Goal: Task Accomplishment & Management: Use online tool/utility

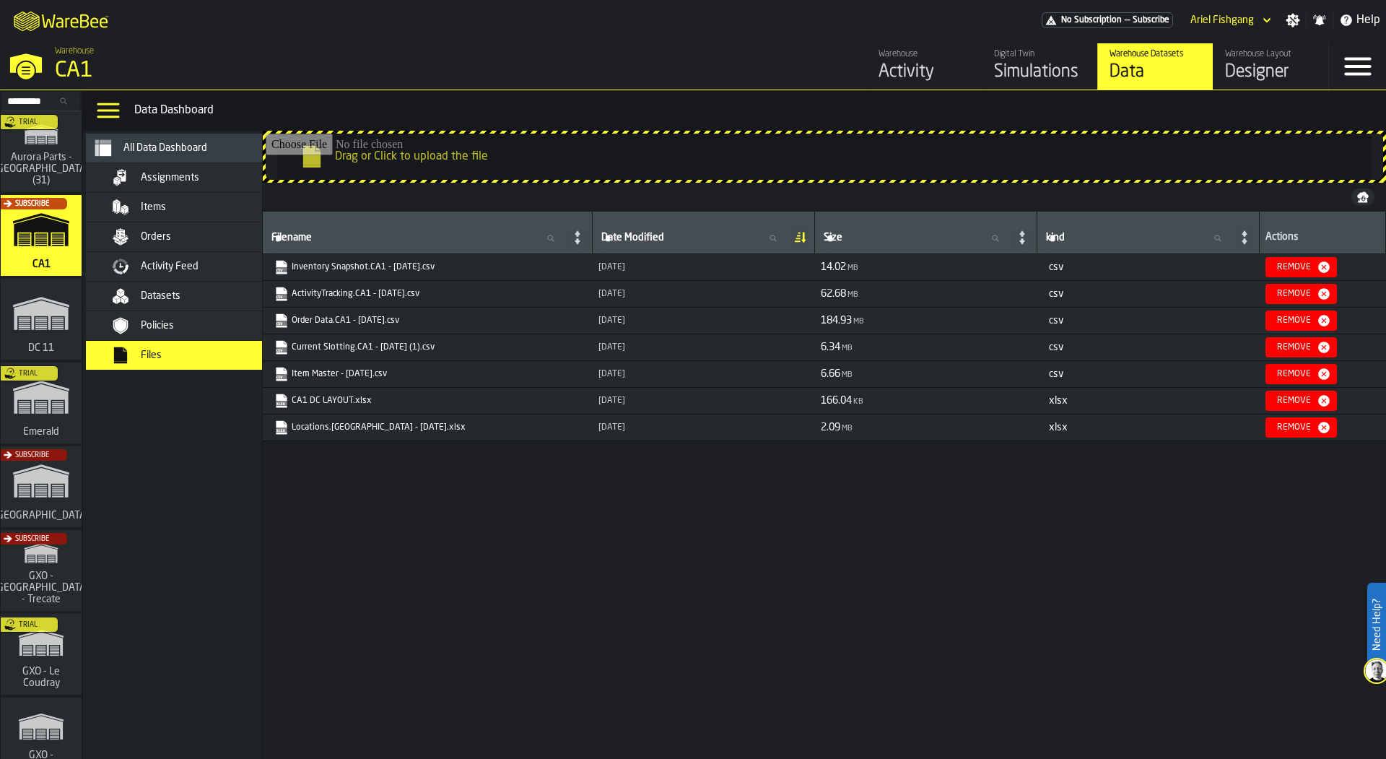
click at [1283, 66] on div "Designer" at bounding box center [1271, 72] width 92 height 23
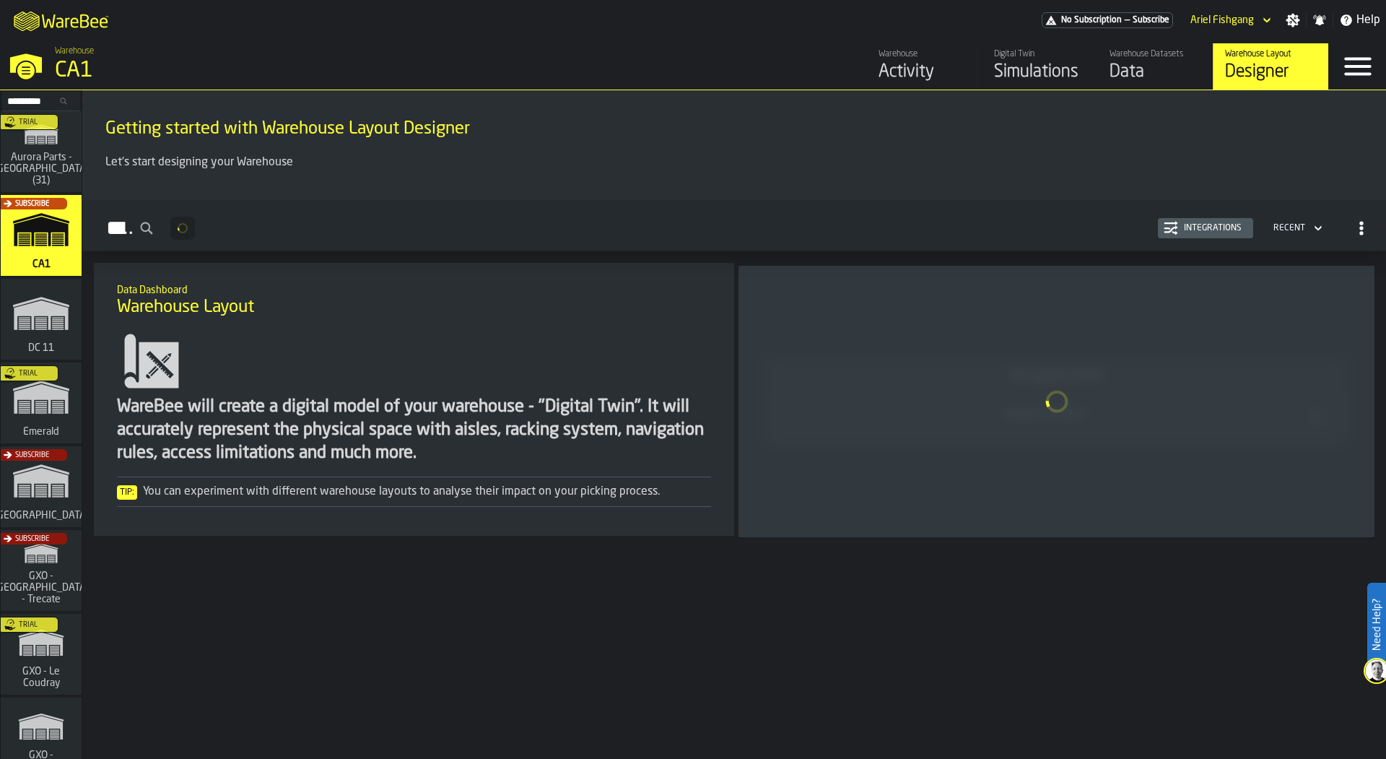
click at [1127, 75] on div "Data" at bounding box center [1155, 72] width 92 height 23
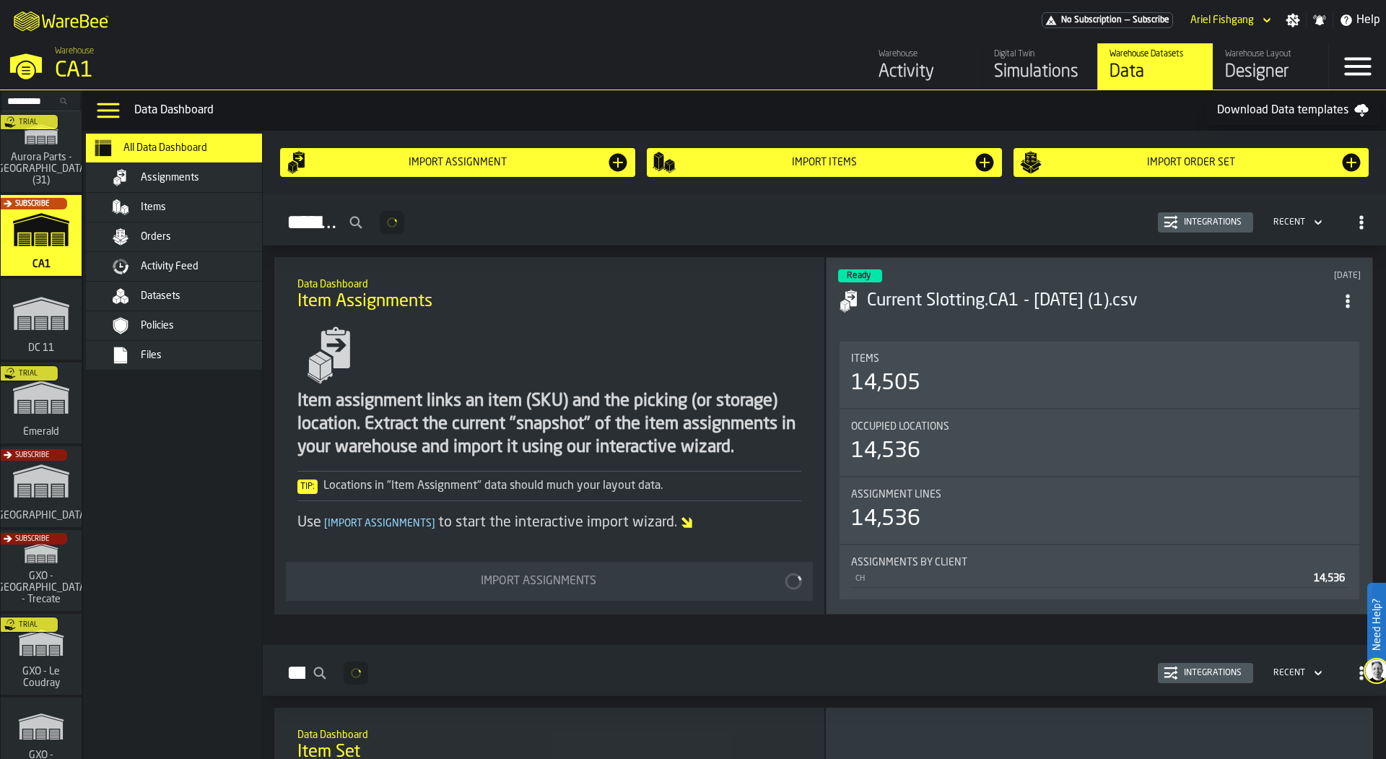
click at [188, 296] on div "Datasets" at bounding box center [211, 296] width 141 height 12
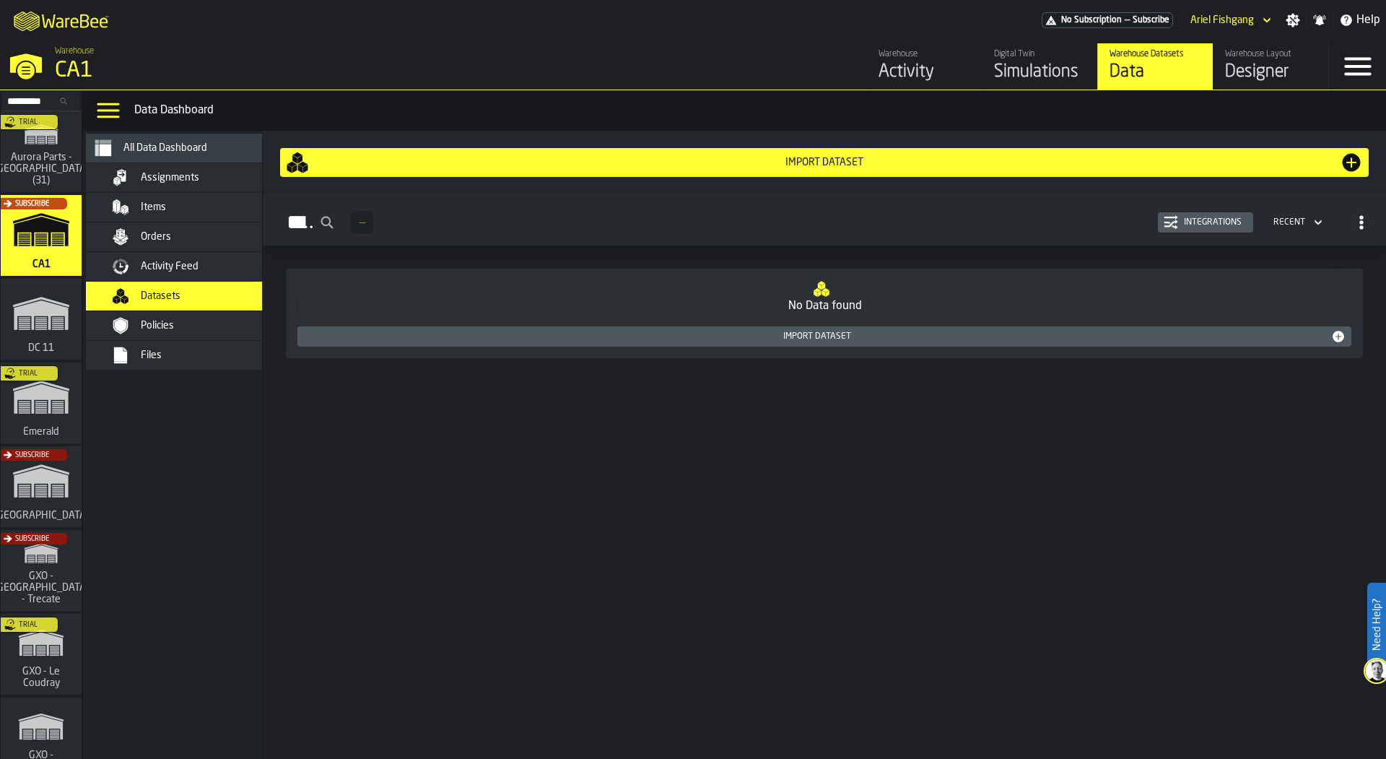
click at [811, 173] on div "Import Dataset" at bounding box center [824, 162] width 1077 height 23
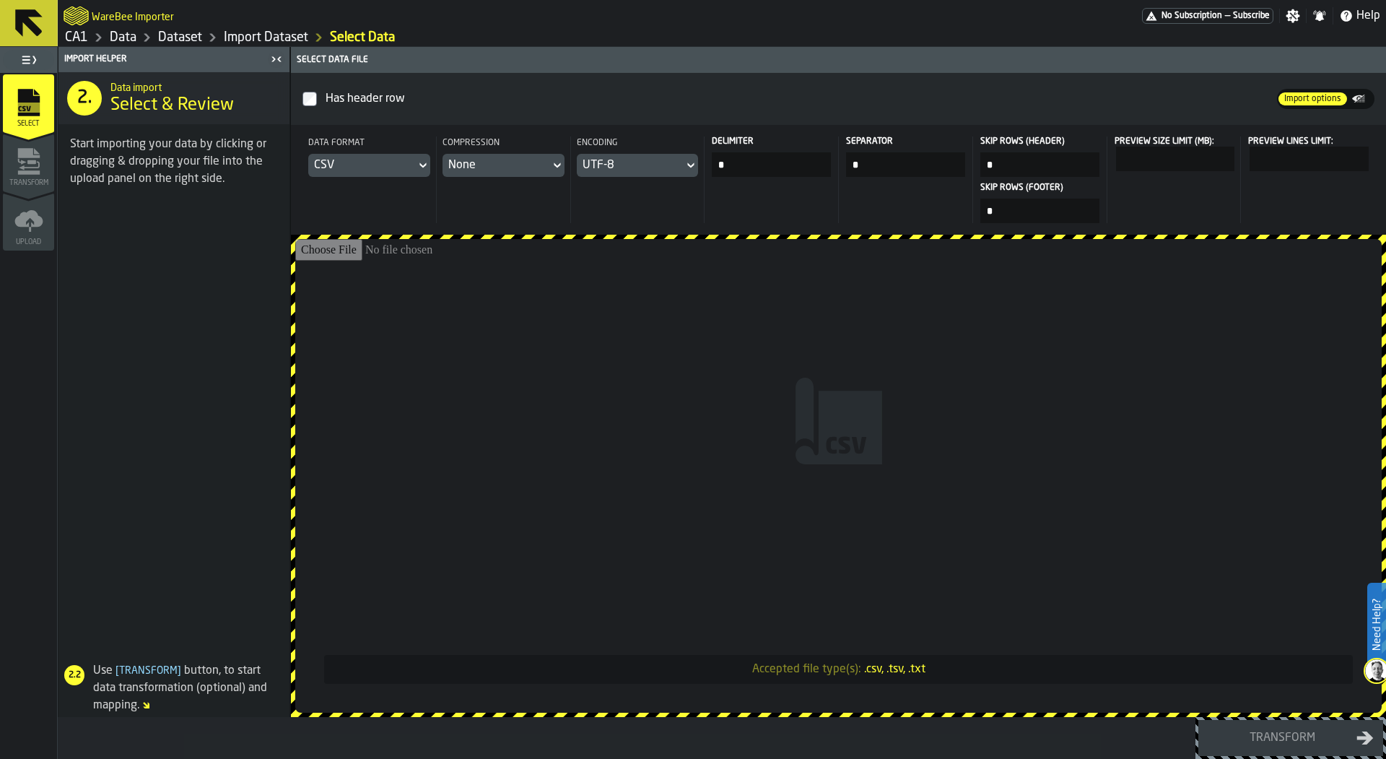
click at [499, 372] on input "Accepted file type(s): .csv, .tsv, .txt" at bounding box center [838, 475] width 1086 height 473
click at [908, 157] on input "*" at bounding box center [905, 164] width 119 height 25
click at [909, 162] on input "*" at bounding box center [905, 164] width 119 height 25
click at [782, 385] on input "Accepted file type(s): .csv, .tsv, .txt" at bounding box center [838, 475] width 1086 height 473
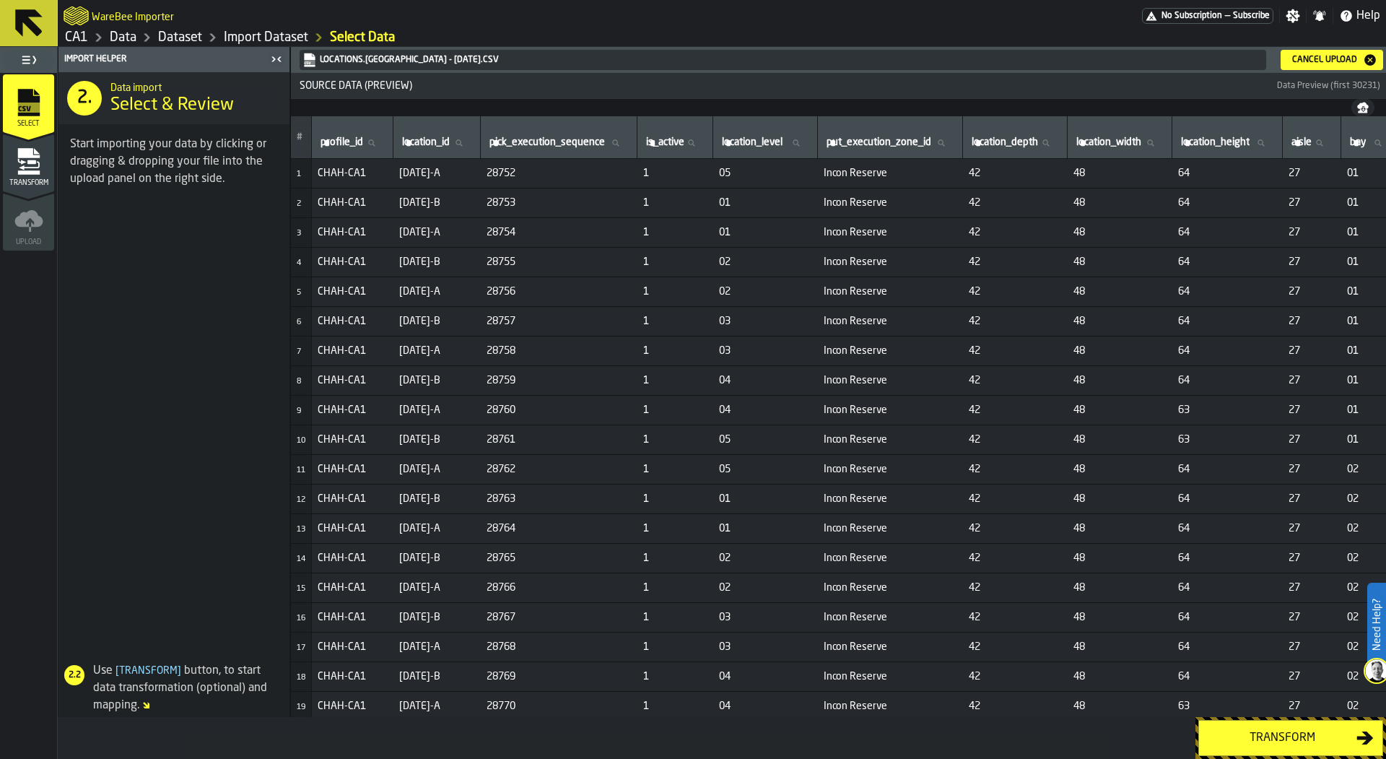
click at [17, 177] on div "Transform" at bounding box center [28, 167] width 51 height 40
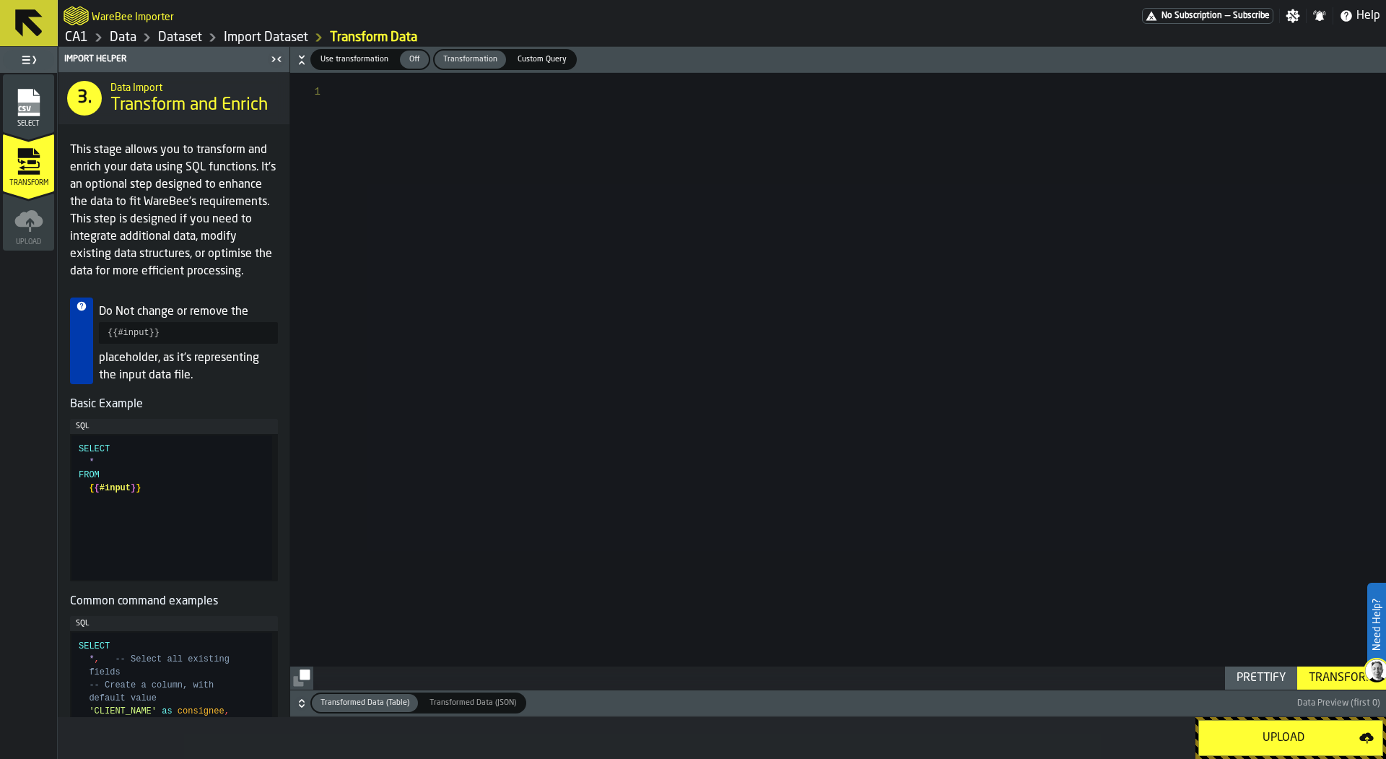
click at [1322, 733] on div "Upload" at bounding box center [1284, 737] width 152 height 17
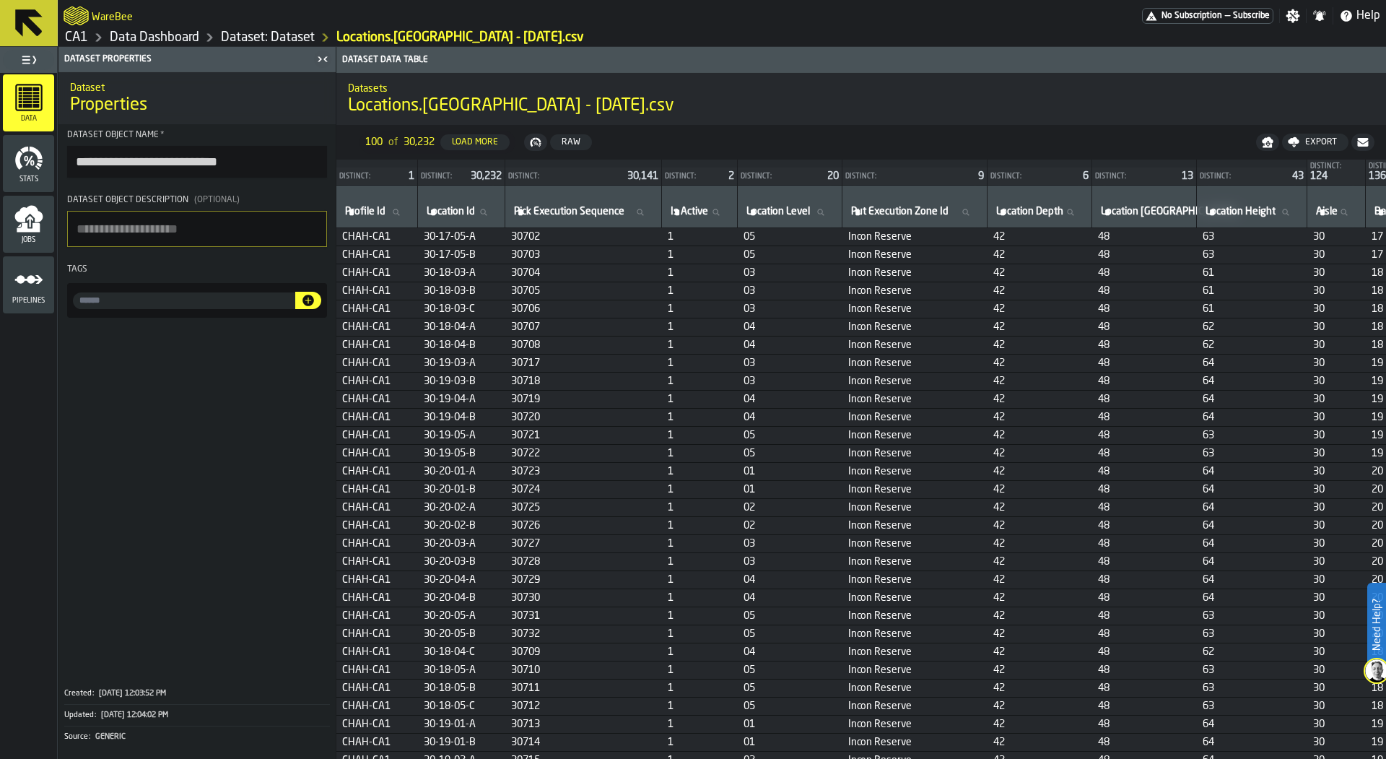
click at [250, 37] on link "Dataset: Dataset" at bounding box center [268, 38] width 94 height 16
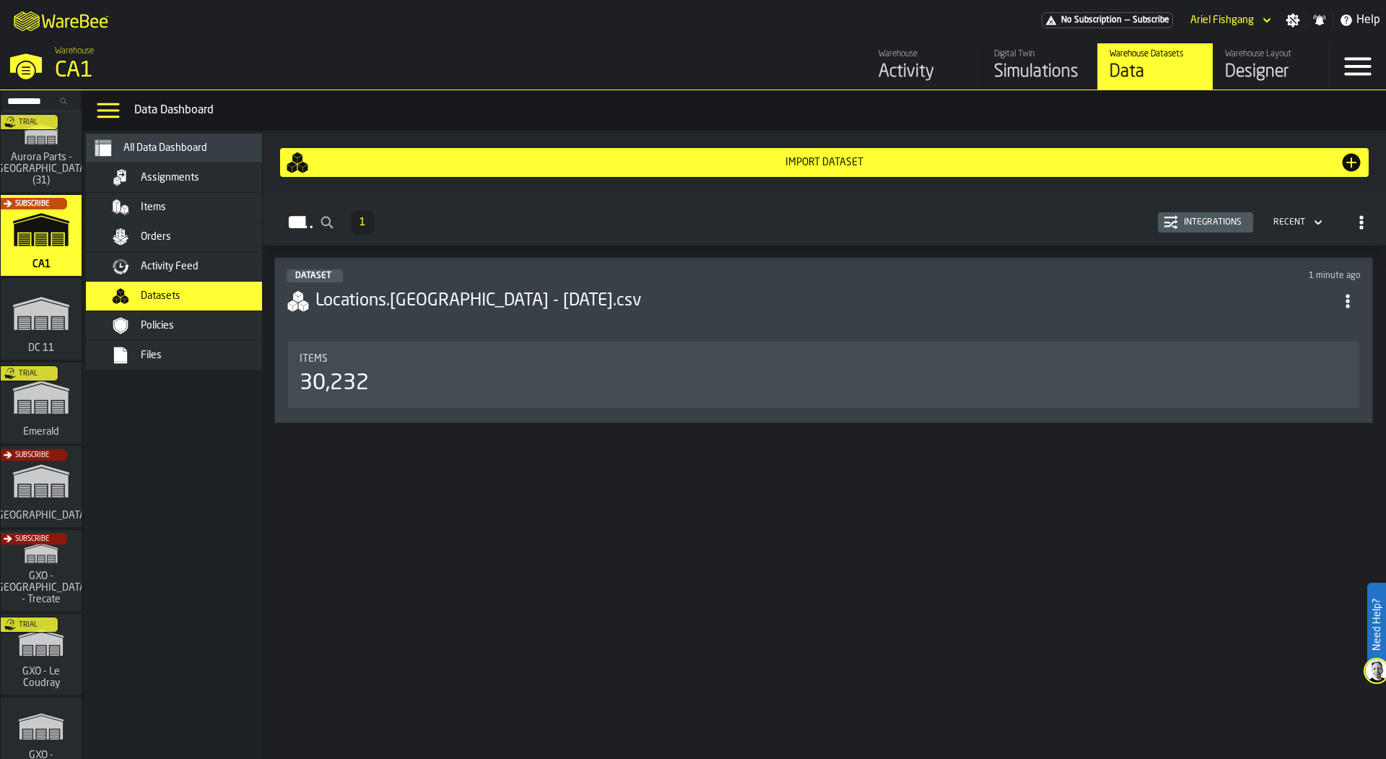
click at [1361, 290] on span "ItemListCard-DashboardItemContainer" at bounding box center [1348, 301] width 26 height 26
click at [1311, 362] on div "Delete" at bounding box center [1330, 365] width 75 height 17
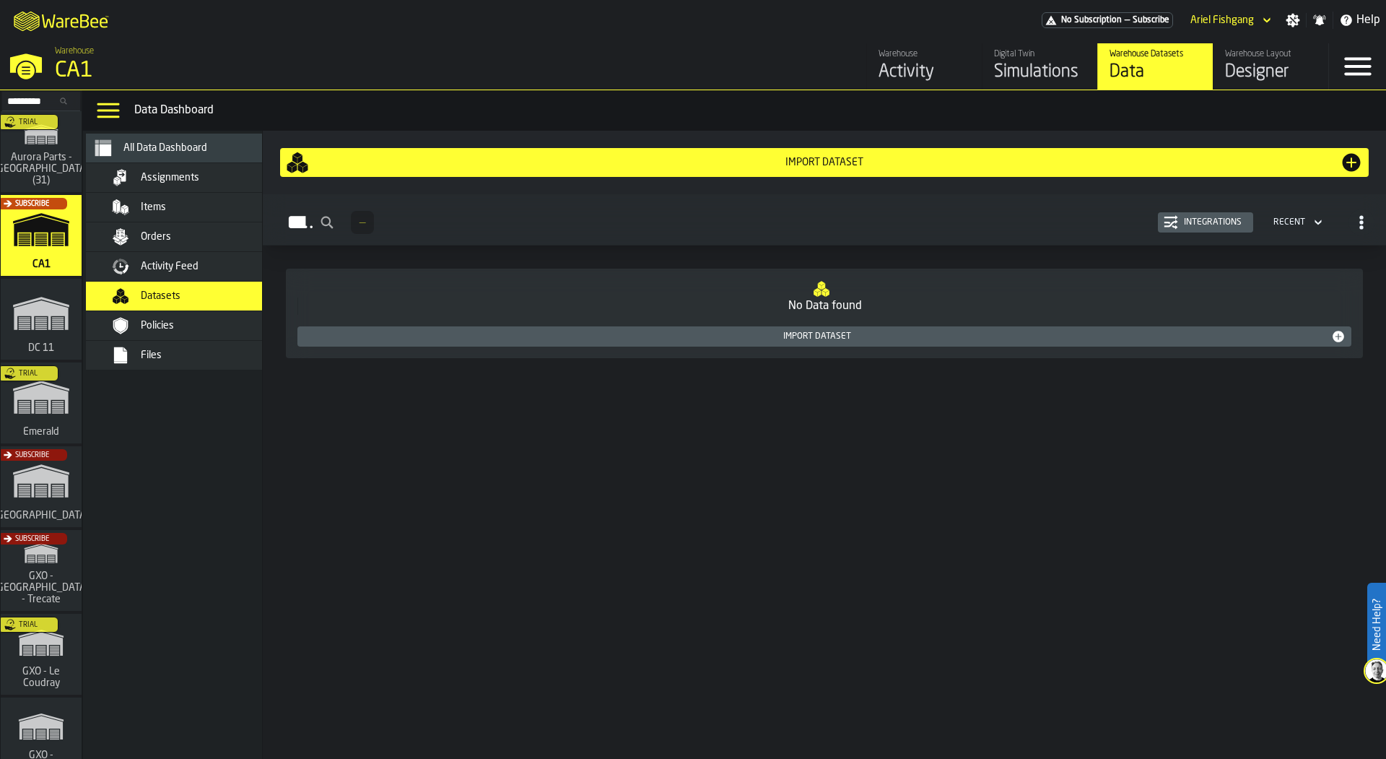
click at [573, 158] on div "Import Dataset" at bounding box center [824, 163] width 1031 height 12
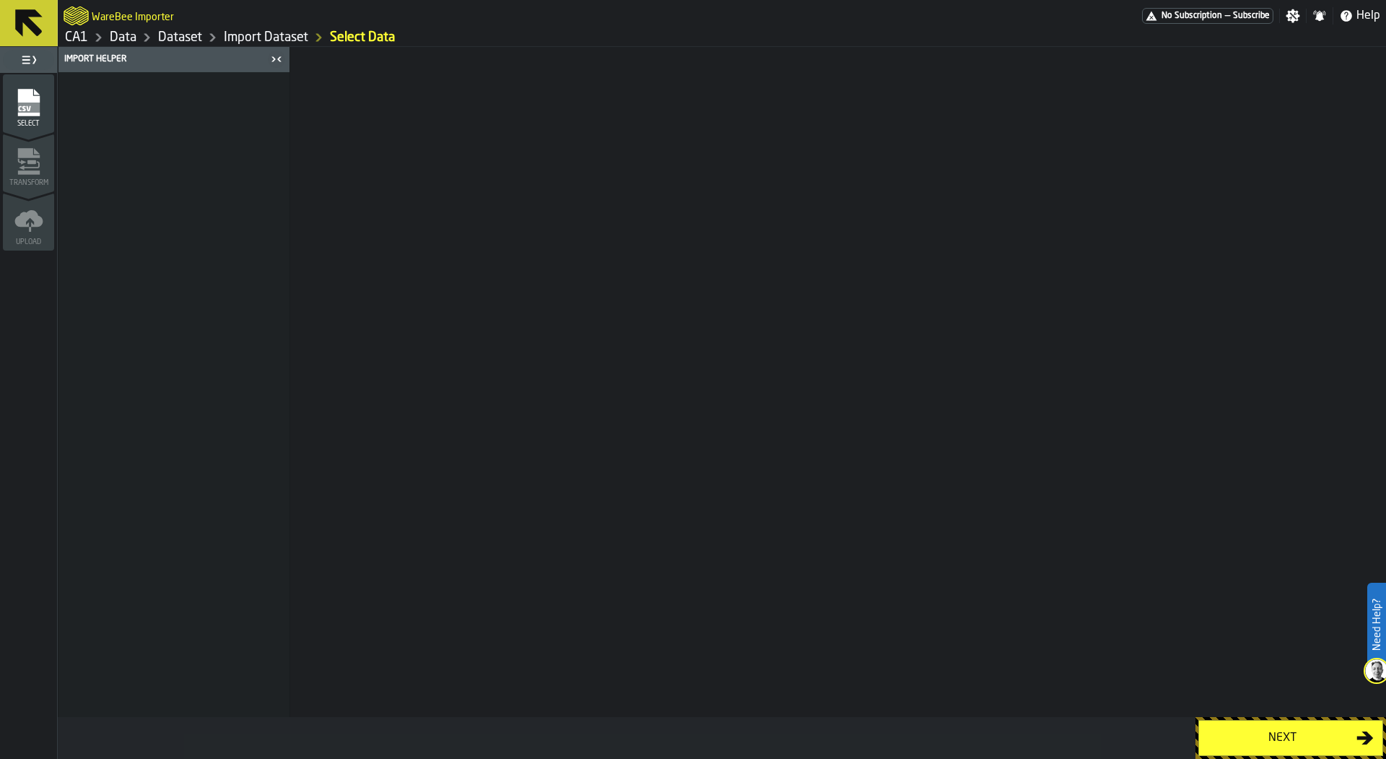
click at [24, 83] on div "Select" at bounding box center [28, 103] width 51 height 48
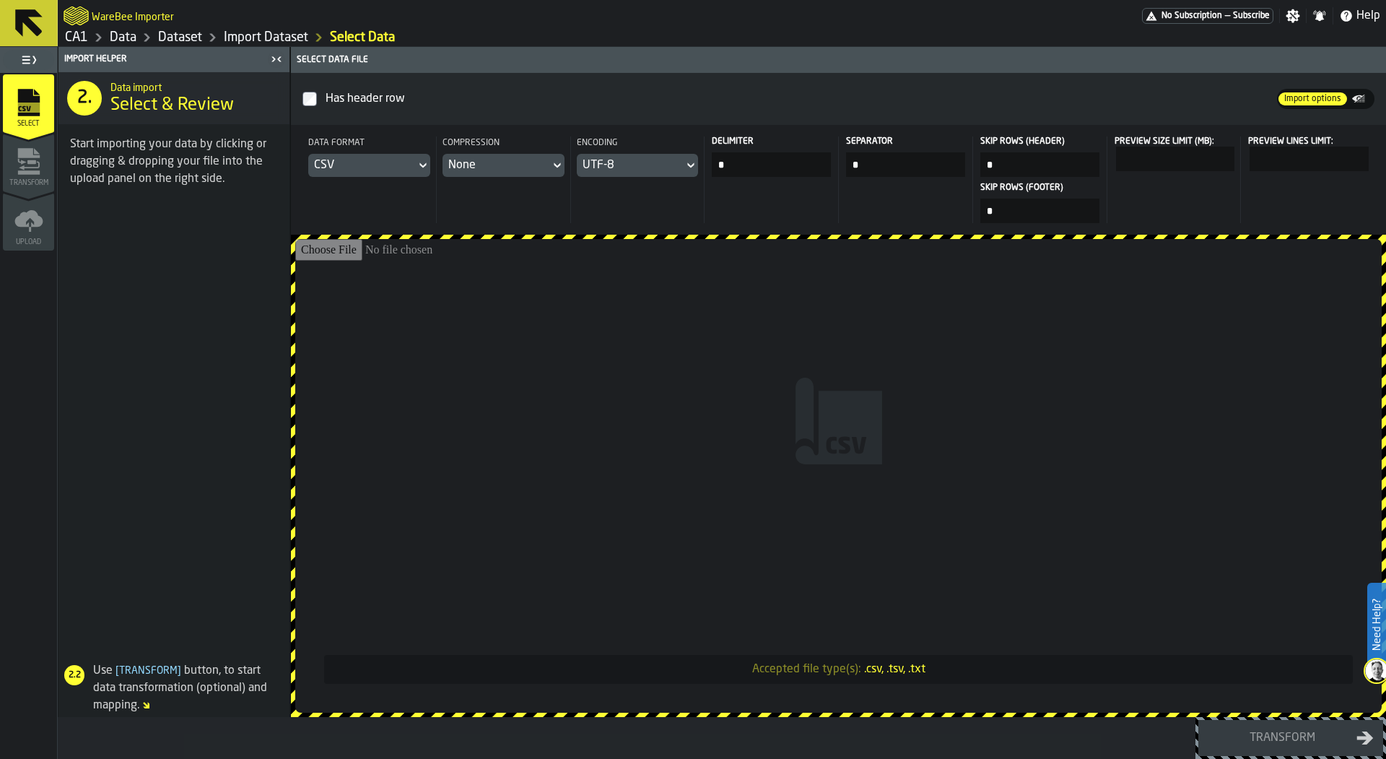
click at [623, 337] on input "Accepted file type(s): .csv, .tsv, .txt" at bounding box center [838, 475] width 1086 height 473
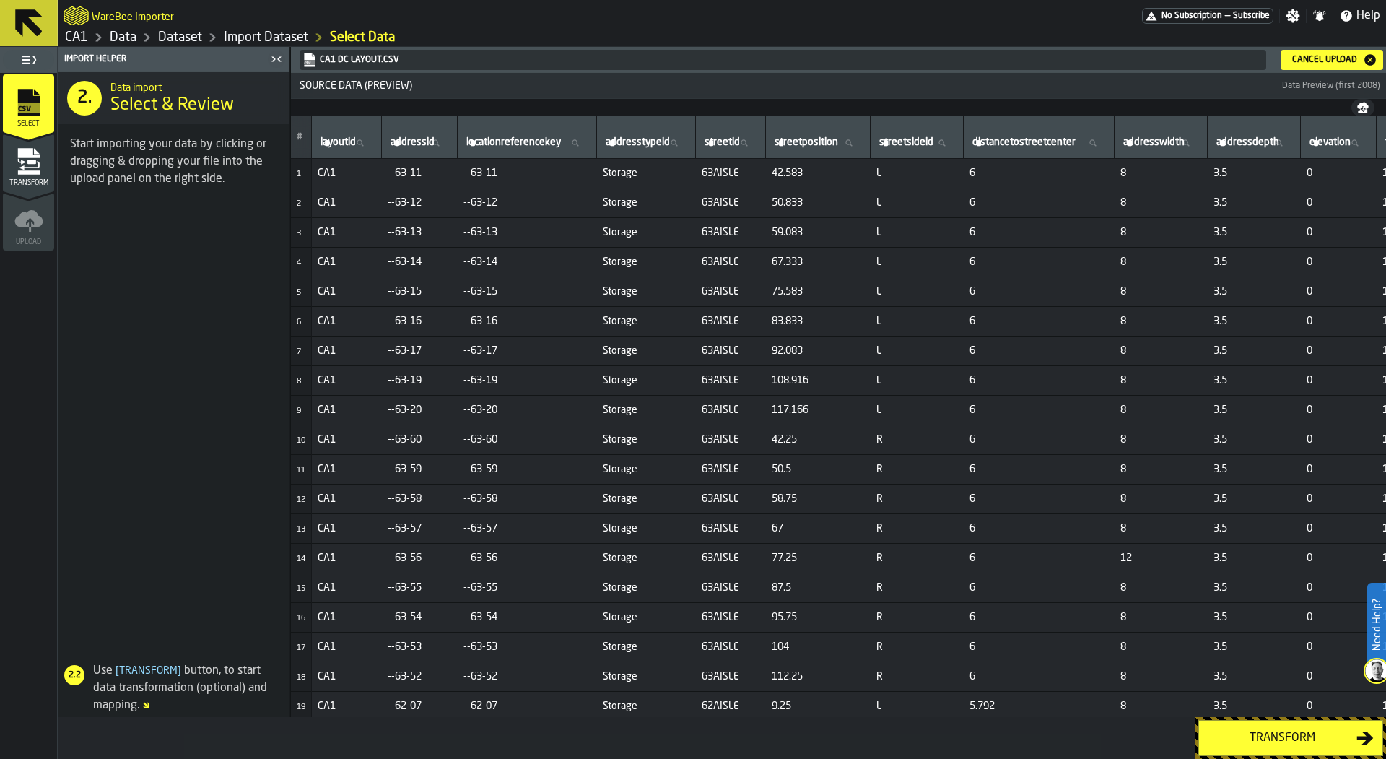
click at [1243, 741] on div "Transform" at bounding box center [1282, 737] width 149 height 17
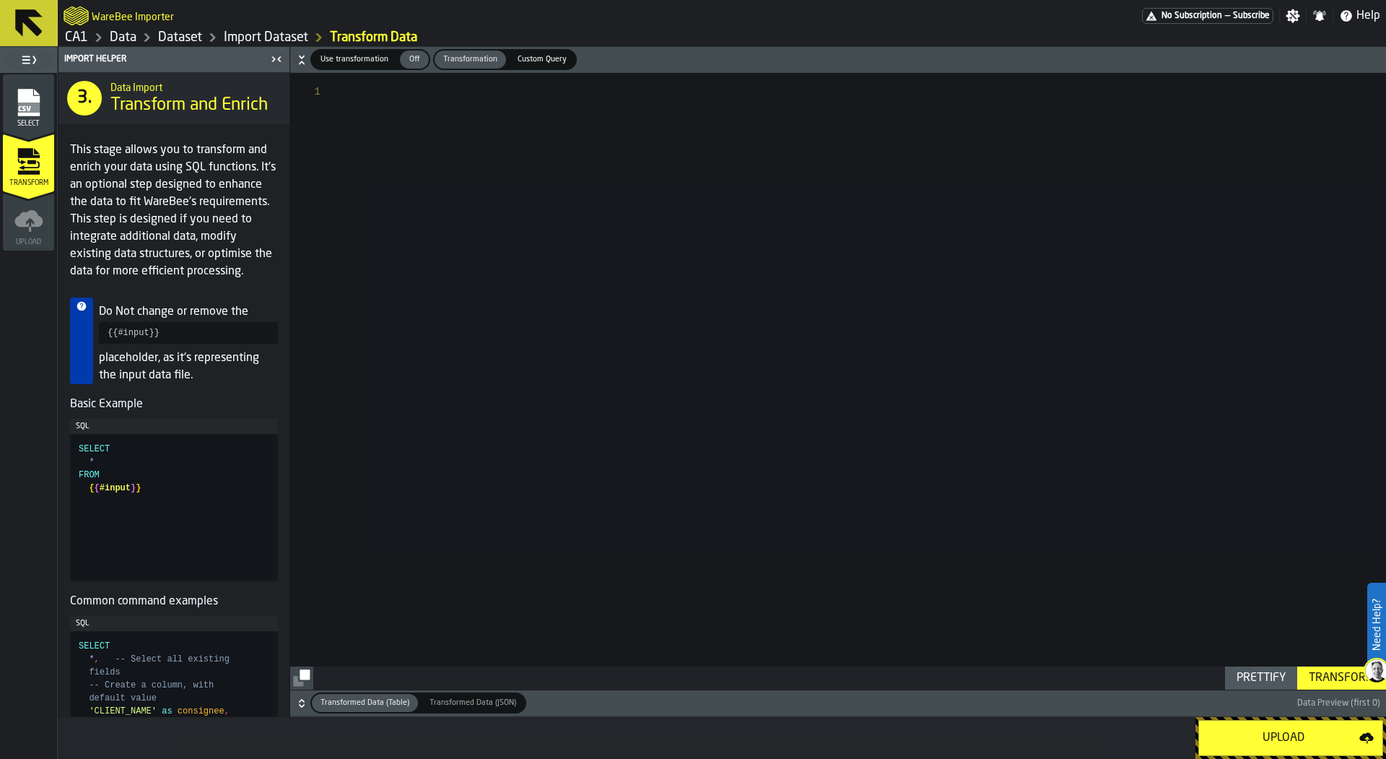
click at [1343, 668] on button "Transform" at bounding box center [1341, 677] width 89 height 23
type textarea "**********"
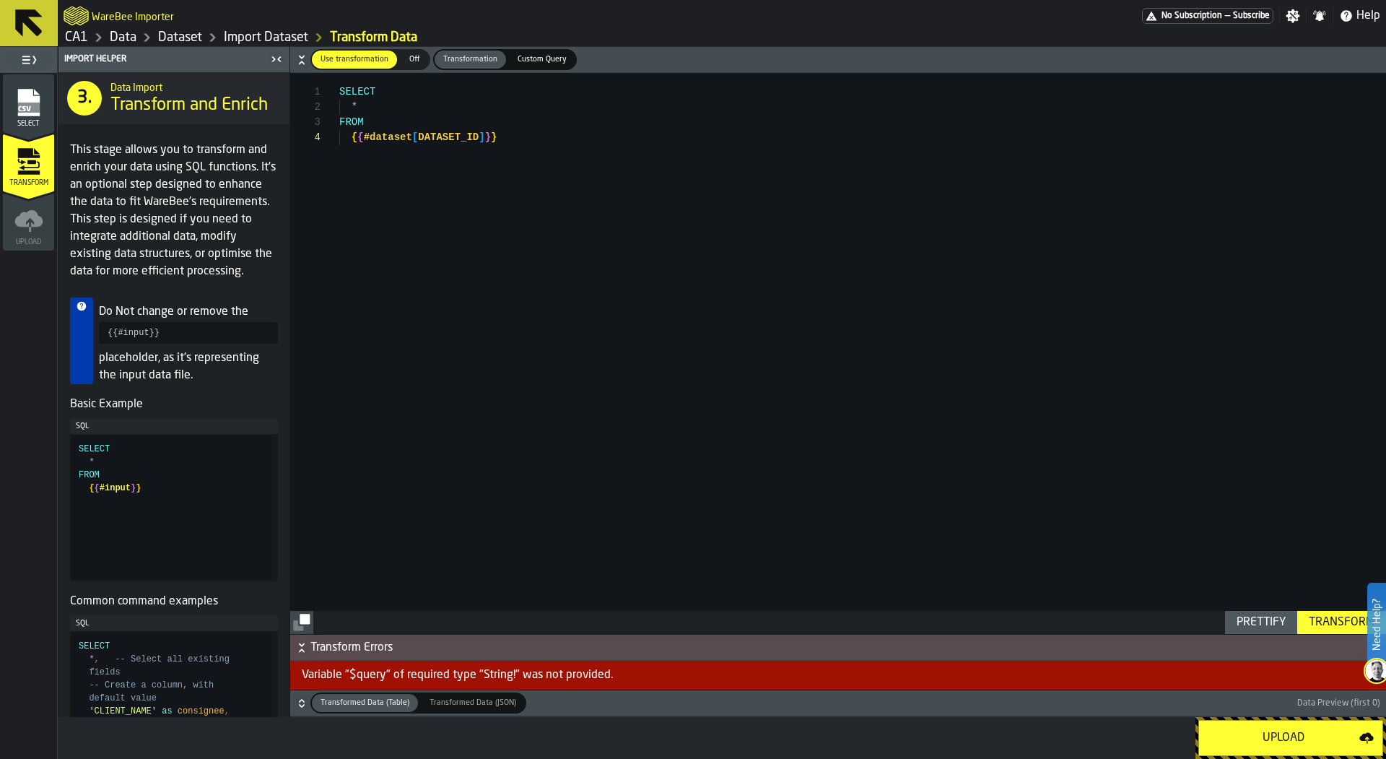
drag, startPoint x: 1290, startPoint y: 732, endPoint x: 1021, endPoint y: 256, distance: 547.2
click at [1021, 256] on div "Import Helper 3. Data Import Transform and Enrich This stage allows you to tran…" at bounding box center [722, 403] width 1328 height 712
click at [417, 67] on div "Off" at bounding box center [414, 60] width 29 height 18
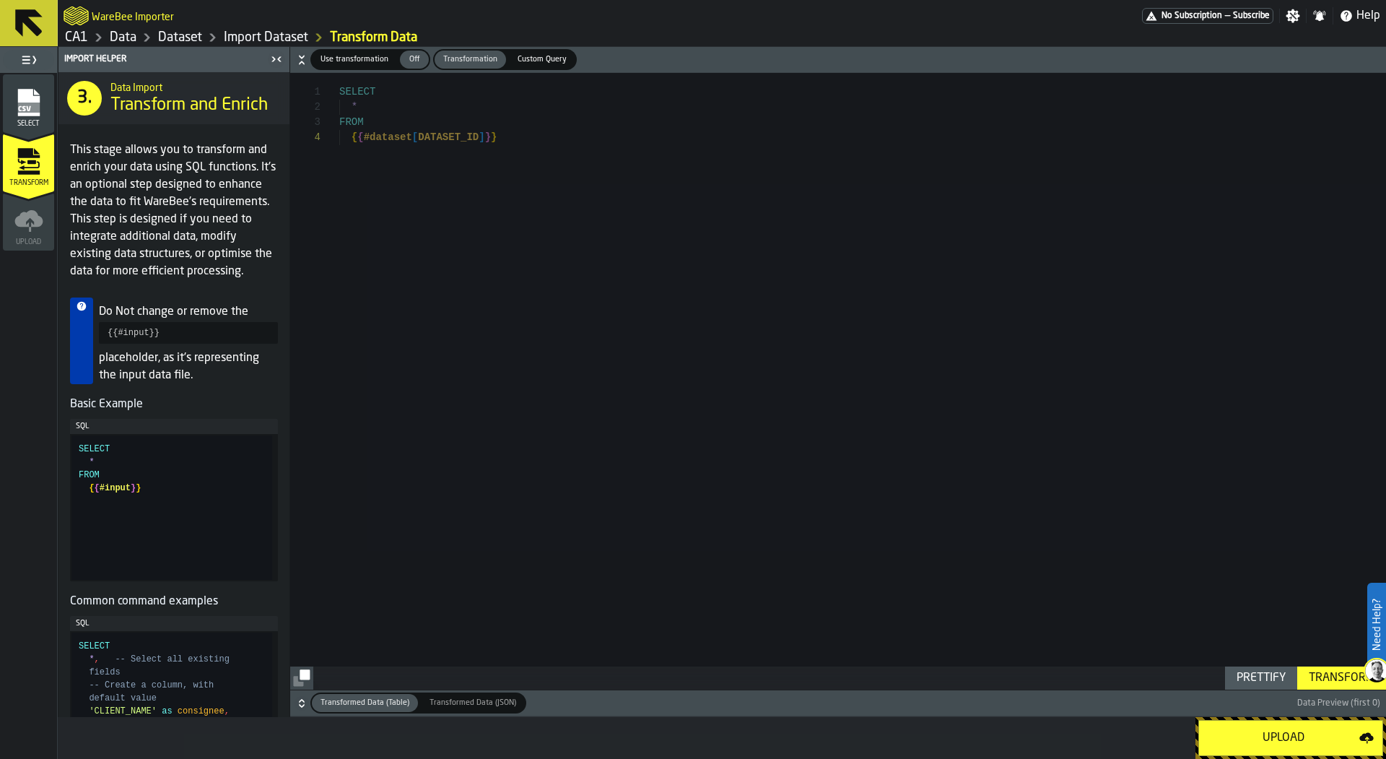
click at [1253, 739] on div "Upload" at bounding box center [1284, 737] width 152 height 17
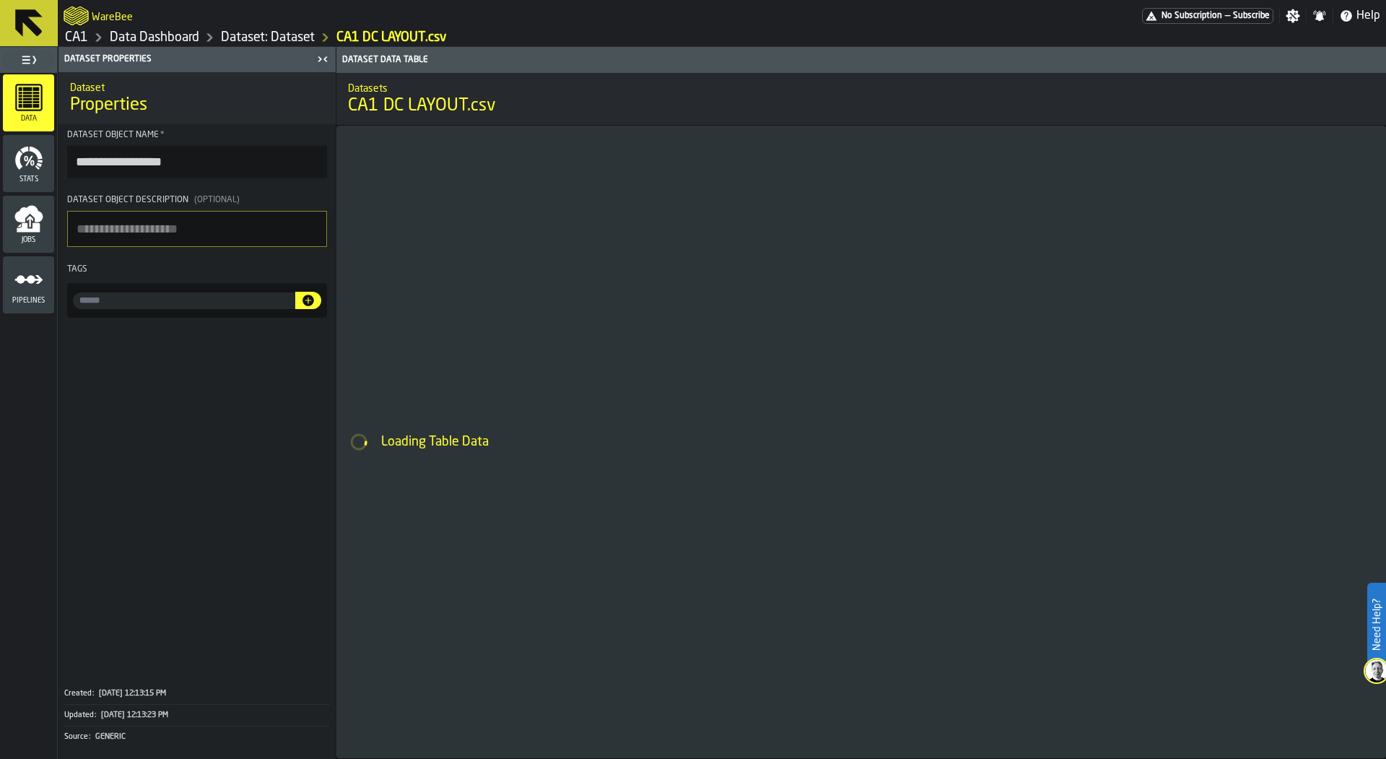
click at [180, 300] on input "input-value-" at bounding box center [184, 300] width 222 height 17
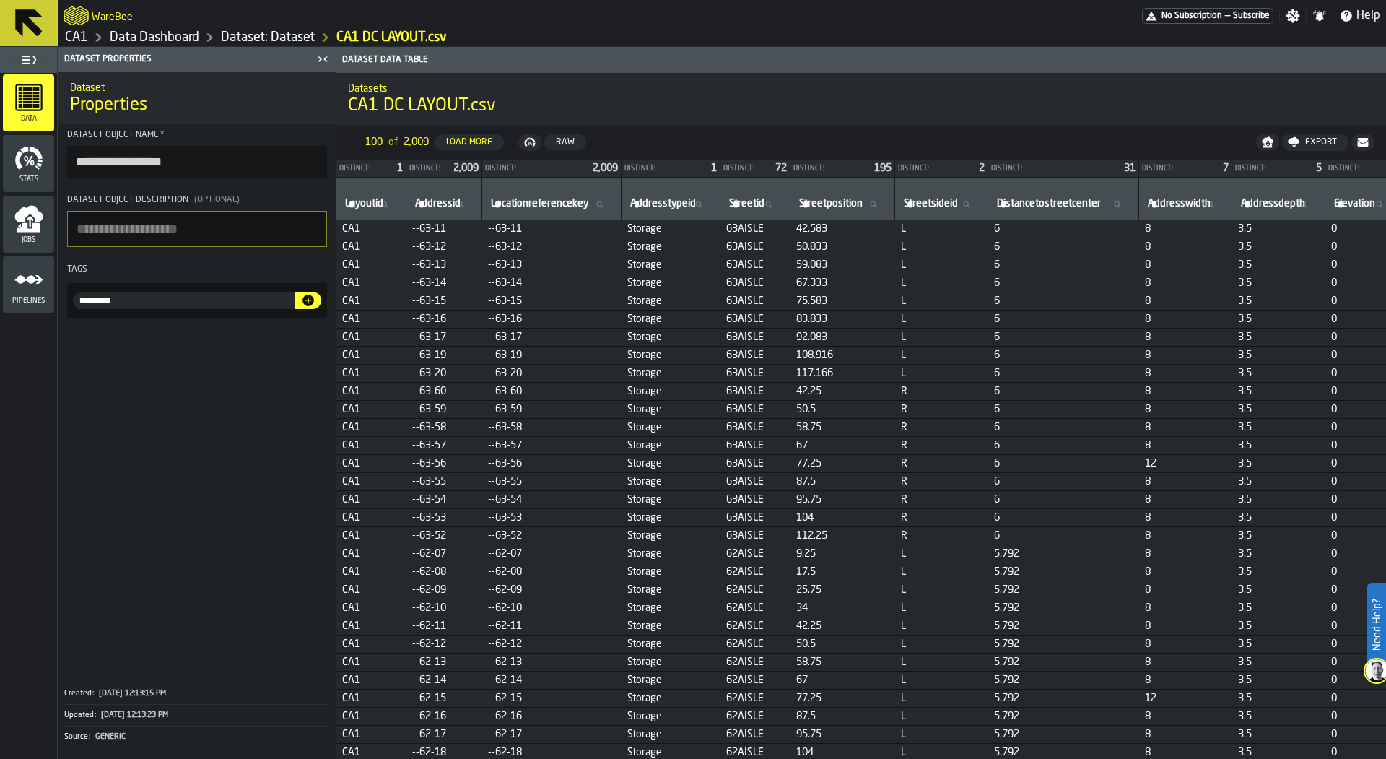
type input "*********"
click at [310, 302] on icon "button-" at bounding box center [308, 300] width 12 height 12
click at [126, 34] on link "Data Dashboard" at bounding box center [155, 38] width 90 height 16
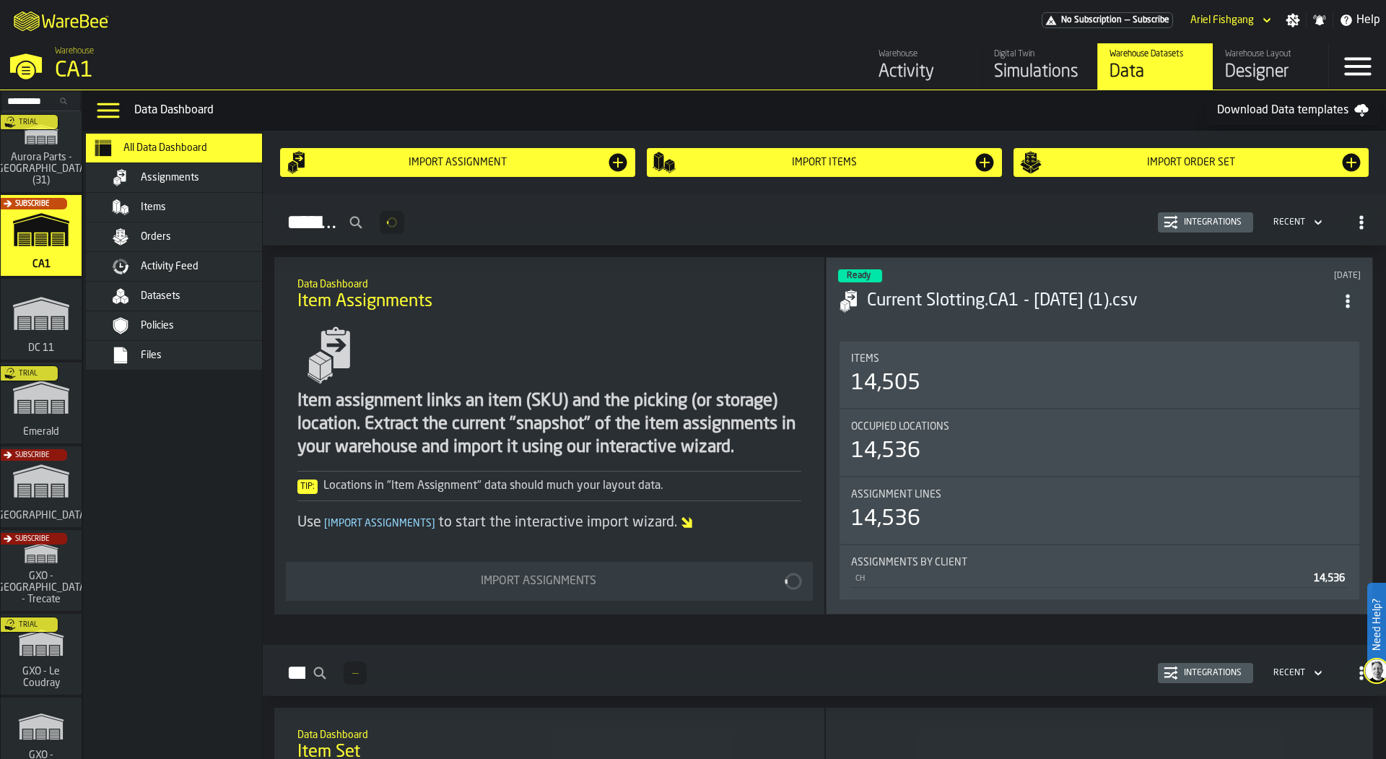
click at [1269, 78] on div "Designer" at bounding box center [1271, 72] width 92 height 23
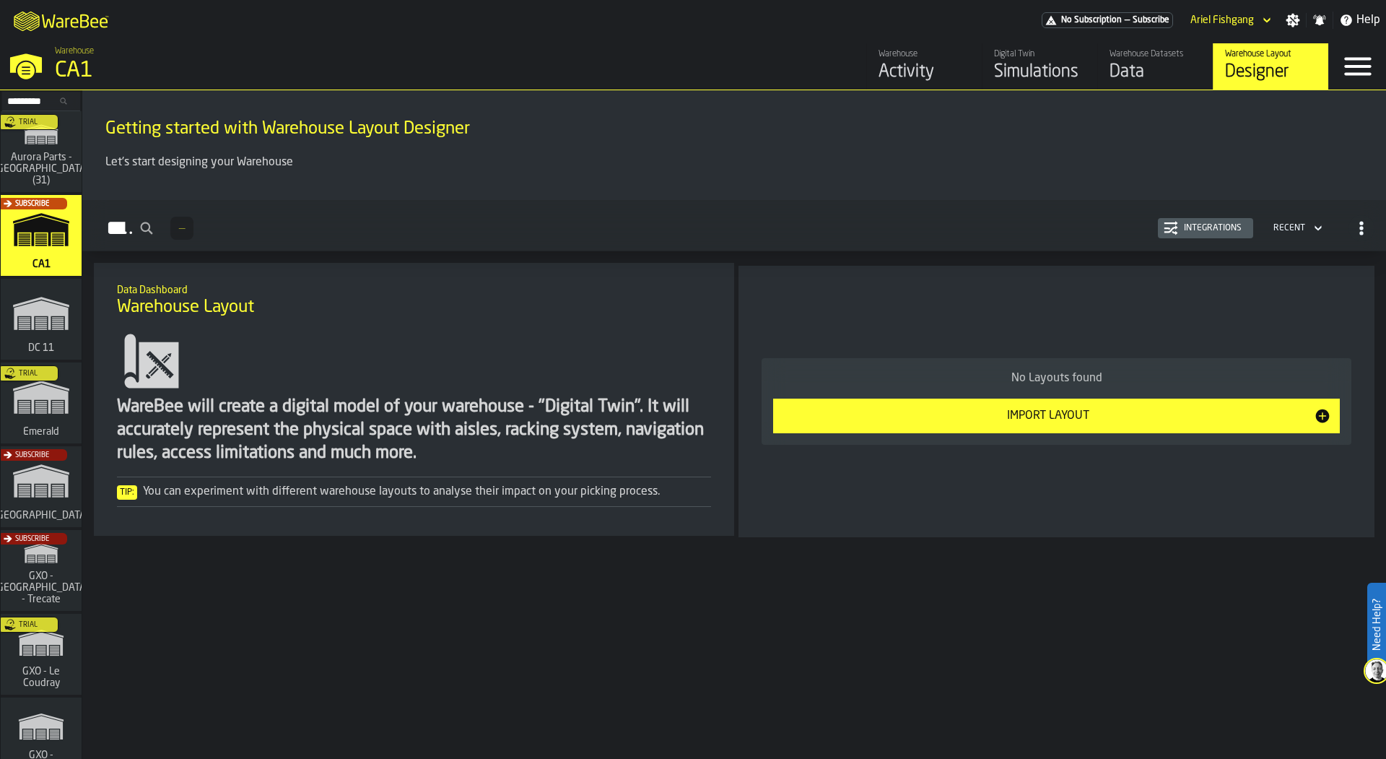
click at [1114, 410] on div "Import Layout" at bounding box center [1048, 415] width 532 height 17
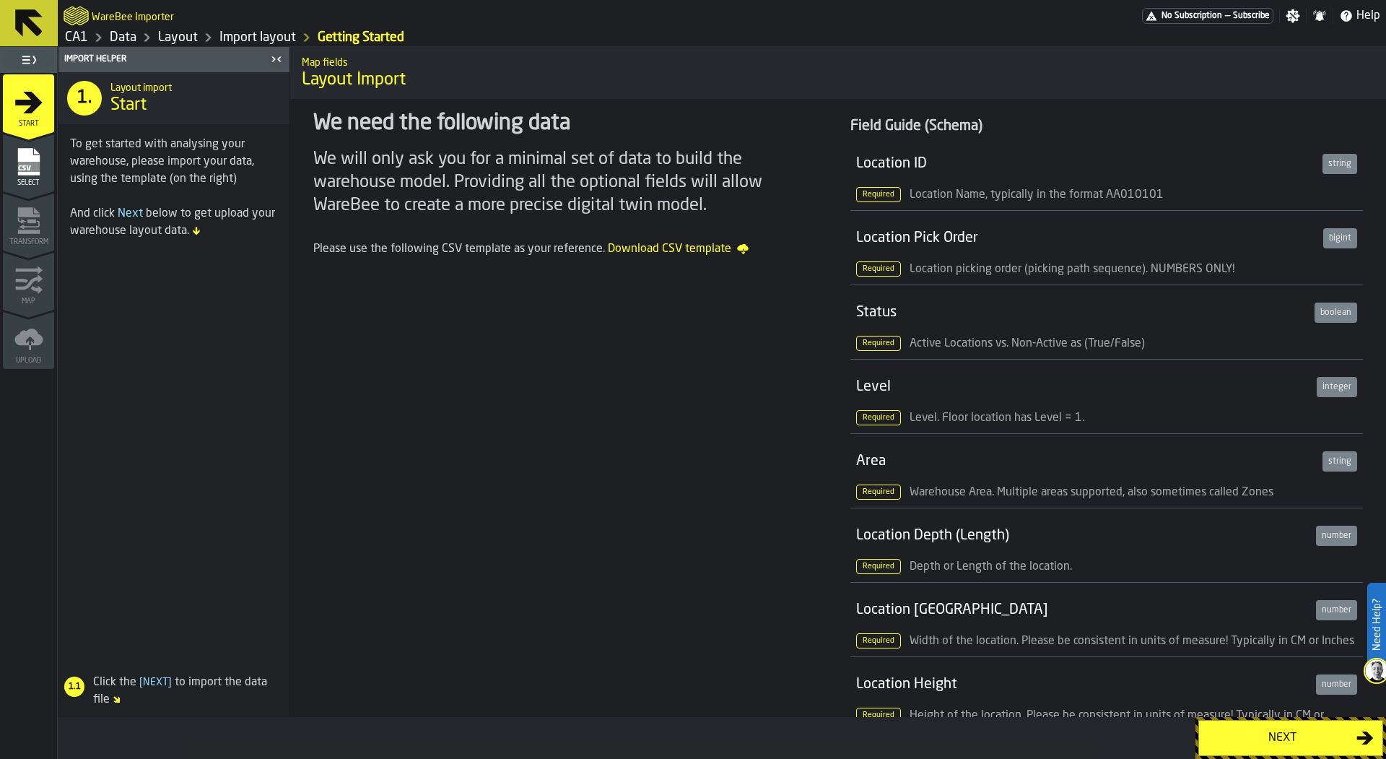
click at [36, 173] on icon "menu Select" at bounding box center [28, 161] width 22 height 27
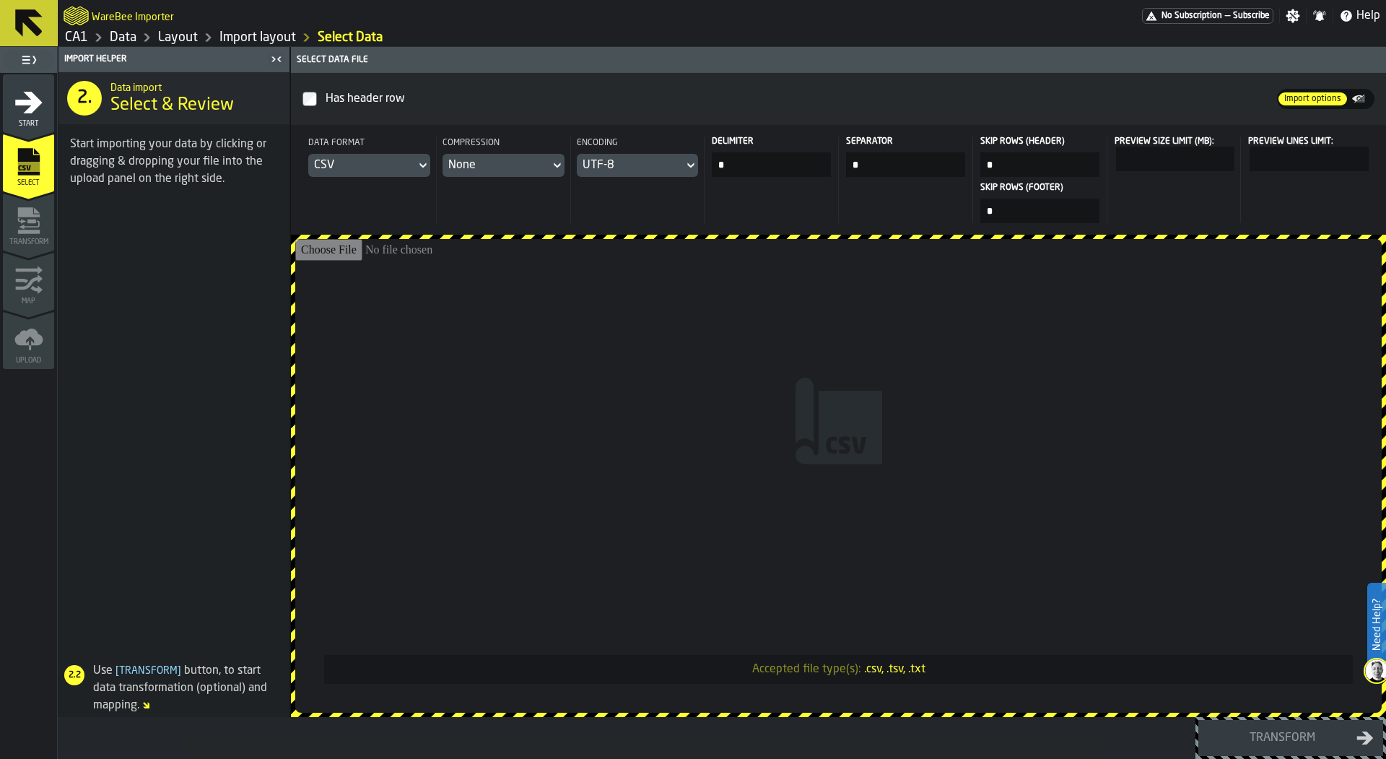
click at [594, 312] on input "Accepted file type(s): .csv, .tsv, .txt" at bounding box center [838, 475] width 1086 height 473
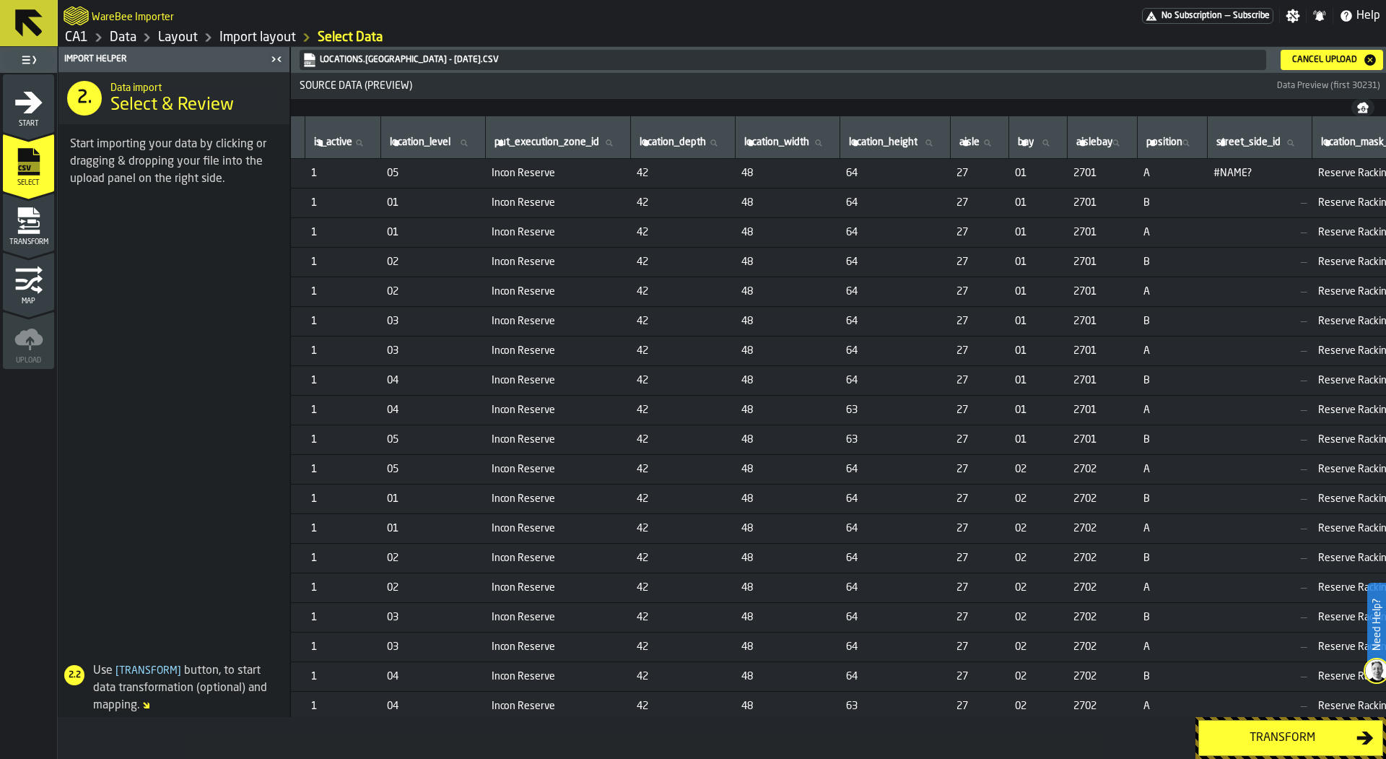
scroll to position [0, 347]
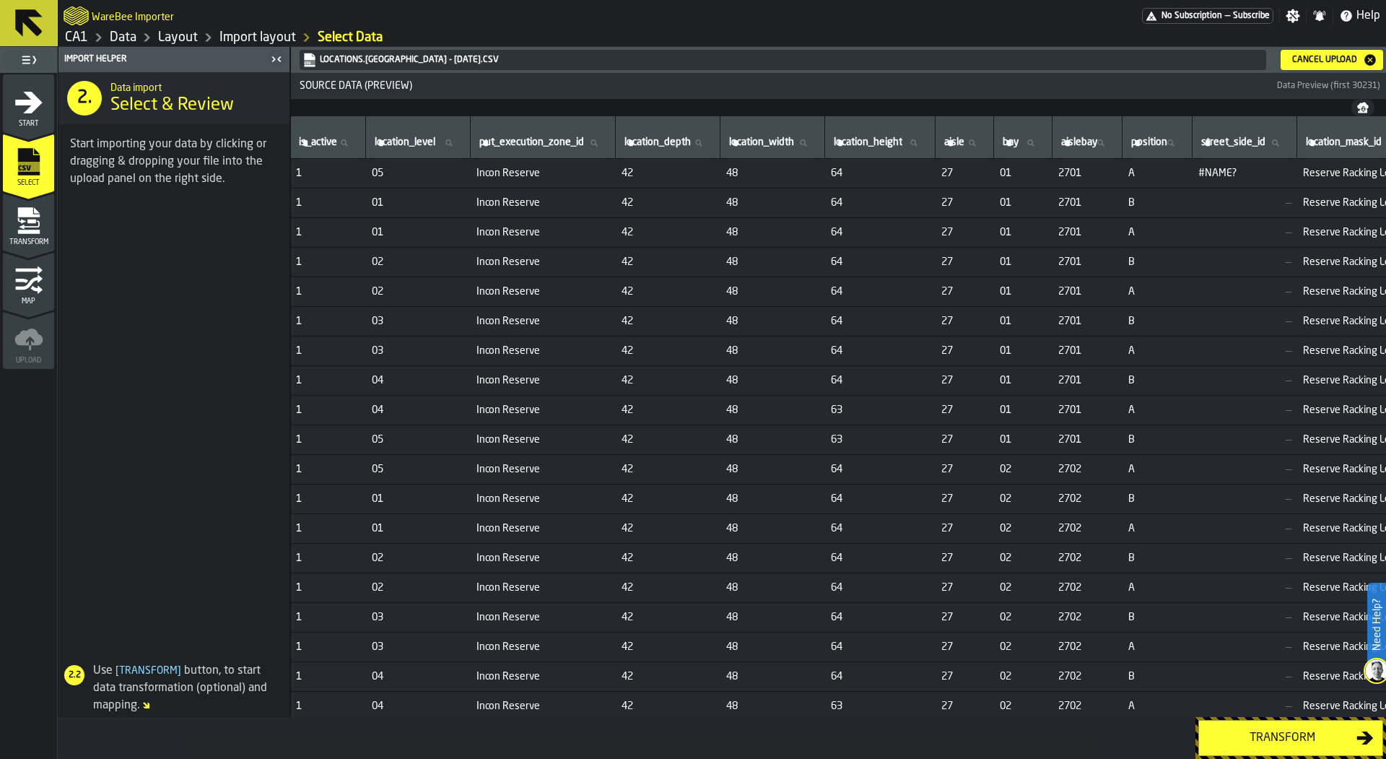
click at [45, 231] on div "Transform" at bounding box center [28, 226] width 51 height 40
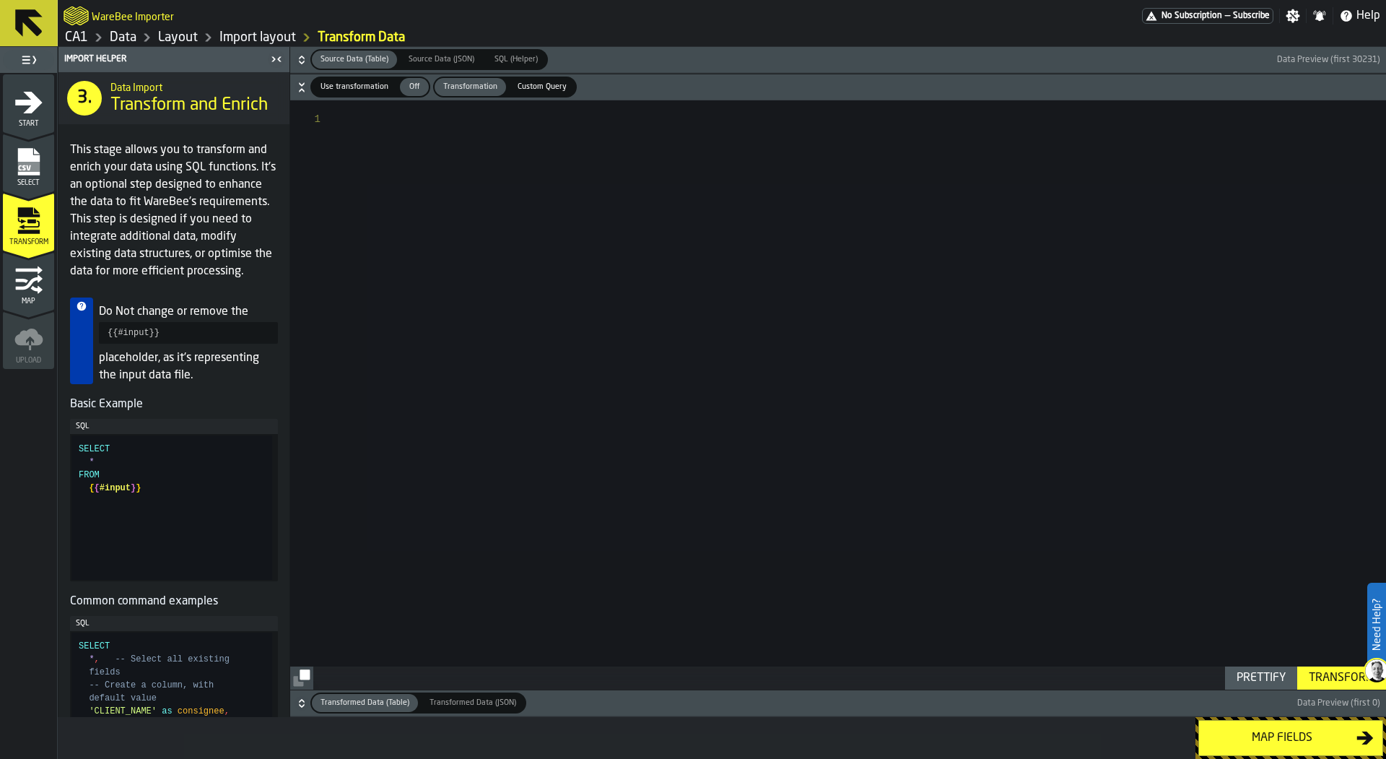
click at [302, 53] on icon "button-" at bounding box center [301, 60] width 14 height 14
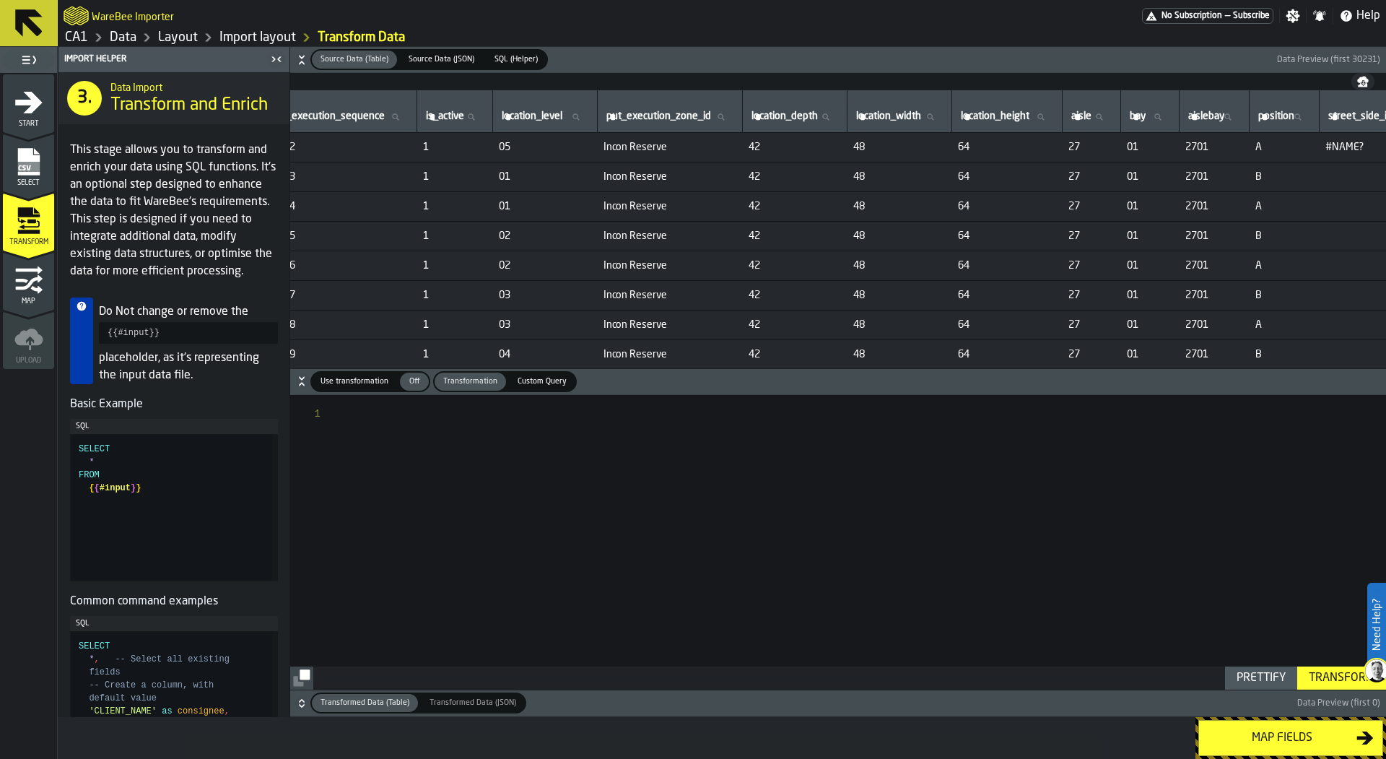
scroll to position [0, 247]
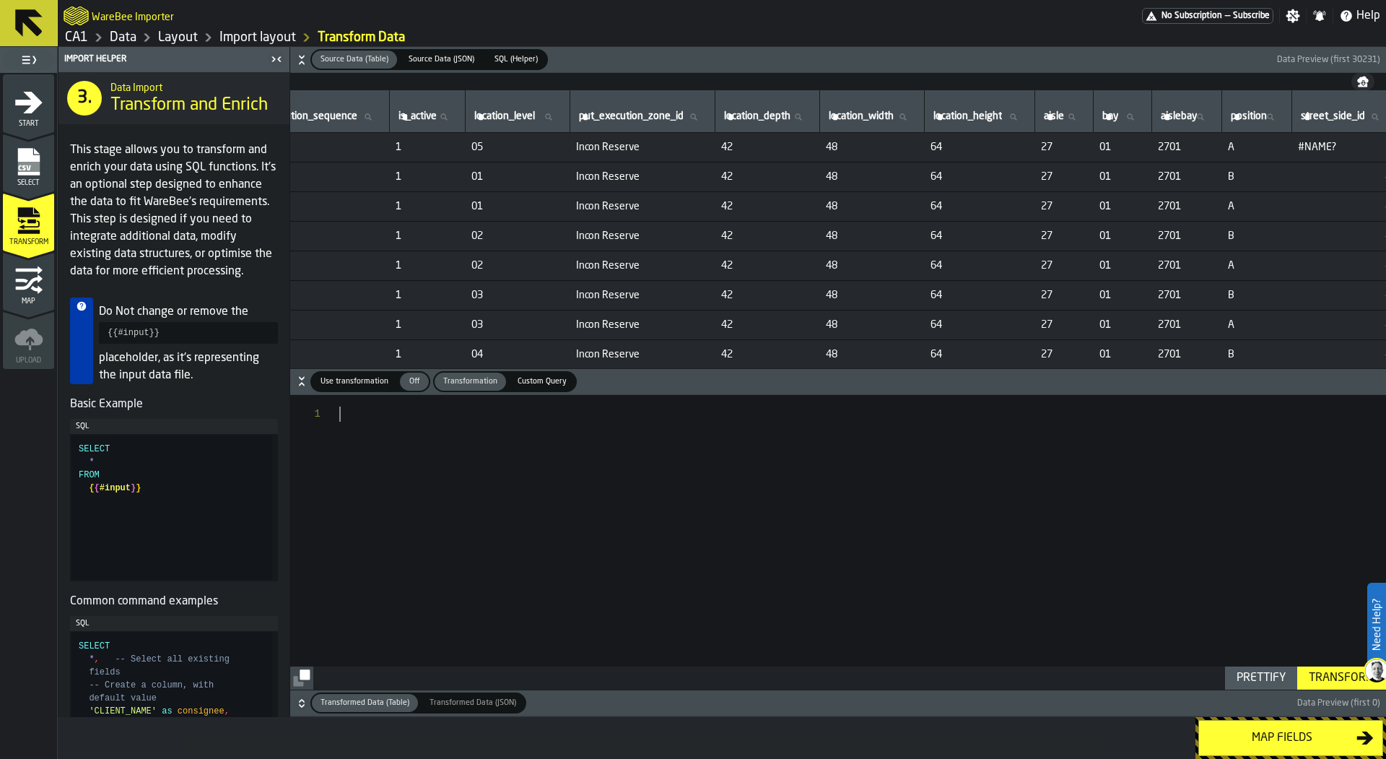
click at [344, 419] on div at bounding box center [862, 542] width 1047 height 295
click at [346, 393] on button "Use transformation Use transformation Off Off Transformation Transformation Cus…" at bounding box center [838, 382] width 1096 height 26
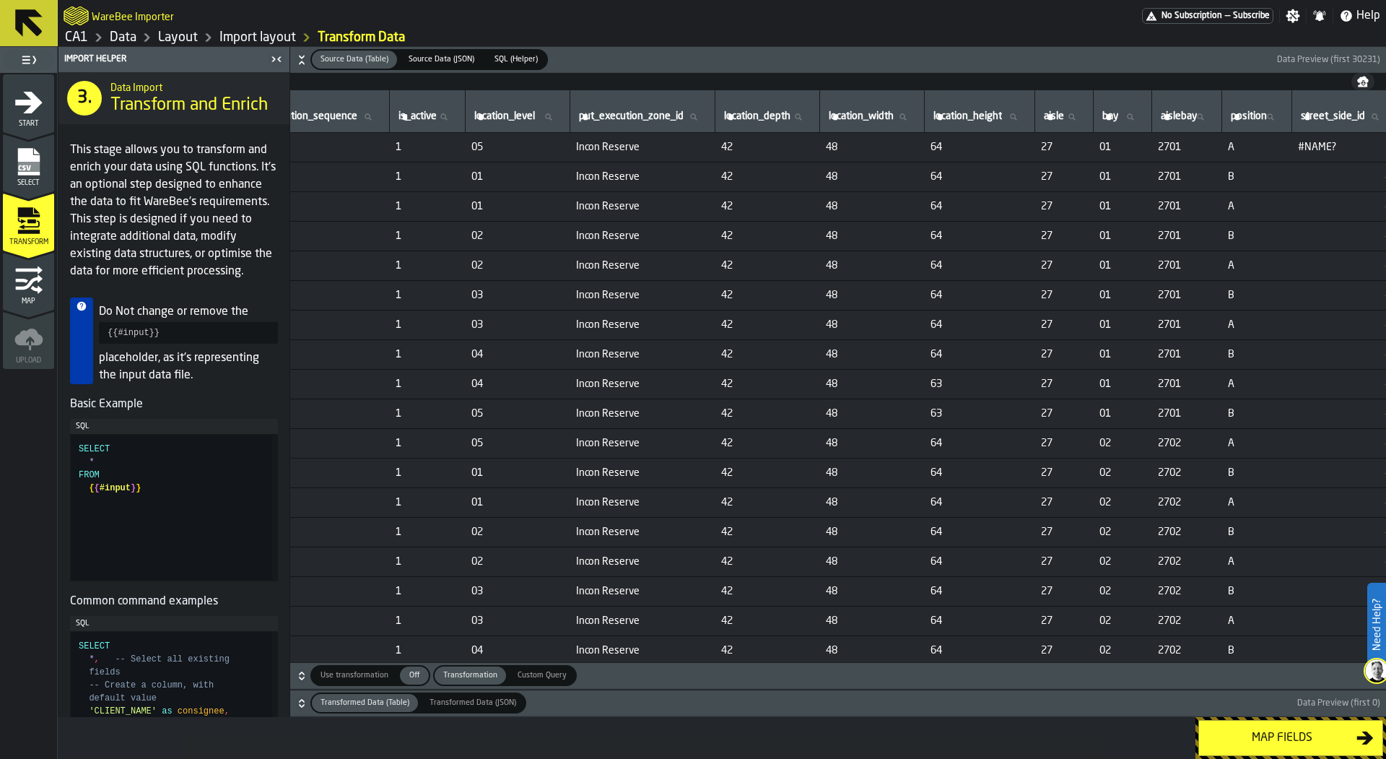
click at [297, 674] on icon "button-" at bounding box center [301, 675] width 14 height 14
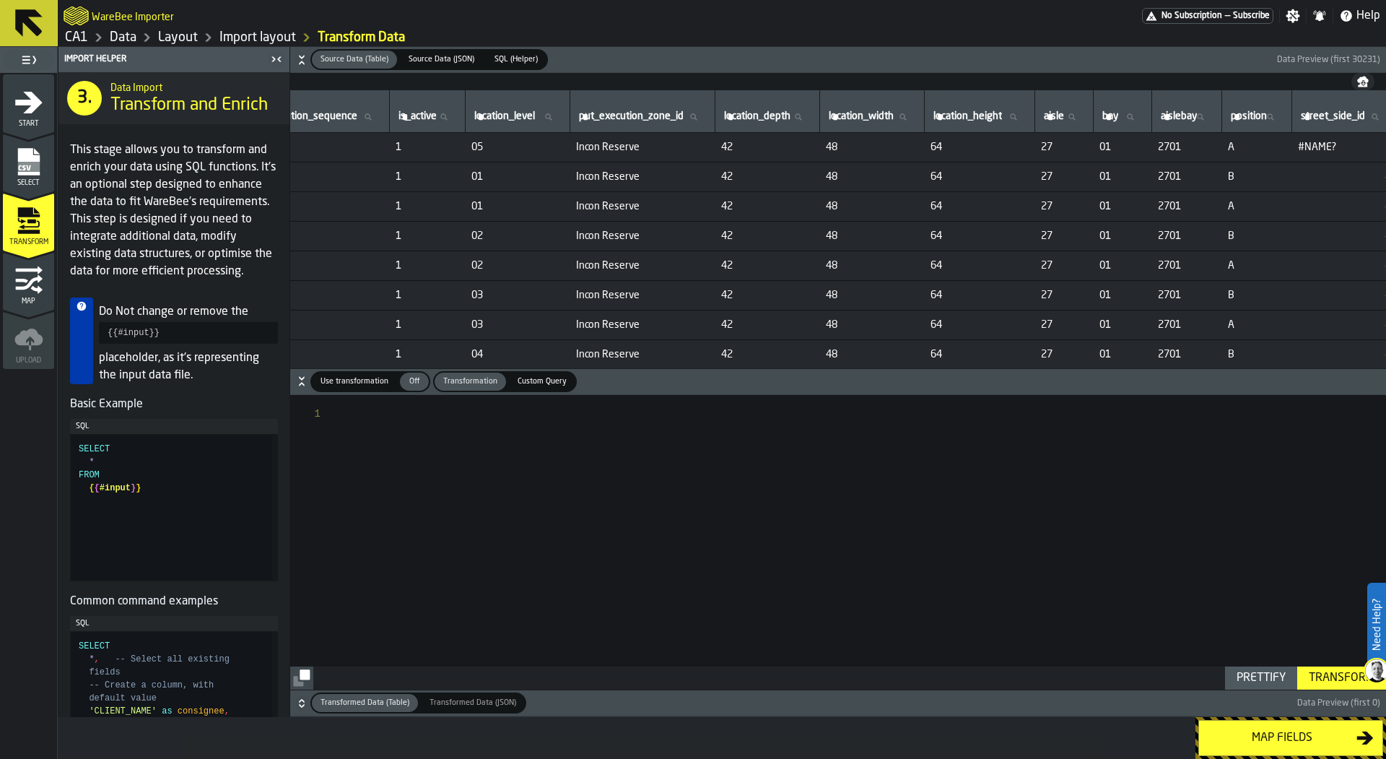
click at [369, 380] on span "Use transformation" at bounding box center [354, 381] width 79 height 12
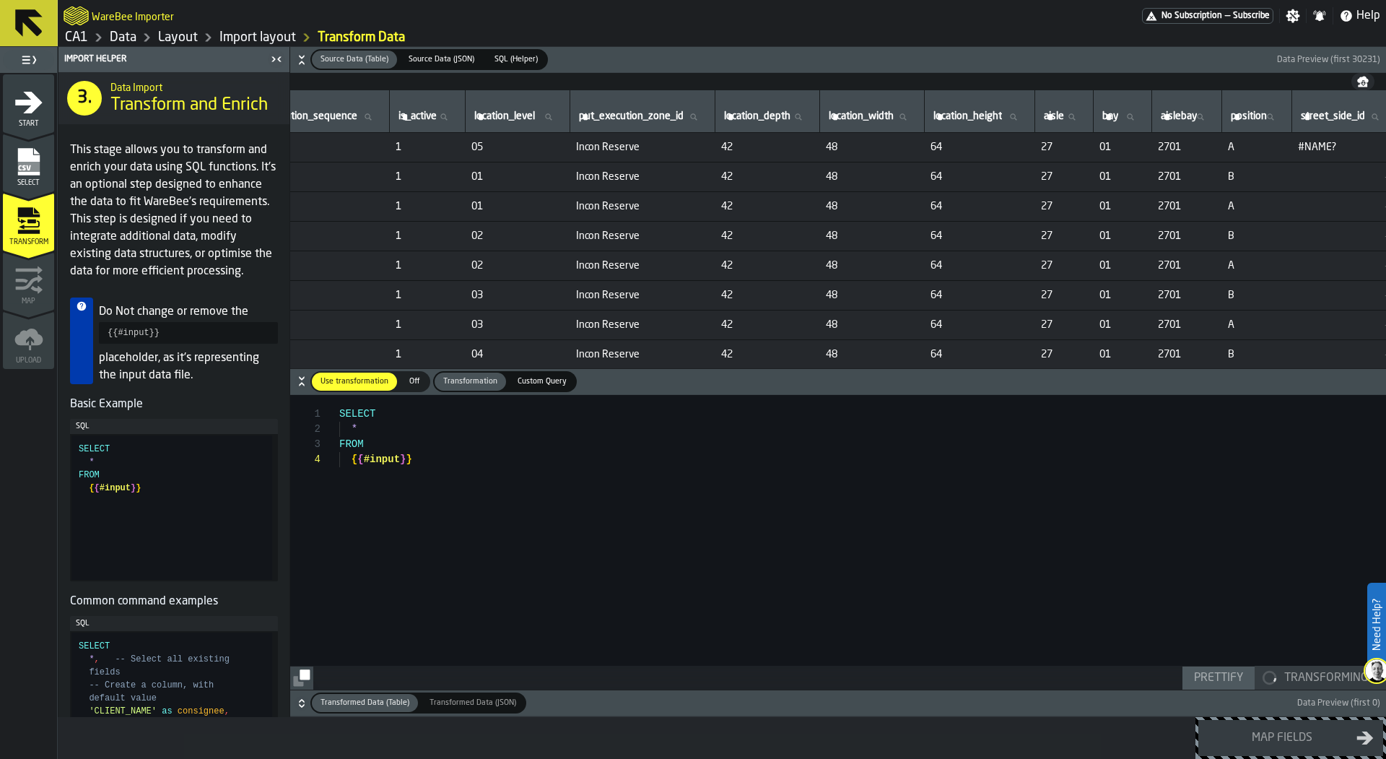
scroll to position [45, 0]
click at [545, 540] on div "SELECT * FROM { { #input } }" at bounding box center [862, 542] width 1047 height 295
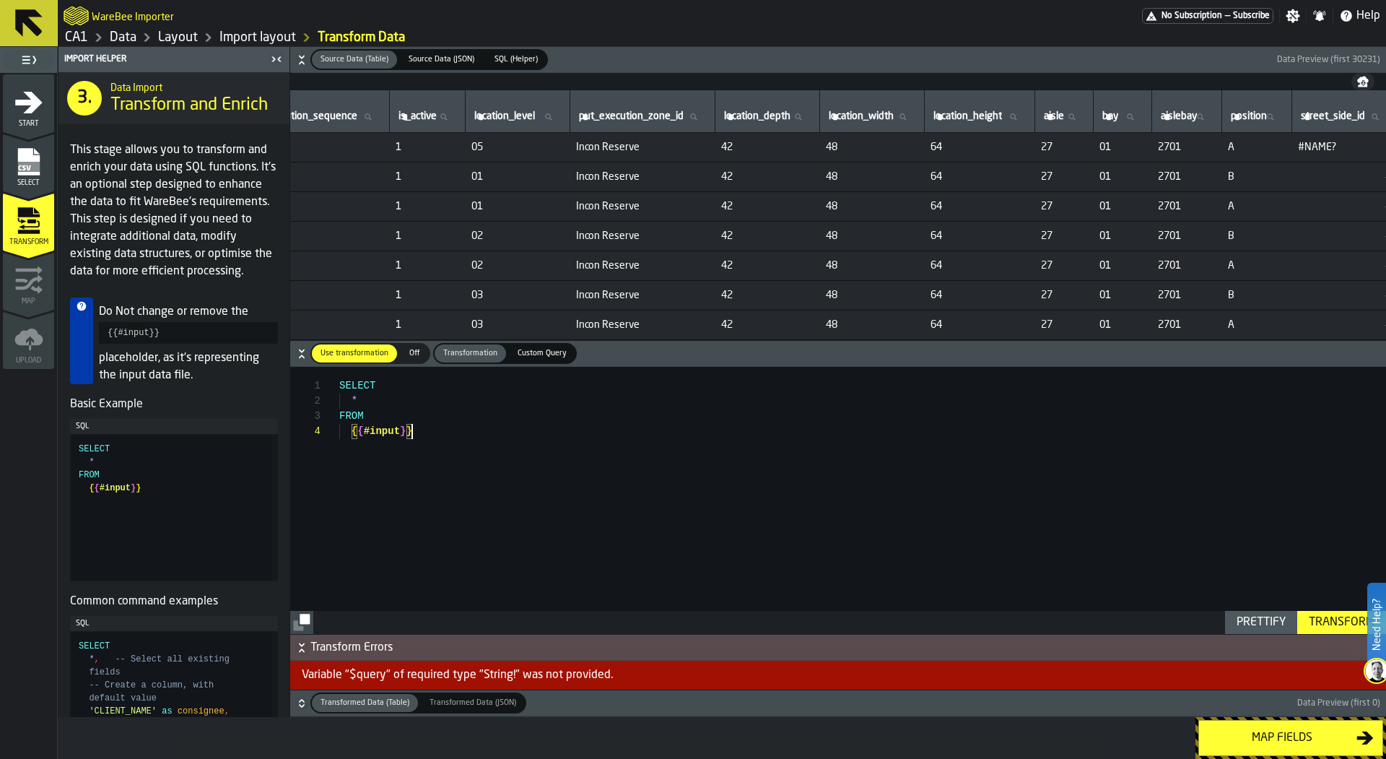
click at [513, 497] on div "SELECT * FROM { { #input } }" at bounding box center [862, 500] width 1047 height 267
click at [468, 460] on div "SELECT * FROM { { #input } }" at bounding box center [862, 500] width 1047 height 267
drag, startPoint x: 437, startPoint y: 421, endPoint x: 310, endPoint y: 376, distance: 134.7
click at [339, 376] on div "SELECT * FROM { { #input } }" at bounding box center [862, 500] width 1047 height 267
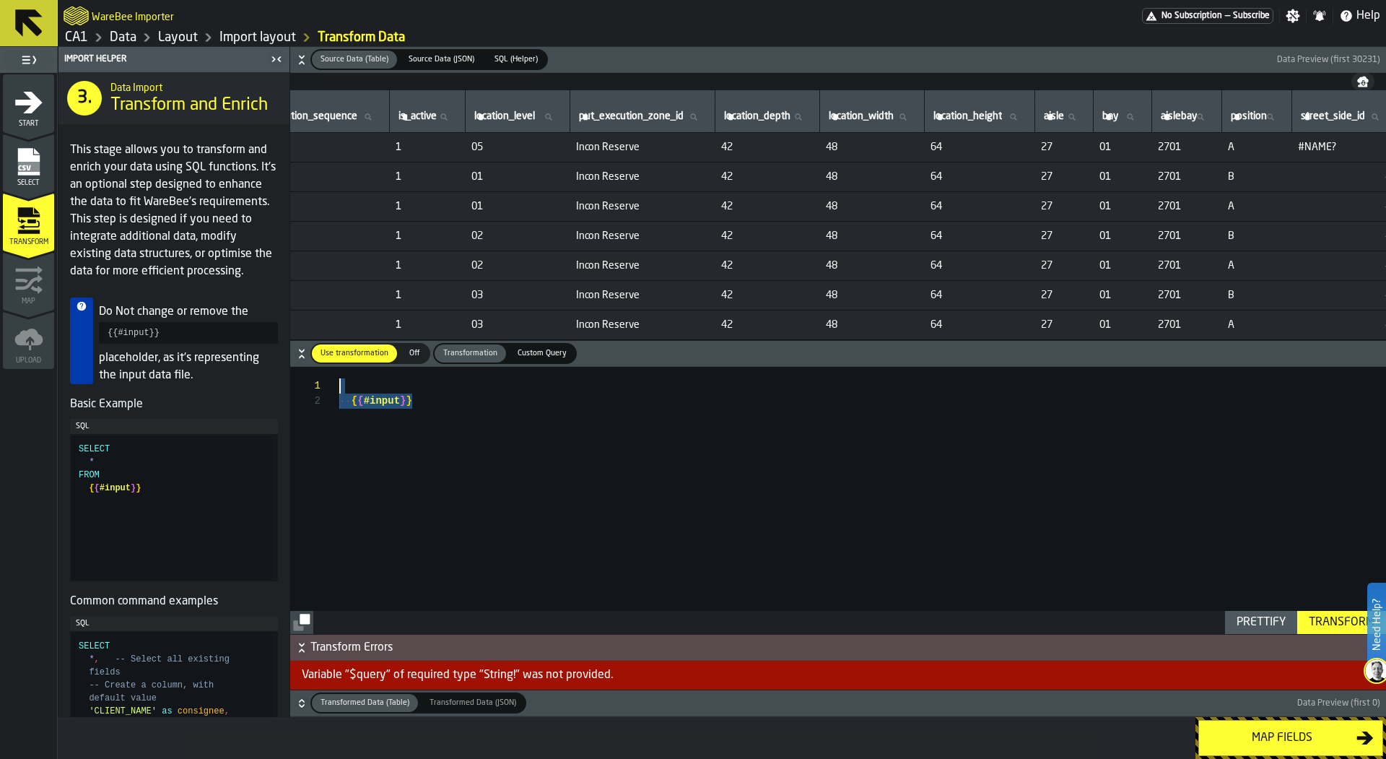
drag, startPoint x: 431, startPoint y: 412, endPoint x: 232, endPoint y: 337, distance: 212.2
click at [339, 367] on div "{ { #input } }" at bounding box center [862, 500] width 1047 height 267
click at [427, 460] on div "{ { #input } }" at bounding box center [862, 500] width 1047 height 267
click at [351, 380] on div "{ { #input } }" at bounding box center [862, 500] width 1047 height 267
click at [346, 403] on div "WITH base_data AS ( ) { { #input } }" at bounding box center [862, 500] width 1047 height 267
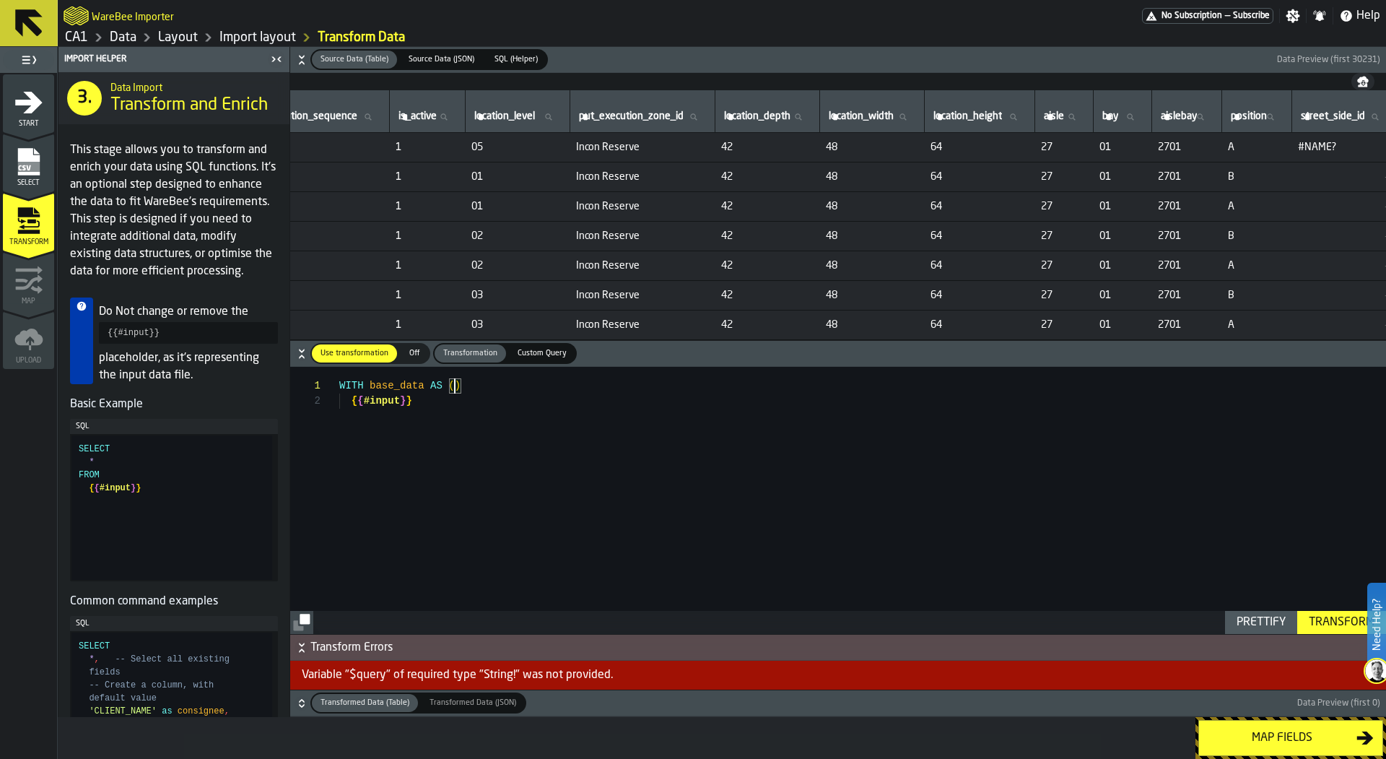
scroll to position [14, 0]
click at [455, 383] on div "WITH base_data AS ( ) FROM { { #input } }" at bounding box center [862, 500] width 1047 height 267
click at [353, 412] on div "WITH base_data AS ( SELECT * ) FROM { { #input } }" at bounding box center [862, 500] width 1047 height 267
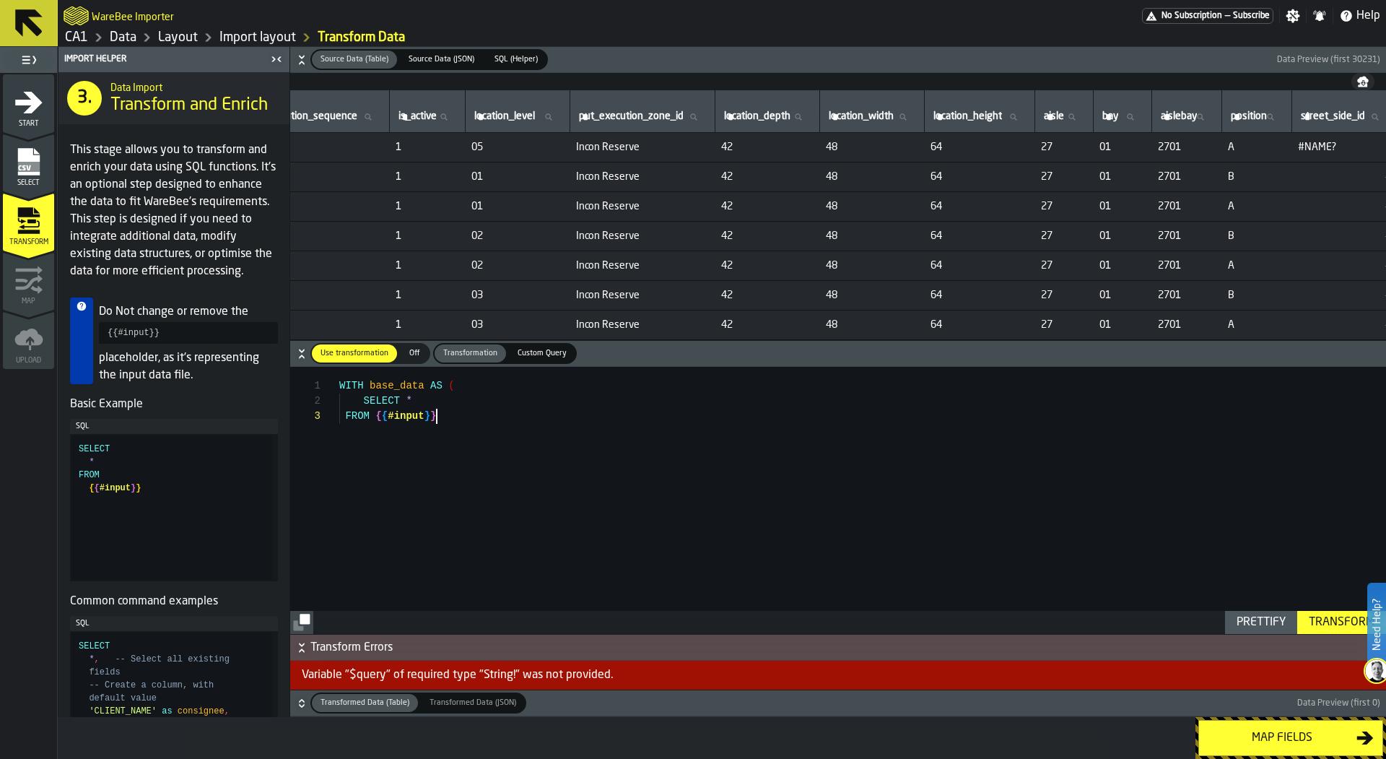
click at [508, 432] on div "WITH base_data AS ( SELECT * FROM { { #input } }" at bounding box center [862, 500] width 1047 height 267
click at [438, 409] on div "WITH base_data AS ( SELECT * FROM { { #input } } )" at bounding box center [862, 500] width 1047 height 267
click at [572, 417] on div "WITH base_data AS ( SELECT * FROM { { #input } } JOIN ON { { #dataset [ @DOCKS:…" at bounding box center [862, 500] width 1047 height 267
click at [761, 427] on div "WITH base_data AS ( SELECT * FROM { { #input } } JOIN ON { { #dataset [ @DC_Lay…" at bounding box center [862, 500] width 1047 height 267
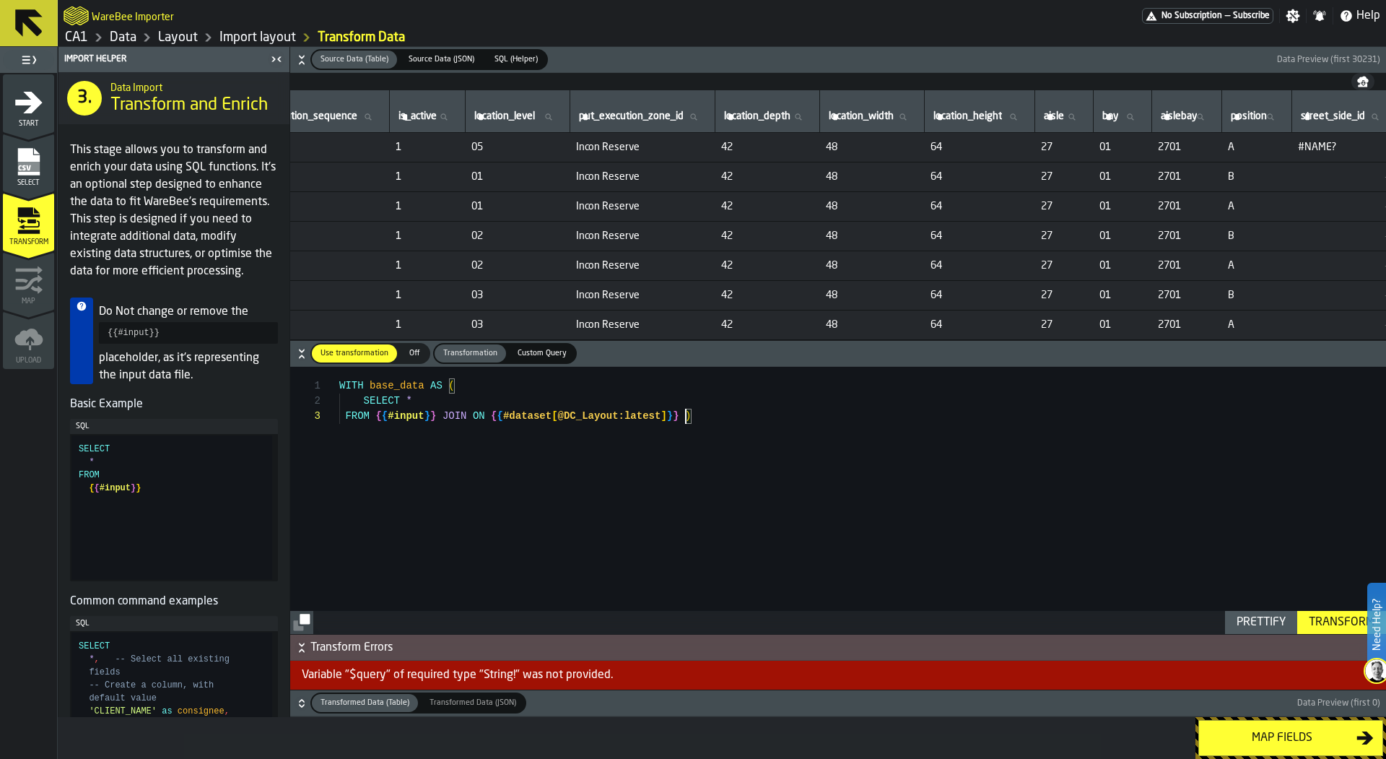
click at [684, 420] on div "WITH base_data AS ( SELECT * FROM { { #input } } JOIN ON { { #dataset [ @DC_Lay…" at bounding box center [862, 500] width 1047 height 267
click at [485, 414] on div "WITH base_data AS ( SELECT * FROM { { #input } } JOIN ON { { #dataset [ @DC_Lay…" at bounding box center [862, 500] width 1047 height 267
click at [668, 414] on div "WITH base_data AS ( SELECT * FROM { { #input } } JOIN { { #dataset [ @DC_Layout…" at bounding box center [862, 500] width 1047 height 267
click at [435, 410] on div "WITH base_data AS ( SELECT * FROM { { #input } } JOIN { { #dataset [ @DC_Layout…" at bounding box center [862, 500] width 1047 height 267
click at [677, 420] on div "WITH base_data AS ( SELECT * FROM { { #input } } i JOIN { { #dataset [ @DC_Layo…" at bounding box center [862, 500] width 1047 height 267
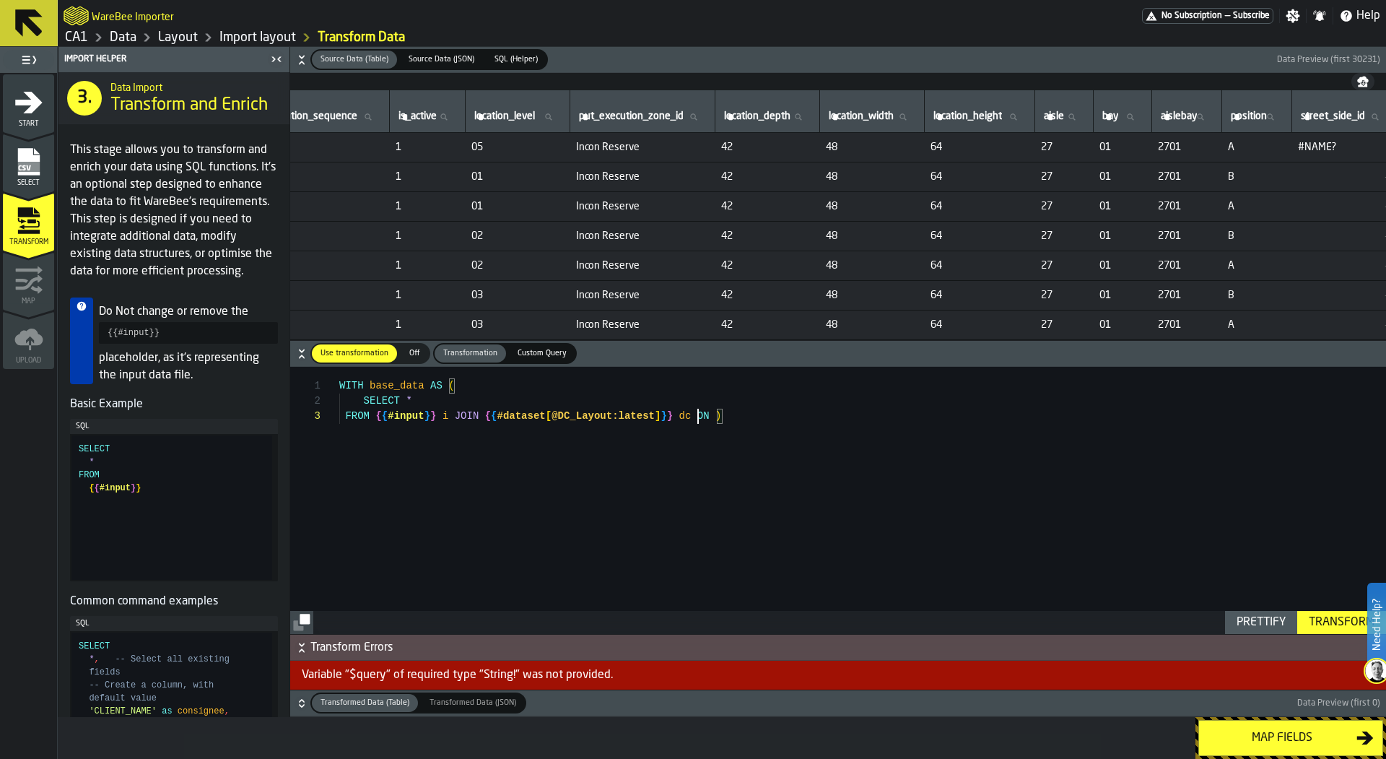
click at [720, 418] on div "WITH base_data AS ( SELECT * FROM { { #input } } i JOIN { { #dataset [ @DC_Layo…" at bounding box center [862, 500] width 1047 height 267
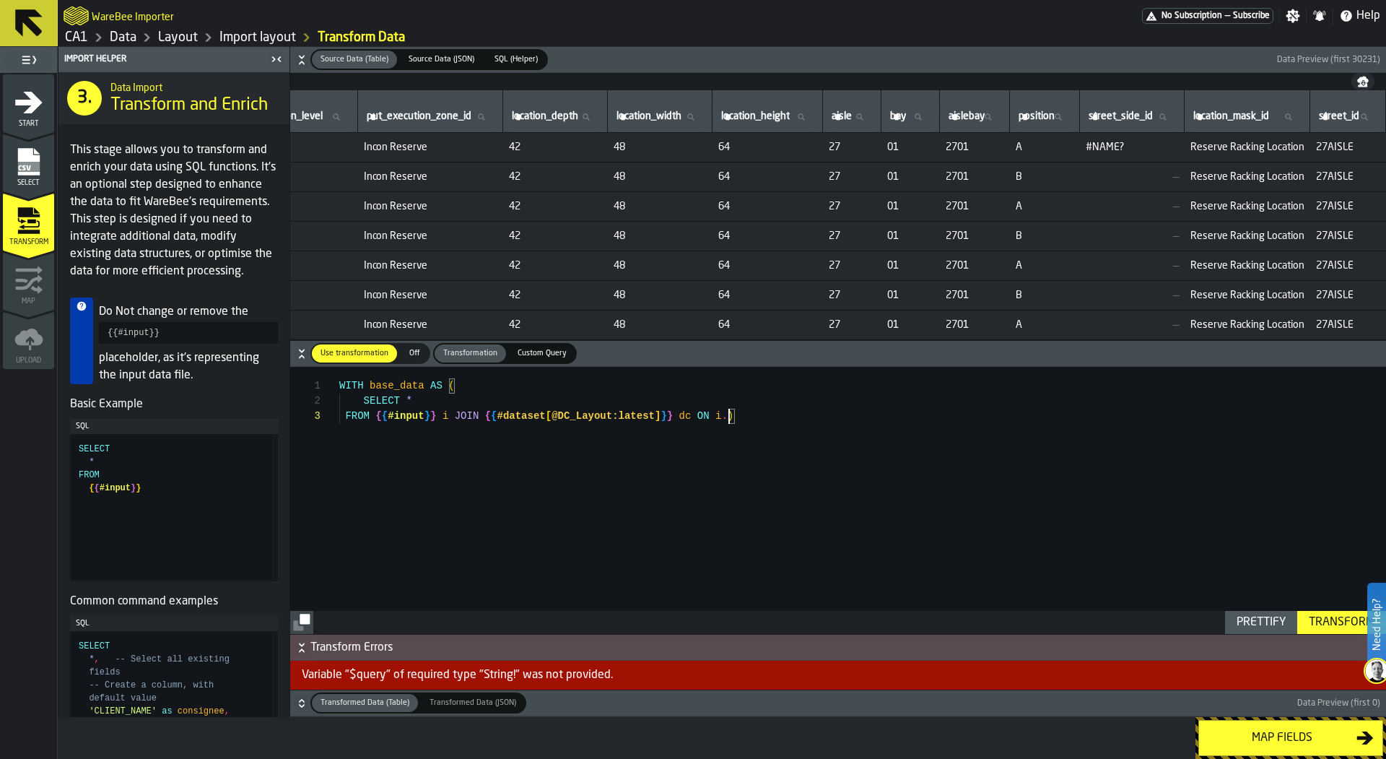
scroll to position [0, 531]
click at [857, 549] on div "WITH base_data AS ( SELECT * FROM { { #input } } i JOIN { { #dataset [ @DC_Layo…" at bounding box center [862, 500] width 1047 height 267
click at [1245, 609] on div "WITH base_data AS ( SELECT * FROM { { #input } } i JOIN { { #dataset [ @DC_Layo…" at bounding box center [862, 500] width 1047 height 267
click at [1245, 616] on div "Prettify" at bounding box center [1261, 622] width 61 height 17
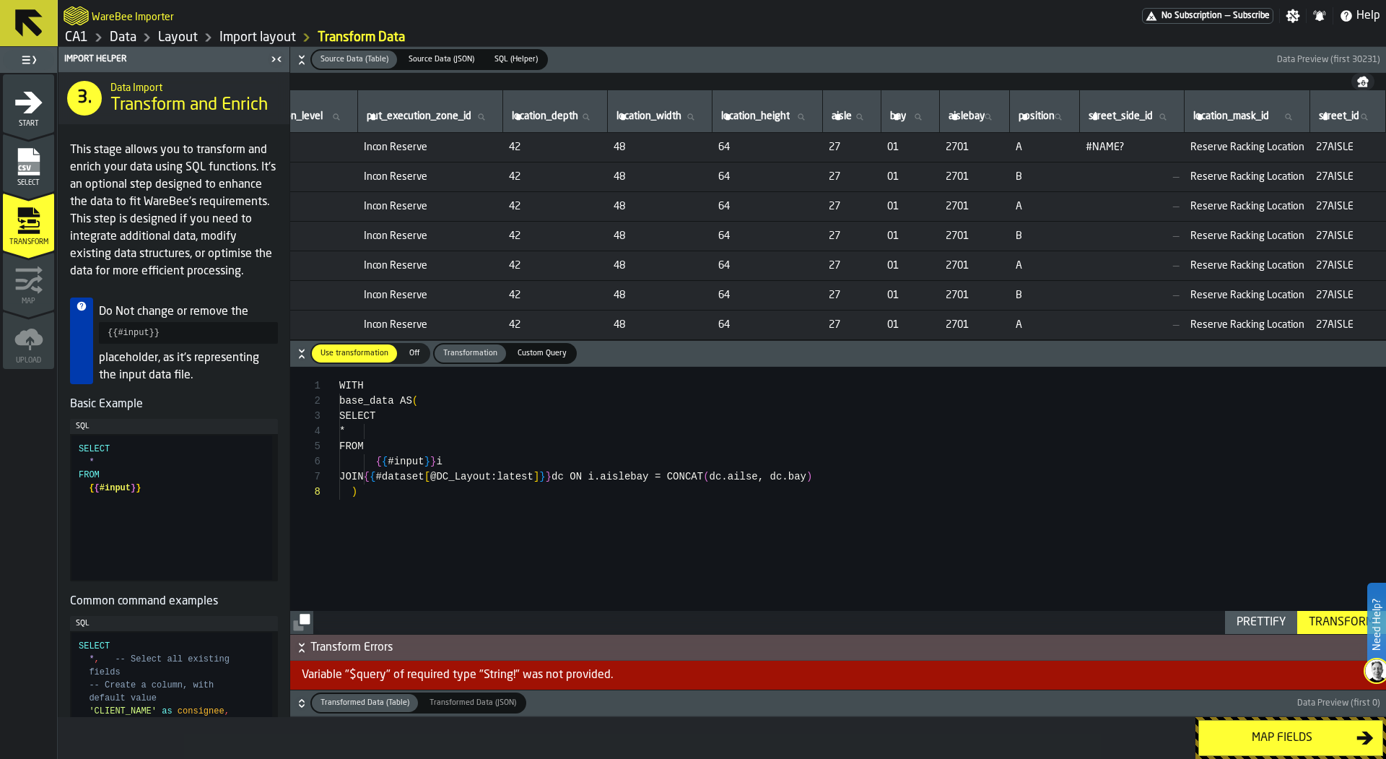
scroll to position [105, 0]
click at [1340, 622] on div "Transform" at bounding box center [1341, 622] width 77 height 17
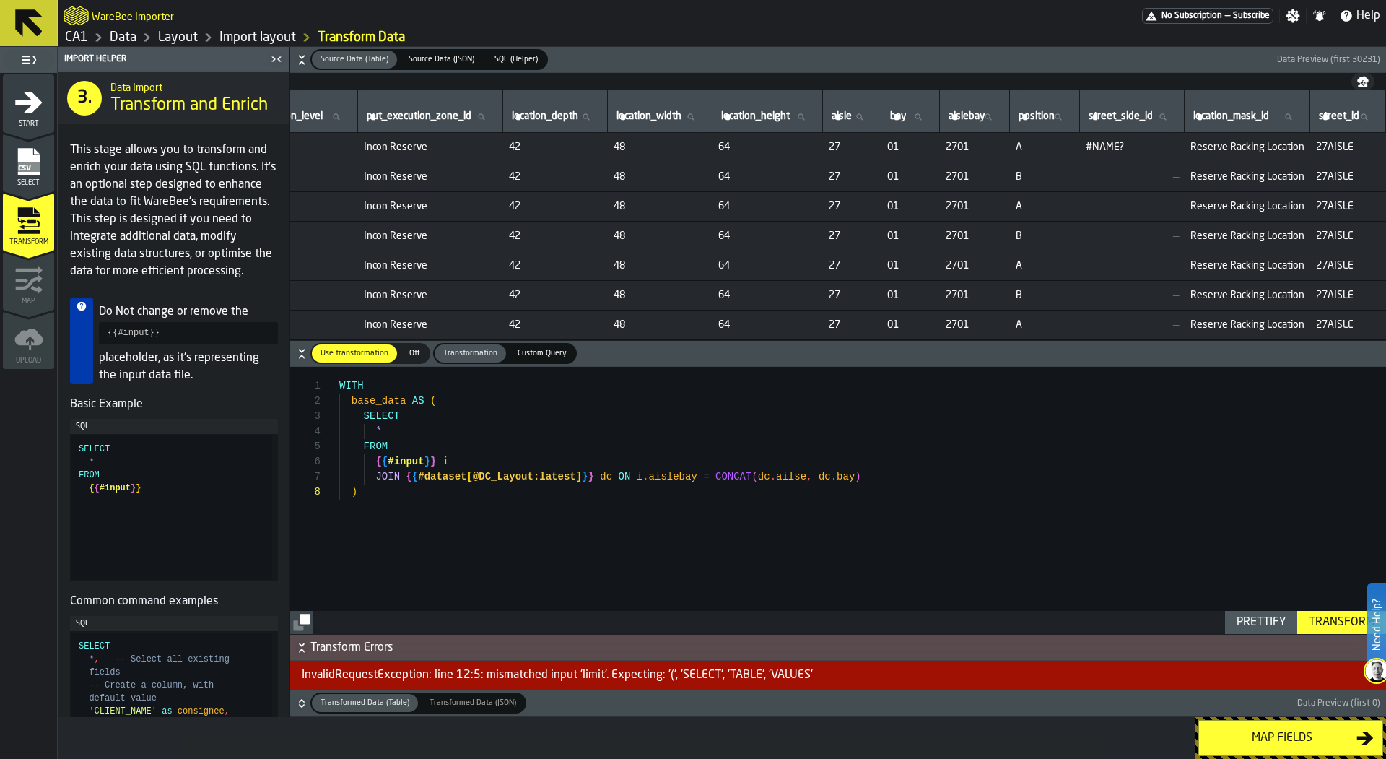
scroll to position [76, 0]
click at [460, 460] on div "WITH base_data AS ( SELECT * FROM { { #input } } i JOIN { { #dataset [ @DC_Layo…" at bounding box center [862, 500] width 1047 height 267
click at [619, 471] on div "WITH base_data AS ( SELECT * FROM { { #input } } i JOIN { { #dataset [ @DC_Layo…" at bounding box center [862, 500] width 1047 height 267
click at [645, 499] on div "WITH base_data AS ( SELECT * FROM { { #input } } i JOIN { { #dataset [ @DC_Layo…" at bounding box center [862, 500] width 1047 height 267
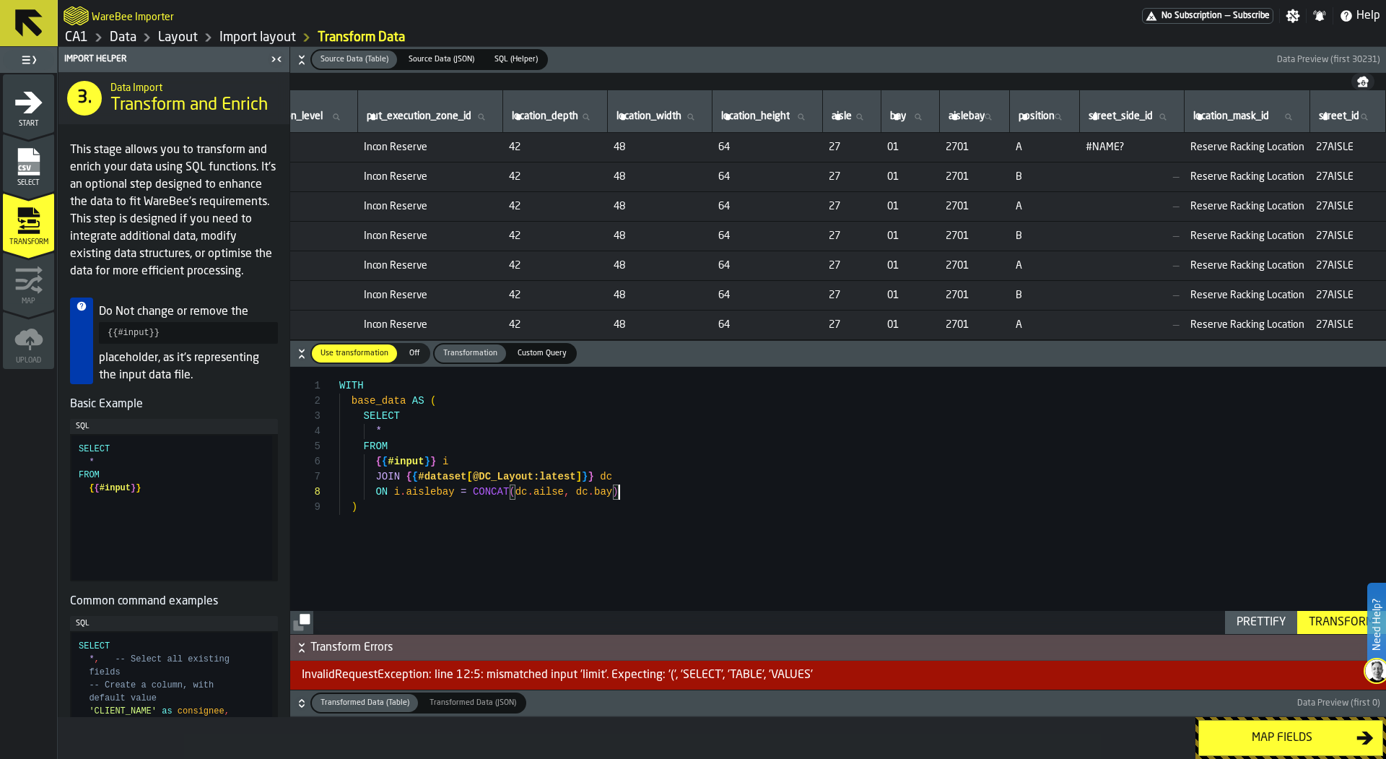
click at [464, 490] on div "WITH base_data AS ( SELECT * FROM { { #input } } i JOIN { { #dataset [ @DC_Layo…" at bounding box center [862, 500] width 1047 height 267
click at [623, 496] on div "WITH base_data AS ( SELECT * FROM { { #input } } i JOIN { { #dataset [ @DC_Layo…" at bounding box center [862, 500] width 1047 height 267
click at [475, 494] on div "WITH base_data AS ( SELECT * FROM { { #input } } i JOIN { { #dataset [ @DC_Layo…" at bounding box center [862, 500] width 1047 height 267
click at [473, 489] on div "WITH base_data AS ( SELECT * FROM { { #input } } i JOIN { { #dataset [ @DC_Layo…" at bounding box center [862, 500] width 1047 height 267
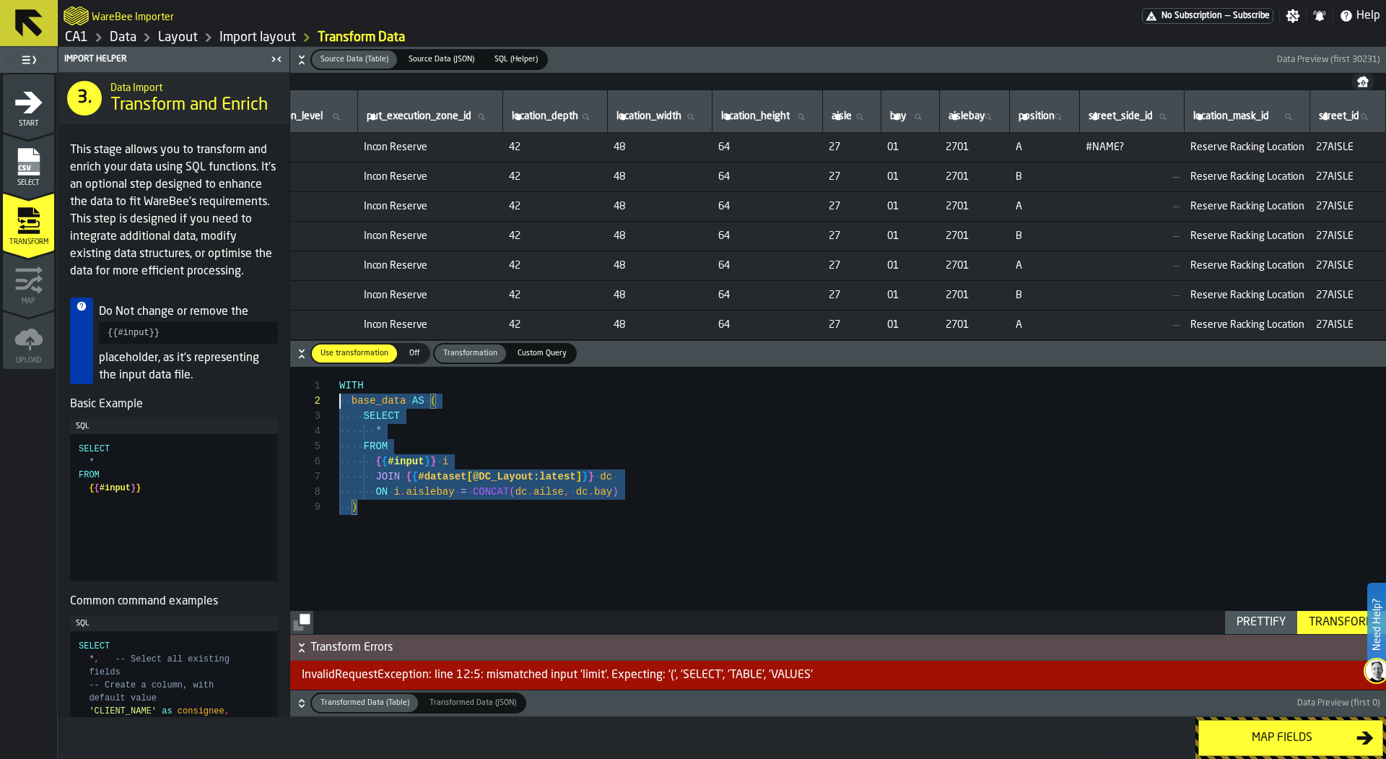
scroll to position [0, 0]
drag, startPoint x: 430, startPoint y: 540, endPoint x: 329, endPoint y: 365, distance: 201.8
click at [339, 367] on div "WITH base_data AS ( SELECT * FROM { { #input } } i JOIN { { #dataset [ @DC_Layo…" at bounding box center [862, 500] width 1047 height 267
click at [567, 481] on div "WITH base_data AS ( SELECT * FROM { { #input } } i JOIN { { #dataset [ @DC_Layo…" at bounding box center [862, 500] width 1047 height 267
click at [585, 485] on div "WITH base_data AS ( SELECT * FROM { { #input } } i JOIN { { #dataset [ @DC_Layo…" at bounding box center [862, 500] width 1047 height 267
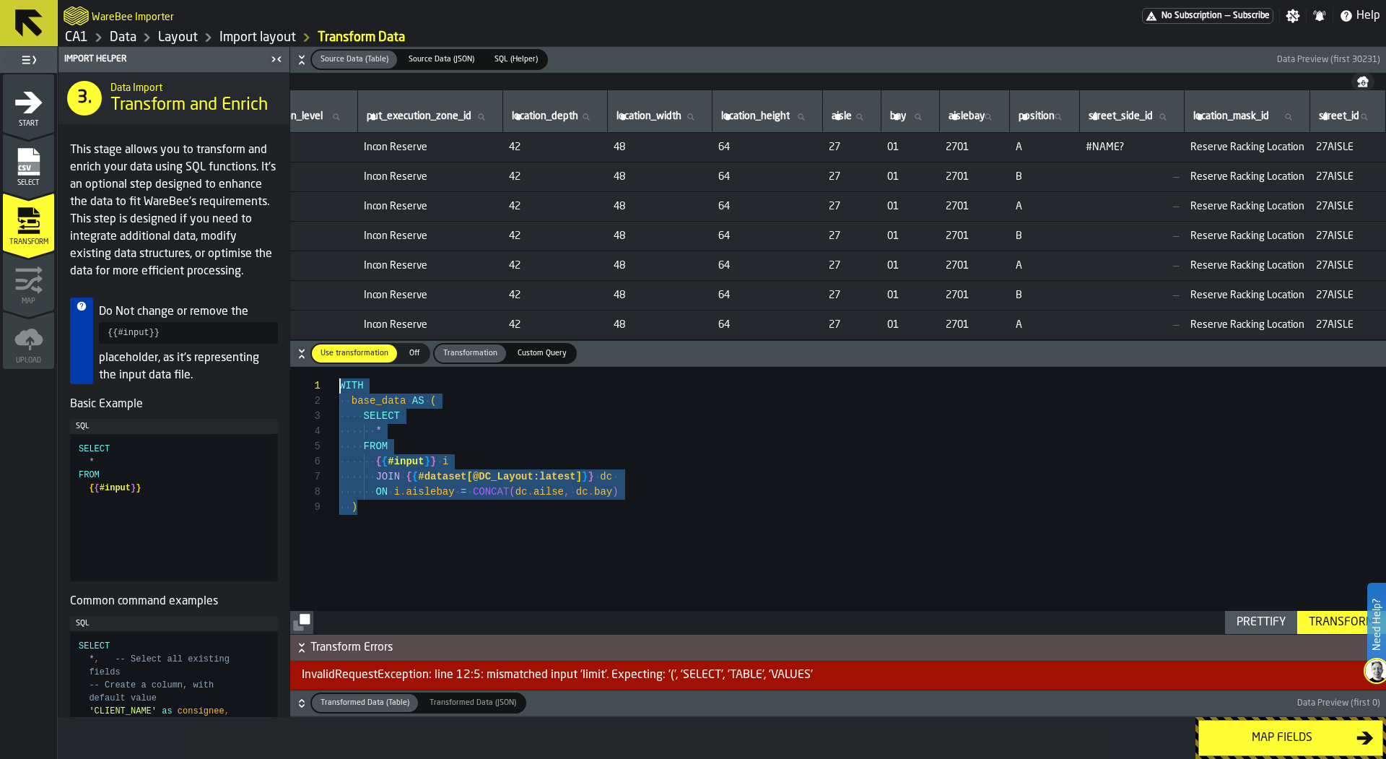
click at [546, 488] on div "WITH base_data AS ( SELECT * FROM { { #input } } i JOIN { { #dataset [ @DC_Layo…" at bounding box center [862, 500] width 1047 height 267
click at [592, 489] on div "WITH base_data AS ( SELECT * FROM { { #input } } i JOIN { { #dataset [ @DC_Layo…" at bounding box center [862, 500] width 1047 height 267
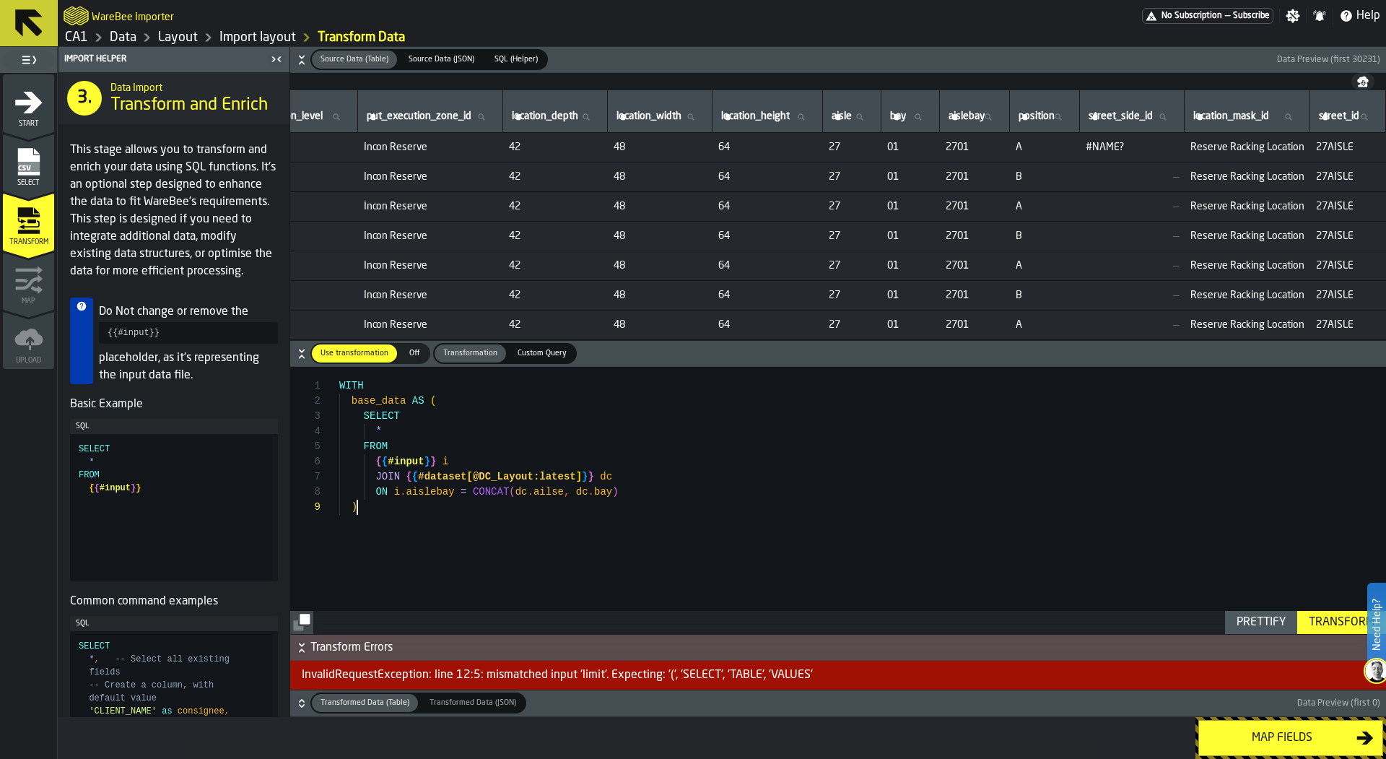
click at [616, 505] on div "WITH base_data AS ( SELECT * FROM { { #input } } i JOIN { { #dataset [ @DC_Layo…" at bounding box center [862, 500] width 1047 height 267
click at [537, 498] on div "WITH base_data AS ( SELECT * FROM { { #input } } i JOIN { { #dataset [ @DC_Layo…" at bounding box center [862, 500] width 1047 height 267
click at [541, 487] on div "WITH base_data AS ( SELECT * FROM { { #input } } i JOIN { { #dataset [ @DC_Layo…" at bounding box center [862, 500] width 1047 height 267
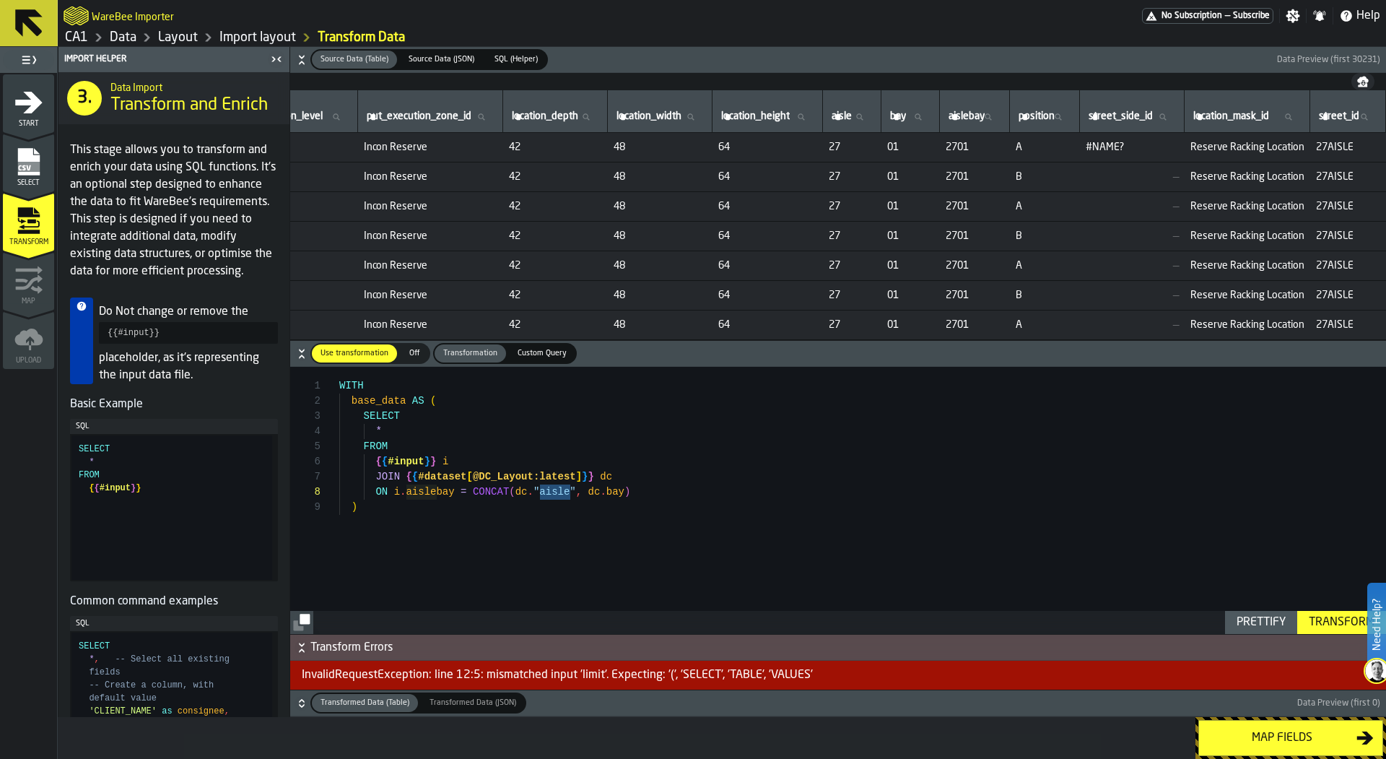
click at [622, 491] on div "WITH base_data AS ( SELECT * FROM { { #input } } i JOIN { { #dataset [ @DC_Layo…" at bounding box center [862, 500] width 1047 height 267
click at [440, 497] on div "WITH base_data AS ( SELECT * FROM { { #input } } i JOIN { { #dataset [ @DC_Layo…" at bounding box center [862, 500] width 1047 height 267
click at [1314, 616] on div "Transform" at bounding box center [1341, 622] width 77 height 17
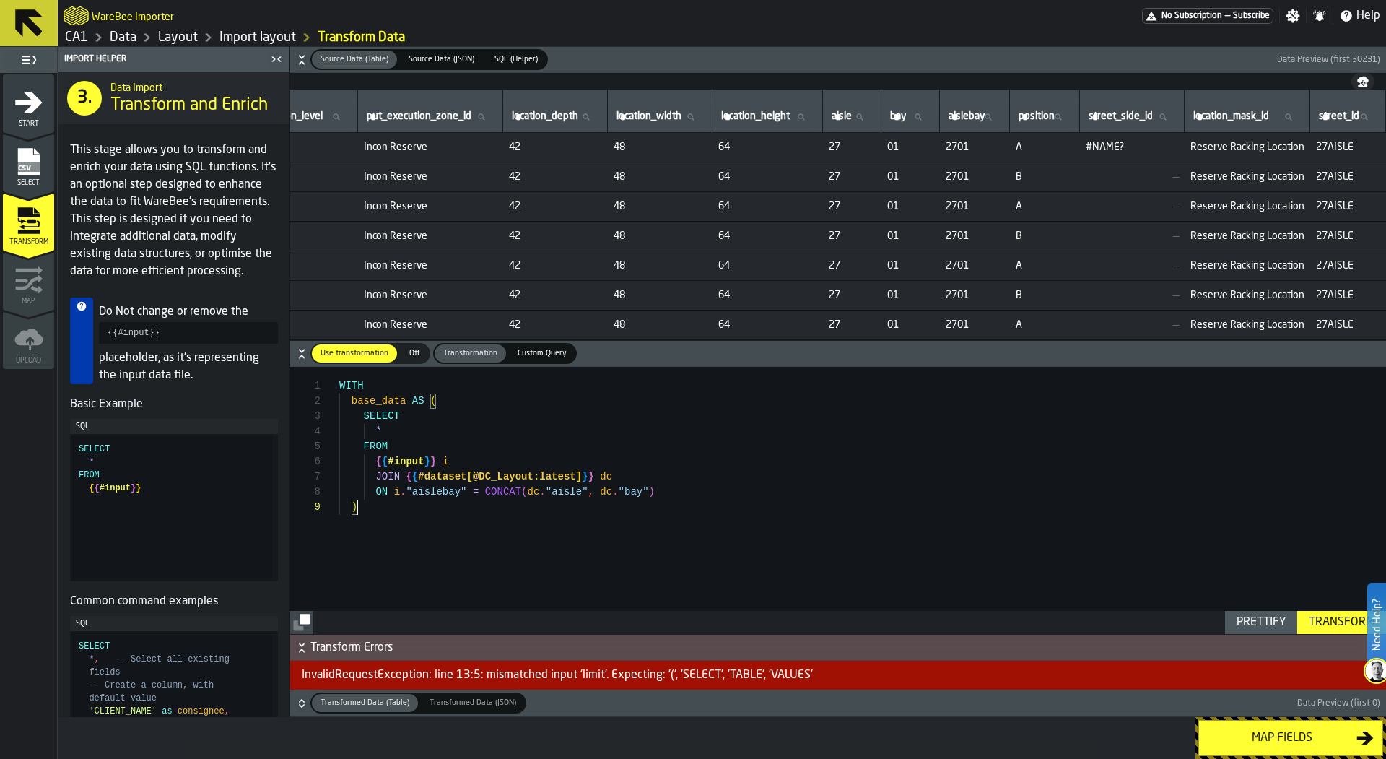
scroll to position [121, 0]
click at [717, 538] on div "WITH base_data AS ( SELECT * FROM { { #input } } i JOIN { { #dataset [ @DC_Layo…" at bounding box center [862, 500] width 1047 height 267
type textarea "**********"
click at [1278, 607] on div "WITH base_data AS ( SELECT * FROM { { #input } } i JOIN { { #dataset [ @DC_Layo…" at bounding box center [862, 500] width 1047 height 267
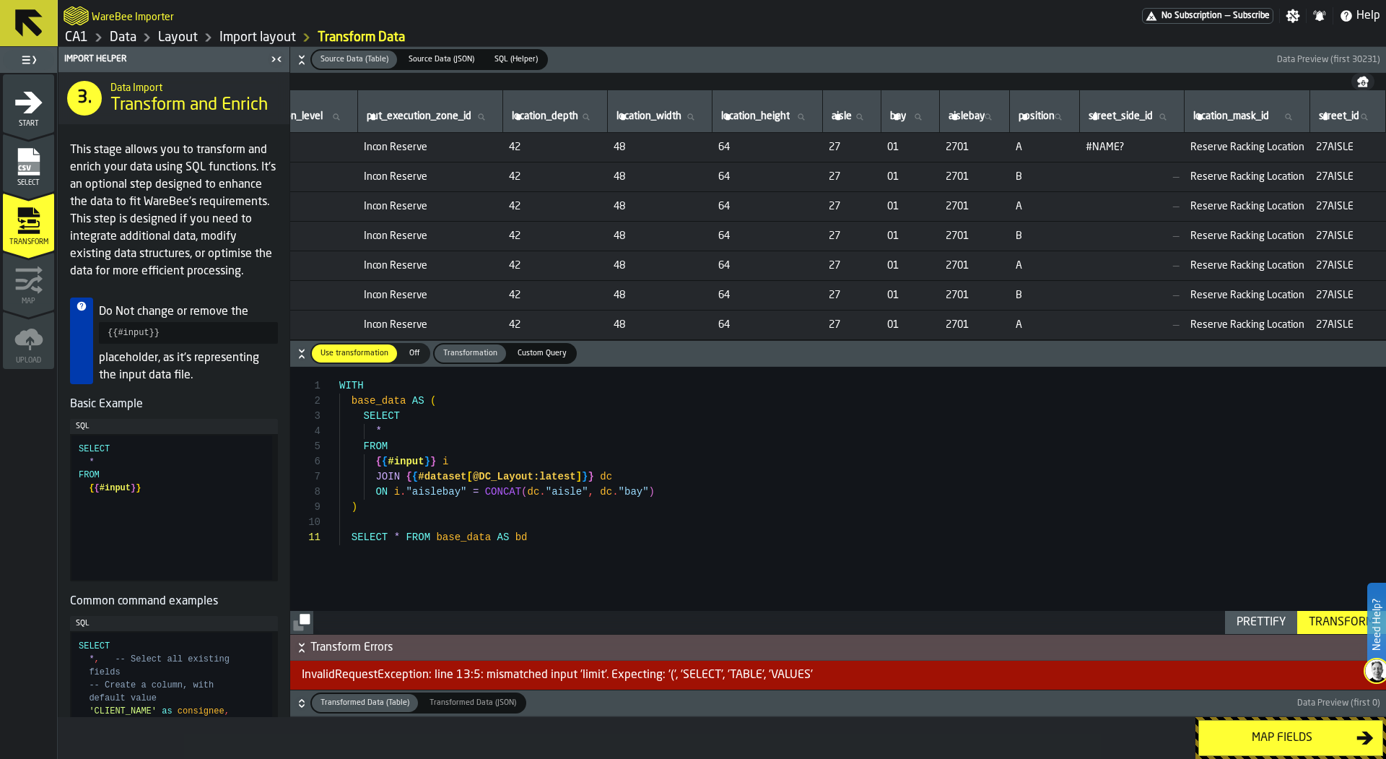
click at [1274, 607] on div "WITH base_data AS ( SELECT * FROM { { #input } } i JOIN { { #dataset [ @DC_Layo…" at bounding box center [862, 500] width 1047 height 267
click at [496, 508] on div "WITH base_data AS ( SELECT * FROM { { #input } } i JOIN { { #dataset [ @DC_Layo…" at bounding box center [862, 500] width 1047 height 267
click at [1292, 621] on button "Prettify" at bounding box center [1261, 622] width 72 height 23
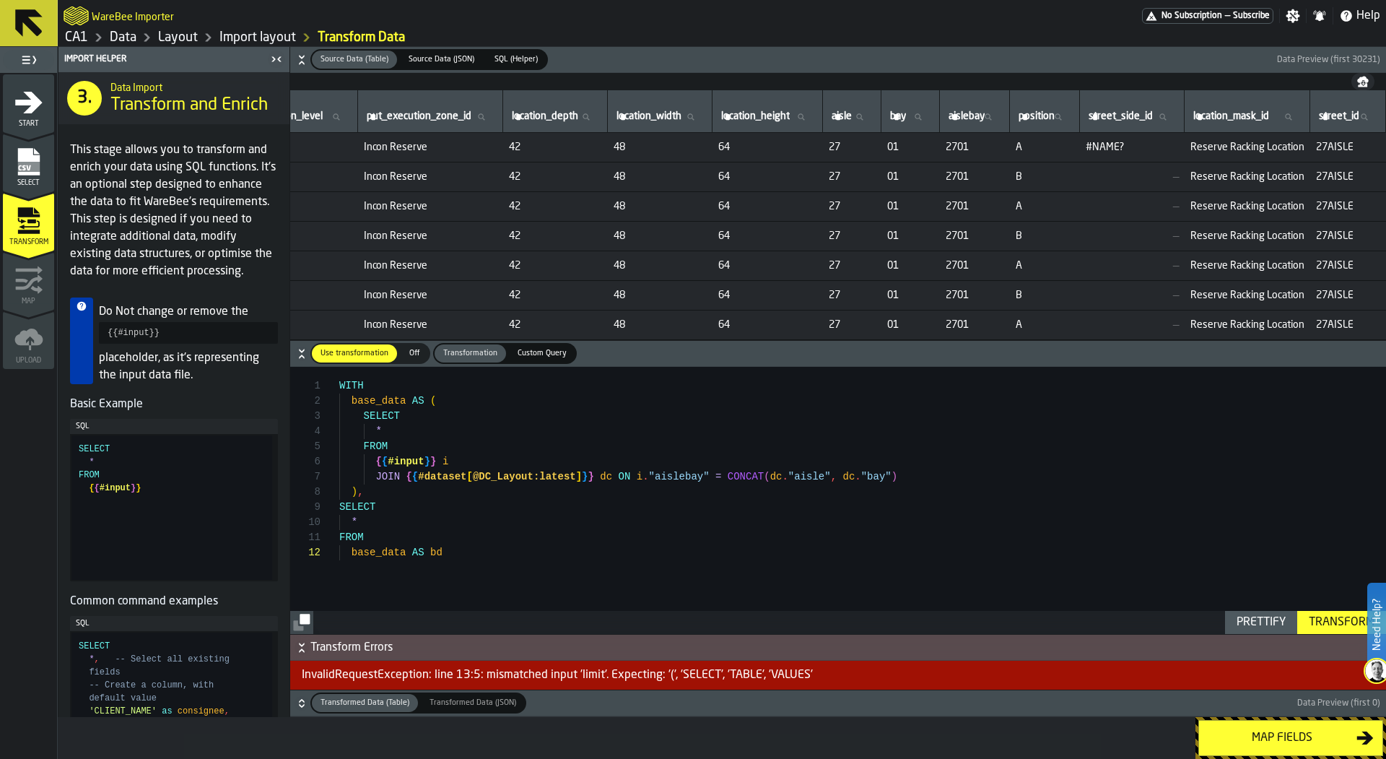
click at [1332, 621] on div "Transform" at bounding box center [1341, 622] width 77 height 17
click at [470, 549] on div "WITH base_data AS ( SELECT * FROM { { #input } } i JOIN { { #dataset [ @DC_Layo…" at bounding box center [862, 500] width 1047 height 267
click at [475, 532] on div "WITH base_data AS ( SELECT * FROM { { #input } } i JOIN { { #dataset [ @DC_Layo…" at bounding box center [862, 500] width 1047 height 267
click at [389, 489] on div "WITH base_data AS ( SELECT * FROM { { #input } } i JOIN { { #dataset [ @DC_Layo…" at bounding box center [862, 500] width 1047 height 267
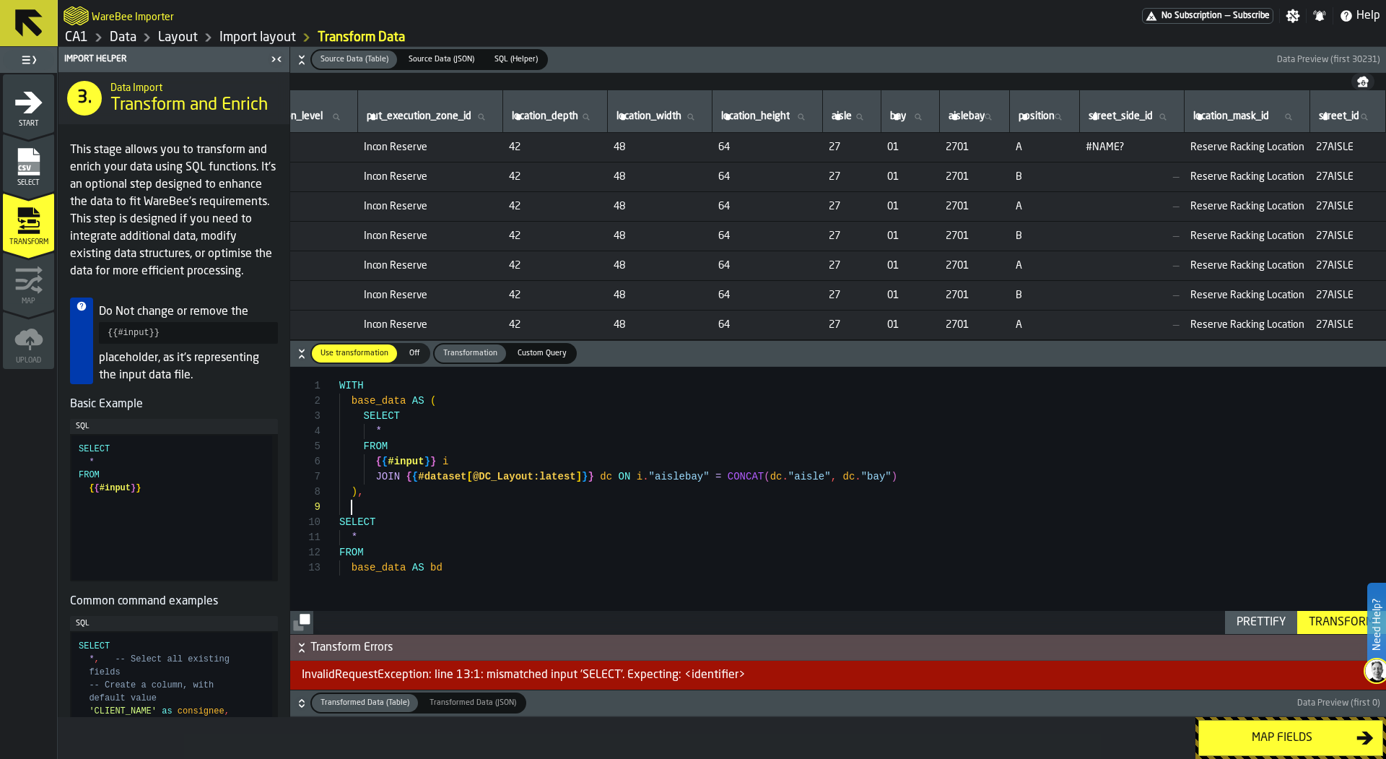
scroll to position [30, 0]
click at [463, 563] on div "WITH base_data AS ( SELECT * FROM { { #input } } i JOIN { { #dataset [ @DC_Layo…" at bounding box center [862, 500] width 1047 height 267
drag, startPoint x: 1261, startPoint y: 618, endPoint x: 1273, endPoint y: 618, distance: 12.3
click at [1261, 618] on div "Prettify" at bounding box center [1261, 622] width 61 height 17
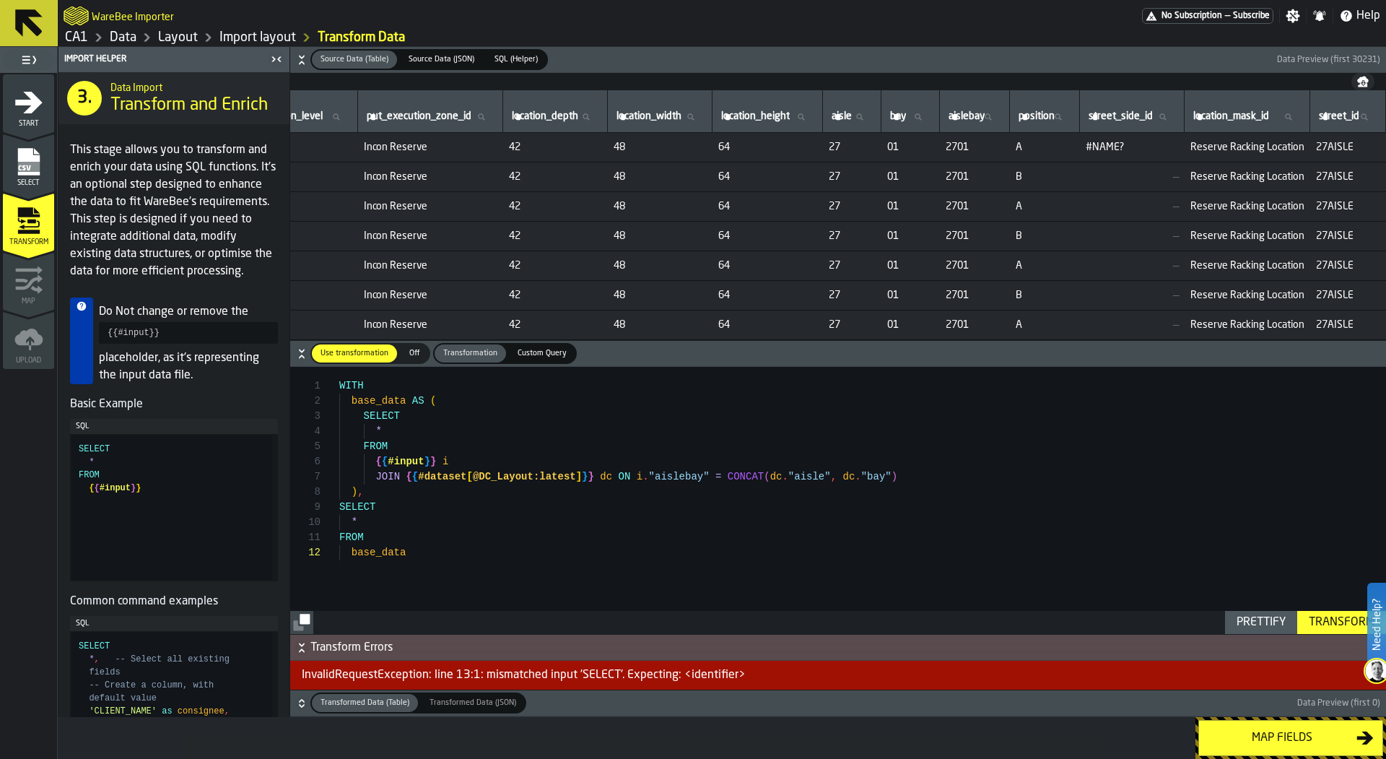
click at [1352, 616] on div "Transform" at bounding box center [1341, 622] width 77 height 17
click at [632, 676] on div "InvalidRequestException: line 13:1: mismatched input 'SELECT'. Expecting: <iden…" at bounding box center [838, 674] width 1096 height 29
click at [445, 546] on div "WITH base_data AS ( SELECT * FROM { { #input } } i JOIN { { #dataset [ @DC_Layo…" at bounding box center [862, 500] width 1047 height 267
click at [440, 429] on div "WITH base_data AS ( SELECT * FROM { { #input } } i JOIN { { #dataset [ @DC_Layo…" at bounding box center [862, 500] width 1047 height 267
click at [440, 473] on div "WITH base_data AS ( SELECT * FROM { { #input } } i JOIN { { #dataset [ @DC_Layo…" at bounding box center [862, 500] width 1047 height 267
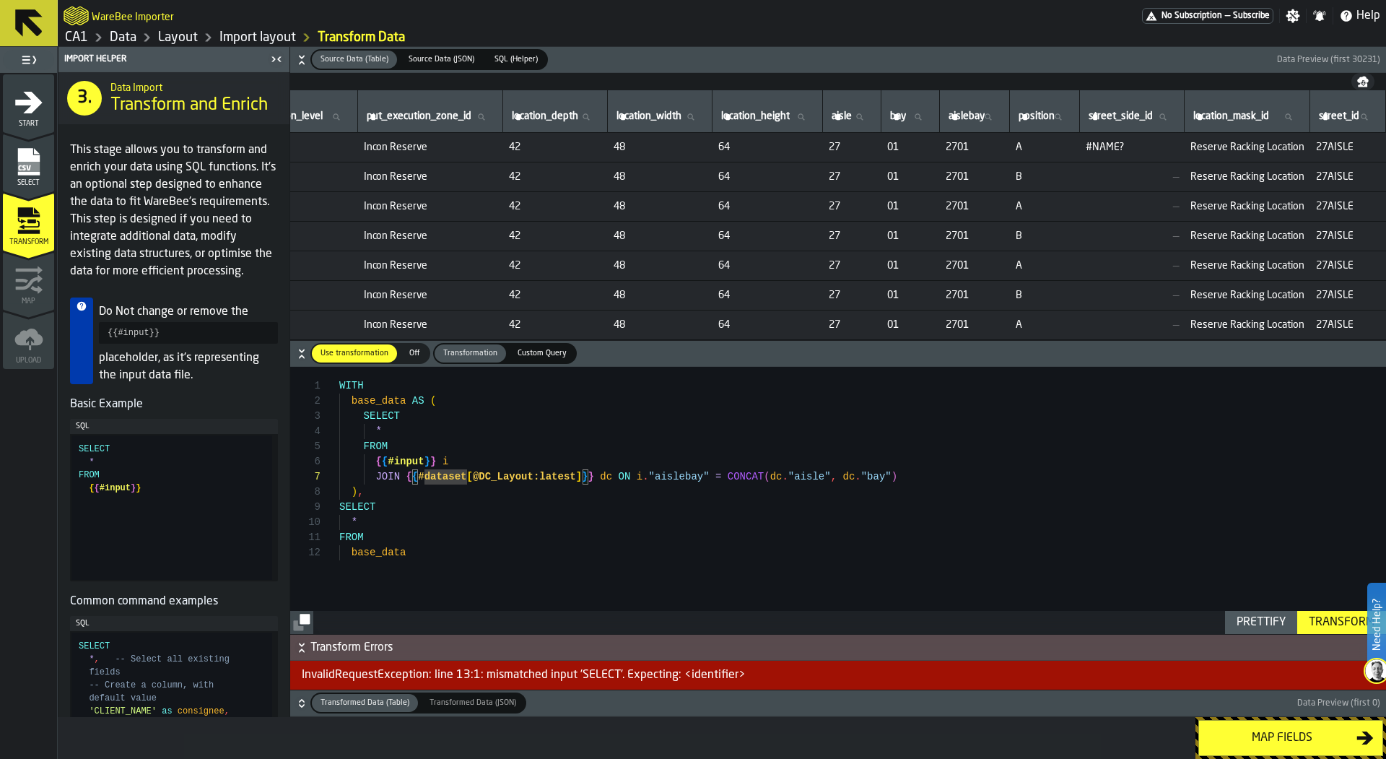
click at [442, 487] on div "WITH base_data AS ( SELECT * FROM { { #input } } i JOIN { { #dataset [ @DC_Layo…" at bounding box center [862, 500] width 1047 height 267
click at [465, 444] on div "WITH base_data AS ( SELECT * FROM { { #input } } i JOIN { { #dataset [ @DC_Layo…" at bounding box center [862, 500] width 1047 height 267
click at [473, 455] on div "WITH base_data AS ( SELECT * FROM { { #input } } i JOIN { { #dataset [ @DC_Layo…" at bounding box center [862, 500] width 1047 height 267
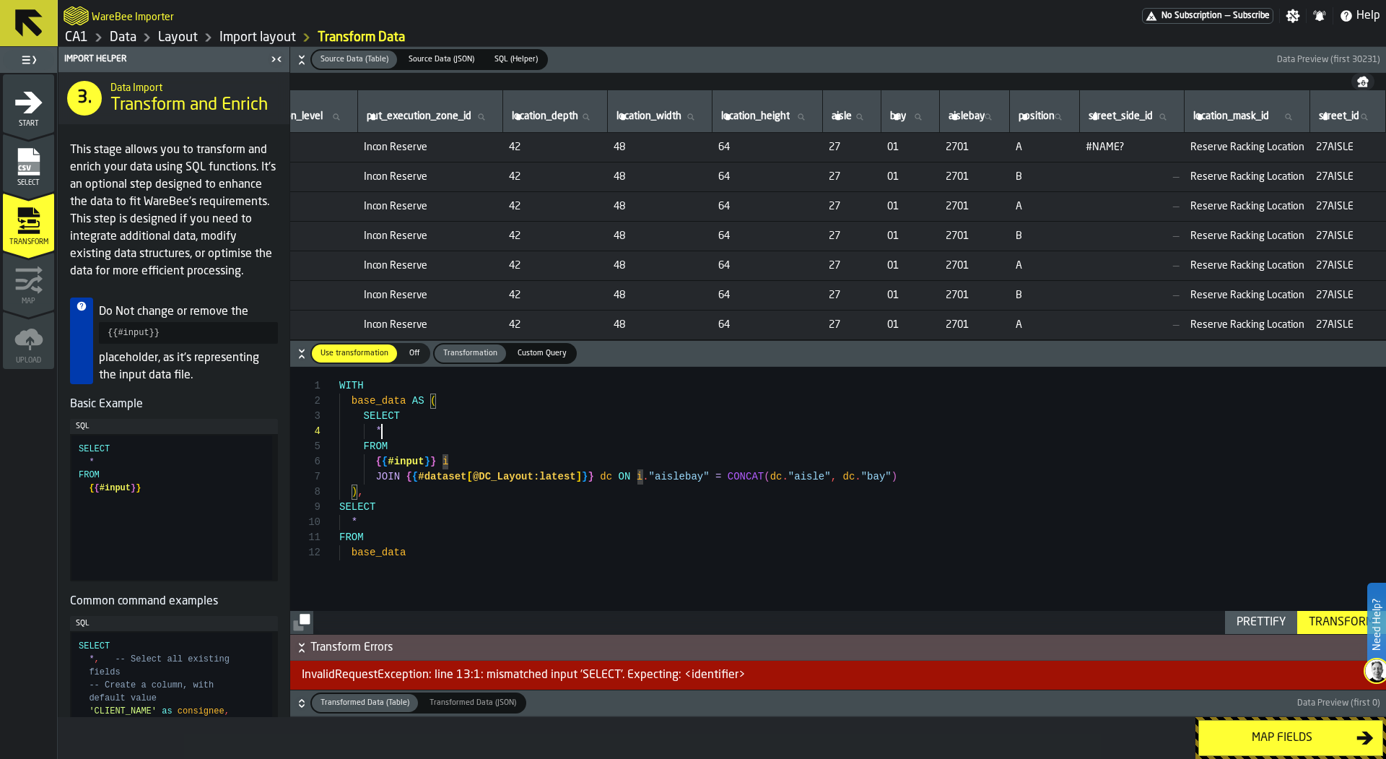
click at [400, 430] on div "WITH base_data AS ( SELECT * FROM { { #input } } i JOIN { { #dataset [ @DC_Layo…" at bounding box center [862, 500] width 1047 height 267
click at [377, 432] on div "WITH base_data AS ( SELECT * FROM { { #input } } i JOIN { { #dataset [ @DC_Layo…" at bounding box center [862, 500] width 1047 height 267
click at [464, 439] on div "WITH base_data AS ( SELECT i . * FROM { { #input } } i JOIN { { #dataset [ @DC_…" at bounding box center [862, 500] width 1047 height 267
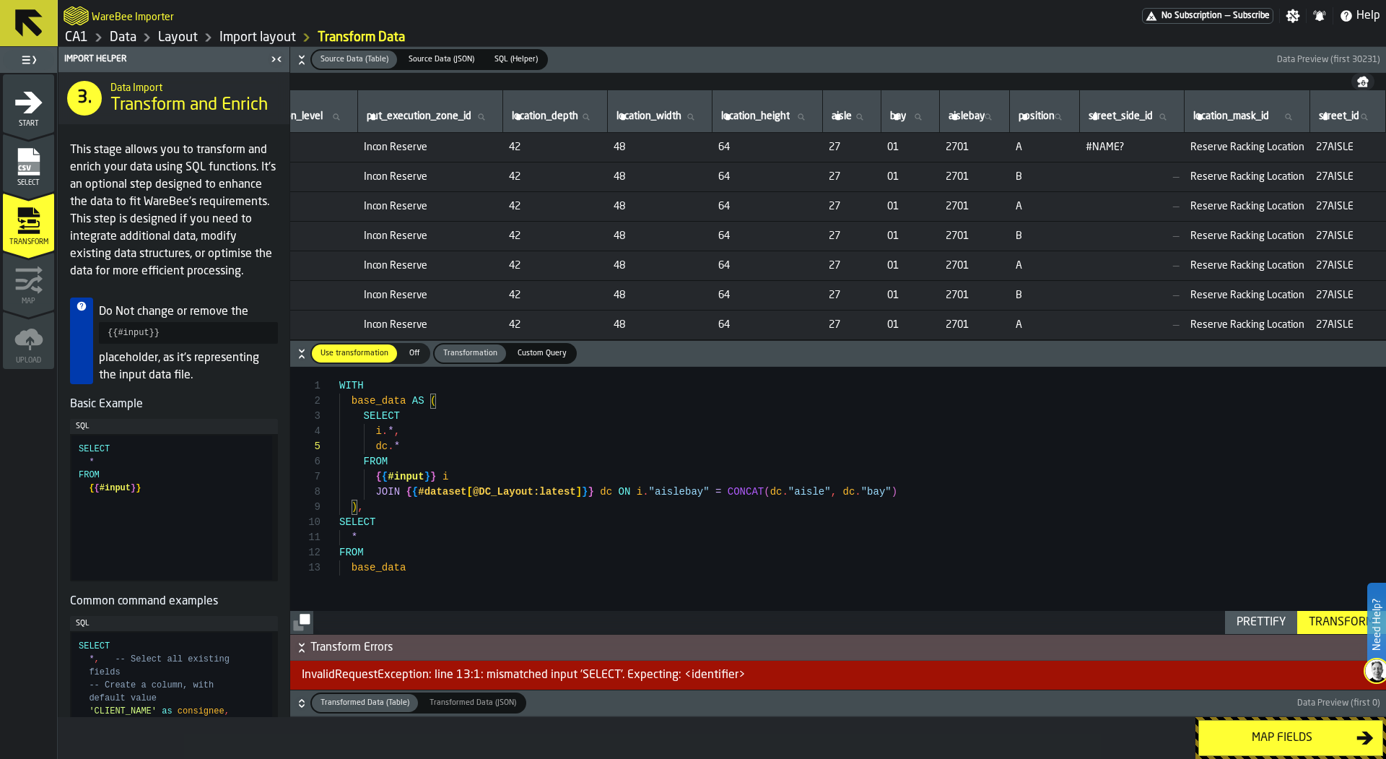
click at [1324, 624] on div "Transform" at bounding box center [1341, 622] width 77 height 17
drag, startPoint x: 349, startPoint y: 676, endPoint x: 813, endPoint y: 683, distance: 464.2
click at [813, 683] on div "InvalidRequestException: line 14:1: mismatched input 'SELECT'. Expecting: <iden…" at bounding box center [838, 674] width 1096 height 29
click at [769, 559] on div "WITH base_data AS ( SELECT i . * , FROM { { #input } } i JOIN { { #dataset [ @D…" at bounding box center [862, 500] width 1047 height 267
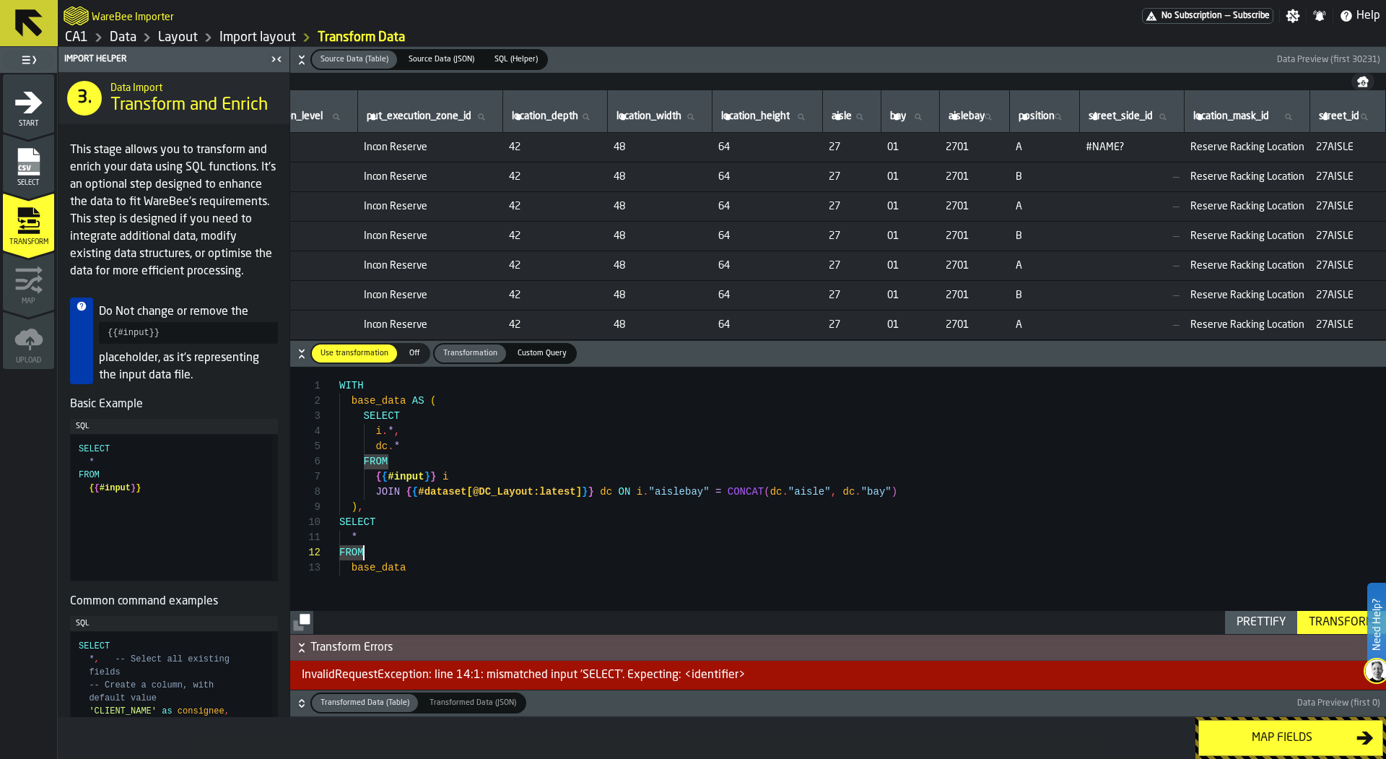
click at [474, 511] on div "WITH base_data AS ( SELECT i . * , FROM { { #input } } i JOIN { { #dataset [ @D…" at bounding box center [862, 500] width 1047 height 267
click at [351, 548] on div "WITH base_data AS ( SELECT i . * , FROM { { #input } } i JOIN { { #dataset [ @D…" at bounding box center [862, 500] width 1047 height 267
click at [432, 589] on div "WITH base_data AS ( SELECT i . * , FROM { { #input } } i JOIN { { #dataset [ @D…" at bounding box center [862, 500] width 1047 height 267
click at [433, 582] on div "WITH base_data AS ( SELECT i . * , FROM { { #input } } i JOIN { { #dataset [ @D…" at bounding box center [862, 500] width 1047 height 267
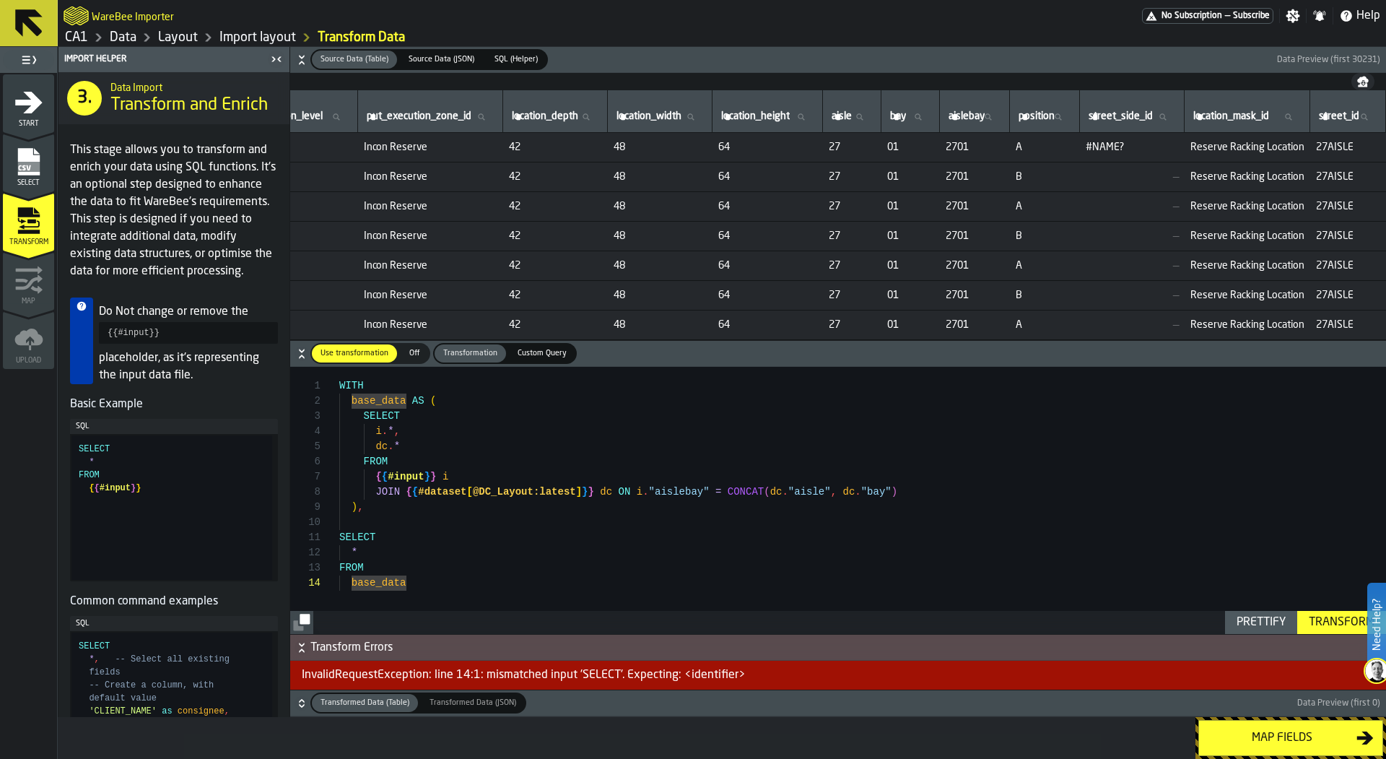
click at [1358, 628] on div "Transform" at bounding box center [1341, 622] width 77 height 17
click at [465, 590] on div "WITH base_data AS ( SELECT i . * , FROM { { #input } } i JOIN { { #dataset [ @D…" at bounding box center [862, 500] width 1047 height 267
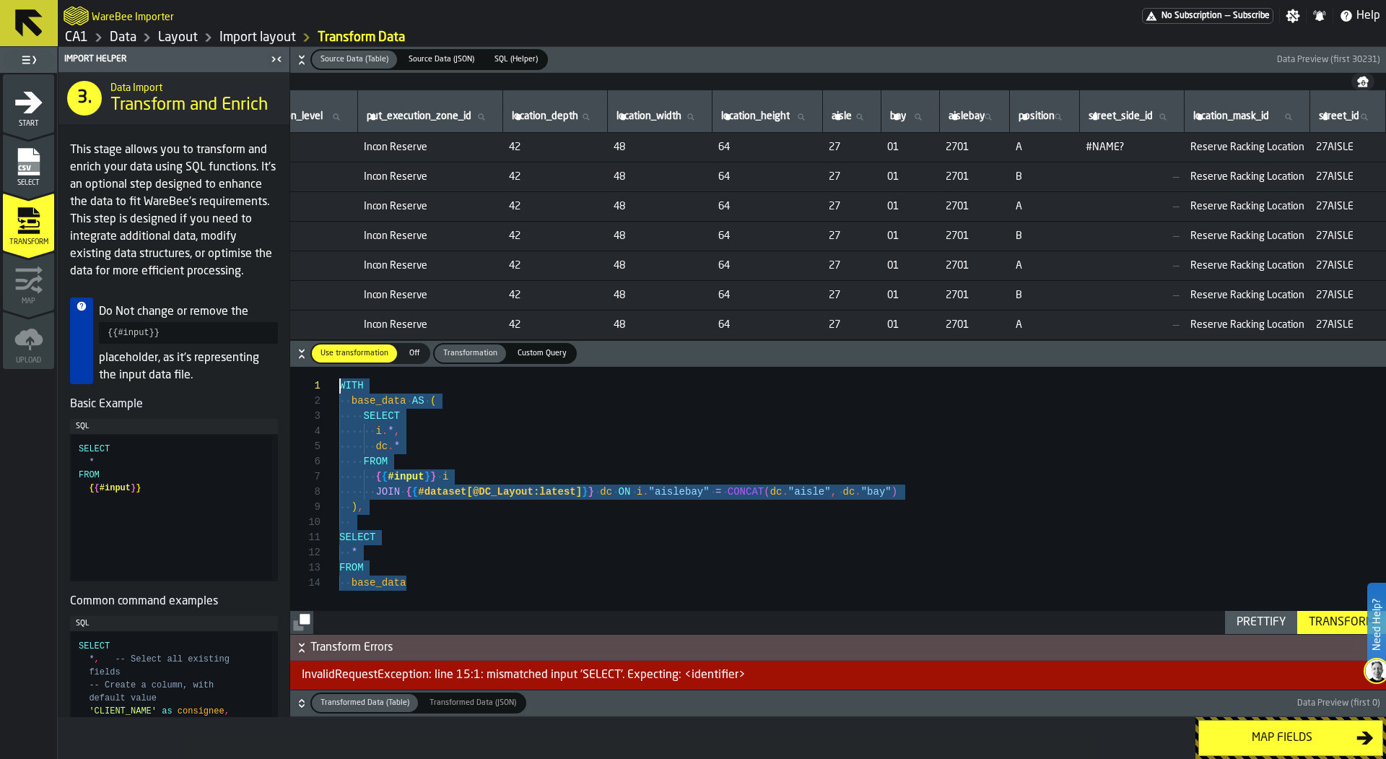
scroll to position [0, 0]
drag, startPoint x: 455, startPoint y: 587, endPoint x: 275, endPoint y: 390, distance: 266.2
click at [275, 390] on div "Import Helper 3. Data Import Transform and Enrich This stage allows you to tran…" at bounding box center [722, 382] width 1328 height 670
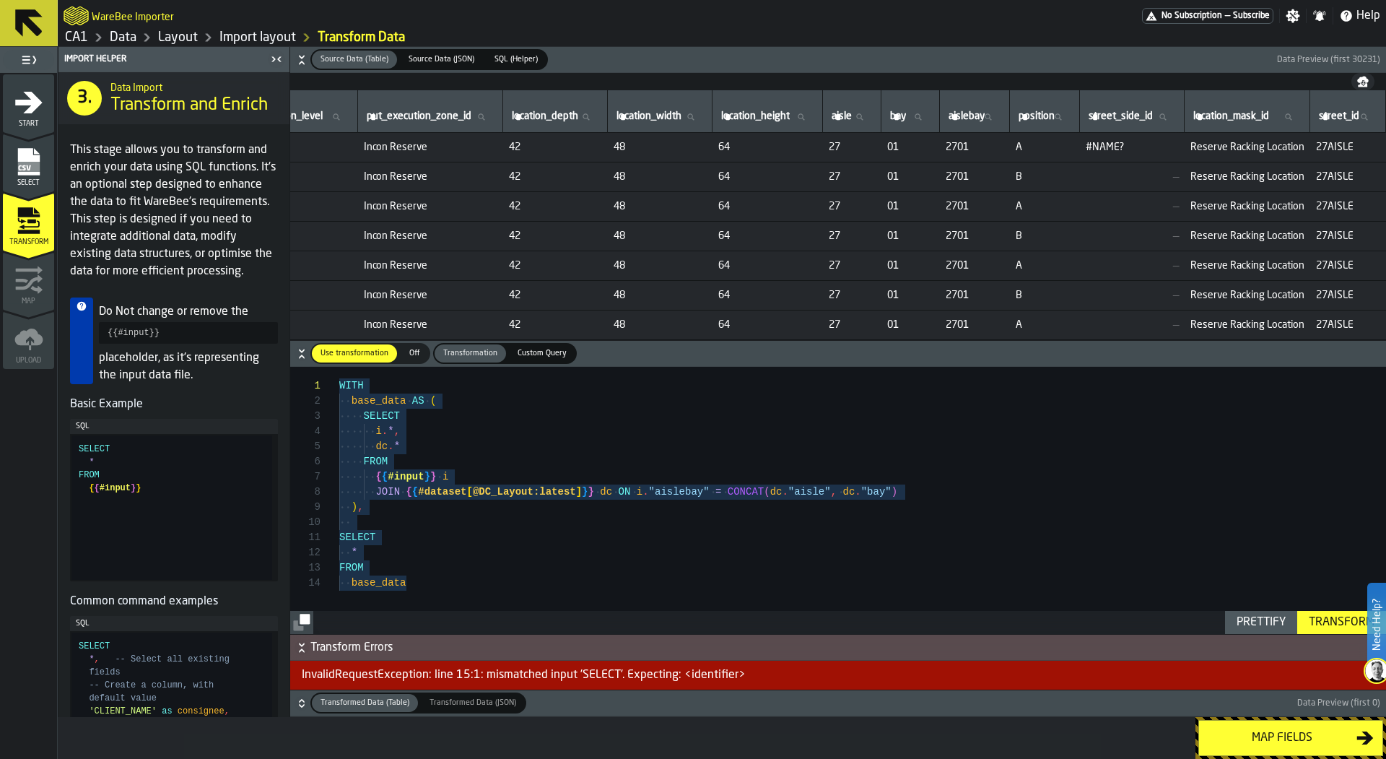
click at [302, 675] on div "InvalidRequestException: line 15:1: mismatched input 'SELECT'. Expecting: <iden…" at bounding box center [838, 674] width 1096 height 29
drag, startPoint x: 302, startPoint y: 675, endPoint x: 756, endPoint y: 689, distance: 454.9
click at [756, 689] on div "InvalidRequestException: line 15:1: mismatched input 'SELECT'. Expecting: <iden…" at bounding box center [838, 674] width 1096 height 29
copy div "InvalidRequestException: line 15:1: mismatched input 'SELECT'. Expecting: <iden…"
click at [455, 463] on div "WITH base_data AS ( SELECT i . * , FROM { { #input } } i JOIN { { #dataset [ @D…" at bounding box center [862, 500] width 1047 height 267
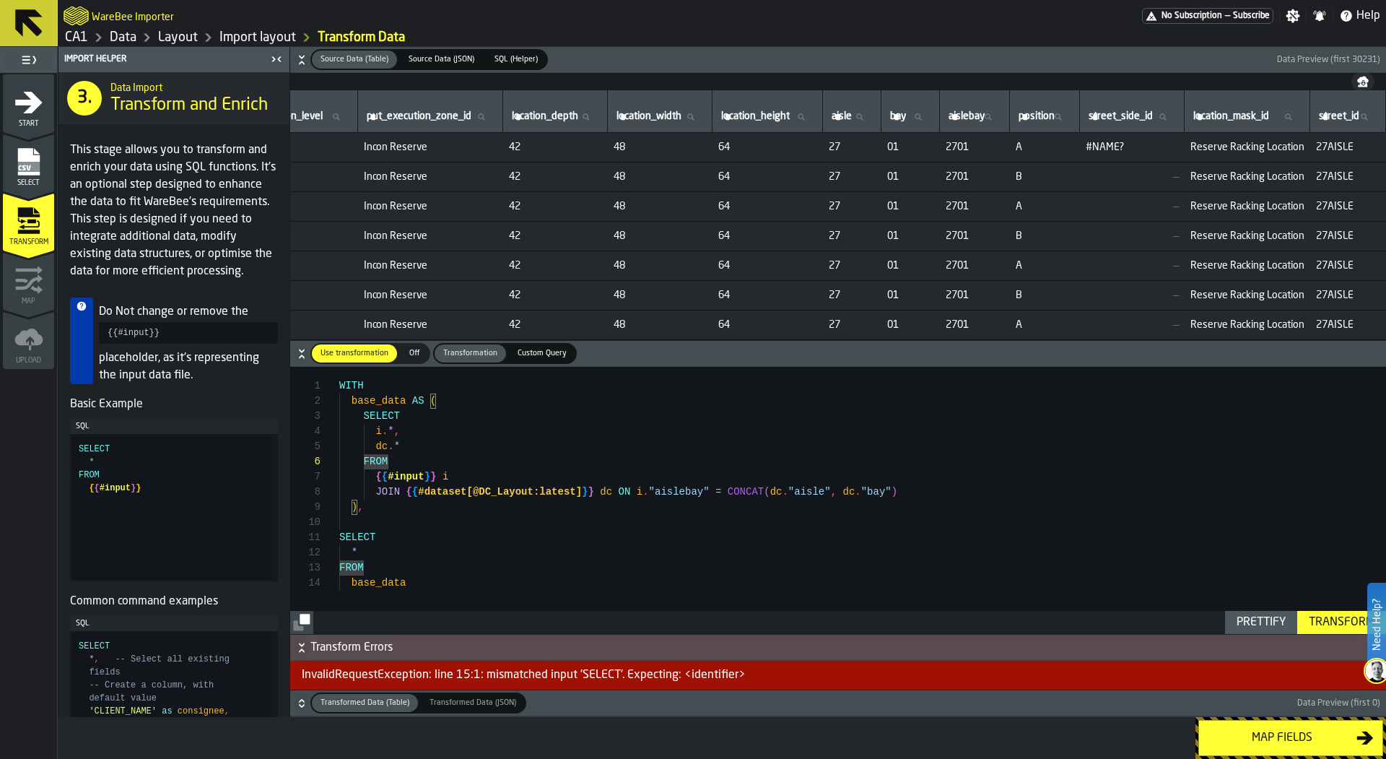
click at [421, 512] on div "WITH base_data AS ( SELECT i . * , FROM { { #input } } i JOIN { { #dataset [ @D…" at bounding box center [862, 500] width 1047 height 267
type textarea "**********"
click at [1311, 618] on div "Transform" at bounding box center [1341, 622] width 77 height 17
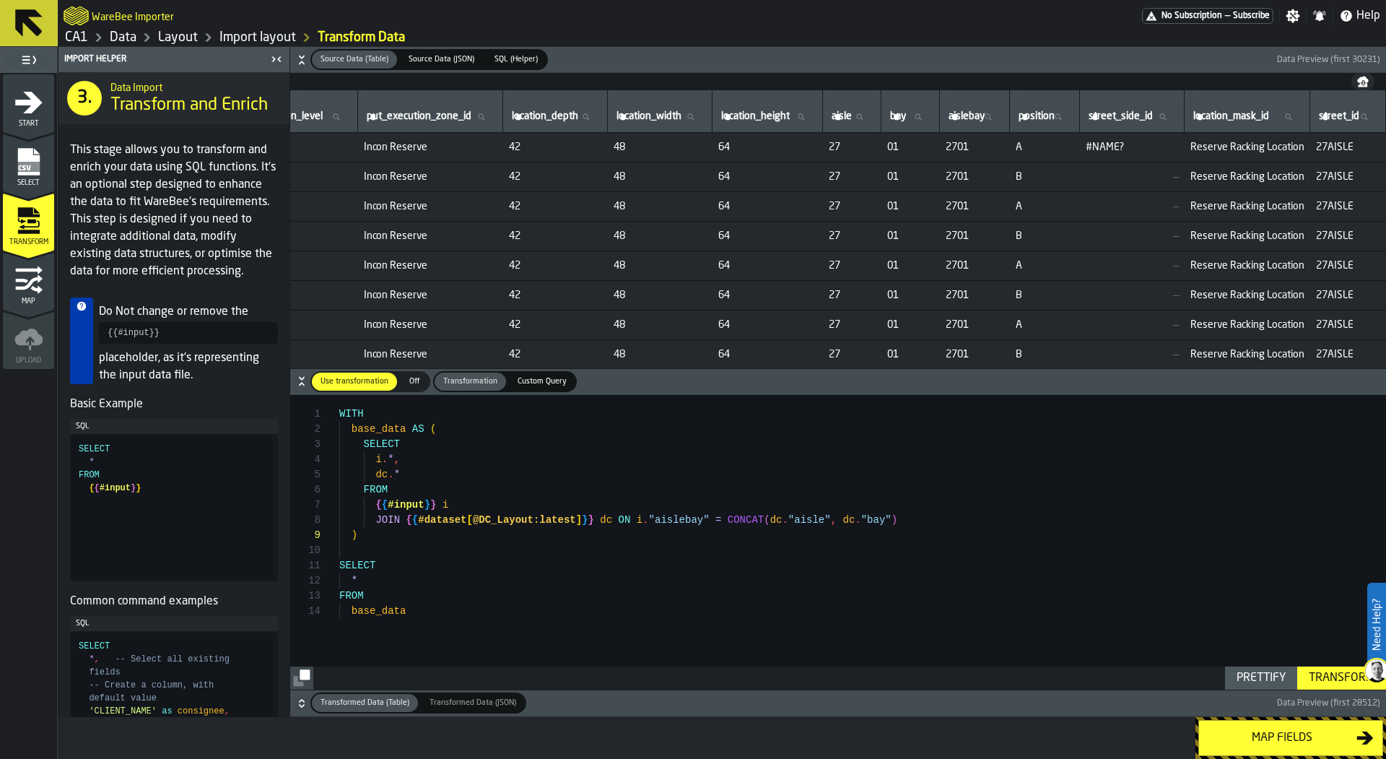
click at [308, 697] on h6 "Transformed Data (Table) Transformed Data (Table) Transformed Data (JSON) Trans…" at bounding box center [838, 702] width 1090 height 21
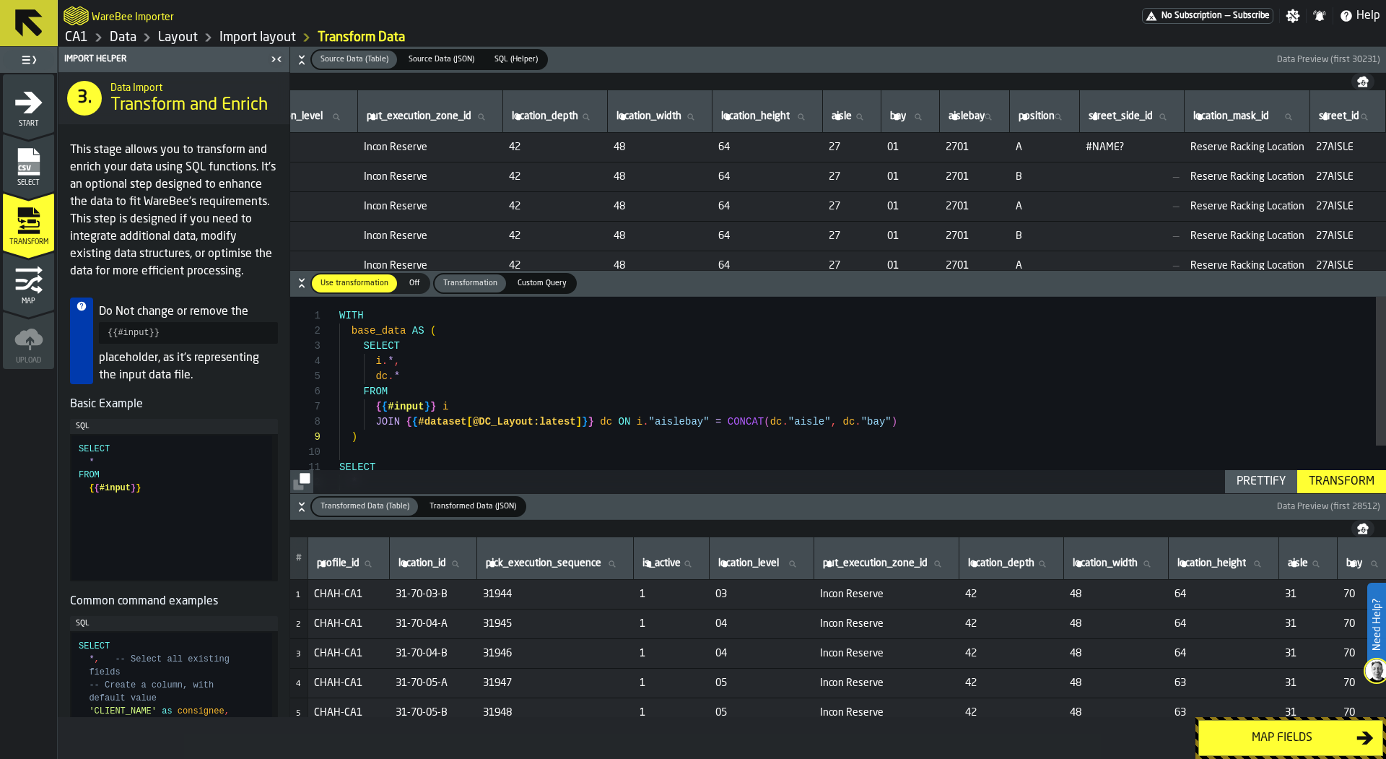
click at [302, 703] on td "5" at bounding box center [299, 713] width 18 height 30
click at [304, 64] on icon "button-" at bounding box center [301, 60] width 14 height 14
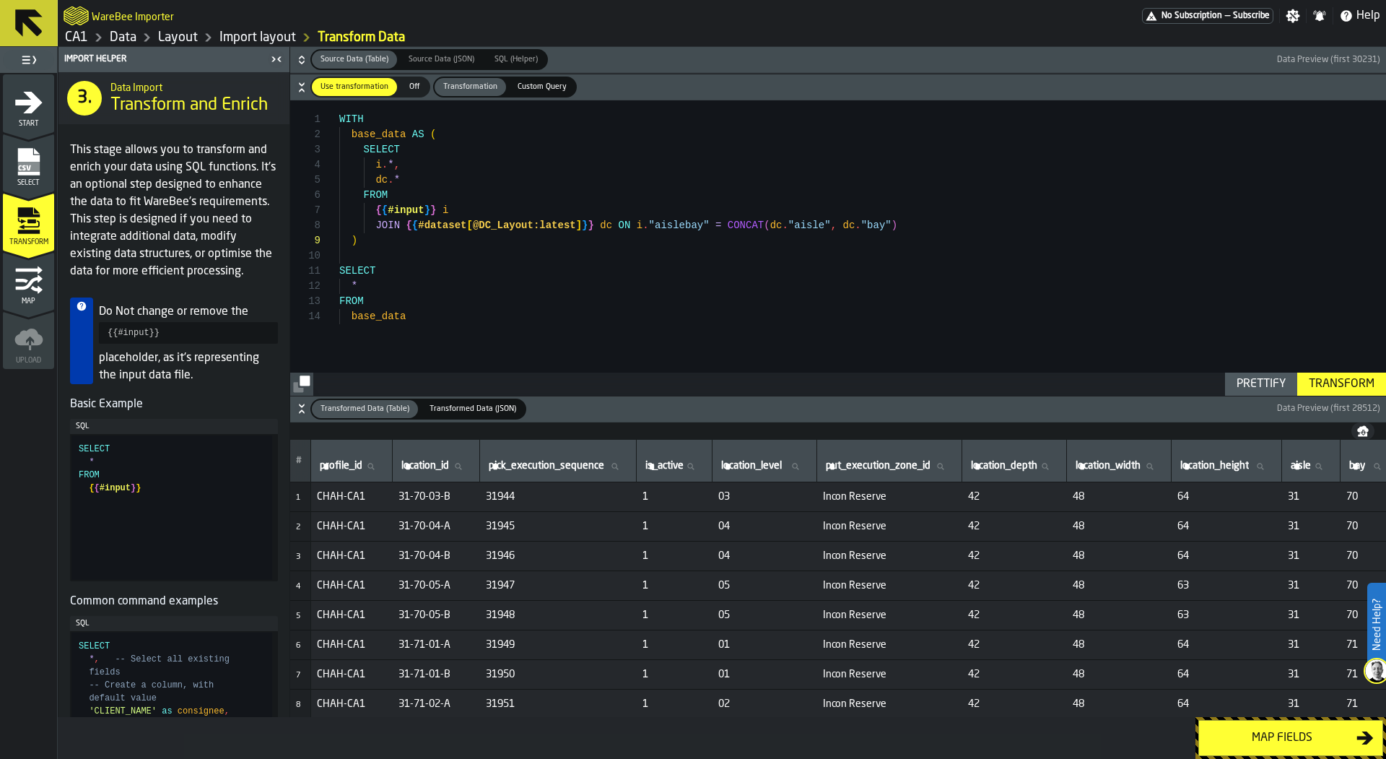
click at [303, 85] on icon "button-" at bounding box center [301, 87] width 14 height 14
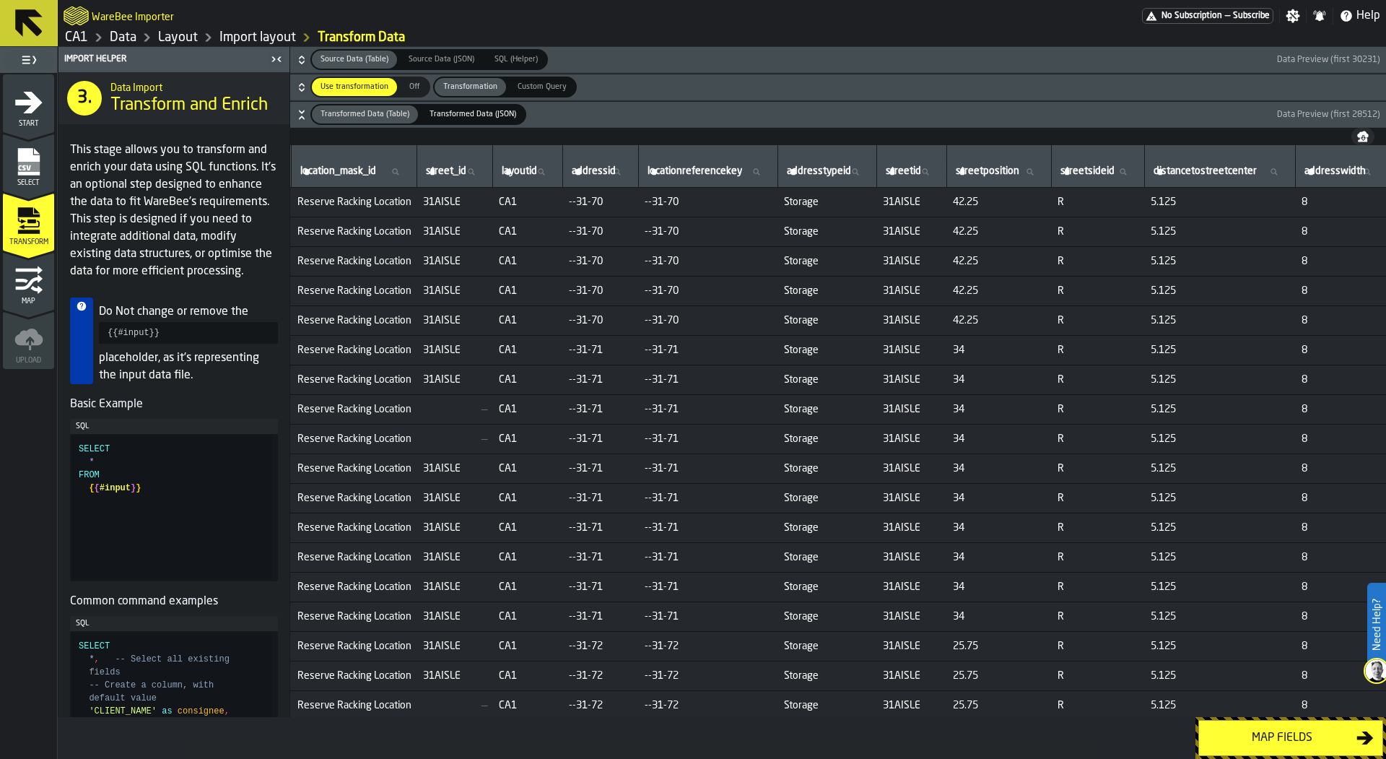
scroll to position [0, 1295]
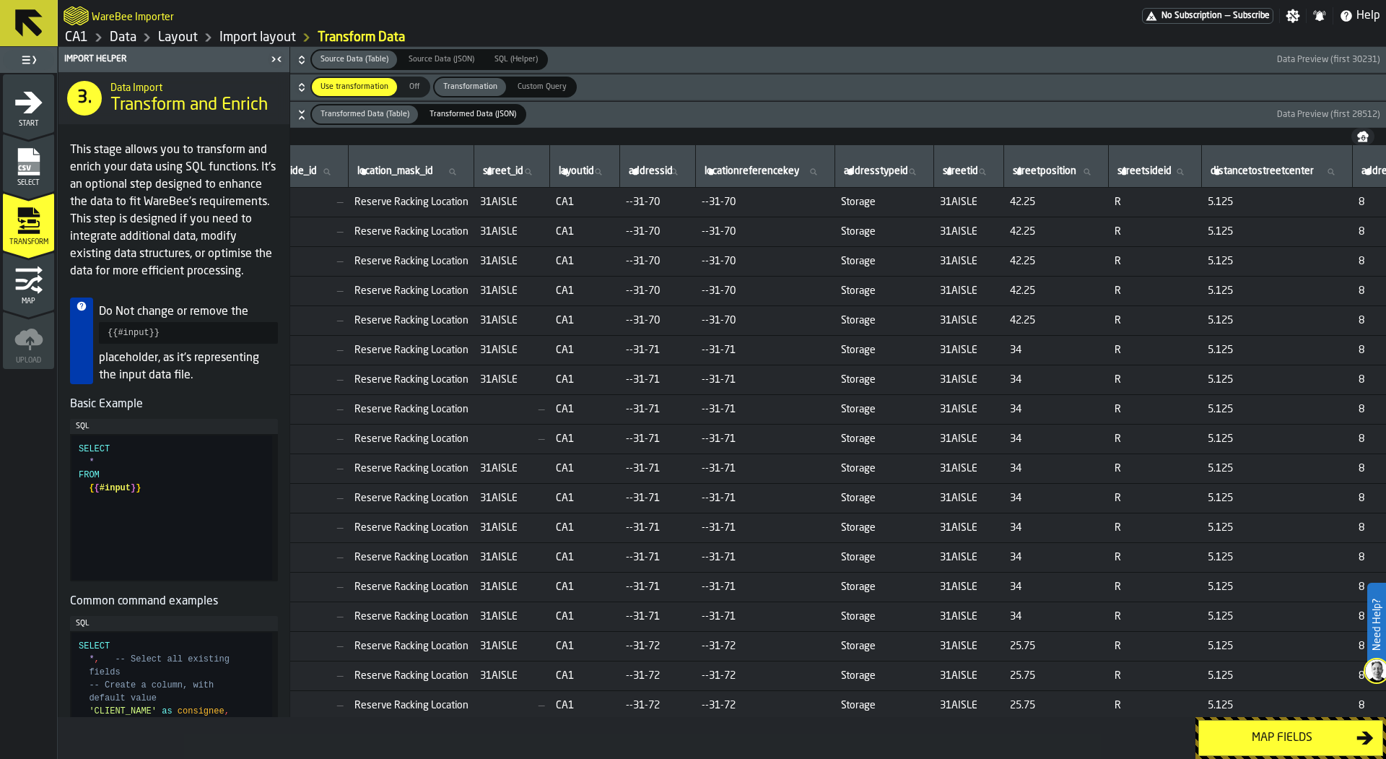
click at [300, 118] on icon "button-" at bounding box center [301, 115] width 14 height 14
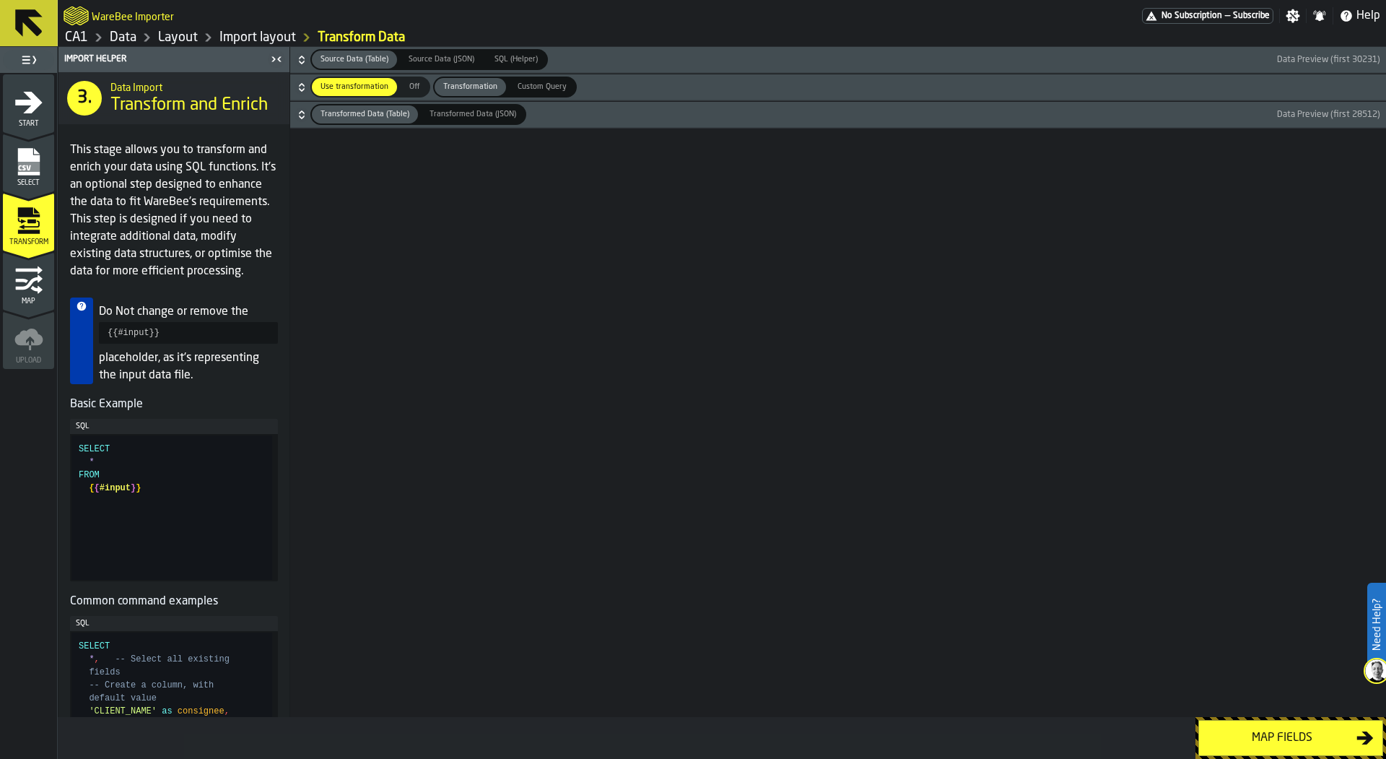
click at [303, 107] on h6 "Transformed Data (Table) Transformed Data (Table) Transformed Data (JSON) Trans…" at bounding box center [838, 114] width 1090 height 21
click at [297, 89] on icon "button-" at bounding box center [301, 87] width 14 height 14
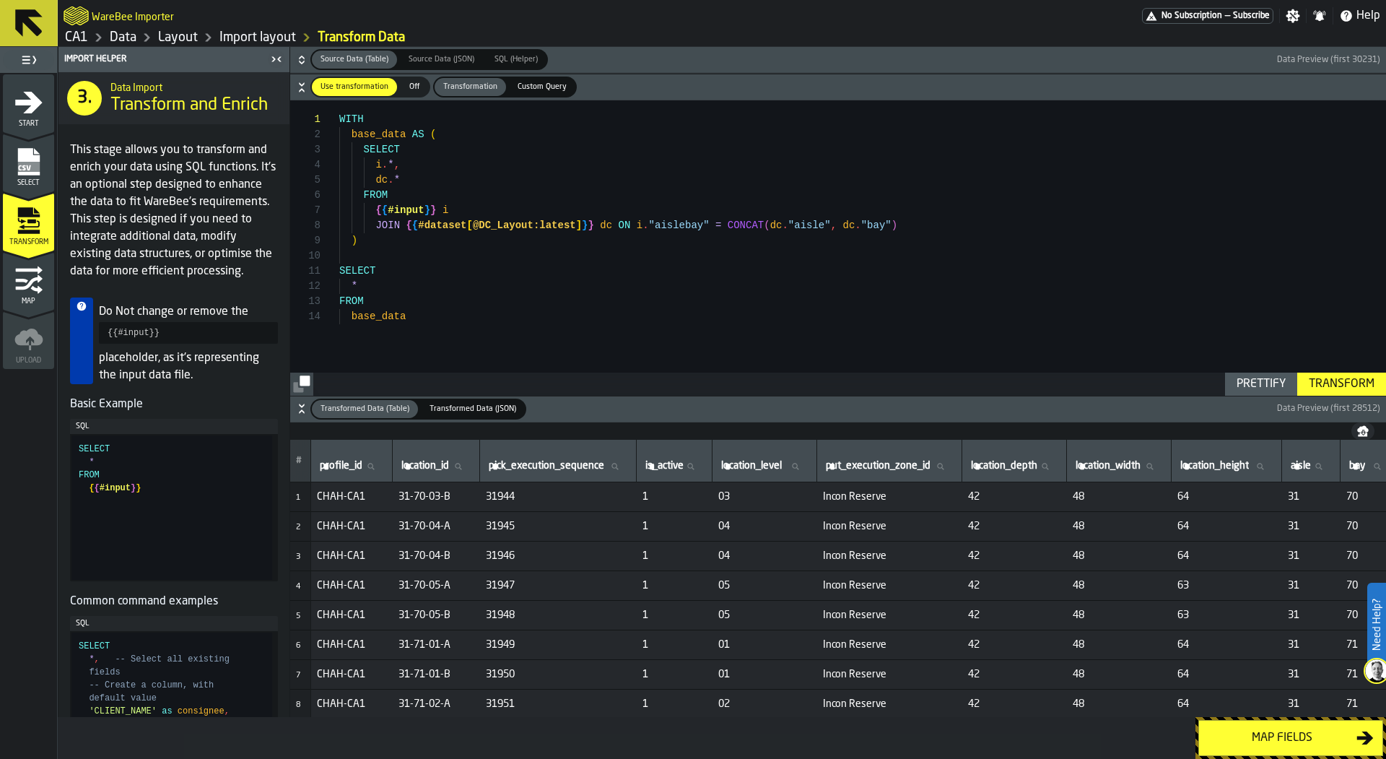
click at [302, 416] on h6 "Transformed Data (Table) Transformed Data (Table) Transformed Data (JSON) Trans…" at bounding box center [838, 408] width 1090 height 21
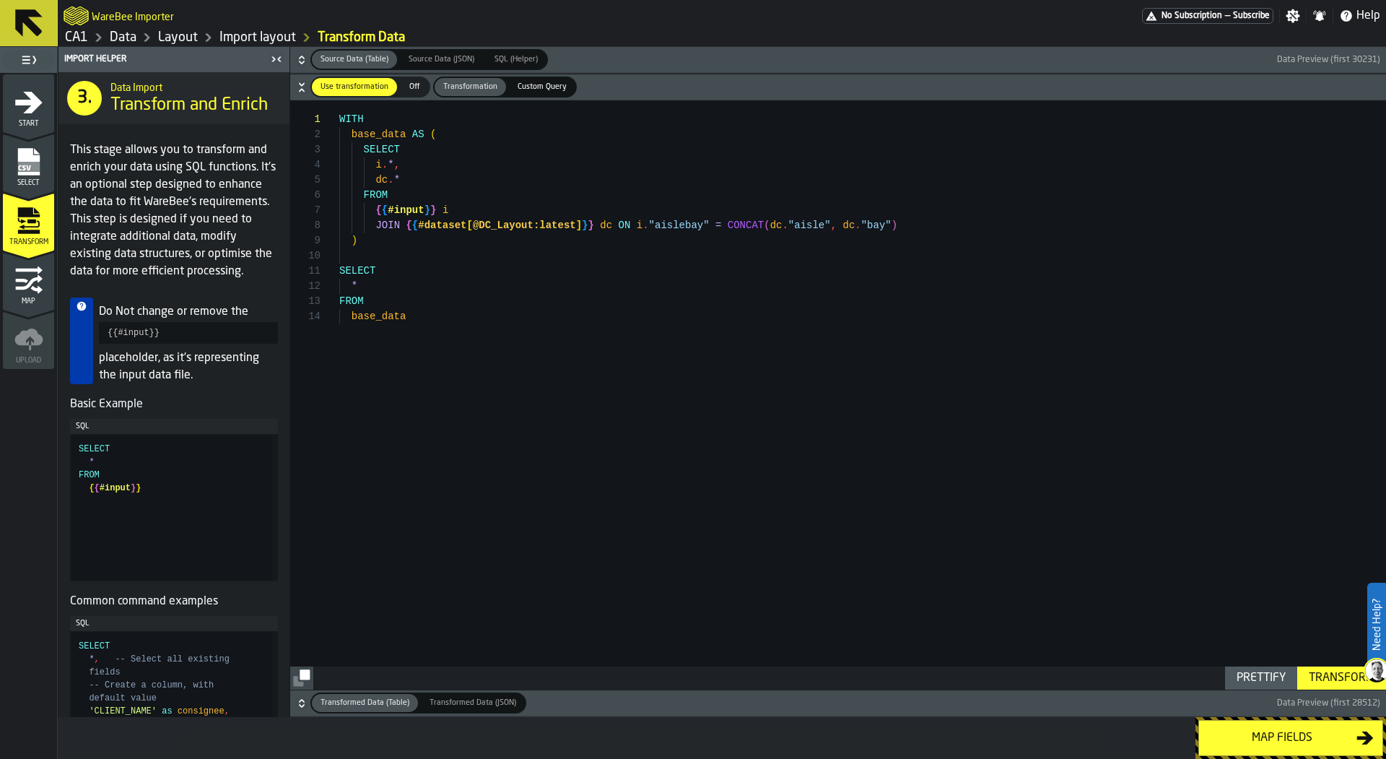
click at [315, 705] on span "Transformed Data (Table)" at bounding box center [365, 703] width 100 height 12
click at [305, 705] on icon "button-" at bounding box center [301, 703] width 14 height 14
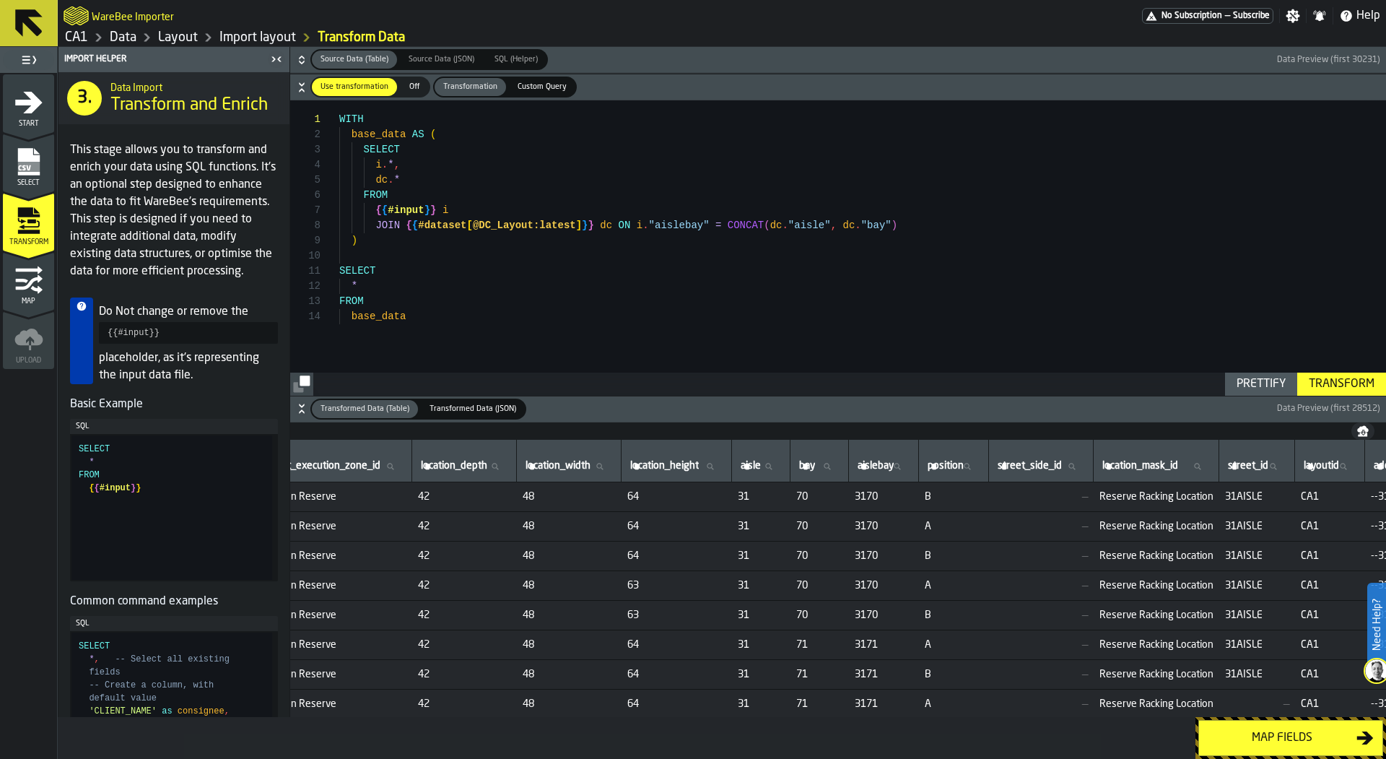
scroll to position [0, 746]
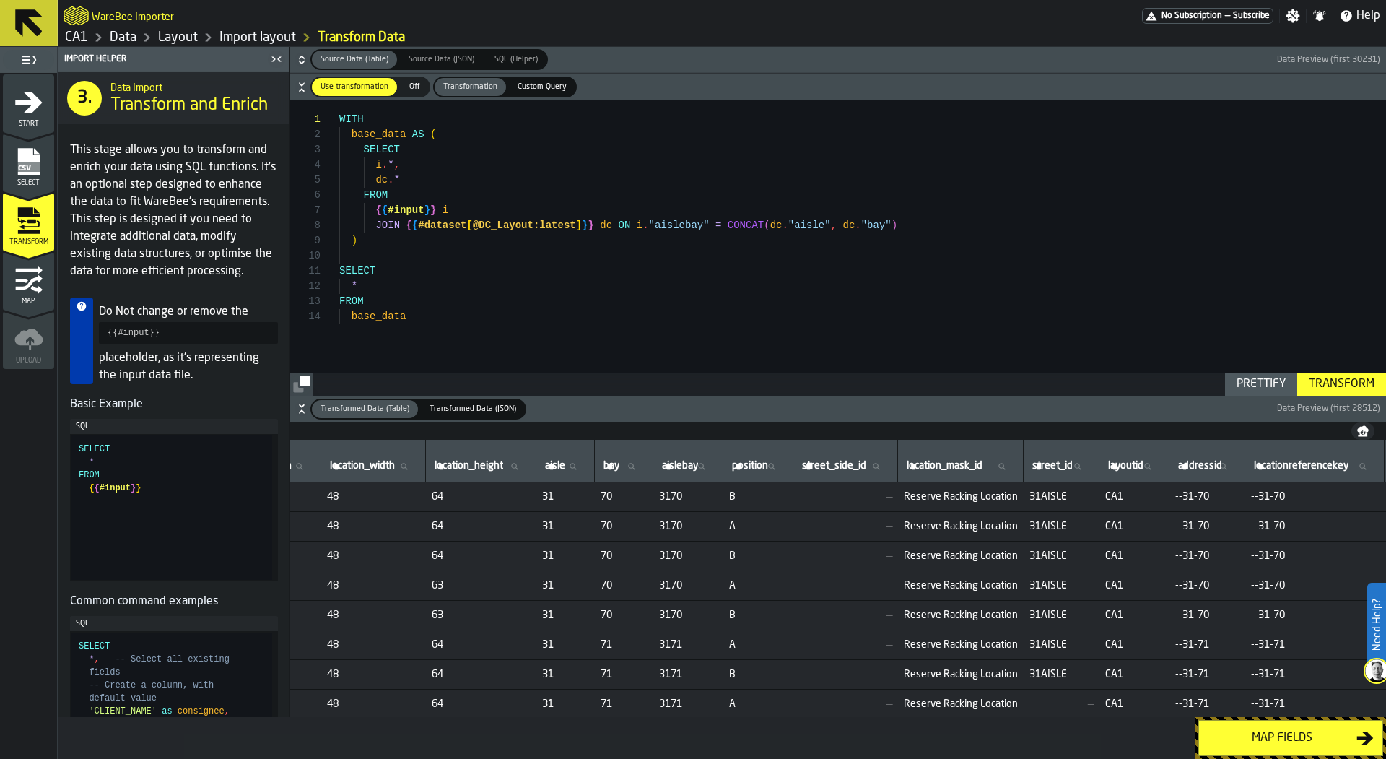
click at [577, 464] on icon at bounding box center [572, 466] width 9 height 9
click at [588, 464] on input "aisle aisle" at bounding box center [565, 466] width 46 height 19
type input "*"
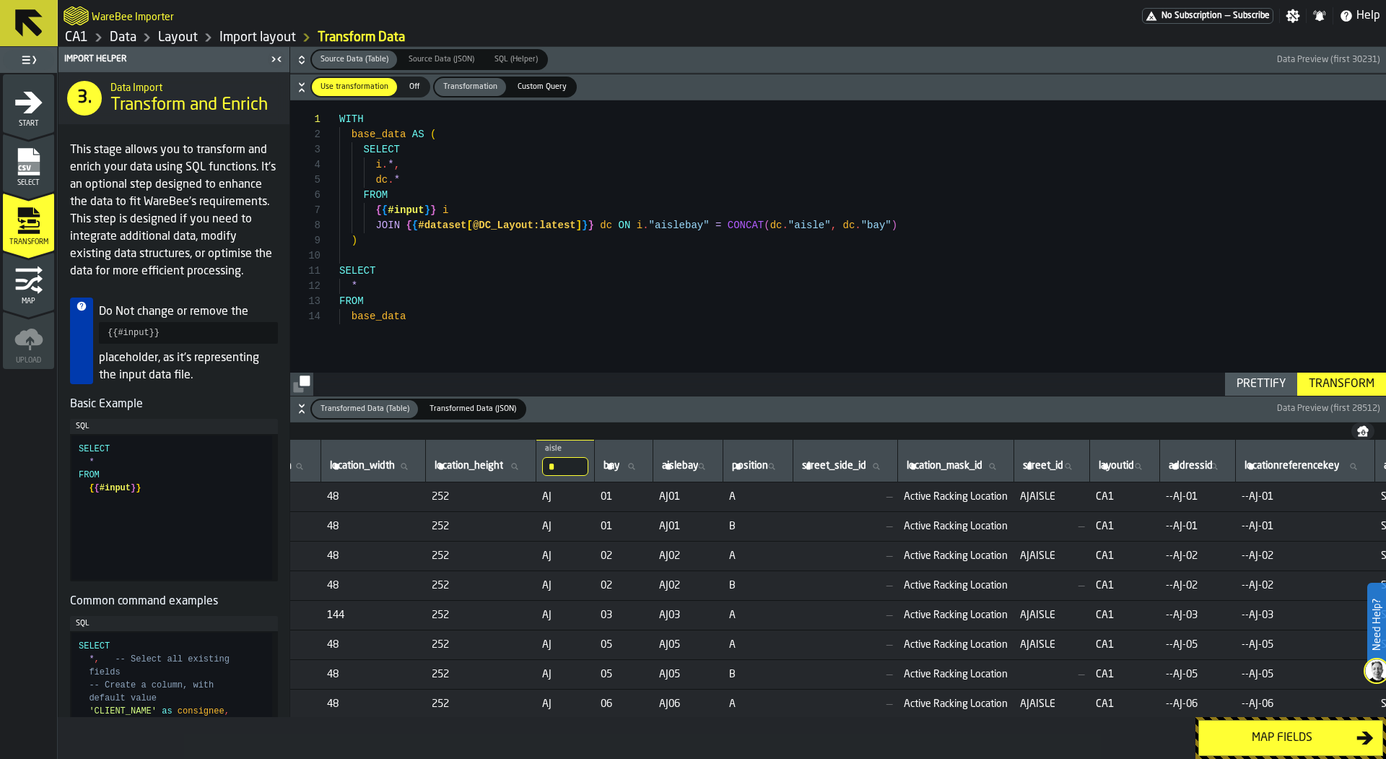
click at [451, 189] on div "WITH base_data AS ( SELECT i . * , dc . * FROM { { #input } } i JOIN { { #datas…" at bounding box center [862, 247] width 1047 height 295
click at [409, 160] on div "WITH base_data AS ( SELECT i . * , dc . * FROM { { #input } } i JOIN { { #datas…" at bounding box center [862, 247] width 1047 height 295
click at [447, 154] on div "WITH base_data AS ( SELECT i . * , dc . * FROM { { #input } } i JOIN { { #datas…" at bounding box center [862, 247] width 1047 height 295
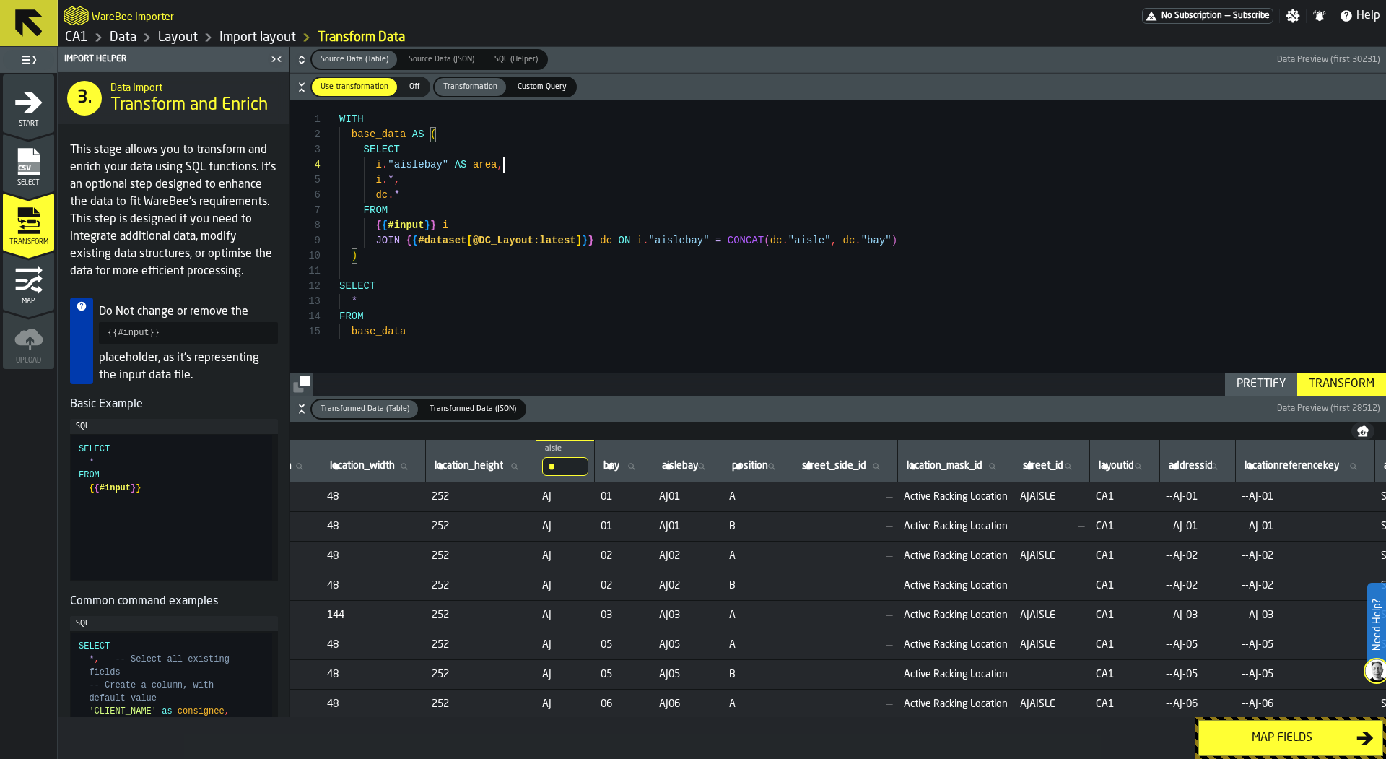
scroll to position [61, 0]
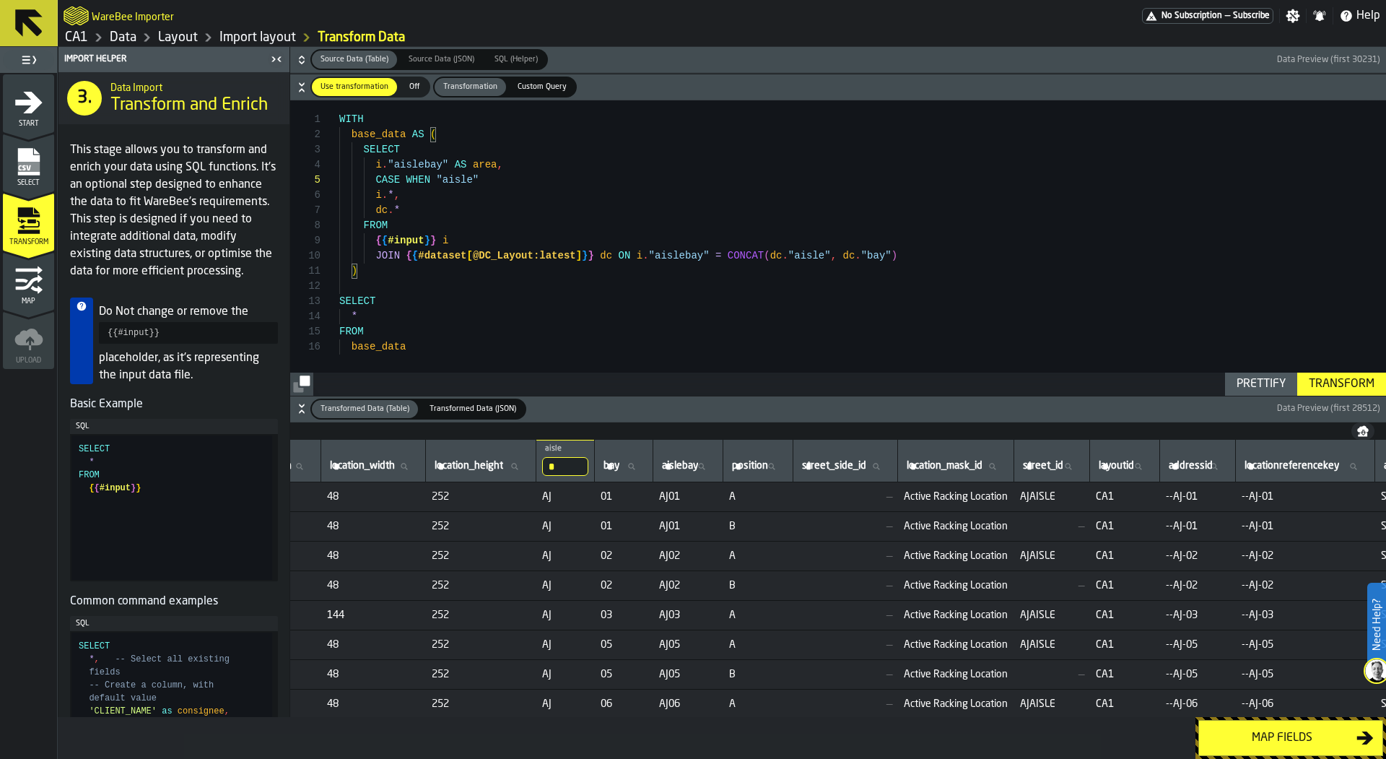
click at [453, 179] on div "WITH base_data AS ( SELECT i . * , dc . * FROM { { #input } } i JOIN { { #datas…" at bounding box center [862, 247] width 1047 height 295
click at [529, 178] on div "WITH base_data AS ( SELECT i . * , dc . * FROM { { #input } } i JOIN { { #datas…" at bounding box center [862, 247] width 1047 height 295
click at [715, 182] on div "WITH base_data AS ( SELECT i . * , dc . * FROM { { #input } } i JOIN { { #datas…" at bounding box center [862, 247] width 1047 height 295
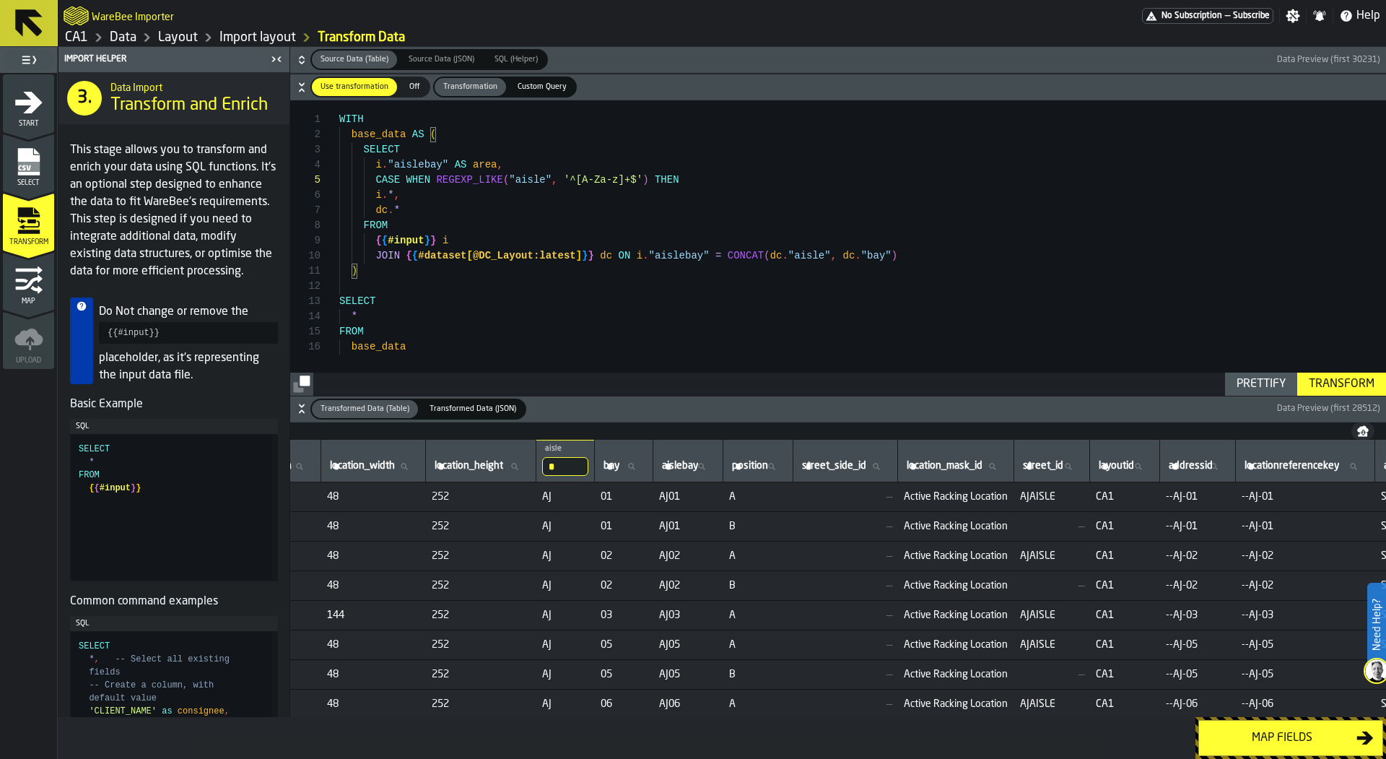
click at [1351, 391] on div "Transform" at bounding box center [1341, 383] width 77 height 17
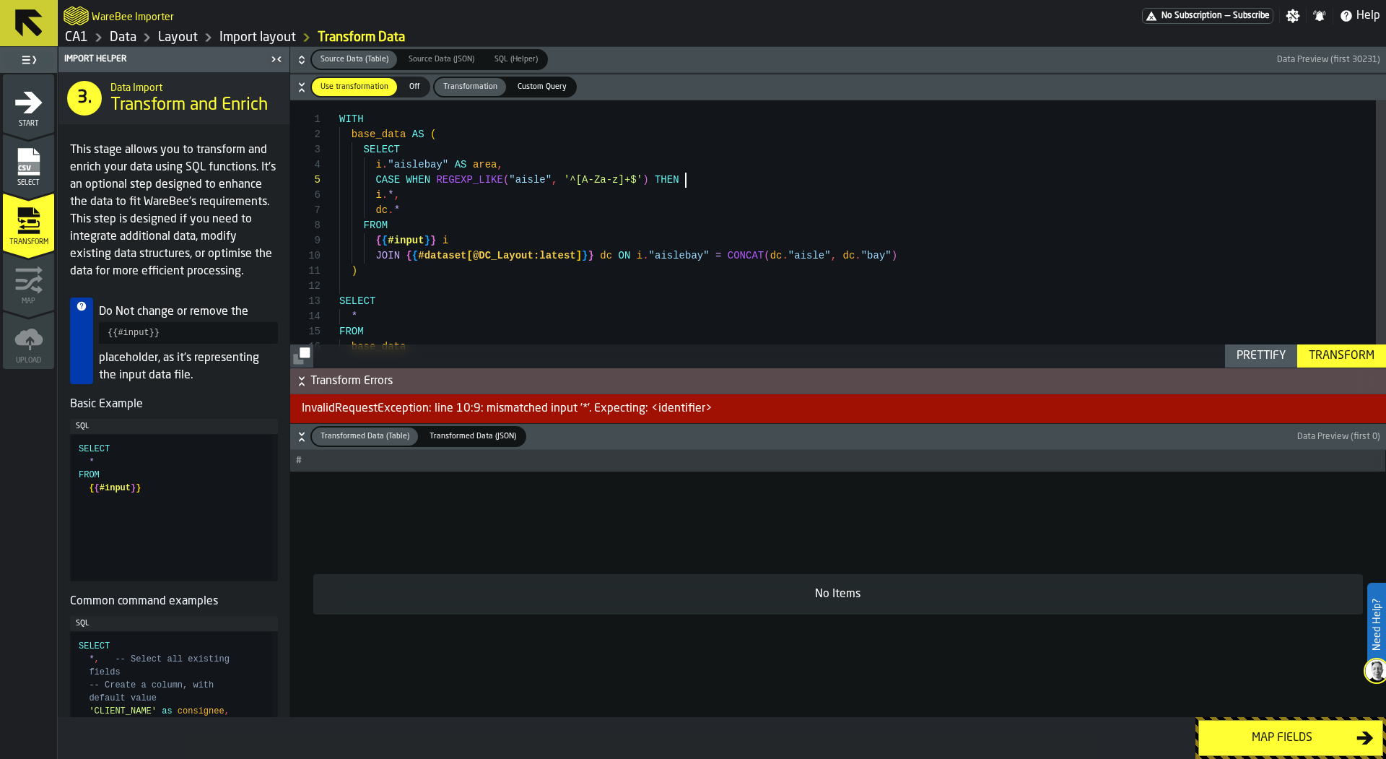
click at [692, 179] on div "WITH base_data AS ( SELECT i . * , dc . * FROM { { #input } } i JOIN { { #datas…" at bounding box center [862, 244] width 1047 height 289
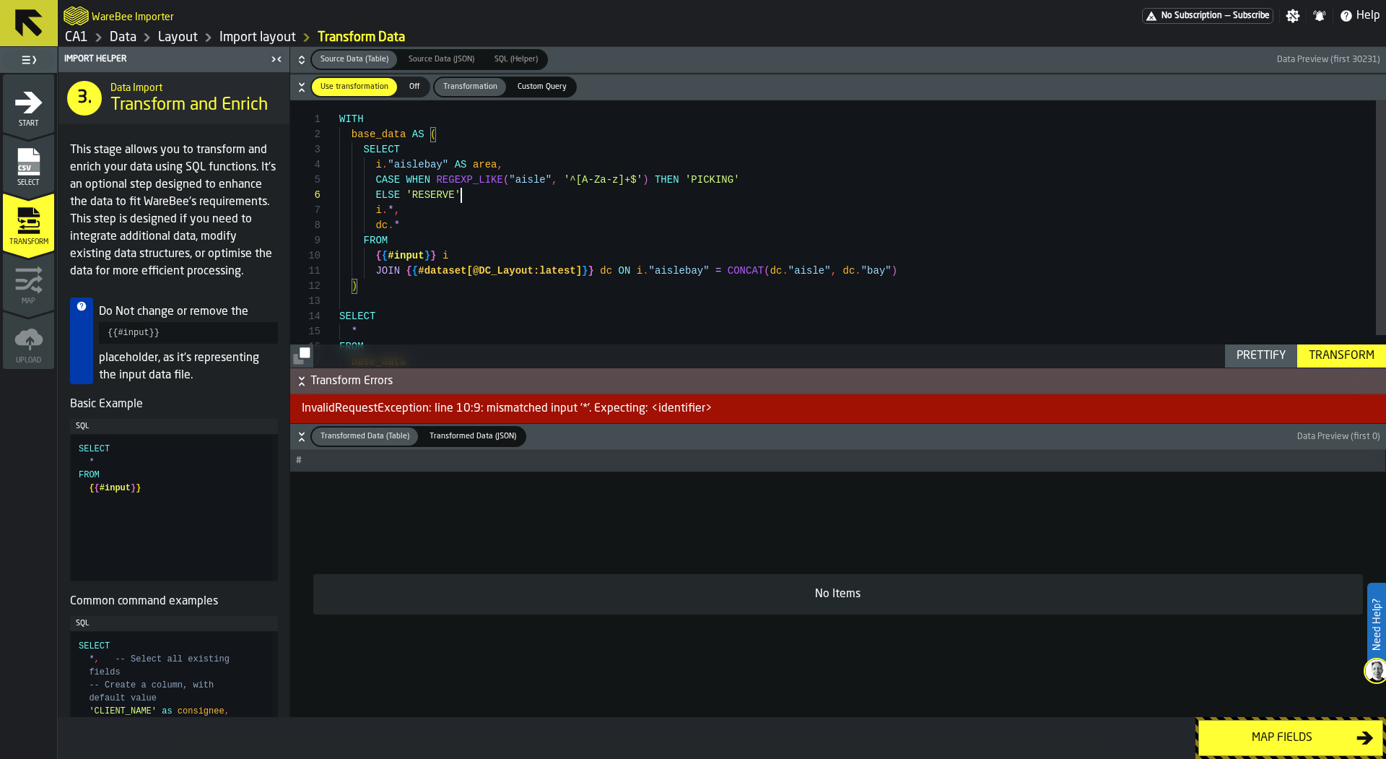
scroll to position [91, 0]
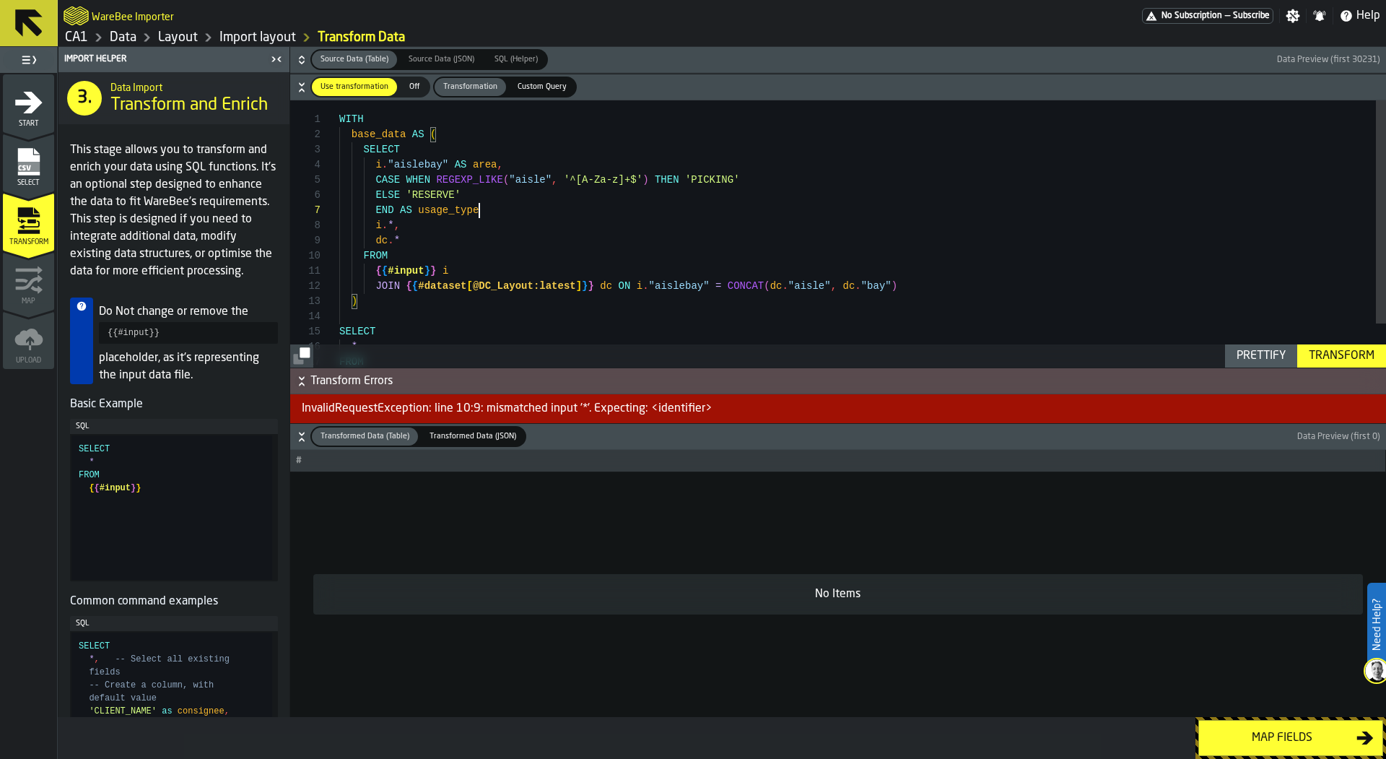
click at [1280, 355] on div "Prettify" at bounding box center [1261, 355] width 61 height 17
click at [1335, 354] on div "Transform" at bounding box center [1341, 355] width 77 height 17
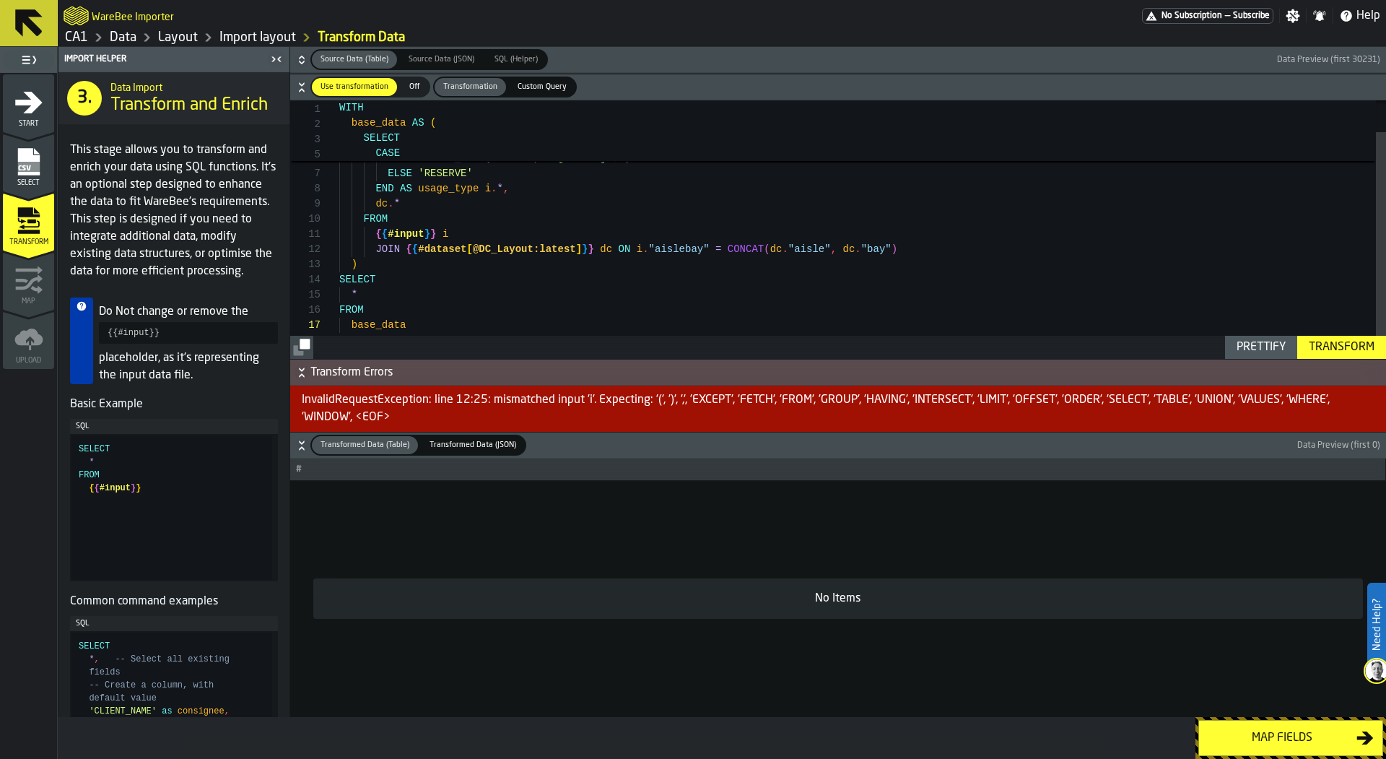
click at [1333, 336] on button "Transform" at bounding box center [1341, 347] width 89 height 23
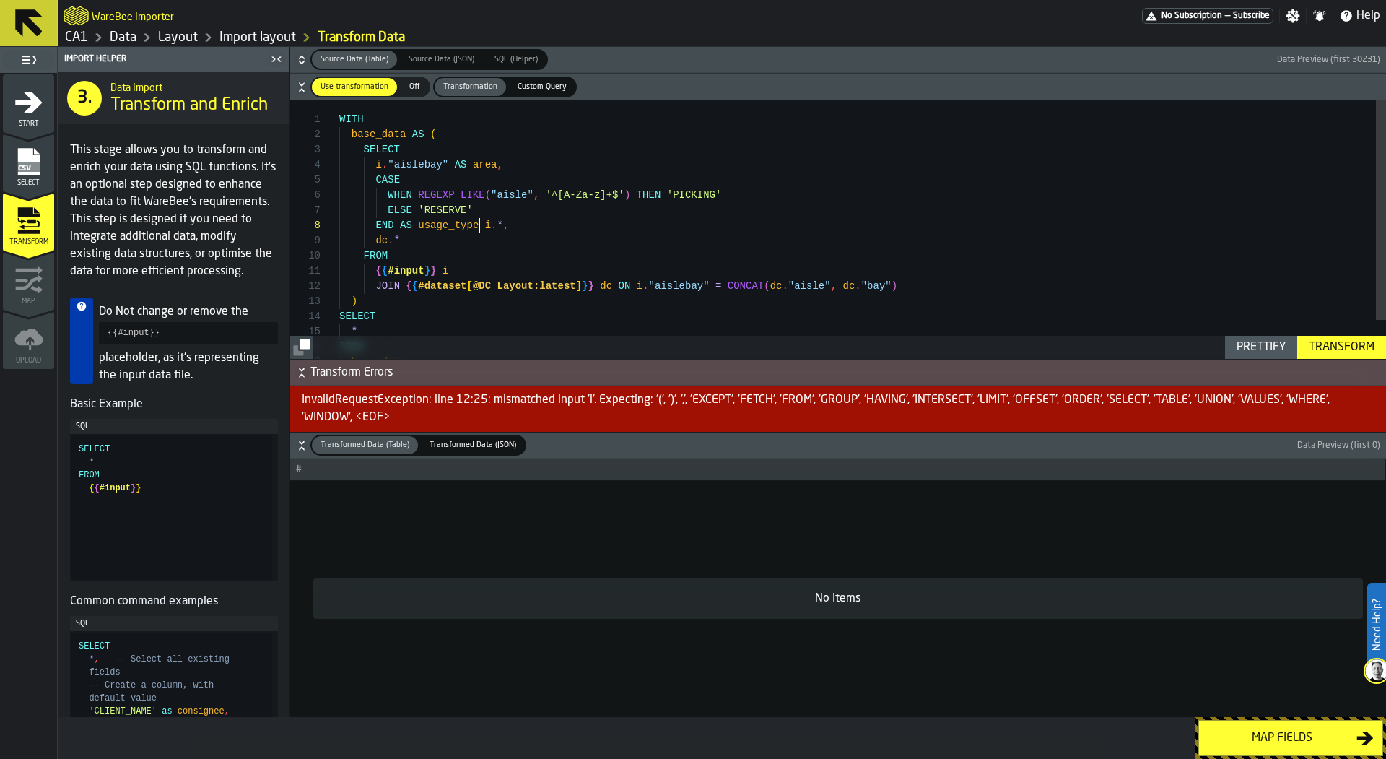
scroll to position [0, 0]
click at [479, 224] on div "base_data AS ( SELECT END AS usage_type i . * , dc . * FROM { { #input } } i JO…" at bounding box center [862, 252] width 1047 height 304
click at [1268, 352] on div "Prettify" at bounding box center [1261, 347] width 61 height 17
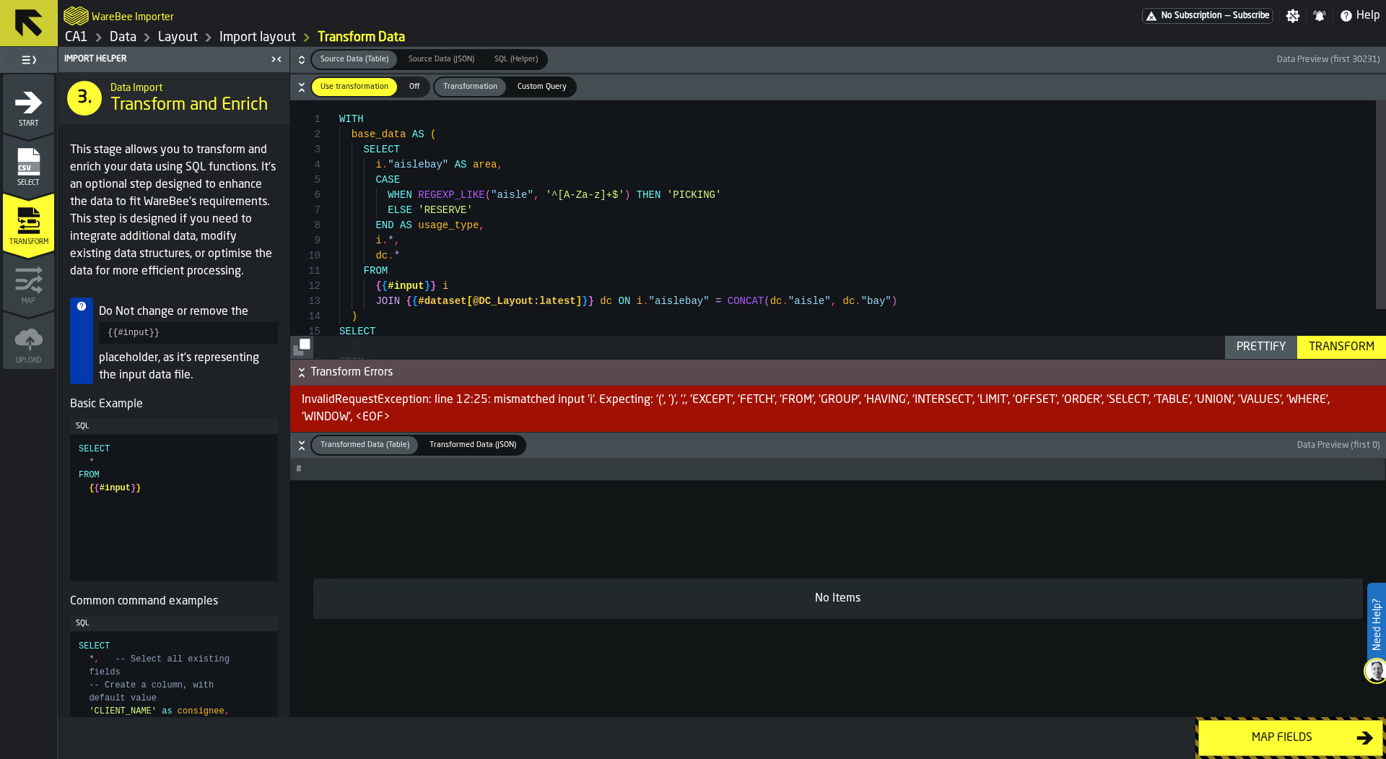
click at [1348, 342] on div "Transform" at bounding box center [1341, 347] width 77 height 17
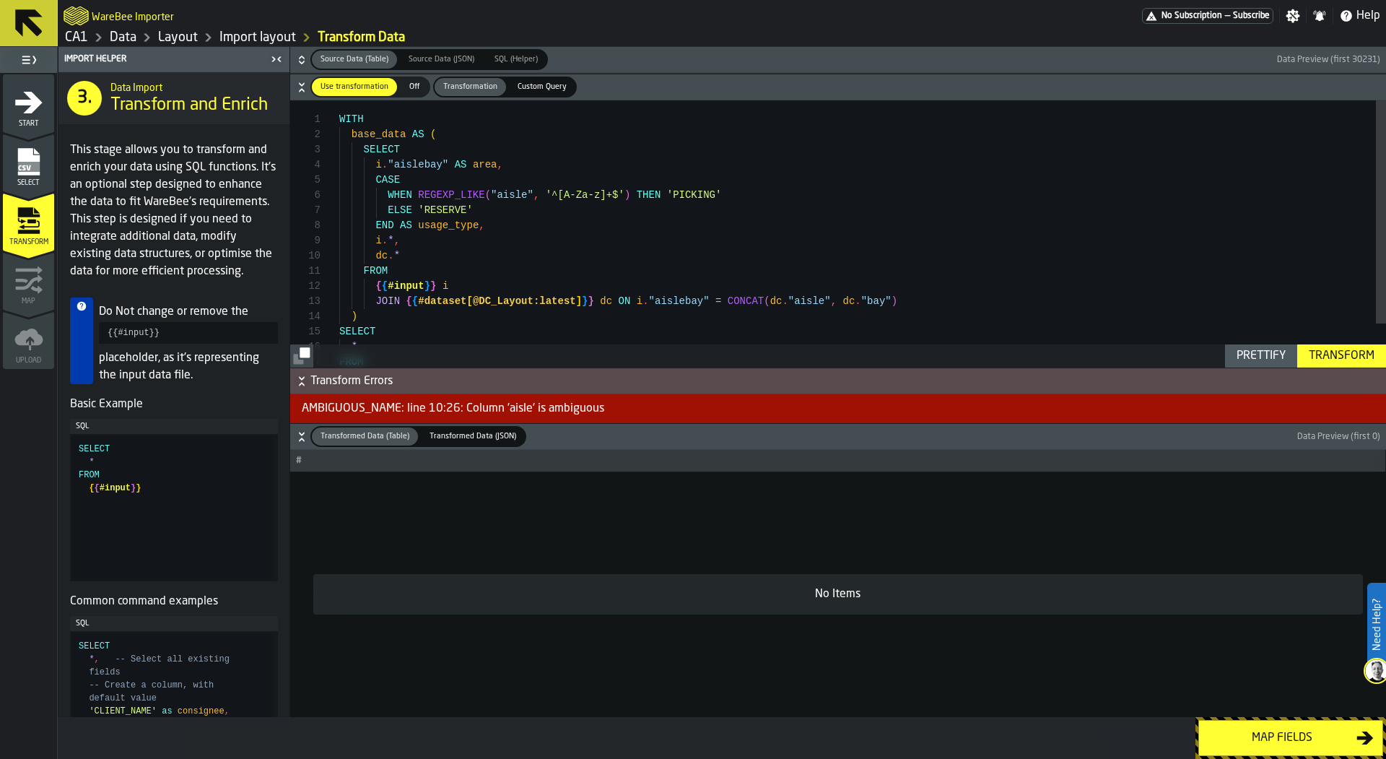
scroll to position [76, 0]
click at [493, 191] on div "base_data AS ( SELECT END AS usage_type , i . * , dc . * FROM { { #input } } i …" at bounding box center [862, 259] width 1047 height 319
click at [1348, 350] on div "Transform" at bounding box center [1341, 355] width 77 height 17
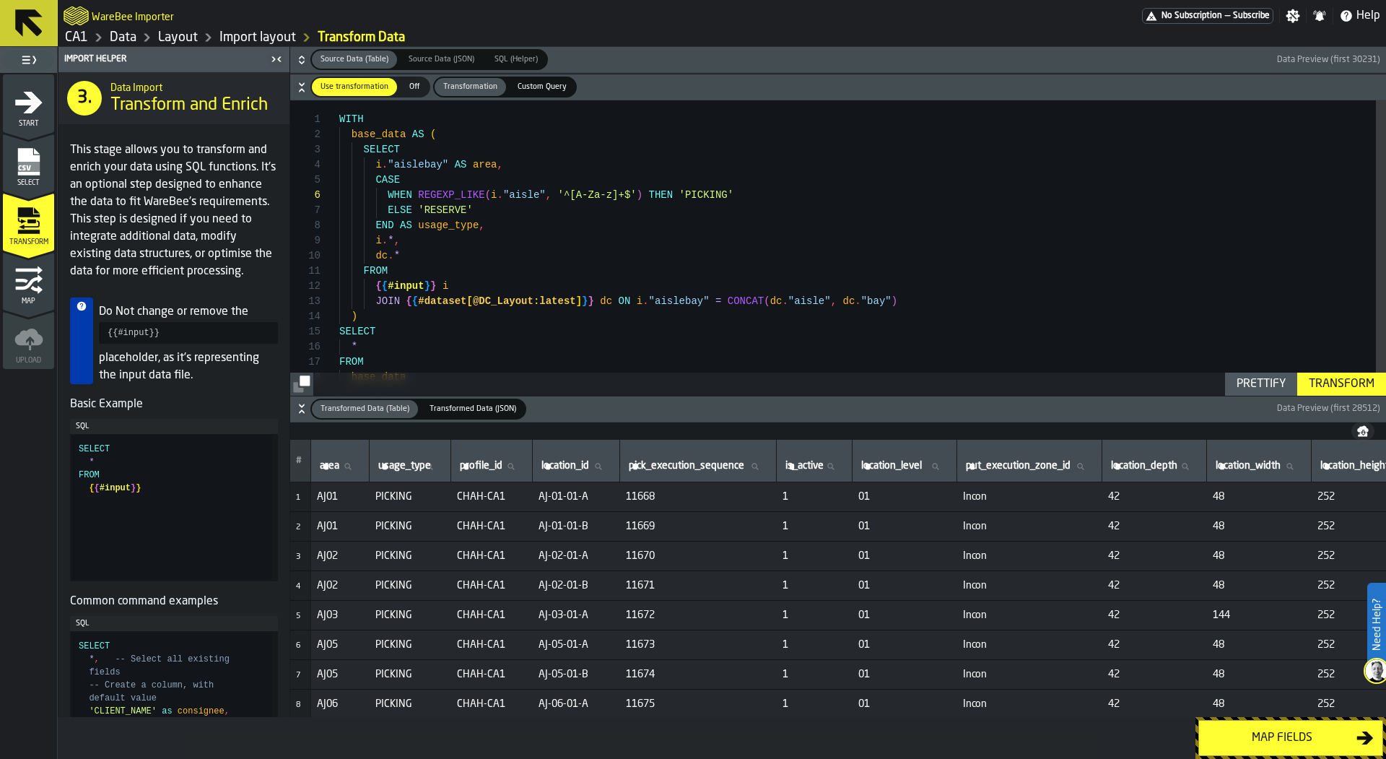
scroll to position [106, 0]
click at [570, 221] on div "base_data AS ( SELECT END AS usage_type , i . * , dc . * FROM { { #input } } i …" at bounding box center [862, 259] width 1047 height 319
click at [530, 246] on div "base_data AS ( SELECT END AS usage_type , i . * , dc . * FROM { { #input } } i …" at bounding box center [862, 259] width 1047 height 319
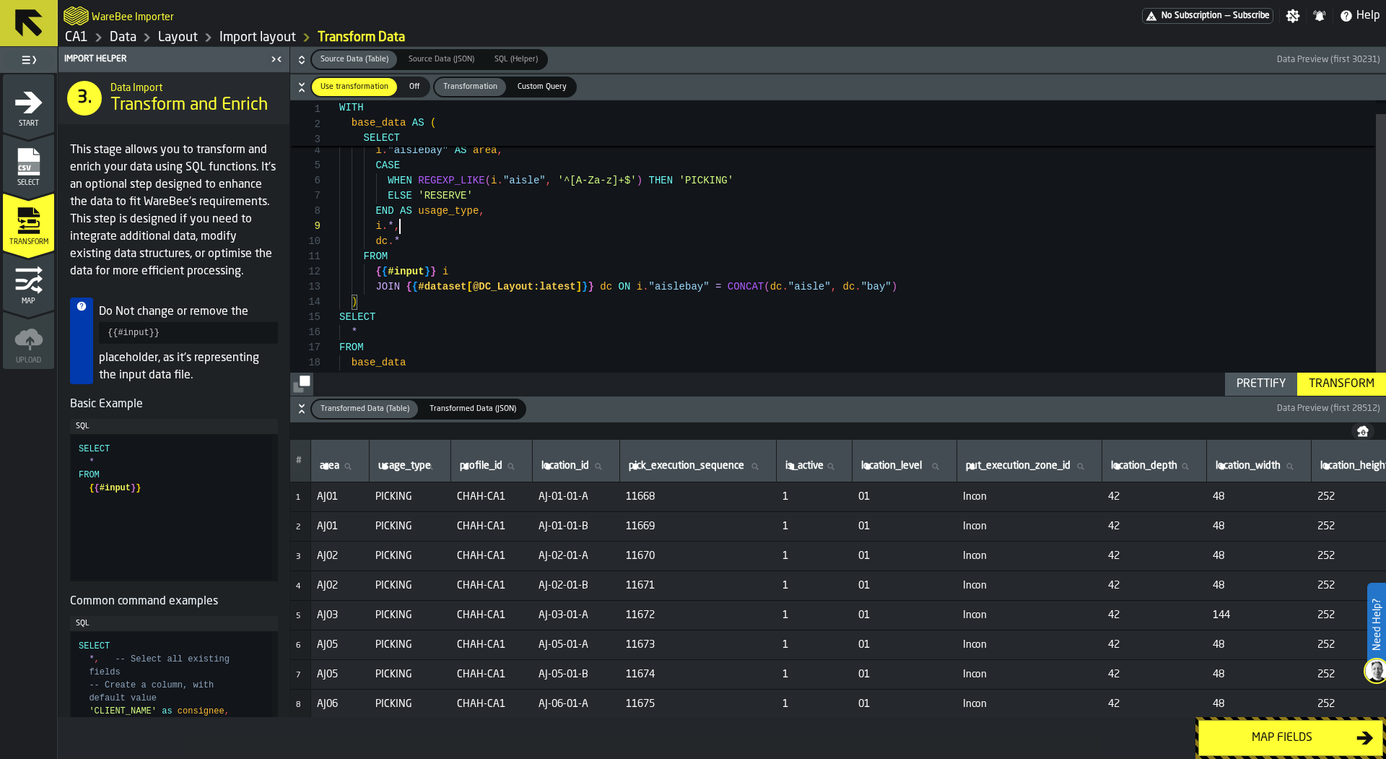
click at [409, 305] on div "base_data AS ( SELECT END AS usage_type , i . * , dc . * FROM { { #input } } i …" at bounding box center [862, 245] width 1047 height 319
click at [378, 328] on div "base_data AS ( SELECT END AS usage_type , i . * , dc . * FROM { { #input } } i …" at bounding box center [862, 248] width 1047 height 334
click at [378, 339] on div "base_data AS ( SELECT END AS usage_type , i . * , dc . * FROM { { #input } } i …" at bounding box center [862, 248] width 1047 height 334
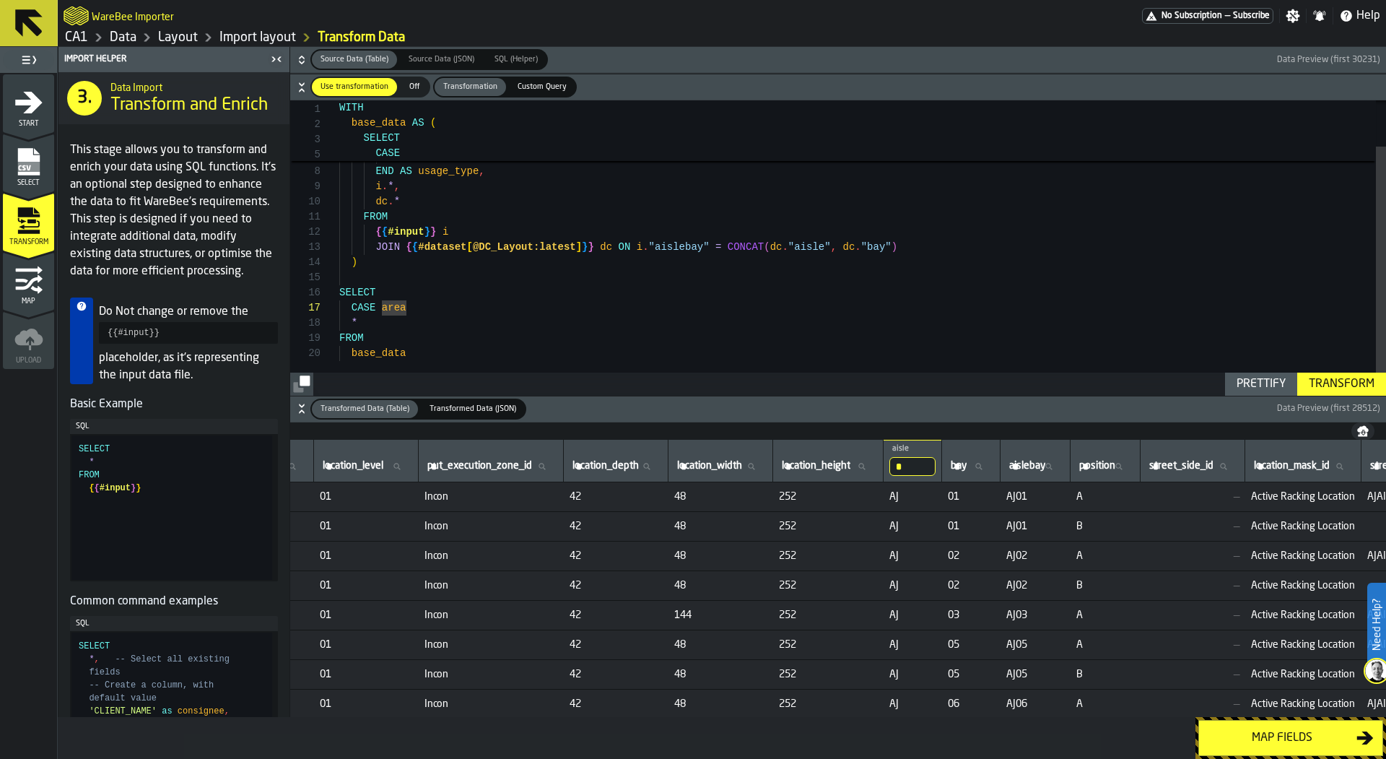
scroll to position [0, 547]
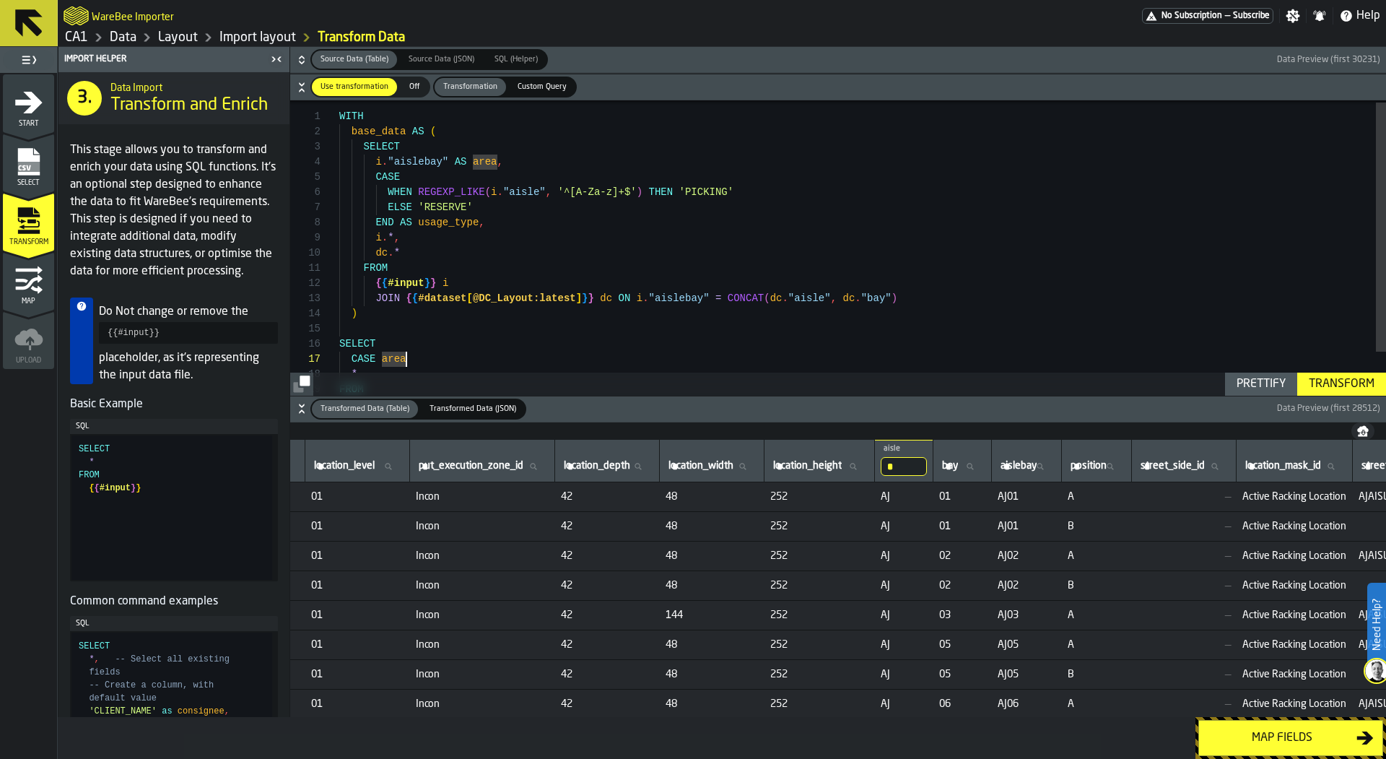
click at [489, 165] on div "SELECT END AS usage_type , i . * , dc . * FROM { { #input } } i JOIN { { #datas…" at bounding box center [862, 271] width 1047 height 349
drag, startPoint x: 507, startPoint y: 165, endPoint x: 375, endPoint y: 169, distance: 132.1
click at [375, 169] on div "SELECT END AS usage_type , i . * , dc . * FROM { { #input } } i JOIN { { #datas…" at bounding box center [862, 274] width 1047 height 349
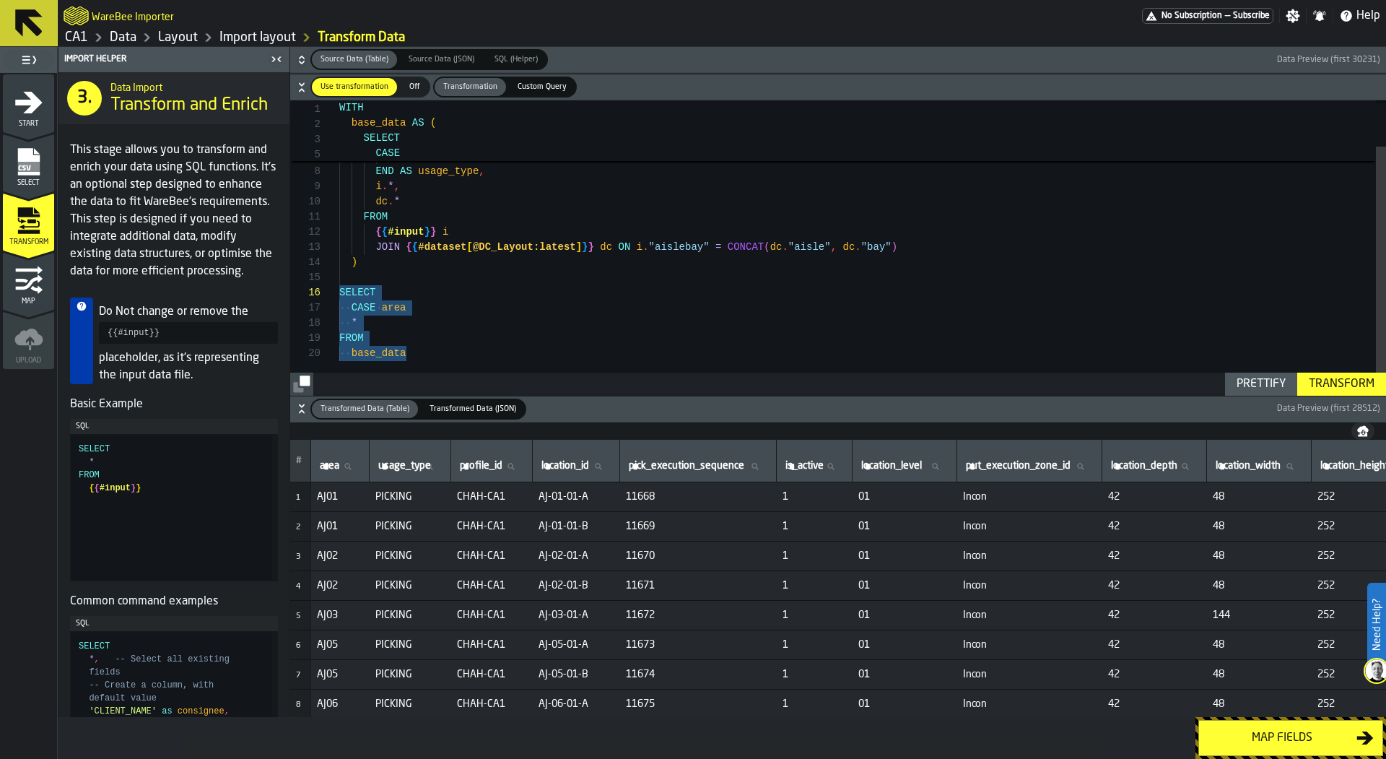
scroll to position [61, 0]
drag, startPoint x: 427, startPoint y: 349, endPoint x: 305, endPoint y: 277, distance: 141.4
click at [339, 277] on div "SELECT END AS usage_type , i . * , dc . * FROM { { #input } } i JOIN { { #datas…" at bounding box center [862, 220] width 1047 height 349
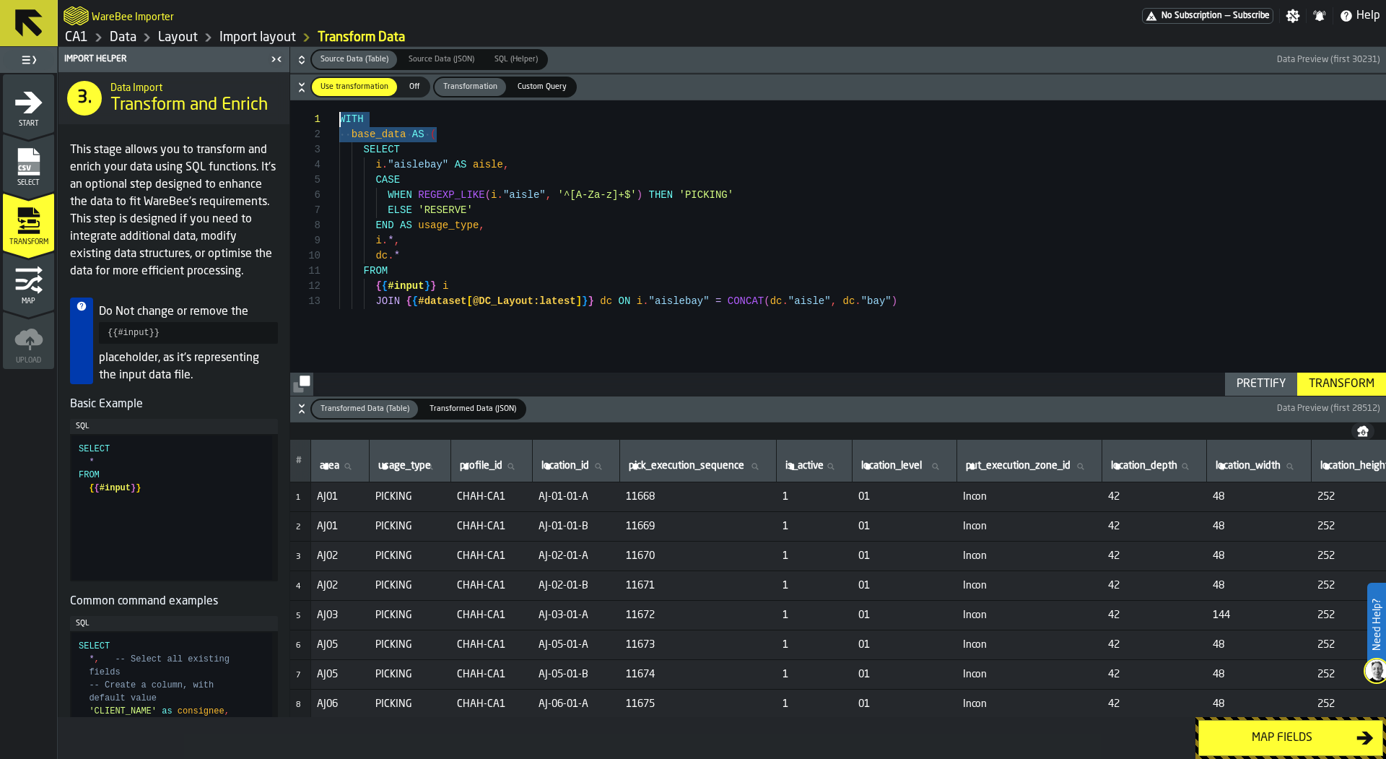
scroll to position [0, 0]
drag, startPoint x: 440, startPoint y: 136, endPoint x: 323, endPoint y: 116, distance: 118.0
click at [339, 116] on div "SELECT END AS usage_type , i . * , dc . * FROM { { #input } } i JOIN { { #datas…" at bounding box center [862, 247] width 1047 height 295
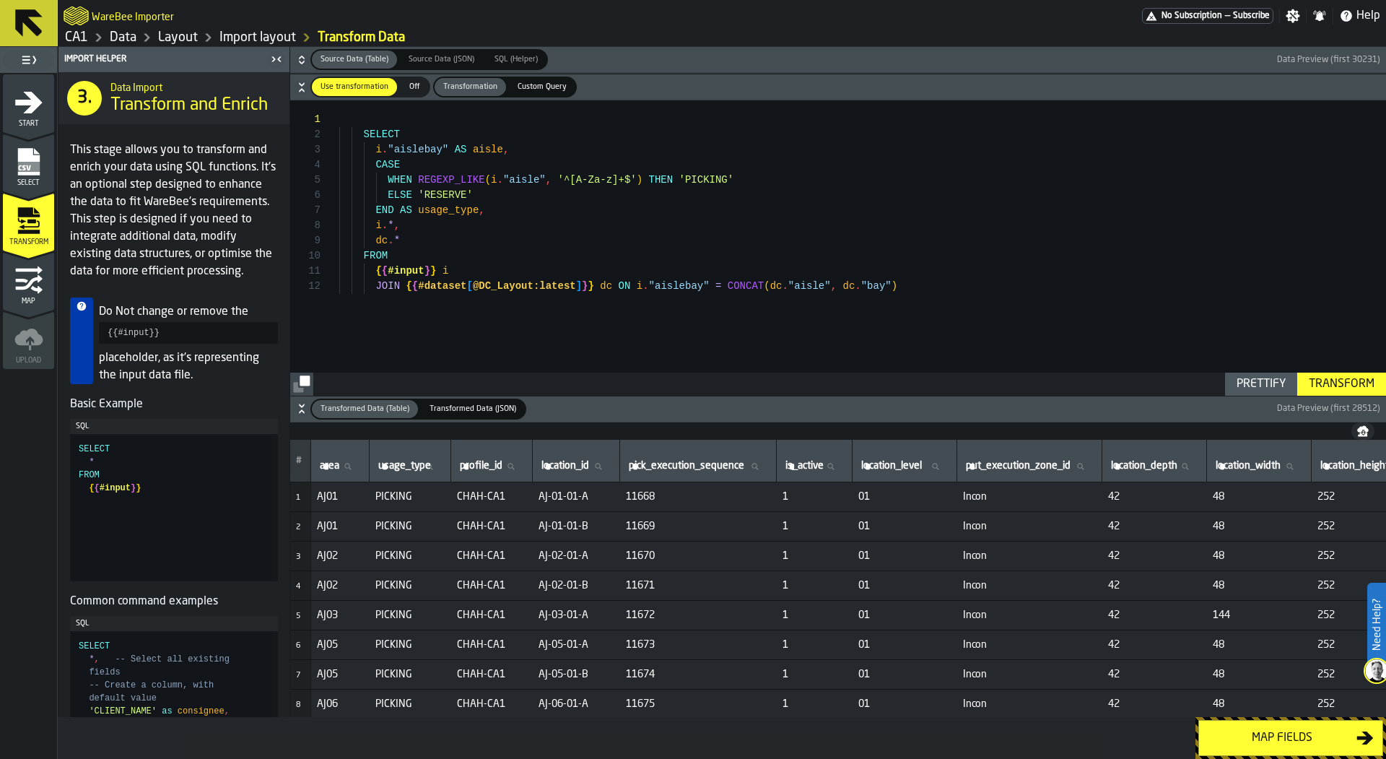
click at [1231, 381] on div "Prettify" at bounding box center [1261, 383] width 61 height 17
type textarea "**********"
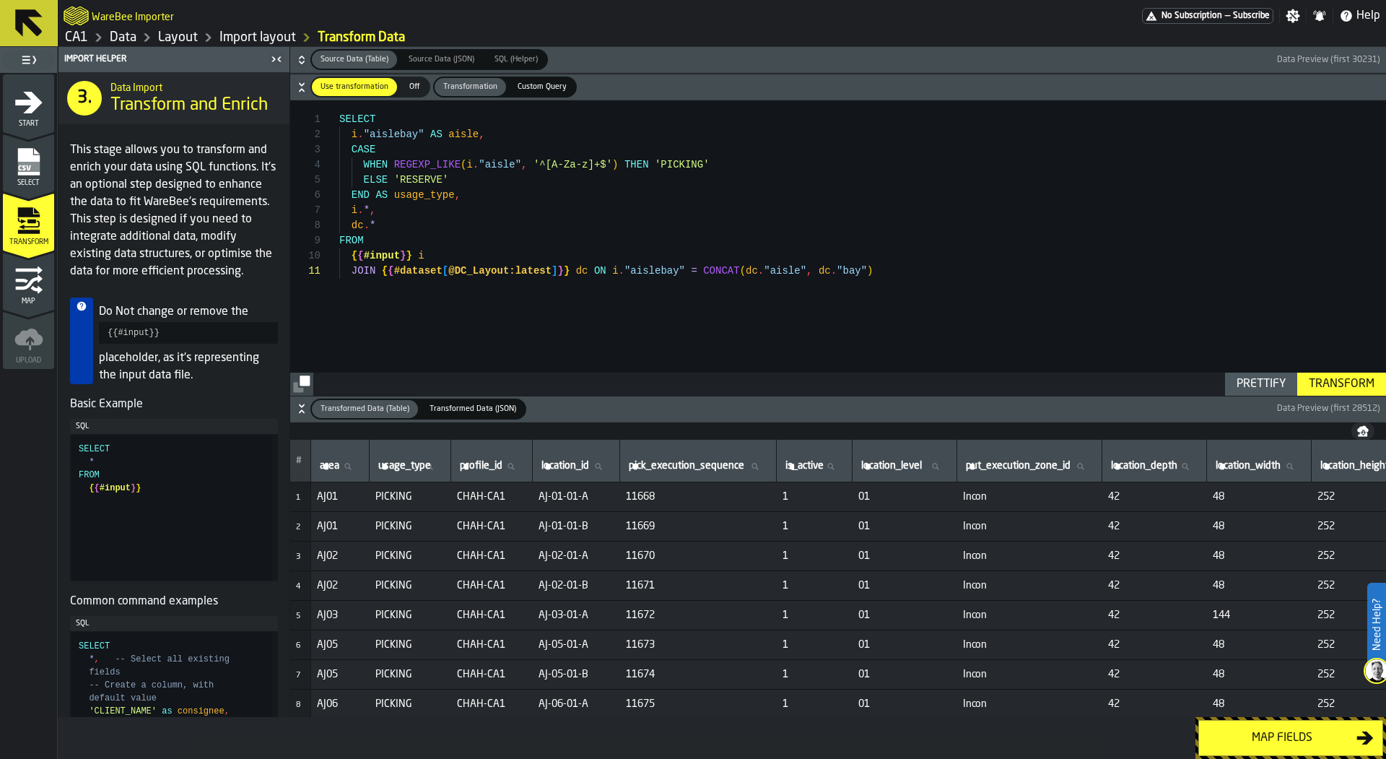
click at [1318, 383] on div "Transform" at bounding box center [1341, 383] width 77 height 17
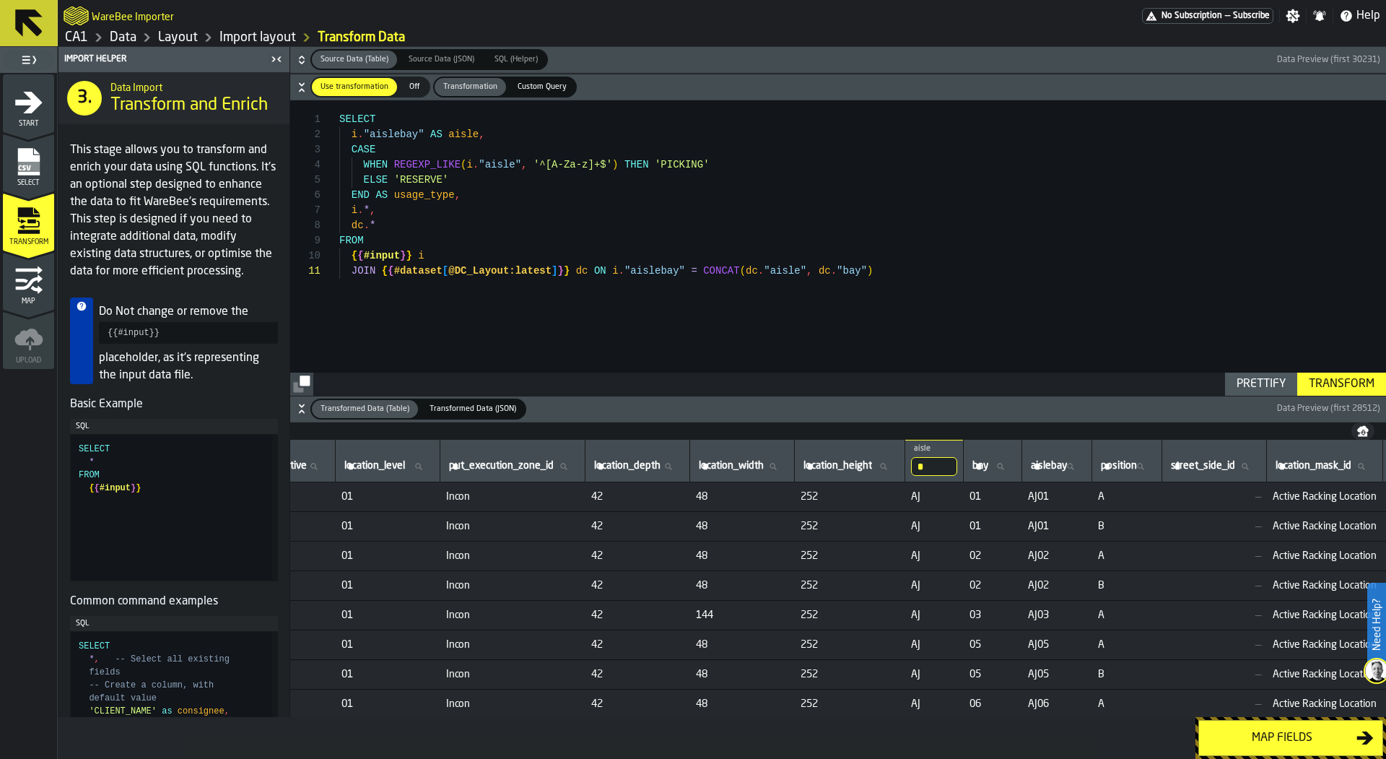
scroll to position [0, 583]
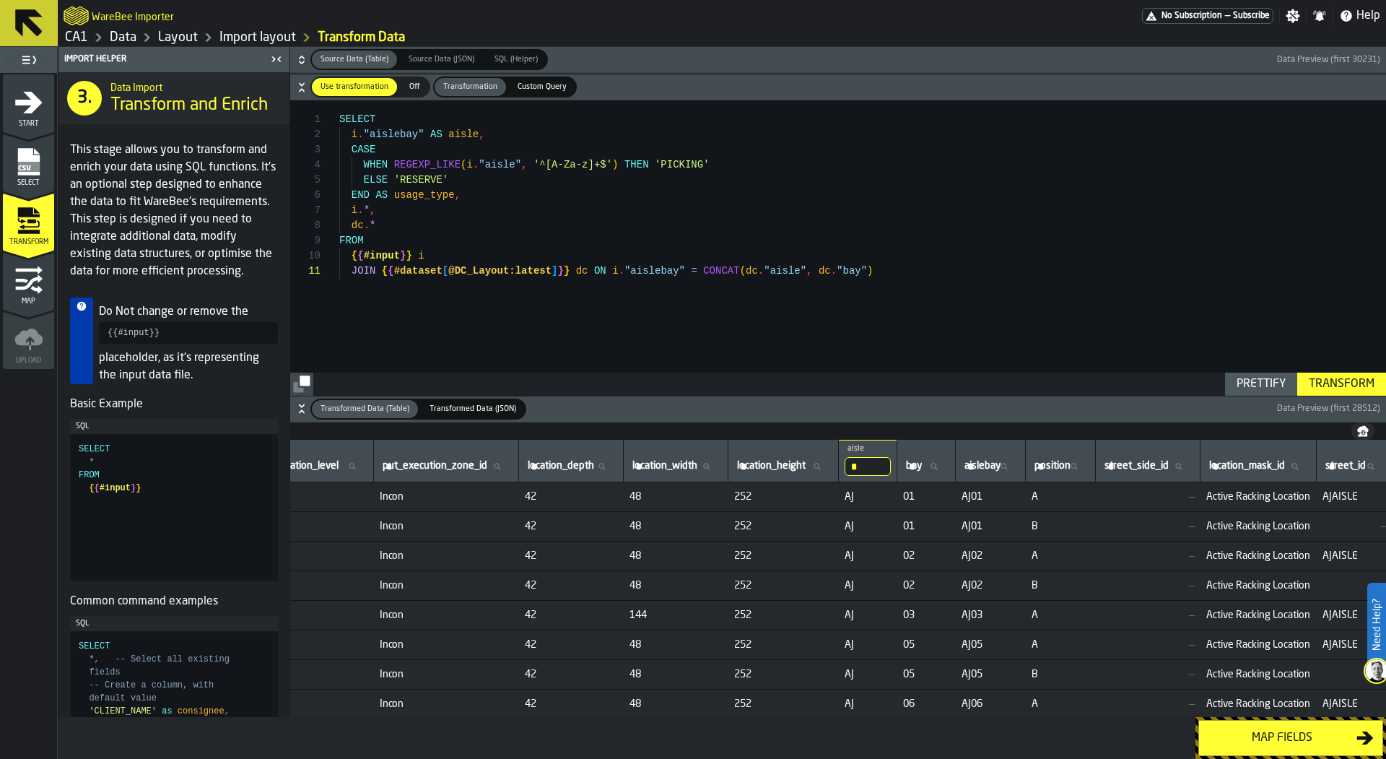
click at [891, 468] on input "*" at bounding box center [867, 466] width 46 height 19
click at [891, 466] on input "*" at bounding box center [867, 466] width 46 height 19
click at [1000, 333] on div "i . "aislebay" AS aisle , i . * , dc . * FROM { { #input } } i JOIN { { #datase…" at bounding box center [862, 247] width 1047 height 295
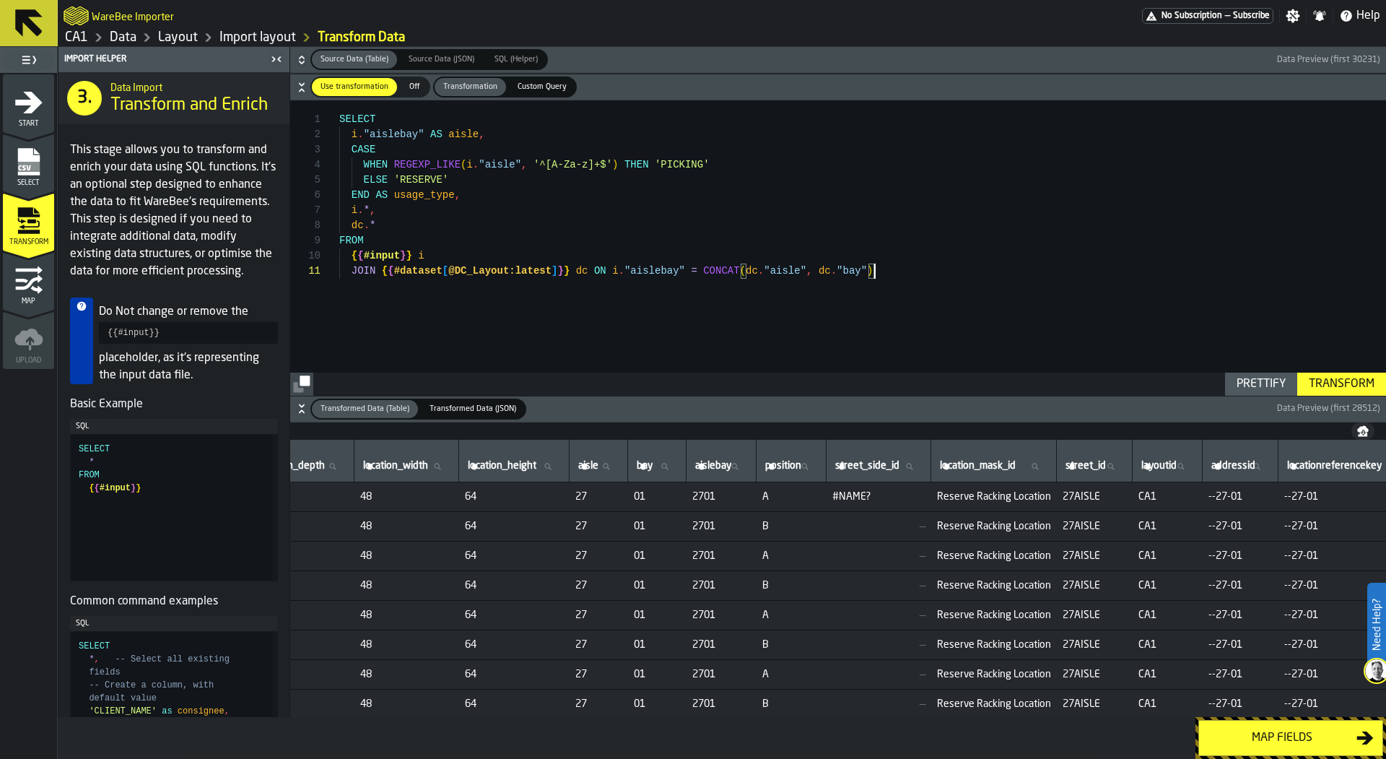
scroll to position [0, 921]
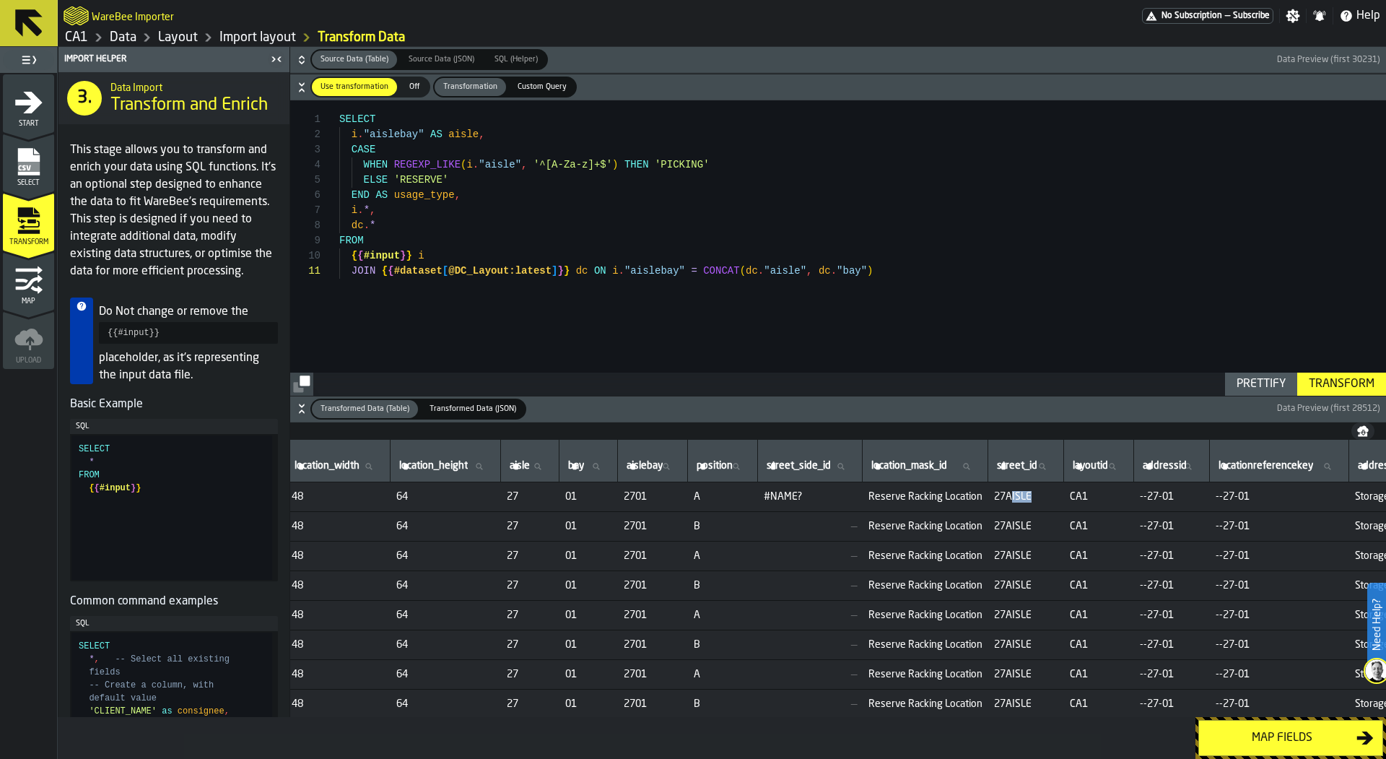
drag, startPoint x: 1081, startPoint y: 496, endPoint x: 1105, endPoint y: 496, distance: 23.8
click at [1058, 496] on span "27AISLE" at bounding box center [1026, 497] width 64 height 12
click at [386, 224] on div "i . "aislebay" AS aisle , i . * , dc . * FROM { { #input } } i JOIN { { #datase…" at bounding box center [862, 247] width 1047 height 295
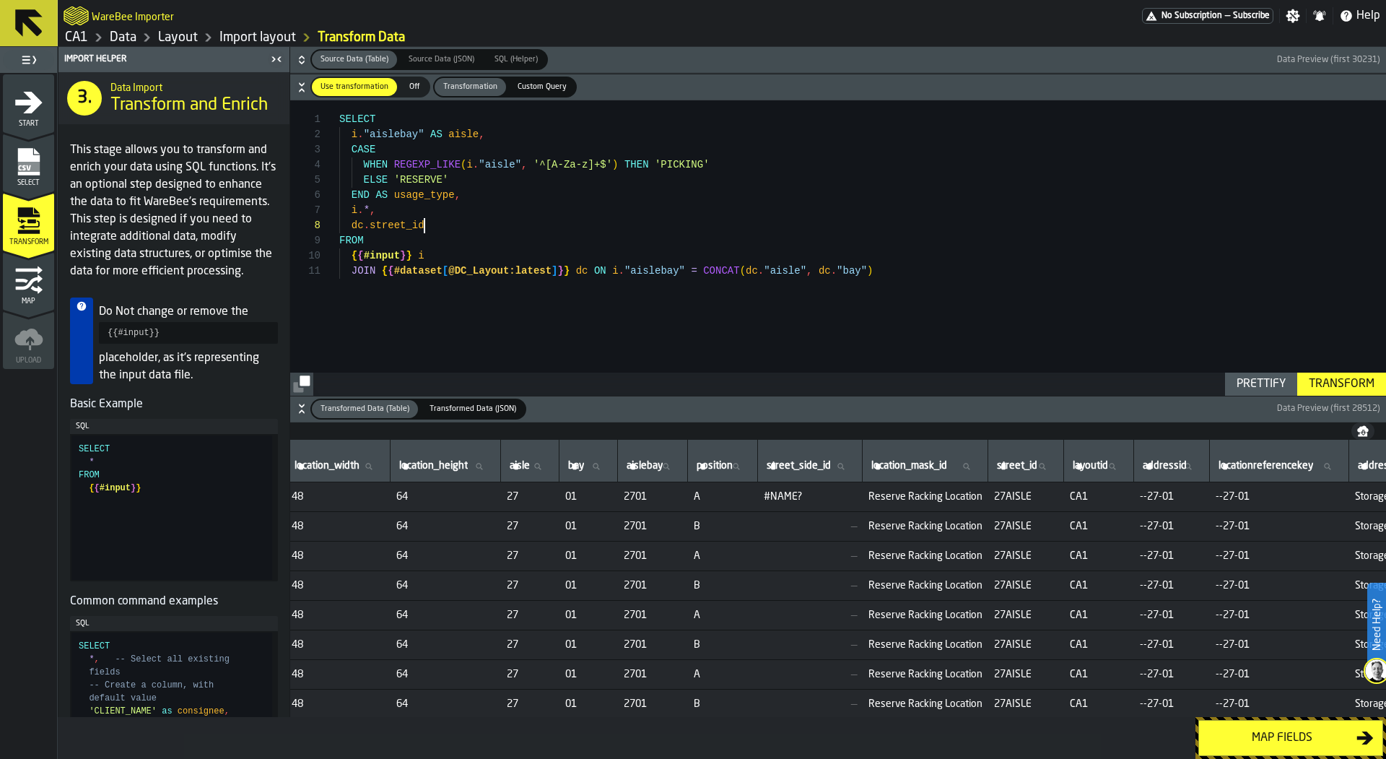
type textarea "**********"
click at [1046, 466] on icon at bounding box center [1041, 466] width 9 height 9
click at [1057, 466] on input "street_id street_id" at bounding box center [1026, 466] width 64 height 19
type input "**"
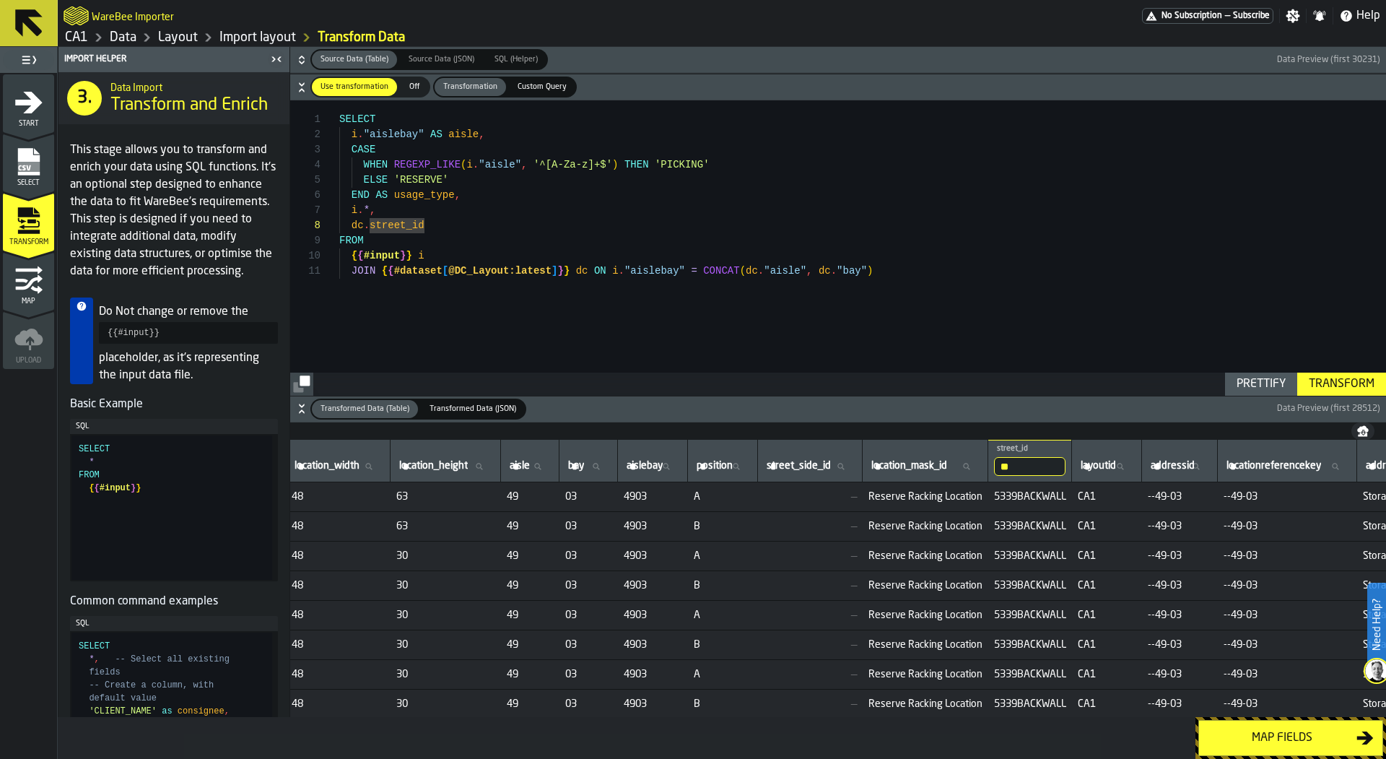
click at [1065, 464] on input "**" at bounding box center [1029, 466] width 71 height 19
click at [1065, 463] on input "**" at bounding box center [1029, 466] width 71 height 19
click at [1085, 333] on div "i . "aislebay" AS aisle , i . * , dc . street_id FROM { { #input } } i JOIN { {…" at bounding box center [862, 247] width 1047 height 295
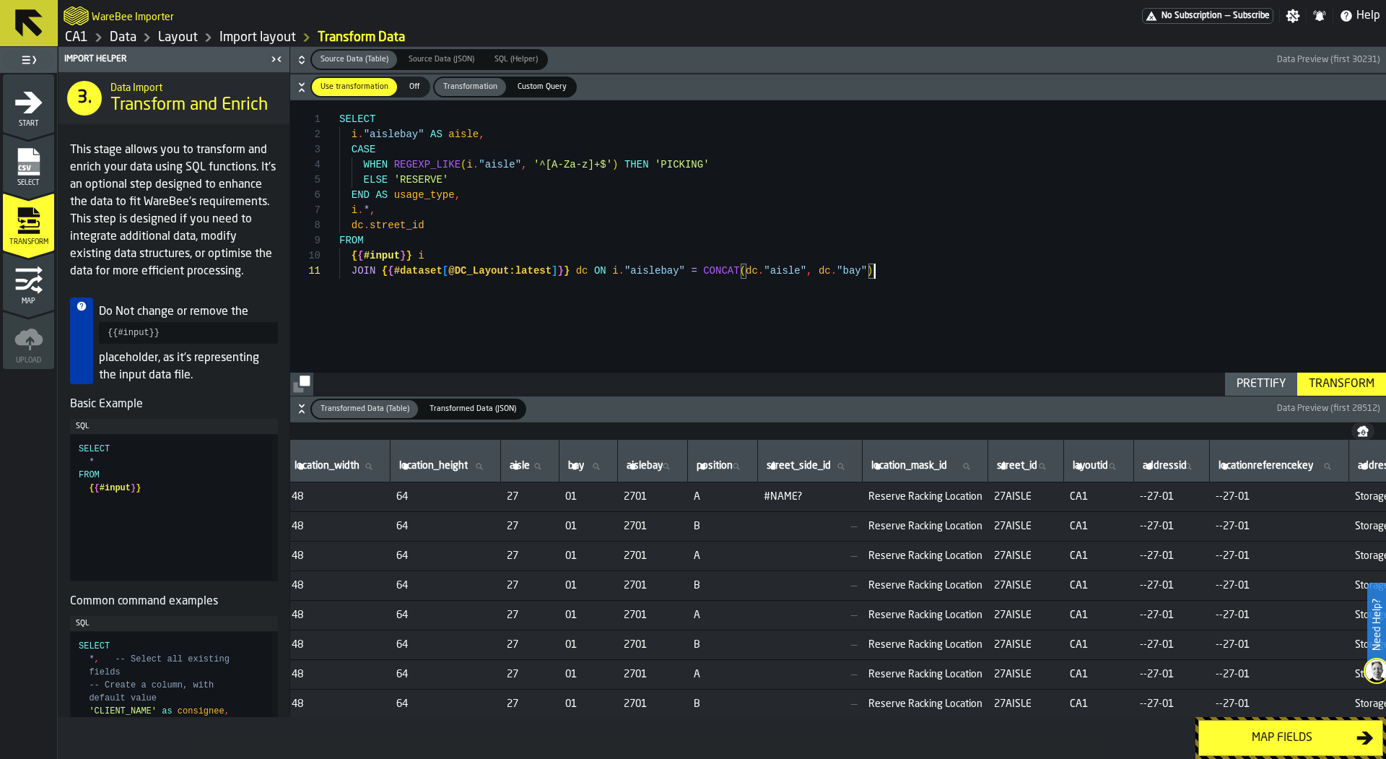
click at [453, 226] on div "i . "aislebay" AS aisle , i . * , dc . street_id FROM { { #input } } i JOIN { {…" at bounding box center [862, 247] width 1047 height 295
click at [392, 227] on div "i . "aislebay" AS aisle , i . * , dc . street_id FROM { { #input } } i JOIN { {…" at bounding box center [862, 247] width 1047 height 295
click at [464, 224] on div "i . "aislebay" AS aisle , i . * , dc . "street_id" FROM { { #input } } i JOIN {…" at bounding box center [862, 247] width 1047 height 295
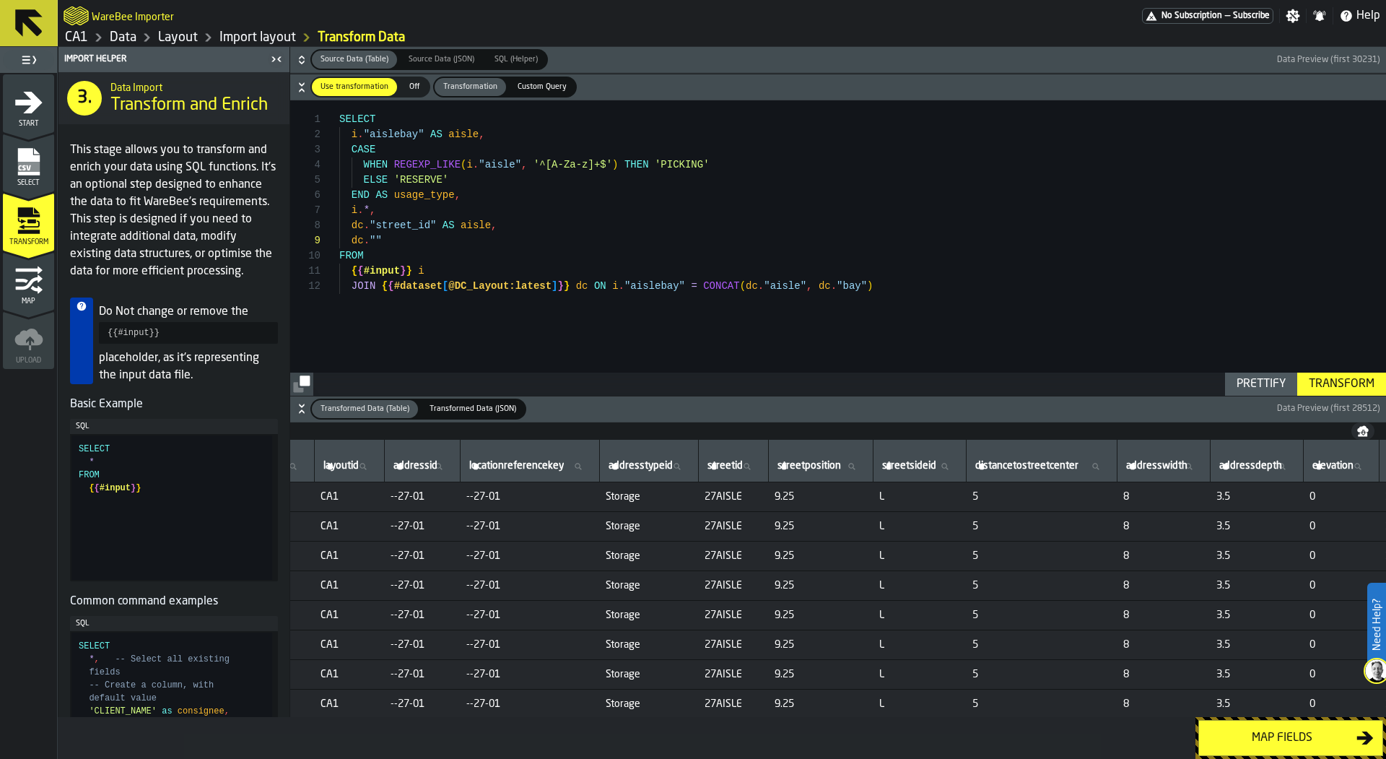
scroll to position [0, 1669]
click at [414, 224] on div "i . "aislebay" AS aisle , i . * , dc . "street_id" AS aisle , FROM { { #input }…" at bounding box center [862, 247] width 1047 height 295
click at [456, 249] on div "i . "aislebay" AS aisle , i . * , dc . "streetid" AS aisle , FROM { { #input } …" at bounding box center [862, 247] width 1047 height 295
click at [374, 236] on div "i . "aislebay" AS aisle , i . * , dc . "streetid" AS aisle , FROM { { #input } …" at bounding box center [862, 247] width 1047 height 295
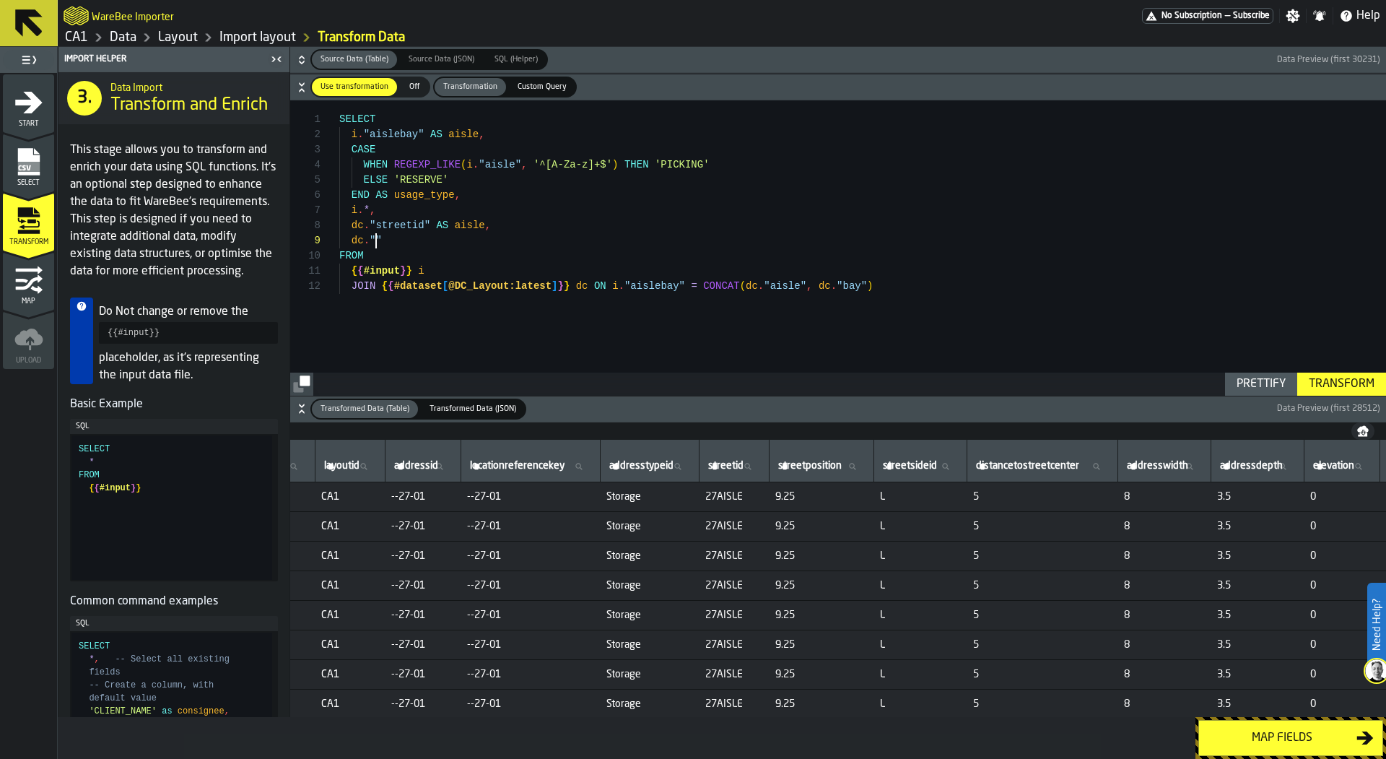
scroll to position [121, 0]
click at [475, 242] on div "i . "aislebay" AS aisle , i . * , dc . "streetid" AS aisle , FROM { { #input } …" at bounding box center [862, 247] width 1047 height 295
click at [424, 201] on div "i . "aislebay" AS aisle , i . * , dc . "streetid" AS aisle , FROM { { #input } …" at bounding box center [862, 247] width 1047 height 295
click at [371, 214] on div "i . "aislebay" AS aisle , i . * , dc . "streetid" AS aisle , FROM { { #input } …" at bounding box center [862, 247] width 1047 height 295
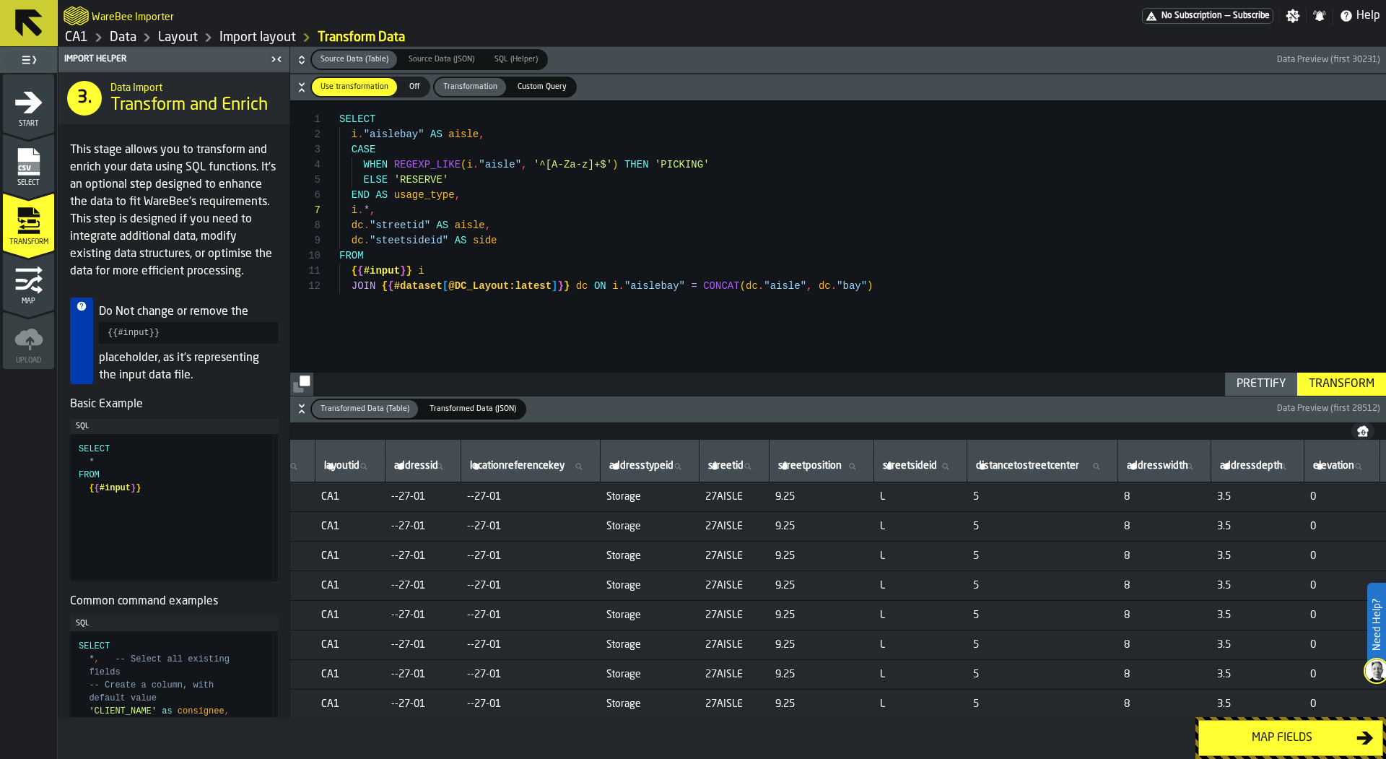
click at [1324, 385] on div "Transform" at bounding box center [1341, 383] width 77 height 17
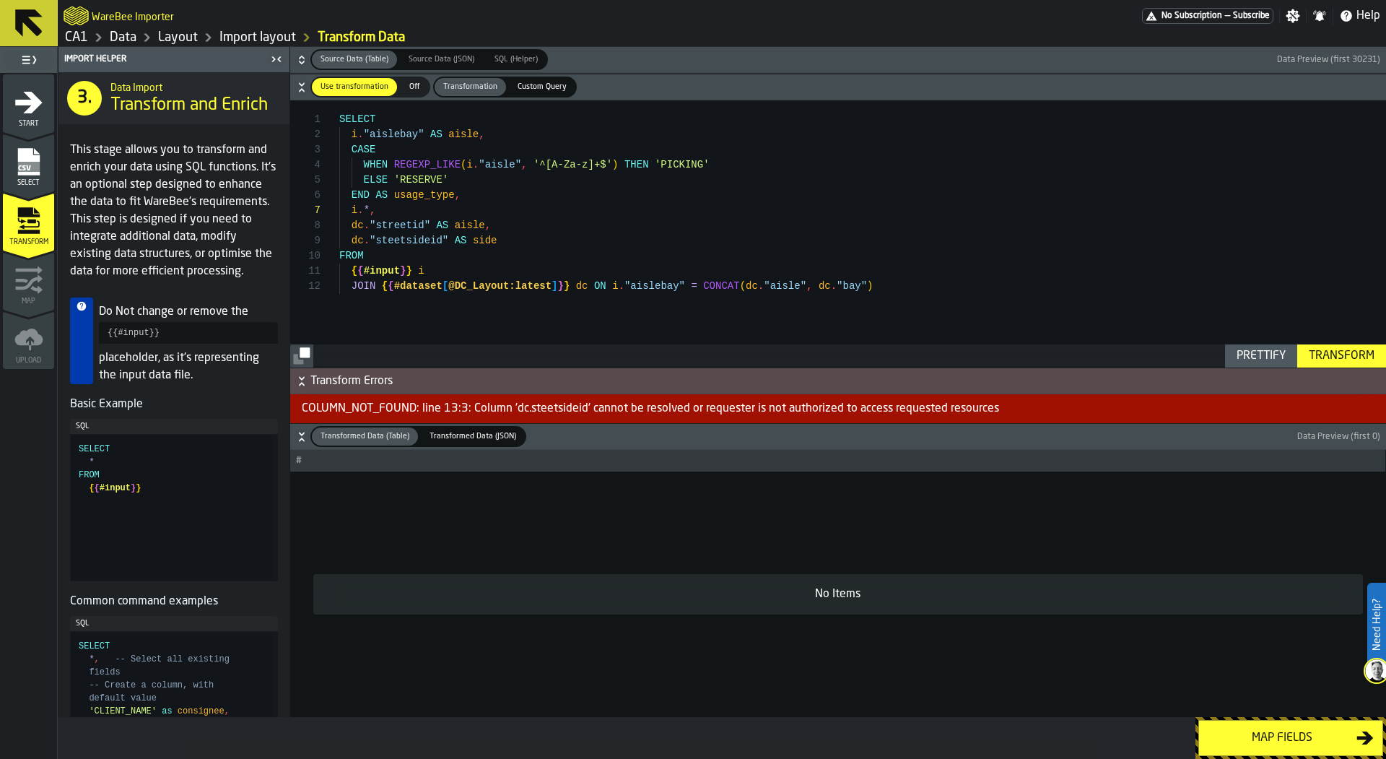
scroll to position [121, 0]
drag, startPoint x: 513, startPoint y: 240, endPoint x: 347, endPoint y: 240, distance: 166.0
click at [347, 240] on div "i . "aislebay" AS aisle , i . * , dc . "streetid" AS aisle , FROM { { #input } …" at bounding box center [862, 233] width 1047 height 267
drag, startPoint x: 702, startPoint y: 240, endPoint x: 672, endPoint y: 237, distance: 29.7
click at [702, 240] on div "i . "aislebay" AS aisle , i . * , dc . "streetid" AS aisle , FROM { { #input } …" at bounding box center [862, 233] width 1047 height 267
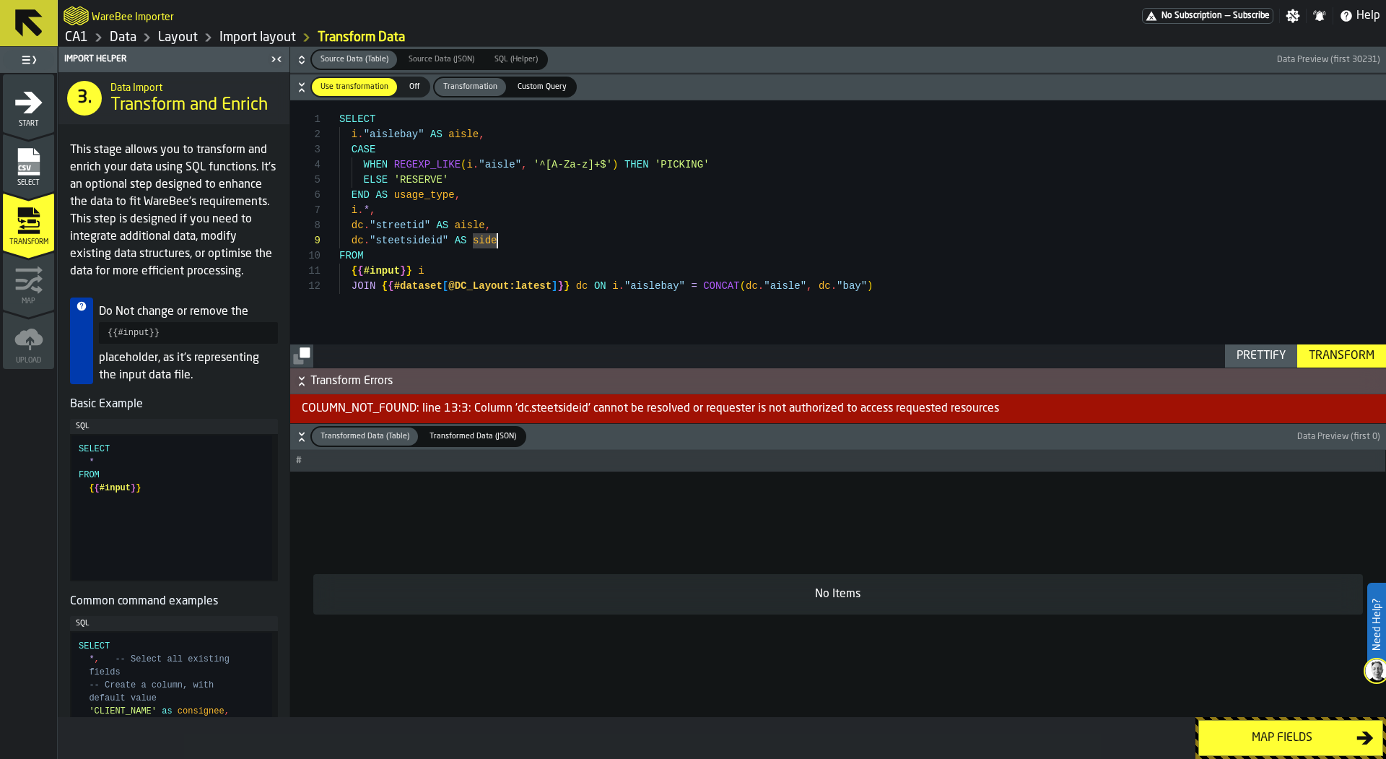
click at [403, 238] on div "i . "aislebay" AS aisle , i . * , dc . "streetid" AS aisle , FROM { { #input } …" at bounding box center [862, 233] width 1047 height 267
click at [388, 243] on div "i . "aislebay" AS aisle , i . * , dc . "streetid" AS aisle , FROM { { #input } …" at bounding box center [862, 233] width 1047 height 267
click at [1331, 351] on div "Transform" at bounding box center [1341, 355] width 77 height 17
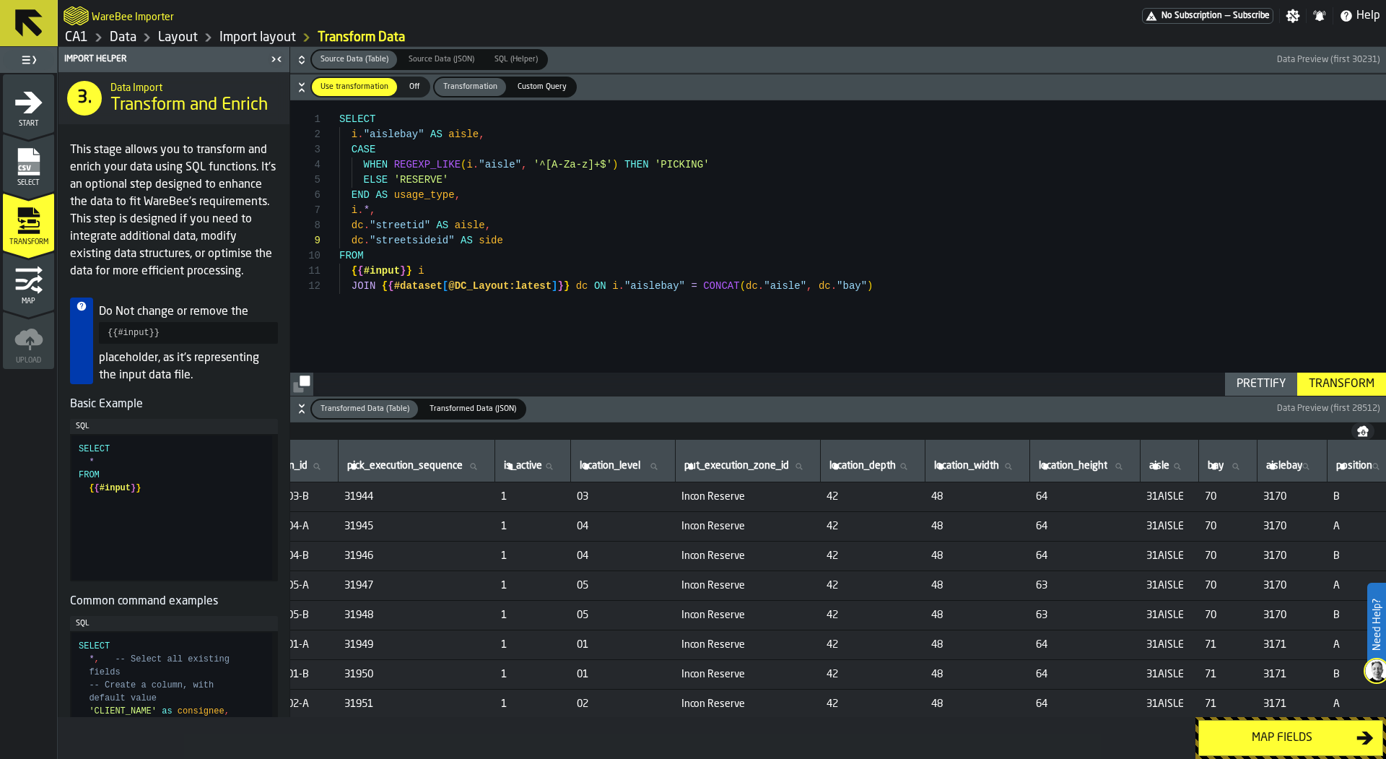
scroll to position [0, 0]
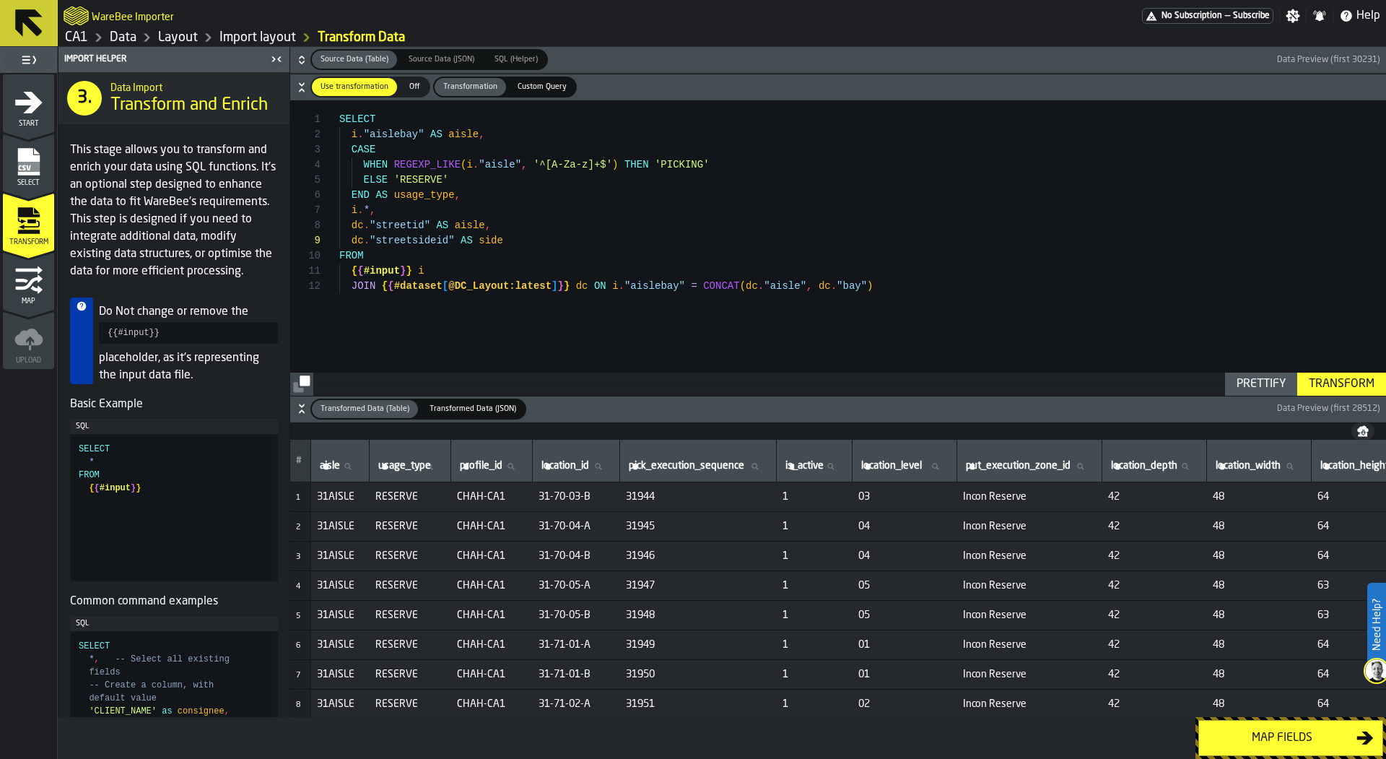
click at [548, 243] on div "i . "aislebay" AS aisle , i . * , dc . "streetid" AS aisle , FROM { { #input } …" at bounding box center [862, 247] width 1047 height 295
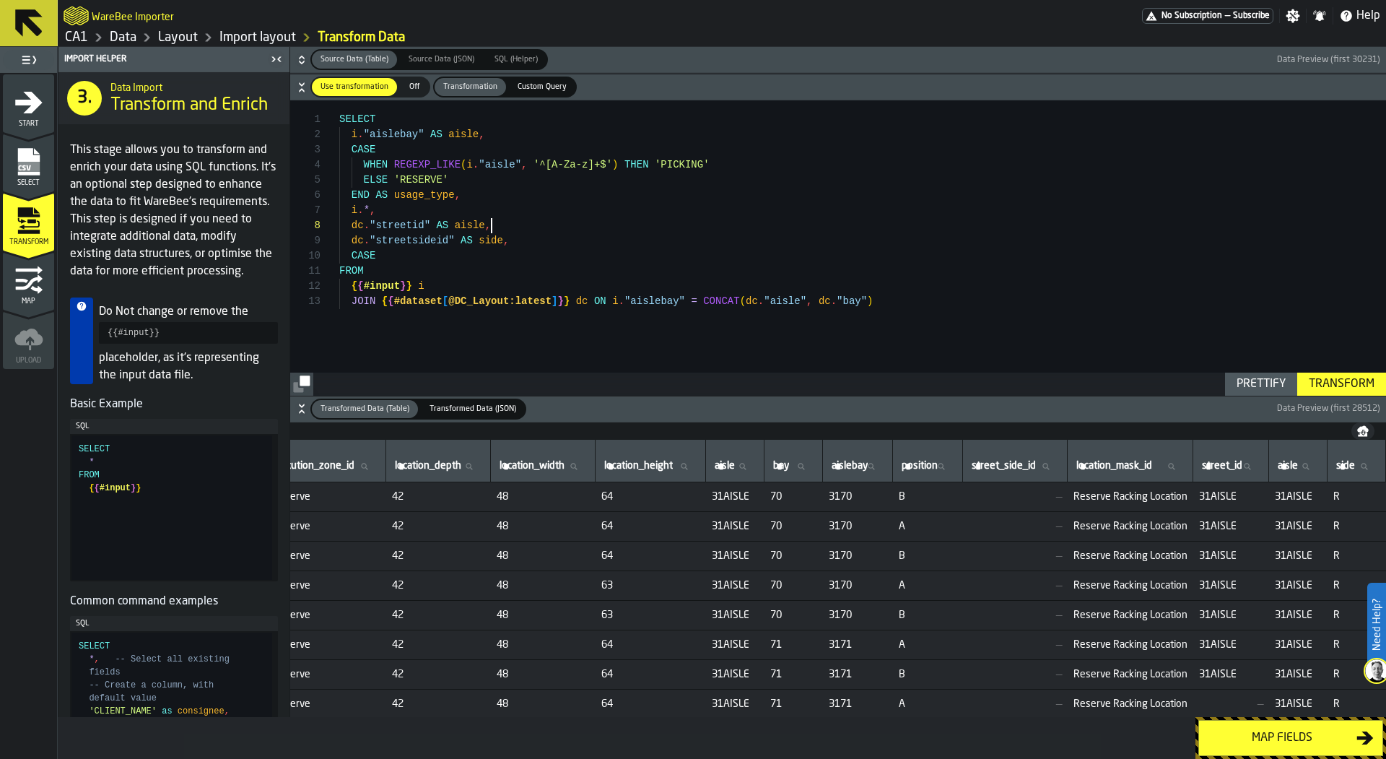
scroll to position [106, 0]
click at [509, 222] on div "i . "aislebay" AS aisle , i . * , dc . "streetid" AS aisle , FROM { { #input } …" at bounding box center [862, 247] width 1047 height 295
click at [476, 121] on div "i . "aislebay" AS aisle , i . * , dc . "streetid" AS aisle , FROM { { #input } …" at bounding box center [862, 247] width 1047 height 295
click at [534, 252] on div "i . "aislebay" AS aisle , i . * , dc . "streetid" AS aisle , FROM { { #input } …" at bounding box center [862, 247] width 1047 height 295
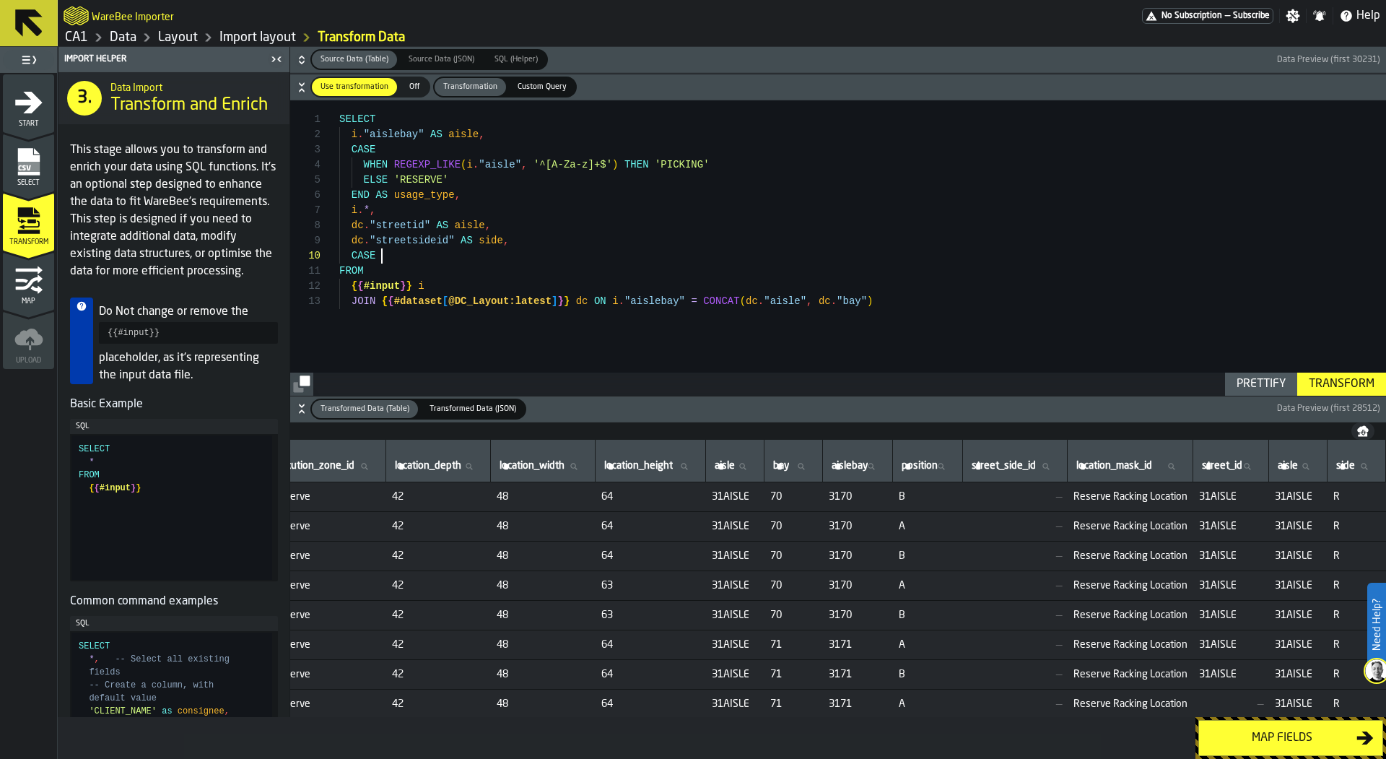
scroll to position [136, 0]
click at [473, 224] on div "i . "aislebay" AS aisle , i . * , dc . "streetid" AS aisle , FROM { { #input } …" at bounding box center [862, 247] width 1047 height 295
click at [533, 219] on div "i . "aislebay" AS aisle , i . * , dc . "streetid" AS aisle , FROM { { #input } …" at bounding box center [862, 247] width 1047 height 295
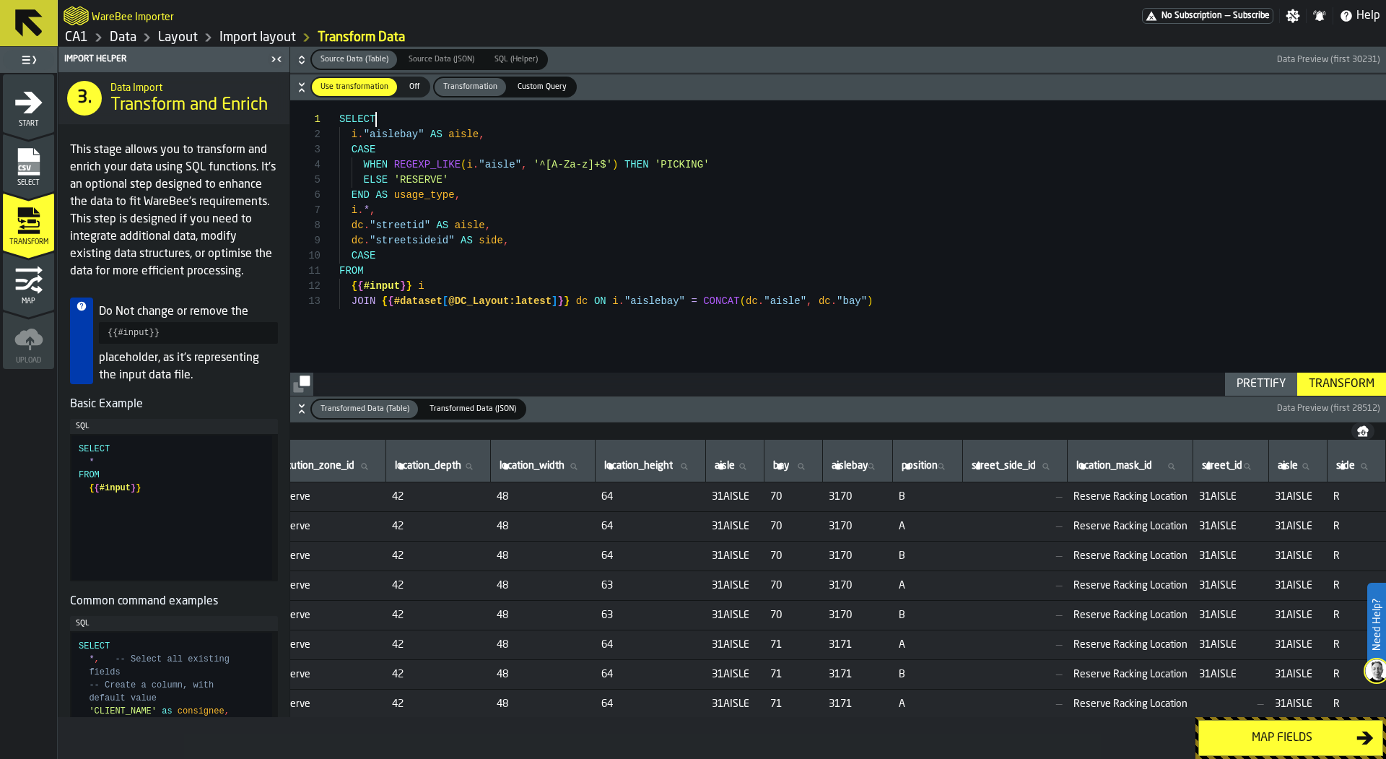
scroll to position [0, 0]
click at [468, 126] on div "i . "aislebay" AS aisle , i . * , dc . "streetid" AS aisle , FROM { { #input } …" at bounding box center [862, 247] width 1047 height 295
click at [446, 139] on div "i . "aislebay" AS aisle , i . * , dc . "streetid" AS aisle , FROM { { #input } …" at bounding box center [862, 247] width 1047 height 295
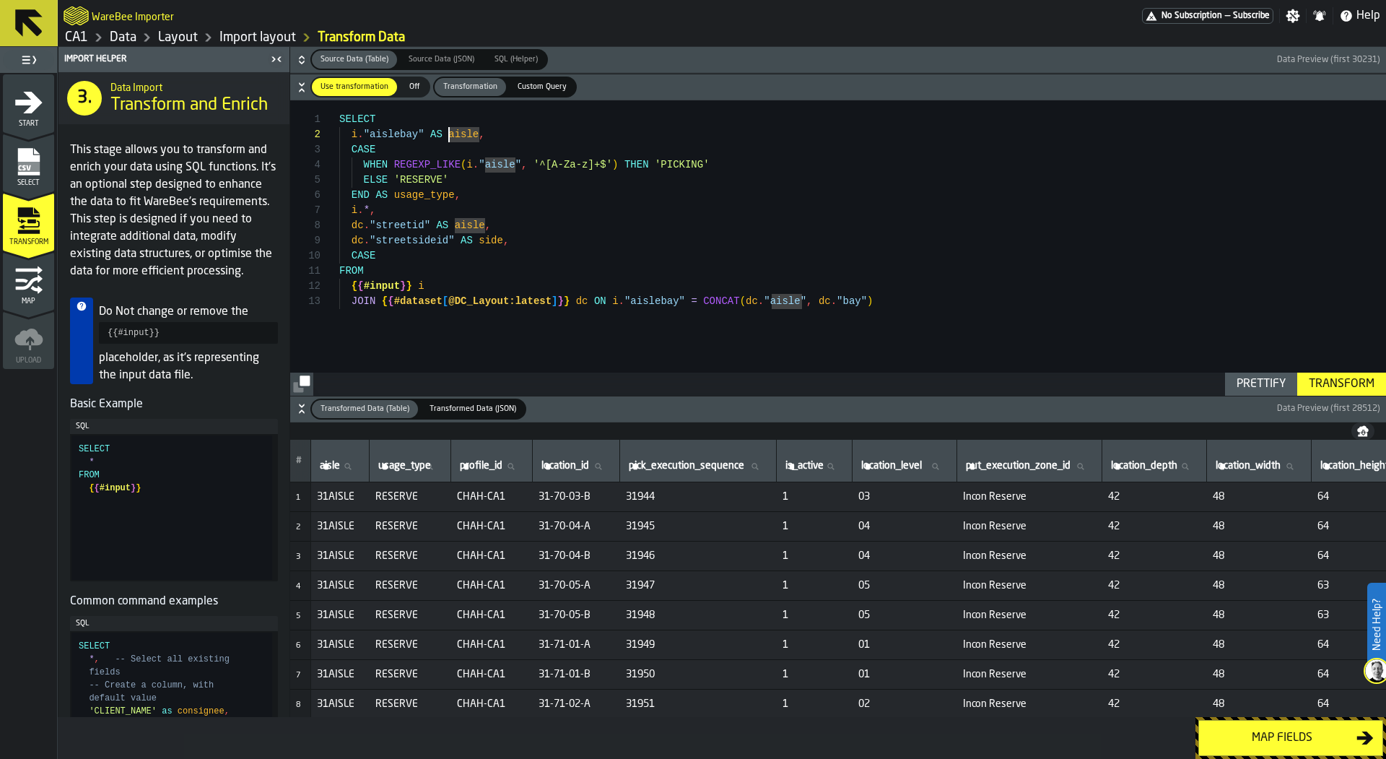
click at [527, 230] on div "i . "aislebay" AS aisle , i . * , dc . "streetid" AS aisle , FROM { { #input } …" at bounding box center [862, 247] width 1047 height 295
click at [391, 130] on div "i . "aislebay" AS aisle , i . * , dc . "streetid" AS aisle , FROM { { #input } …" at bounding box center [862, 247] width 1047 height 295
click at [483, 128] on div "i . "aislebay" AS aisle , i . * , dc . "streetid" AS aisle , FROM { { #input } …" at bounding box center [862, 247] width 1047 height 295
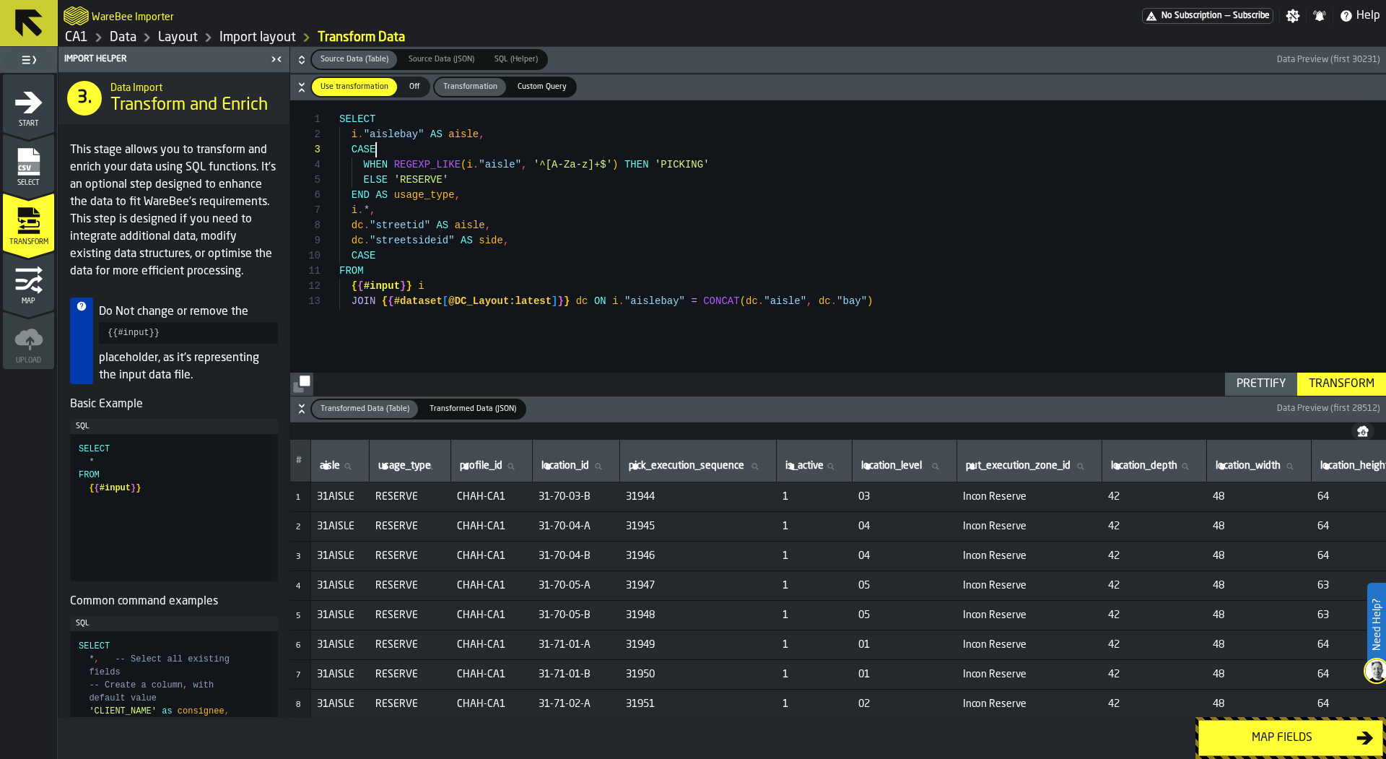
scroll to position [30, 0]
click at [522, 144] on div "i . "aislebay" AS aisle , i . * , dc . "streetid" AS aisle , FROM { { #input } …" at bounding box center [862, 247] width 1047 height 295
click at [449, 132] on div "i . "aislebay" AS aisle , i . * , dc . "streetid" AS aisle , FROM { { #input } …" at bounding box center [862, 247] width 1047 height 295
click at [1325, 376] on div "Transform" at bounding box center [1341, 383] width 77 height 17
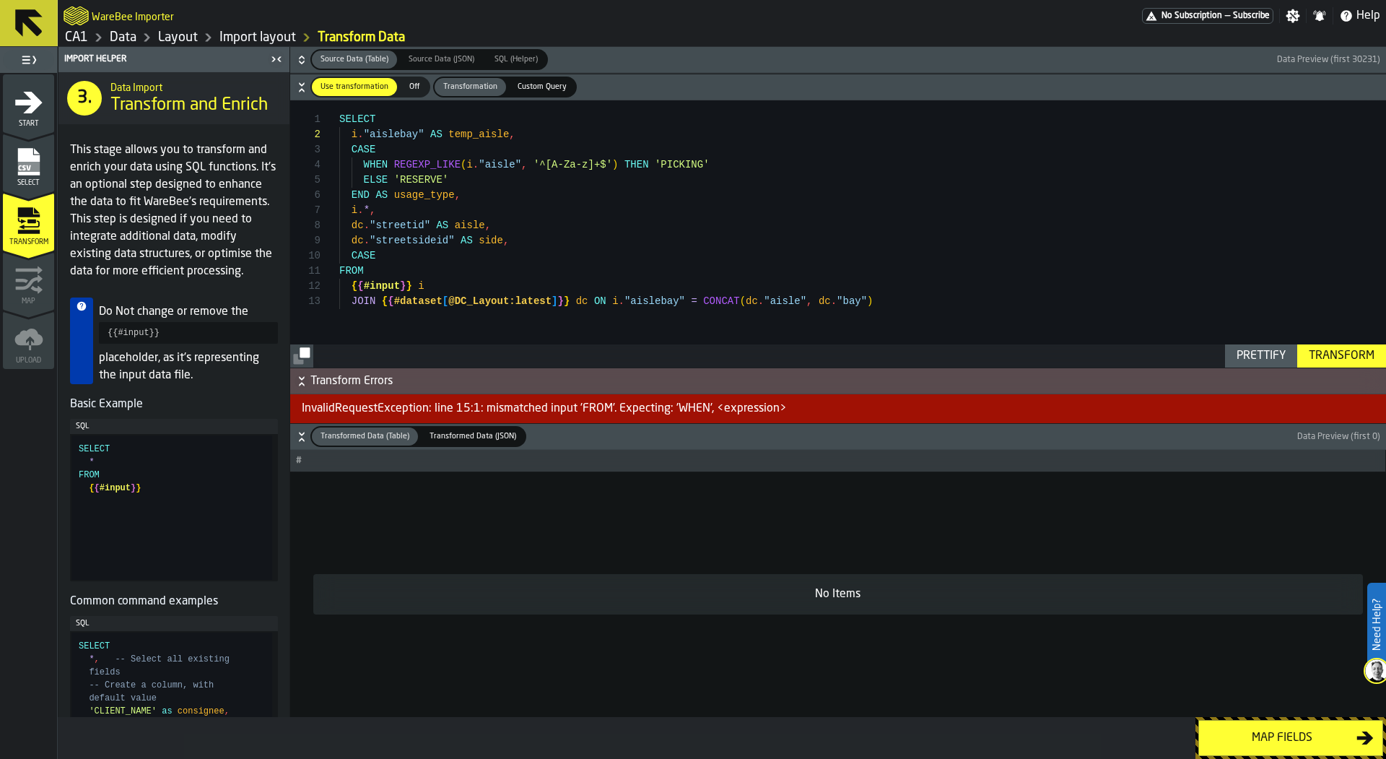
scroll to position [136, 0]
drag, startPoint x: 367, startPoint y: 257, endPoint x: 279, endPoint y: 257, distance: 88.1
click at [339, 257] on div "i . "aislebay" AS temp_aisle , i . * , dc . "streetid" AS aisle , FROM { { #inp…" at bounding box center [862, 233] width 1047 height 267
click at [1324, 354] on div "Transform" at bounding box center [1341, 355] width 77 height 17
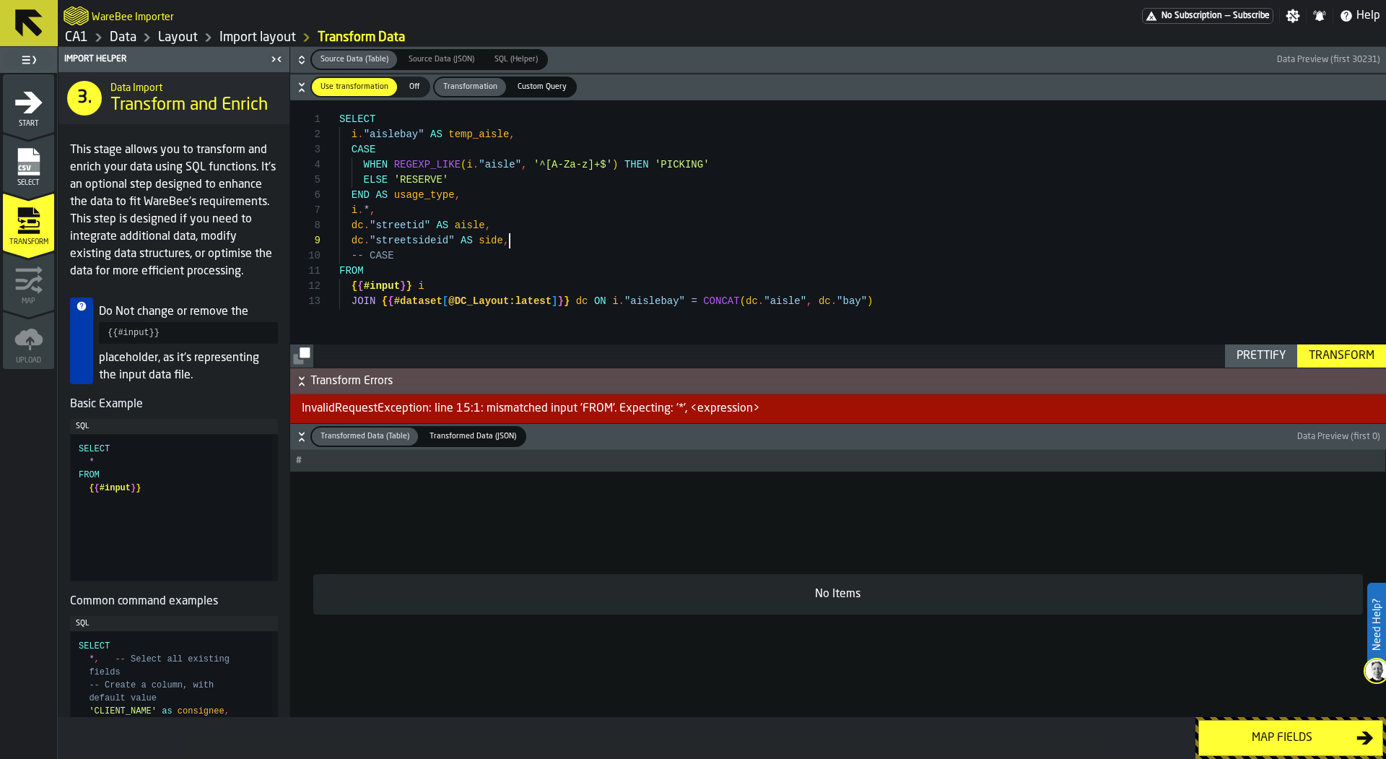
click at [540, 235] on div "i . "aislebay" AS temp_aisle , i . * , dc . "streetid" AS aisle , FROM { { #inp…" at bounding box center [862, 233] width 1047 height 267
type textarea "**********"
click at [1330, 353] on div "Transform" at bounding box center [1341, 355] width 77 height 17
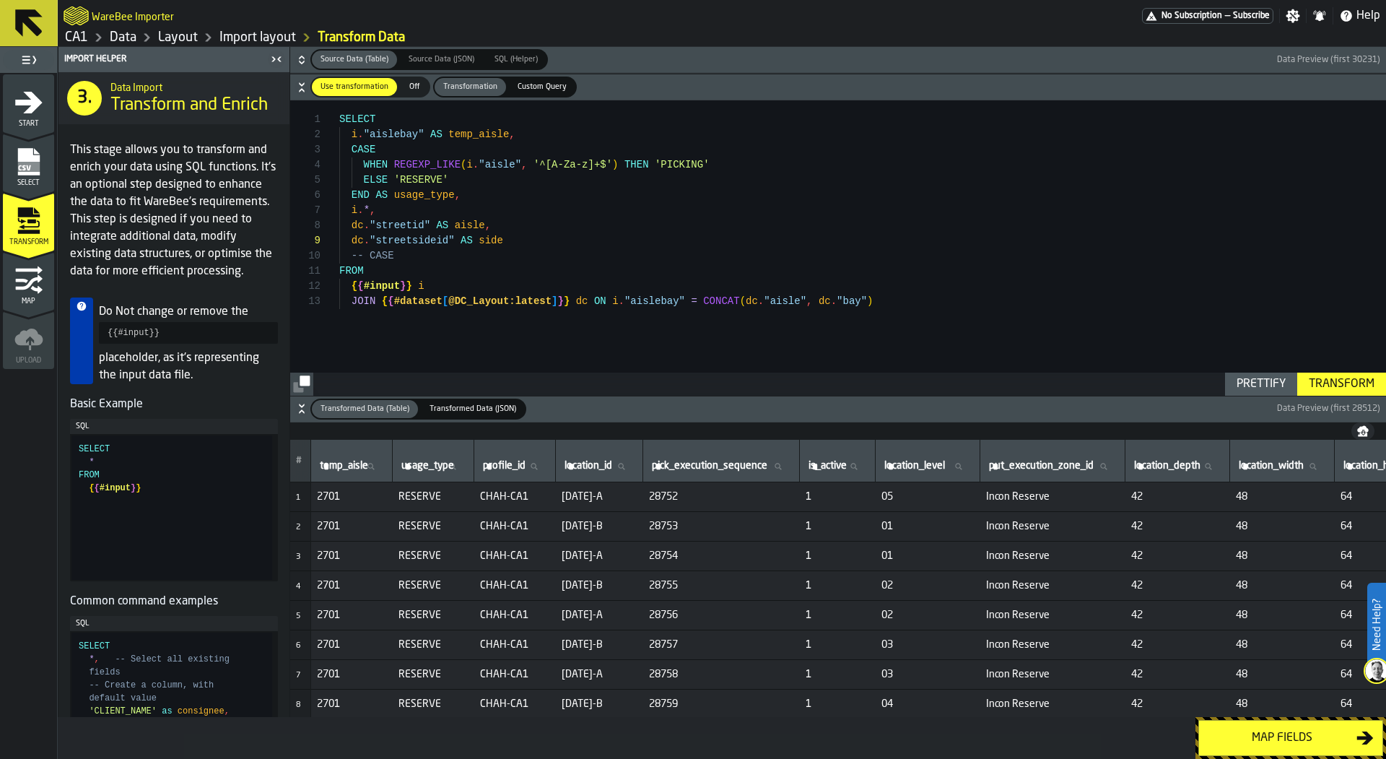
click at [380, 458] on input "temp_aisle temp_aisle" at bounding box center [351, 466] width 69 height 19
type input "*"
click at [377, 462] on input "*" at bounding box center [351, 466] width 69 height 19
click at [380, 463] on input "*" at bounding box center [351, 466] width 69 height 19
type input "*"
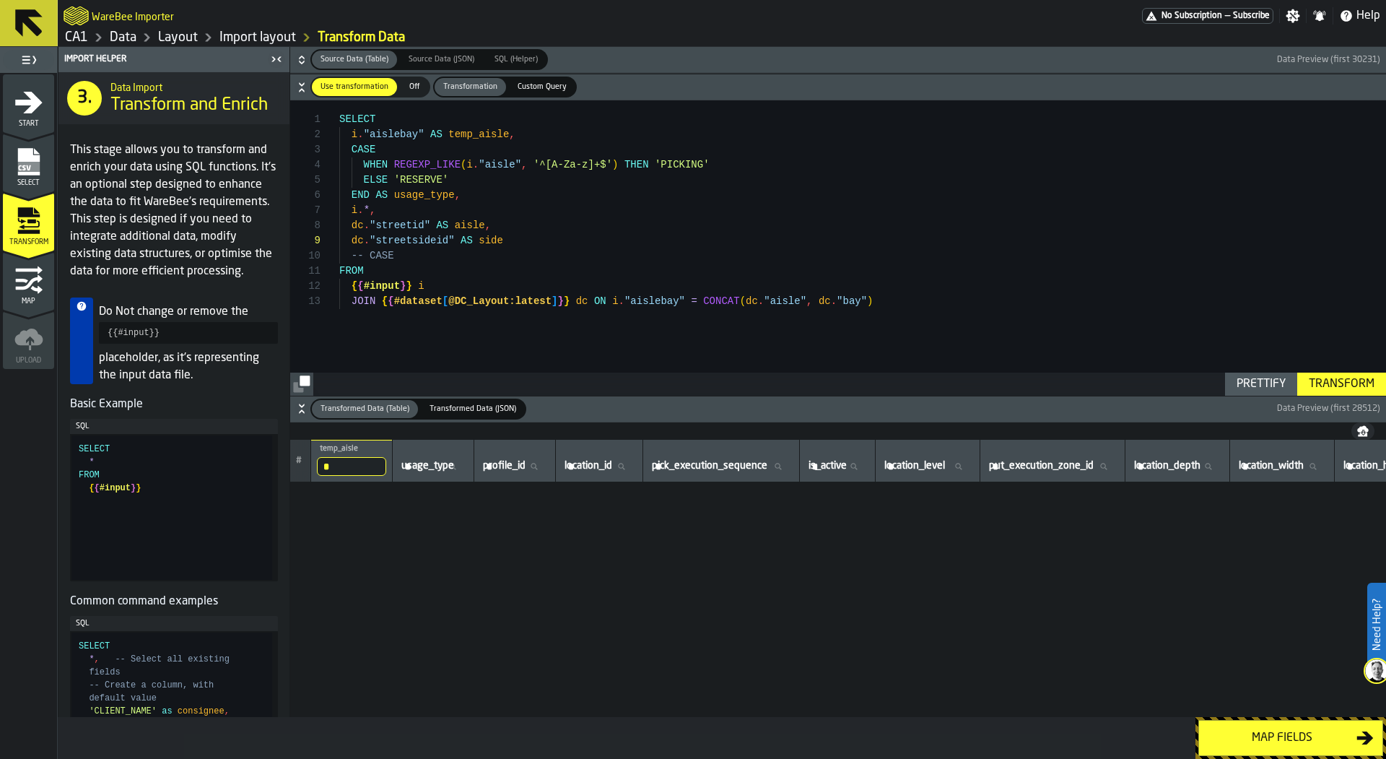
scroll to position [0, 0]
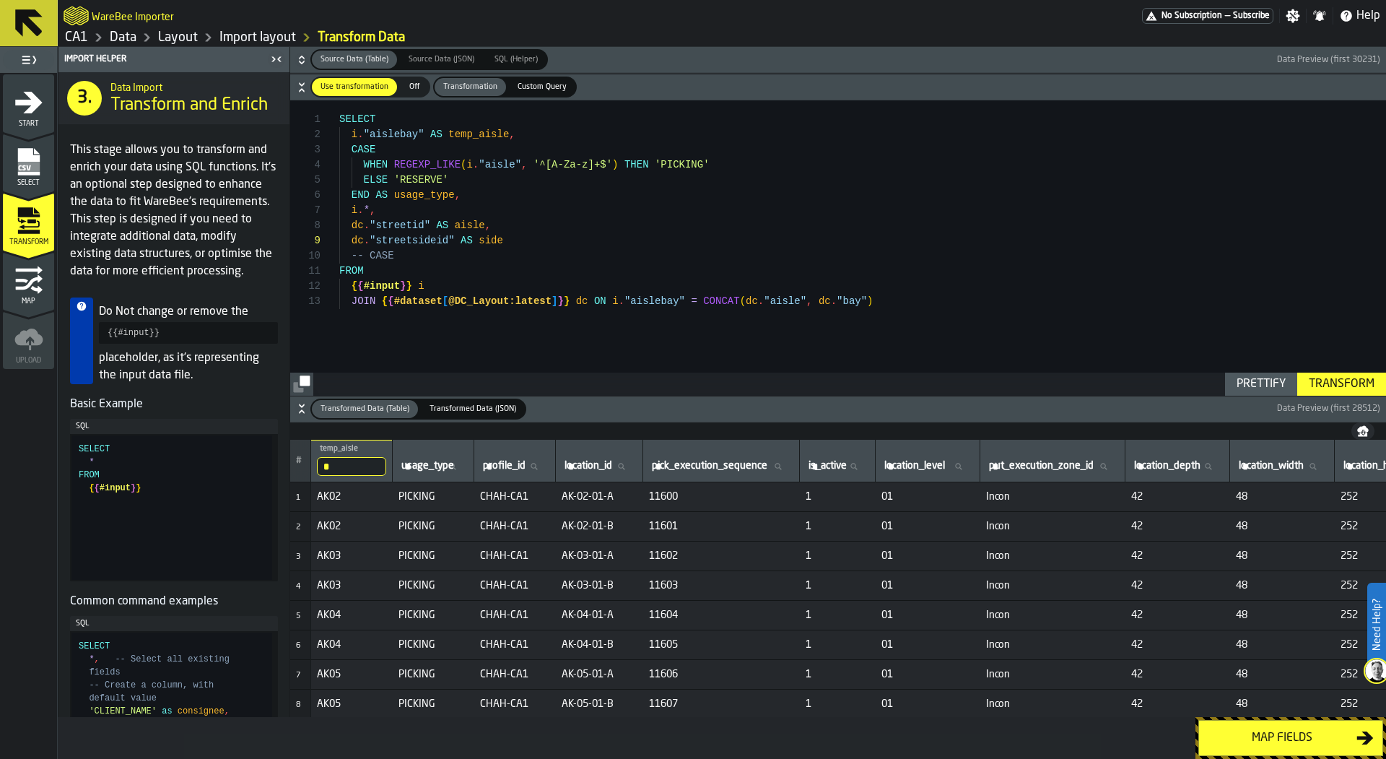
click at [338, 472] on input "*" at bounding box center [351, 466] width 69 height 19
type input "**"
click at [351, 464] on input "**" at bounding box center [351, 466] width 69 height 19
type input "***"
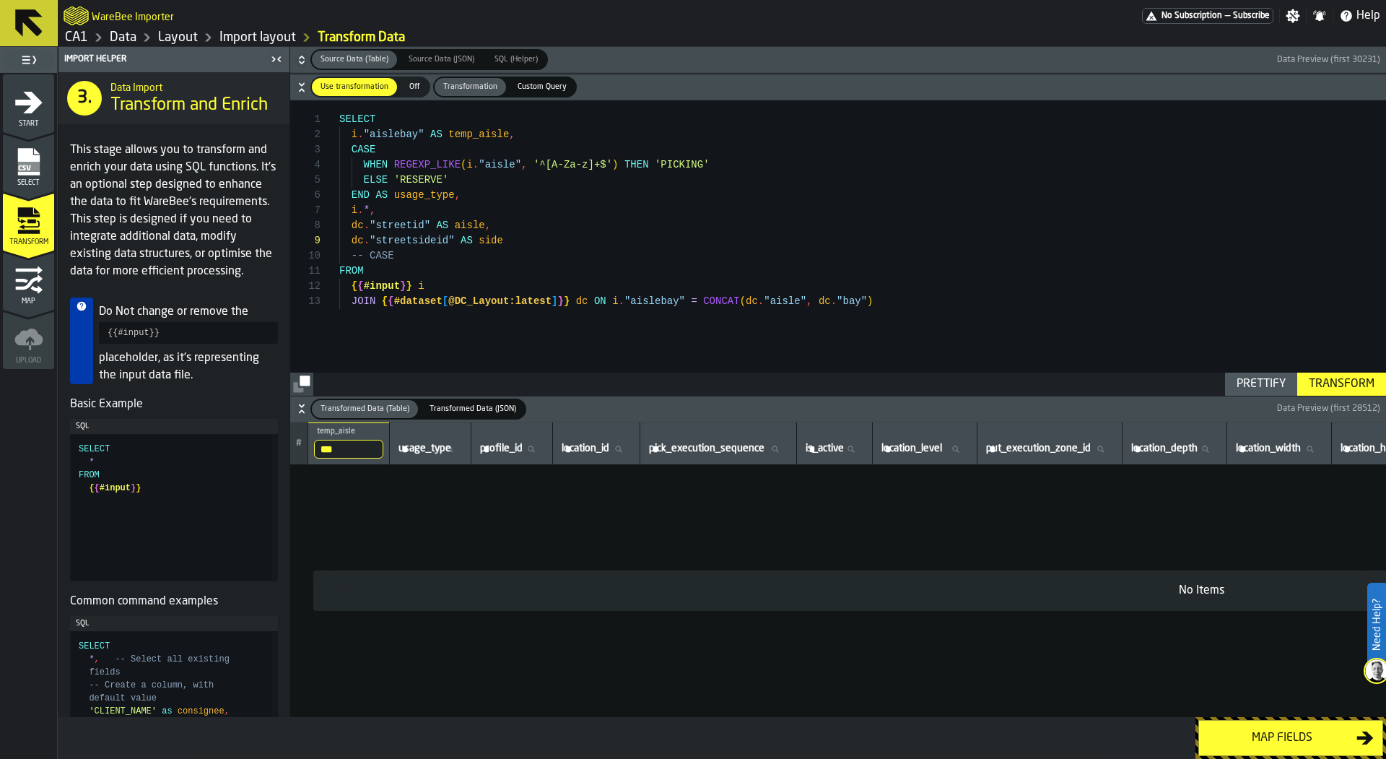
click at [351, 444] on input "***" at bounding box center [348, 449] width 69 height 19
type input "***"
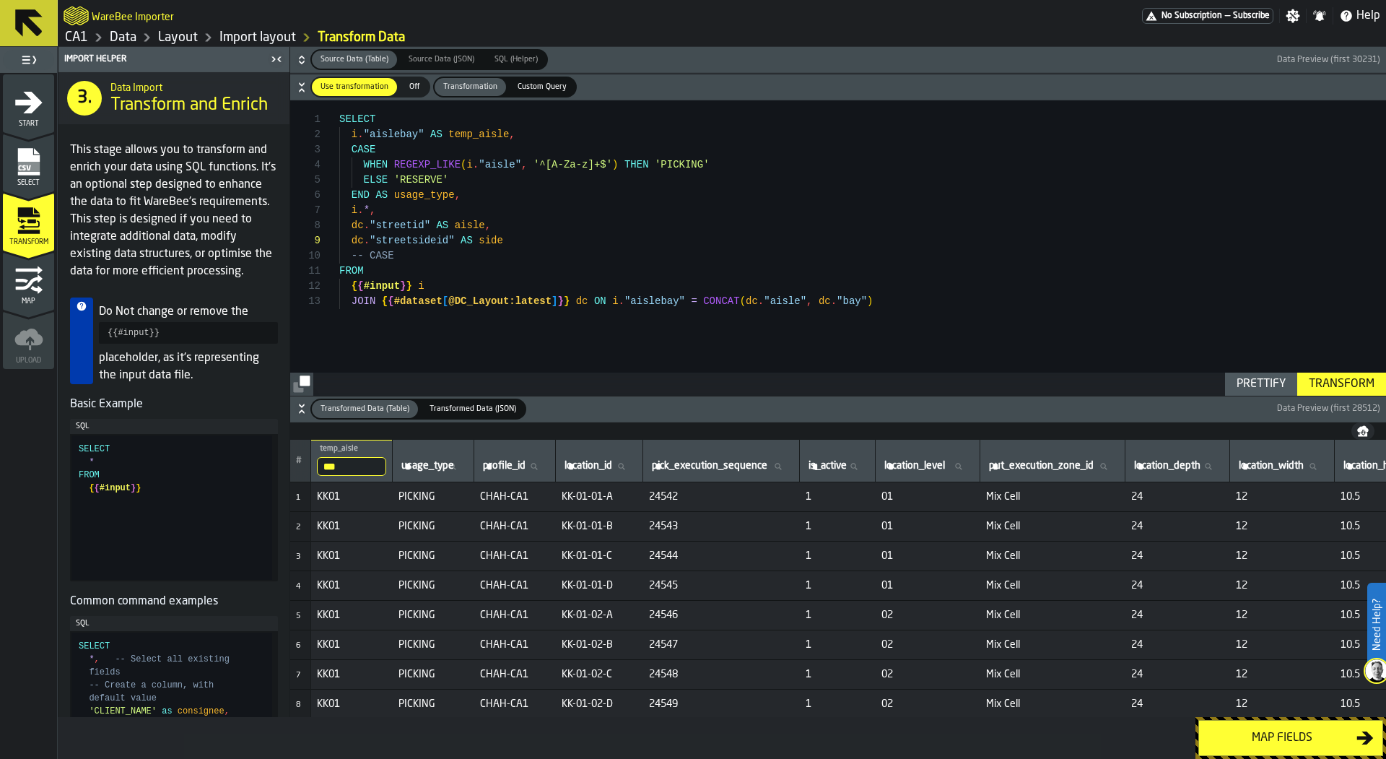
click at [380, 467] on input "***" at bounding box center [351, 466] width 69 height 19
click at [373, 464] on input "***" at bounding box center [351, 466] width 69 height 19
click at [510, 196] on div "i . "aislebay" AS temp_aisle , i . * , dc . "streetid" AS aisle , FROM { { #inp…" at bounding box center [862, 247] width 1047 height 295
click at [510, 240] on div "i . "aislebay" AS temp_aisle , i . * , dc . "streetid" AS aisle , FROM { { #inp…" at bounding box center [862, 247] width 1047 height 295
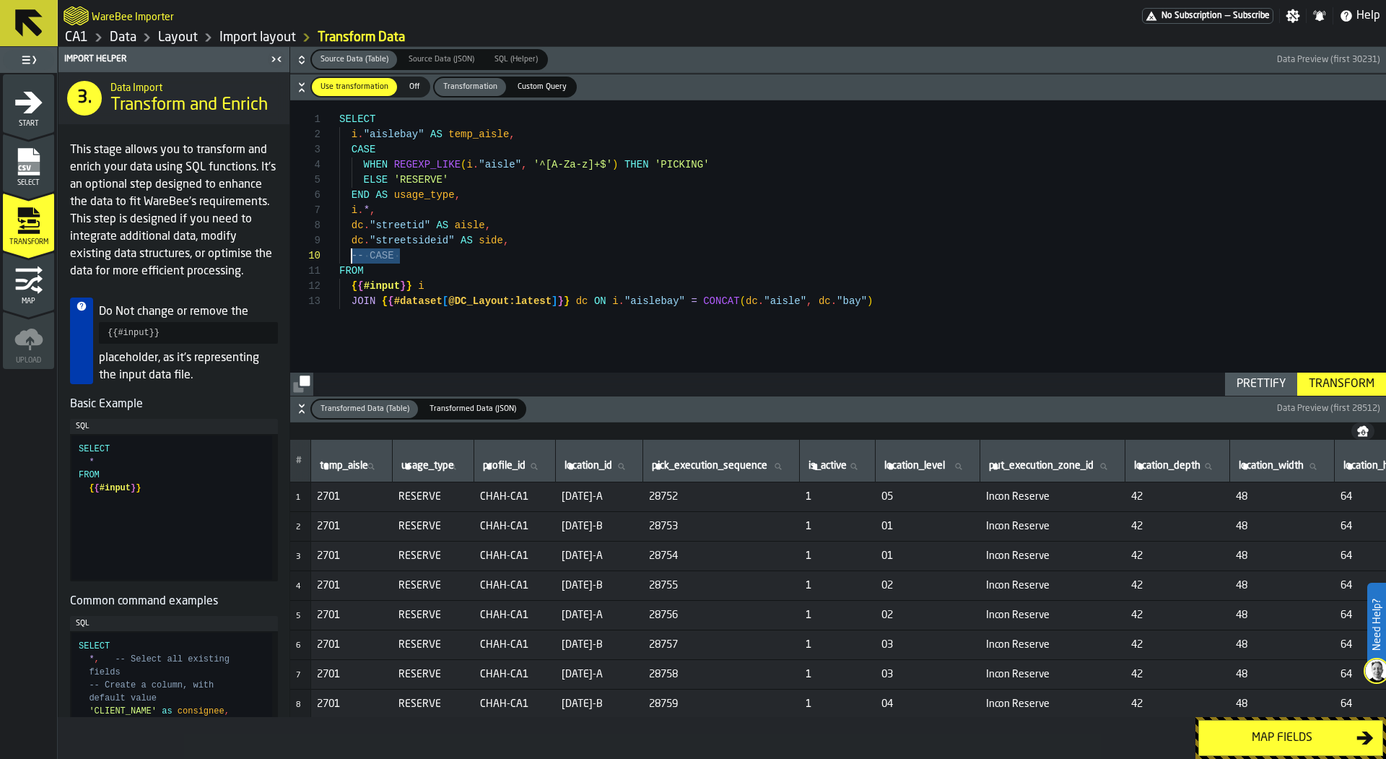
drag, startPoint x: 409, startPoint y: 256, endPoint x: 350, endPoint y: 256, distance: 59.2
click at [350, 256] on div "i . "aislebay" AS temp_aisle , i . * , dc . "streetid" AS aisle , FROM { { #inp…" at bounding box center [862, 247] width 1047 height 295
click at [562, 251] on div "i . "aislebay" AS temp_aisle , i . * , dc . "streetid" AS aisle , FROM { { #inp…" at bounding box center [862, 247] width 1047 height 295
click at [551, 244] on div "i . "aislebay" AS temp_aisle , i . * , dc . "streetid" AS aisle , FROM { { #inp…" at bounding box center [862, 247] width 1047 height 295
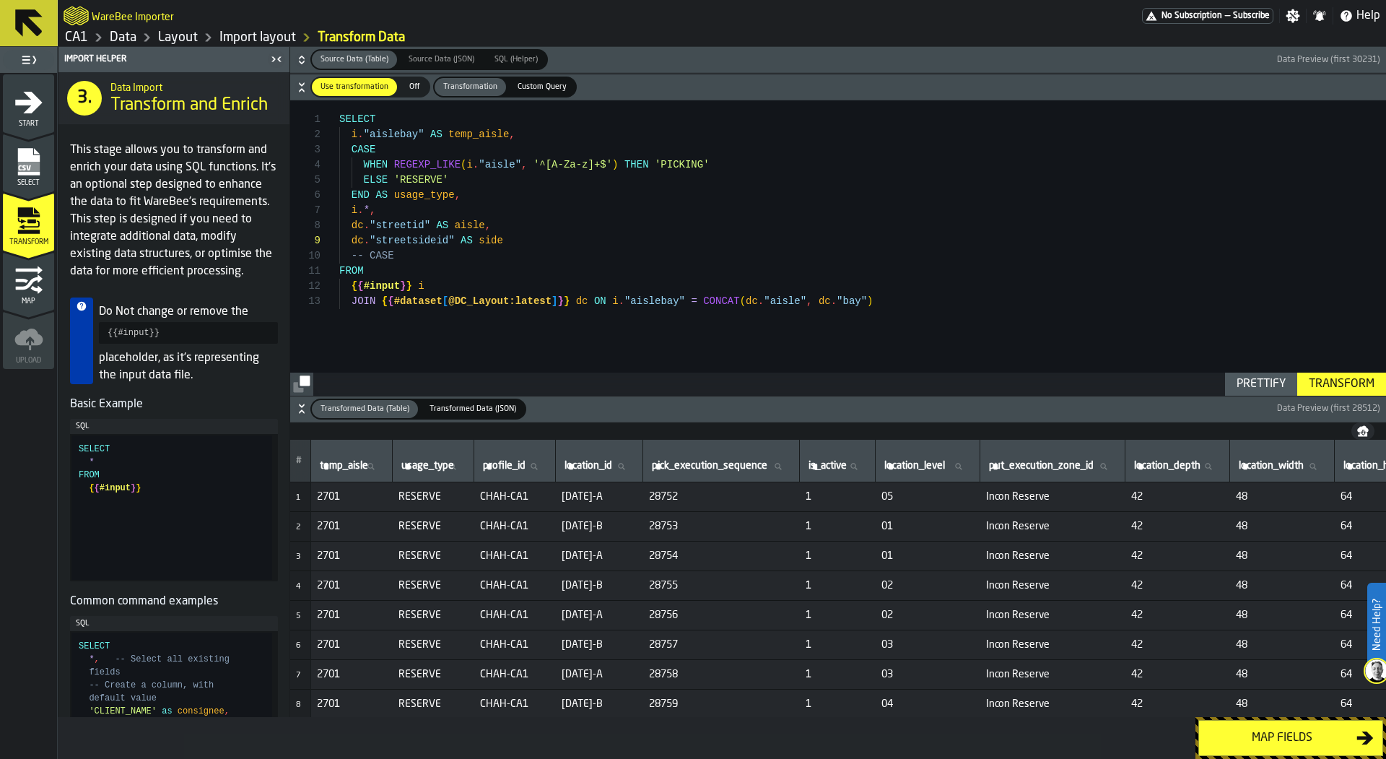
scroll to position [136, 0]
drag, startPoint x: 424, startPoint y: 261, endPoint x: 235, endPoint y: 258, distance: 189.1
click at [339, 258] on div "i . "aislebay" AS temp_aisle , i . * , dc . "streetid" AS aisle , FROM { { #inp…" at bounding box center [862, 247] width 1047 height 295
click at [415, 213] on div "i . "aislebay" AS temp_aisle , i . * , dc . "streetid" AS aisle , FROM { { #inp…" at bounding box center [862, 247] width 1047 height 295
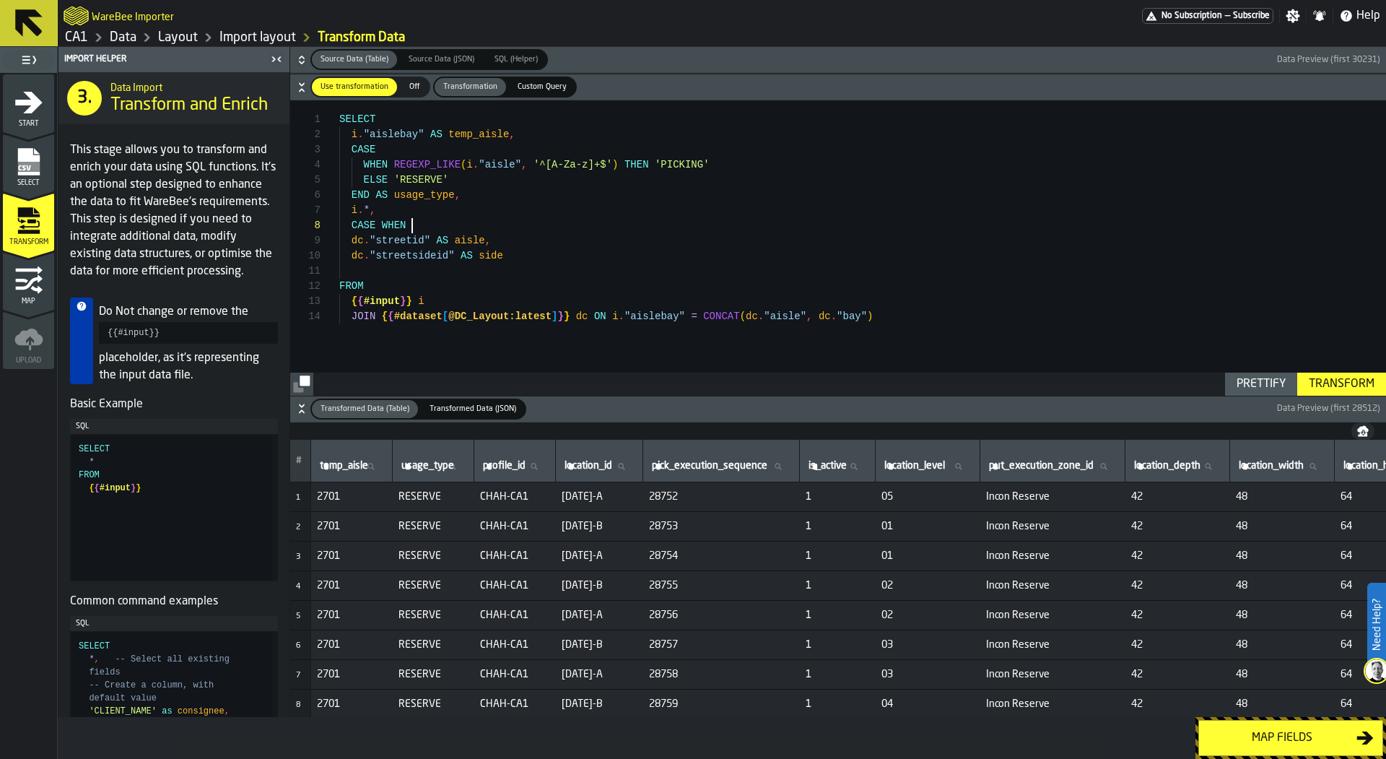
scroll to position [15, 0]
click at [507, 131] on div "i . "aislebay" AS temp_aisle , i . * , dc . "streetid" AS aisle , FROM { { #inp…" at bounding box center [862, 247] width 1047 height 295
drag, startPoint x: 522, startPoint y: 131, endPoint x: 430, endPoint y: 133, distance: 91.7
click at [430, 133] on div "i . "aislebay" AS temp_aisle , i . * , dc . "streetid" AS aisle , FROM { { #inp…" at bounding box center [862, 247] width 1047 height 295
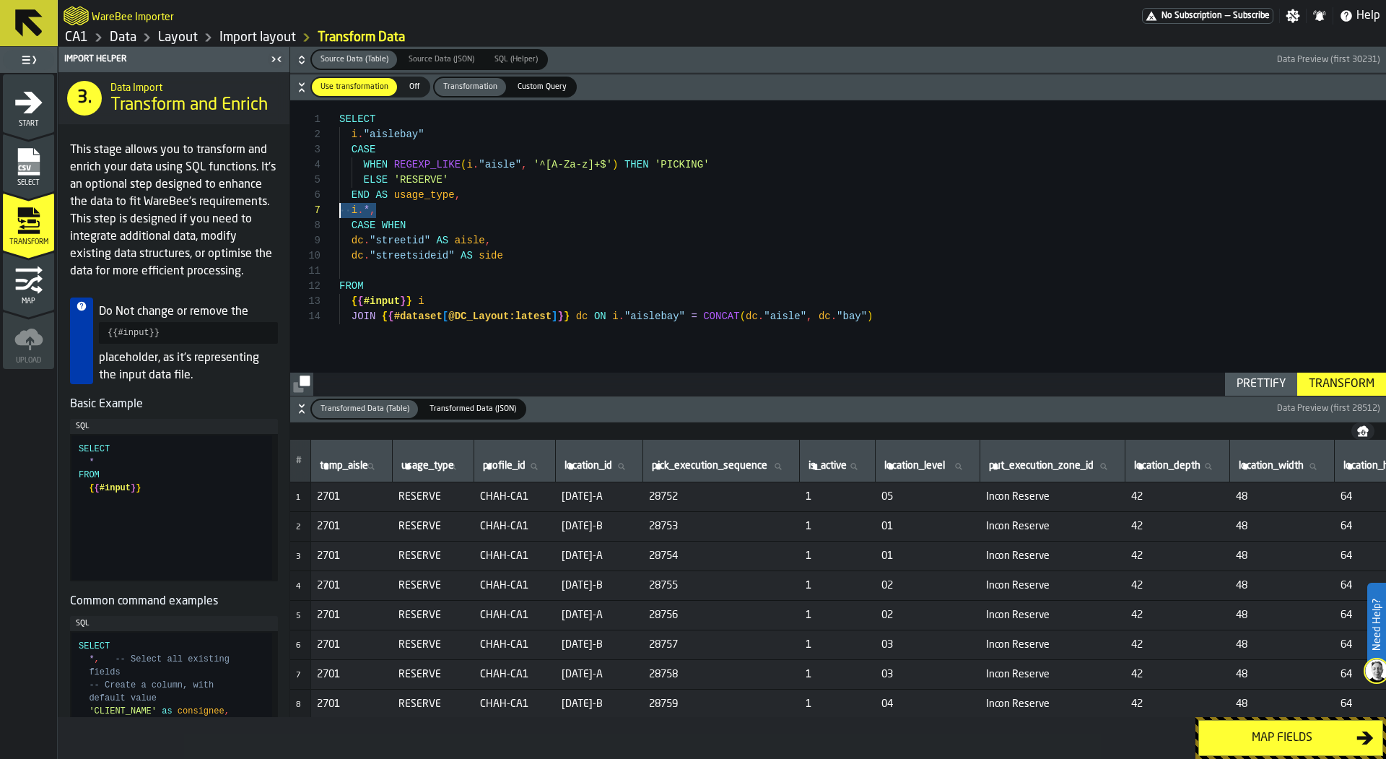
drag, startPoint x: 422, startPoint y: 206, endPoint x: 325, endPoint y: 206, distance: 96.7
click at [339, 206] on div "i . "aislebay" i . * , dc . "streetid" AS aisle , FROM { { #input } } i CASE WH…" at bounding box center [862, 247] width 1047 height 295
drag, startPoint x: 442, startPoint y: 134, endPoint x: 321, endPoint y: 133, distance: 120.5
click at [339, 133] on div "i . "aislebay" -- i.*, dc . "streetid" AS aisle , FROM { { #input } } i CASE WH…" at bounding box center [862, 247] width 1047 height 295
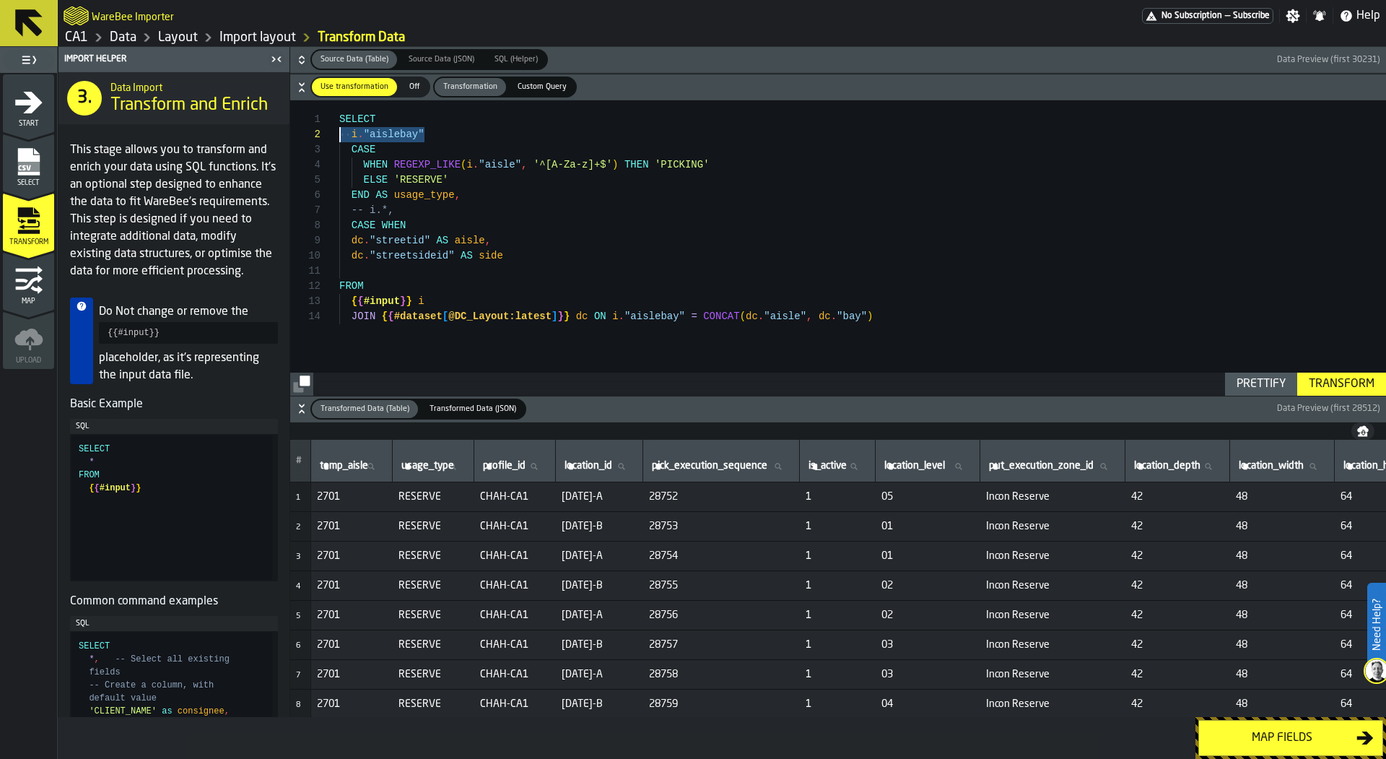
scroll to position [0, 0]
click at [479, 126] on div "i . "aislebay" -- i.*, dc . "streetid" AS aisle , FROM { { #input } } i CASE WH…" at bounding box center [862, 247] width 1047 height 295
click at [479, 130] on div "i . "aislebay" -- i.*, dc . "streetid" AS aisle , FROM { { #input } } i CASE WH…" at bounding box center [862, 247] width 1047 height 295
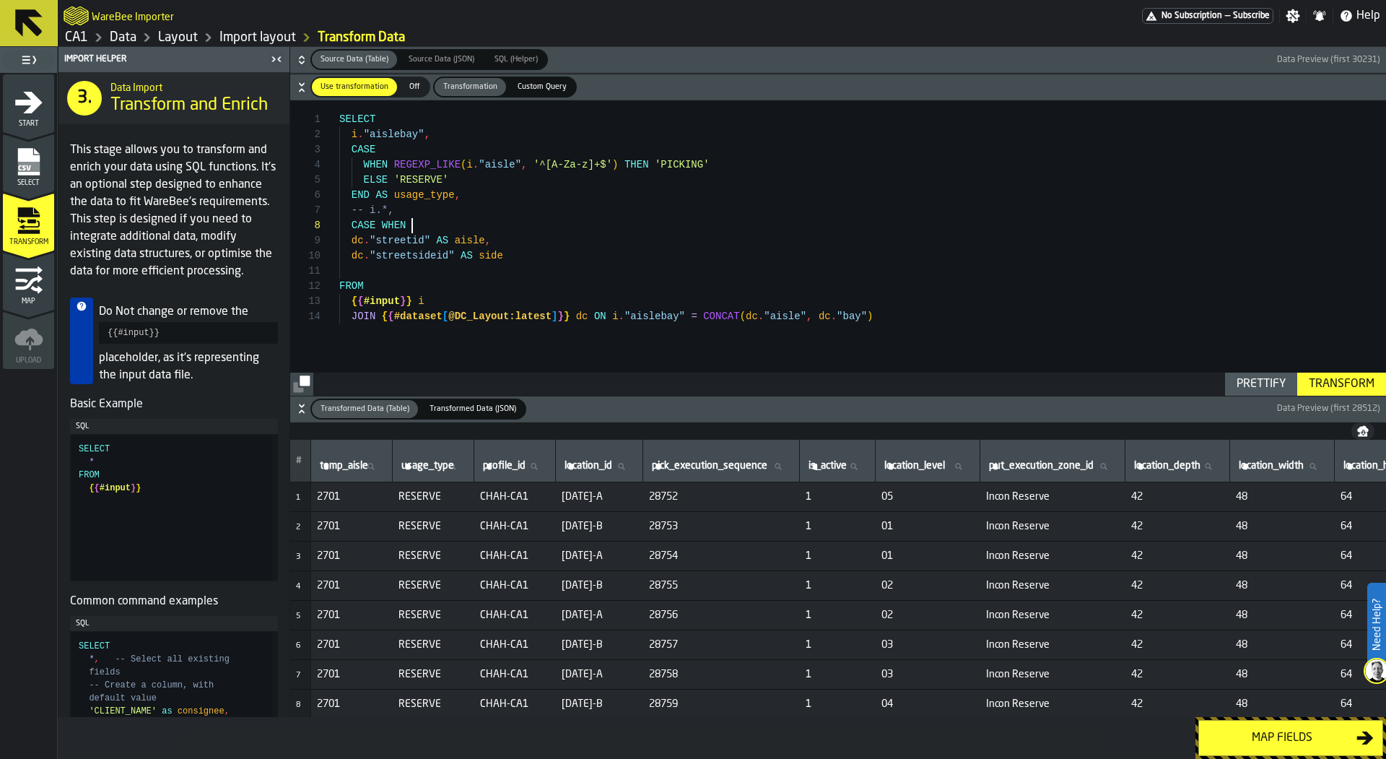
click at [488, 222] on div "i . "aislebay" , -- i.*, dc . "streetid" AS aisle , FROM { { #input } } i CASE …" at bounding box center [862, 247] width 1047 height 295
click at [546, 216] on div "i . "aislebay" , -- i.*, dc . "streetid" AS aisle , FROM { { #input } } i CASE …" at bounding box center [862, 247] width 1047 height 295
click at [554, 220] on div "i . "aislebay" , -- i.*, dc . "streetid" AS aisle , FROM { { #input } } i CASE …" at bounding box center [862, 247] width 1047 height 295
click at [1242, 374] on button "Prettify" at bounding box center [1261, 383] width 72 height 23
click at [546, 226] on div "i . "aislebay" , -- i.*, dc . "streetid" AS aisle , FROM { { #input } } i CASE …" at bounding box center [862, 247] width 1047 height 295
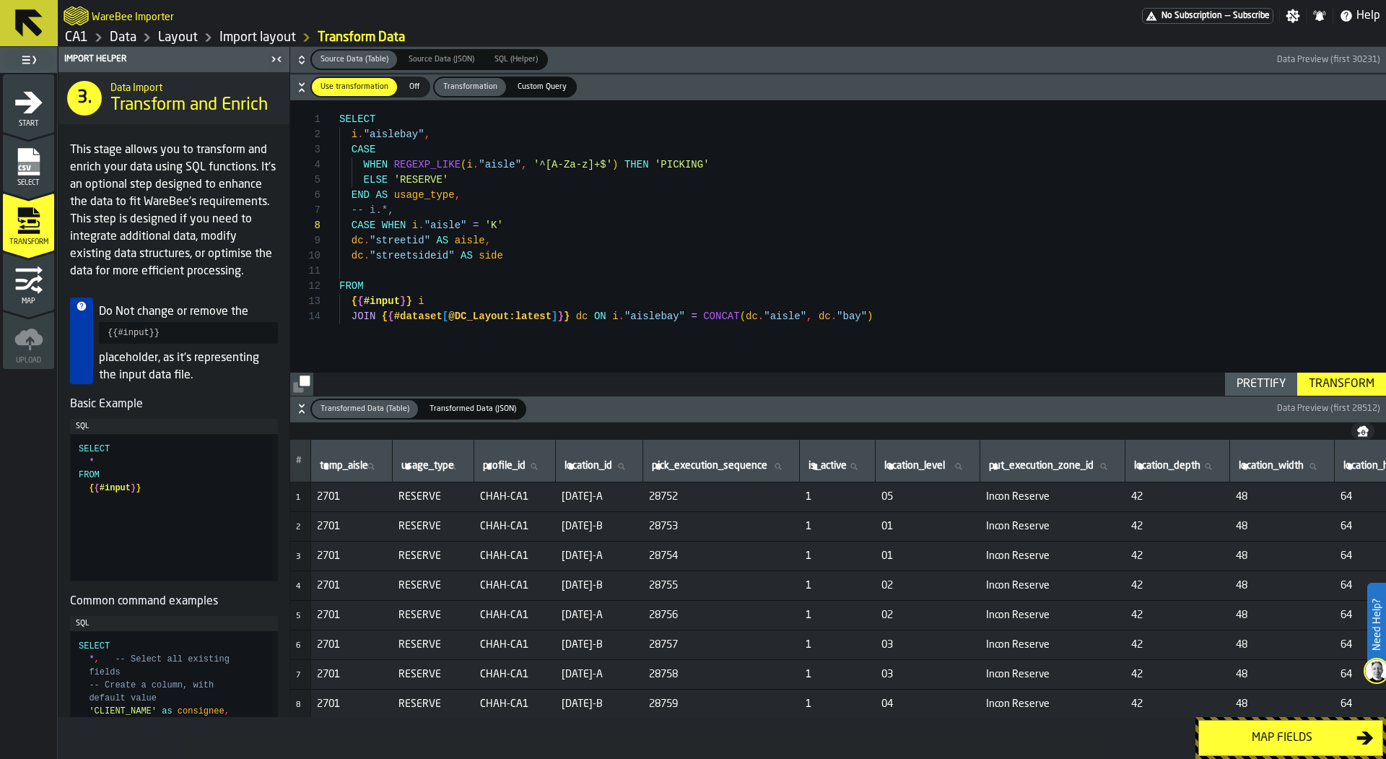
click at [479, 224] on div "i . "aislebay" , -- i.*, dc . "streetid" AS aisle , FROM { { #input } } i CASE …" at bounding box center [862, 247] width 1047 height 295
click at [474, 227] on div "i . "aislebay" , -- i.*, dc . "streetid" AS aisle , FROM { { #input } } i CASE …" at bounding box center [862, 247] width 1047 height 295
click at [476, 227] on div "i . "aislebay" , -- i.*, dc . "streetid" AS aisle , FROM { { #input } } i CASE …" at bounding box center [862, 247] width 1047 height 295
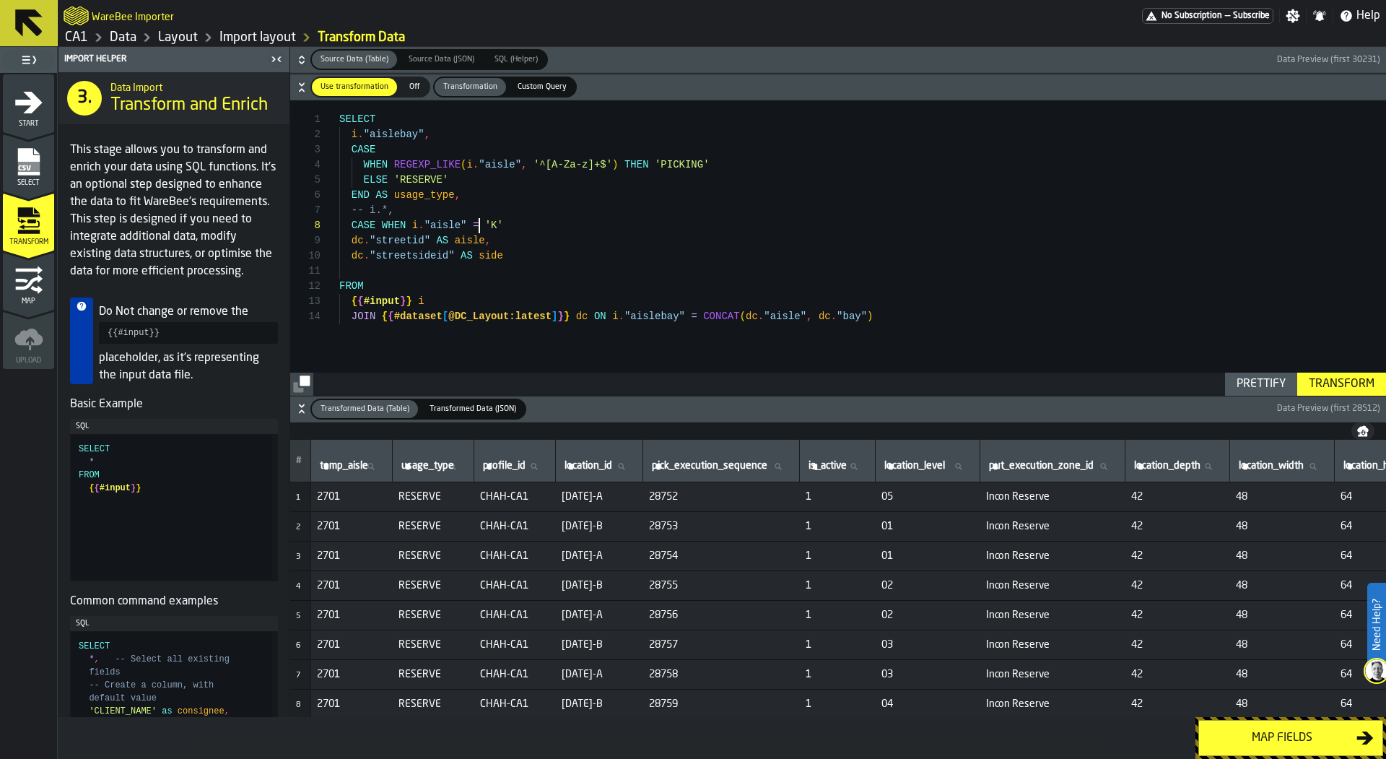
click at [476, 227] on div "i . "aislebay" , -- i.*, dc . "streetid" AS aisle , FROM { { #input } } i CASE …" at bounding box center [862, 247] width 1047 height 295
click at [559, 218] on div "i . "aislebay" , -- i.*, dc . "streetid" AS aisle , FROM { { #input } } i CASE …" at bounding box center [862, 247] width 1047 height 295
click at [516, 222] on div "i . "aislebay" , -- i.*, dc . "streetid" AS aisle , FROM { { #input } } i CASE …" at bounding box center [862, 247] width 1047 height 295
click at [584, 230] on div "i . "aislebay" , -- i.*, dc . "streetid" AS aisle , FROM { { #input } } i CASE …" at bounding box center [862, 247] width 1047 height 295
drag, startPoint x: 540, startPoint y: 223, endPoint x: 498, endPoint y: 222, distance: 41.9
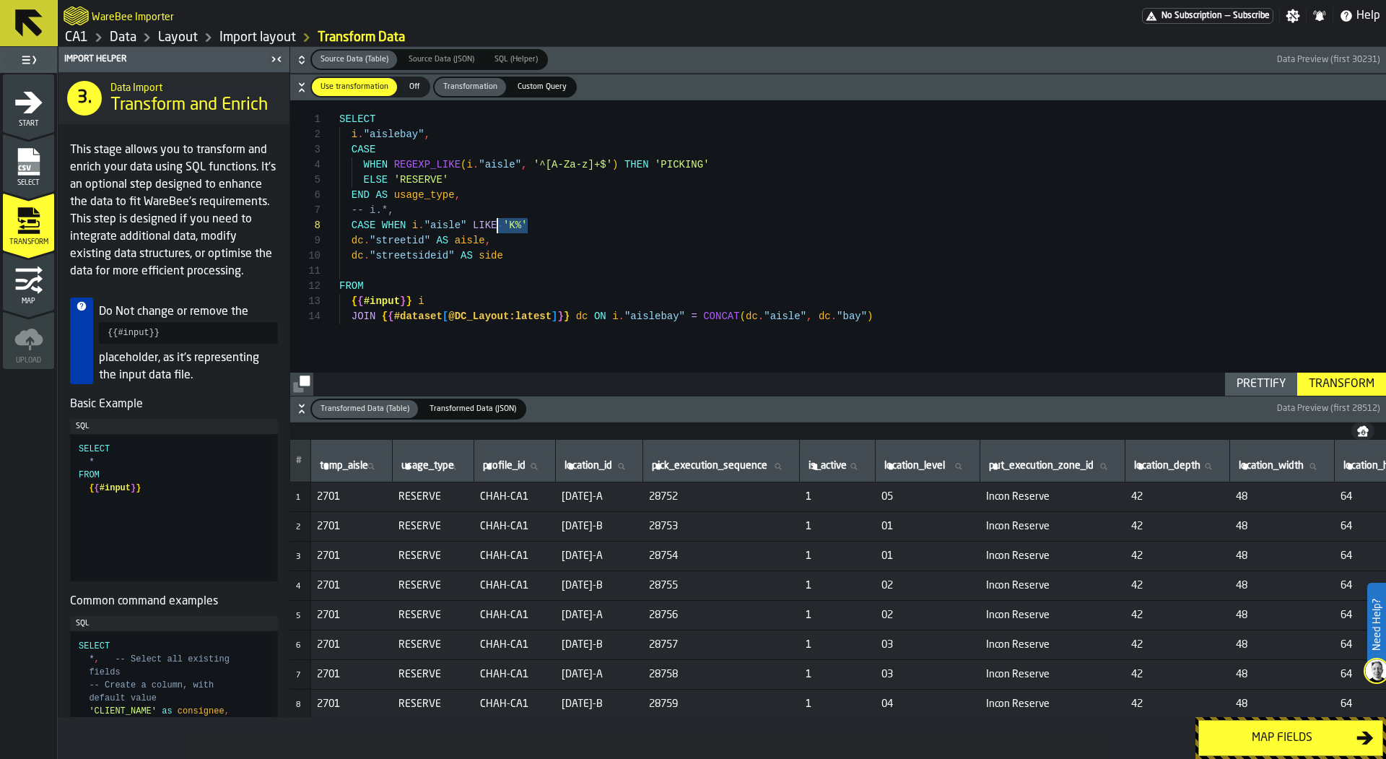
click at [498, 222] on div "CASE WHEN i . "aisle" LIKE 'K%'" at bounding box center [862, 225] width 1047 height 15
click at [521, 222] on div "i . "aislebay" , -- i.*, dc . "streetid" AS aisle , FROM { { #input } } i CASE …" at bounding box center [862, 247] width 1047 height 295
click at [543, 222] on div "i . "aislebay" , -- i.*, dc . "streetid" AS aisle , FROM { { #input } } i CASE …" at bounding box center [862, 247] width 1047 height 295
click at [487, 221] on div "i . "aislebay" , -- i.*, dc . "streetid" AS aisle , FROM { { #input } } i CASE …" at bounding box center [862, 247] width 1047 height 295
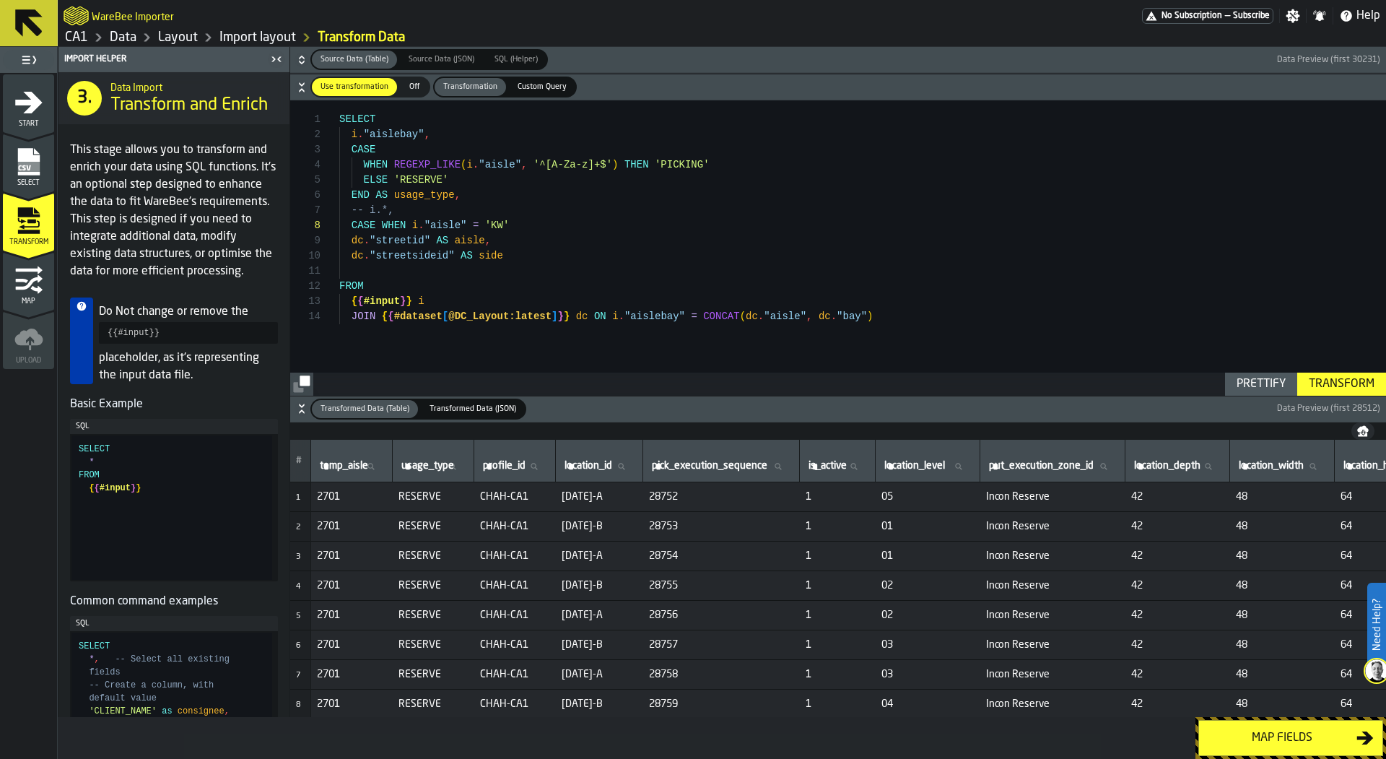
click at [605, 225] on div "i . "aislebay" , -- i.*, dc . "streetid" AS aisle , FROM { { #input } } i CASE …" at bounding box center [862, 247] width 1047 height 295
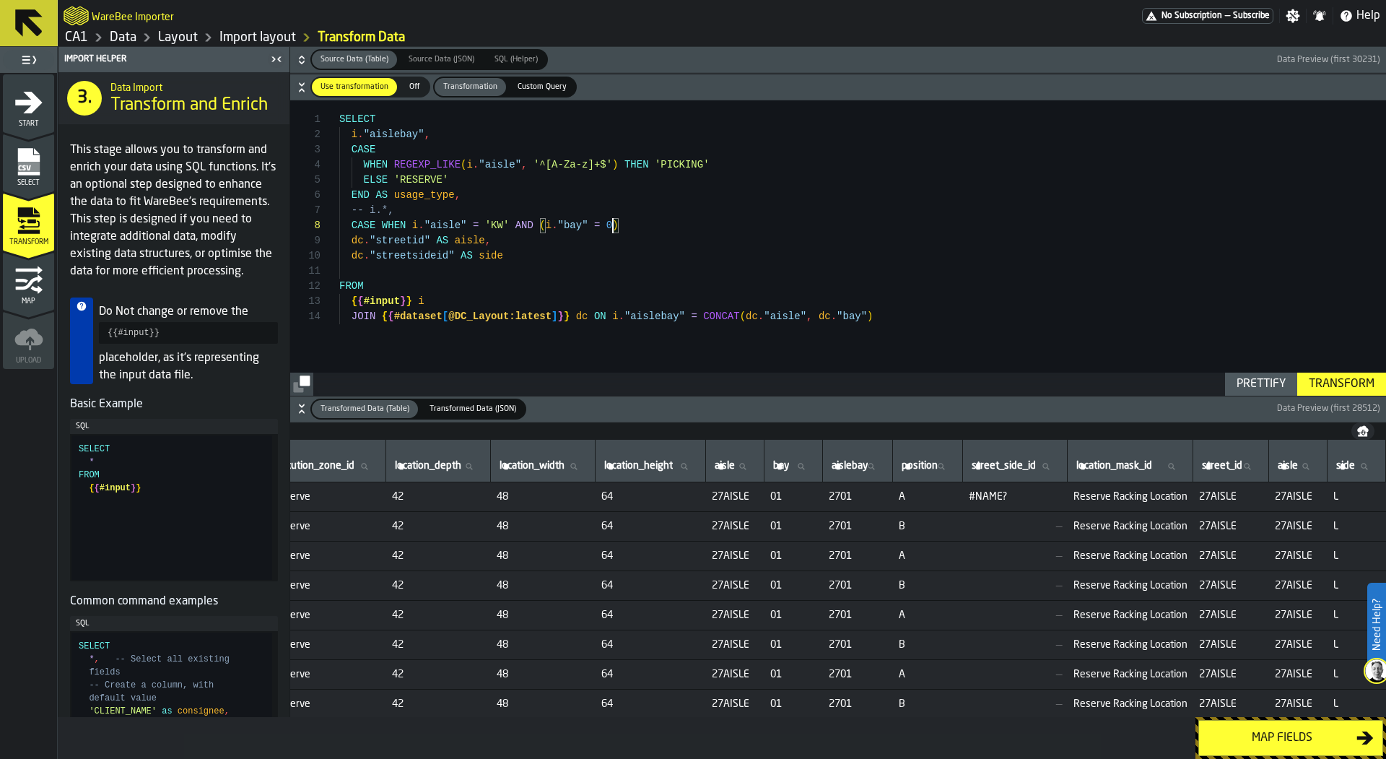
scroll to position [0, 824]
type textarea "**********"
click at [798, 467] on icon at bounding box center [801, 466] width 6 height 6
click at [779, 467] on input "bay bay" at bounding box center [793, 466] width 46 height 19
type input "**"
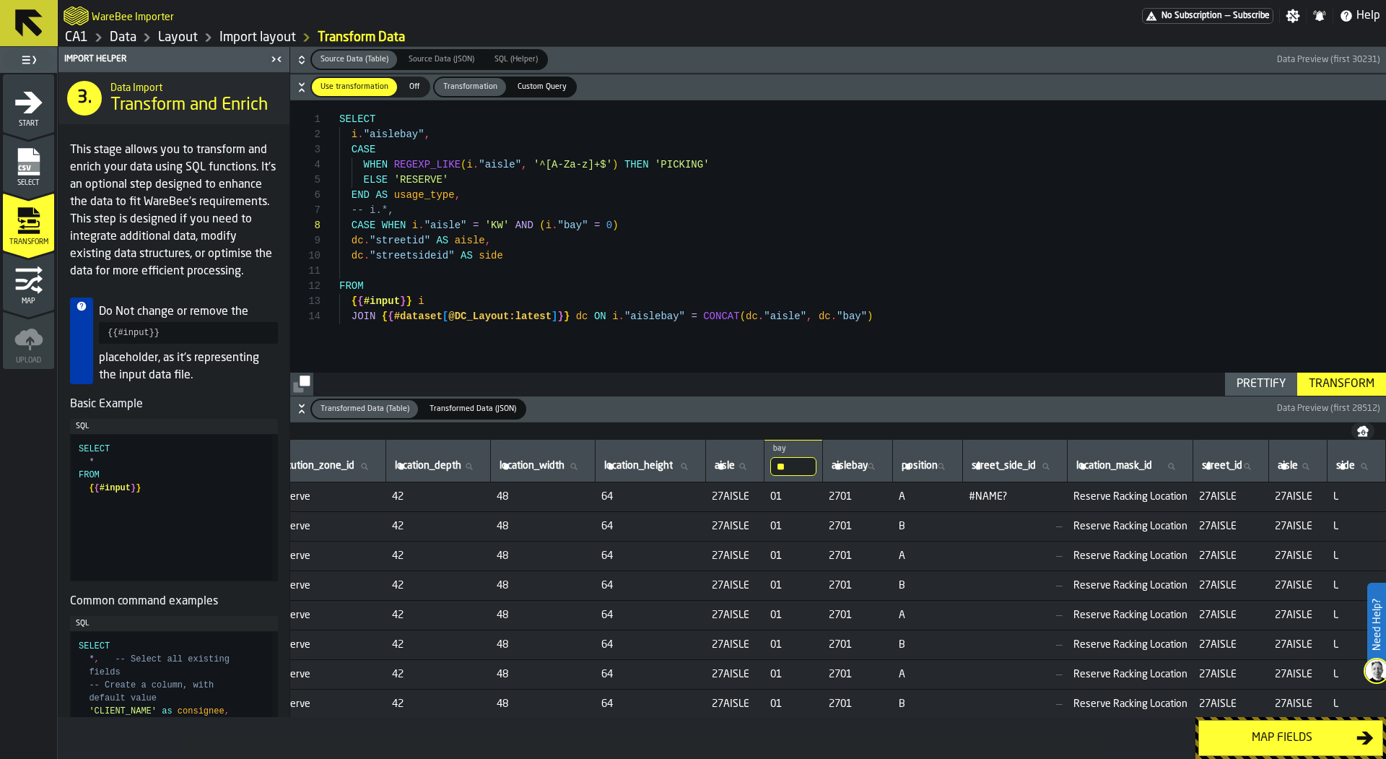
click at [606, 225] on div "i . "aislebay" , -- i.*, dc . "streetid" AS aisle , FROM { { #input } } i CASE …" at bounding box center [862, 247] width 1047 height 295
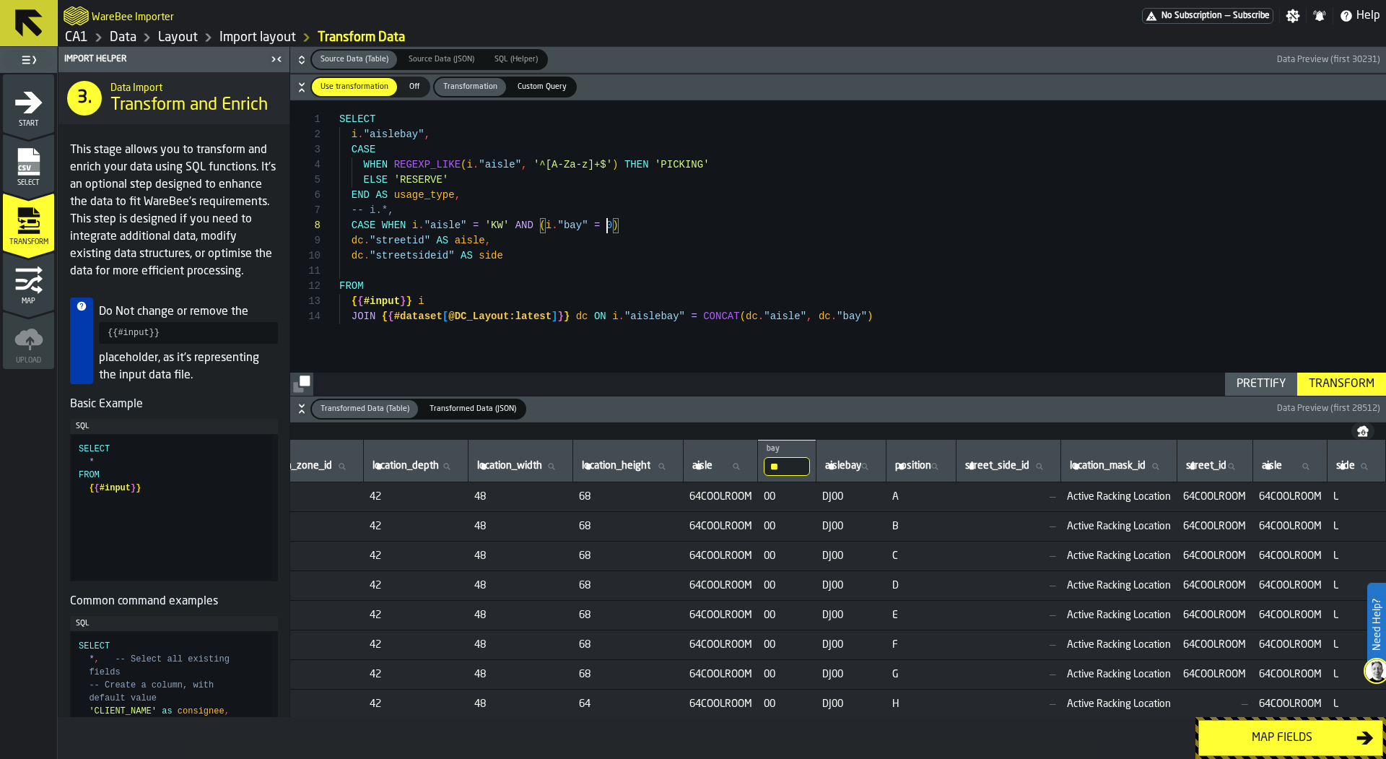
click at [606, 225] on div "i . "aislebay" , -- i.*, dc . "streetid" AS aisle , FROM { { #input } } i CASE …" at bounding box center [862, 247] width 1047 height 295
click at [627, 222] on div "i . "aislebay" , -- i.*, dc . "streetid" AS aisle , FROM { { #input } } i CASE …" at bounding box center [862, 247] width 1047 height 295
click at [630, 221] on div "i . "aislebay" , -- i.*, dc . "streetid" AS aisle , FROM { { #input } } i CASE …" at bounding box center [862, 247] width 1047 height 295
type textarea "**********"
click at [785, 468] on input "**" at bounding box center [787, 466] width 46 height 19
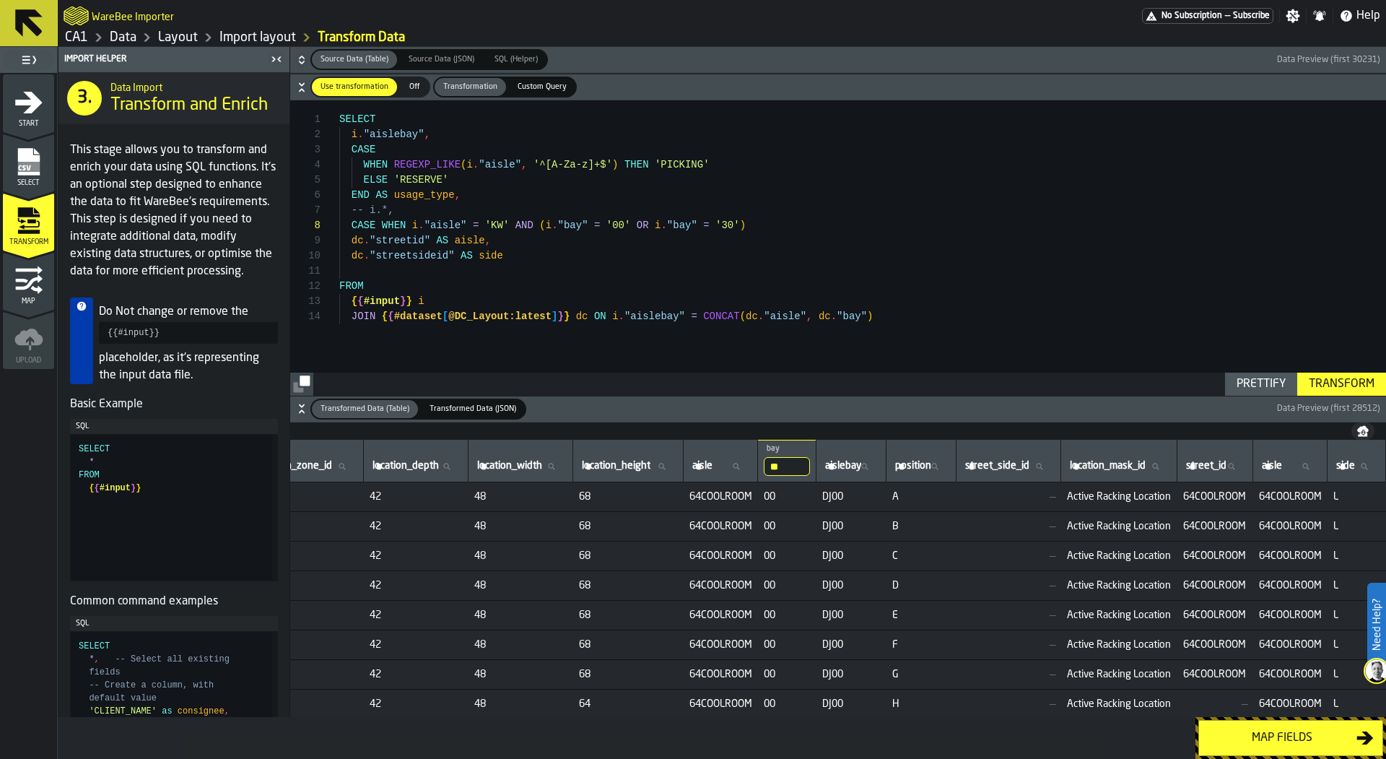
type input "*"
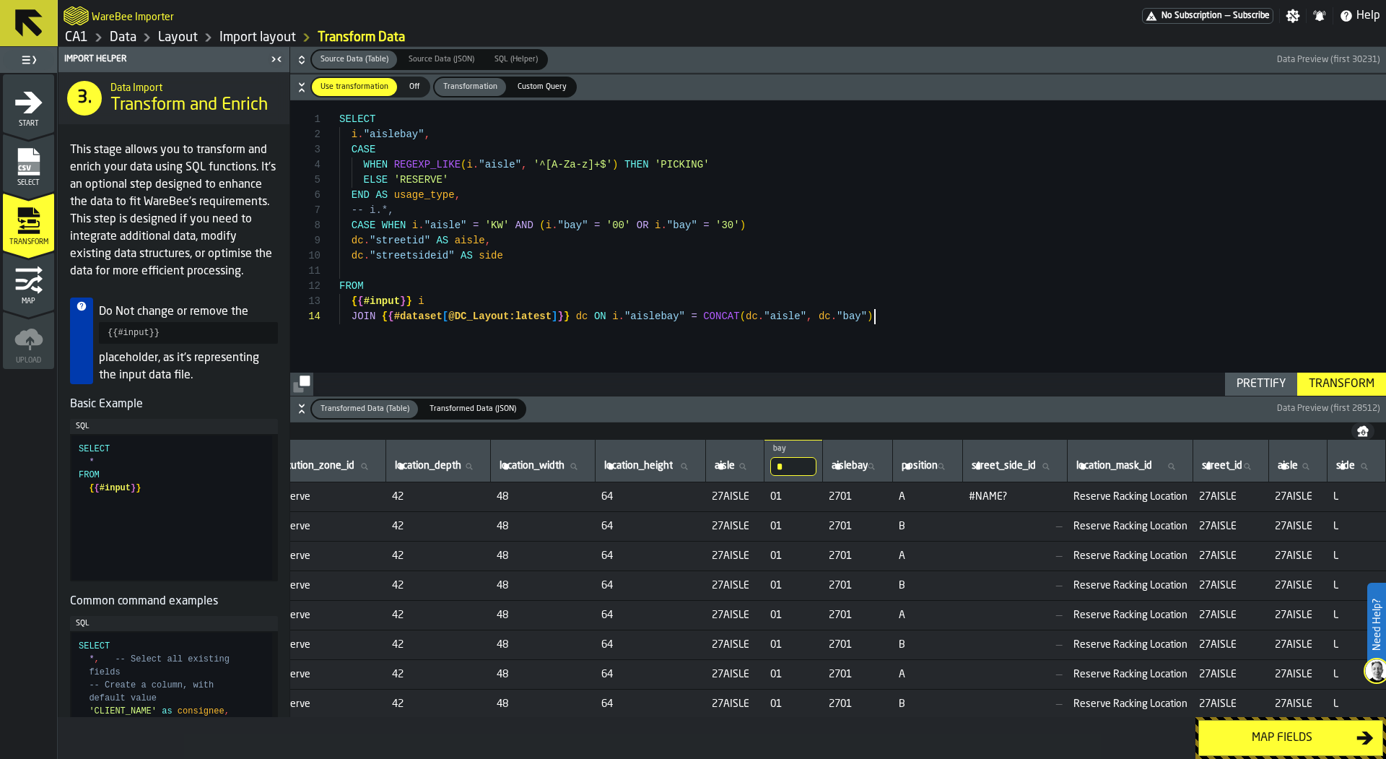
click at [839, 364] on div "i . "aislebay" , -- i.*, dc . "streetid" AS aisle , FROM { { #input } } i CASE …" at bounding box center [862, 247] width 1047 height 295
click at [763, 238] on div "i . "aislebay" , -- i.*, dc . "streetid" AS aisle , FROM { { #input } } i CASE …" at bounding box center [862, 247] width 1047 height 295
click at [764, 221] on div "i . "aislebay" , -- i.*, dc . "streetid" AS aisle , FROM { { #input } } i CASE …" at bounding box center [862, 247] width 1047 height 295
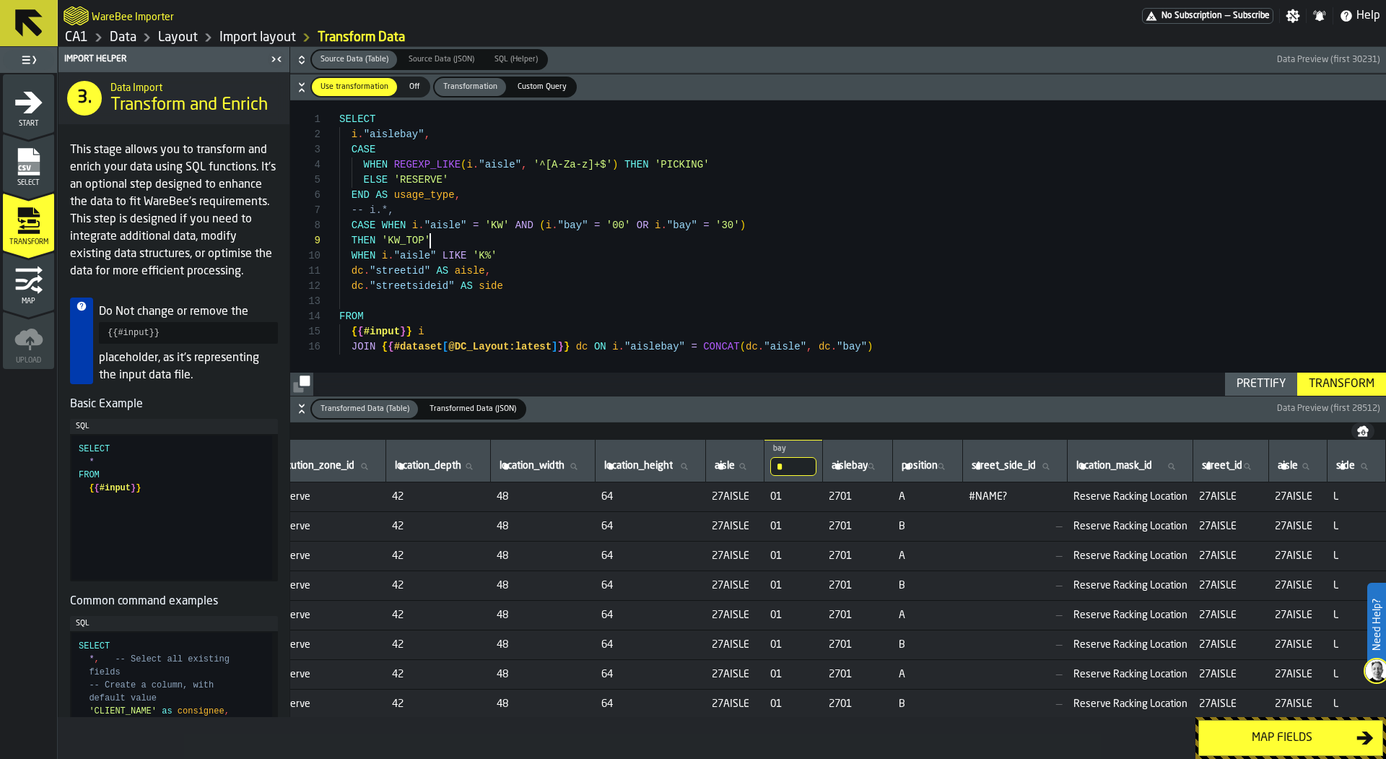
scroll to position [121, 0]
drag, startPoint x: 524, startPoint y: 246, endPoint x: 287, endPoint y: 246, distance: 236.7
click at [339, 246] on div "i . "aislebay" , -- i.*, dc . "streetid" AS aisle , FROM { { #input } } i CASE …" at bounding box center [862, 247] width 1047 height 295
click at [505, 246] on div "i . "aislebay" , -- i.*, dc . "streetid" AS aisle , FROM { { #input } } i CASE …" at bounding box center [862, 247] width 1047 height 295
drag, startPoint x: 515, startPoint y: 248, endPoint x: 341, endPoint y: 246, distance: 173.2
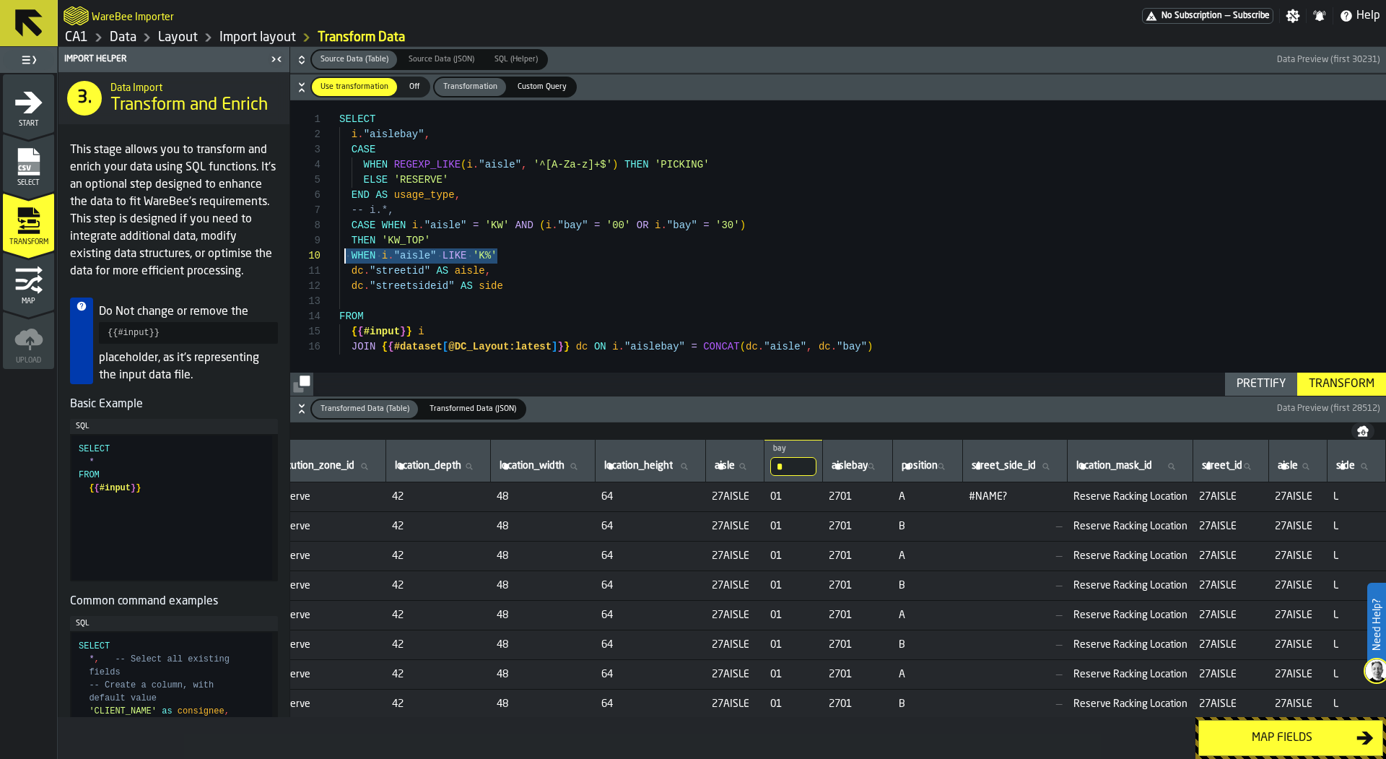
click at [341, 246] on div "i . "aislebay" , -- i.*, dc . "streetid" AS aisle , FROM { { #input } } i CASE …" at bounding box center [862, 247] width 1047 height 295
click at [355, 258] on div "i . "aislebay" , -- i.*, dc . "streetid" AS aisle , FROM { { #input } } i CASE …" at bounding box center [862, 247] width 1047 height 295
click at [350, 258] on div "i . "aislebay" , -- i.*, dc . "streetid" AS aisle , FROM { { #input } } i CASE …" at bounding box center [862, 247] width 1047 height 295
drag, startPoint x: 349, startPoint y: 258, endPoint x: 514, endPoint y: 253, distance: 164.7
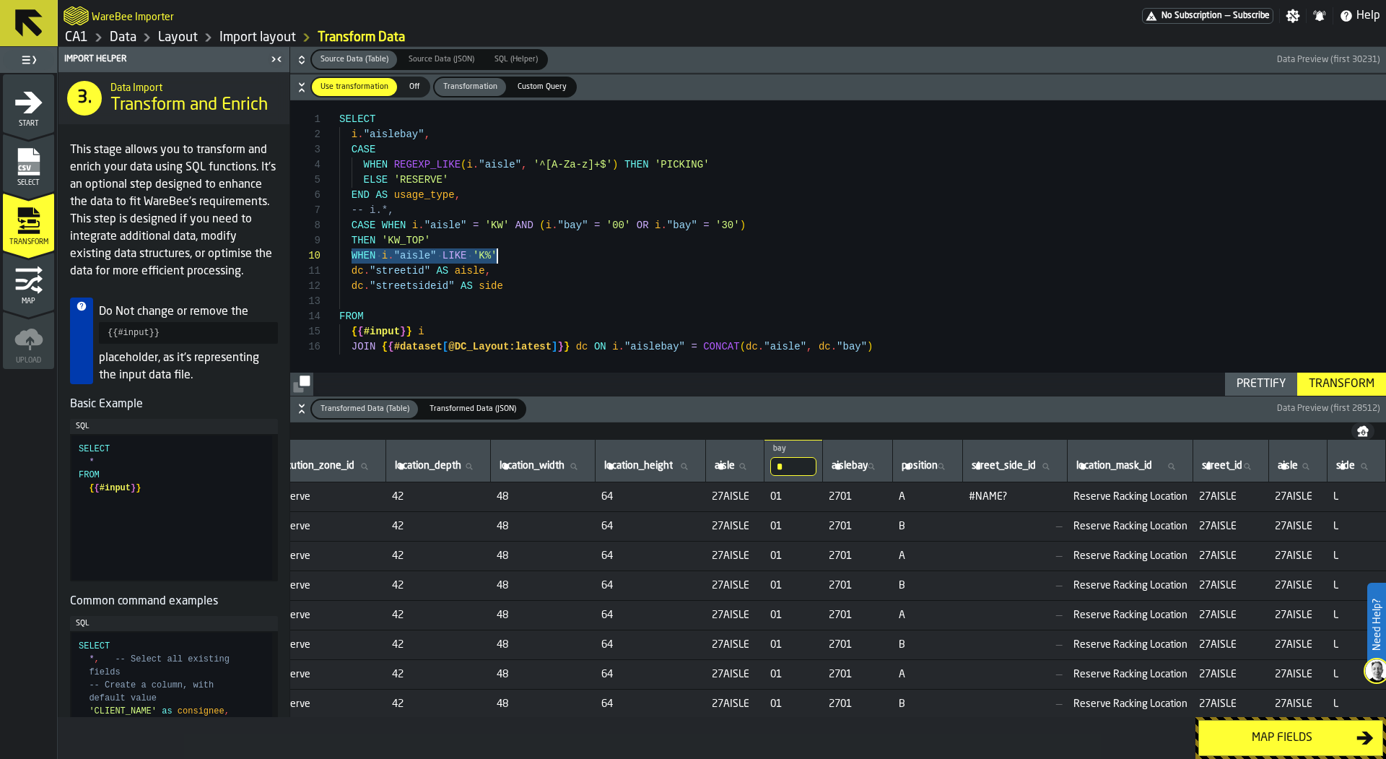
click at [514, 253] on div "i . "aislebay" , -- i.*, dc . "streetid" AS aisle , FROM { { #input } } i CASE …" at bounding box center [862, 247] width 1047 height 295
click at [483, 240] on div "i . "aislebay" , -- i.*, dc . "streetid" AS aisle , FROM { { #input } } i CASE …" at bounding box center [862, 247] width 1047 height 295
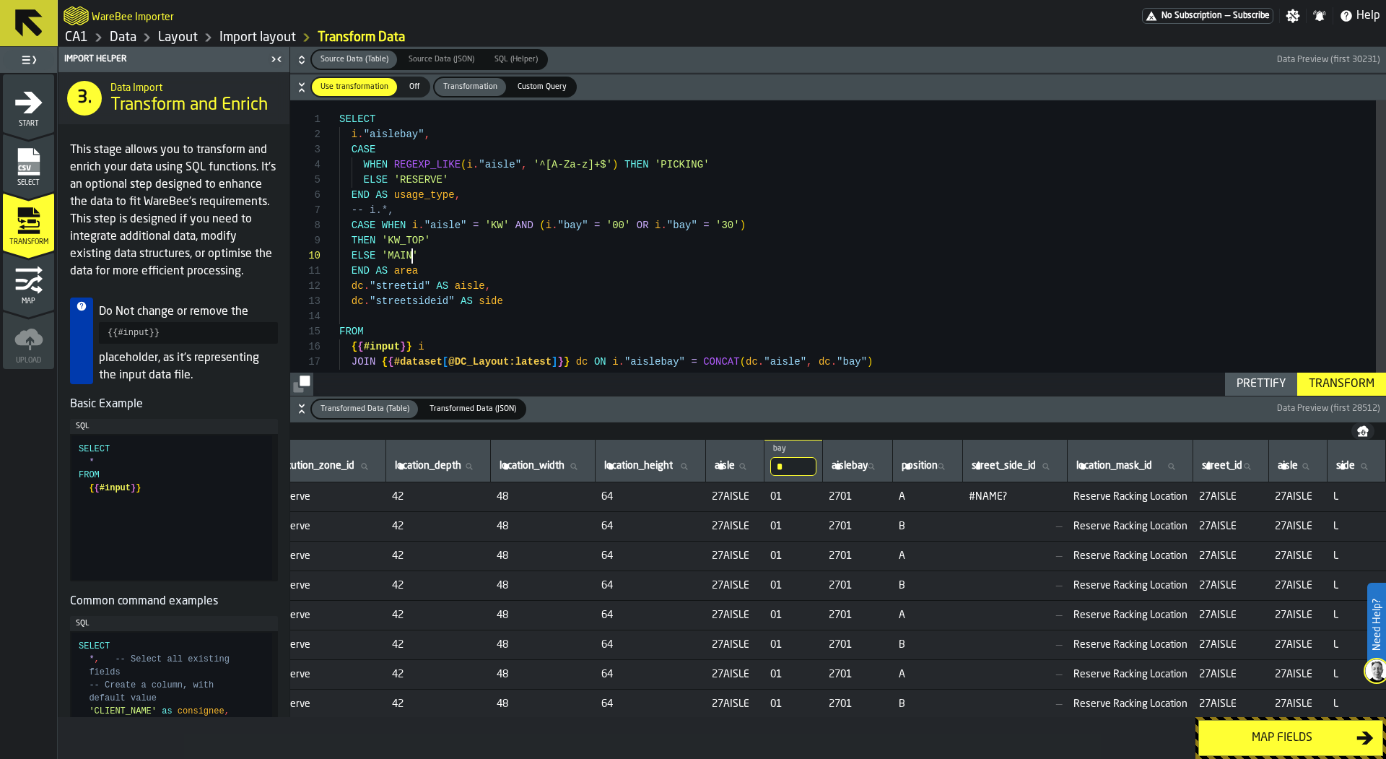
scroll to position [0, 0]
click at [441, 266] on div "i . "aislebay" , -- i.*, dc . "streetid" AS aisle , FROM { { #input } } i CASE …" at bounding box center [862, 252] width 1047 height 304
click at [1246, 386] on div "Prettify" at bounding box center [1261, 383] width 61 height 17
type textarea "**********"
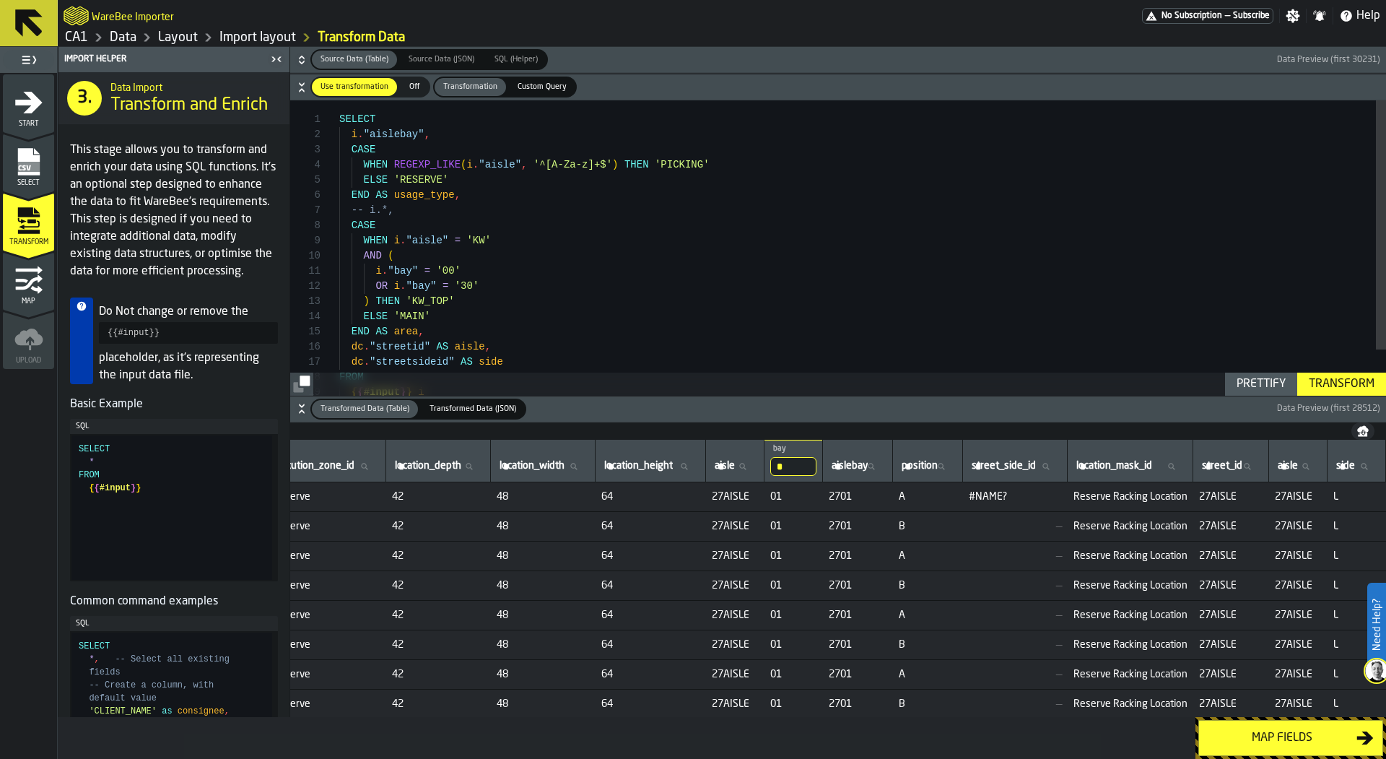
click at [1339, 369] on div "i . "aislebay" , -- i.*, OR i . "bay" = '30' END AS area , dc . "streetid" AS a…" at bounding box center [862, 274] width 1047 height 349
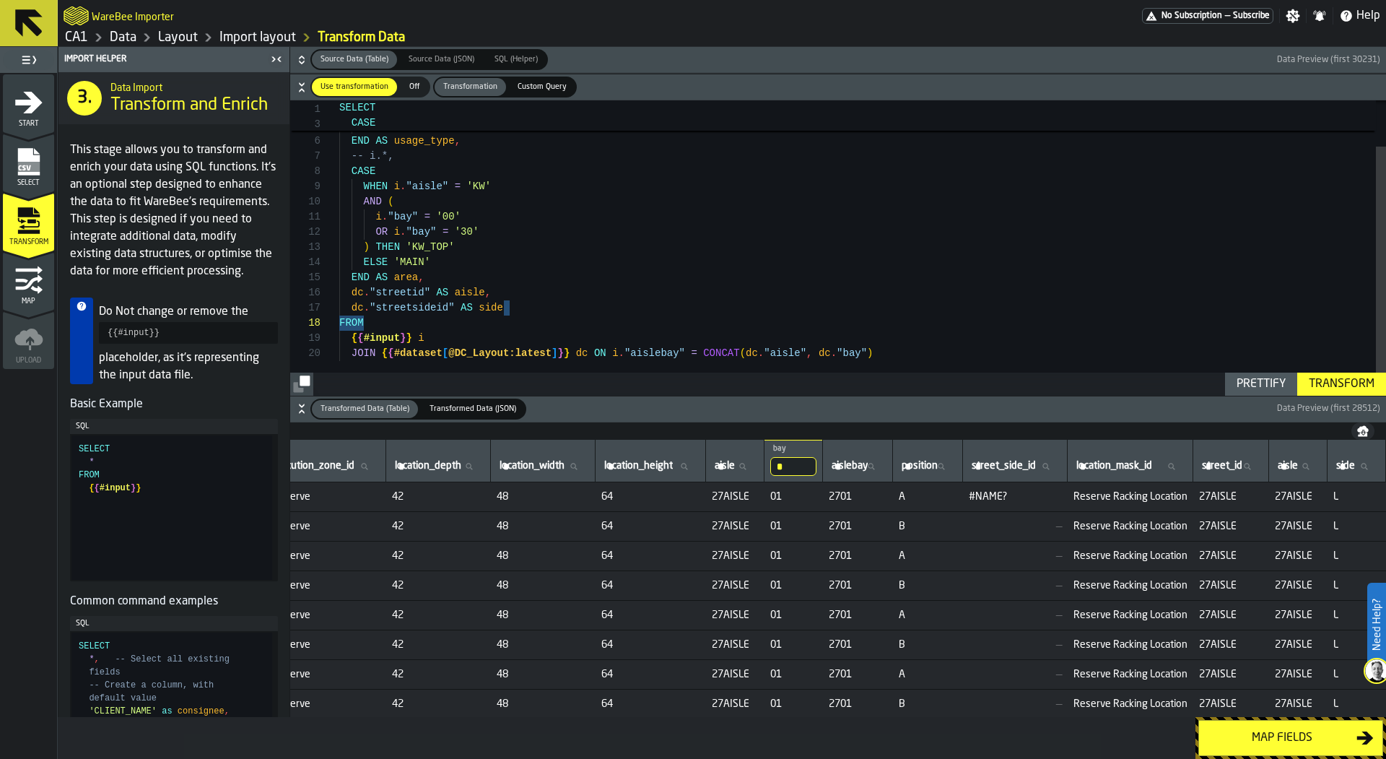
click at [1327, 378] on div "Transform" at bounding box center [1341, 383] width 77 height 17
click at [785, 465] on input "*" at bounding box center [793, 466] width 46 height 19
click at [776, 465] on input "*" at bounding box center [793, 466] width 46 height 19
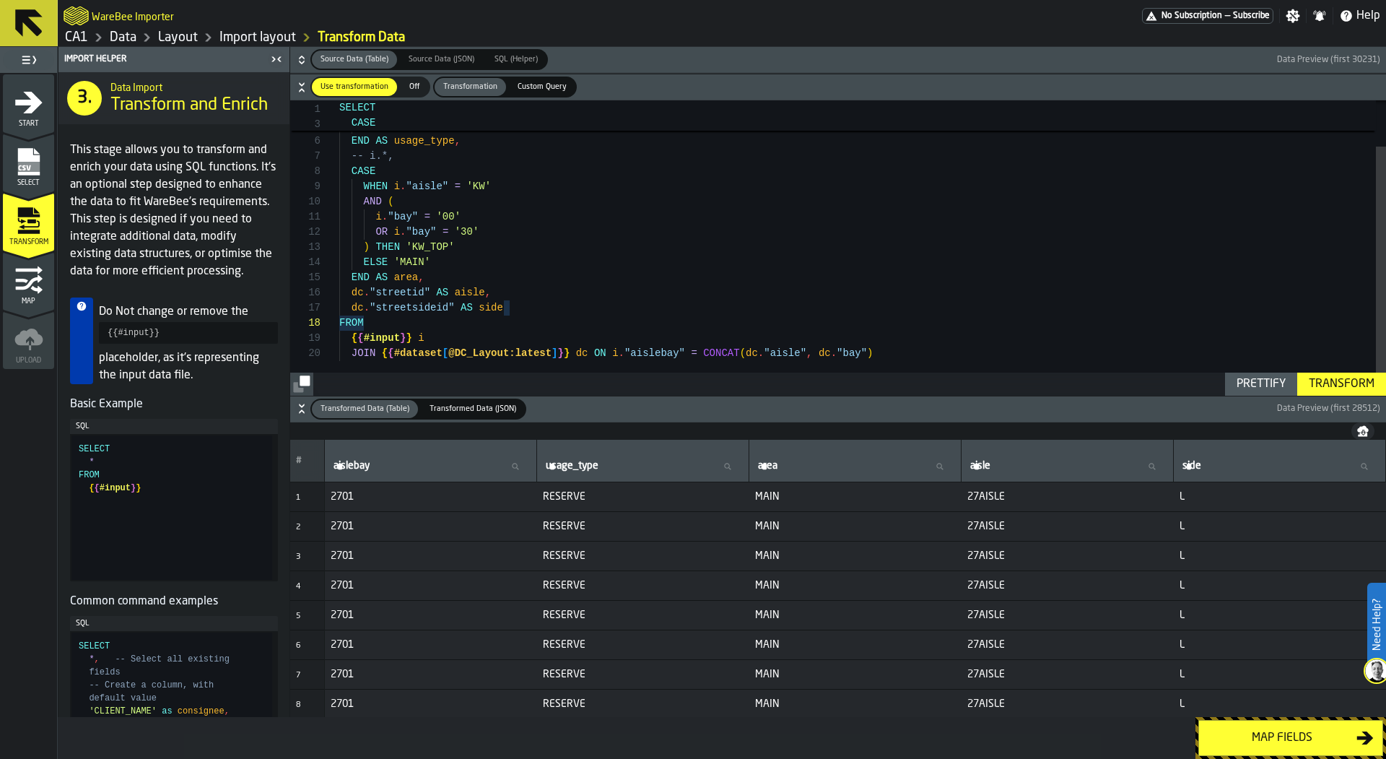
scroll to position [0, 0]
click at [515, 467] on icon at bounding box center [515, 466] width 6 height 6
click at [515, 467] on input "aislebay aislebay" at bounding box center [431, 466] width 200 height 19
type input "**"
click at [466, 461] on input "**" at bounding box center [431, 466] width 200 height 19
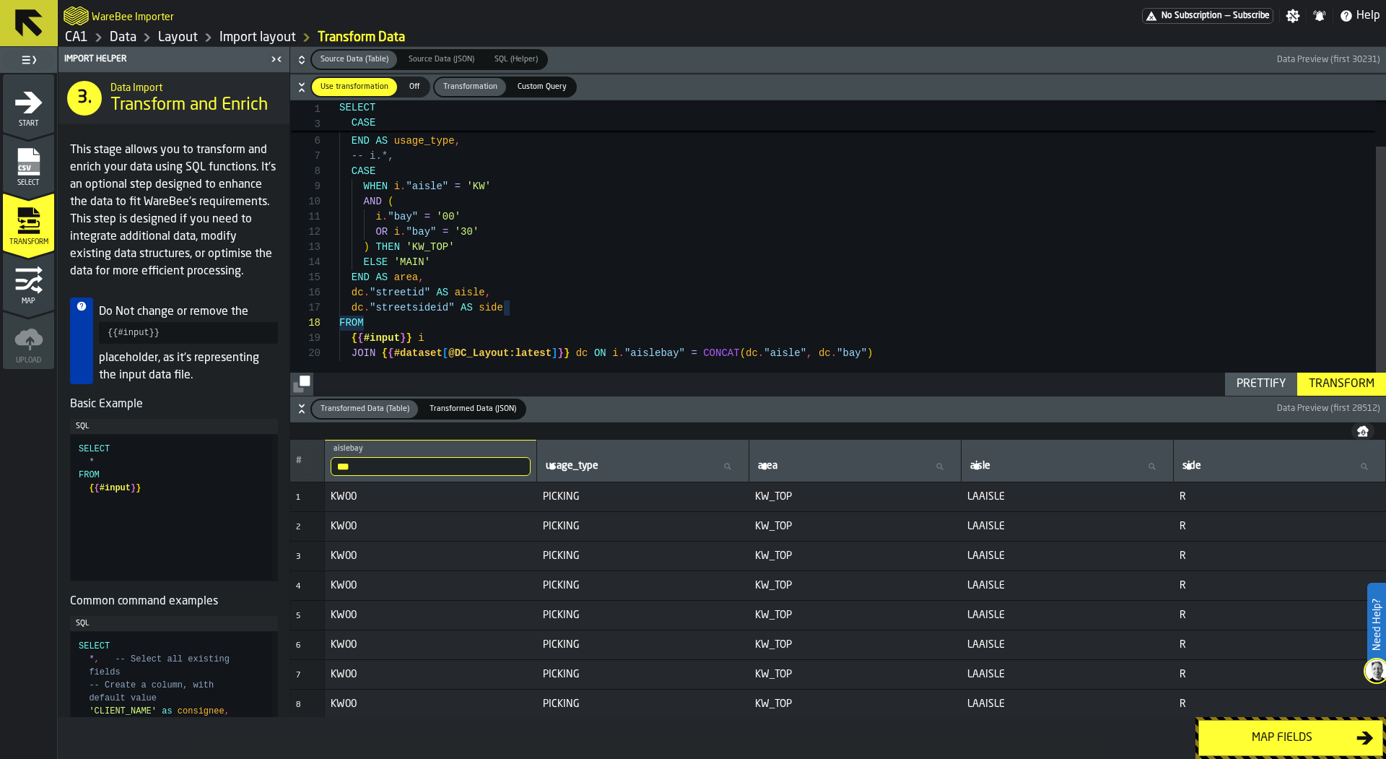
type input "****"
click at [396, 460] on input "****" at bounding box center [431, 466] width 200 height 19
type input "****"
click at [377, 461] on input "****" at bounding box center [431, 466] width 200 height 19
type input "****"
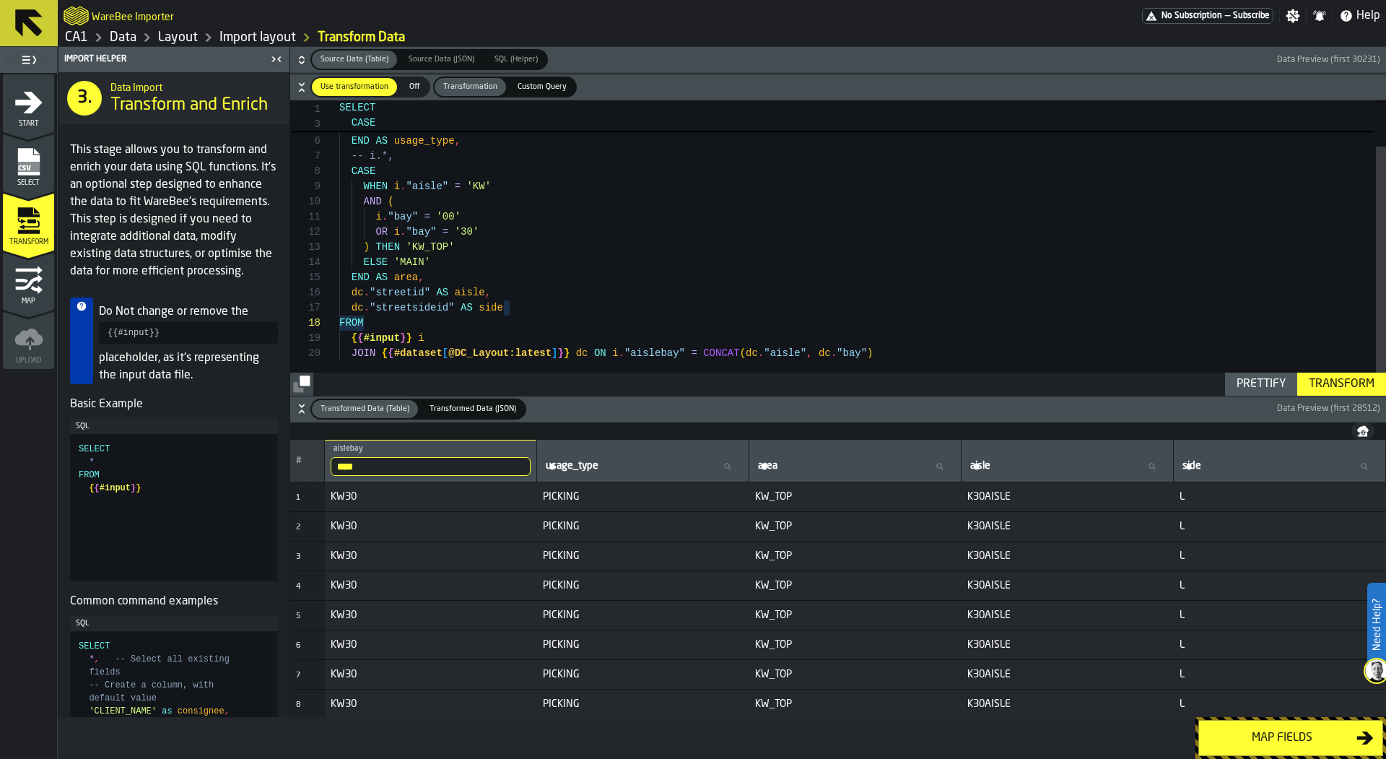
scroll to position [30, 0]
click at [510, 245] on div "-- i.*, OR i . "bay" = '30' END AS area , dc . "streetid" AS aisle , CASE WHEN …" at bounding box center [862, 220] width 1047 height 349
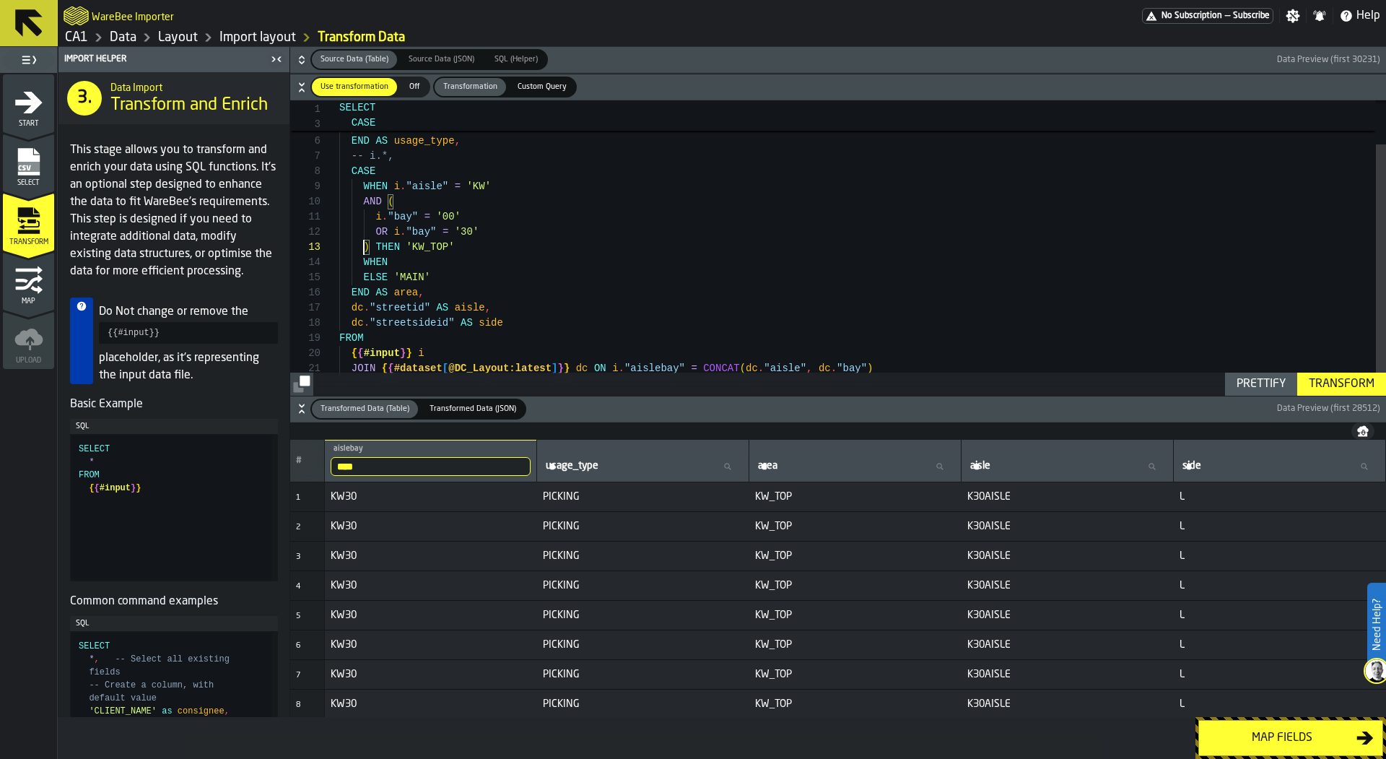
click at [365, 249] on div "-- i.*, OR i . "bay" = '30' END AS area , dc . "streetid" AS aisle , CASE WHEN …" at bounding box center [862, 228] width 1047 height 365
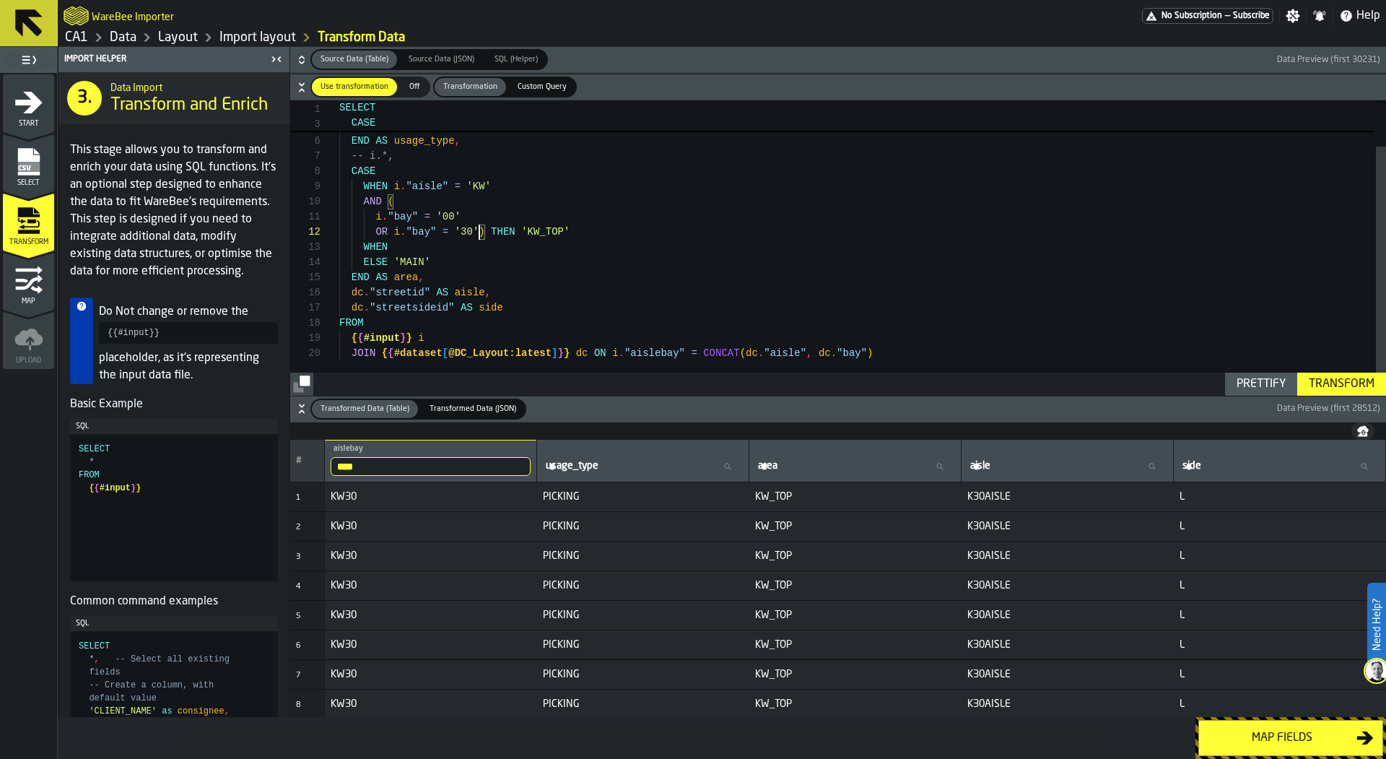
scroll to position [15, 0]
click at [375, 213] on div "-- i.*, OR i . "bay" = '30' ) THEN 'KW_TOP' END AS area , dc . "streetid" AS ai…" at bounding box center [862, 220] width 1047 height 349
click at [512, 213] on div "-- i.*, OR i . "bay" = '30' ) THEN 'KW_TOP' END AS area , dc . "streetid" AS ai…" at bounding box center [862, 228] width 1047 height 334
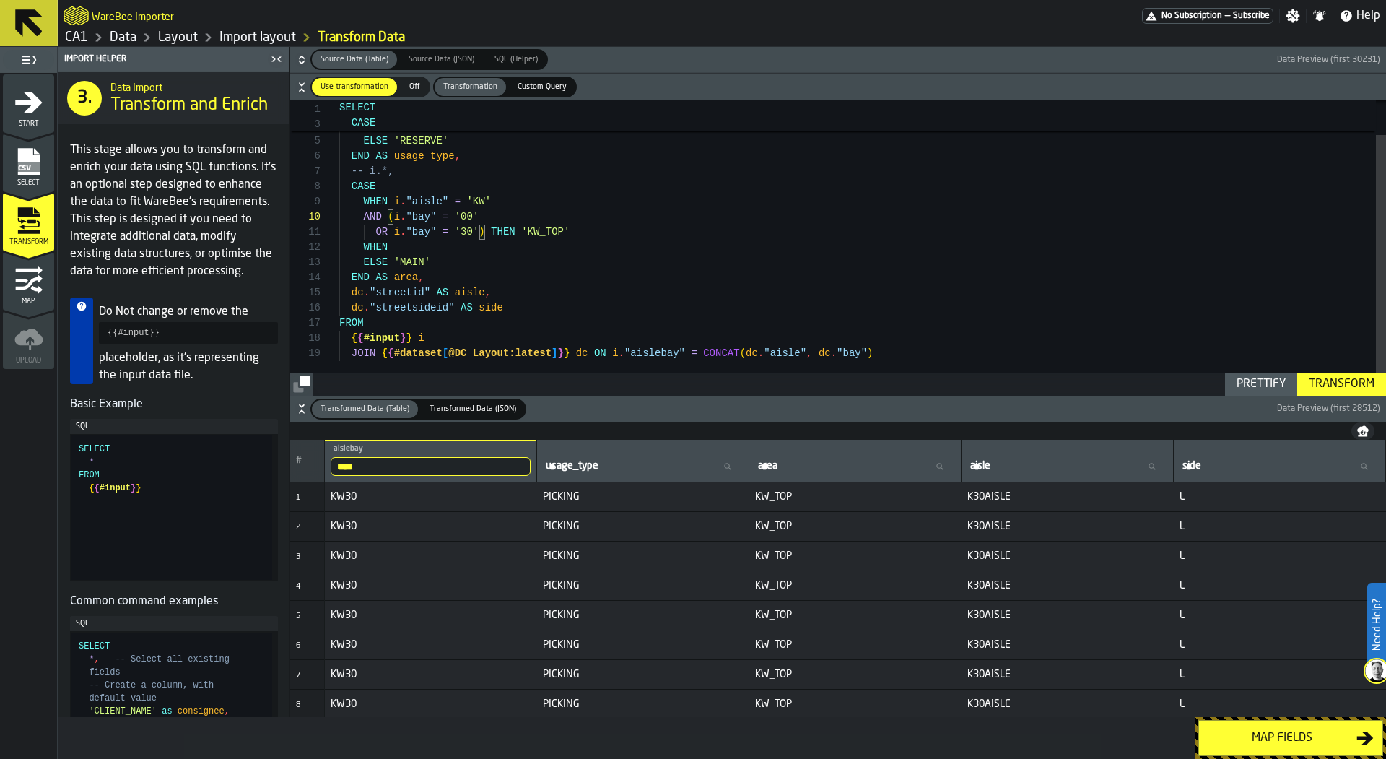
click at [376, 231] on div "-- i.*, OR i . "bay" = '30' ) THEN 'KW_TOP' END AS area , dc . "streetid" AS ai…" at bounding box center [862, 228] width 1047 height 334
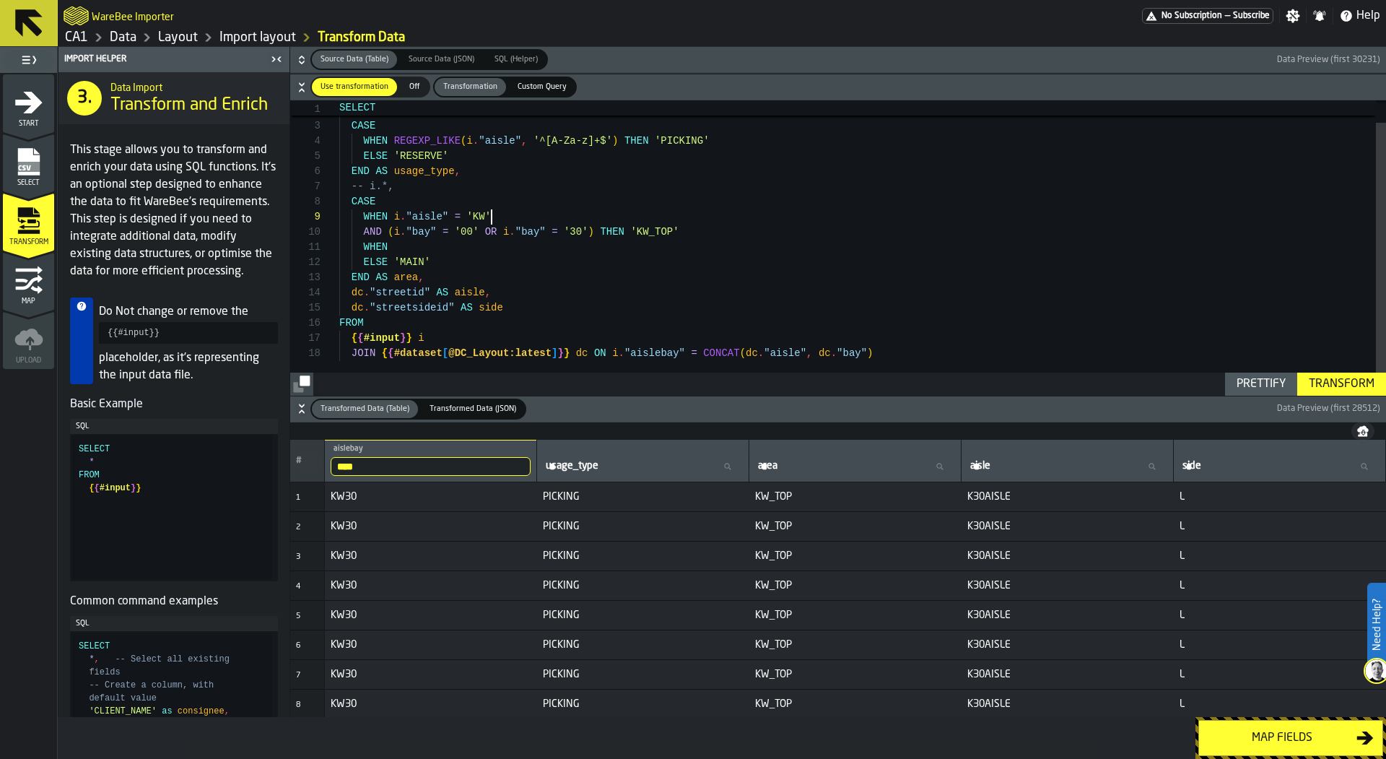
scroll to position [121, 0]
click at [536, 213] on div "-- i.*, END AS area , dc . "streetid" AS aisle , CASE WHEN REGEXP_LIKE ( i . "a…" at bounding box center [862, 236] width 1047 height 319
click at [544, 240] on div "-- i.*, END AS area , dc . "streetid" AS aisle , CASE WHEN REGEXP_LIKE ( i . "a…" at bounding box center [862, 236] width 1047 height 319
click at [364, 232] on div "-- i.*, END AS area , dc . "streetid" AS aisle , CASE WHEN REGEXP_LIKE ( i . "a…" at bounding box center [862, 236] width 1047 height 319
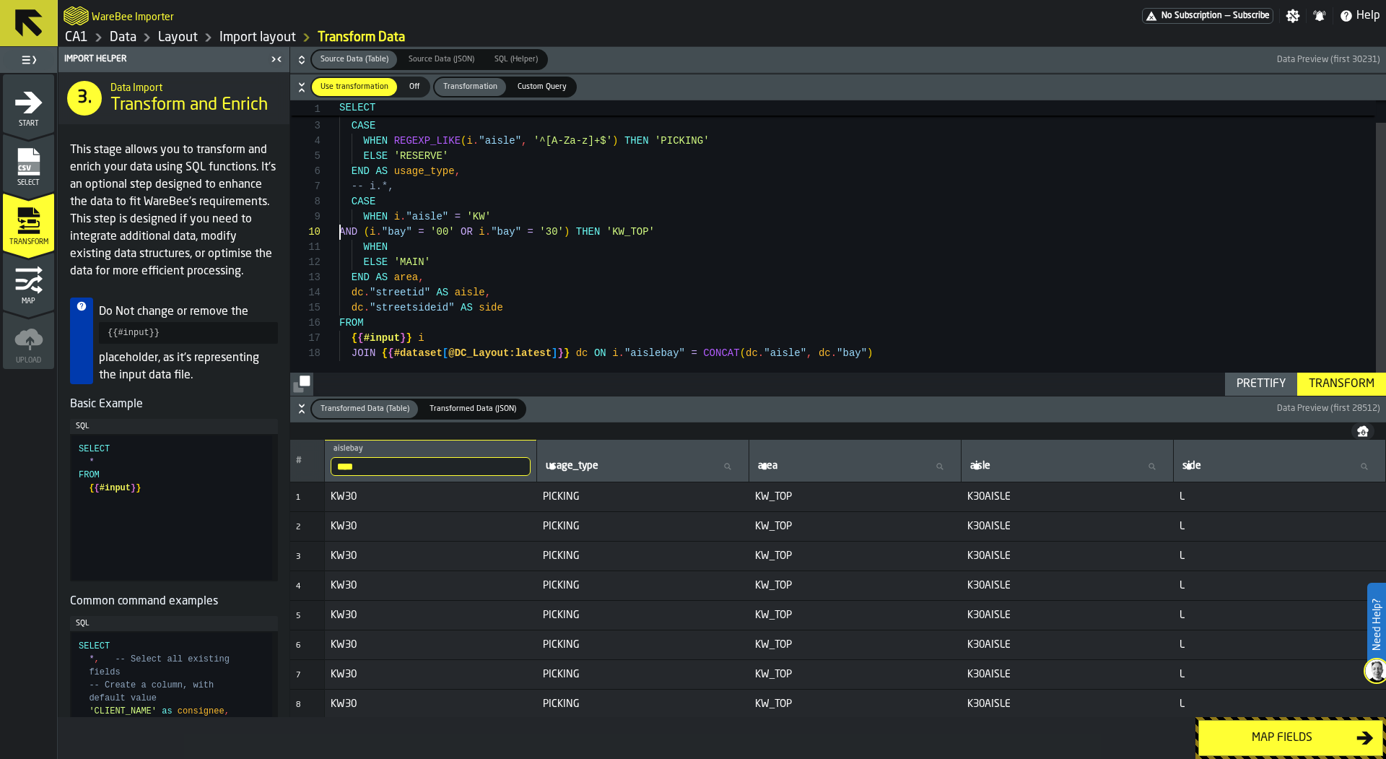
scroll to position [121, 0]
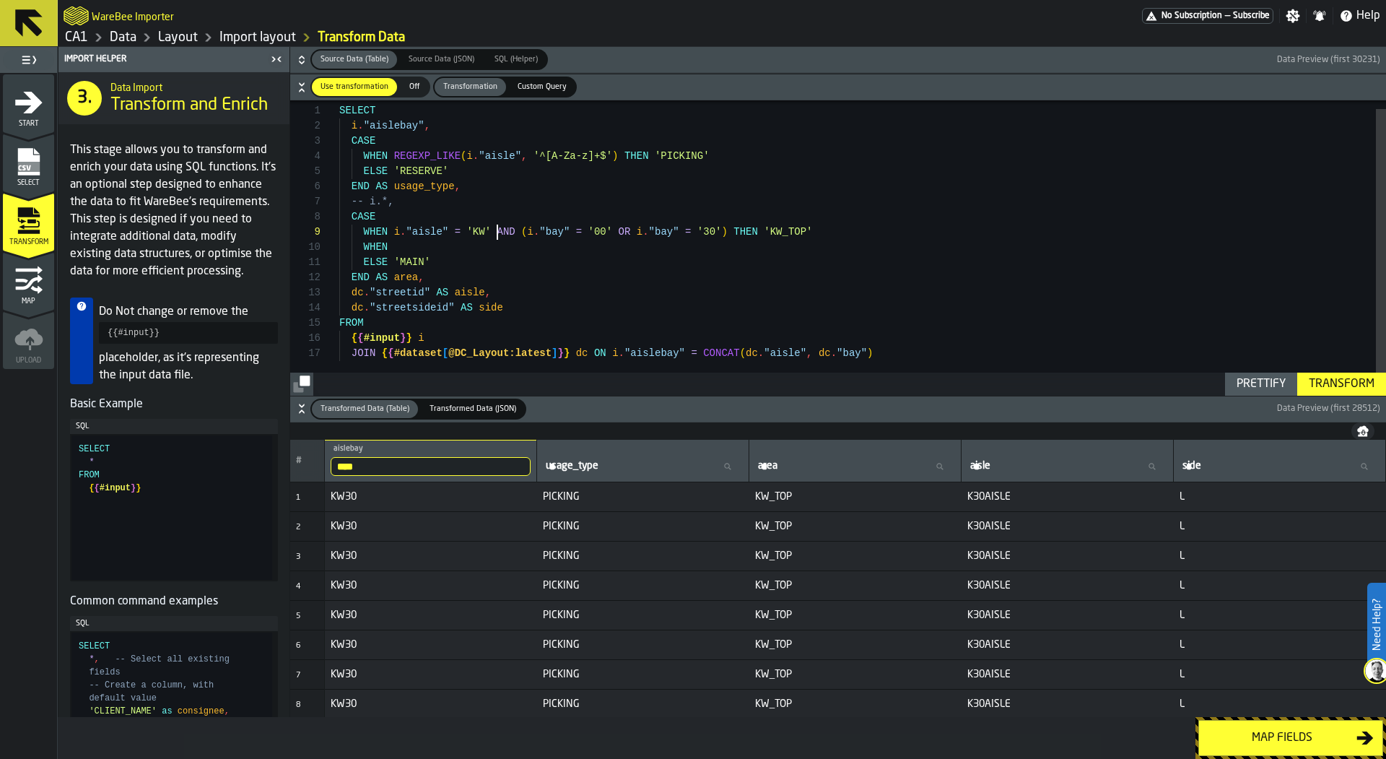
click at [734, 230] on div "-- i.*, END AS area , dc . "streetid" AS aisle , CASE WHEN REGEXP_LIKE ( i . "a…" at bounding box center [862, 244] width 1047 height 304
click at [557, 230] on div "-- i.*, END AS area , dc . "streetid" AS aisle , CASE WHEN REGEXP_LIKE ( i . "a…" at bounding box center [862, 244] width 1047 height 304
click at [427, 240] on div "-- i.*, END AS area , dc . "streetid" AS aisle , CASE WHEN REGEXP_LIKE ( i . "a…" at bounding box center [862, 244] width 1047 height 304
click at [464, 234] on div "-- i.*, END AS area , dc . "streetid" AS aisle , CASE WHEN REGEXP_LIKE ( i . "a…" at bounding box center [862, 244] width 1047 height 304
click at [461, 235] on div "-- i.*, END AS area , dc . "streetid" AS aisle , CASE WHEN REGEXP_LIKE ( i . "a…" at bounding box center [862, 244] width 1047 height 304
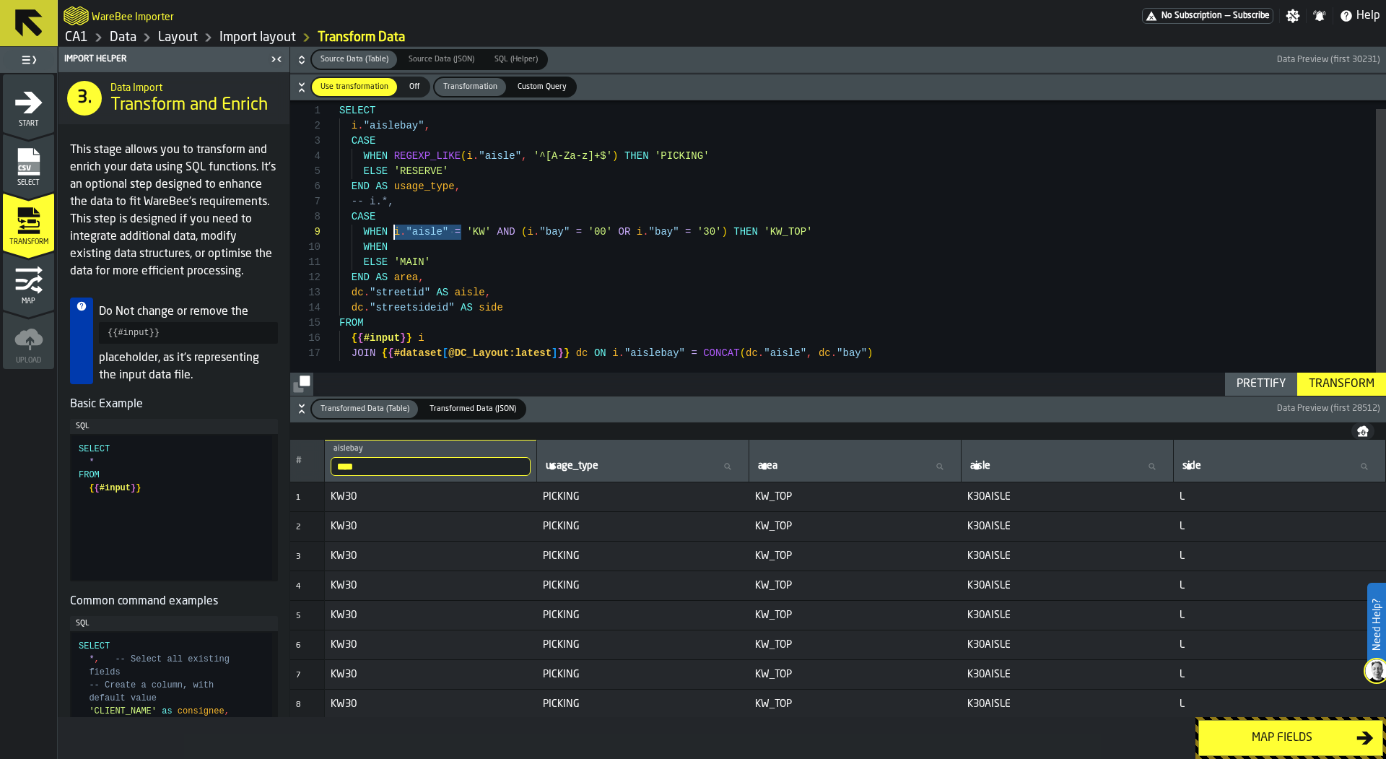
drag, startPoint x: 463, startPoint y: 235, endPoint x: 396, endPoint y: 233, distance: 67.1
click at [396, 233] on div "-- i.*, END AS area , dc . "streetid" AS aisle , CASE WHEN REGEXP_LIKE ( i . "a…" at bounding box center [862, 244] width 1047 height 304
click at [410, 249] on div "-- i.*, END AS area , dc . "streetid" AS aisle , CASE WHEN REGEXP_LIKE ( i . "a…" at bounding box center [862, 244] width 1047 height 304
drag, startPoint x: 390, startPoint y: 230, endPoint x: 444, endPoint y: 229, distance: 53.4
click at [444, 229] on div "-- i.*, END AS area , dc . "streetid" AS aisle , CASE WHEN REGEXP_LIKE ( i . "a…" at bounding box center [862, 244] width 1047 height 304
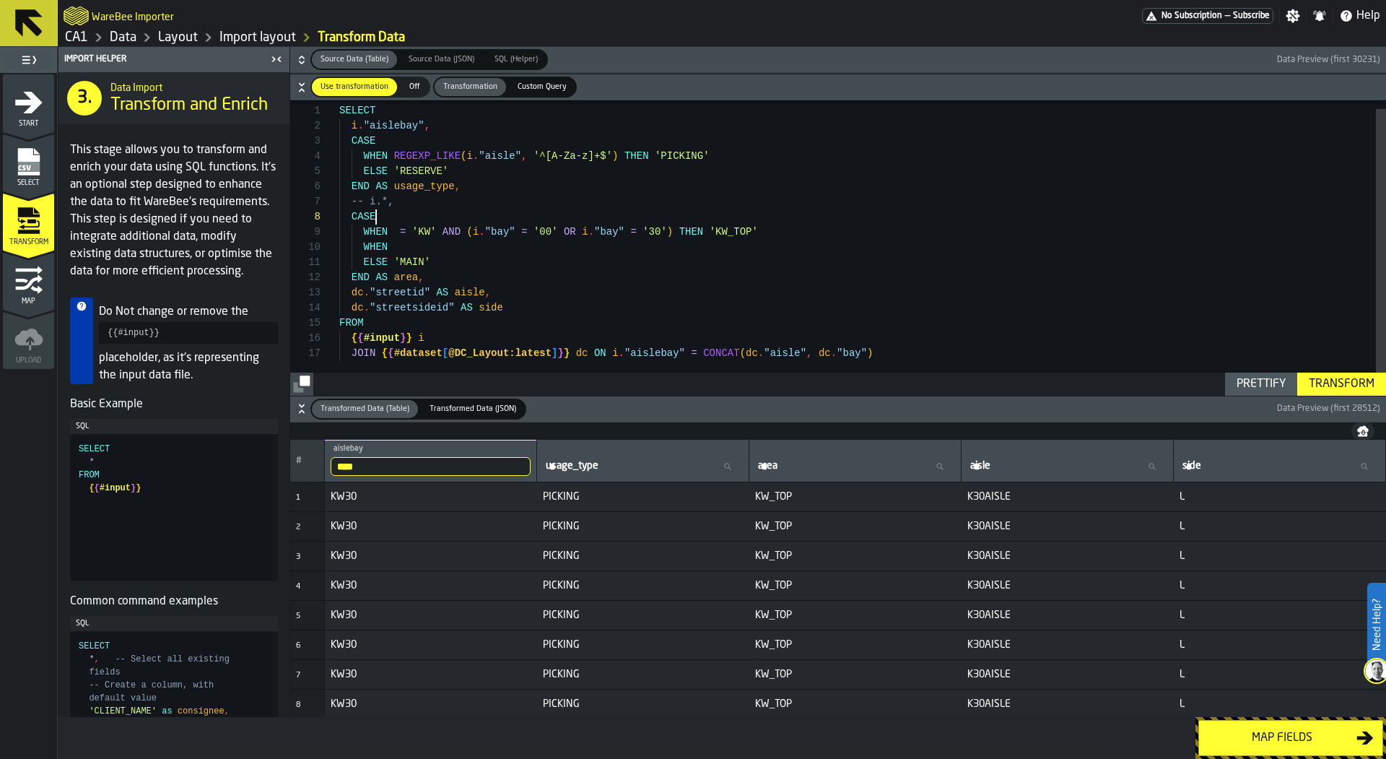
scroll to position [106, 0]
click at [439, 214] on div "-- i.*, END AS area , dc . "streetid" AS aisle , CASE WHEN REGEXP_LIKE ( i . "a…" at bounding box center [862, 244] width 1047 height 304
click at [406, 247] on div "-- i.*, END AS area , dc . "streetid" AS aisle , CASE WHEN REGEXP_LIKE ( i . "a…" at bounding box center [862, 244] width 1047 height 304
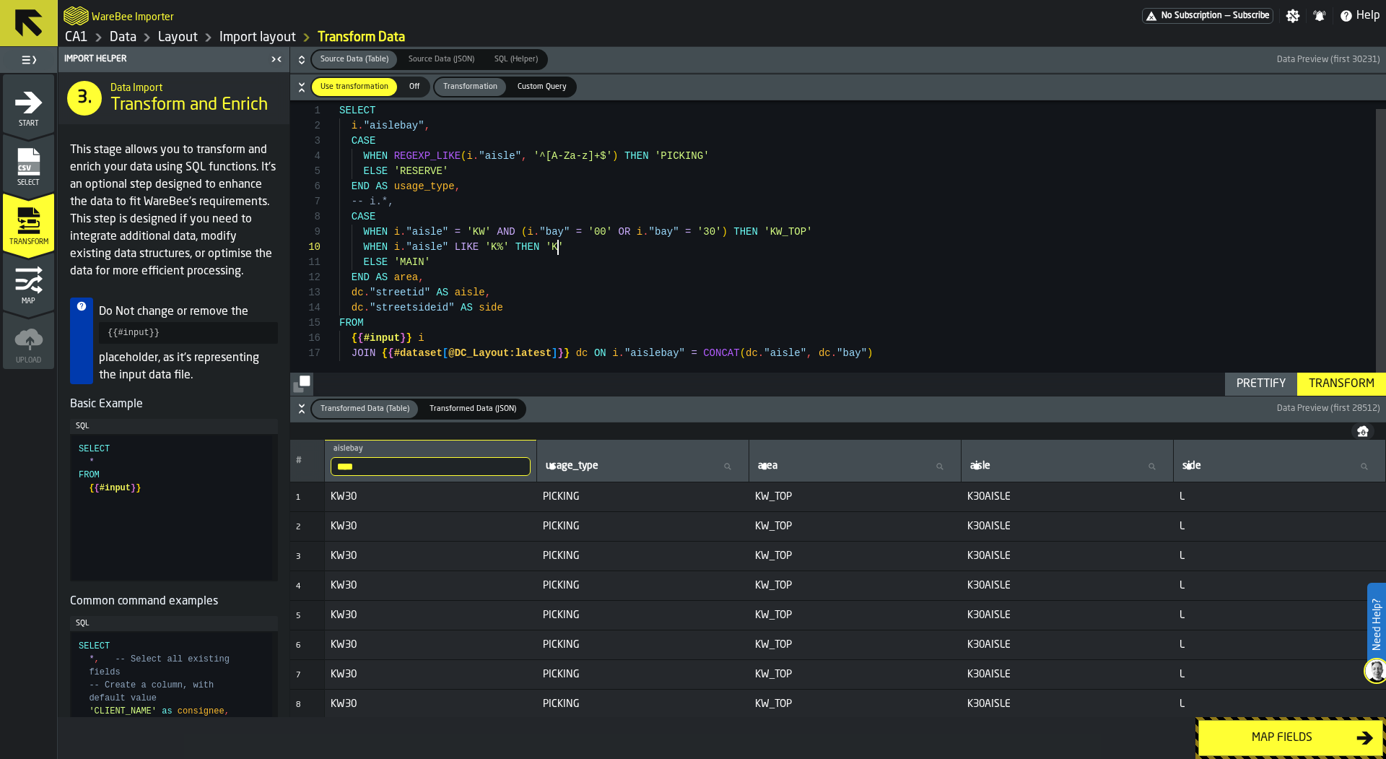
type textarea "**********"
click at [1328, 377] on div "Transform" at bounding box center [1341, 383] width 77 height 17
click at [461, 464] on input "****" at bounding box center [431, 466] width 200 height 19
type input "*"
click at [429, 469] on input "*" at bounding box center [431, 466] width 200 height 19
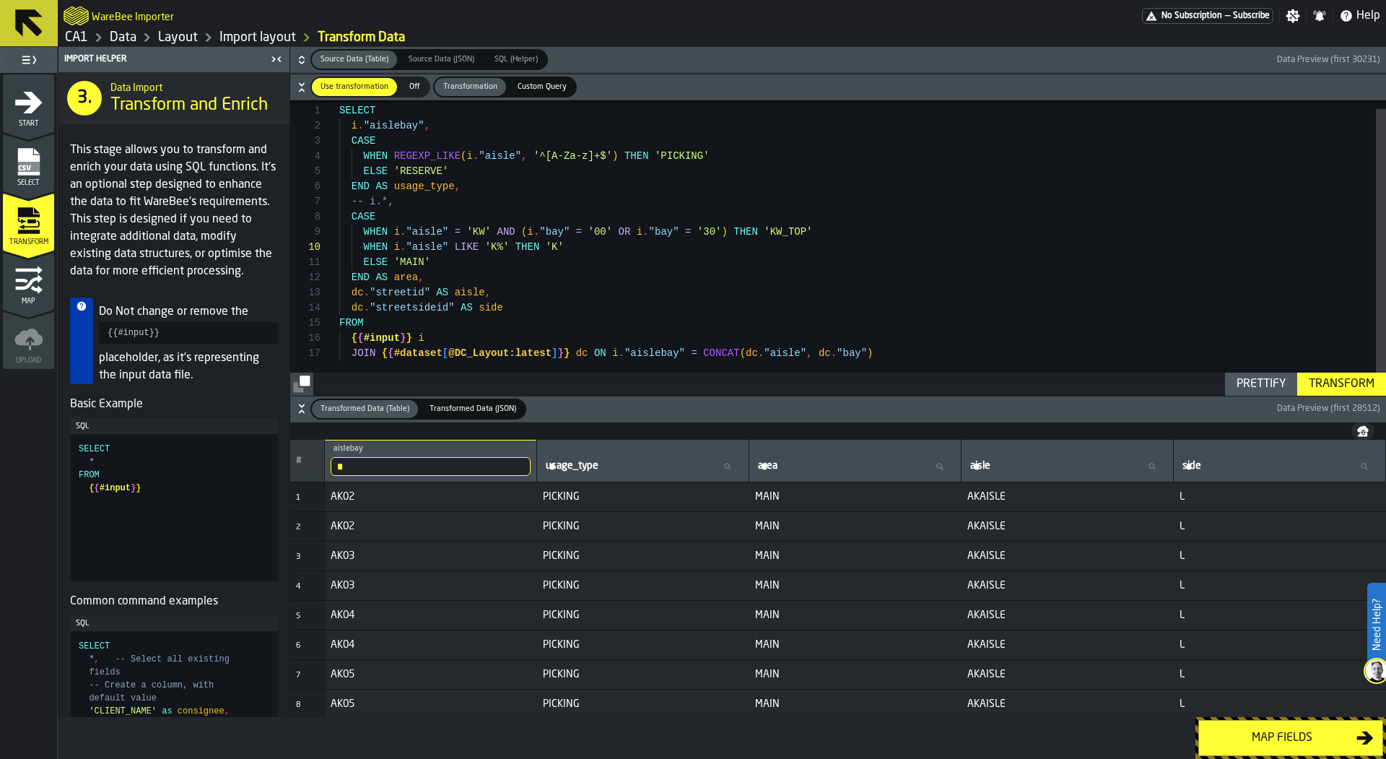
type input "**"
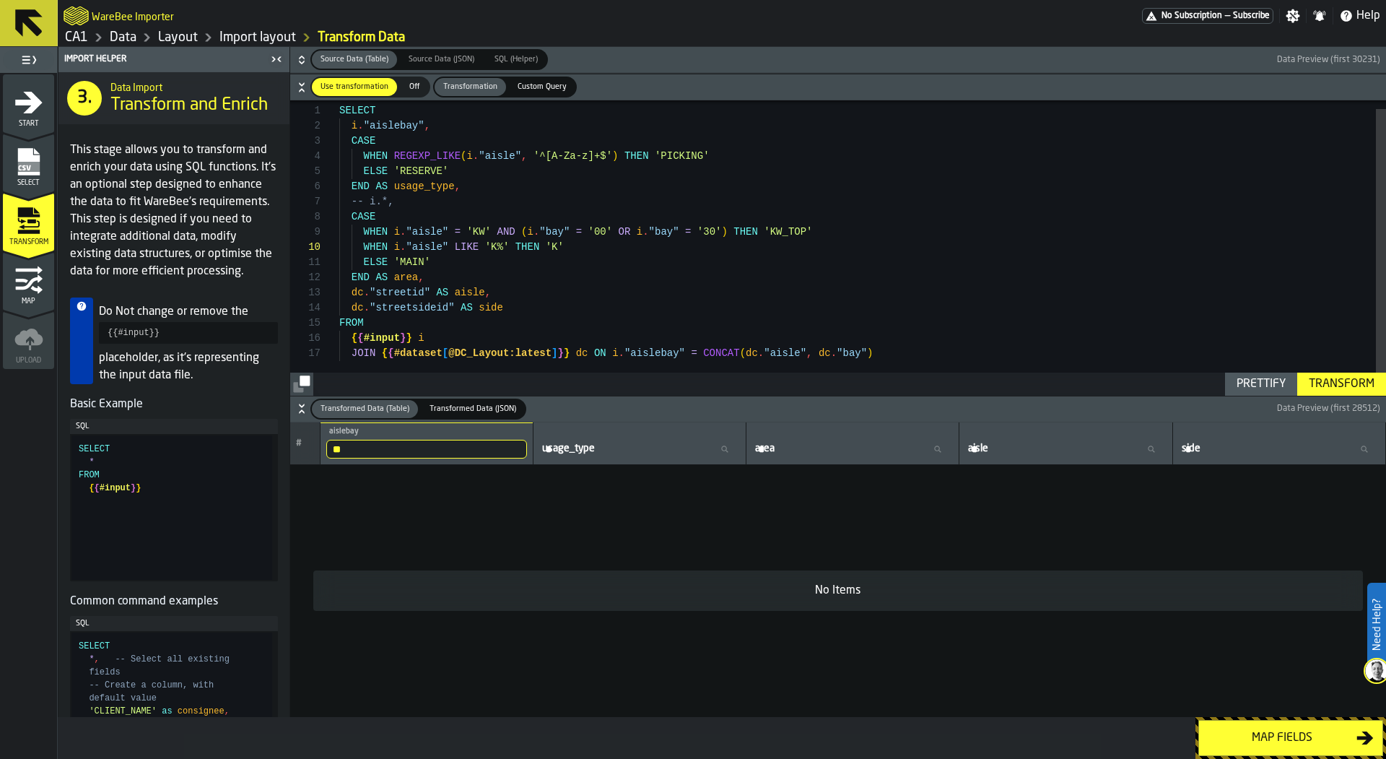
click at [427, 445] on input "**" at bounding box center [426, 449] width 201 height 19
type input "*"
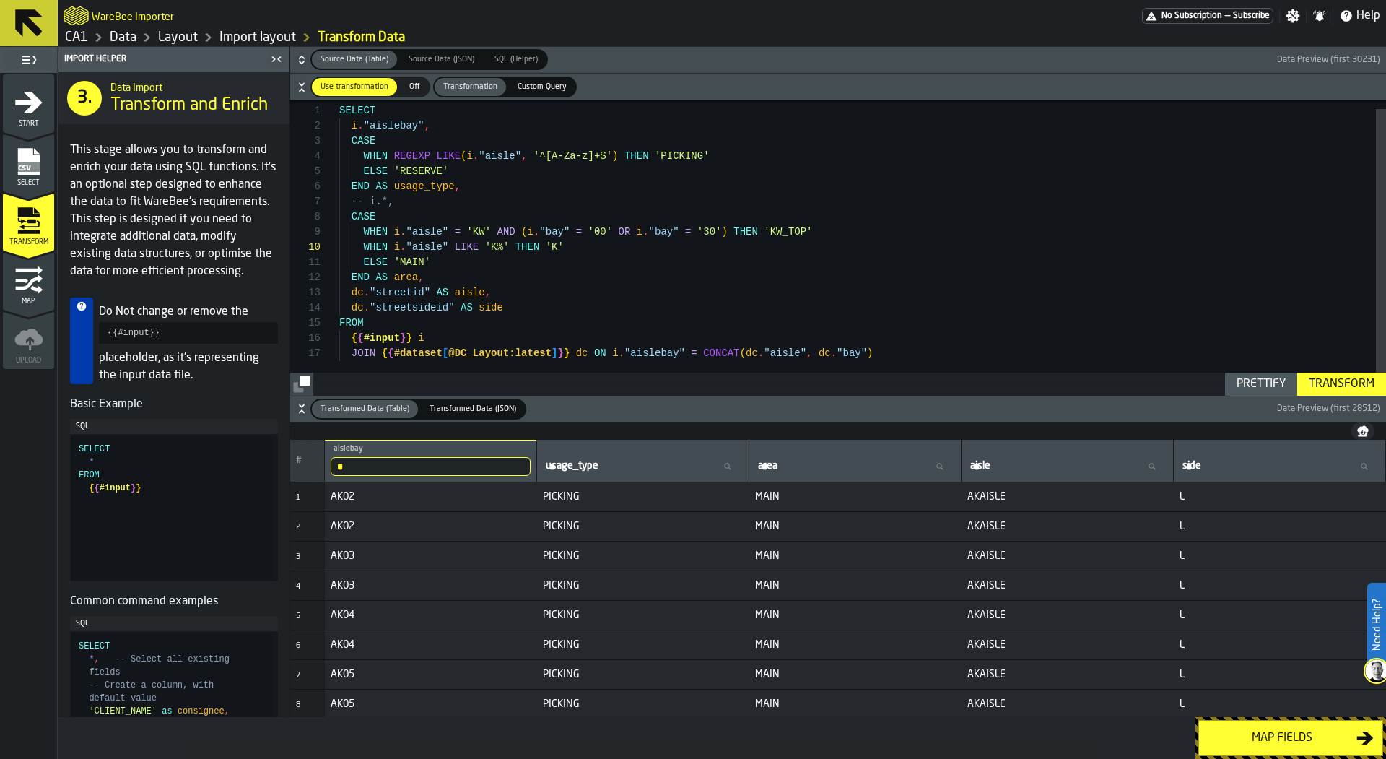
click at [380, 468] on input "*" at bounding box center [431, 466] width 200 height 19
type input "**"
click at [377, 461] on input "**" at bounding box center [431, 466] width 200 height 19
type input "****"
click at [372, 463] on input "****" at bounding box center [431, 466] width 200 height 19
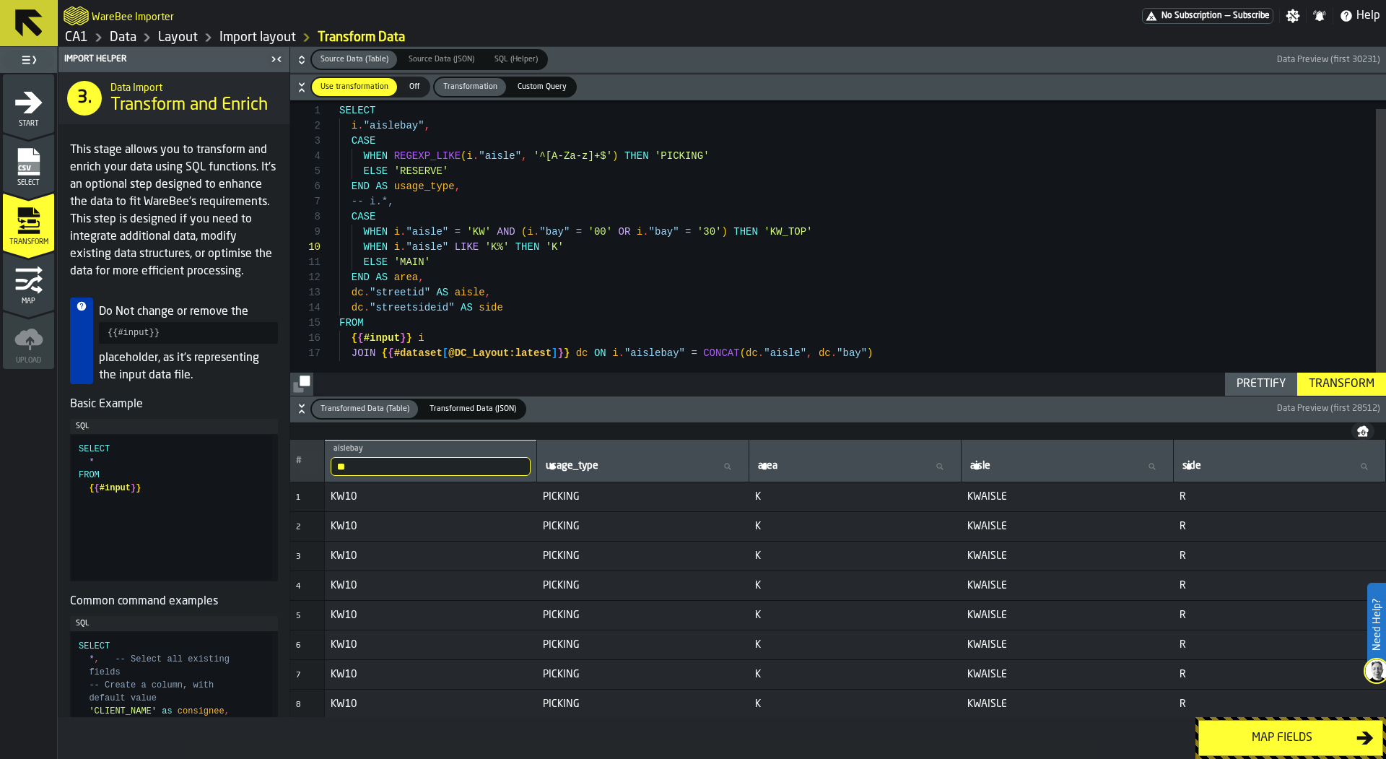
type input "*"
click at [398, 473] on input "*" at bounding box center [431, 466] width 200 height 19
type input "**"
click at [417, 465] on input "**" at bounding box center [431, 466] width 200 height 19
click at [514, 462] on input "**" at bounding box center [431, 466] width 200 height 19
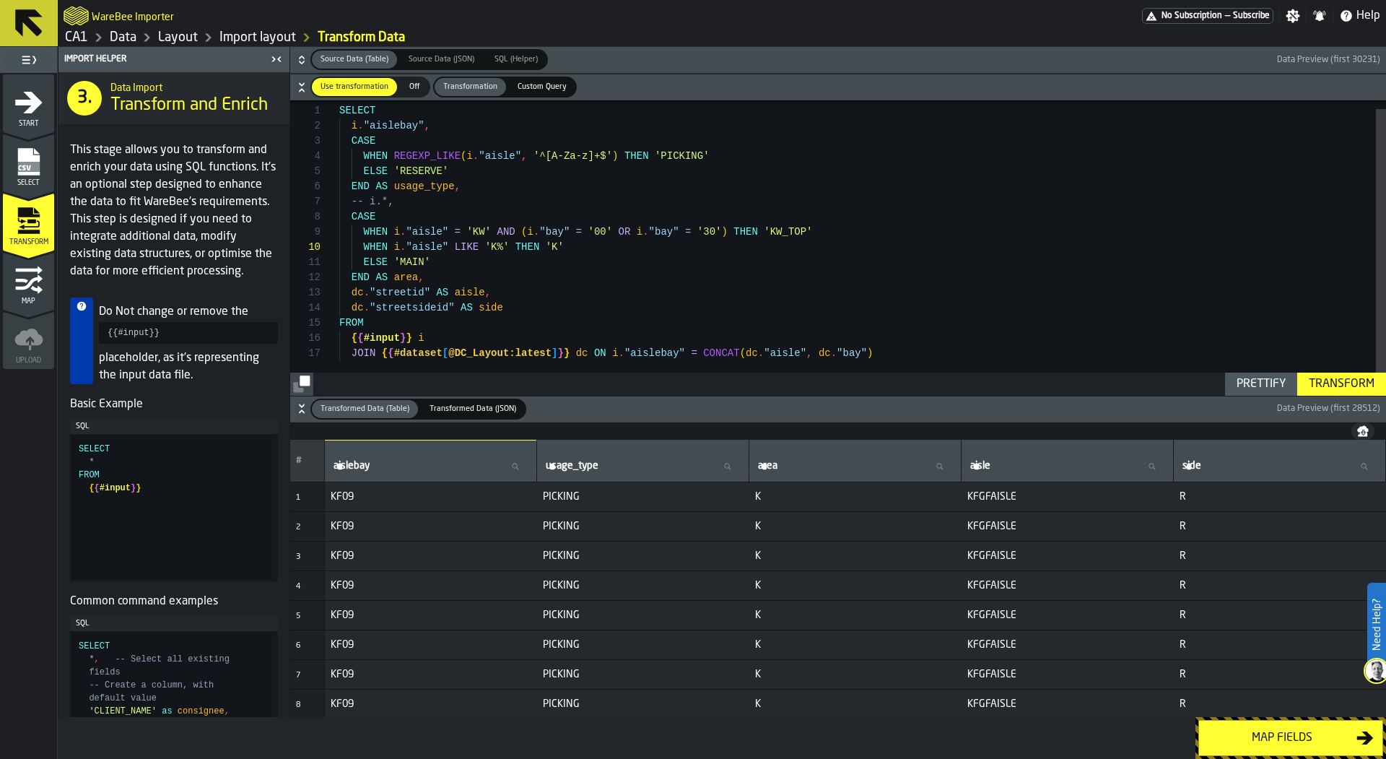
click at [560, 240] on div "-- i.*, END AS area , dc . "streetid" AS aisle , CASE WHEN REGEXP_LIKE ( i . "a…" at bounding box center [862, 244] width 1047 height 304
click at [598, 281] on div "-- i.*, END AS area , dc . "streetid" AS aisle , CASE WHEN REGEXP_LIKE ( i . "a…" at bounding box center [862, 244] width 1047 height 304
click at [611, 245] on div "-- i.*, END AS area , dc . "streetid" AS aisle , CASE WHEN REGEXP_LIKE ( i . "a…" at bounding box center [862, 244] width 1047 height 304
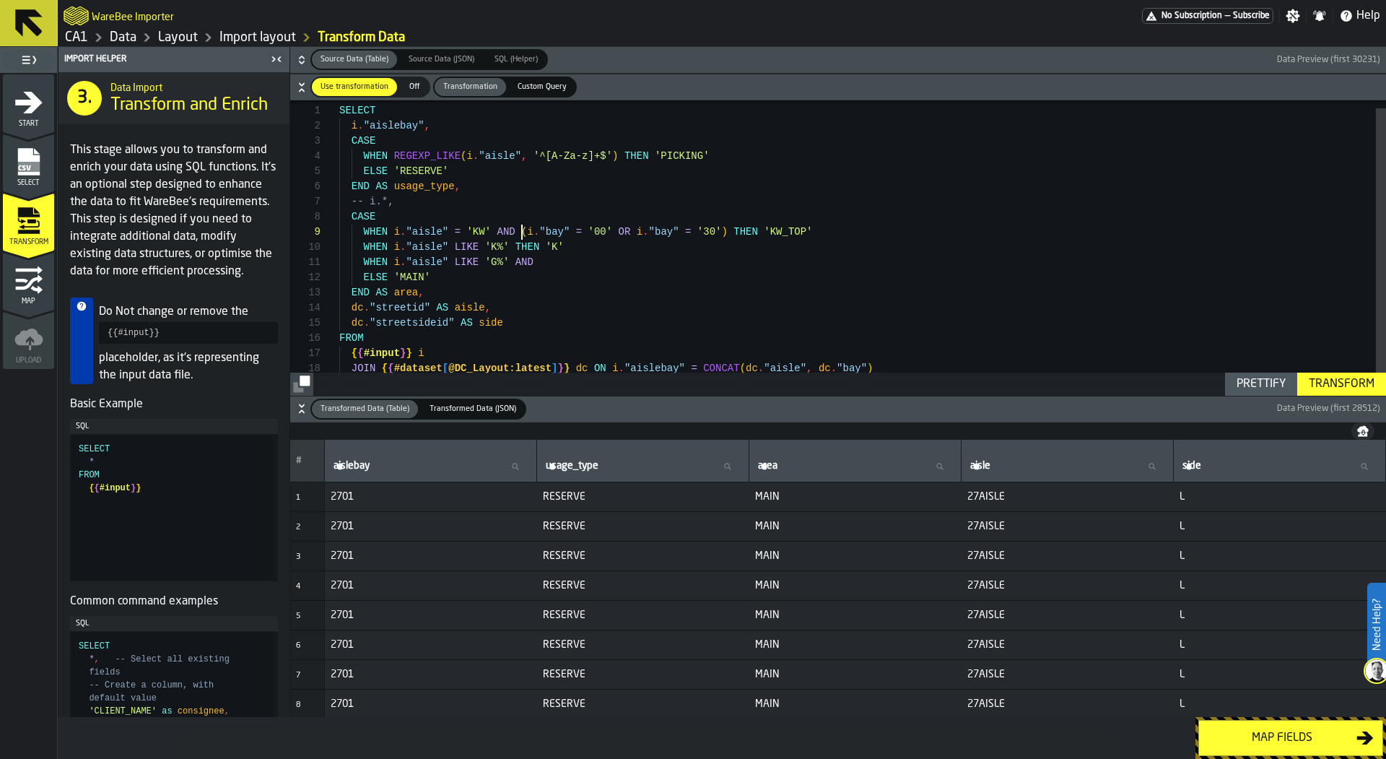
scroll to position [121, 0]
drag, startPoint x: 523, startPoint y: 231, endPoint x: 727, endPoint y: 232, distance: 204.3
click at [727, 232] on div "-- i.*, END AS area , dc . "streetid" AS aisle , CASE WHEN REGEXP_LIKE ( i . "a…" at bounding box center [862, 251] width 1047 height 319
click at [598, 269] on div "-- i.*, END AS area , dc . "streetid" AS aisle , CASE WHEN REGEXP_LIKE ( i . "a…" at bounding box center [862, 251] width 1047 height 319
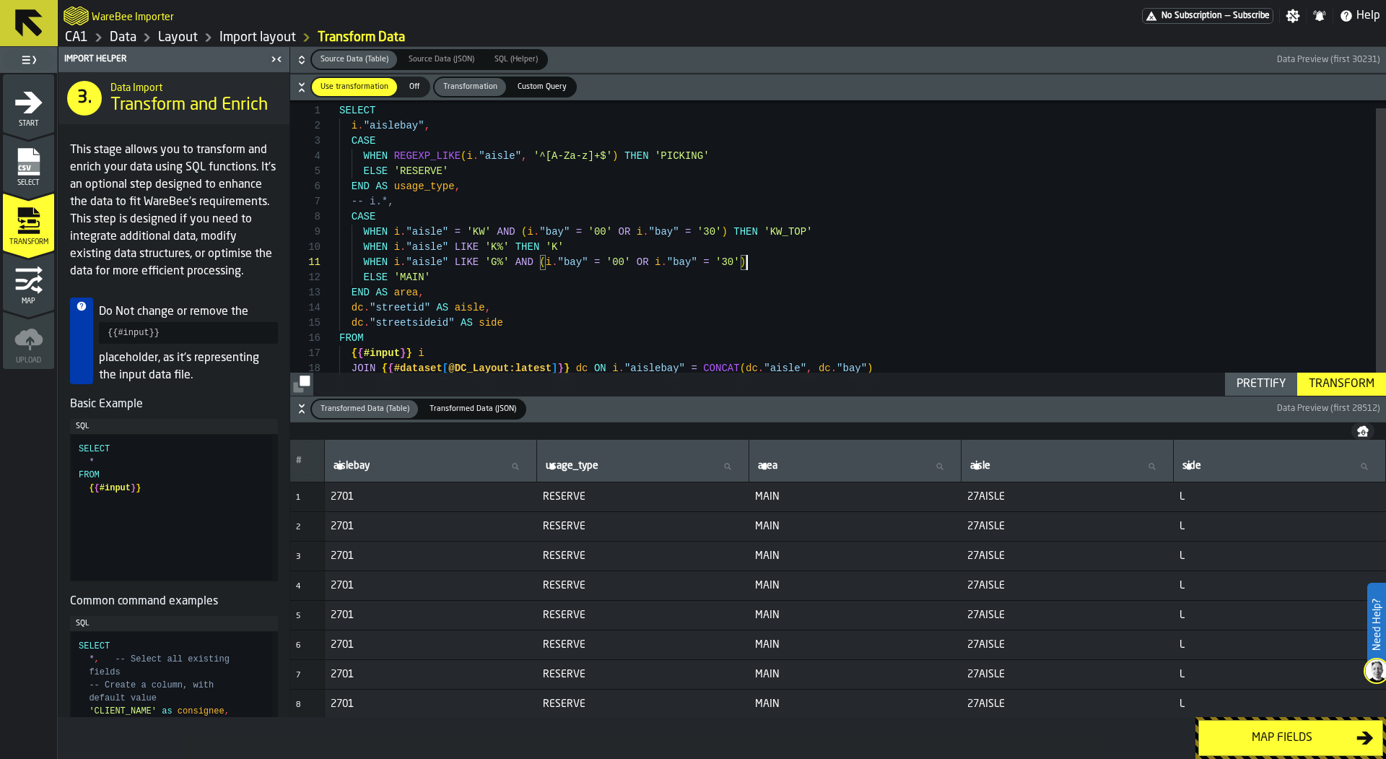
click at [799, 266] on div "-- i.*, END AS area , dc . "streetid" AS aisle , CASE WHEN REGEXP_LIKE ( i . "a…" at bounding box center [862, 251] width 1047 height 319
drag, startPoint x: 845, startPoint y: 263, endPoint x: 441, endPoint y: 281, distance: 404.6
click at [441, 281] on div "-- i.*, END AS area , dc . "streetid" AS aisle , CASE WHEN REGEXP_LIKE ( i . "a…" at bounding box center [862, 251] width 1047 height 319
click at [578, 304] on div "-- i.*, END AS area , dc . "streetid" AS aisle , CASE WHEN REGEXP_LIKE ( i . "a…" at bounding box center [862, 251] width 1047 height 319
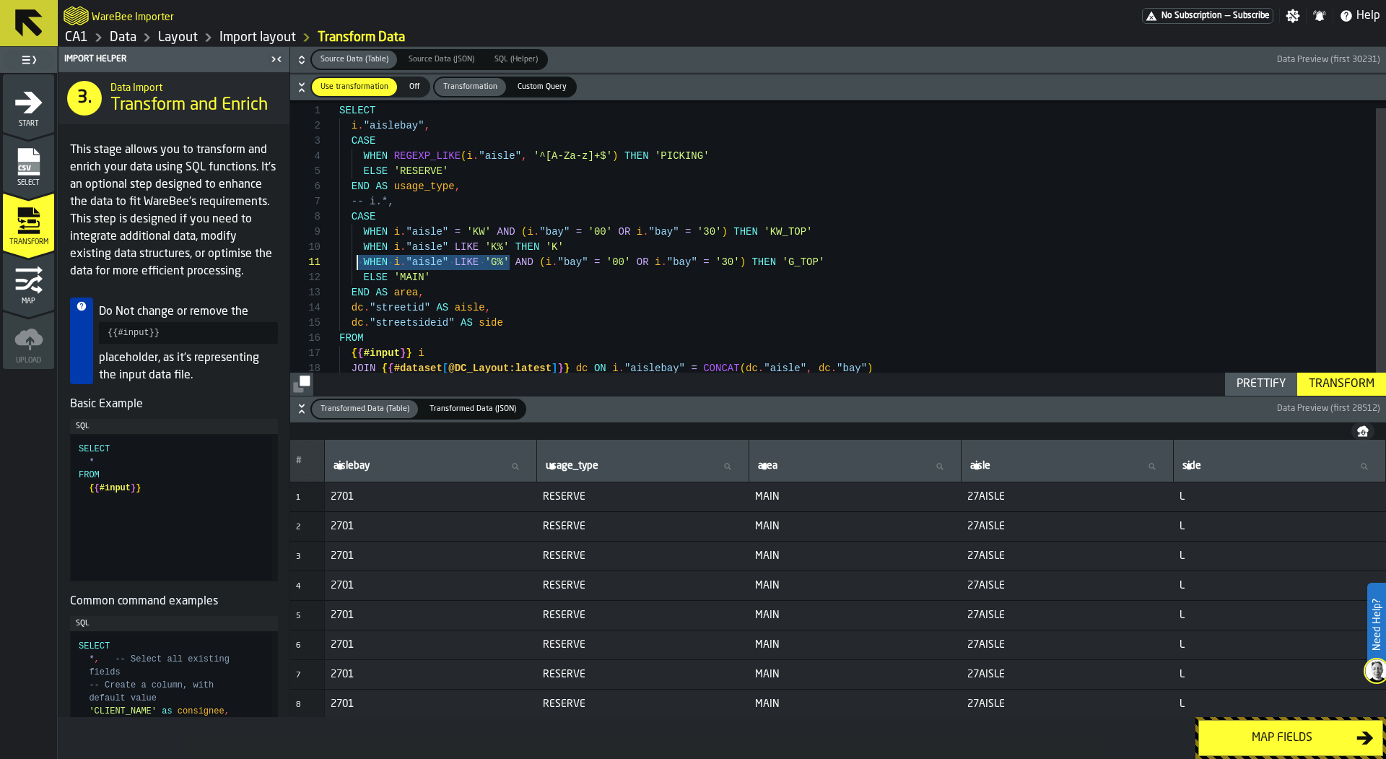
drag, startPoint x: 510, startPoint y: 261, endPoint x: 359, endPoint y: 264, distance: 150.2
click at [359, 264] on div "-- i.*, END AS area , dc . "streetid" AS aisle , CASE WHEN REGEXP_LIKE ( i . "a…" at bounding box center [862, 251] width 1047 height 319
click at [836, 264] on div "-- i.*, END AS area , dc . "streetid" AS aisle , CASE WHEN REGEXP_LIKE ( i . "a…" at bounding box center [862, 251] width 1047 height 319
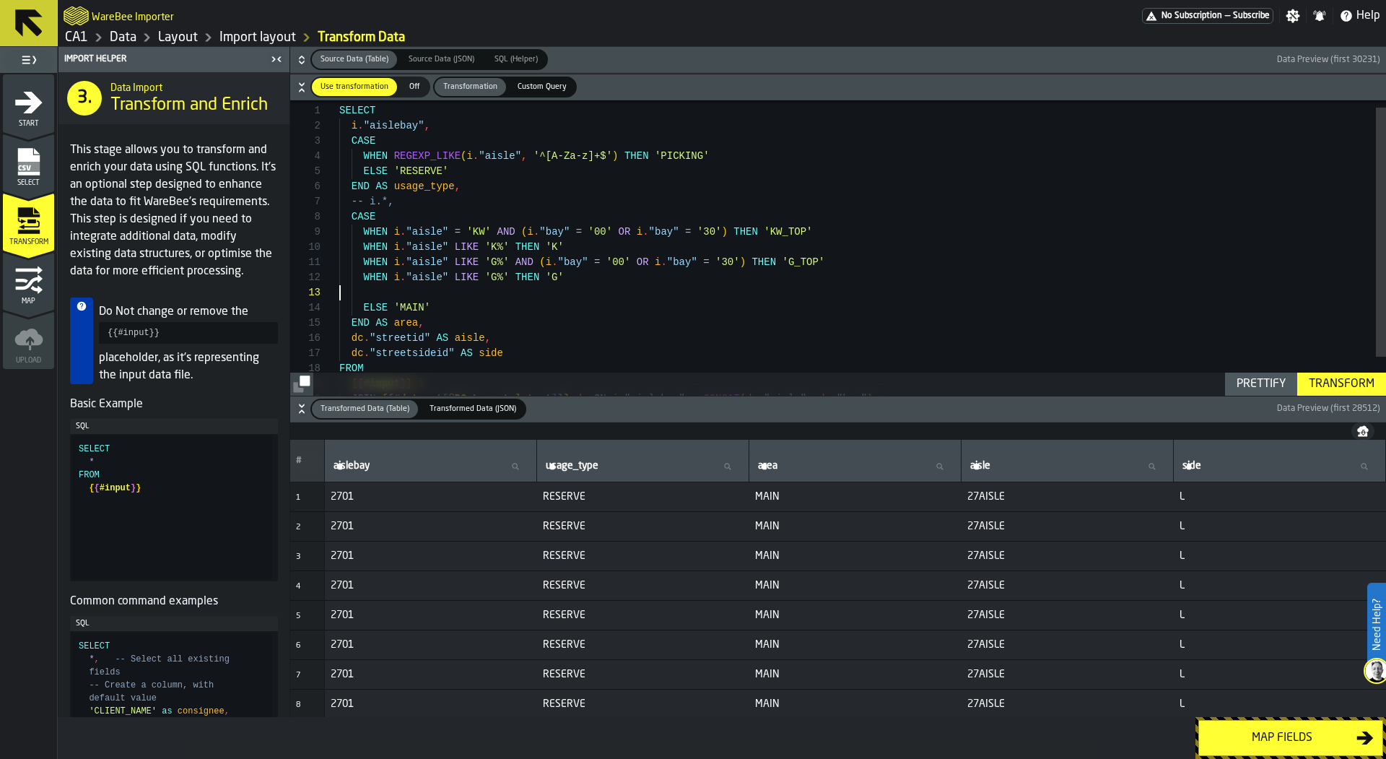
scroll to position [15, 0]
type textarea "**********"
click at [1332, 377] on div "Transform" at bounding box center [1341, 383] width 77 height 17
click at [512, 462] on icon at bounding box center [514, 466] width 9 height 9
click at [512, 461] on input "aislebay aislebay" at bounding box center [431, 466] width 200 height 19
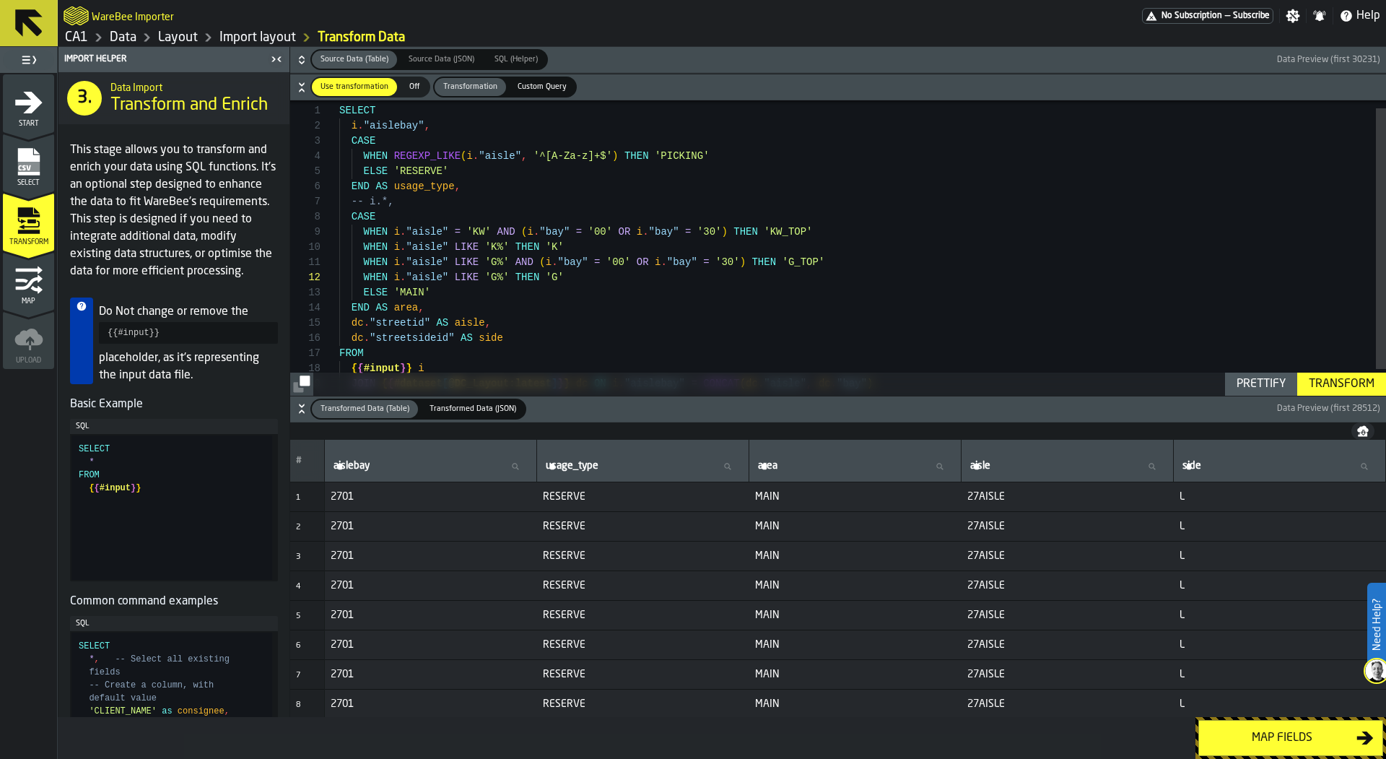
type input "*"
click at [414, 467] on input "*" at bounding box center [431, 466] width 200 height 19
click at [358, 461] on input "*" at bounding box center [431, 466] width 200 height 19
click at [358, 461] on input "****" at bounding box center [431, 466] width 200 height 19
drag, startPoint x: 382, startPoint y: 468, endPoint x: 842, endPoint y: 157, distance: 555.7
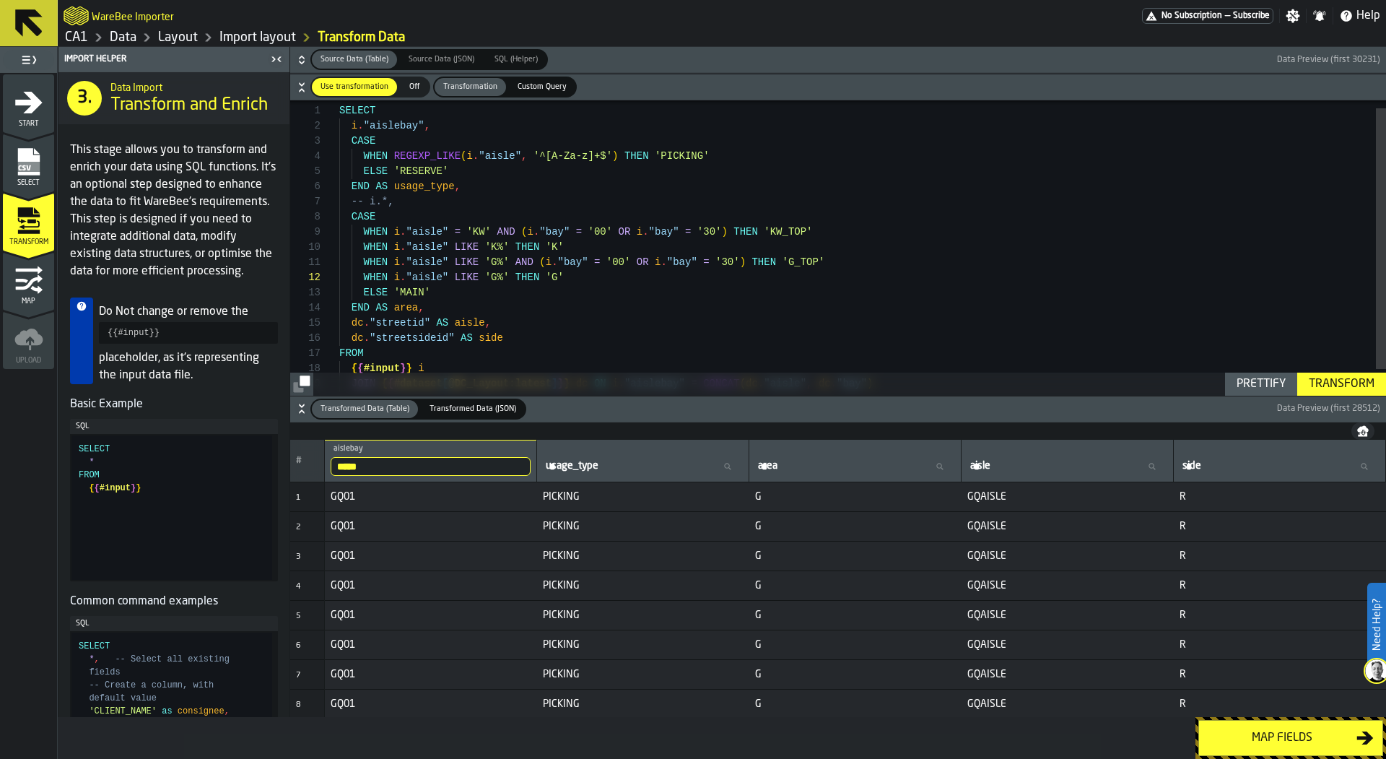
click at [383, 468] on input "*****" at bounding box center [431, 466] width 200 height 19
type input "**********"
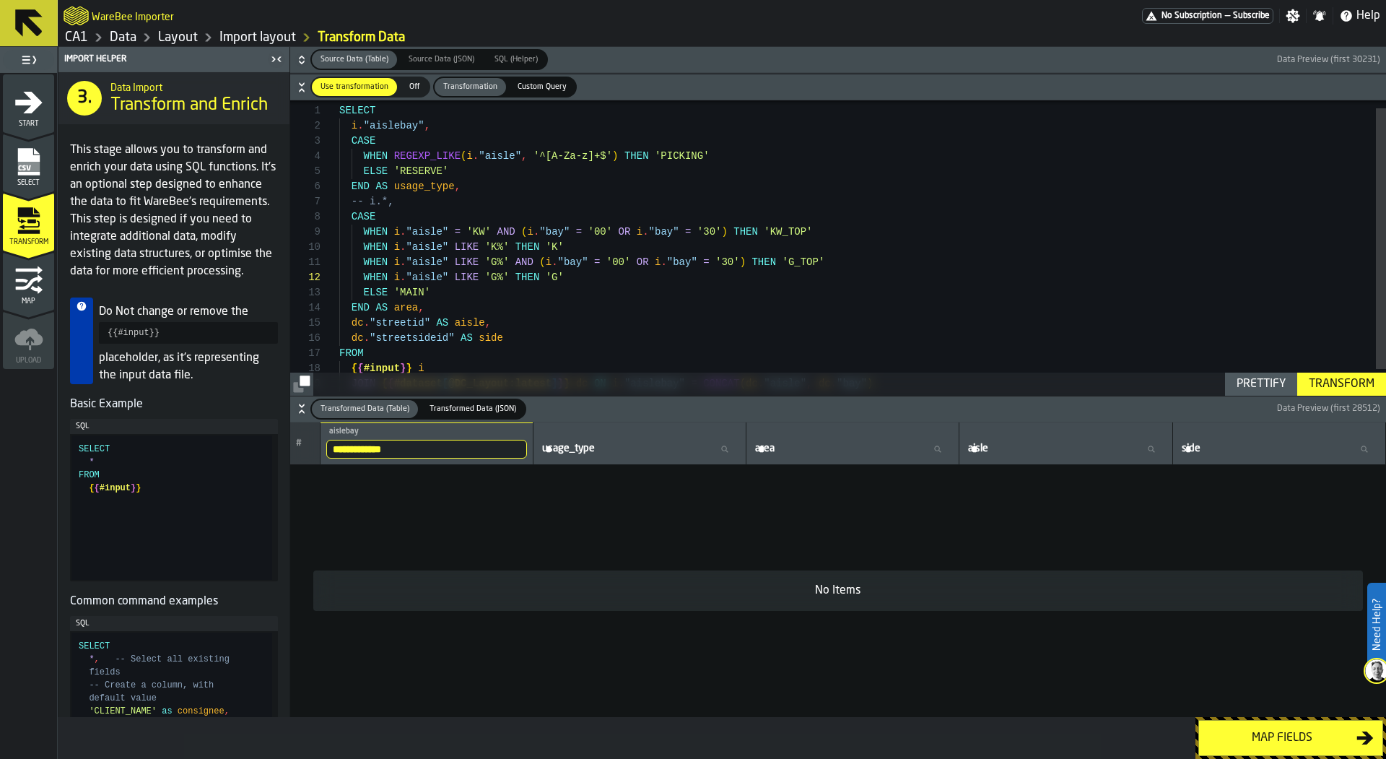
click at [440, 453] on input "**********" at bounding box center [426, 449] width 201 height 19
type input "****"
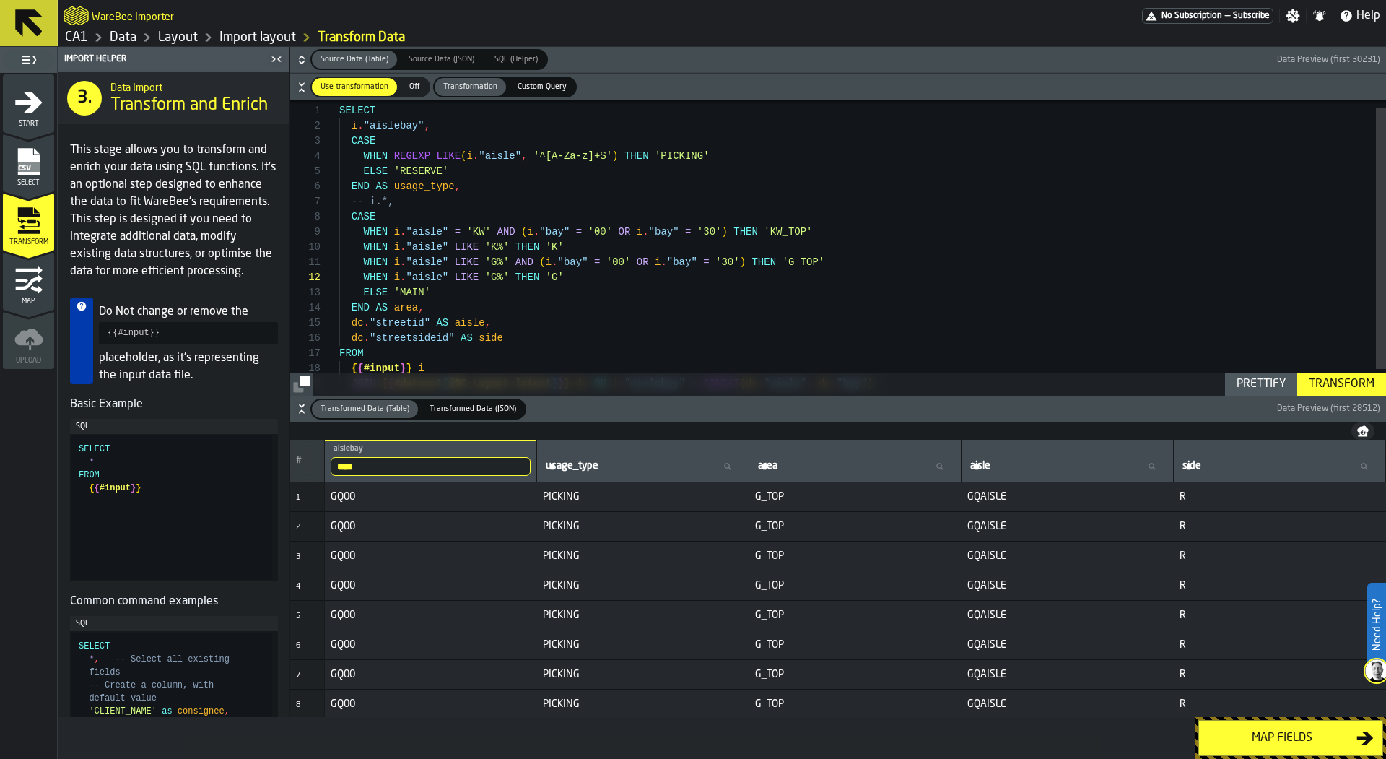
click at [400, 465] on input "****" at bounding box center [431, 466] width 200 height 19
type input "***"
click at [421, 471] on input "***" at bounding box center [431, 466] width 200 height 19
click at [516, 466] on input "***" at bounding box center [431, 466] width 200 height 19
click at [660, 344] on div "-- i.*, END AS area , dc . "streetid" AS aisle , CASE WHEN REGEXP_LIKE ( i . "a…" at bounding box center [862, 259] width 1047 height 334
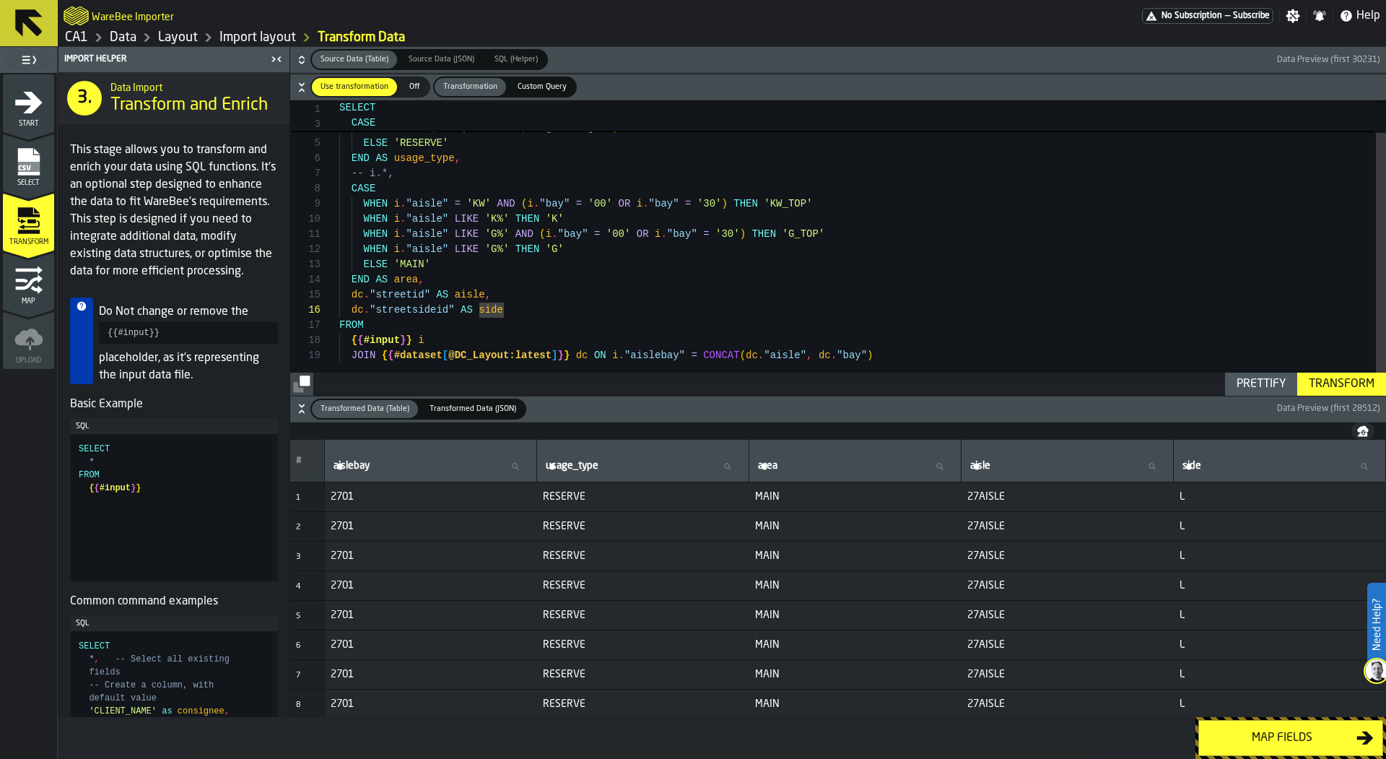
scroll to position [30, 0]
click at [446, 258] on div "-- i.*, END AS area , dc . "streetid" AS aisle , CASE WHEN REGEXP_LIKE ( i . "a…" at bounding box center [862, 231] width 1047 height 334
click at [579, 253] on div "-- i.*, END AS area , dc . "streetid" AS aisle , CASE WHEN REGEXP_LIKE ( i . "a…" at bounding box center [862, 231] width 1047 height 334
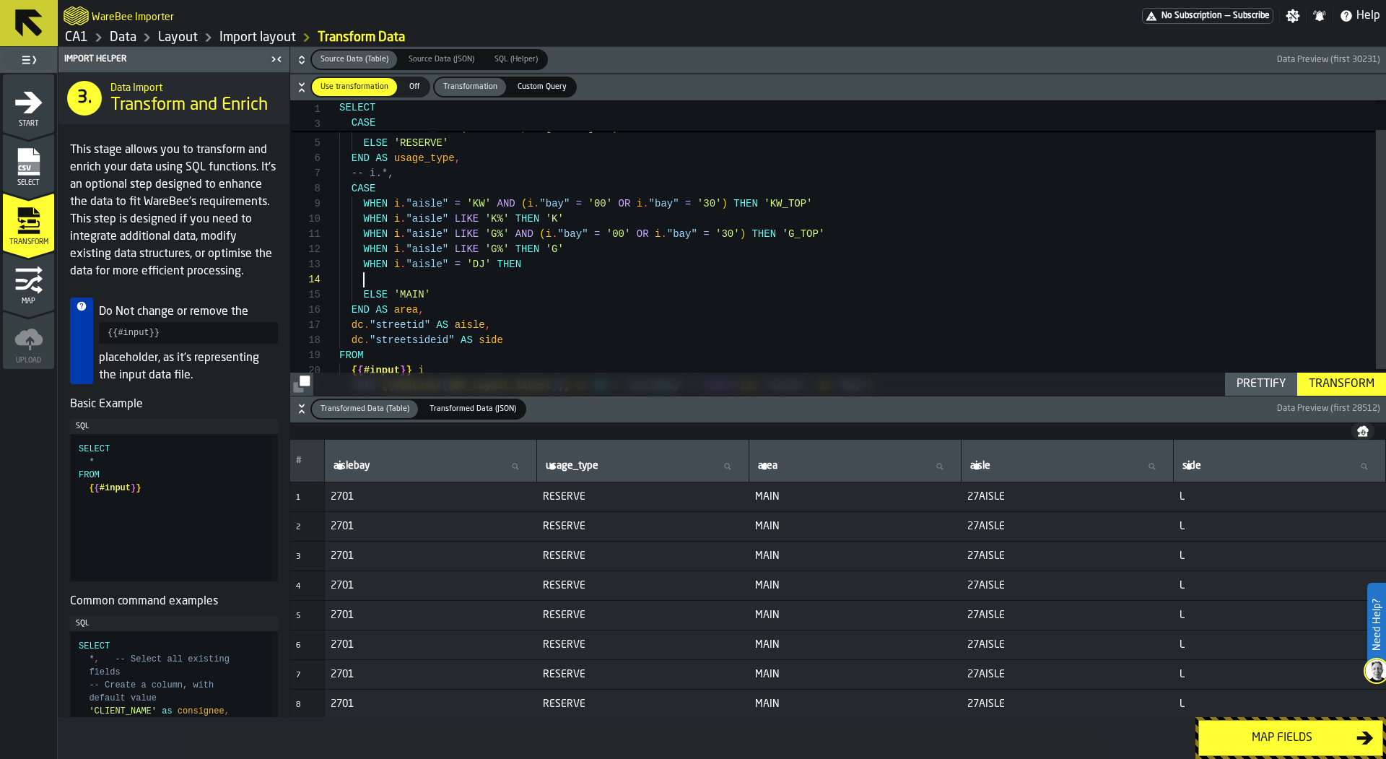
scroll to position [45, 0]
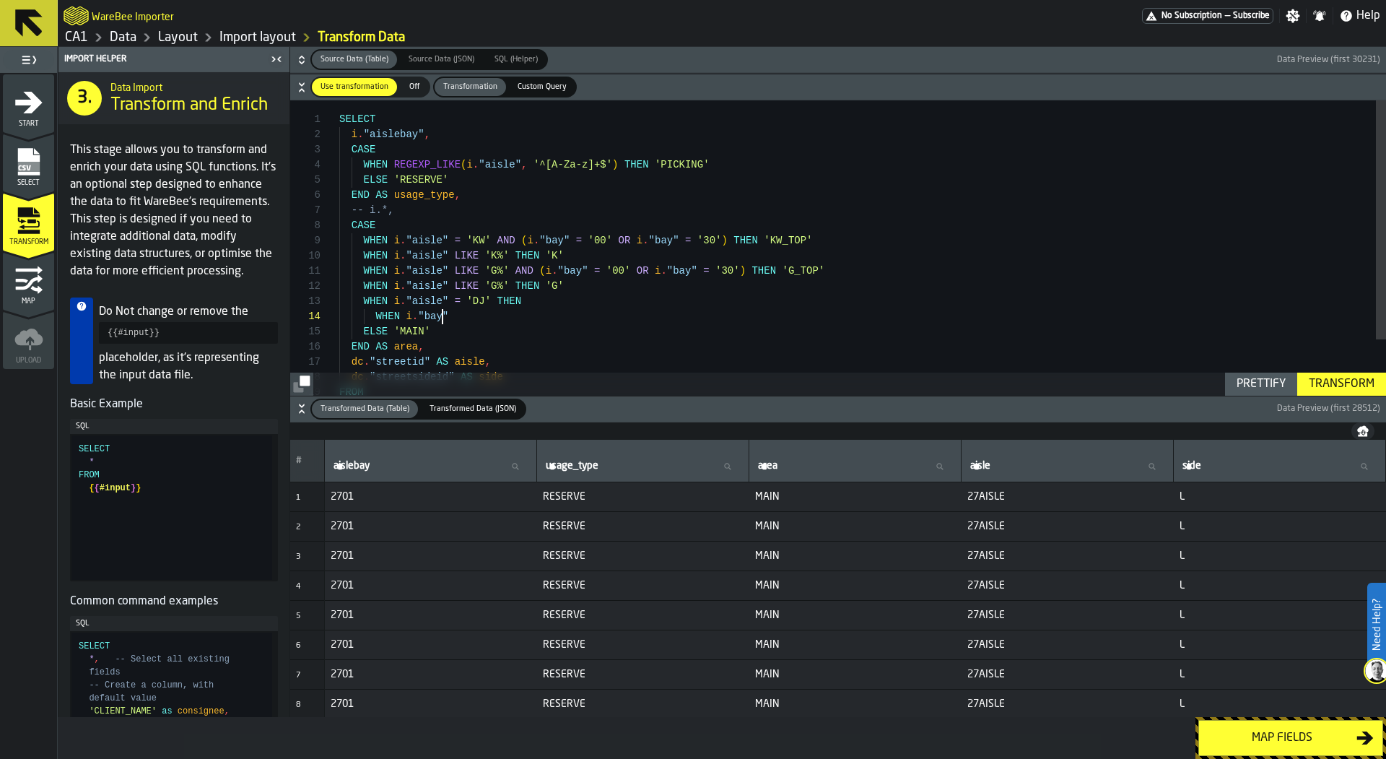
click at [437, 135] on div "-- i.*, END AS area , dc . "streetid" AS aisle , CASE WHEN REGEXP_LIKE ( i . "a…" at bounding box center [862, 282] width 1047 height 365
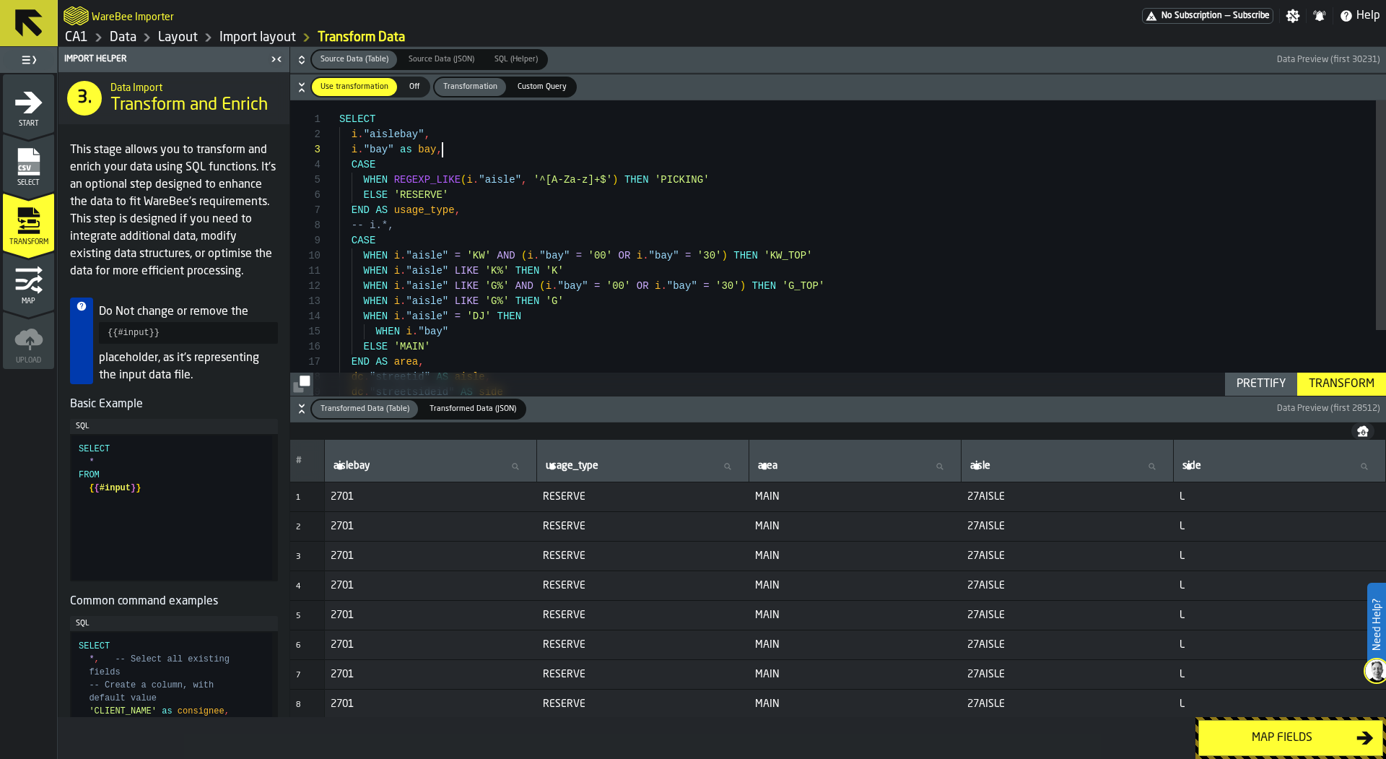
click at [547, 255] on div "-- i.*, END AS area , dc . "streetid" AS aisle , CASE WHEN REGEXP_LIKE ( i . "a…" at bounding box center [862, 290] width 1047 height 380
drag, startPoint x: 566, startPoint y: 284, endPoint x: 546, endPoint y: 286, distance: 19.5
click at [546, 286] on div "-- i.*, END AS area , dc . "streetid" AS aisle , CASE WHEN REGEXP_LIKE ( i . "a…" at bounding box center [862, 290] width 1047 height 380
click at [650, 287] on div "-- i.*, END AS area , dc . "streetid" AS aisle , CASE WHEN REGEXP_LIKE ( i . "a…" at bounding box center [862, 290] width 1047 height 380
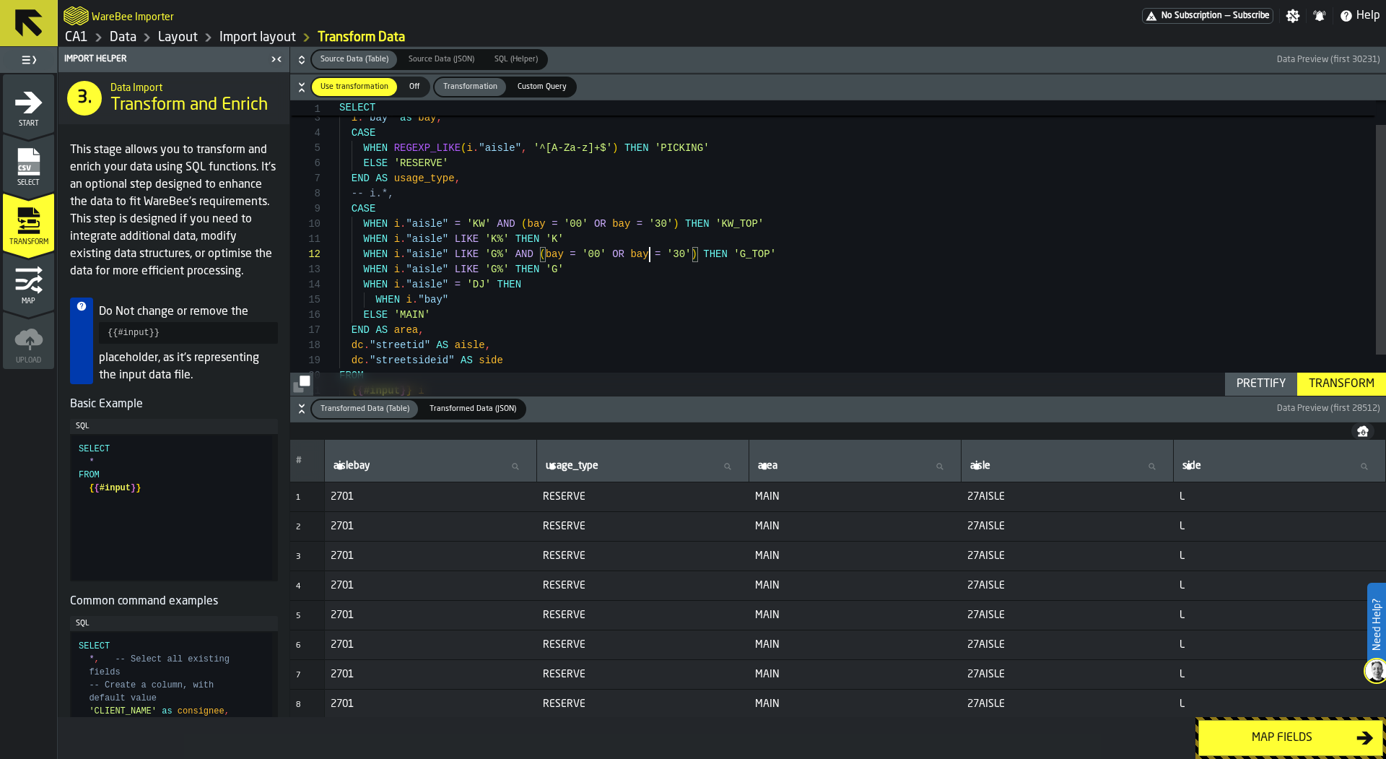
click at [448, 299] on div "-- i.*, END AS area , dc . "streetid" AS aisle , CASE WHEN REGEXP_LIKE ( i . "a…" at bounding box center [862, 259] width 1047 height 380
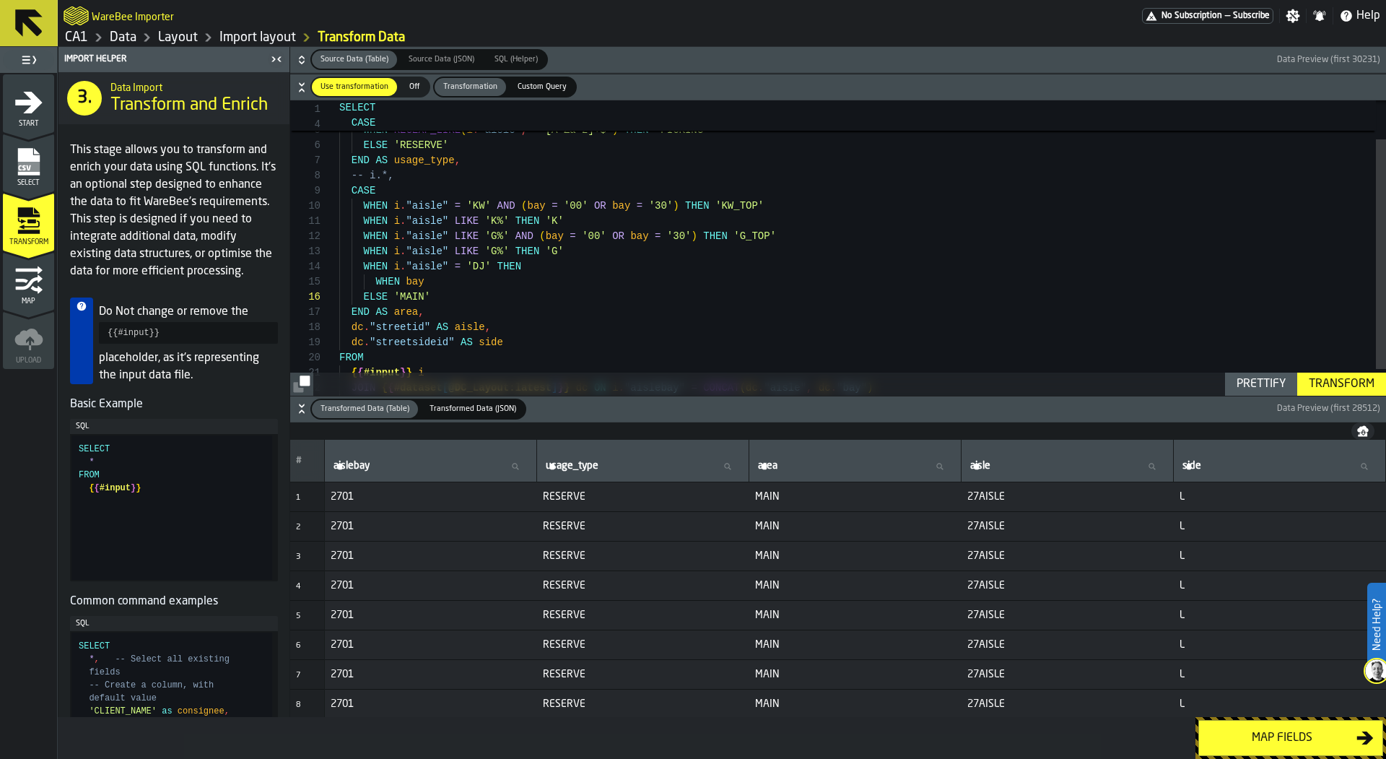
scroll to position [61, 0]
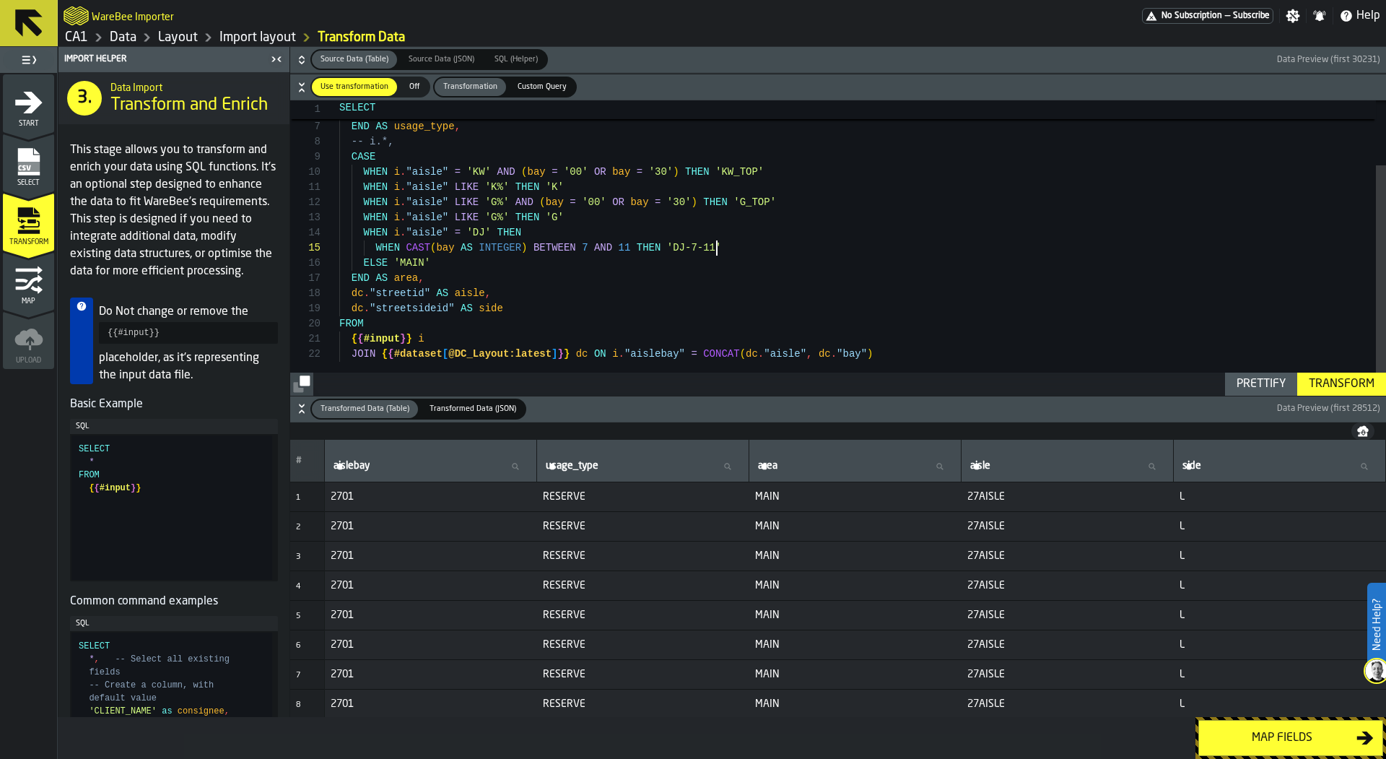
click at [644, 256] on div "ELSE 'MAIN'" at bounding box center [862, 263] width 1047 height 15
click at [746, 243] on div "-- i.*, END AS area , dc . "streetid" AS aisle , WHEN REGEXP_LIKE ( i . "aisle"…" at bounding box center [862, 207] width 1047 height 380
drag, startPoint x: 644, startPoint y: 256, endPoint x: 743, endPoint y: 250, distance: 99.8
click at [743, 250] on div "WHEN CAST ( bay AS INTEGER ) BETWEEN 7 AND 11 THEN 'DJ-7-11'" at bounding box center [862, 247] width 1047 height 15
click at [745, 248] on div "-- i.*, END AS area , dc . "streetid" AS aisle , WHEN REGEXP_LIKE ( i . "aisle"…" at bounding box center [862, 207] width 1047 height 380
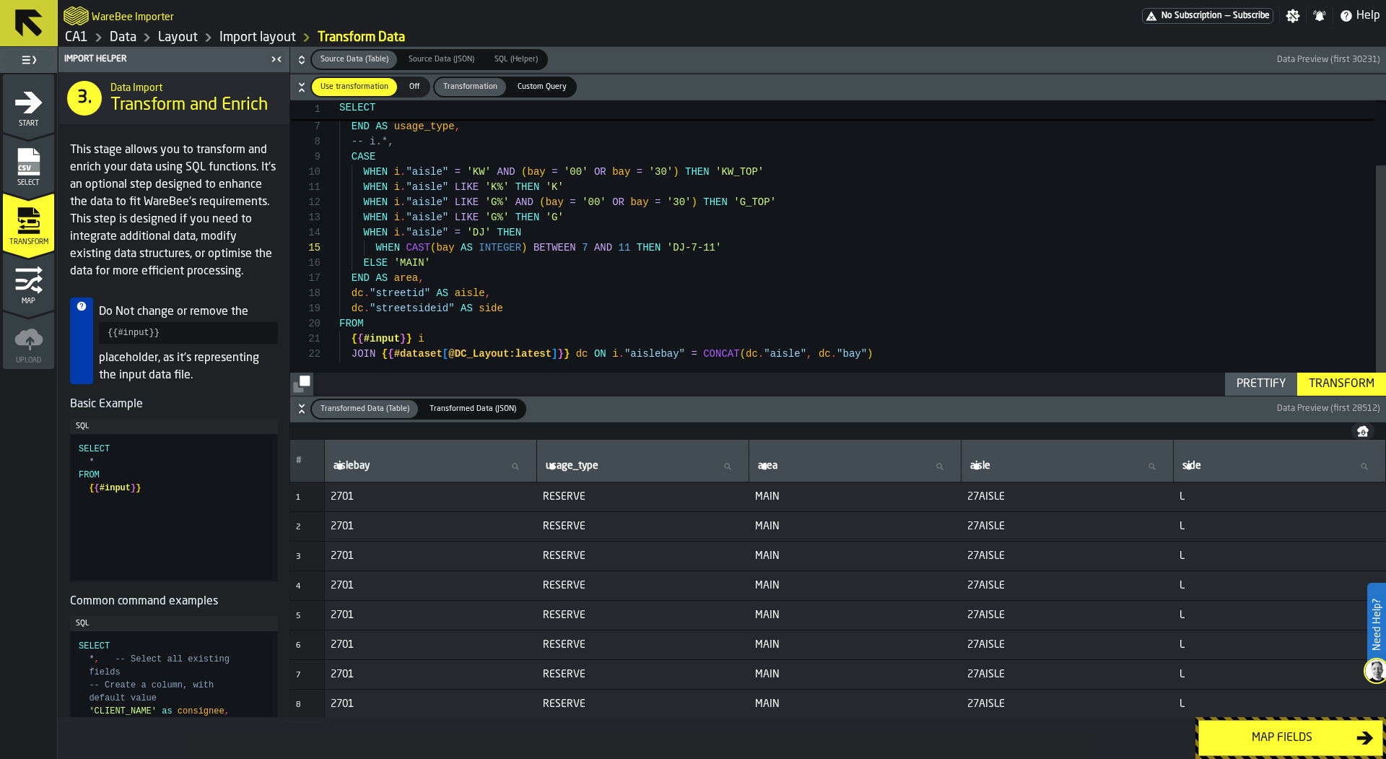
click at [745, 247] on div "-- i.*, END AS area , dc . "streetid" AS aisle , WHEN REGEXP_LIKE ( i . "aisle"…" at bounding box center [862, 207] width 1047 height 380
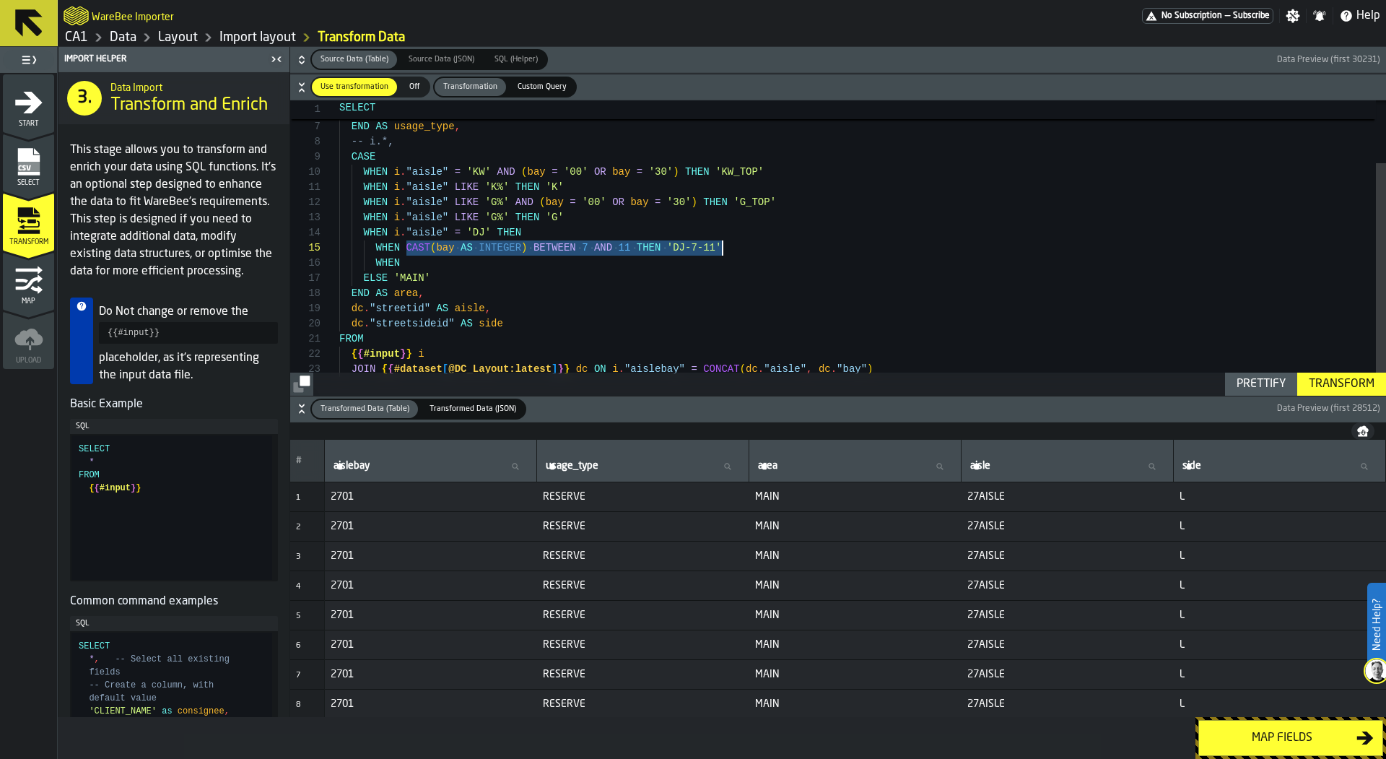
drag, startPoint x: 404, startPoint y: 248, endPoint x: 722, endPoint y: 251, distance: 317.6
click at [722, 251] on div "-- i.*, END AS area , dc . "streetid" AS aisle , WHEN REGEXP_LIKE ( i . "aisle"…" at bounding box center [862, 214] width 1047 height 395
click at [528, 267] on div "-- i.*, END AS area , dc . "streetid" AS aisle , WHEN REGEXP_LIKE ( i . "aisle"…" at bounding box center [862, 214] width 1047 height 395
type textarea "**********"
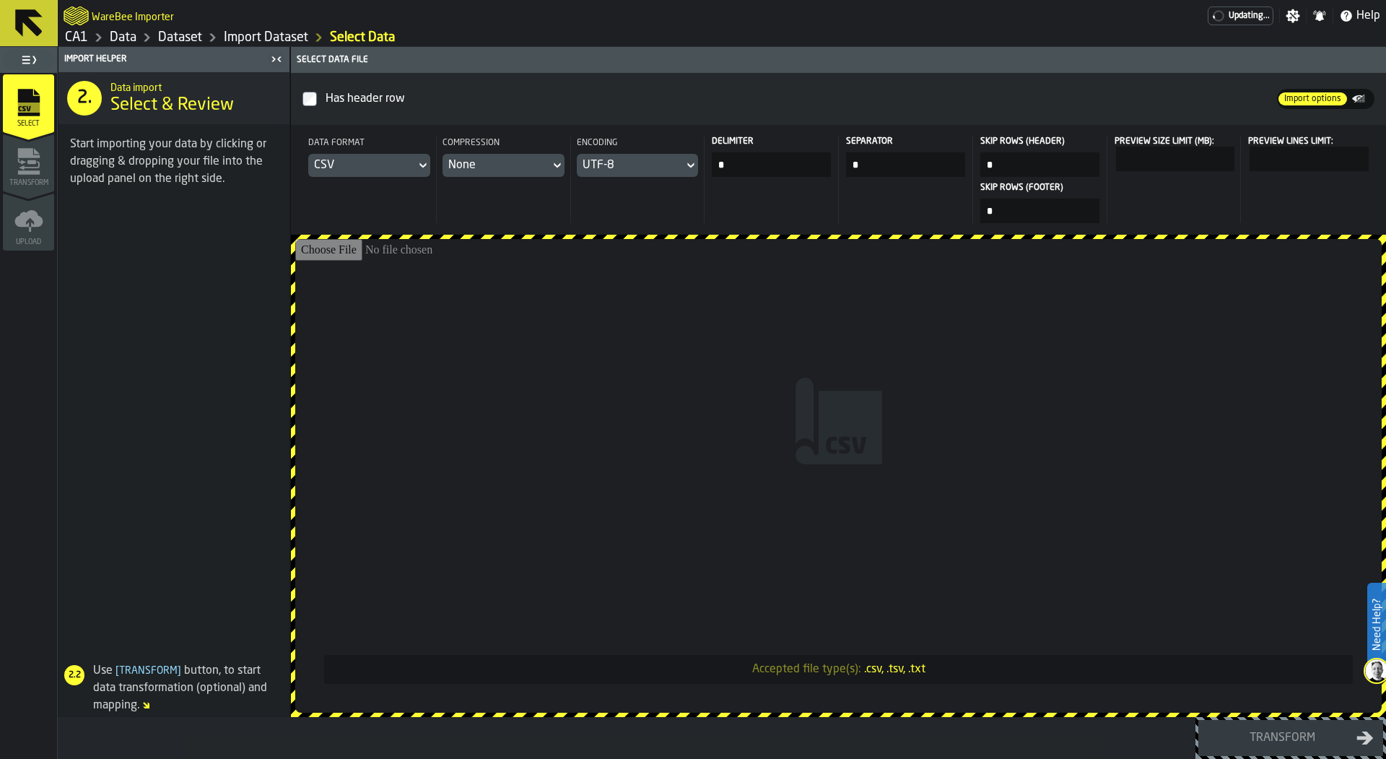
click at [36, 14] on icon at bounding box center [28, 22] width 27 height 27
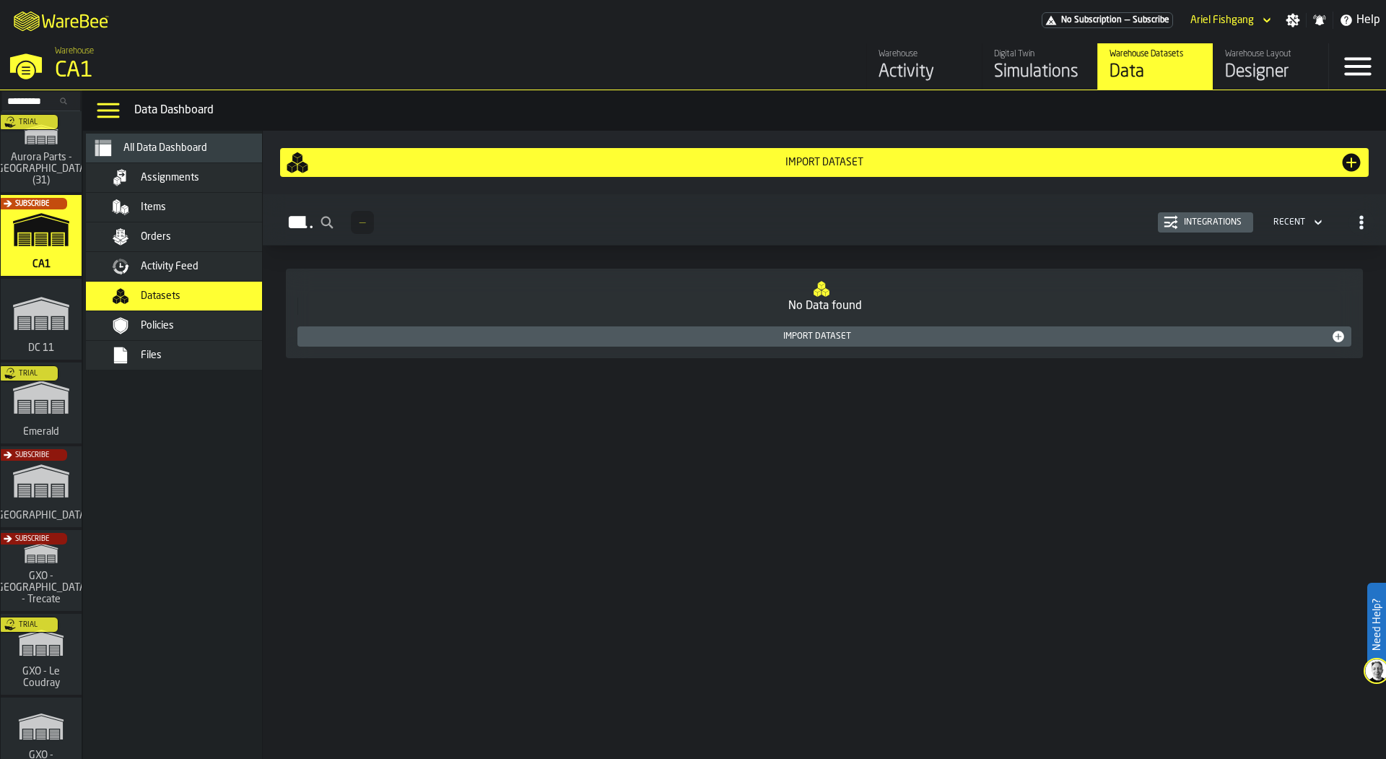
click at [52, 416] on div "Trial" at bounding box center [38, 407] width 81 height 84
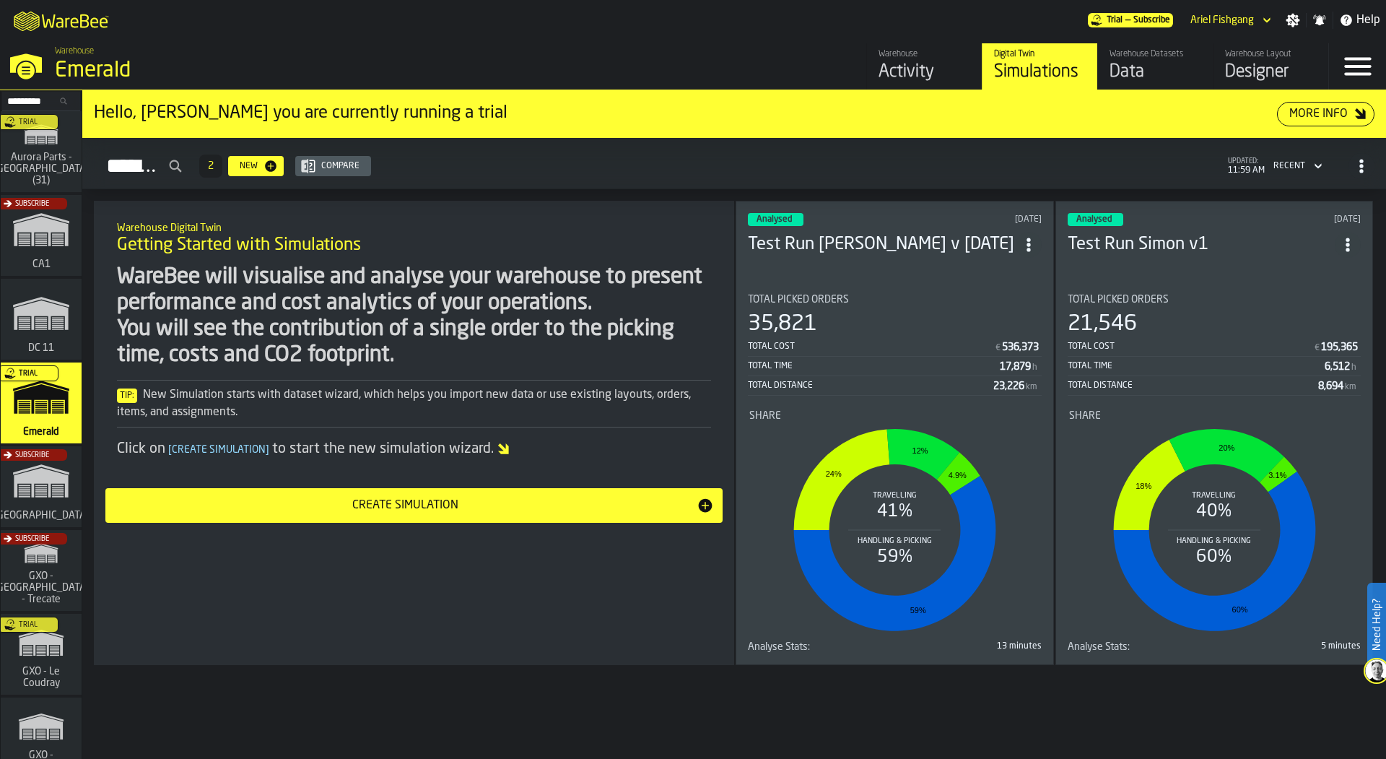
scroll to position [137, 0]
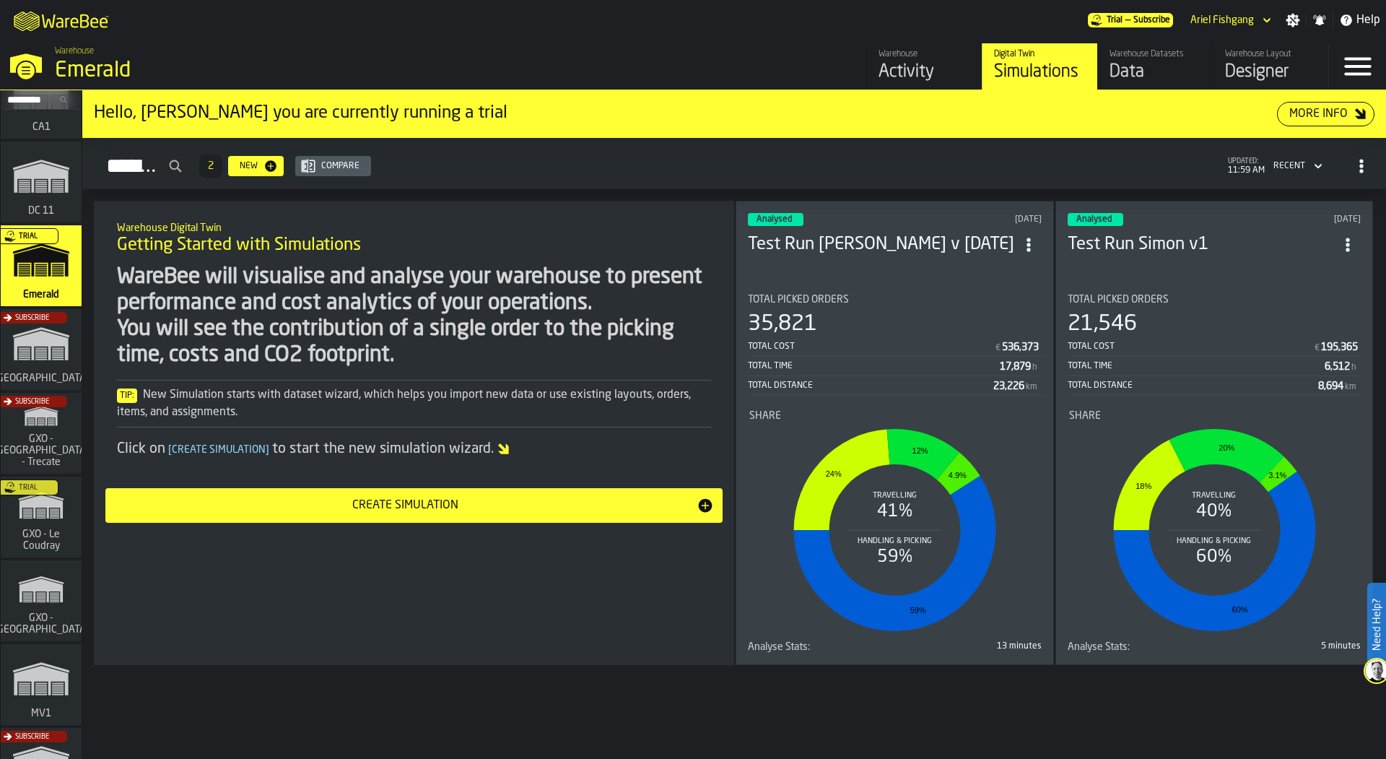
click at [26, 552] on div "Trial" at bounding box center [38, 521] width 81 height 84
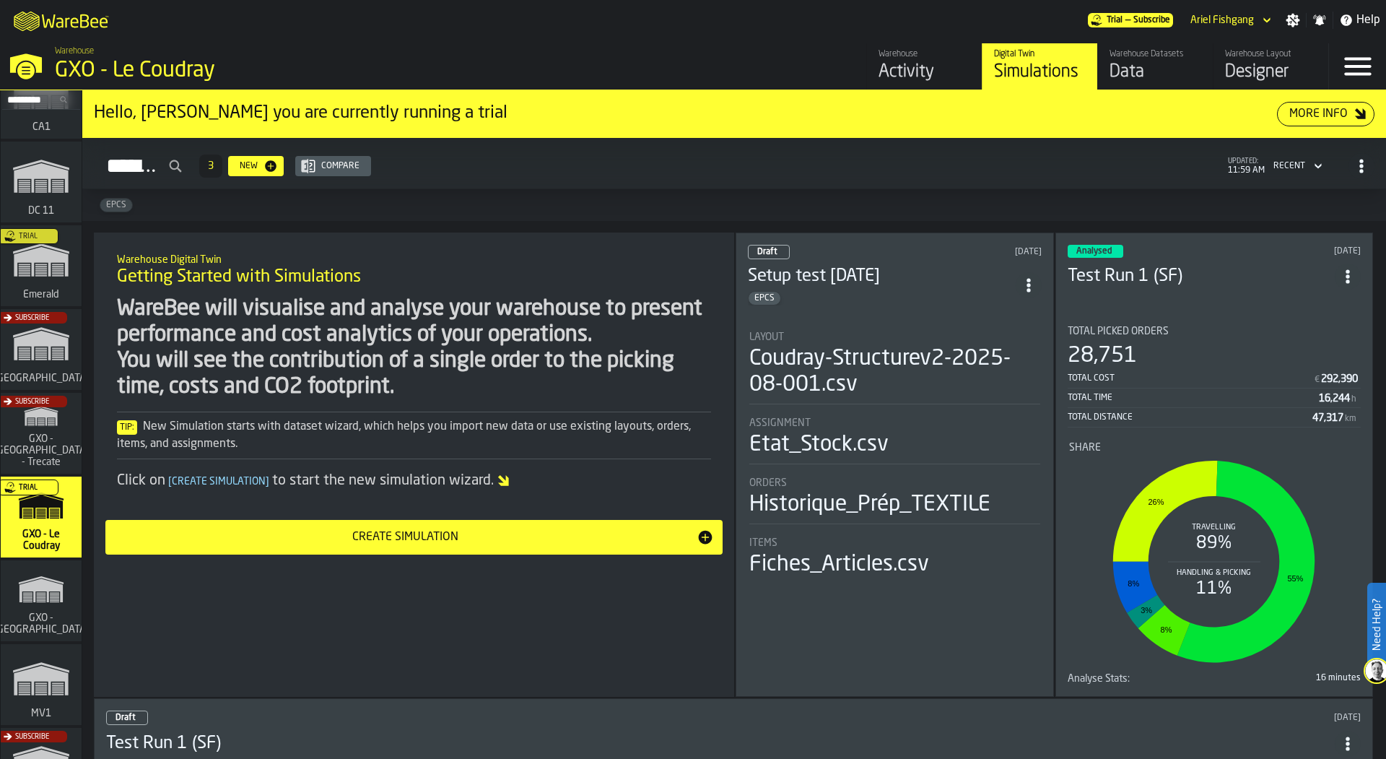
click at [1161, 80] on div "Data" at bounding box center [1155, 72] width 92 height 23
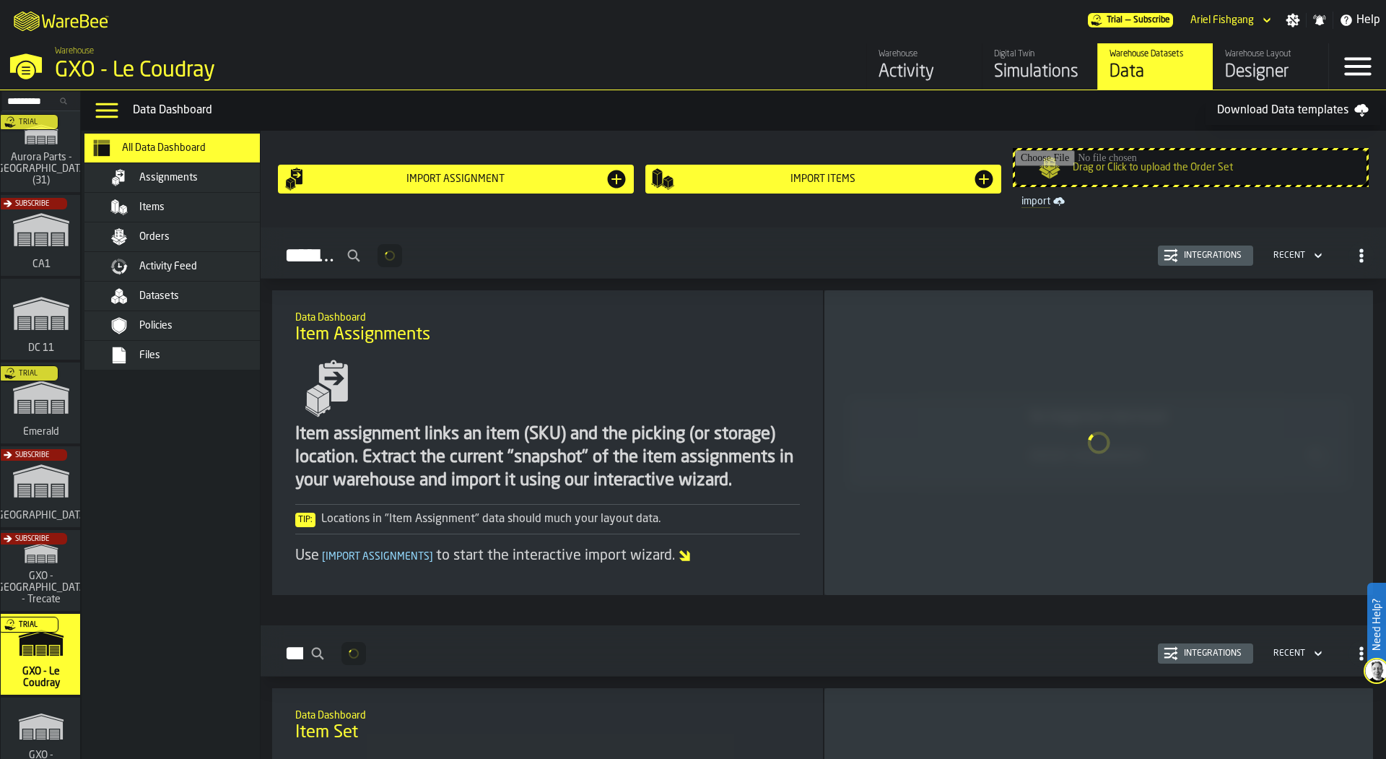
click at [1267, 72] on div "Designer" at bounding box center [1271, 72] width 92 height 23
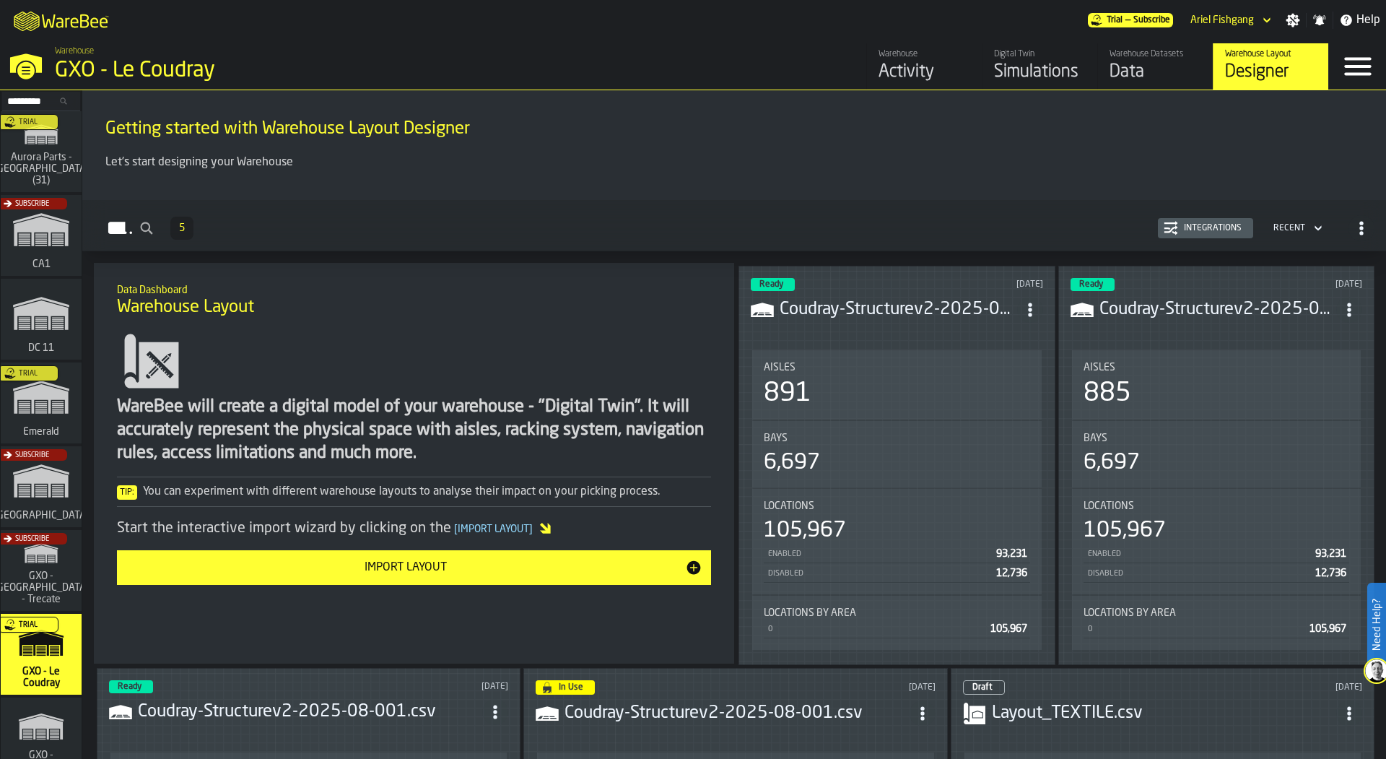
click at [1184, 238] on div "Layouts 5 Integrations Recent" at bounding box center [734, 227] width 1280 height 33
click at [1184, 221] on div "Integrations" at bounding box center [1206, 228] width 84 height 14
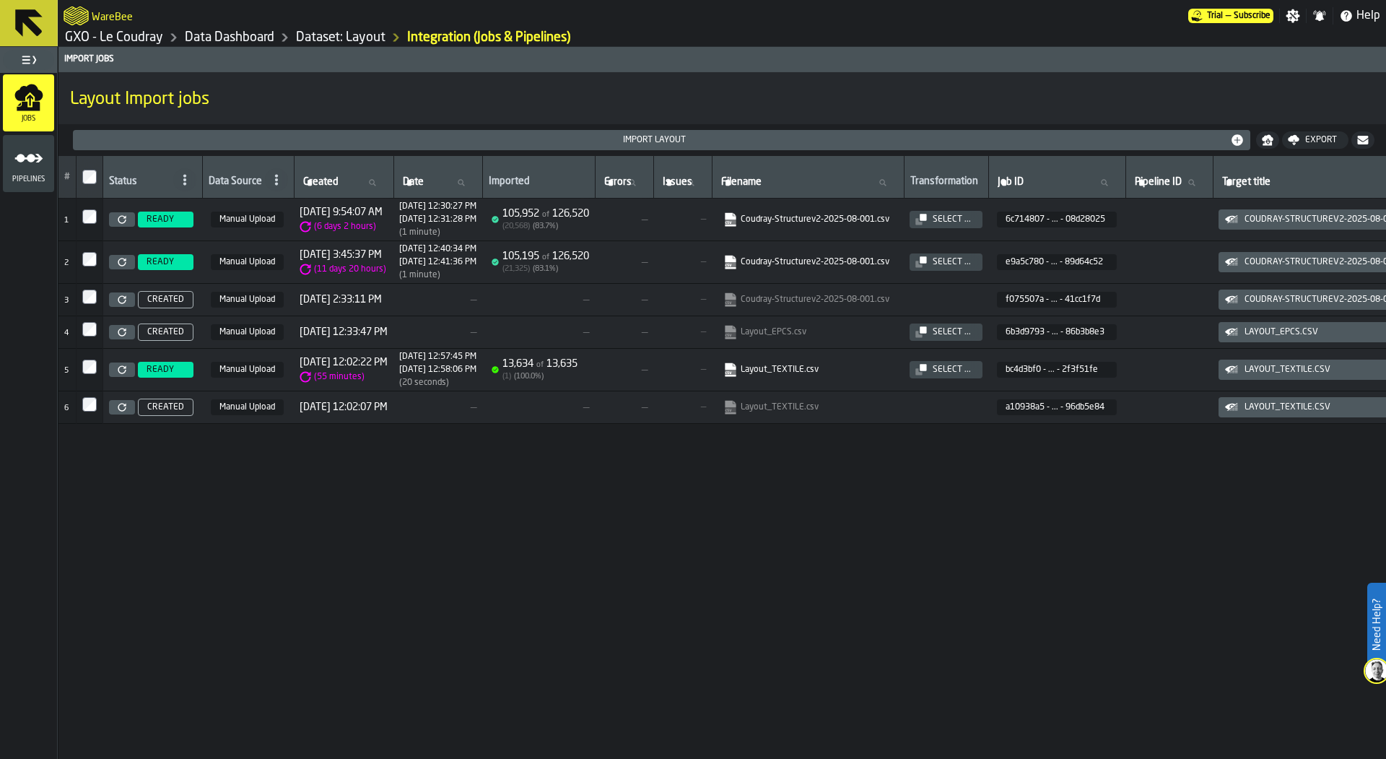
click at [126, 220] on link at bounding box center [122, 219] width 26 height 14
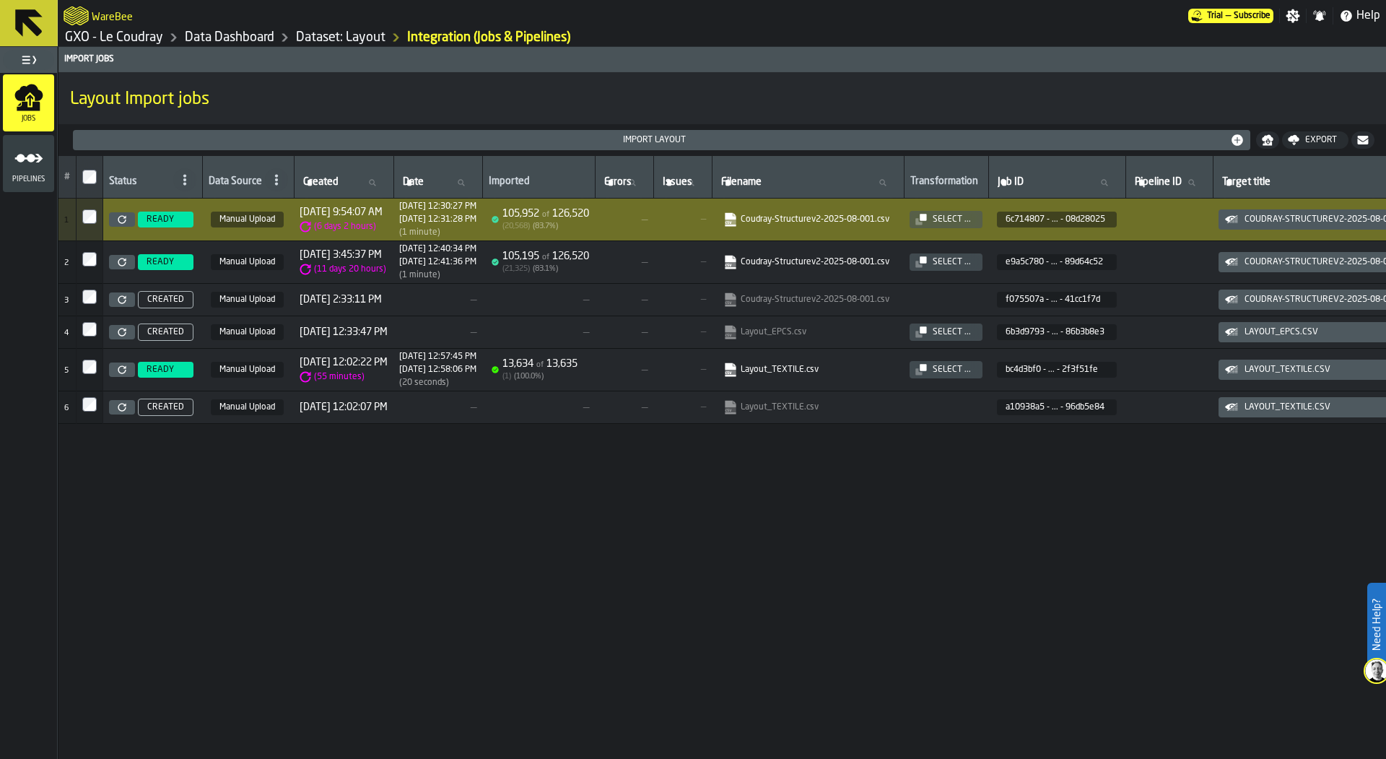
click at [156, 238] on td "READY" at bounding box center [153, 219] width 100 height 43
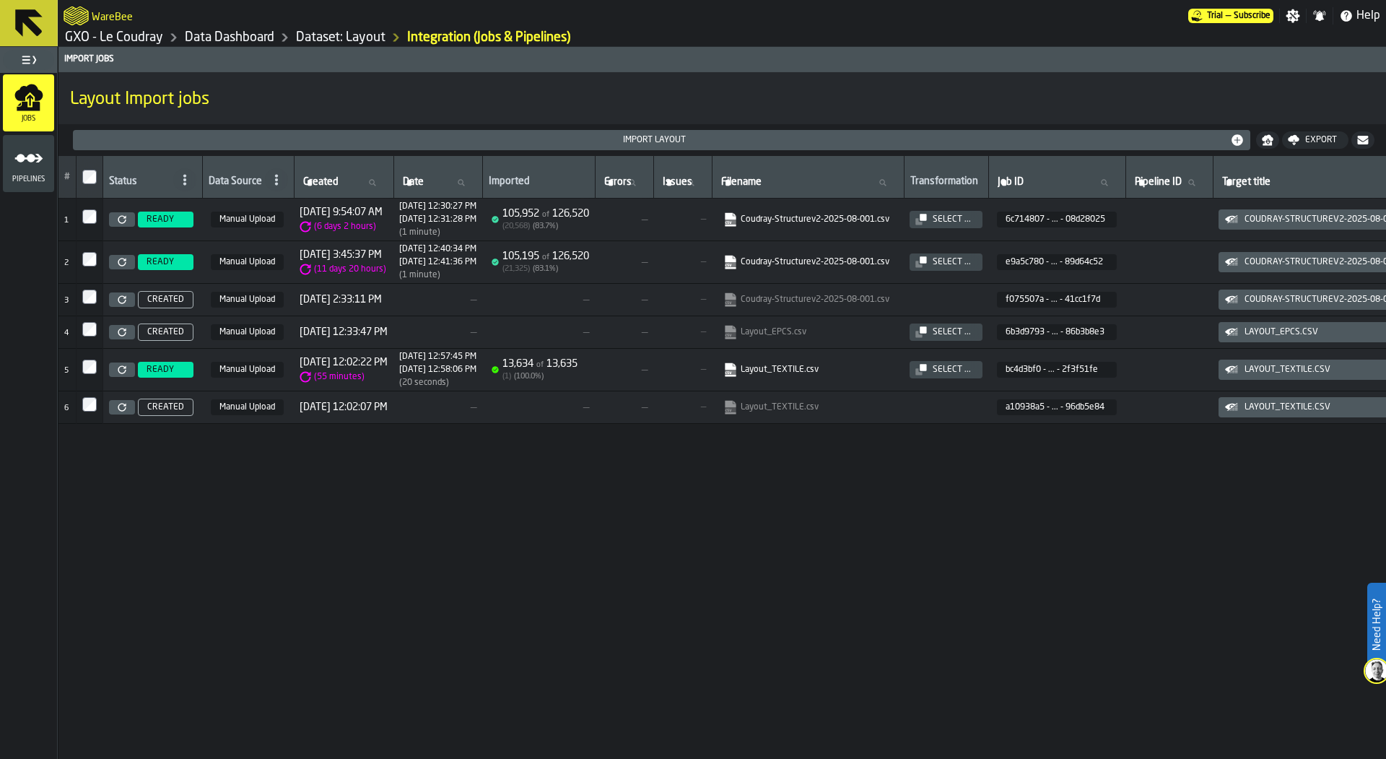
click at [154, 222] on span "READY" at bounding box center [160, 219] width 27 height 10
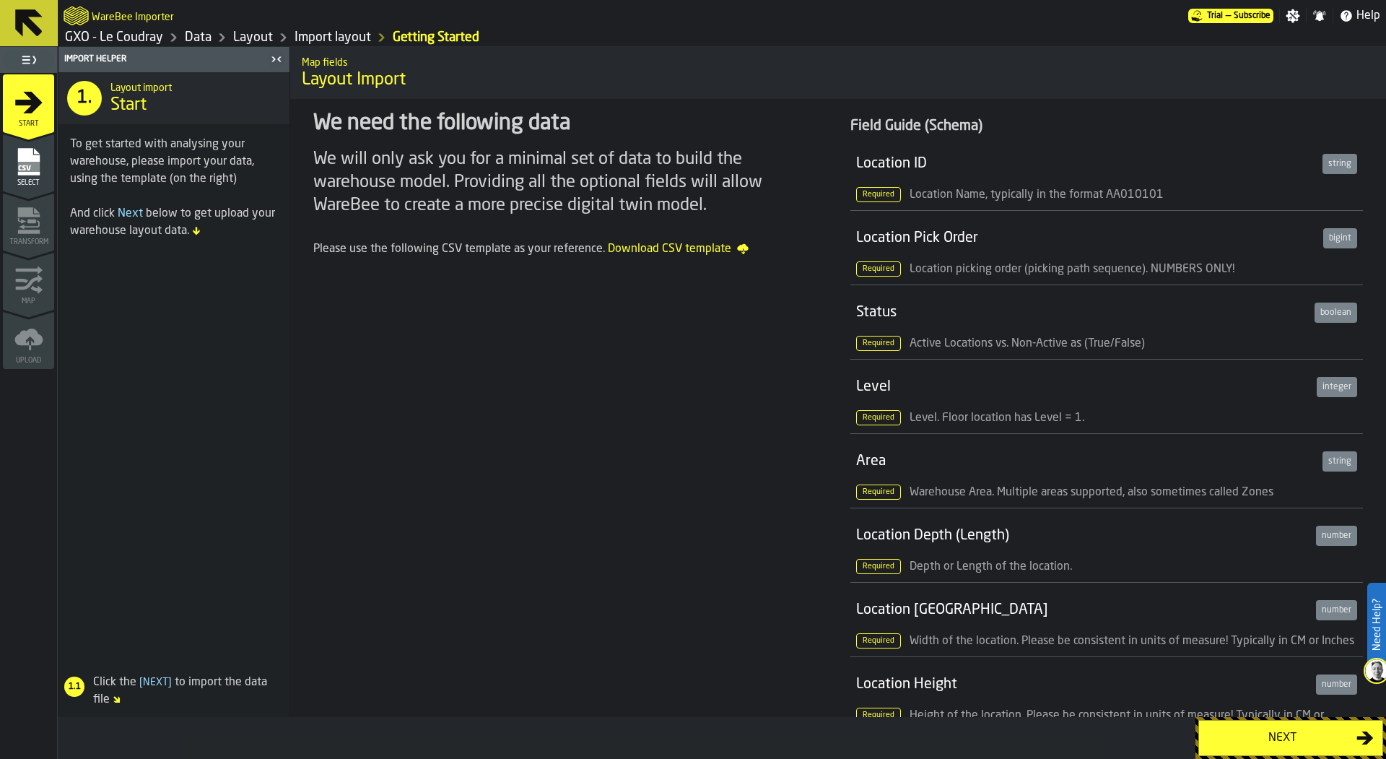
click at [47, 157] on div "Select" at bounding box center [28, 167] width 51 height 40
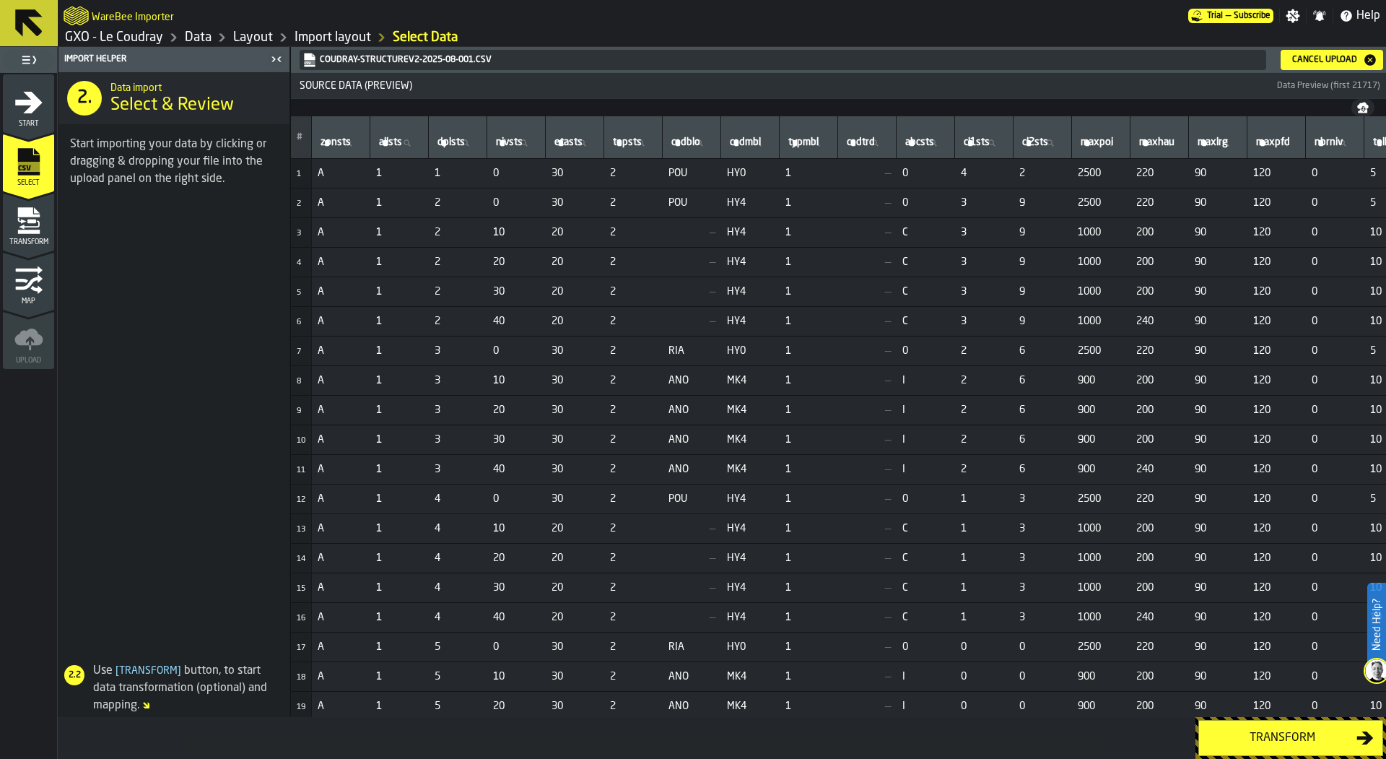
click at [30, 230] on icon "menu Transform" at bounding box center [28, 232] width 22 height 4
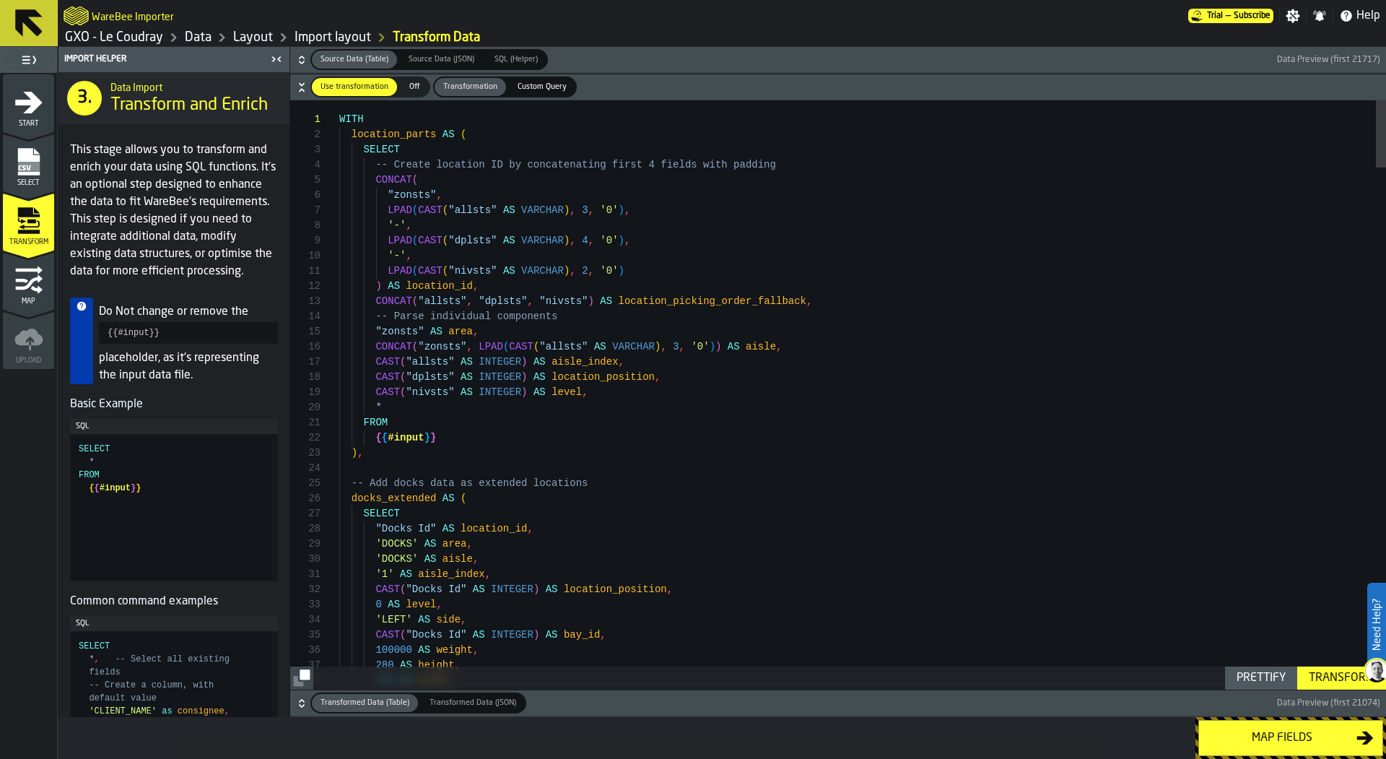
click at [201, 36] on link "Data" at bounding box center [198, 38] width 27 height 16
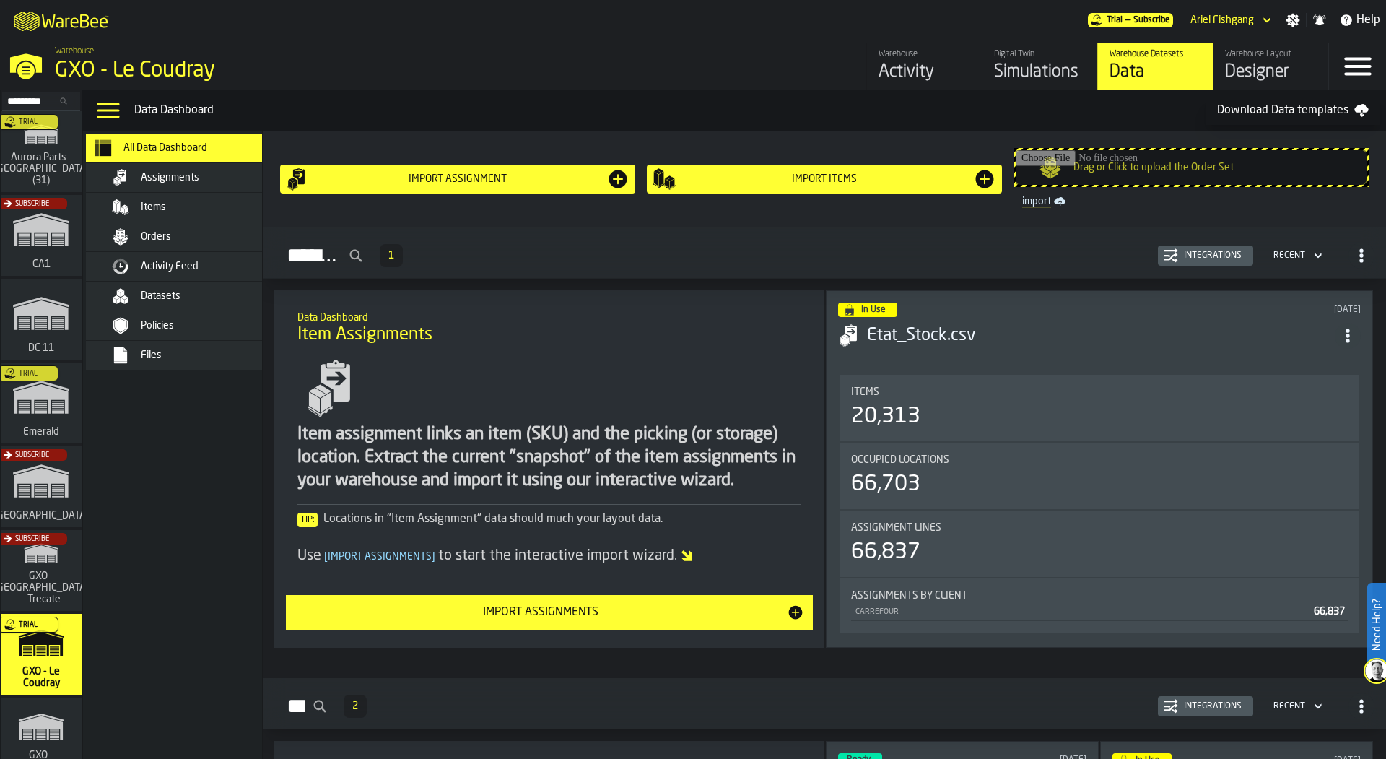
click at [34, 235] on div "Subscribe" at bounding box center [38, 240] width 81 height 84
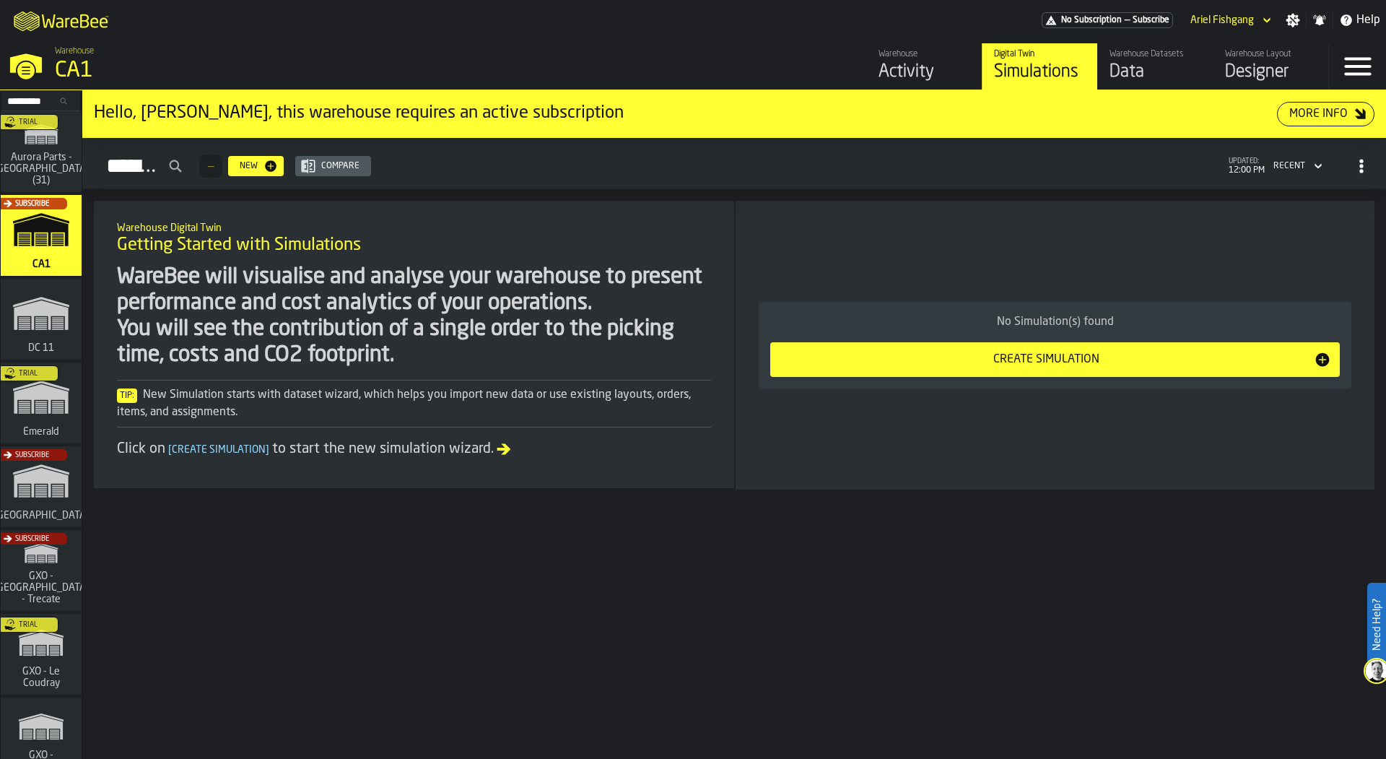
click at [1154, 58] on div "Warehouse Datasets" at bounding box center [1155, 54] width 92 height 10
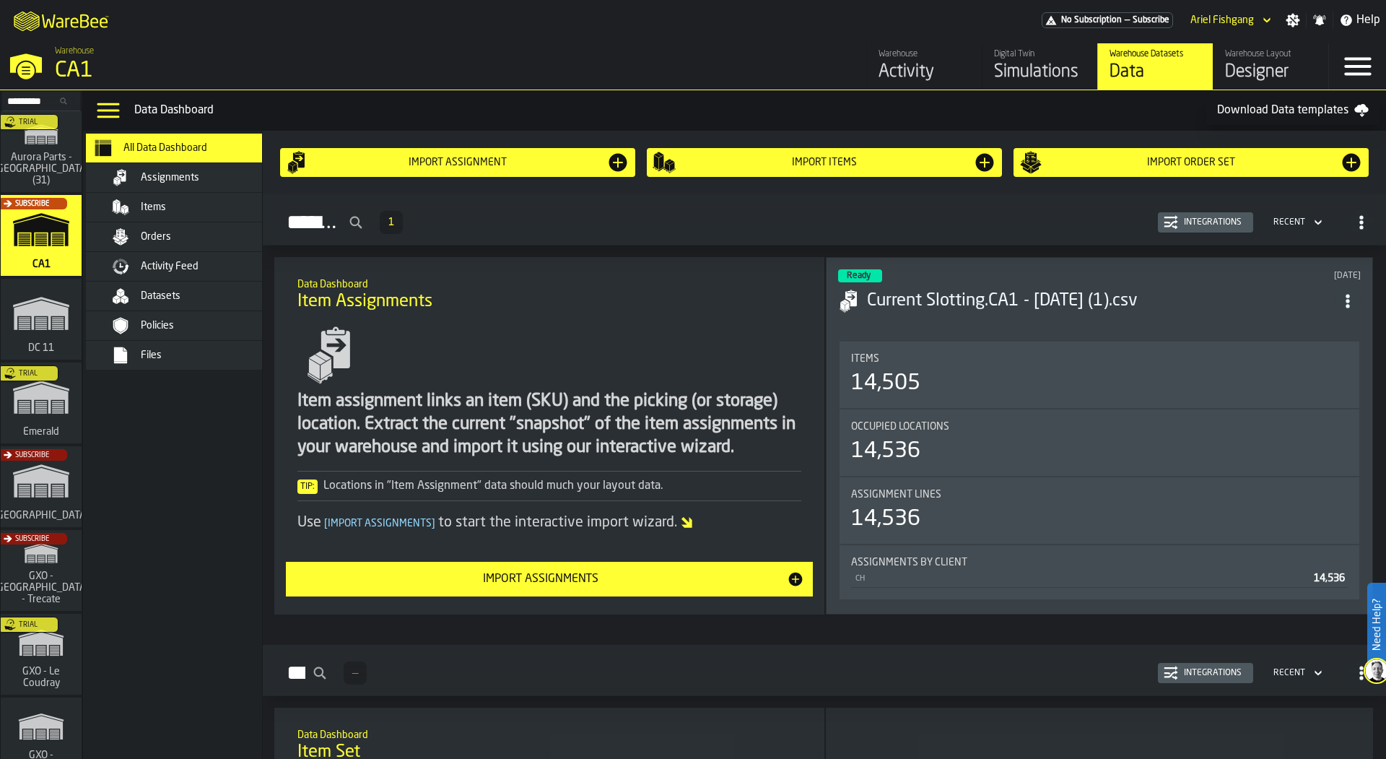
click at [204, 289] on div "Datasets" at bounding box center [194, 295] width 176 height 17
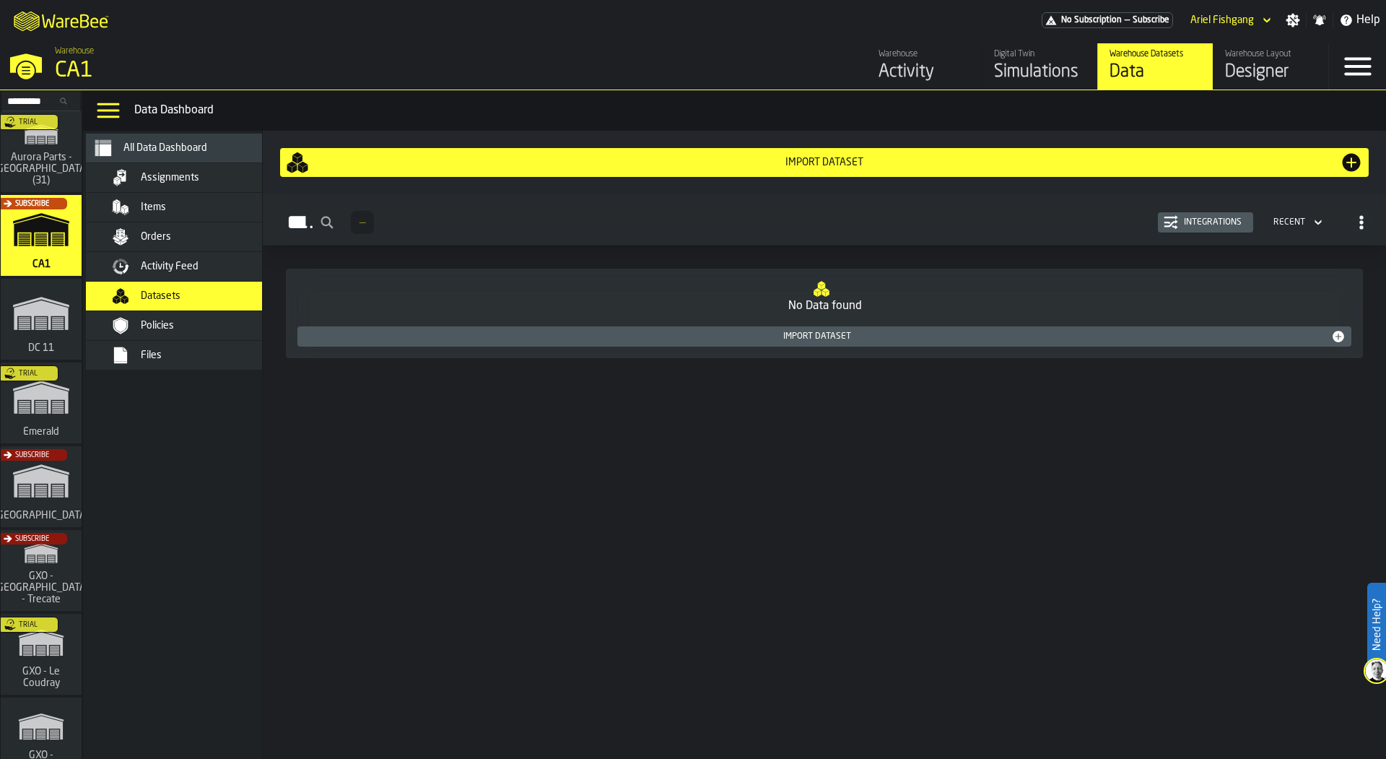
click at [649, 158] on div "Import Dataset" at bounding box center [824, 163] width 1031 height 12
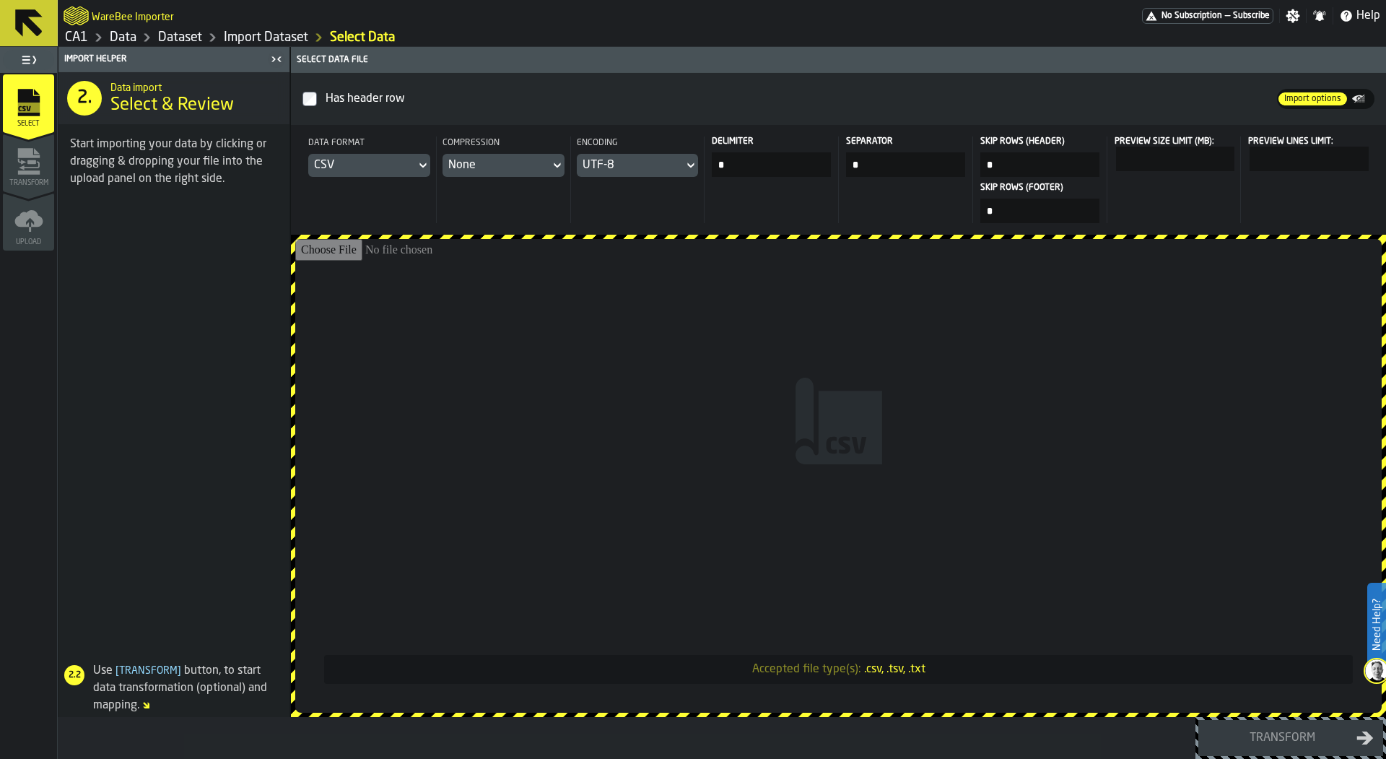
click at [187, 41] on link "Dataset" at bounding box center [180, 38] width 44 height 16
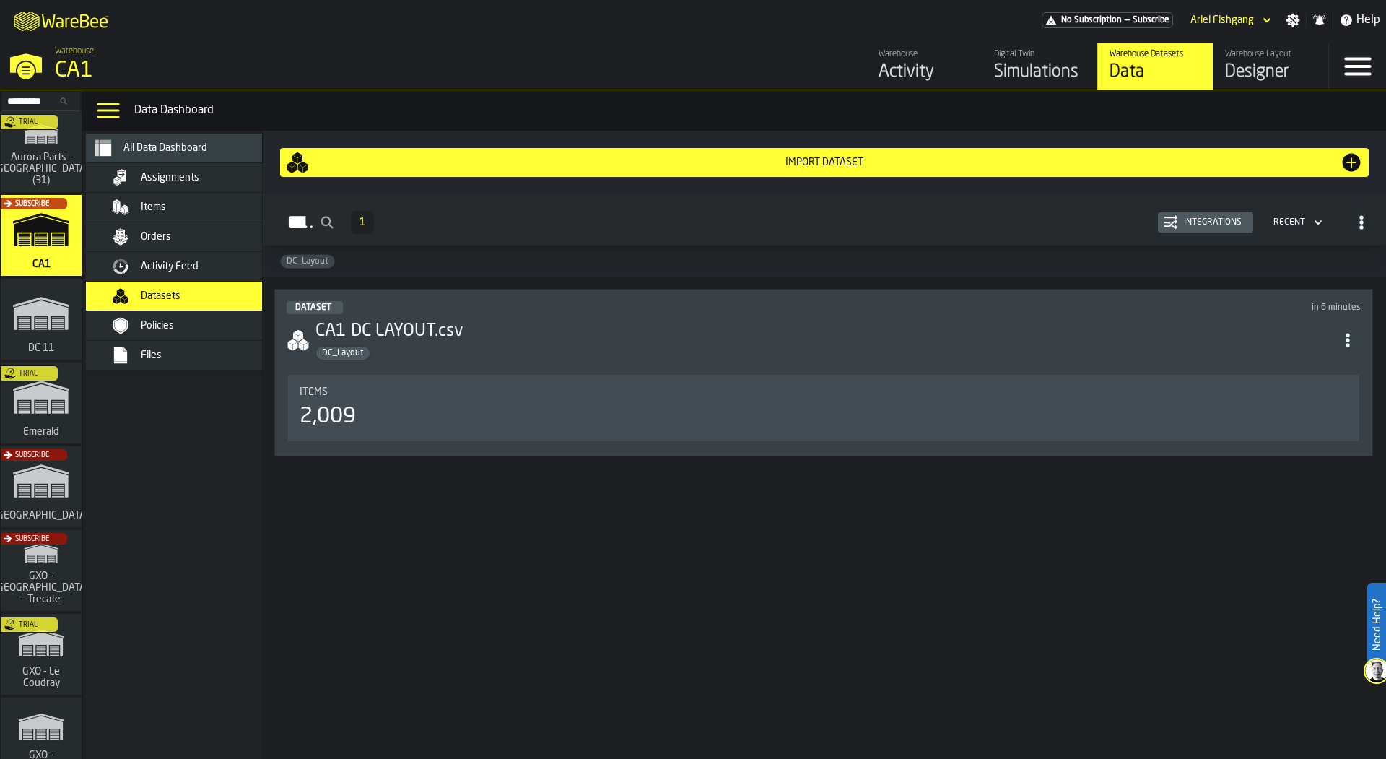
click at [494, 347] on div "DC_Layout" at bounding box center [824, 353] width 1019 height 14
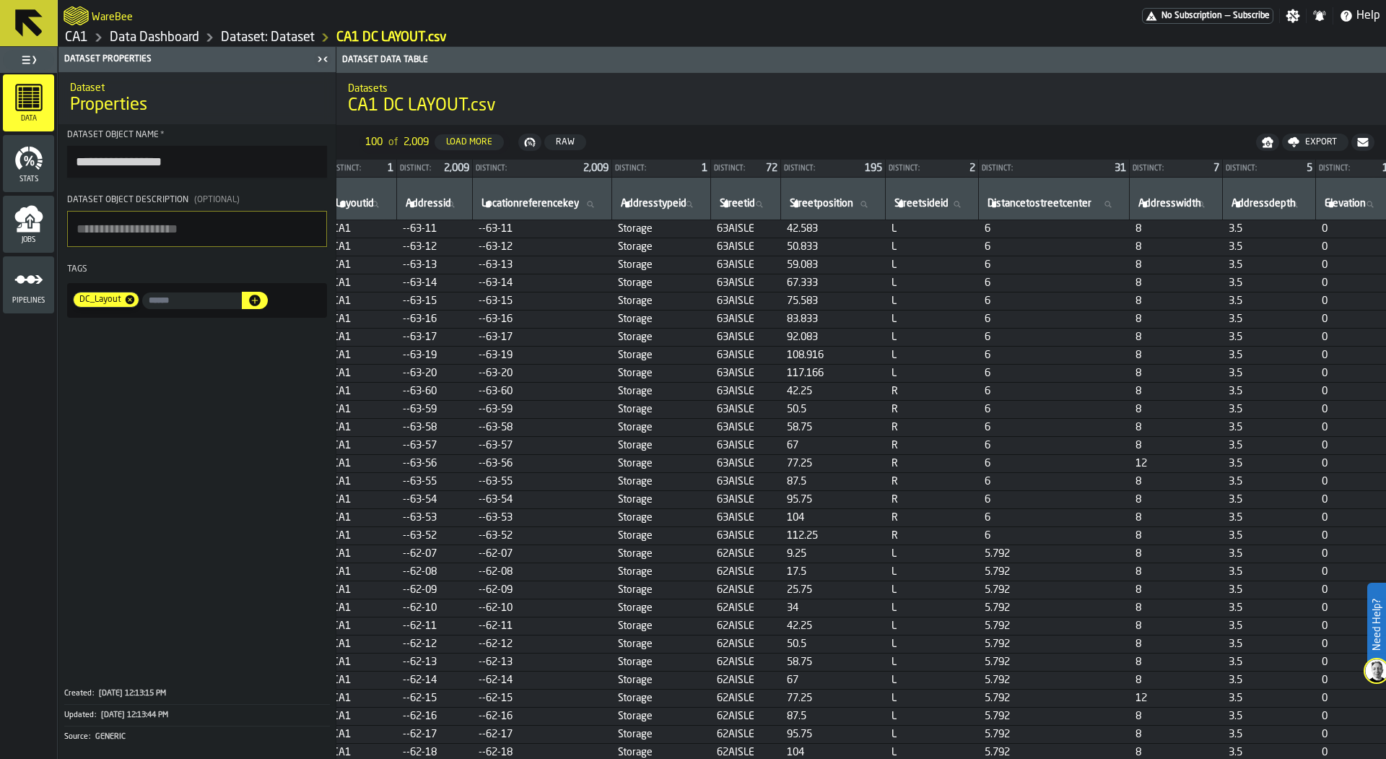
scroll to position [0, 12]
drag, startPoint x: 487, startPoint y: 226, endPoint x: 544, endPoint y: 223, distance: 57.1
click at [544, 223] on span "--63-11" at bounding box center [540, 229] width 128 height 12
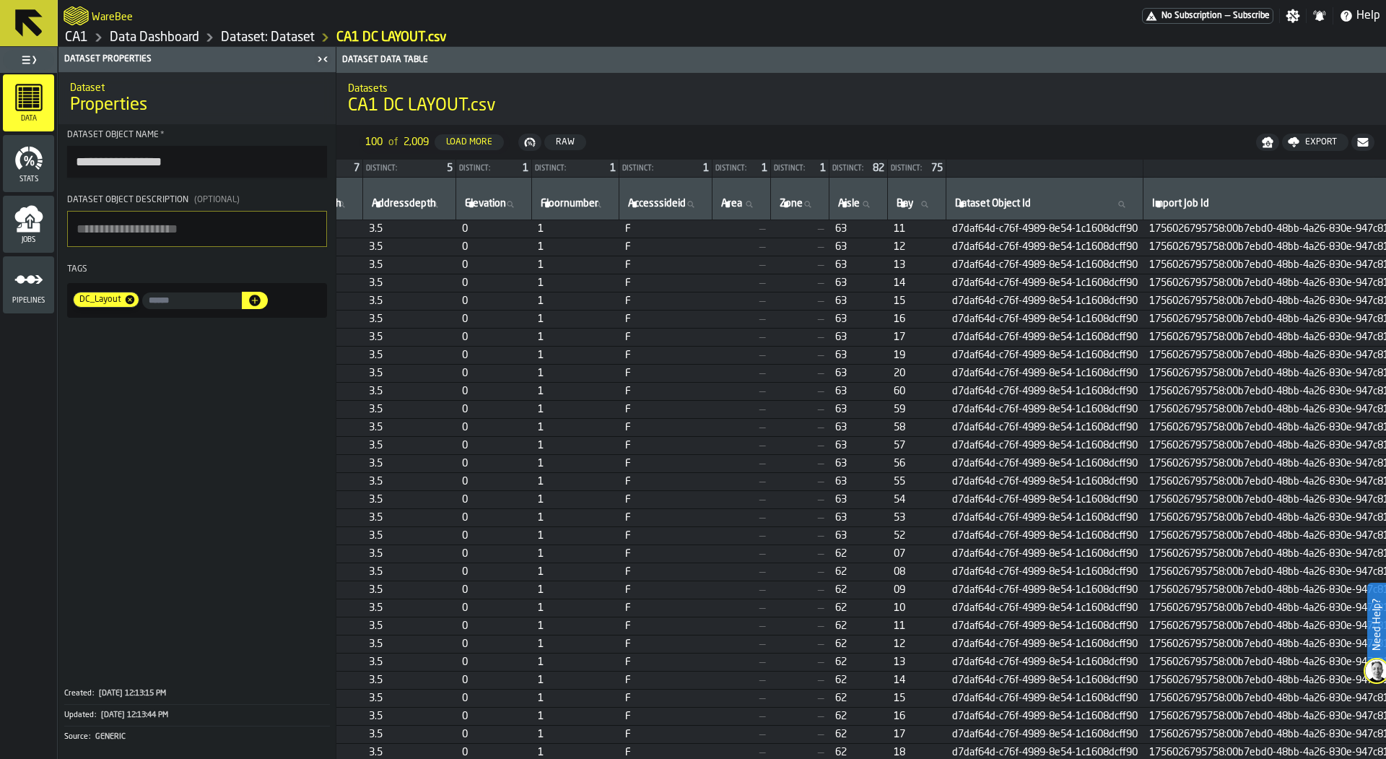
scroll to position [0, 999]
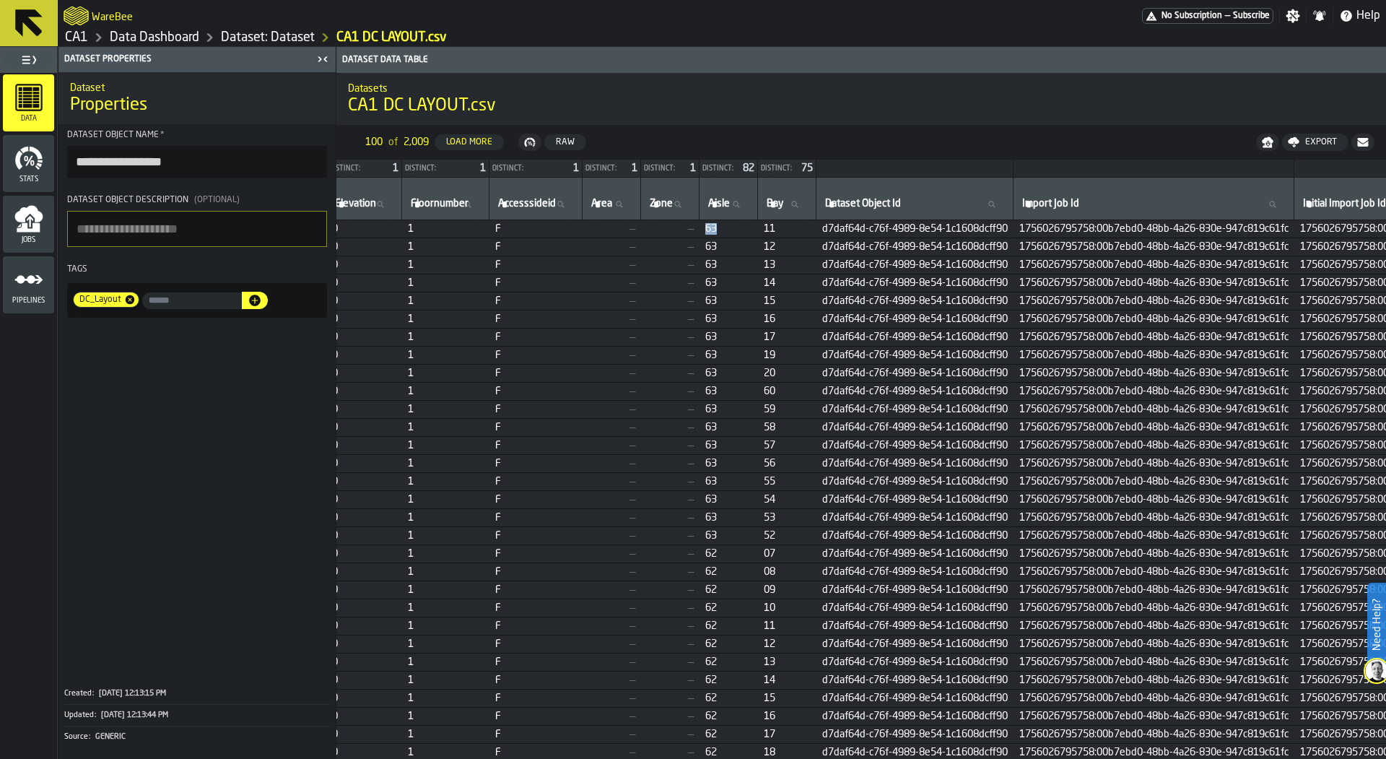
drag, startPoint x: 772, startPoint y: 227, endPoint x: 806, endPoint y: 227, distance: 33.9
click at [752, 227] on span "63" at bounding box center [728, 229] width 47 height 12
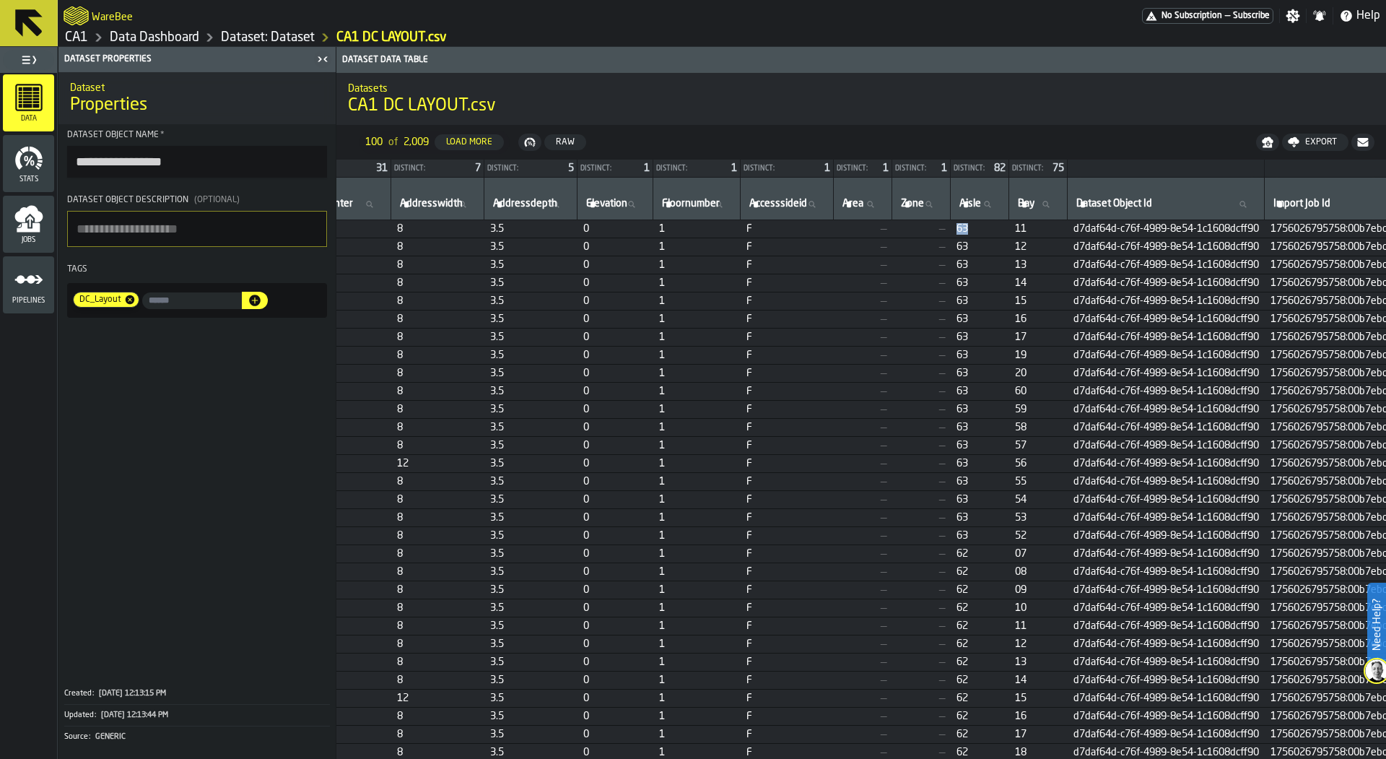
scroll to position [0, 751]
click at [255, 35] on link "Dataset: Dataset" at bounding box center [268, 38] width 94 height 16
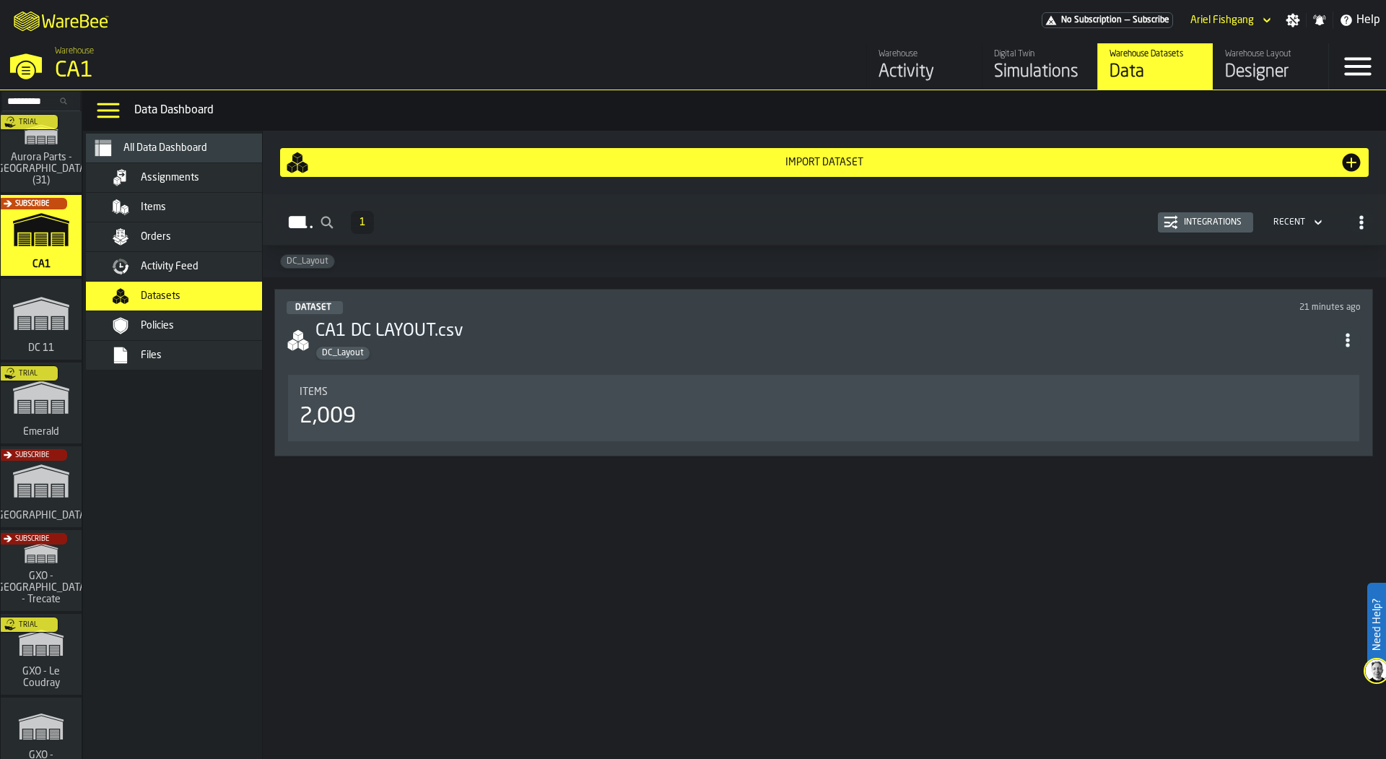
click at [1244, 79] on div "Designer" at bounding box center [1271, 72] width 92 height 23
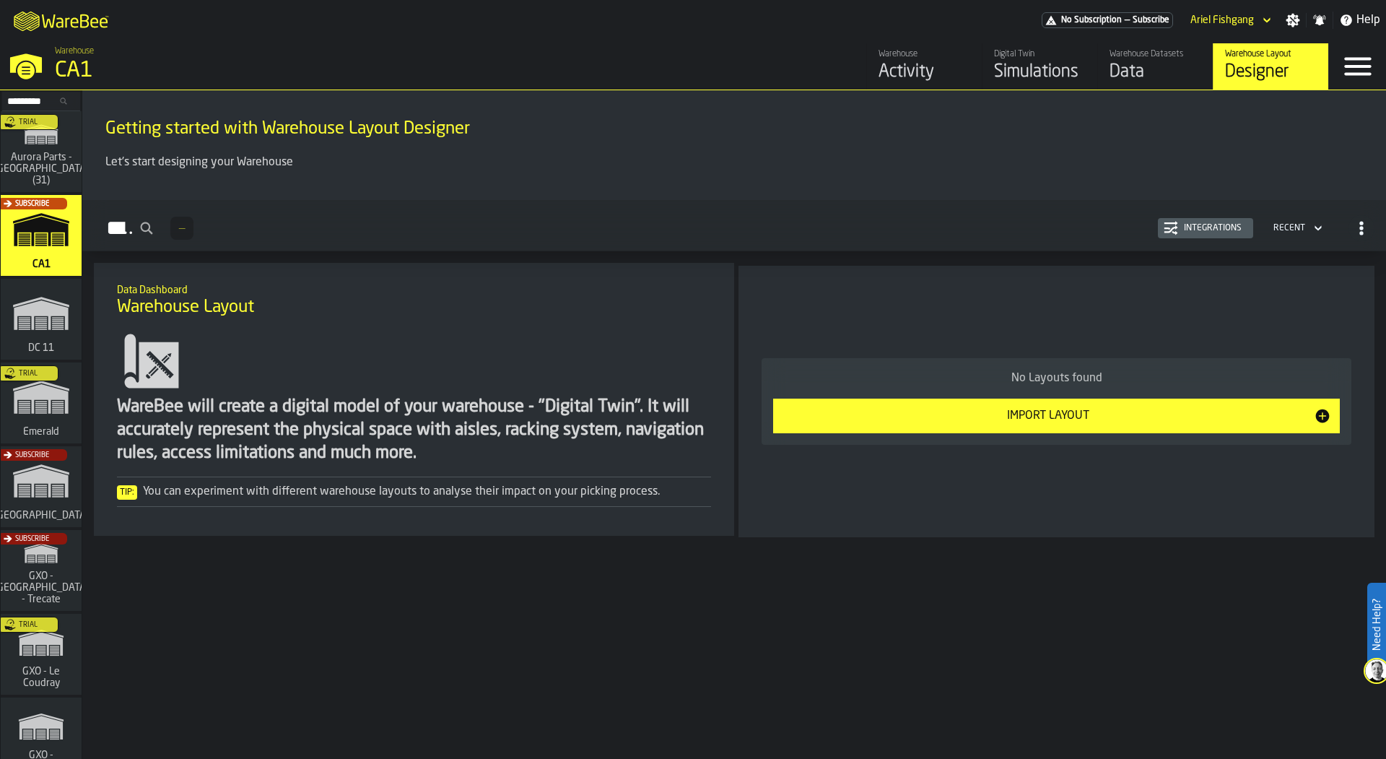
click at [948, 421] on div "Import Layout" at bounding box center [1048, 415] width 532 height 17
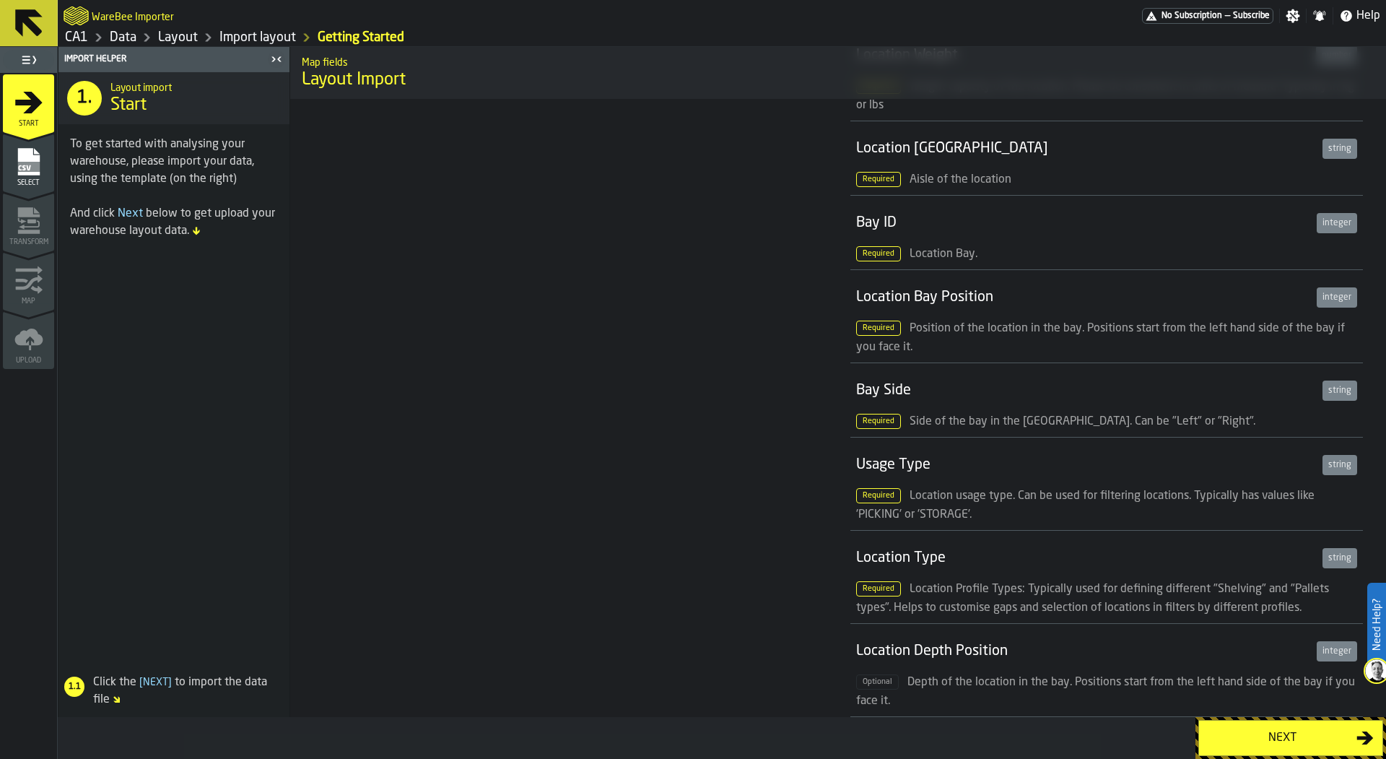
scroll to position [726, 0]
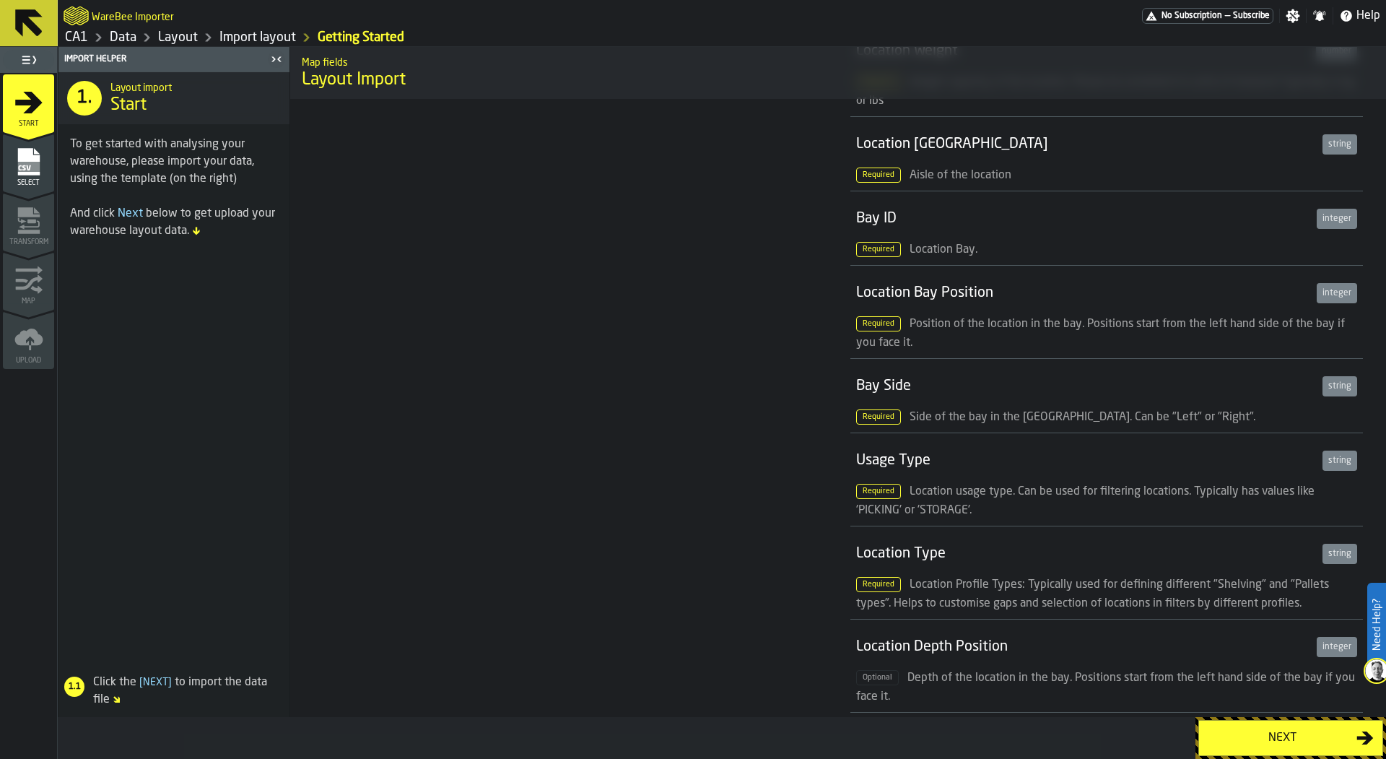
click at [118, 42] on link "Data" at bounding box center [123, 38] width 27 height 16
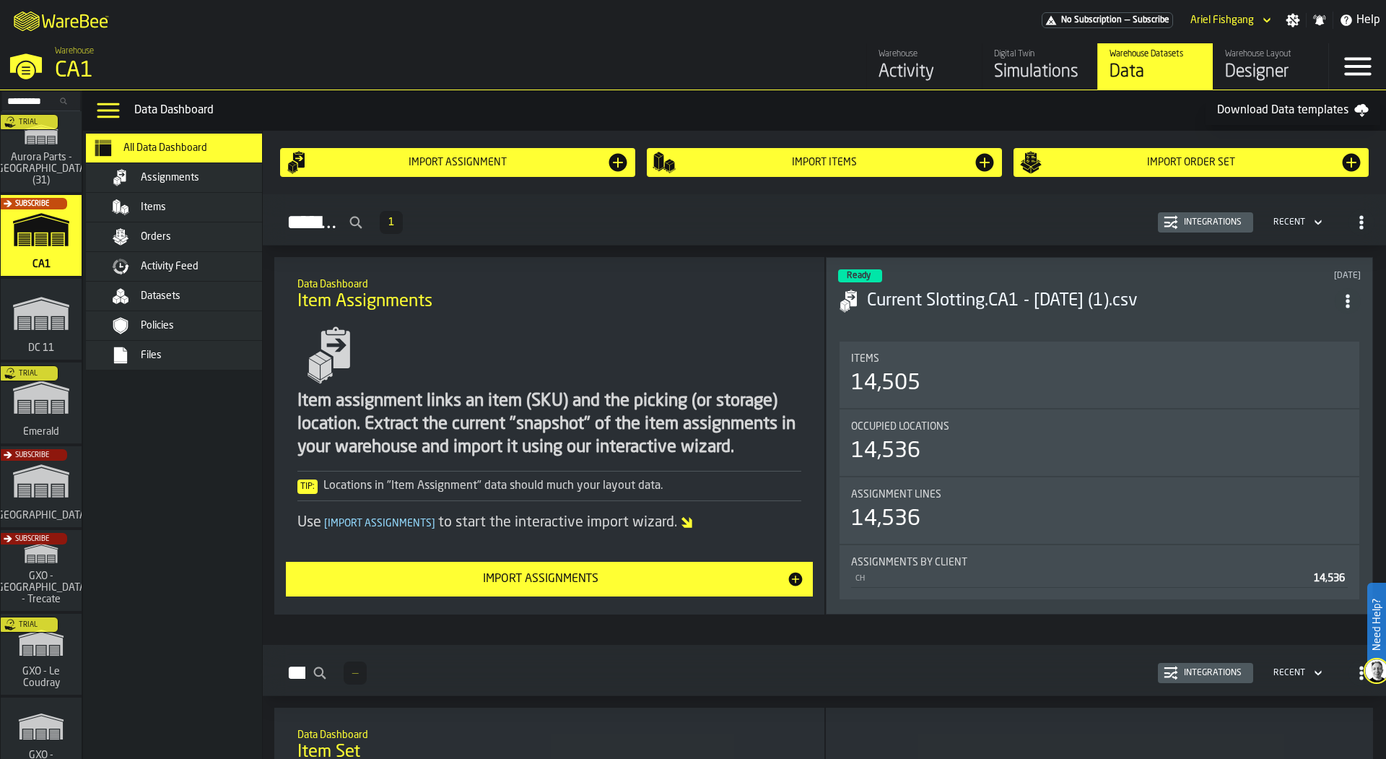
click at [161, 290] on span "Datasets" at bounding box center [161, 296] width 40 height 12
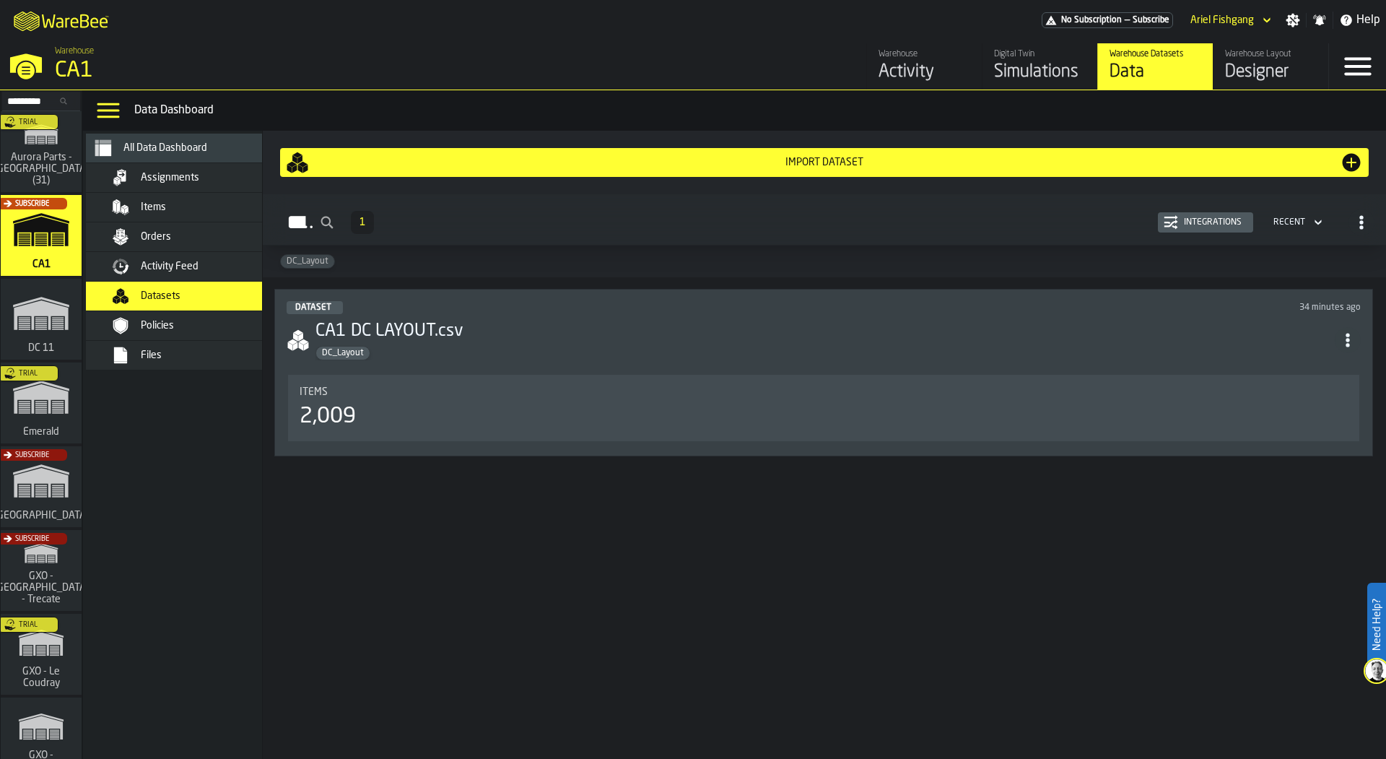
click at [486, 359] on div "Dataset 34 minutes ago CA1 DC LAYOUT.csv DC_Layout Items 2,009" at bounding box center [823, 372] width 1099 height 167
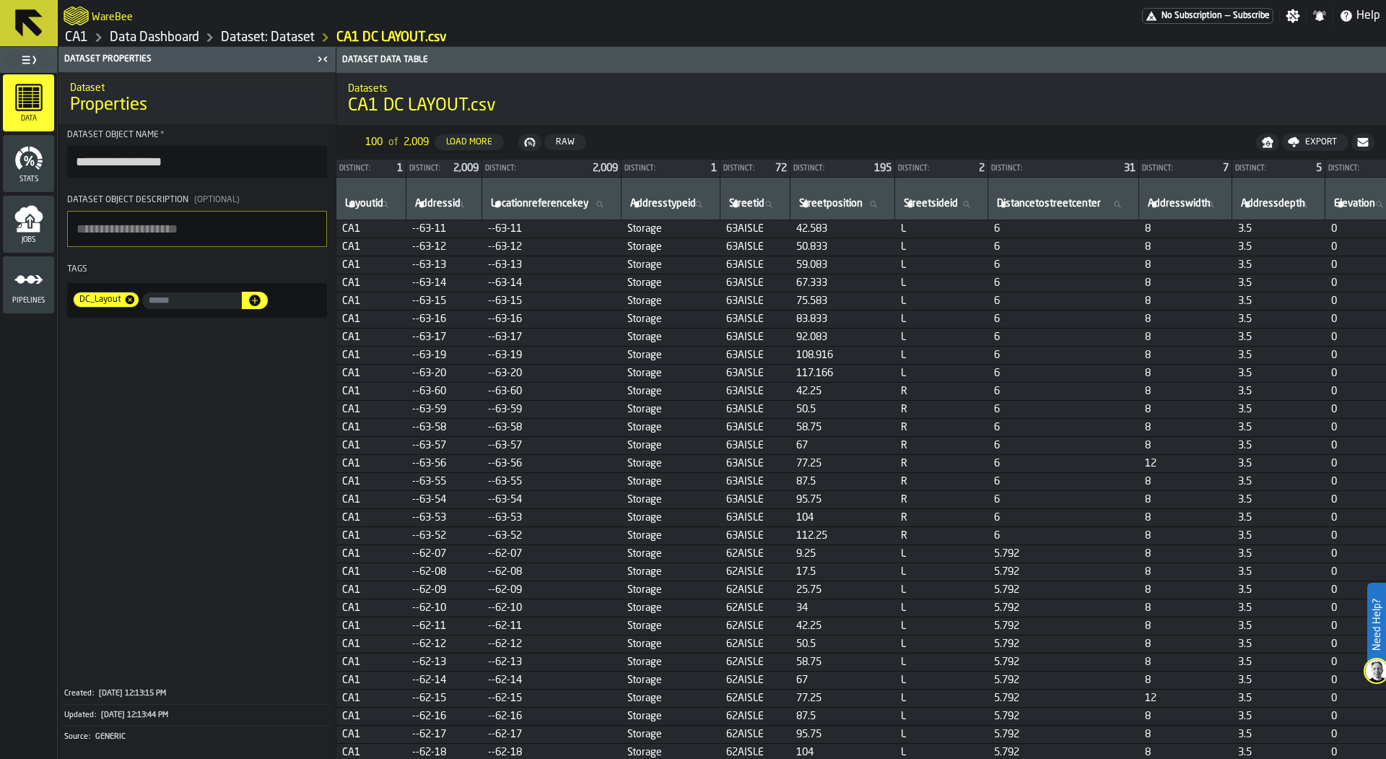
scroll to position [0, 9]
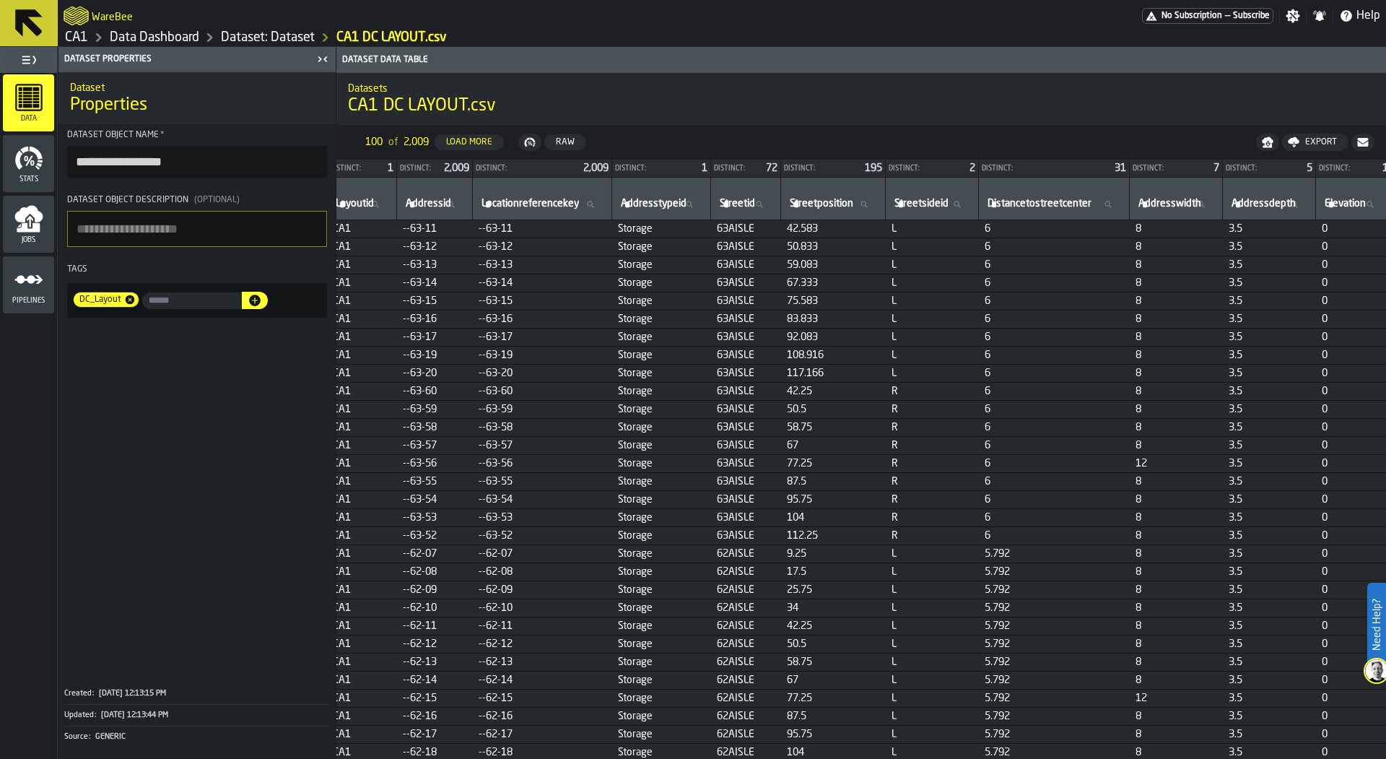
click at [574, 142] on div "Raw" at bounding box center [565, 142] width 30 height 10
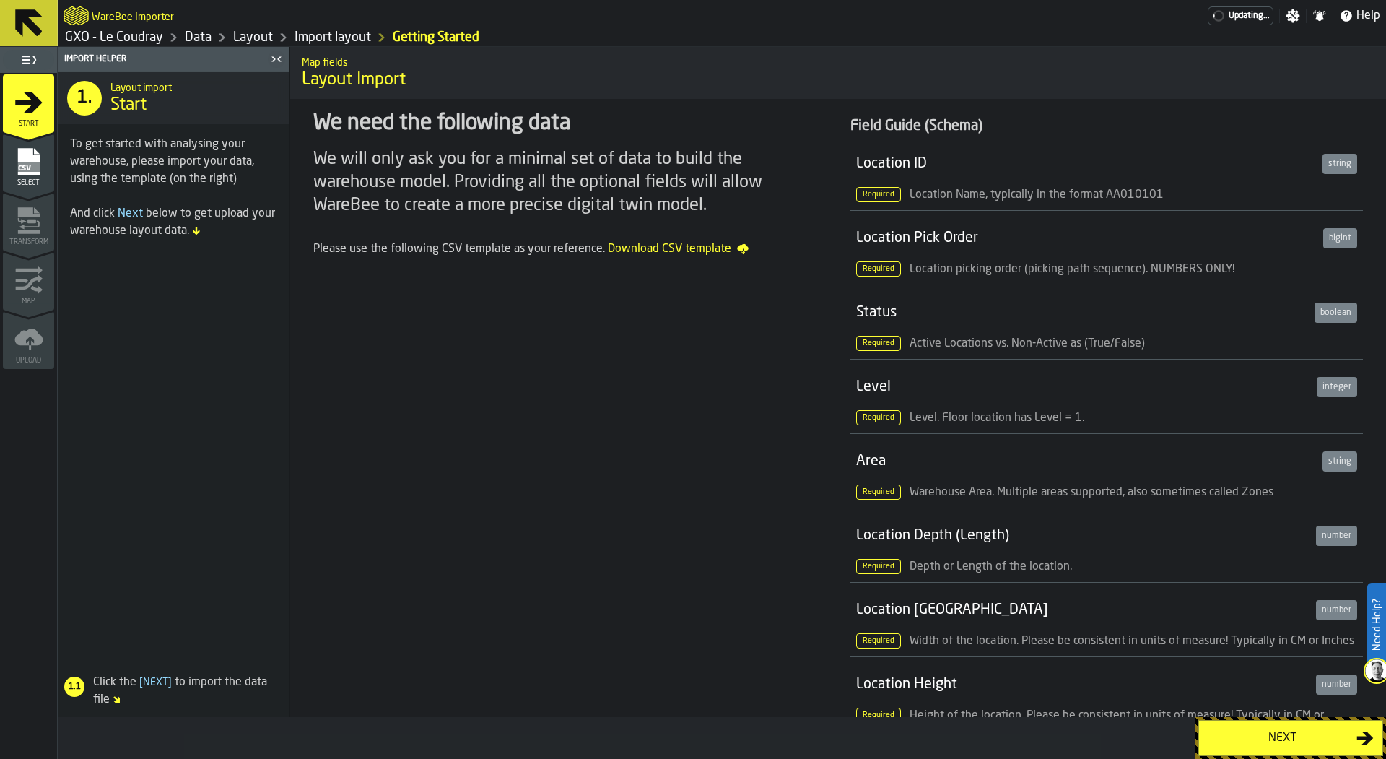
click at [14, 187] on icon "menu Select" at bounding box center [28, 192] width 51 height 14
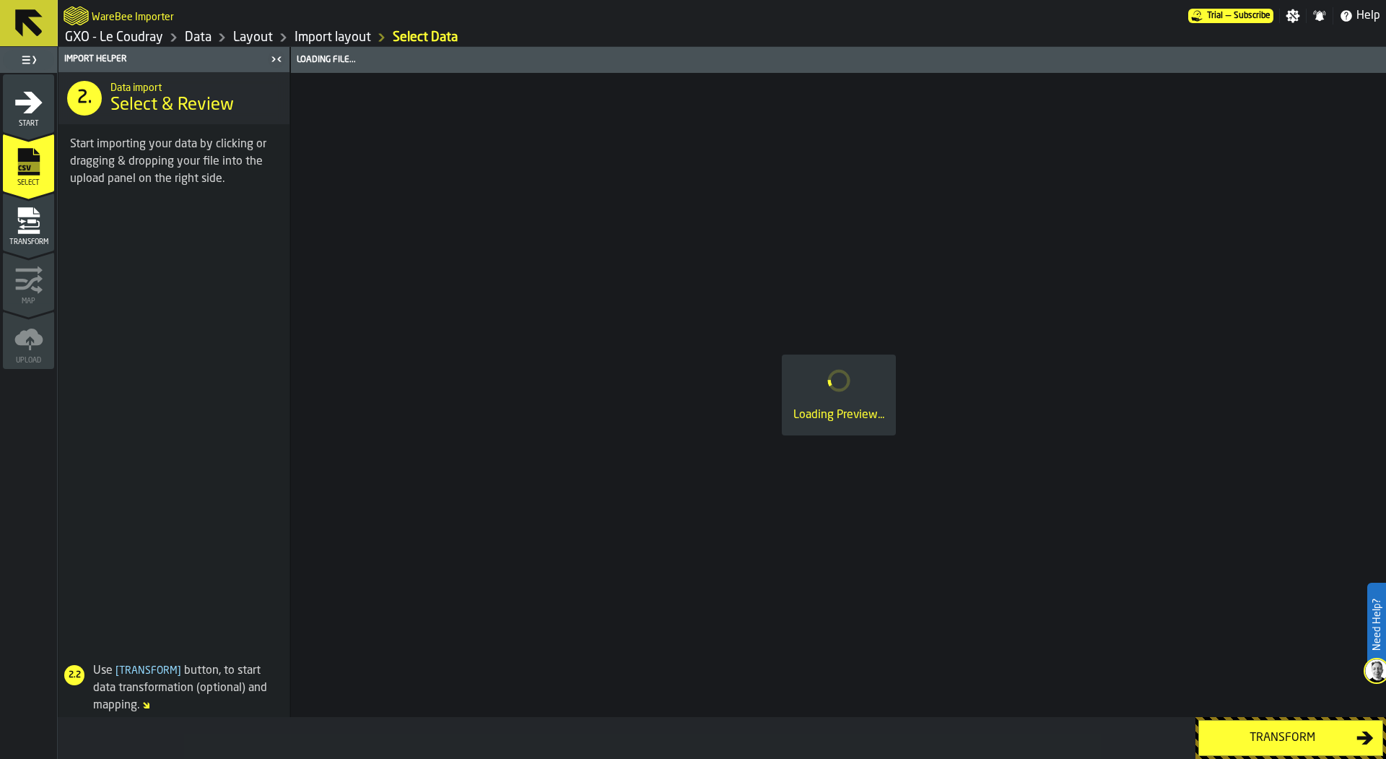
click at [27, 219] on icon "menu Transform" at bounding box center [31, 221] width 9 height 4
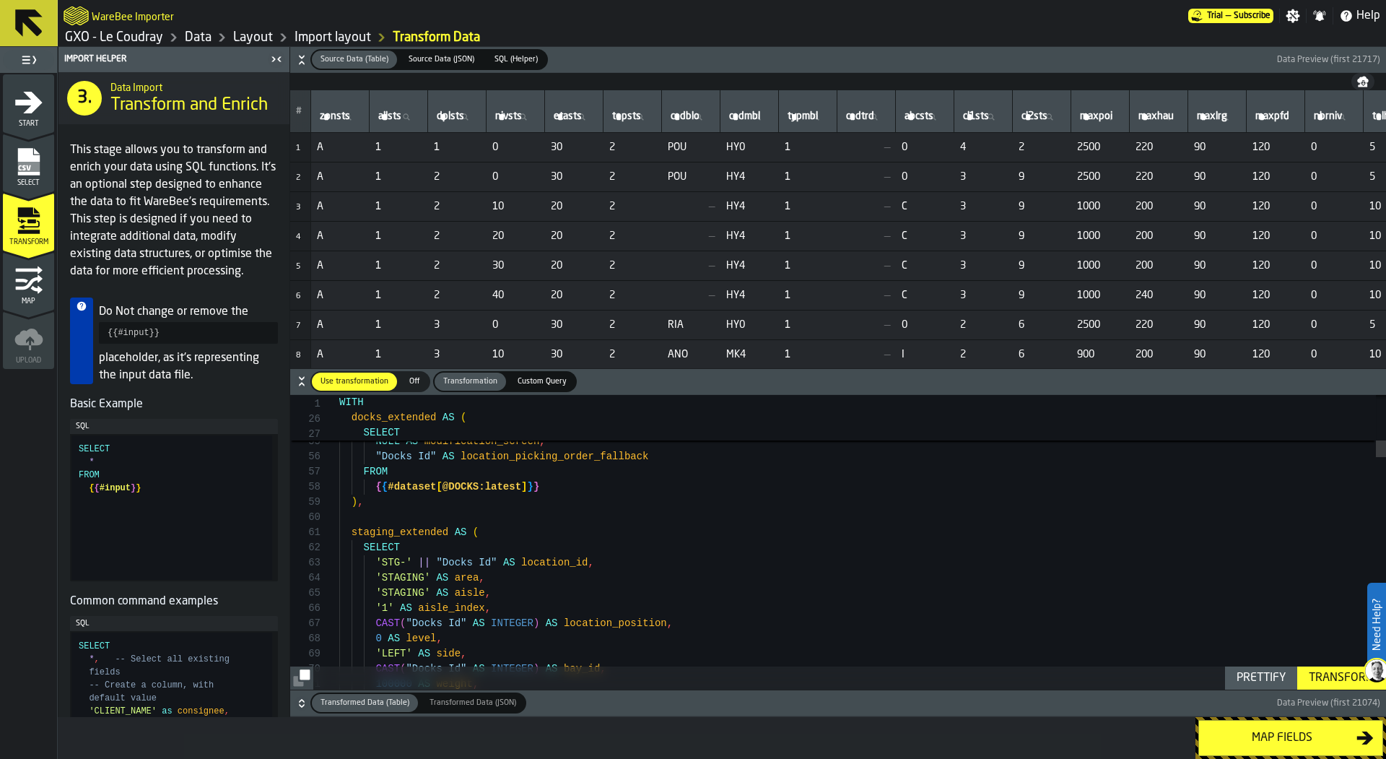
scroll to position [106, 0]
drag, startPoint x: 567, startPoint y: 484, endPoint x: 377, endPoint y: 492, distance: 189.2
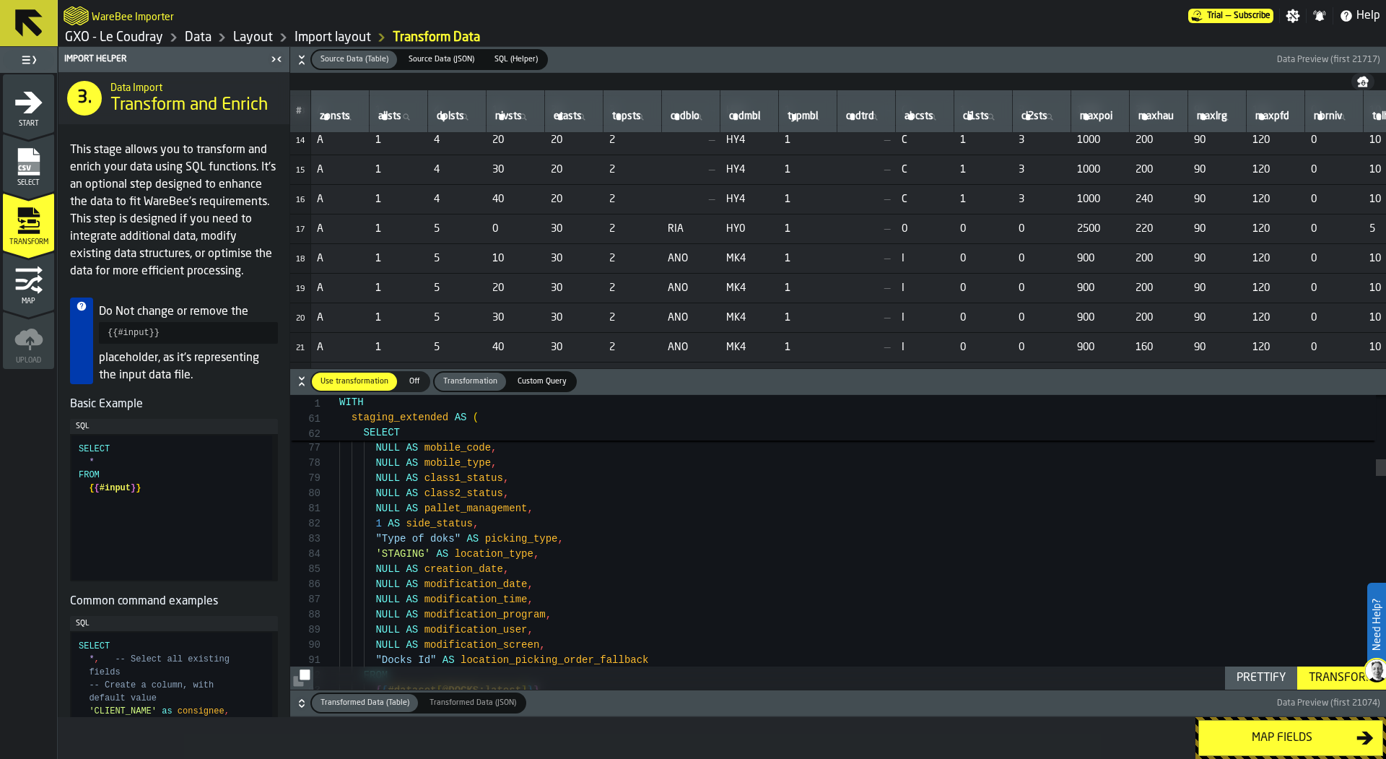
scroll to position [76, 0]
type textarea "**********"
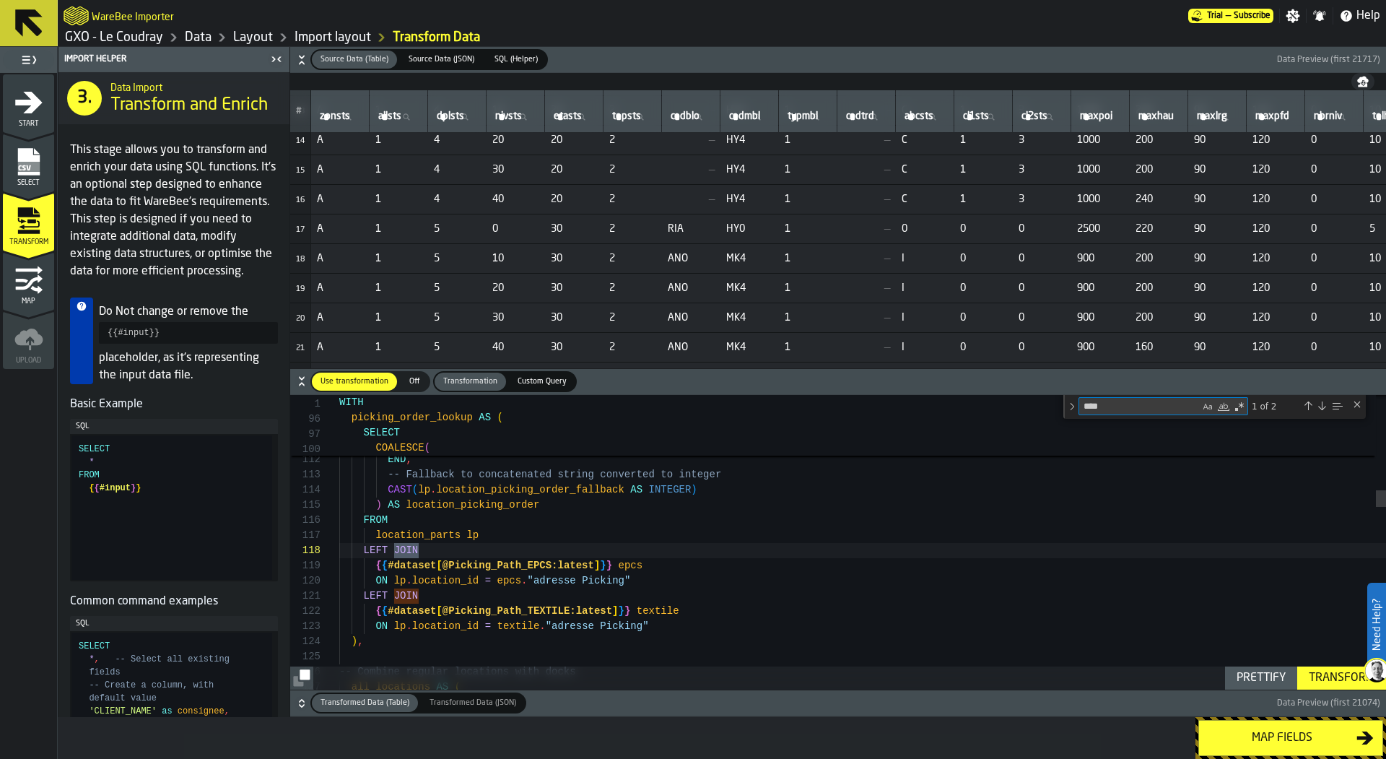
type textarea "****"
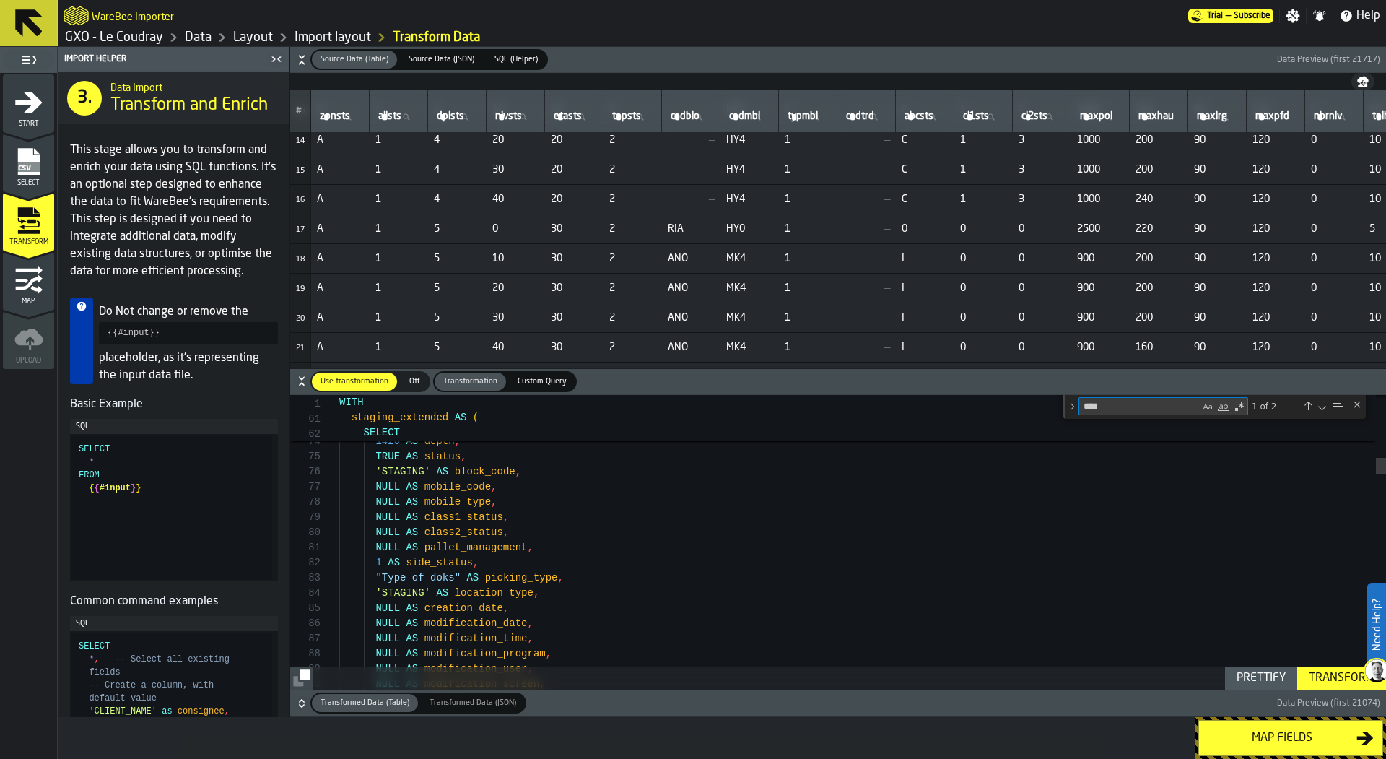
click at [1326, 401] on div "Next Match (Enter)" at bounding box center [1322, 406] width 12 height 12
type textarea "**********"
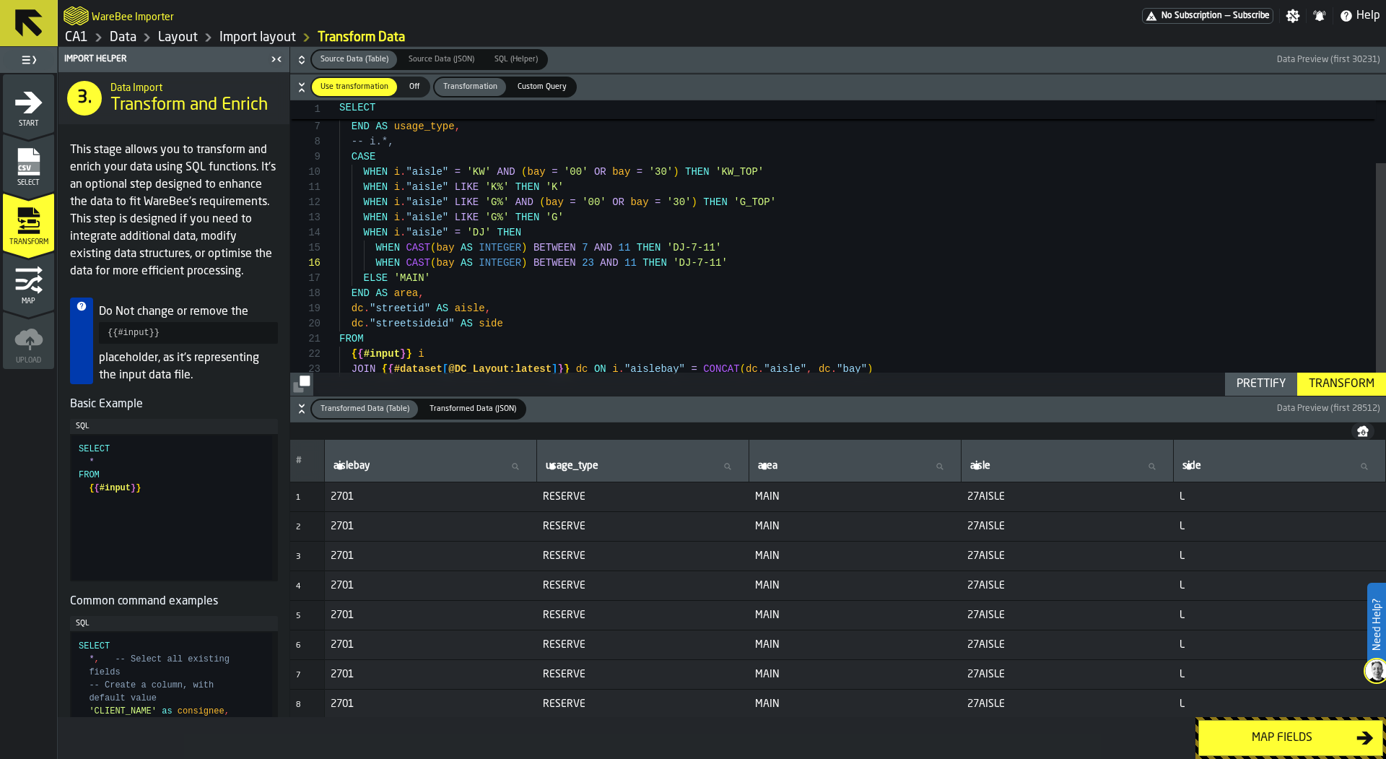
click at [621, 260] on div "-- i.*, END AS area , [GEOGRAPHIC_DATA] . "streetid" AS aisle , WHEN REGEXP_LIK…" at bounding box center [862, 214] width 1047 height 395
click at [632, 263] on div "-- i.*, END AS area , [GEOGRAPHIC_DATA] . "streetid" AS aisle , WHEN REGEXP_LIK…" at bounding box center [862, 214] width 1047 height 395
click at [630, 263] on div "-- i.*, END AS area , [GEOGRAPHIC_DATA] . "streetid" AS aisle , WHEN REGEXP_LIK…" at bounding box center [862, 214] width 1047 height 395
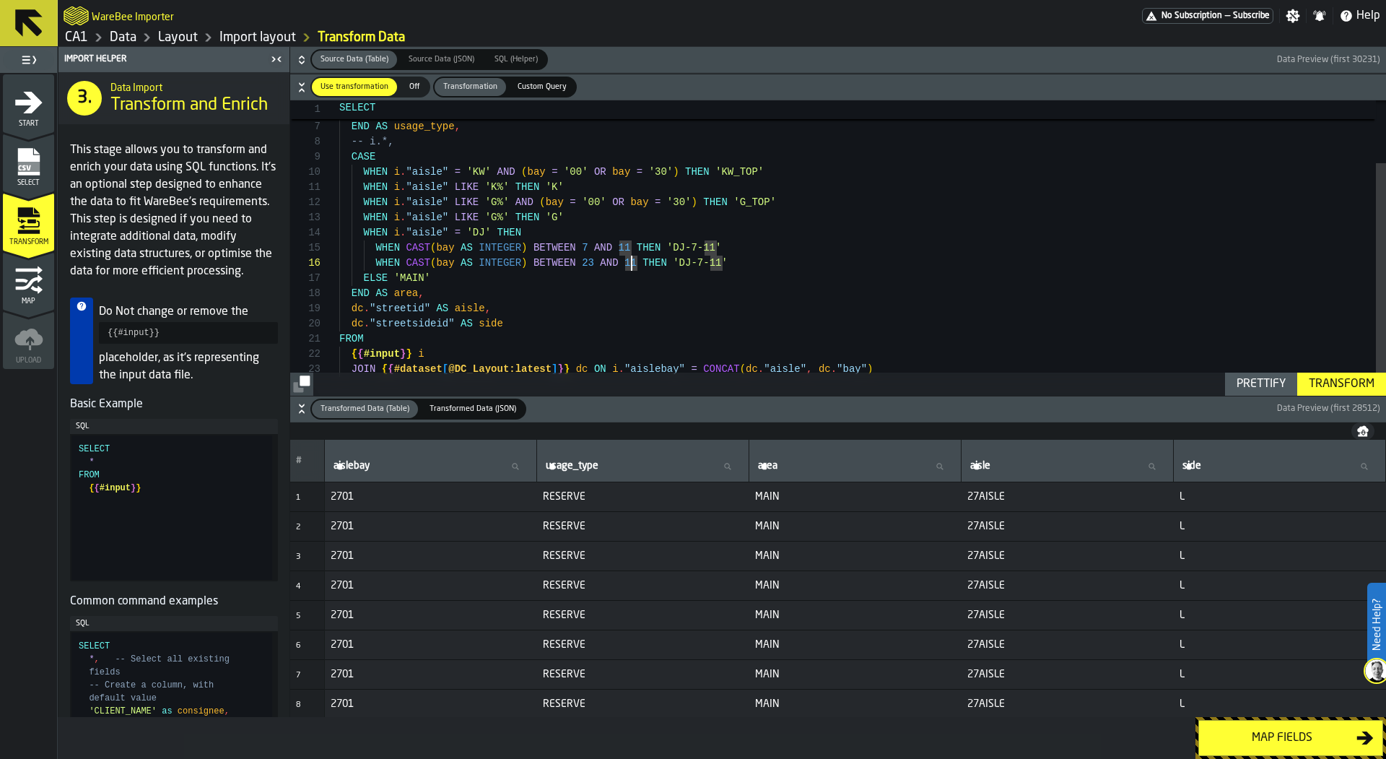
click at [630, 263] on div "-- i.*, END AS area , [GEOGRAPHIC_DATA] . "streetid" AS aisle , WHEN REGEXP_LIK…" at bounding box center [862, 214] width 1047 height 395
click at [630, 266] on div "-- i.*, END AS area , [GEOGRAPHIC_DATA] . "streetid" AS aisle , WHEN REGEXP_LIK…" at bounding box center [862, 214] width 1047 height 395
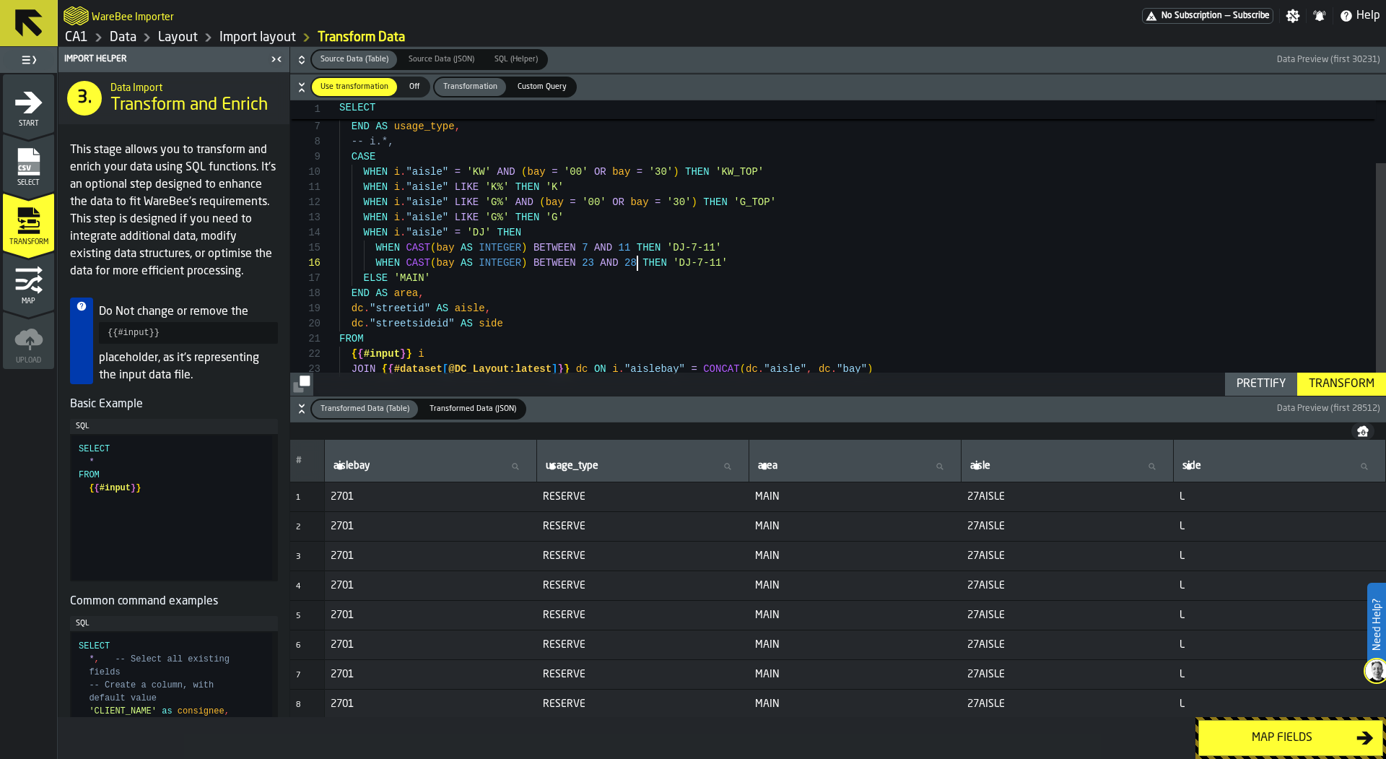
scroll to position [76, 0]
click at [704, 261] on div "-- i.*, END AS area , [GEOGRAPHIC_DATA] . "streetid" AS aisle , WHEN REGEXP_LIK…" at bounding box center [862, 214] width 1047 height 395
click at [728, 261] on div "-- i.*, END AS area , [GEOGRAPHIC_DATA] . "streetid" AS aisle , WHEN REGEXP_LIK…" at bounding box center [862, 214] width 1047 height 395
click at [756, 266] on div "-- i.*, END AS area , [GEOGRAPHIC_DATA] . "streetid" AS aisle , WHEN REGEXP_LIK…" at bounding box center [862, 214] width 1047 height 395
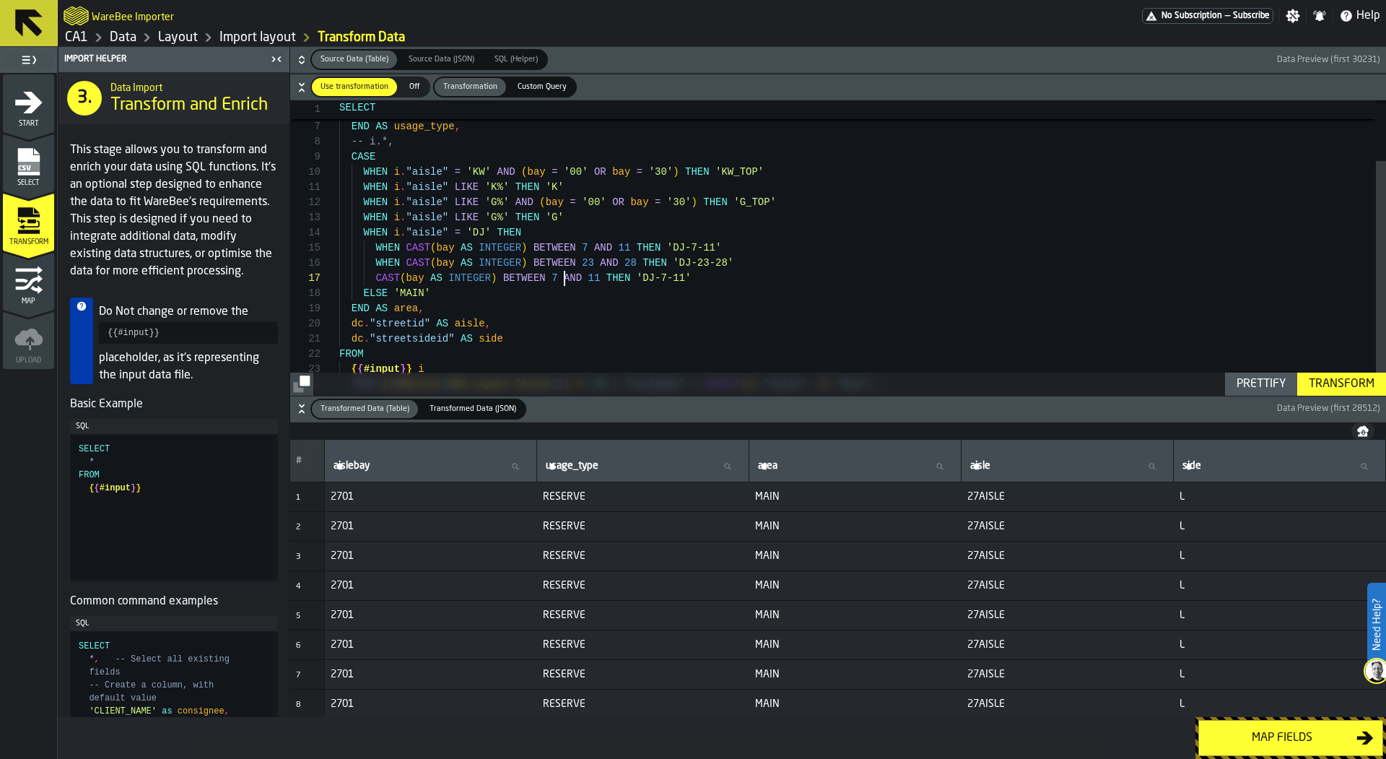
click at [565, 277] on div "-- i.*, END AS area , [GEOGRAPHIC_DATA] . "streetid" AS aisle , WHEN REGEXP_LIK…" at bounding box center [862, 222] width 1047 height 410
click at [375, 271] on div "-- i.*, END AS area , [GEOGRAPHIC_DATA] . "streetid" AS aisle , WHEN REGEXP_LIK…" at bounding box center [862, 222] width 1047 height 410
click at [590, 286] on div "-- i.*, END AS area , [GEOGRAPHIC_DATA] . "streetid" AS aisle , WHEN REGEXP_LIK…" at bounding box center [862, 222] width 1047 height 410
click at [588, 280] on div "-- i.*, END AS area , [GEOGRAPHIC_DATA] . "streetid" AS aisle , WHEN REGEXP_LIK…" at bounding box center [862, 222] width 1047 height 410
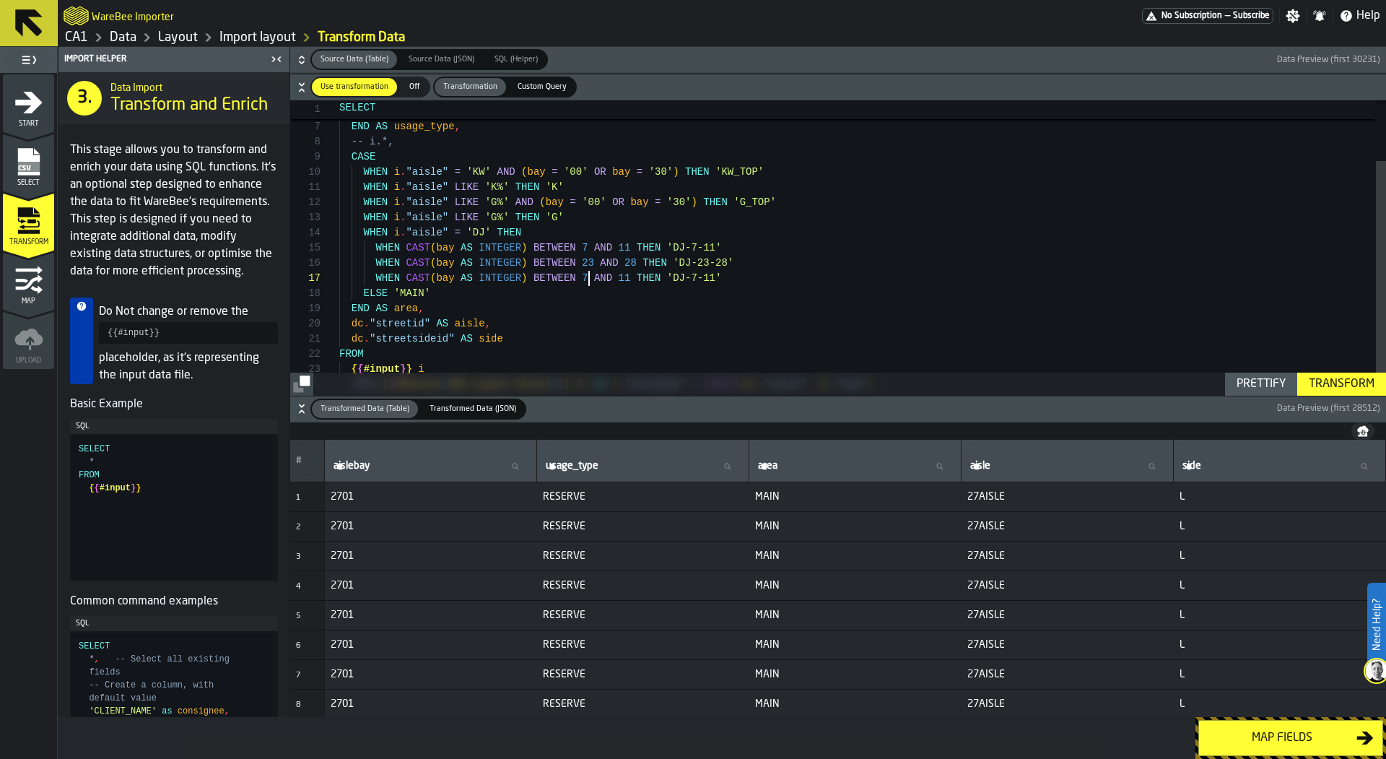
scroll to position [91, 0]
click at [637, 279] on div "-- i.*, END AS area , [GEOGRAPHIC_DATA] . "streetid" AS aisle , WHEN REGEXP_LIK…" at bounding box center [862, 222] width 1047 height 410
click at [572, 232] on div "-- i.*, END AS area , [GEOGRAPHIC_DATA] . "streetid" AS aisle , WHEN REGEXP_LIK…" at bounding box center [862, 222] width 1047 height 410
drag, startPoint x: 1172, startPoint y: 577, endPoint x: 575, endPoint y: 234, distance: 688.7
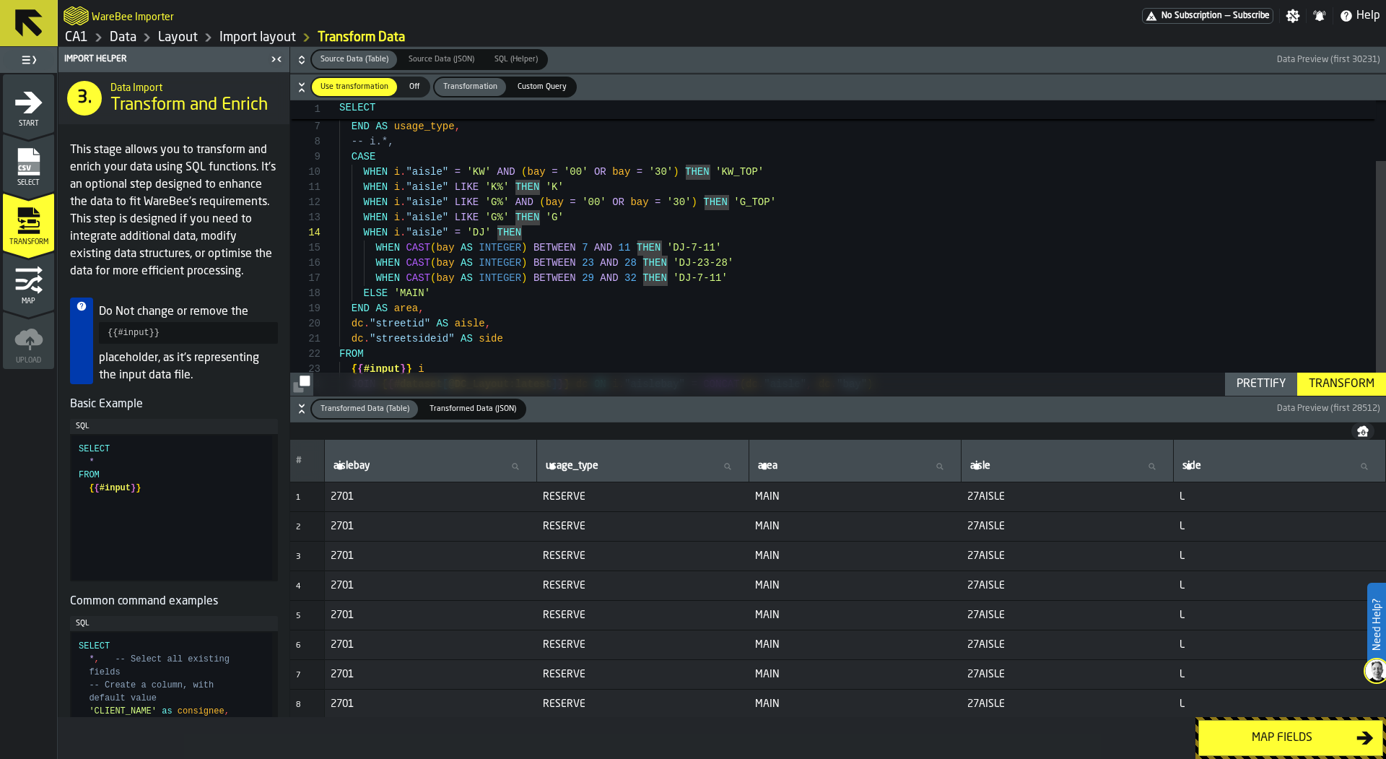
click at [575, 234] on div "WHEN i . "aisle" = 'DJ' THEN" at bounding box center [862, 232] width 1047 height 15
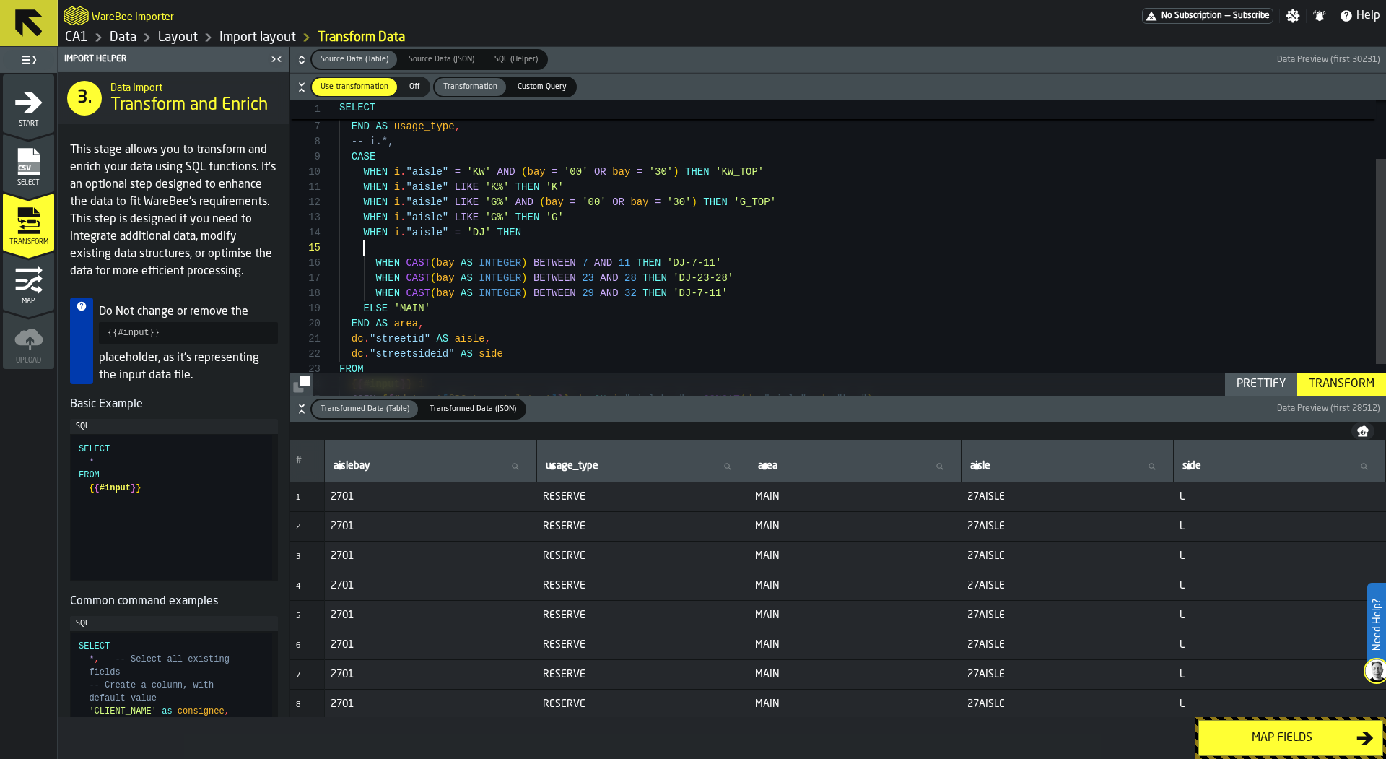
scroll to position [61, 0]
drag, startPoint x: 533, startPoint y: 246, endPoint x: 720, endPoint y: 246, distance: 186.2
click at [720, 246] on span "WHEN CAST ( bay AS INTEGER ) BETWEEN 7 AND 11 THEN 'DJ-7-11'" at bounding box center [530, 247] width 382 height 15
click at [707, 293] on div "-- i.*, END AS area , [GEOGRAPHIC_DATA] . "streetid" AS aisle , WHEN REGEXP_LIK…" at bounding box center [862, 229] width 1047 height 425
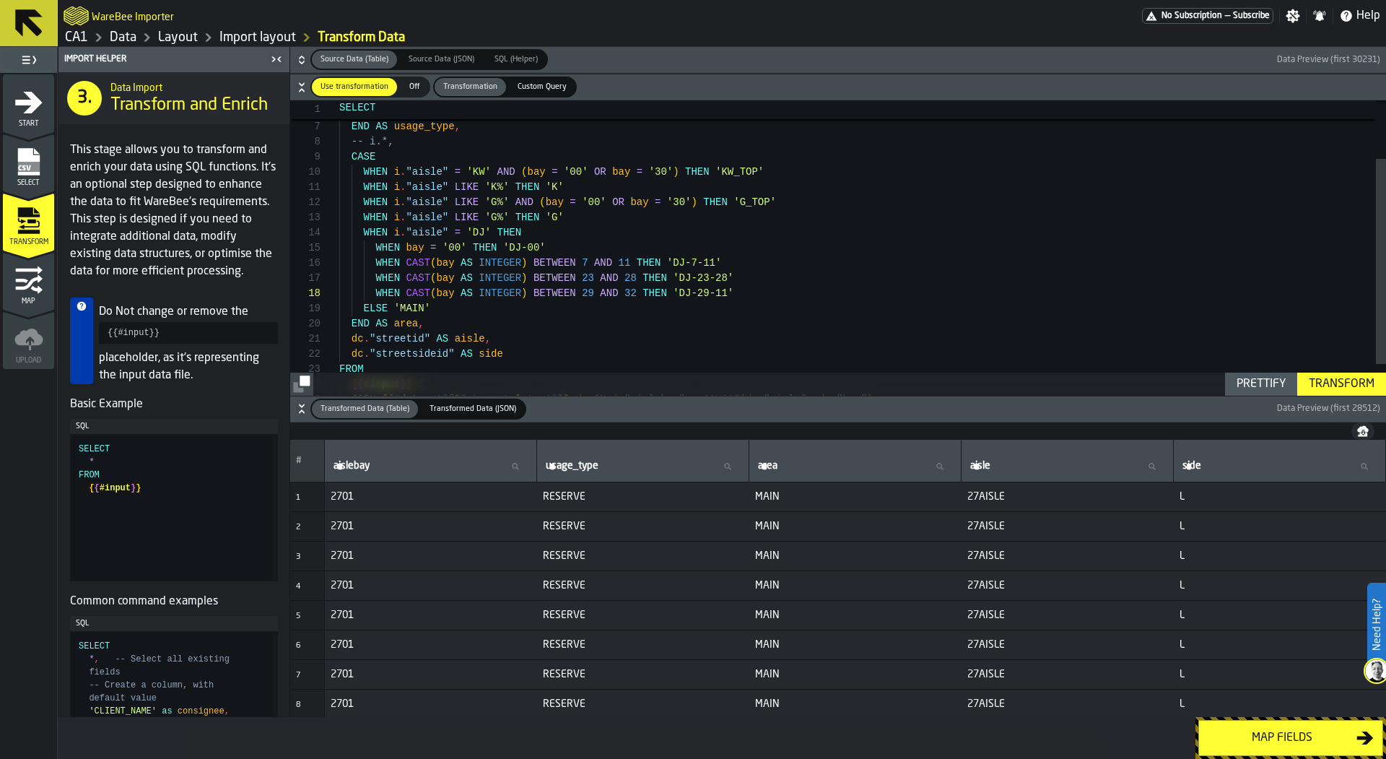
click at [727, 294] on div "-- i.*, END AS area , [GEOGRAPHIC_DATA] . "streetid" AS aisle , WHEN REGEXP_LIK…" at bounding box center [862, 229] width 1047 height 425
click at [708, 318] on div "-- i.*, END AS area , [GEOGRAPHIC_DATA] . "streetid" AS aisle , WHEN REGEXP_LIK…" at bounding box center [862, 229] width 1047 height 425
click at [751, 295] on div "-- i.*, END AS area , [GEOGRAPHIC_DATA] . "streetid" AS aisle , WHEN REGEXP_LIK…" at bounding box center [862, 229] width 1047 height 425
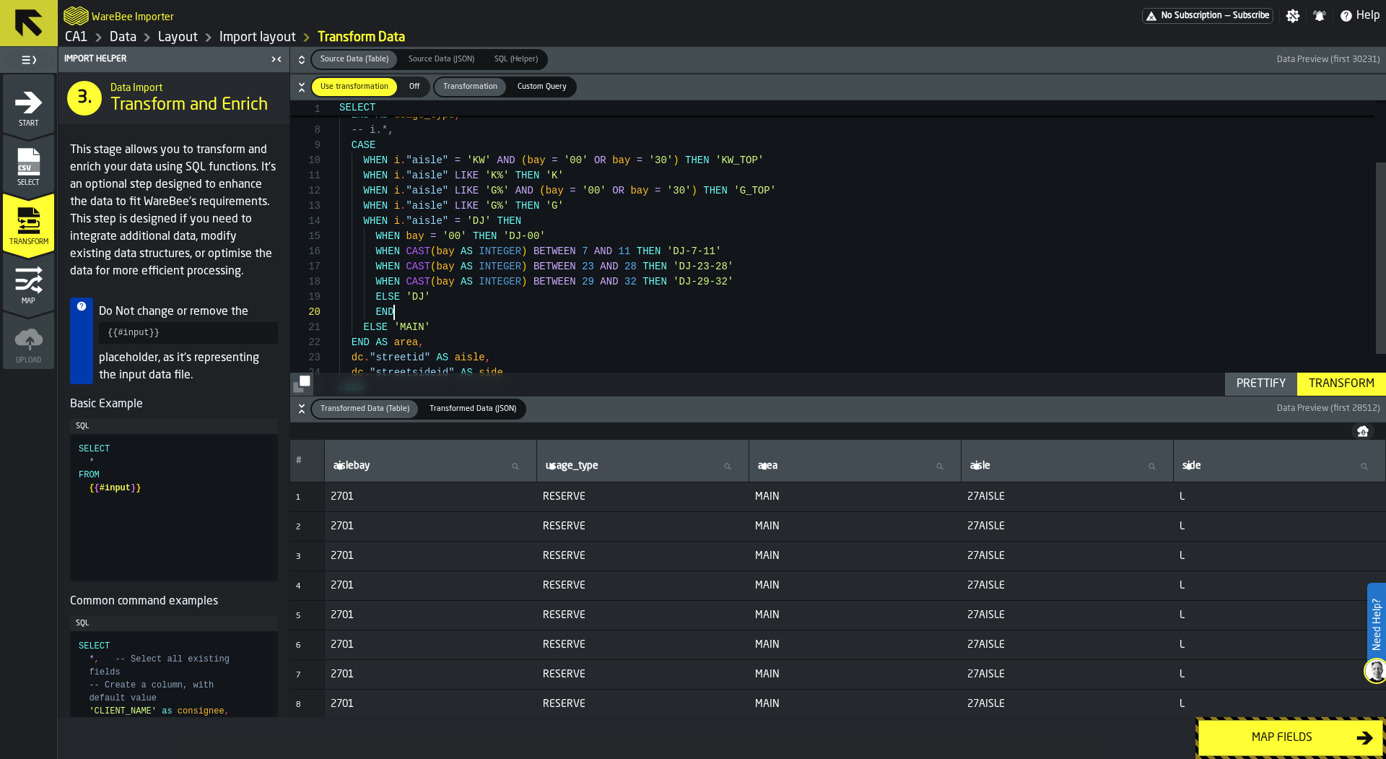
scroll to position [0, 0]
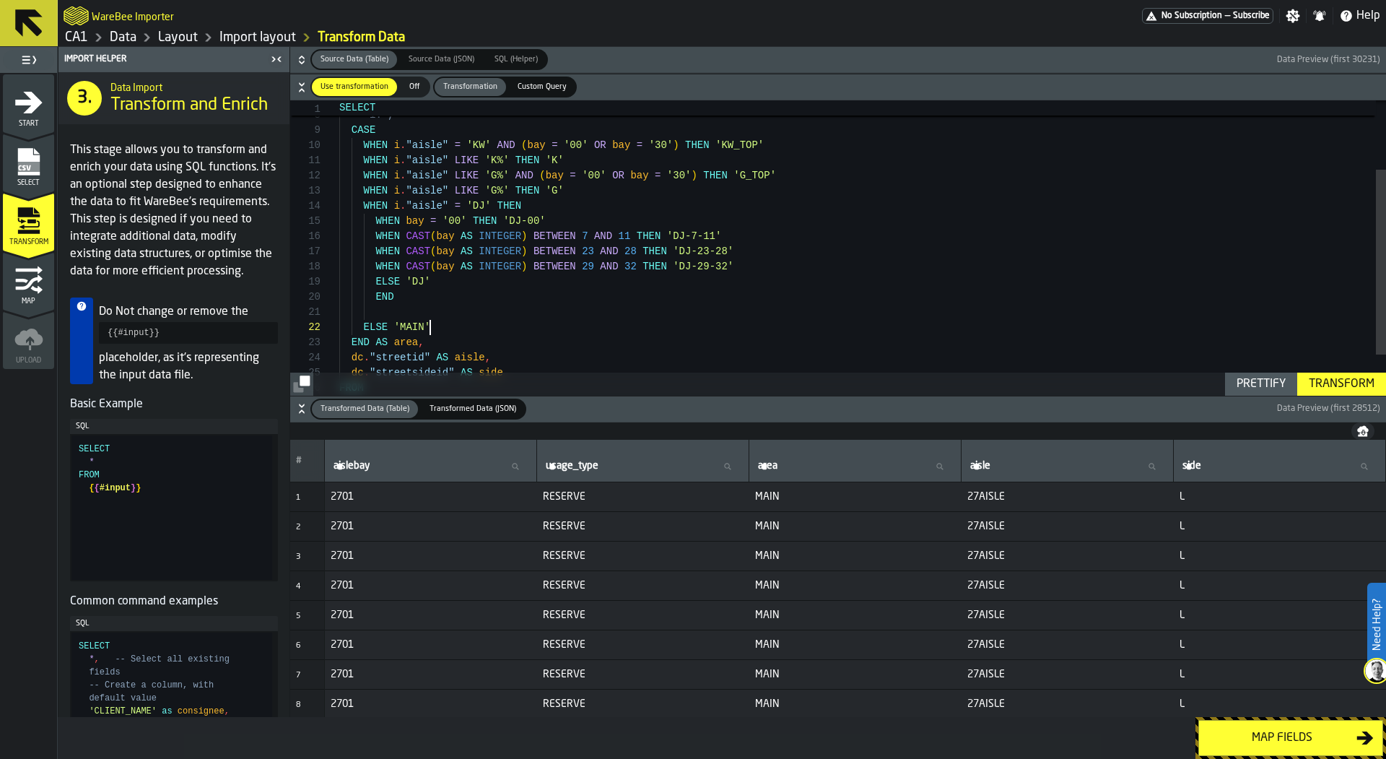
drag, startPoint x: 437, startPoint y: 325, endPoint x: 420, endPoint y: 325, distance: 16.6
click at [422, 325] on div "-- i.*, END AS area , dc . "streetid" AS aisle , END AS usage_type , WHEN CAST …" at bounding box center [862, 225] width 1047 height 471
click at [382, 315] on div "-- i.*, END AS area , dc . "streetid" AS aisle , END AS usage_type , WHEN CAST …" at bounding box center [862, 225] width 1047 height 471
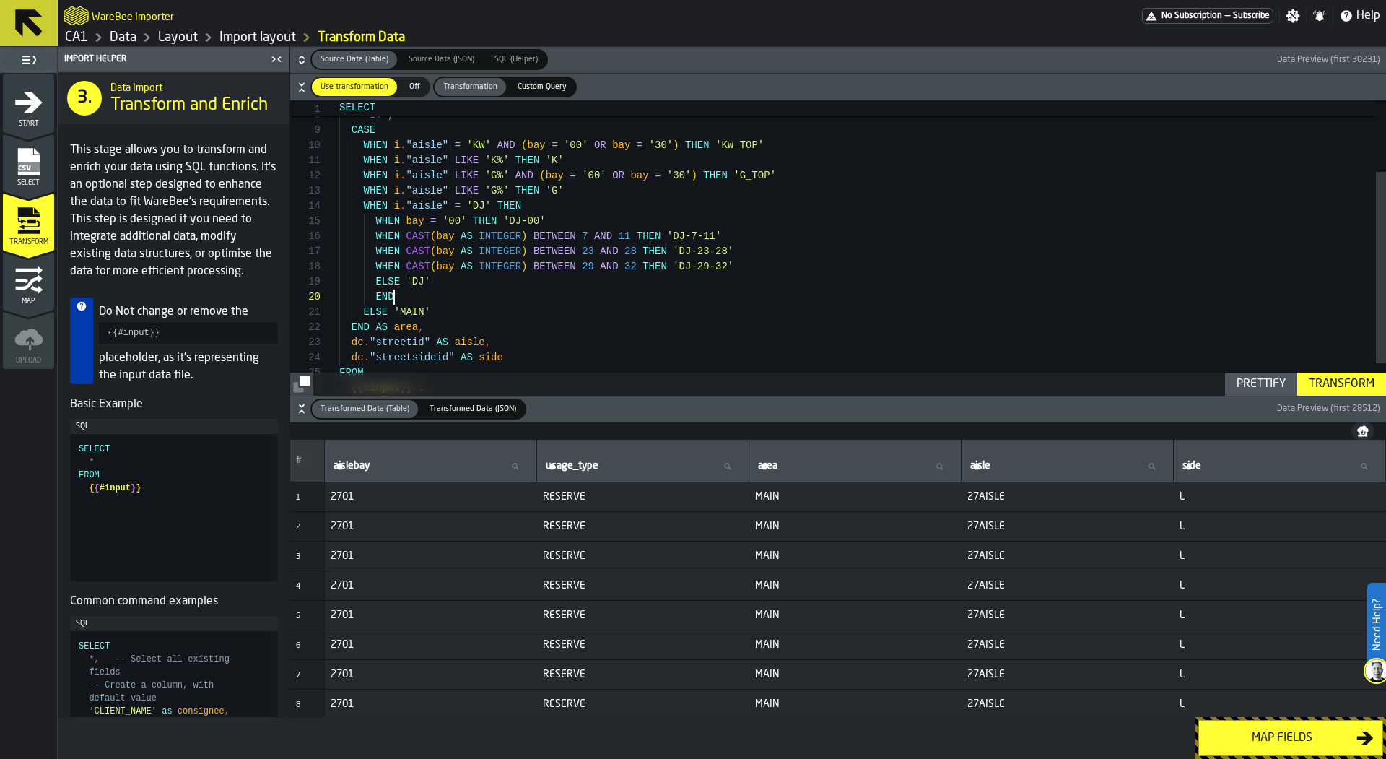
click at [415, 312] on div "-- i.*, END AS area , dc . "streetid" AS aisle , END AS usage_type , WHEN CAST …" at bounding box center [862, 217] width 1047 height 455
click at [1328, 384] on div "Transform" at bounding box center [1341, 383] width 77 height 17
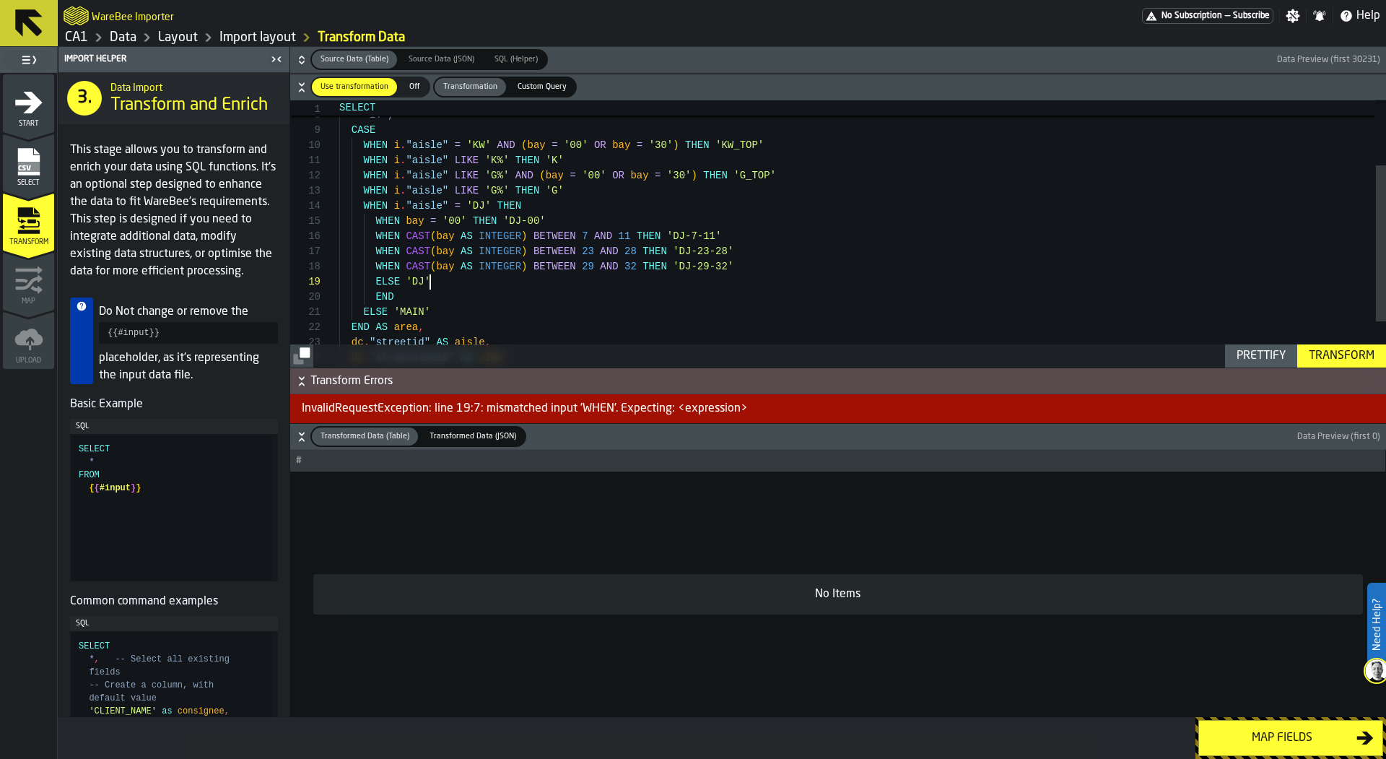
scroll to position [121, 0]
click at [548, 285] on div "-- i.*, END AS area , dc . "streetid" AS aisle , END AS usage_type , WHEN CAST …" at bounding box center [862, 217] width 1047 height 455
click at [510, 296] on div "-- i.*, END AS area , dc . "streetid" AS aisle , END AS usage_type , WHEN CAST …" at bounding box center [862, 217] width 1047 height 455
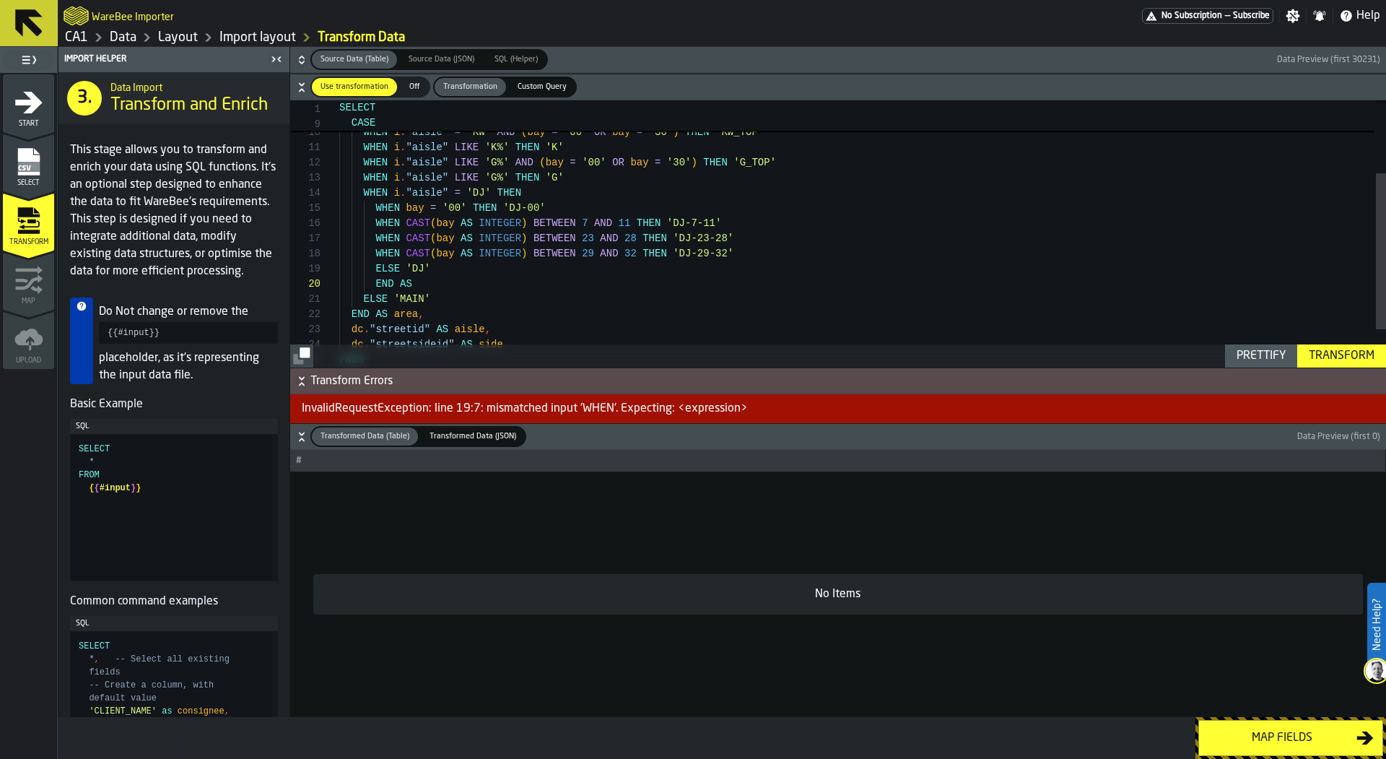
click at [1332, 350] on div "Transform" at bounding box center [1341, 355] width 77 height 17
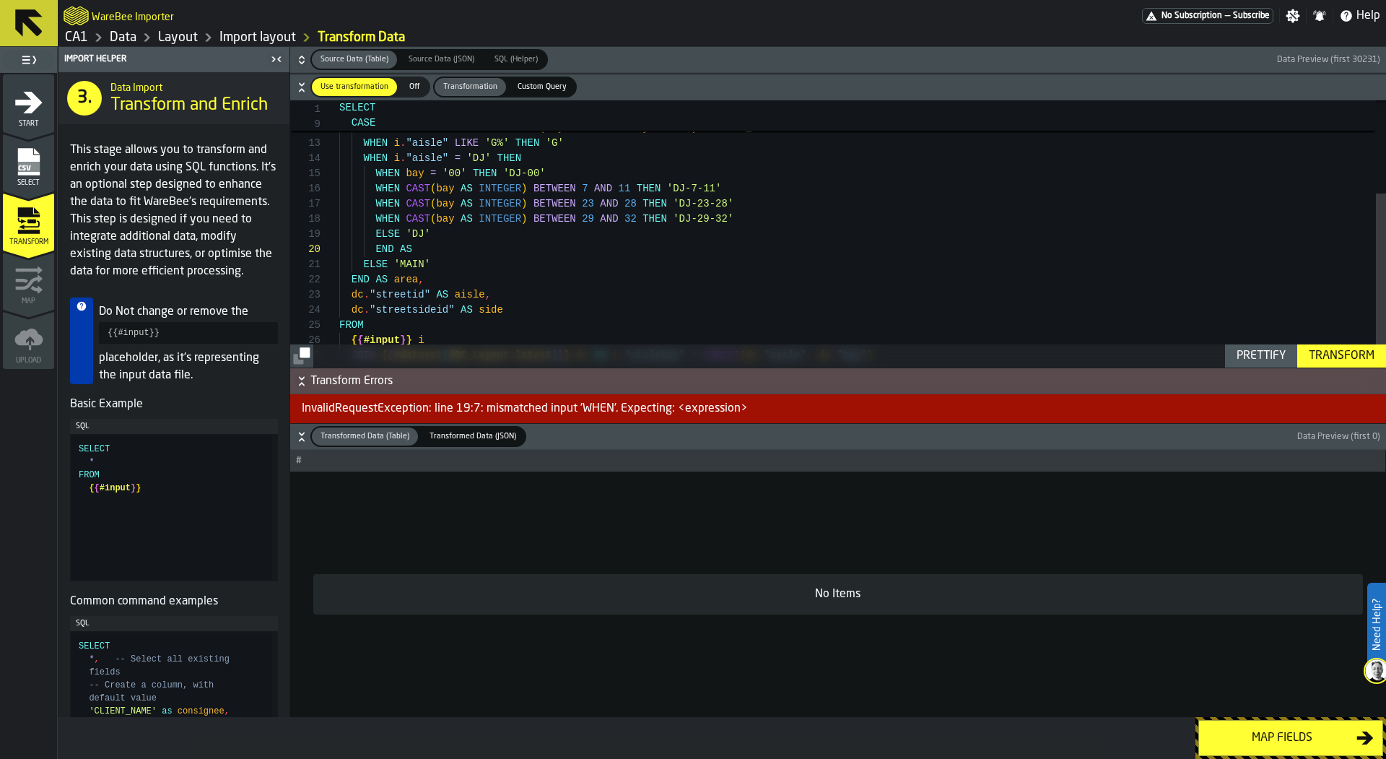
click at [439, 243] on div "END AS area , dc . "streetid" AS aisle , WHEN CAST ( bay AS INTEGER ) BETWEEN 2…" at bounding box center [862, 169] width 1047 height 455
click at [1333, 351] on div "Transform" at bounding box center [1341, 355] width 77 height 17
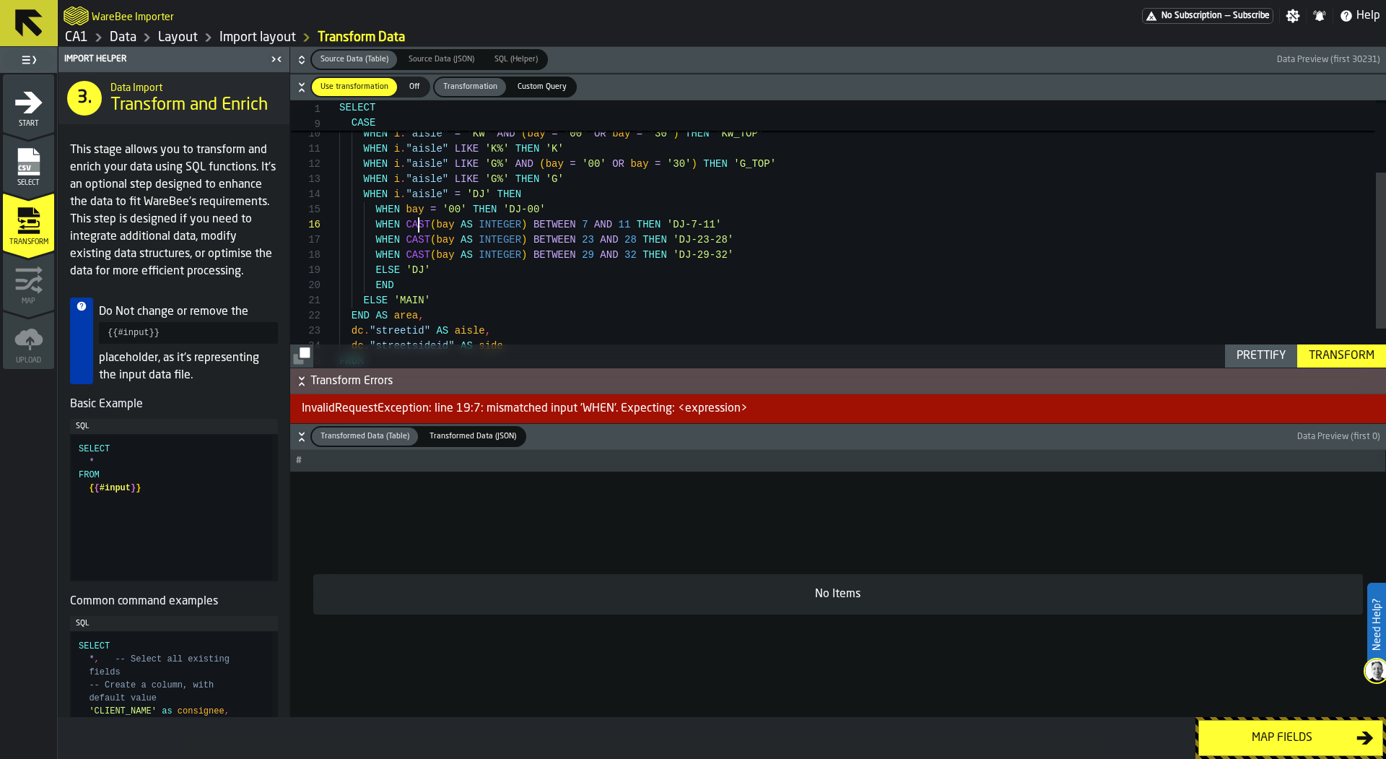
scroll to position [76, 0]
click at [419, 223] on div "END AS area , WHEN CAST ( bay AS INTEGER ) BETWEEN 23 AND 28 THEN 'DJ-23-28' WH…" at bounding box center [862, 205] width 1047 height 455
click at [419, 281] on div "END AS area , WHEN CAST ( bay AS INTEGER ) BETWEEN 23 AND 28 THEN 'DJ-23-28' WH…" at bounding box center [862, 205] width 1047 height 455
click at [458, 297] on div "END AS area , WHEN CAST ( bay AS INTEGER ) BETWEEN 23 AND 28 THEN 'DJ-23-28' WH…" at bounding box center [862, 205] width 1047 height 455
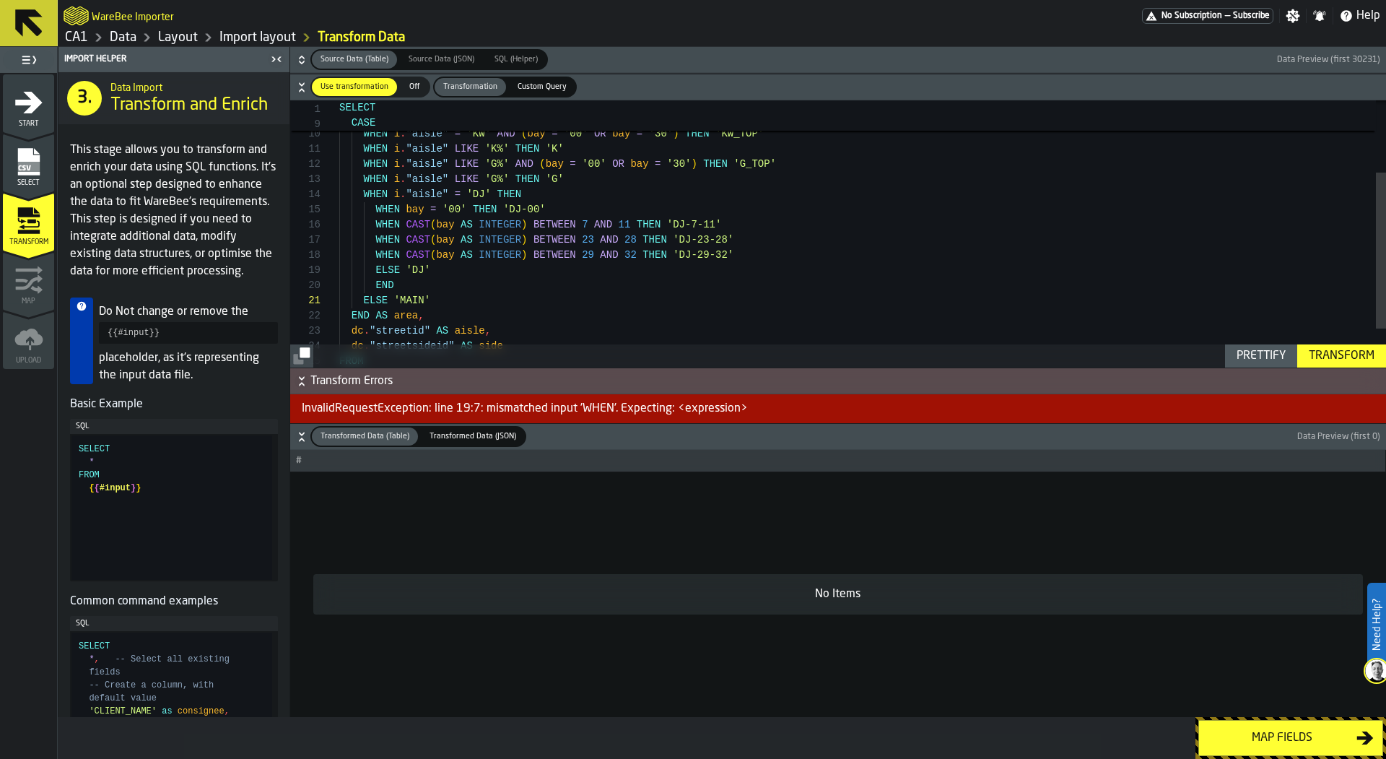
scroll to position [0, 0]
click at [531, 192] on div "END AS area , WHEN CAST ( bay AS INTEGER ) BETWEEN 23 AND 28 THEN 'DJ-23-28' WH…" at bounding box center [862, 205] width 1047 height 455
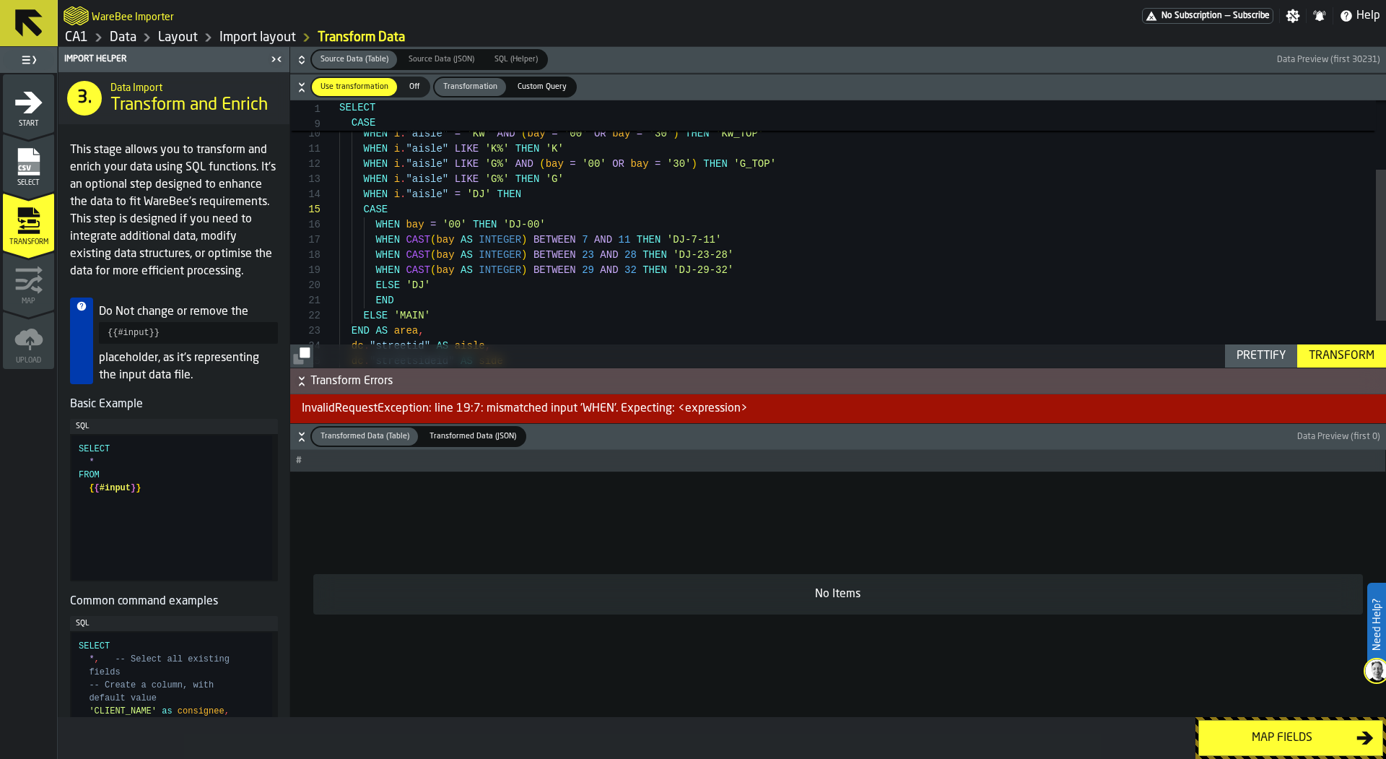
click at [365, 208] on div "END AS area , WHEN CAST ( bay AS INTEGER ) BETWEEN 23 AND 28 THEN 'DJ-23-28' WH…" at bounding box center [862, 213] width 1047 height 471
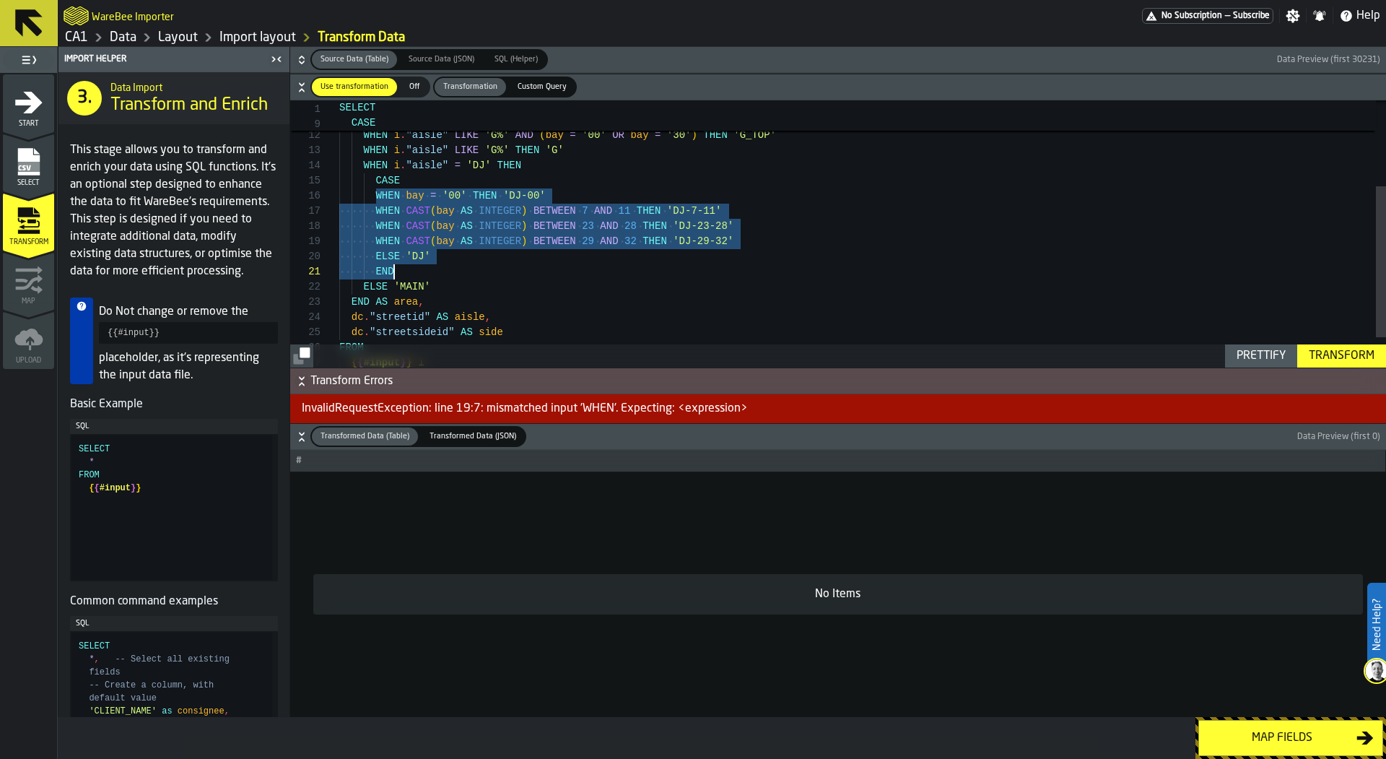
scroll to position [76, 0]
drag, startPoint x: 376, startPoint y: 191, endPoint x: 472, endPoint y: 269, distance: 123.7
click at [472, 269] on div "WHEN CAST ( bay AS INTEGER ) BETWEEN 23 AND 28 THEN 'DJ-23-28' WHEN i . "aisle"…" at bounding box center [862, 184] width 1047 height 471
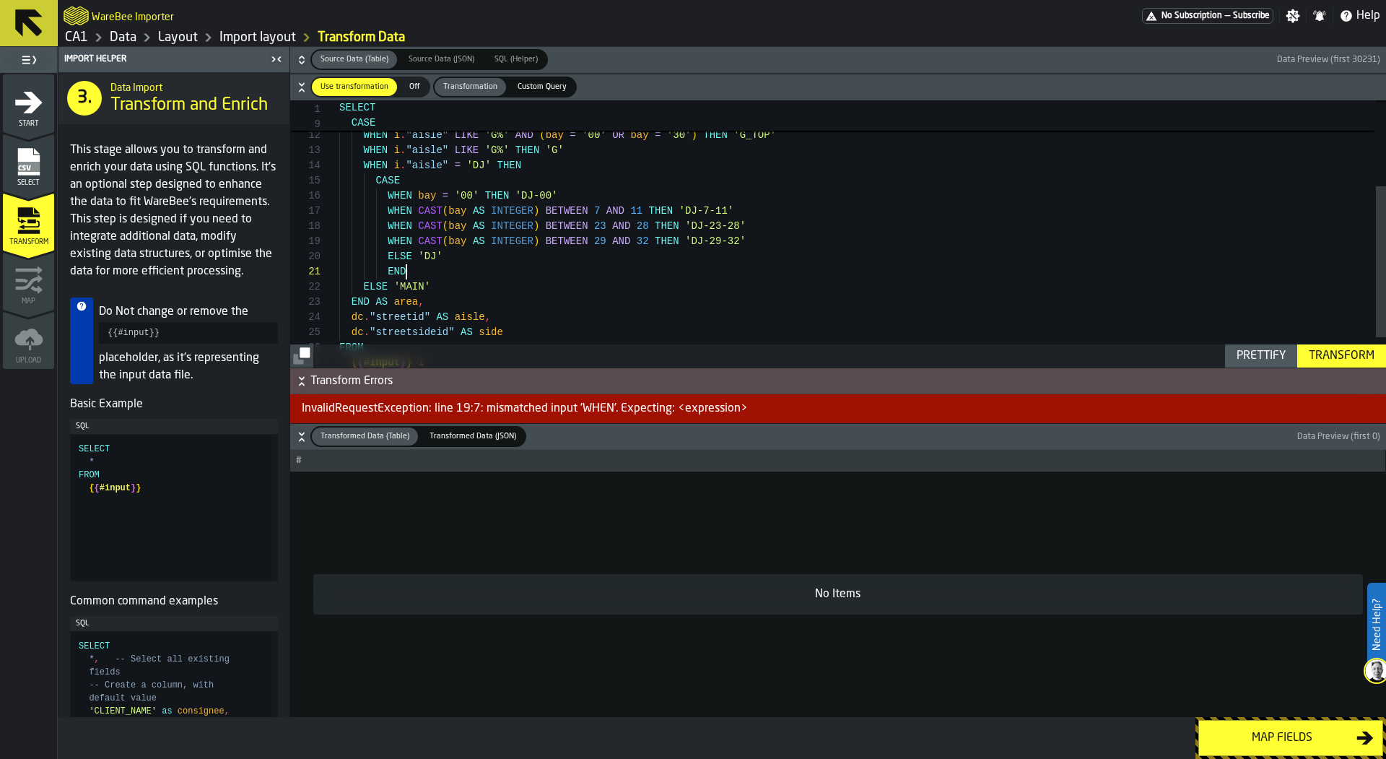
click at [551, 271] on div "WHEN CAST ( bay AS INTEGER ) BETWEEN 23 AND 28 THEN 'DJ-23-28' WHEN i . "aisle"…" at bounding box center [862, 184] width 1047 height 471
click at [1319, 352] on div "Transform" at bounding box center [1341, 355] width 77 height 17
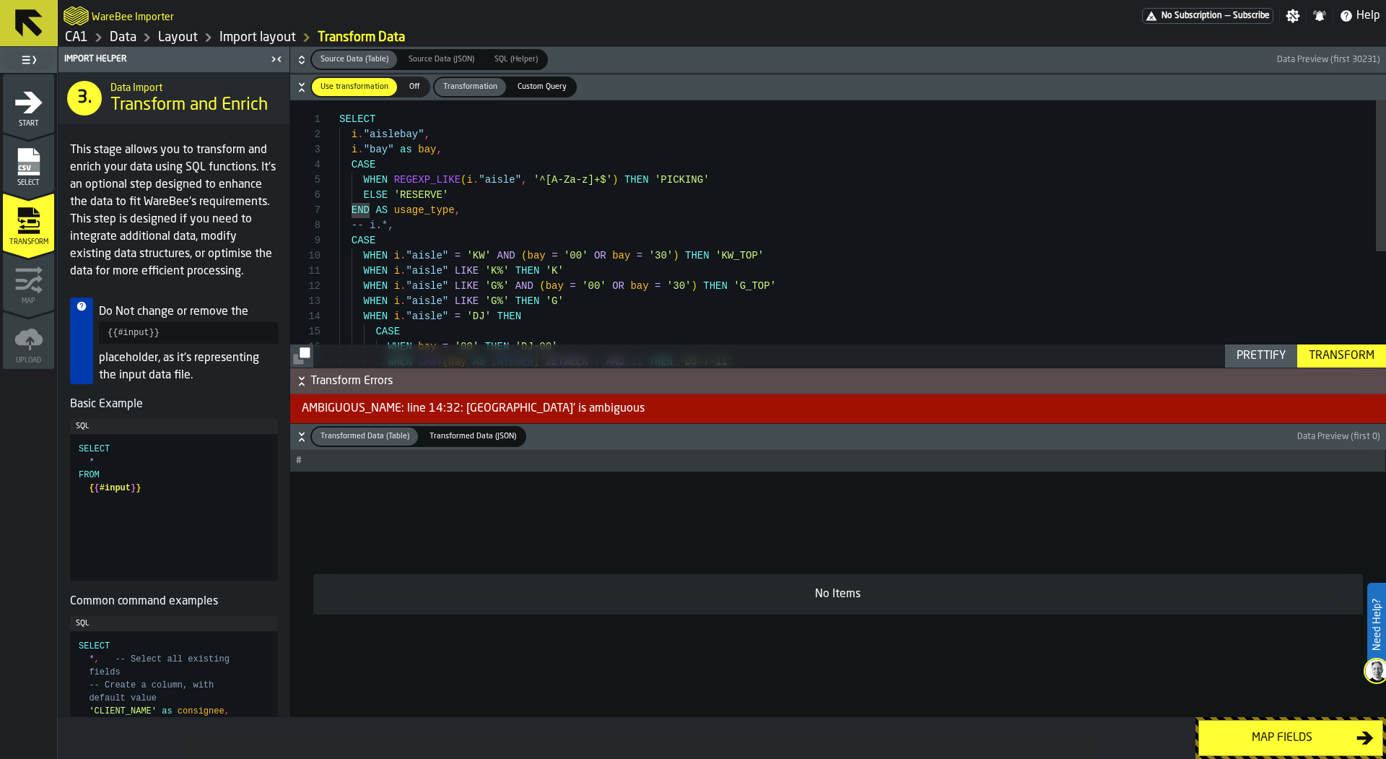
scroll to position [30, 0]
drag, startPoint x: 450, startPoint y: 147, endPoint x: 315, endPoint y: 151, distance: 135.0
click at [339, 151] on div "WHEN i . "aisle" LIKE 'G%' THEN 'G' WHEN i . "aisle" = 'DJ' THEN WHEN CAST ( ba…" at bounding box center [862, 335] width 1047 height 471
type textarea "**********"
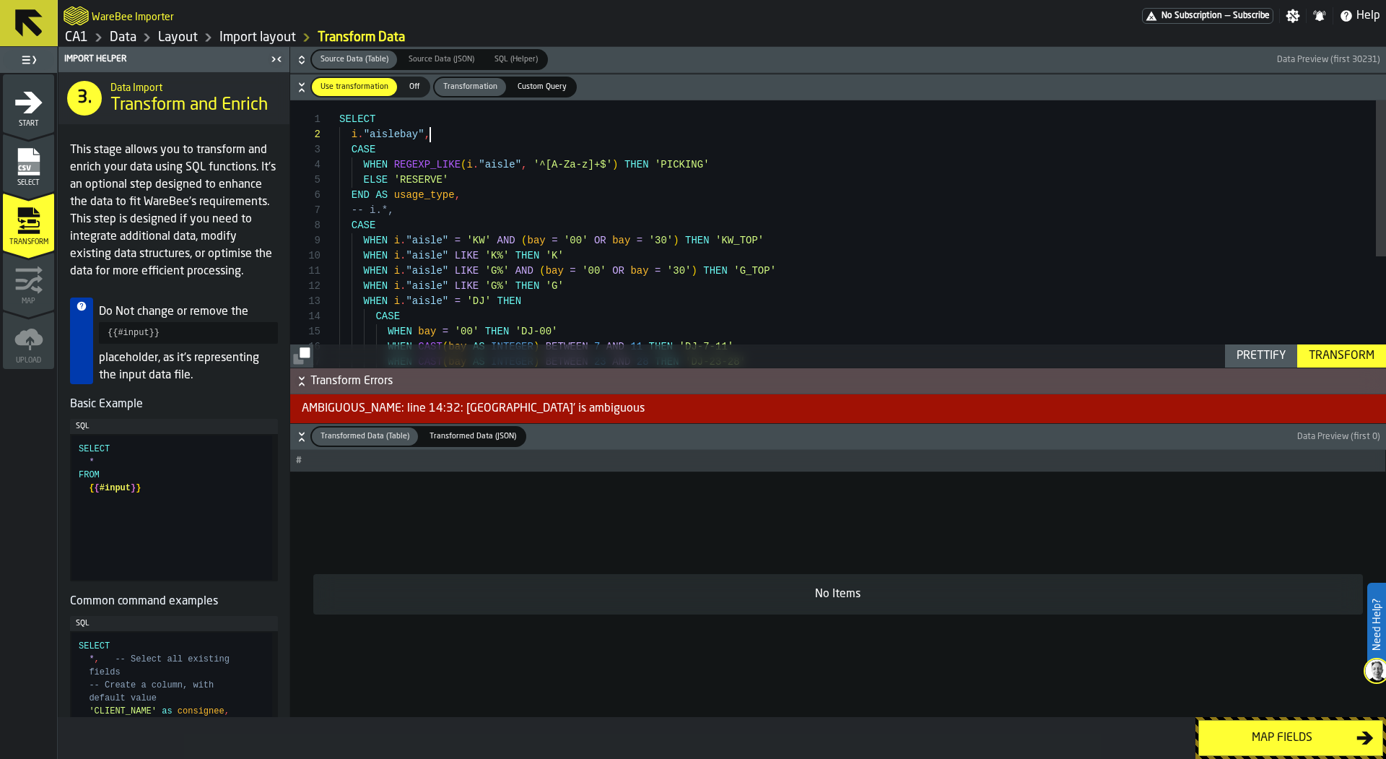
scroll to position [15, 0]
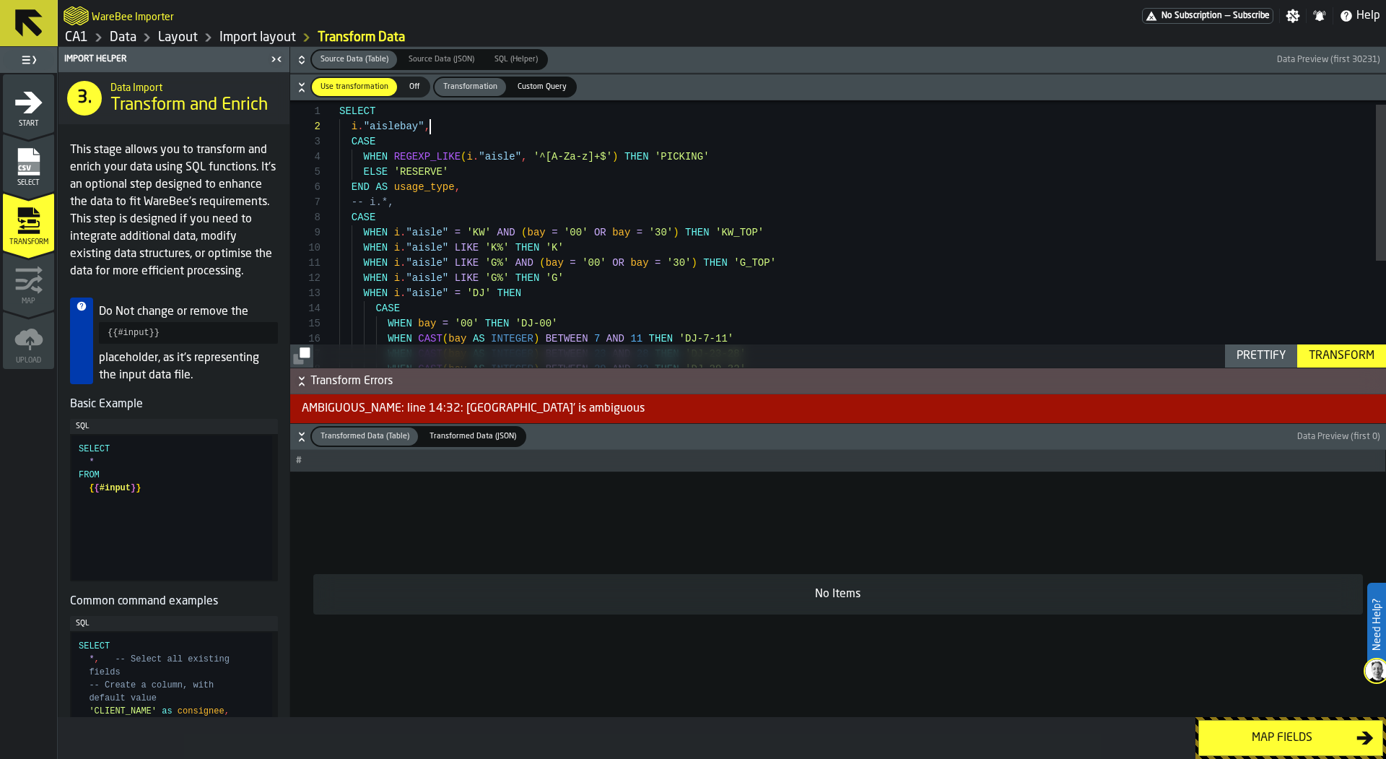
click at [525, 232] on div "WHEN i . "aisle" LIKE 'G%' THEN 'G' WHEN i . "aisle" = 'DJ' THEN WHEN CAST ( ba…" at bounding box center [862, 319] width 1047 height 455
click at [1070, 115] on div "Toggle Replace" at bounding box center [1071, 112] width 13 height 24
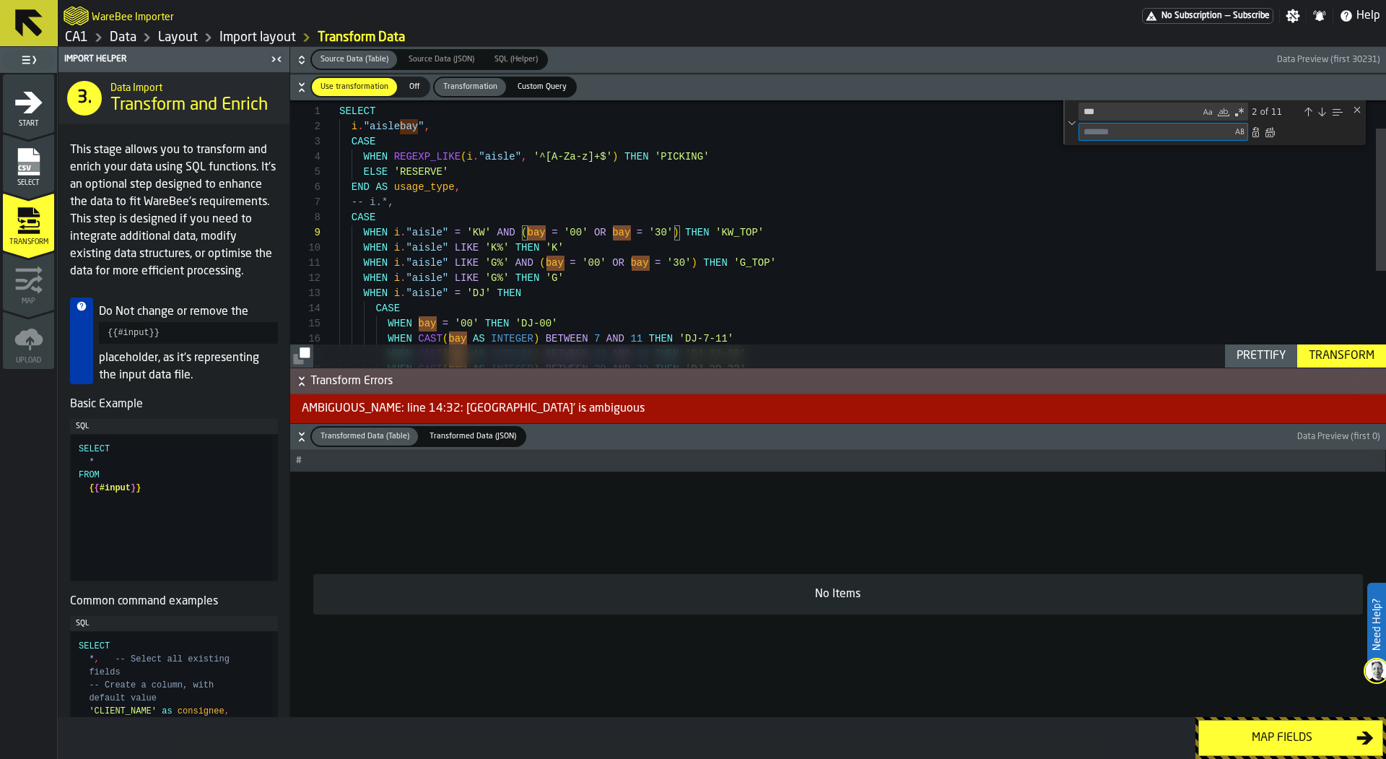
click at [1104, 136] on textarea "Replace" at bounding box center [1155, 131] width 152 height 17
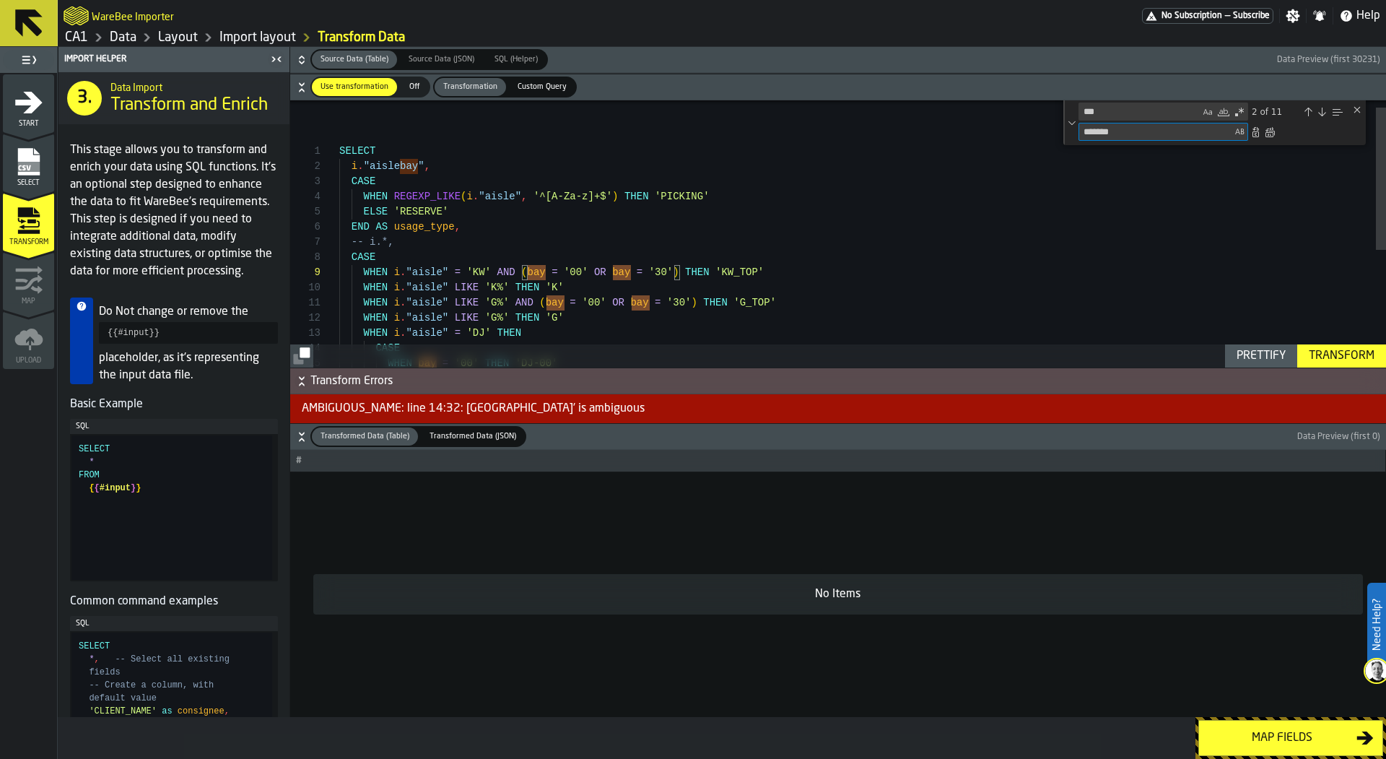
type textarea "*******"
click at [1310, 111] on div "Previous Match (⇧Enter)" at bounding box center [1308, 112] width 12 height 12
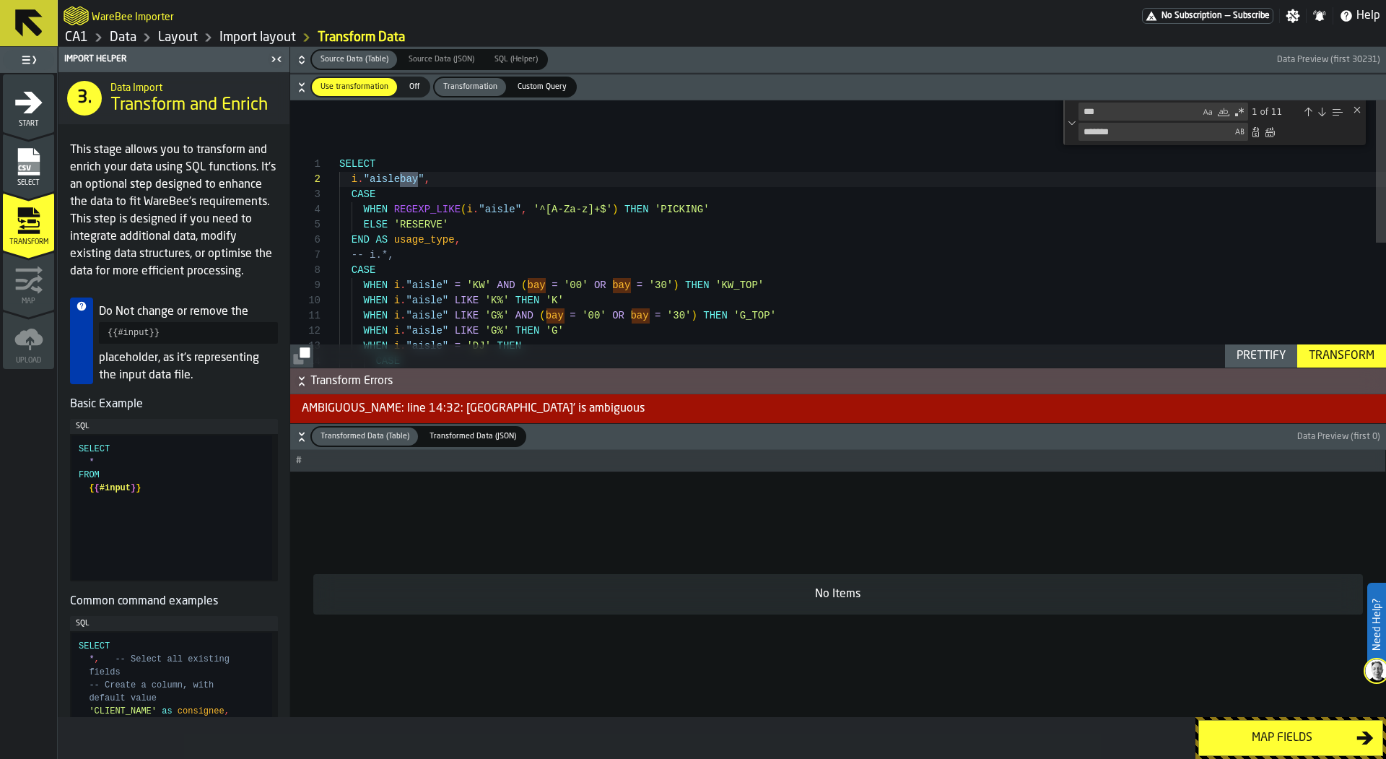
click at [1324, 111] on div "Next Match (Enter)" at bounding box center [1322, 112] width 12 height 12
click at [1195, 139] on textarea "*******" at bounding box center [1155, 131] width 152 height 17
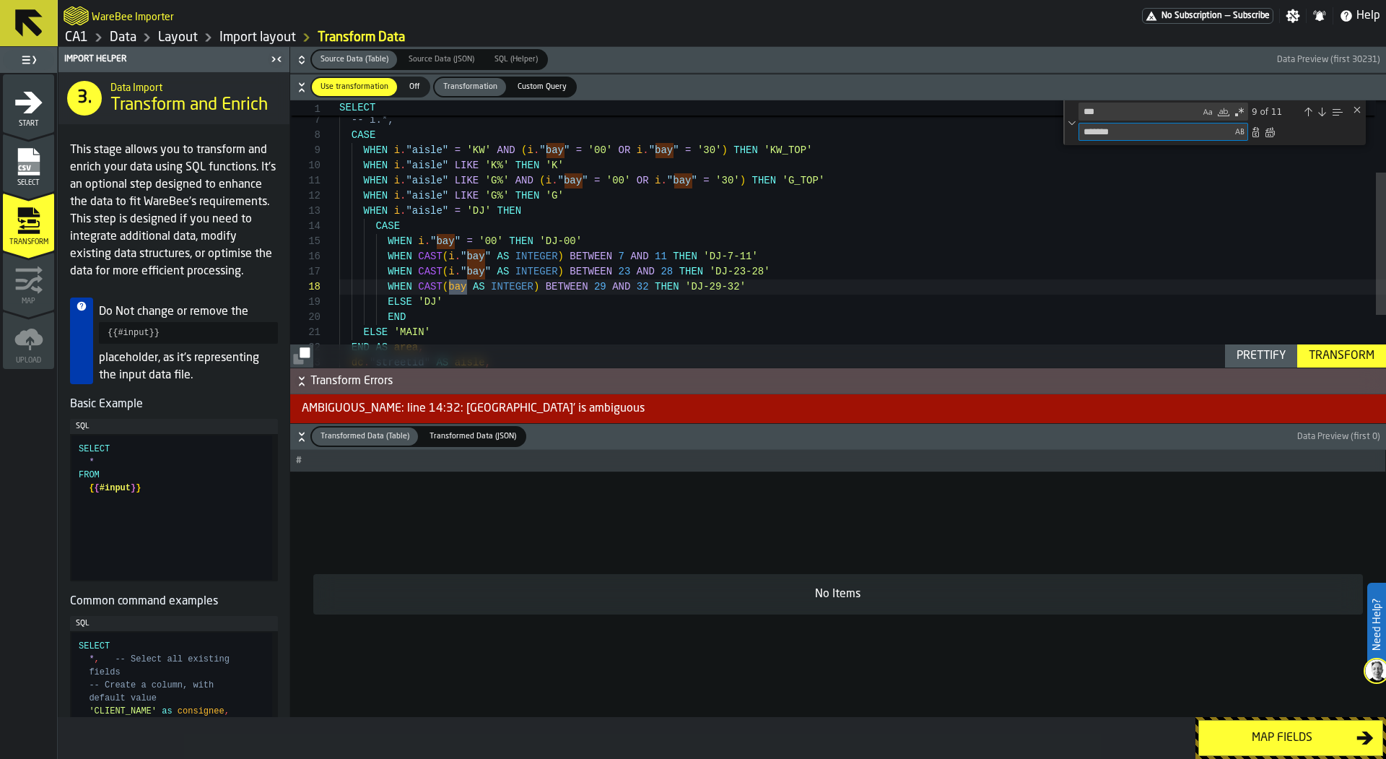
type textarea "**********"
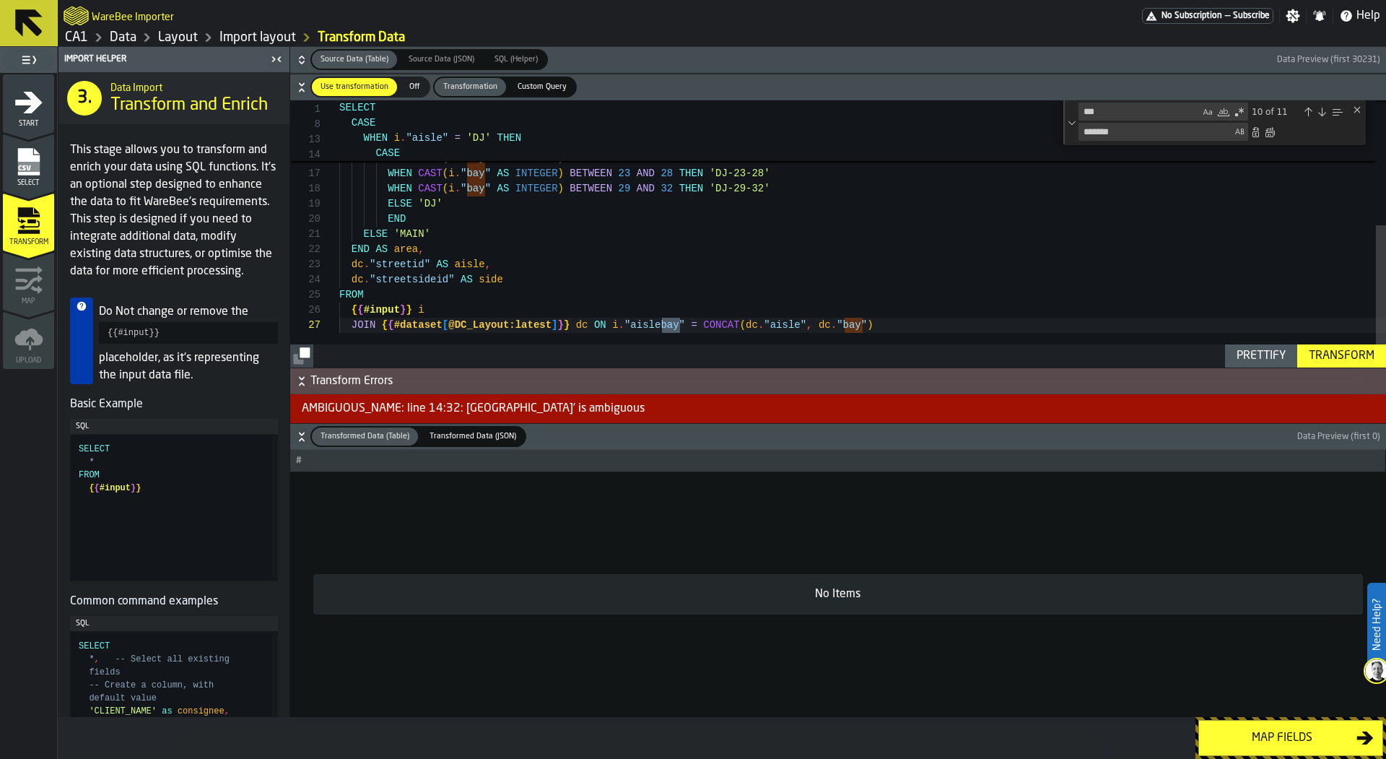
click at [1354, 107] on div "Close (Escape)" at bounding box center [1357, 110] width 12 height 12
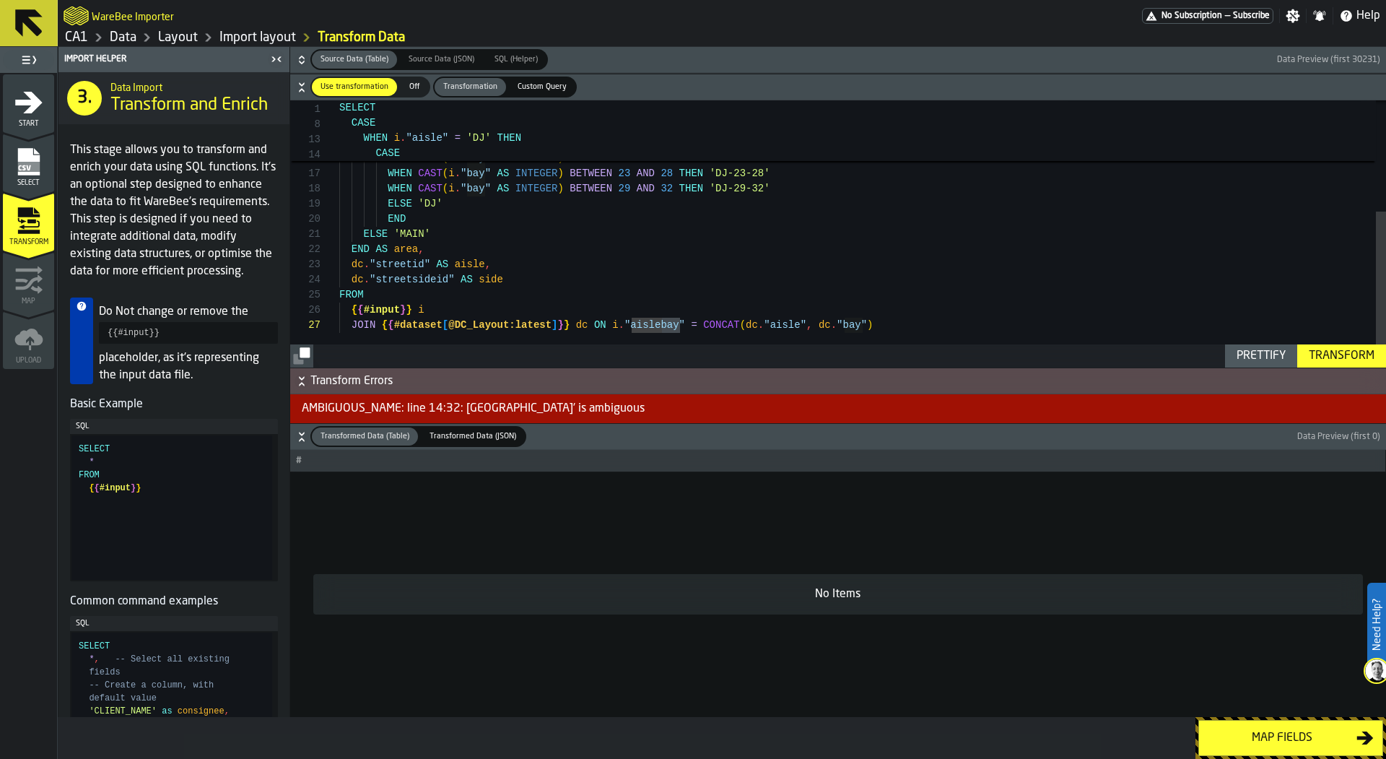
click at [1331, 354] on div "Transform" at bounding box center [1341, 355] width 77 height 17
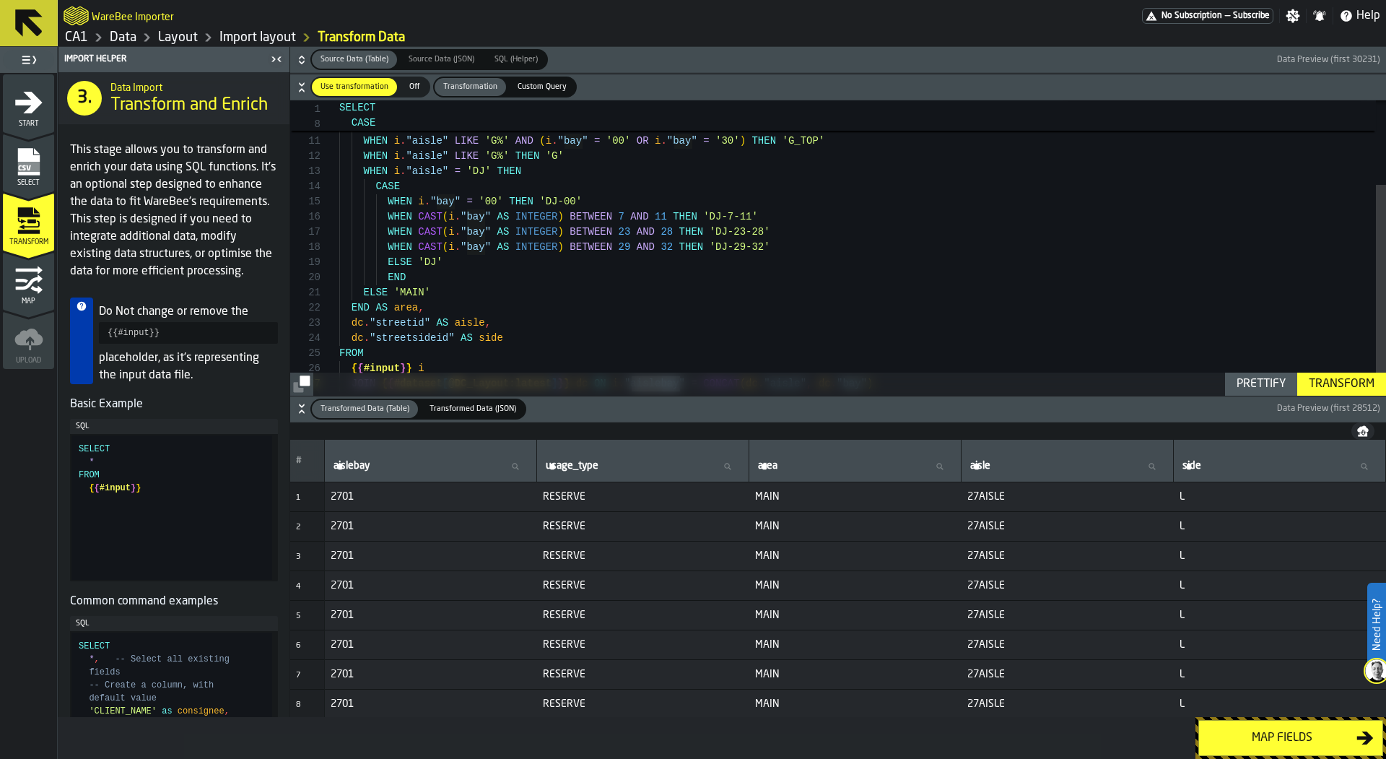
click at [514, 471] on input "aislebay aislebay" at bounding box center [431, 466] width 200 height 19
type input "**"
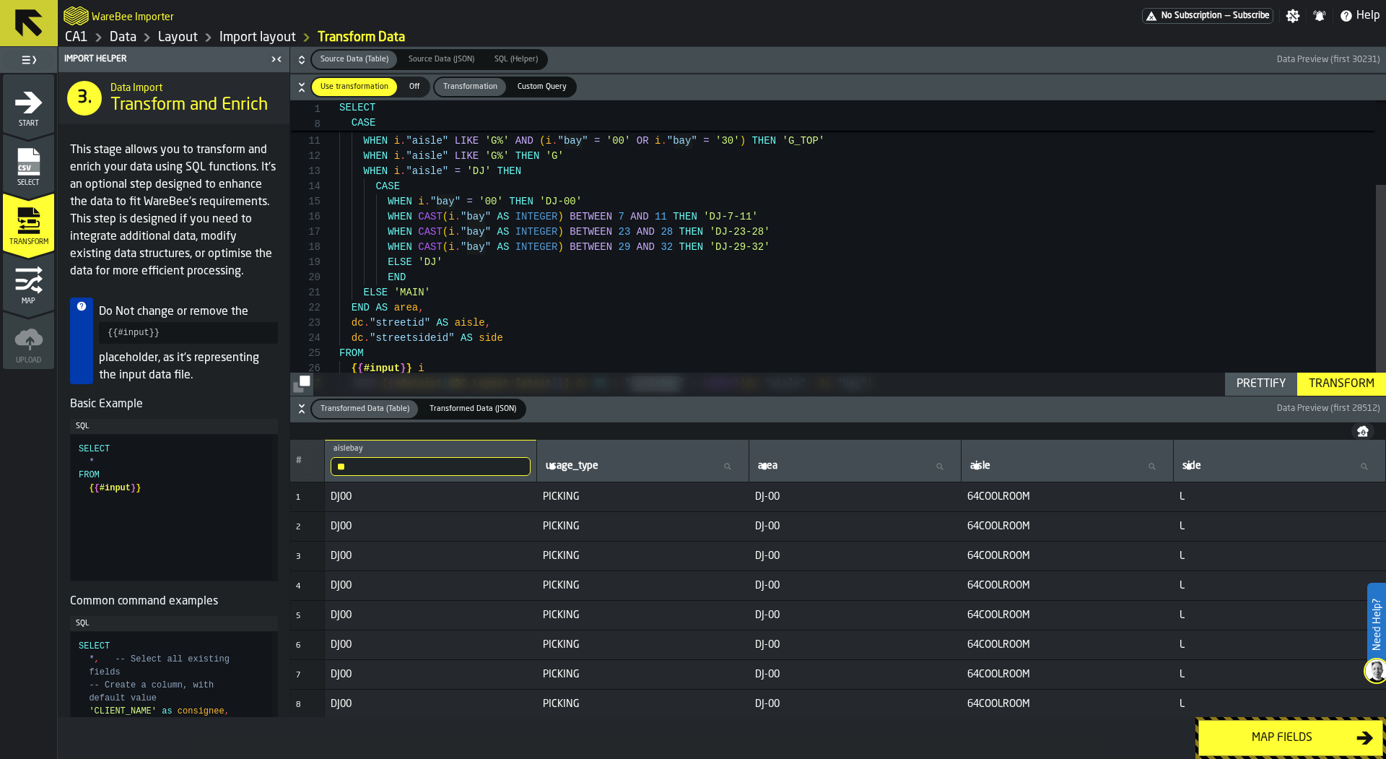
click at [405, 453] on div "** aislebay DJ" at bounding box center [431, 460] width 200 height 30
click at [405, 469] on input "**" at bounding box center [431, 466] width 200 height 19
type input "****"
click at [453, 468] on input "****" at bounding box center [431, 466] width 200 height 19
type input "****"
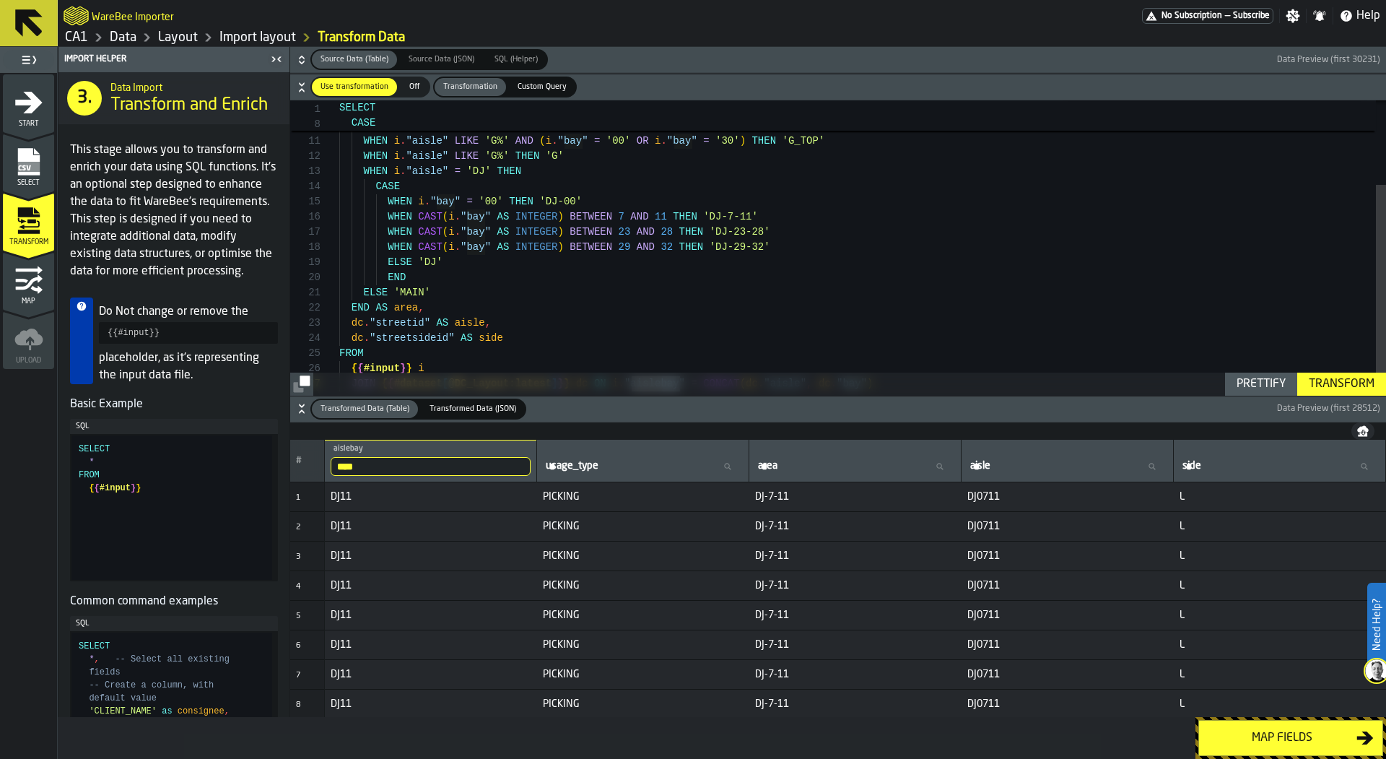
click at [429, 463] on input "****" at bounding box center [431, 466] width 200 height 19
type input "****"
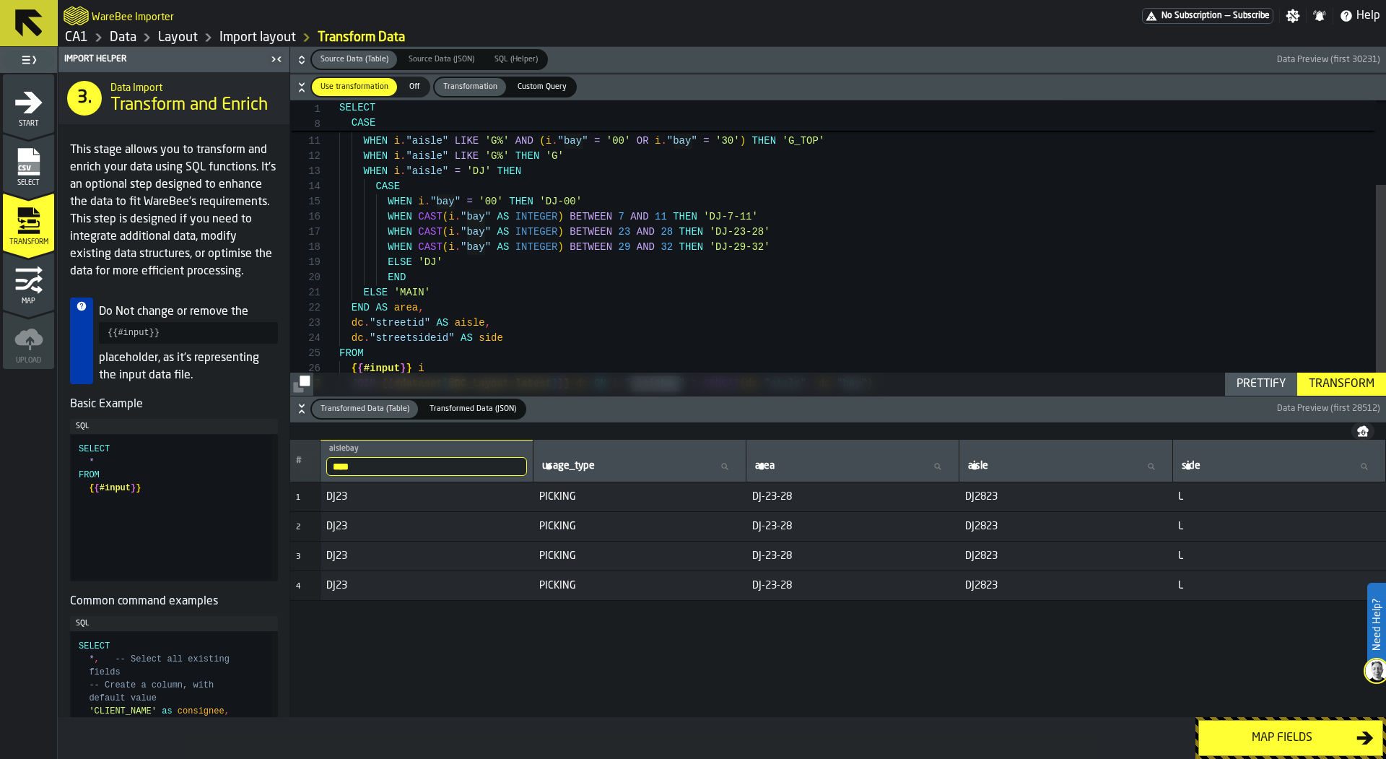
click at [413, 461] on input "****" at bounding box center [426, 466] width 201 height 19
type input "****"
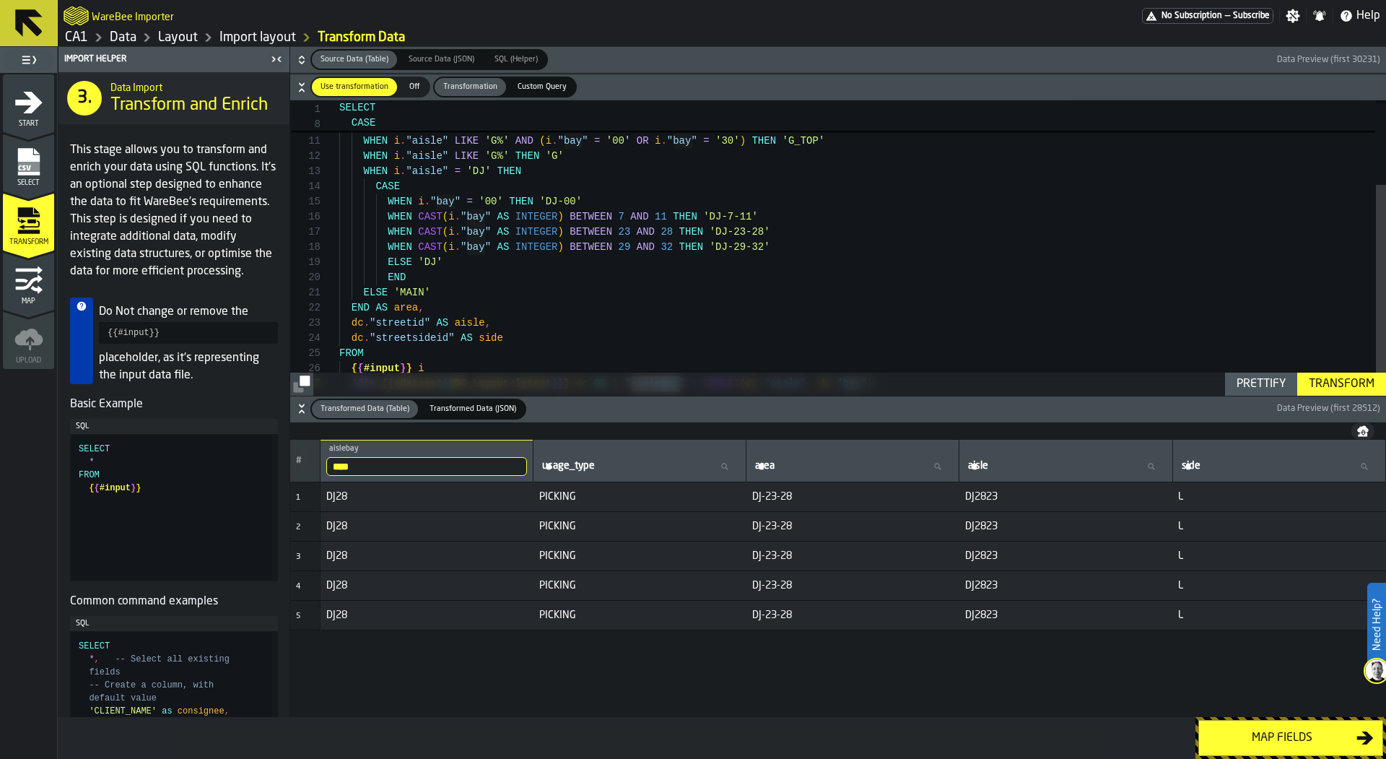
click at [437, 466] on input "****" at bounding box center [426, 466] width 201 height 19
type input "****"
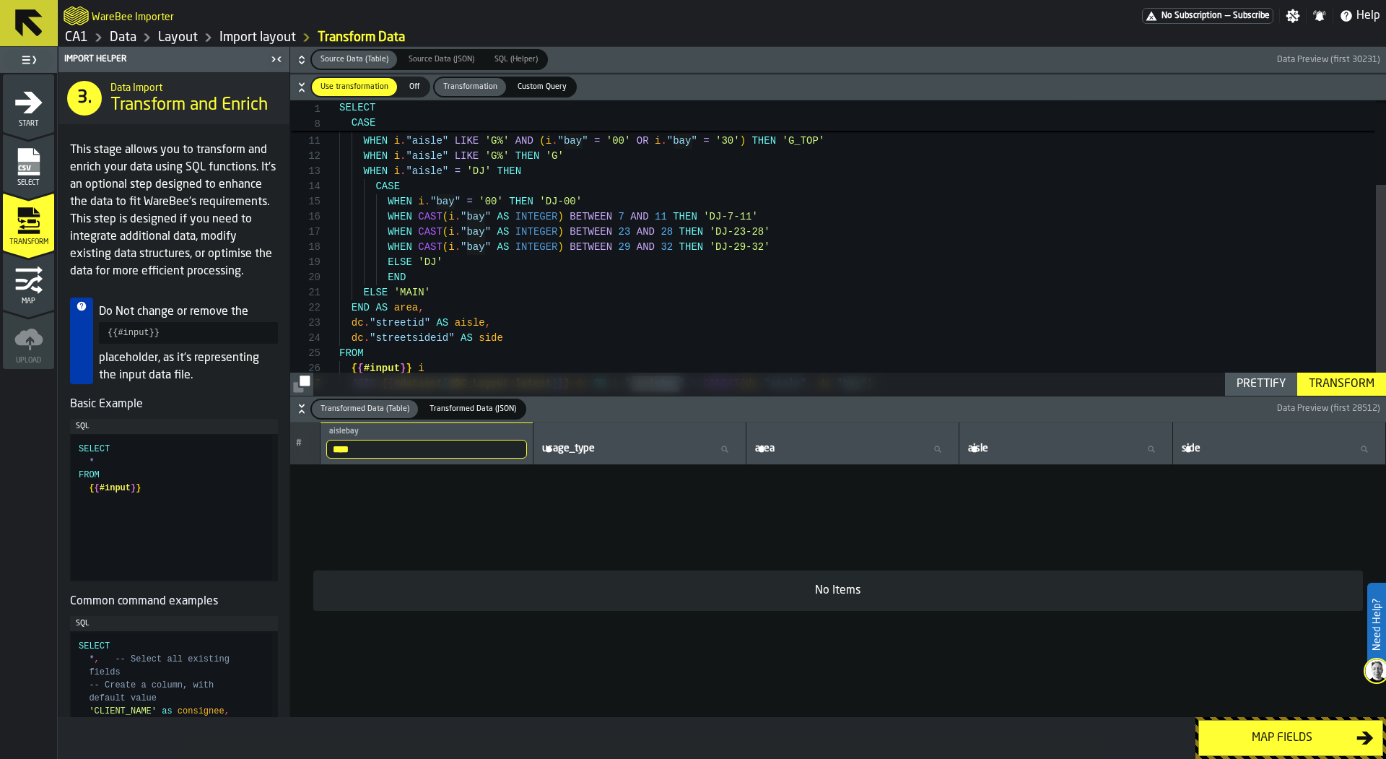
click at [508, 440] on input "****" at bounding box center [426, 449] width 201 height 19
click at [512, 448] on input "****" at bounding box center [426, 449] width 201 height 19
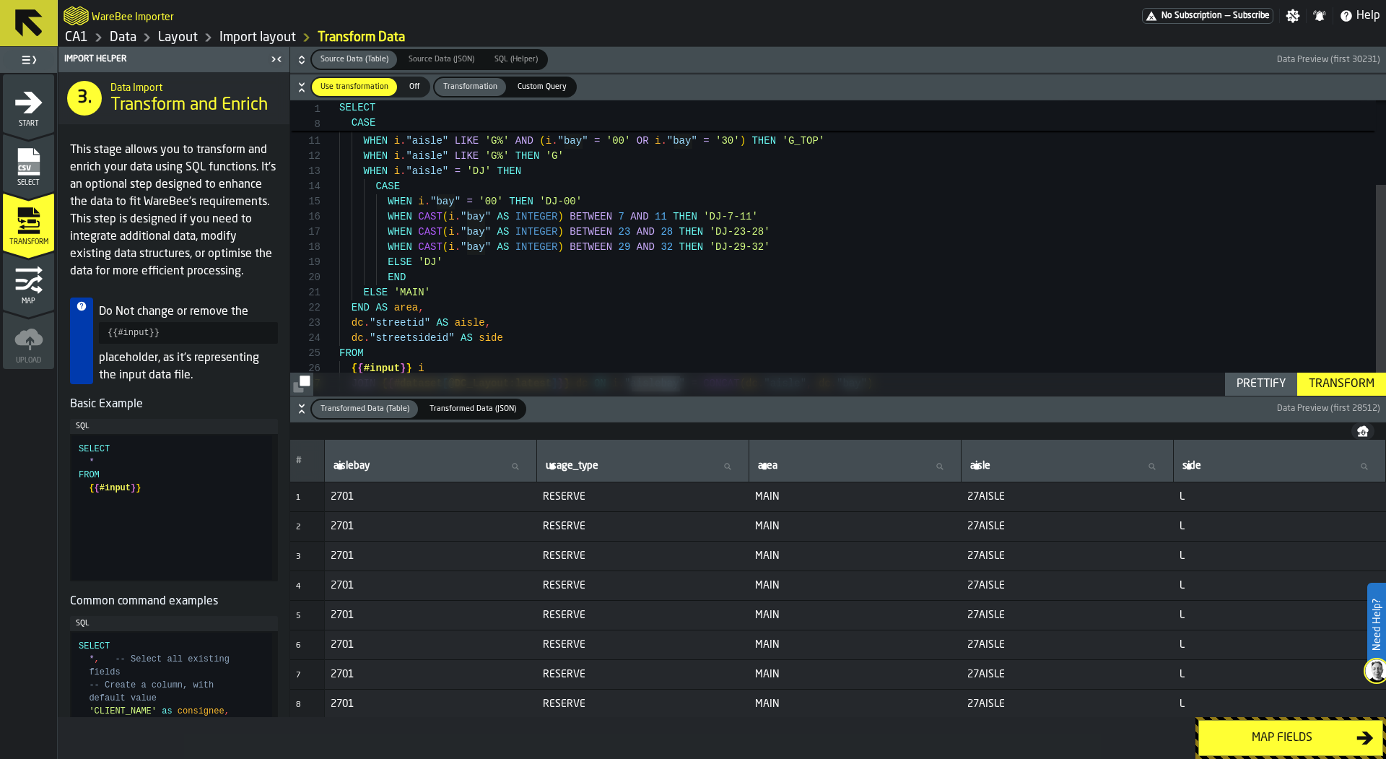
click at [414, 292] on div "WHEN i . "aisle" LIKE 'G%' THEN 'G' WHEN i . "aisle" = 'DJ' THEN CASE WHEN i . …" at bounding box center [862, 197] width 1047 height 455
type textarea "**********"
click at [1337, 385] on div "Transform" at bounding box center [1341, 383] width 77 height 17
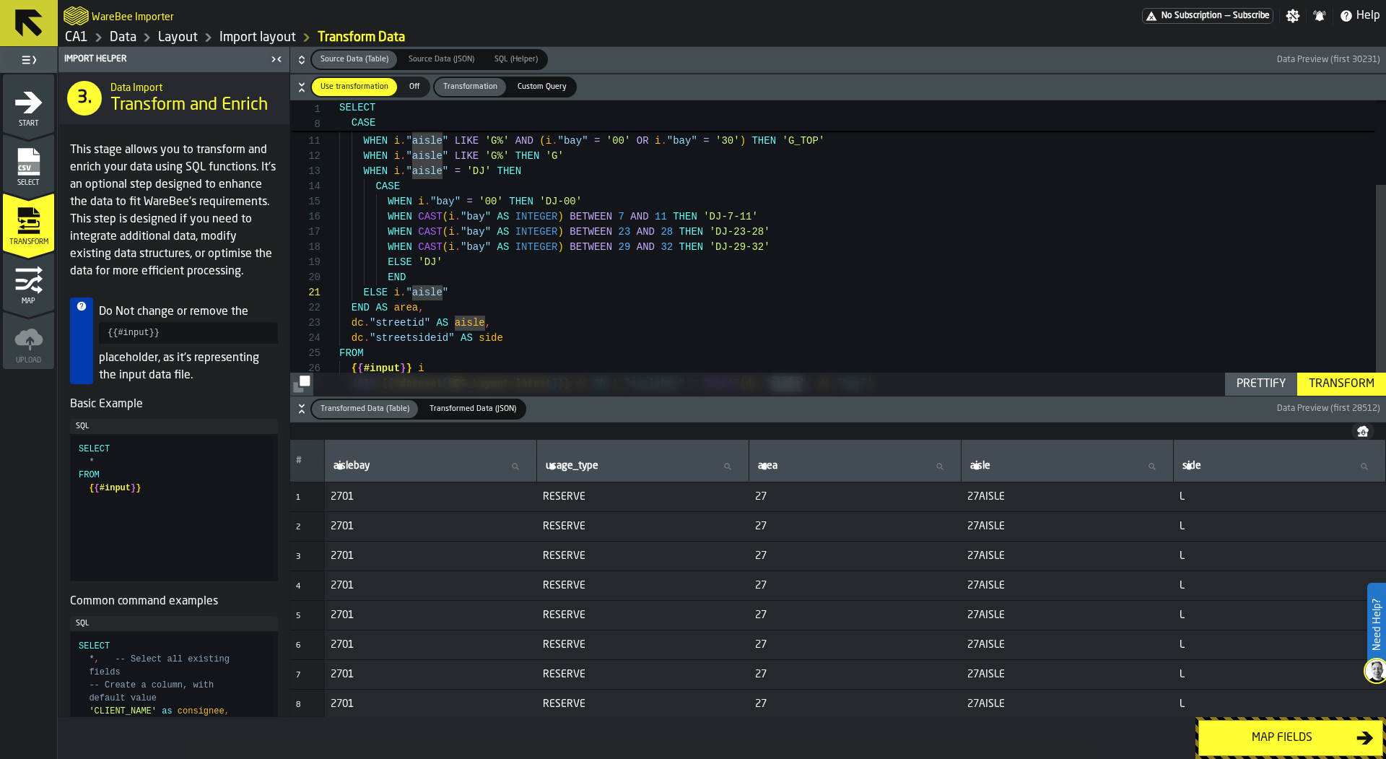
click at [27, 274] on icon "menu Map" at bounding box center [28, 280] width 29 height 29
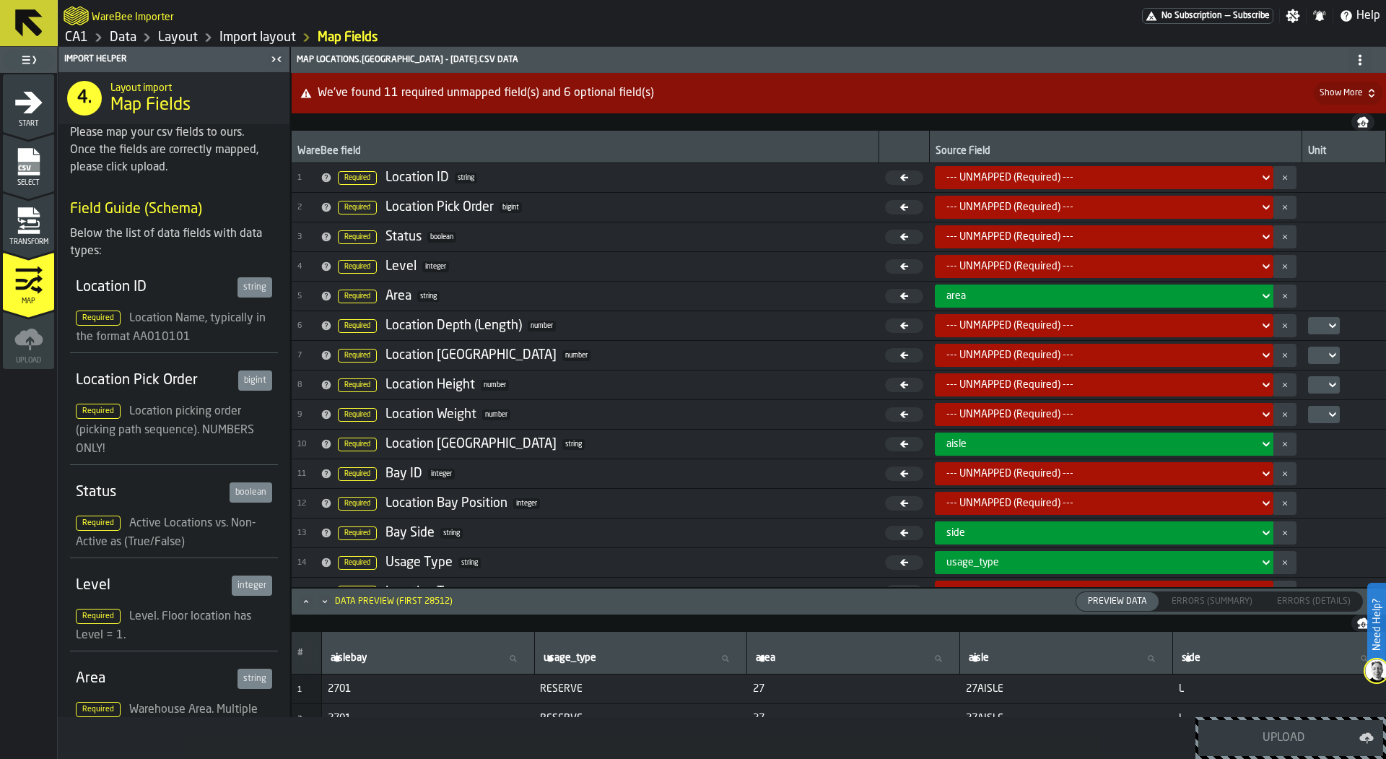
click at [31, 224] on icon "menu Transform" at bounding box center [28, 220] width 29 height 29
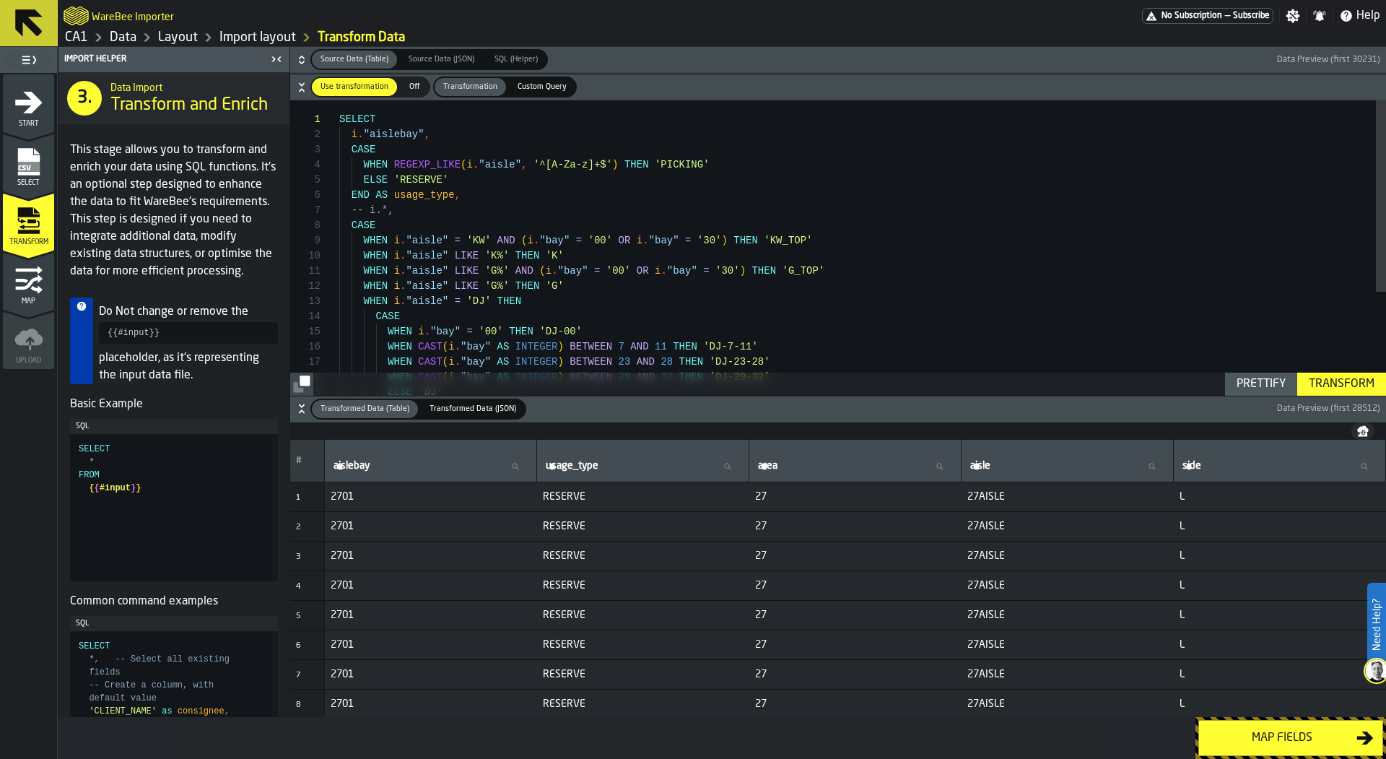
scroll to position [91, 0]
drag, startPoint x: 406, startPoint y: 213, endPoint x: 350, endPoint y: 211, distance: 55.6
click at [350, 211] on div "SELECT i . "aislebay" , CASE WHEN REGEXP_LIKE ( i . "aisle" , '^[A-Za-z]+$' ) T…" at bounding box center [862, 327] width 1047 height 455
click at [401, 224] on div "SELECT i . "aislebay" , CASE WHEN REGEXP_LIKE ( i . "aisle" , '^[A-Za-z]+$' ) T…" at bounding box center [862, 327] width 1047 height 455
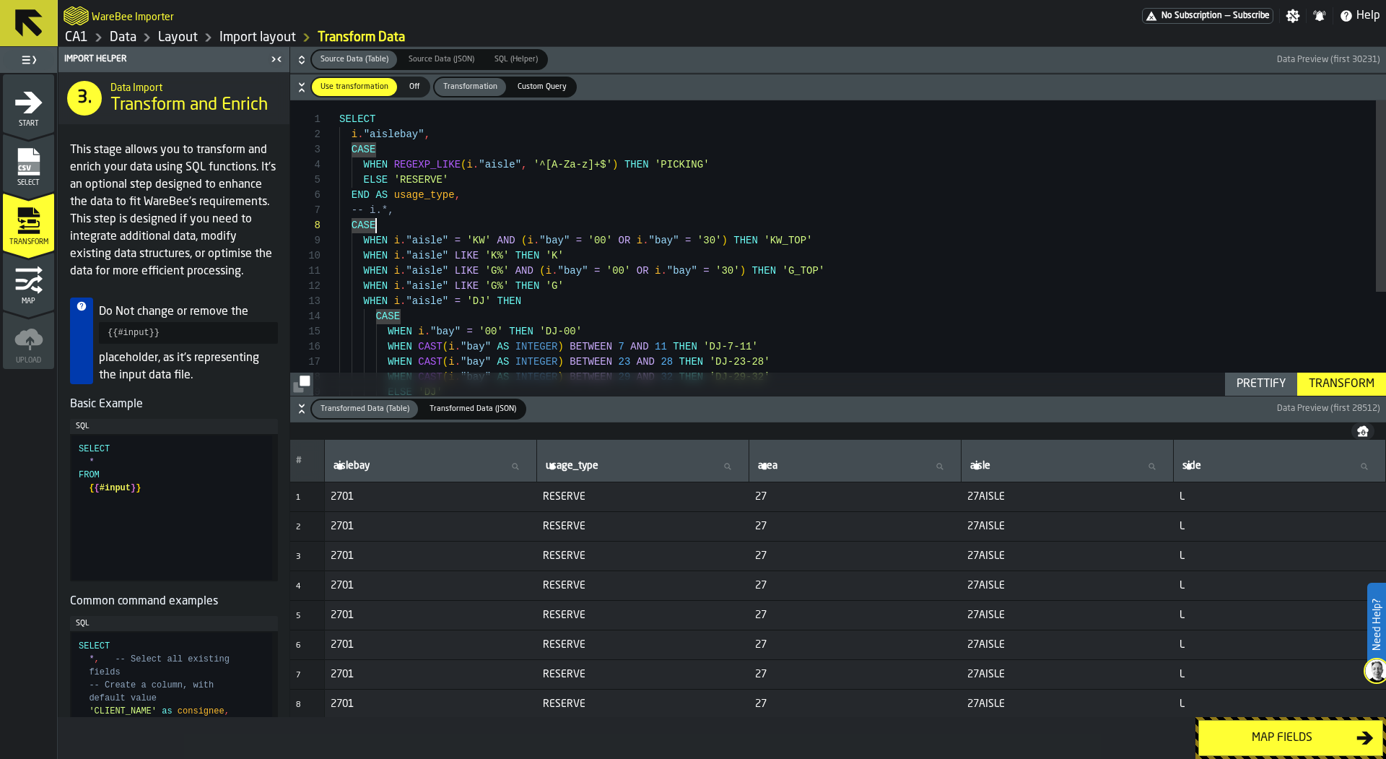
click at [401, 219] on div "SELECT i . "aislebay" , CASE WHEN REGEXP_LIKE ( i . "aisle" , '^[A-Za-z]+$' ) T…" at bounding box center [862, 327] width 1047 height 455
click at [403, 209] on div "SELECT i . "aislebay" , CASE WHEN REGEXP_LIKE ( i . "aisle" , '^[A-Za-z]+$' ) T…" at bounding box center [862, 327] width 1047 height 455
drag, startPoint x: 416, startPoint y: 146, endPoint x: 352, endPoint y: 148, distance: 64.3
click at [352, 148] on div "SELECT i . "aislebay" , -- i.*, CASE WHEN i . "aisle" = 'KW' AND ( i . "bay" = …" at bounding box center [862, 327] width 1047 height 455
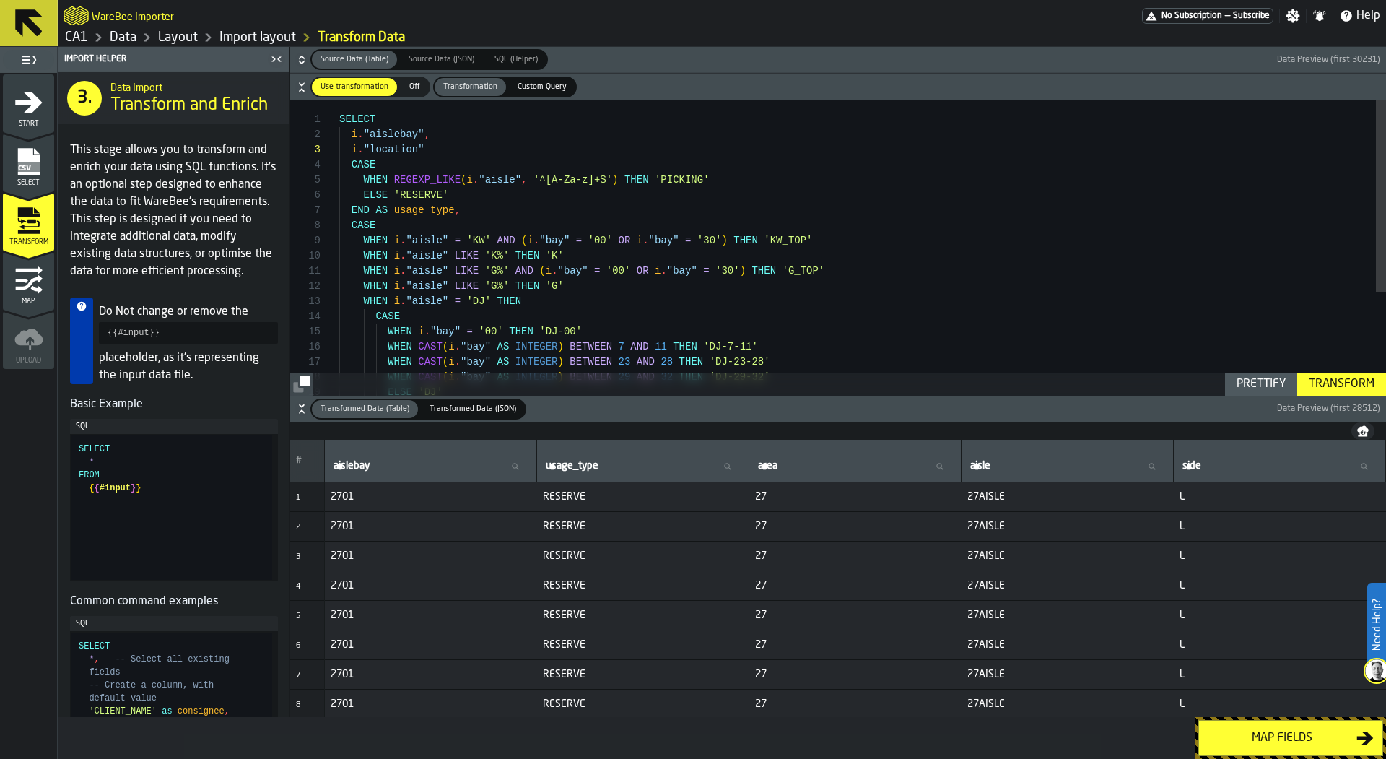
click at [295, 56] on icon "button-" at bounding box center [301, 60] width 14 height 14
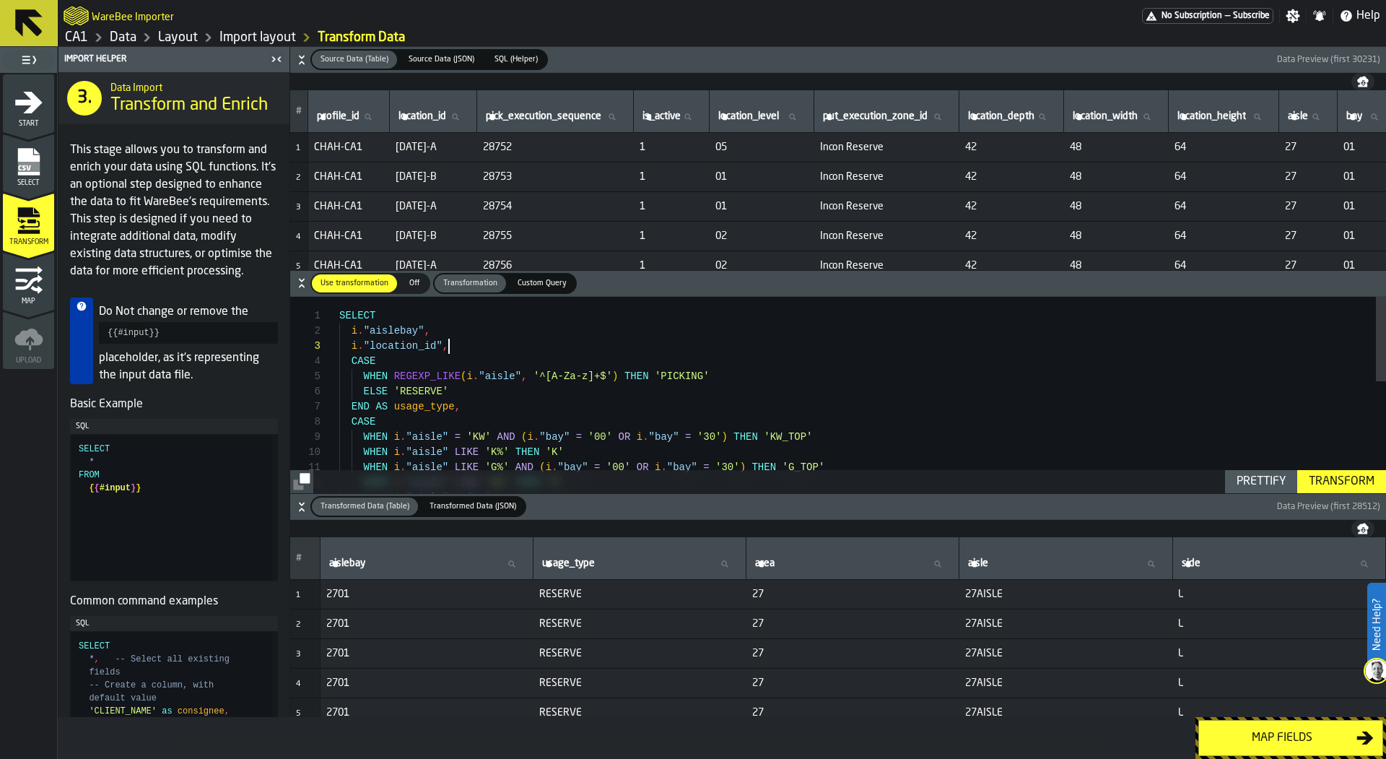
scroll to position [45, 0]
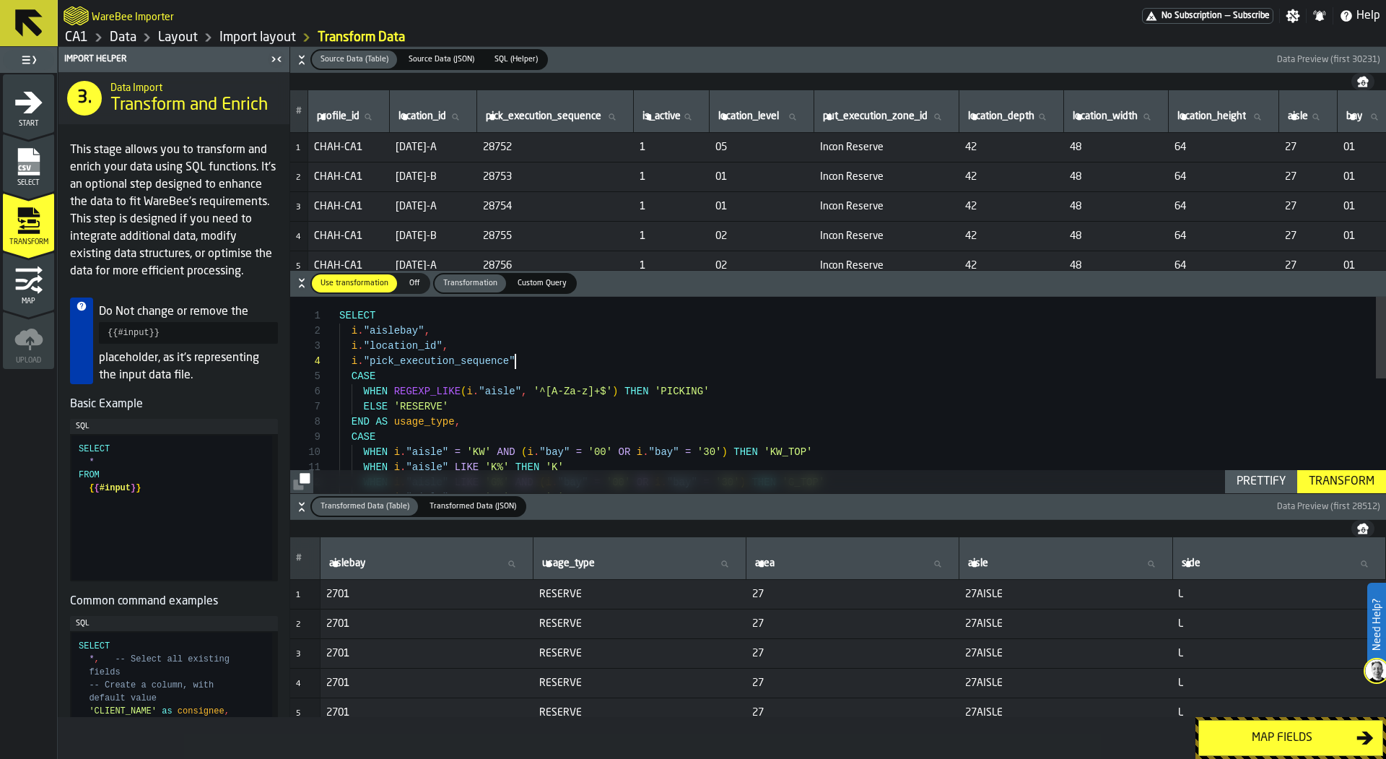
click at [575, 362] on div "SELECT i . "aislebay" , i . "location_id" , CASE WHEN i . "aisle" = 'KW' AND ( …" at bounding box center [862, 532] width 1047 height 471
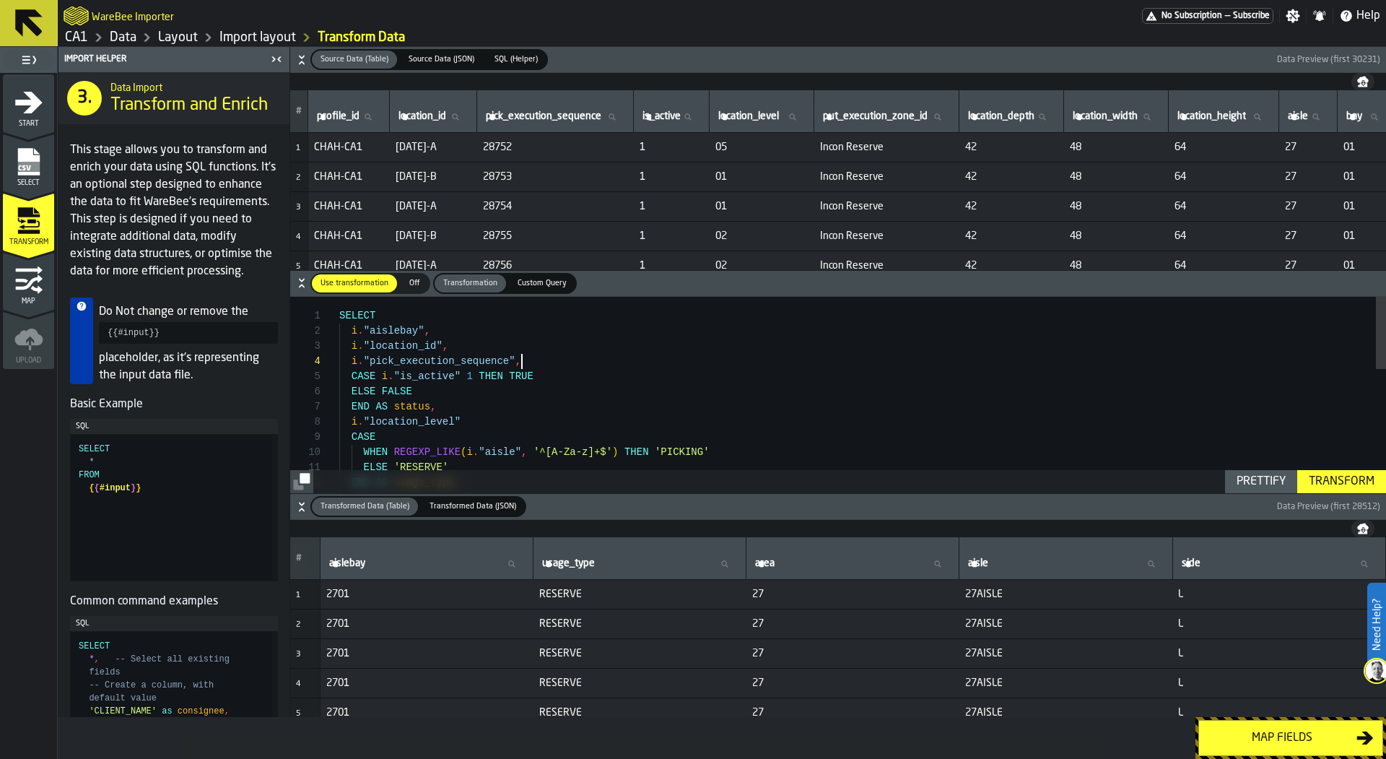
click at [540, 359] on div "SELECT i . "aislebay" , i . "location_id" , CASE END AS usage_type , ELSE 'RESE…" at bounding box center [862, 562] width 1047 height 531
click at [510, 416] on div "SELECT i . "aislebay" , i . "location_id" , CASE END AS usage_type , ELSE 'RESE…" at bounding box center [862, 562] width 1047 height 531
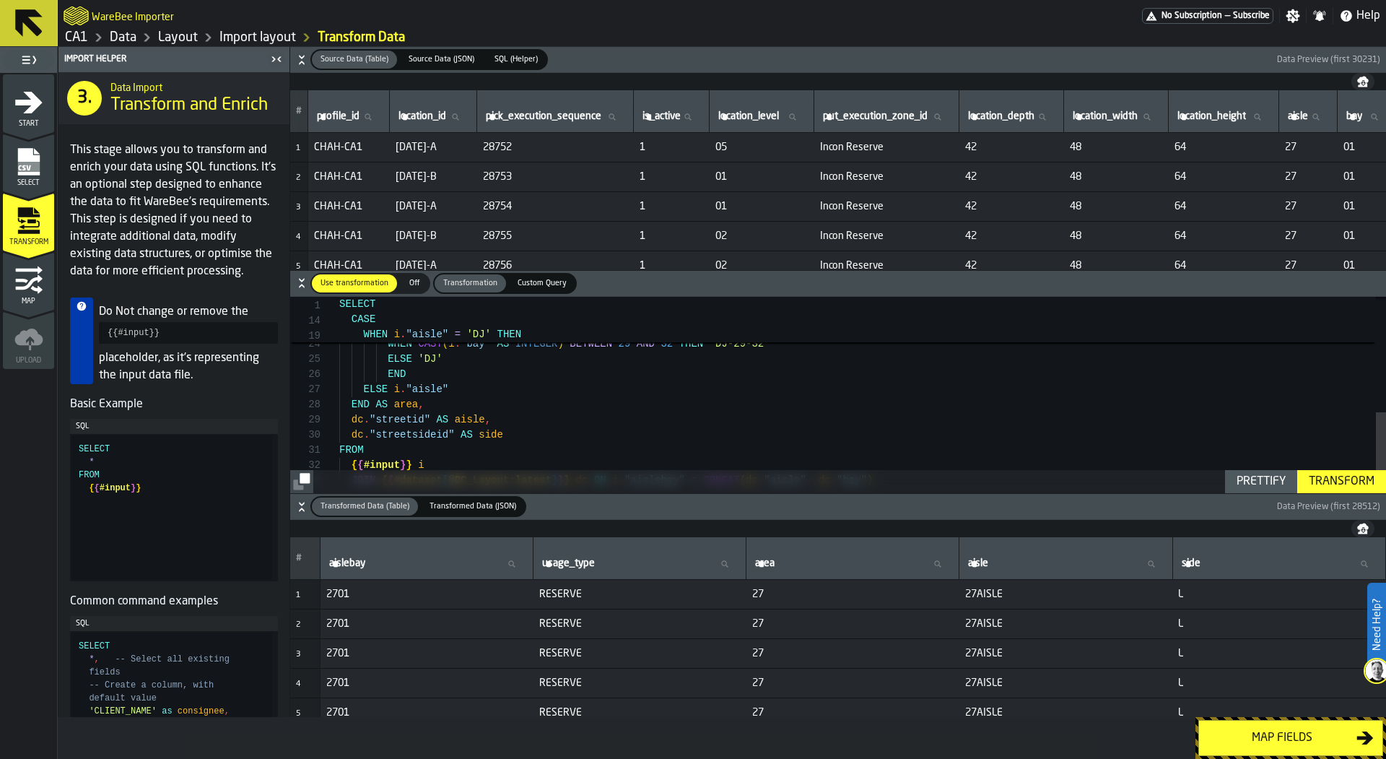
scroll to position [91, 0]
click at [486, 393] on div "WHEN i . "bay" = '00' THEN 'DJ-00' WHEN CAST ( i . "bay" AS INTEGER ) BETWEEN 7…" at bounding box center [862, 249] width 1047 height 546
click at [481, 438] on div "WHEN i . "bay" = '00' THEN 'DJ-00' WHEN CAST ( i . "bay" AS INTEGER ) BETWEEN 7…" at bounding box center [862, 249] width 1047 height 546
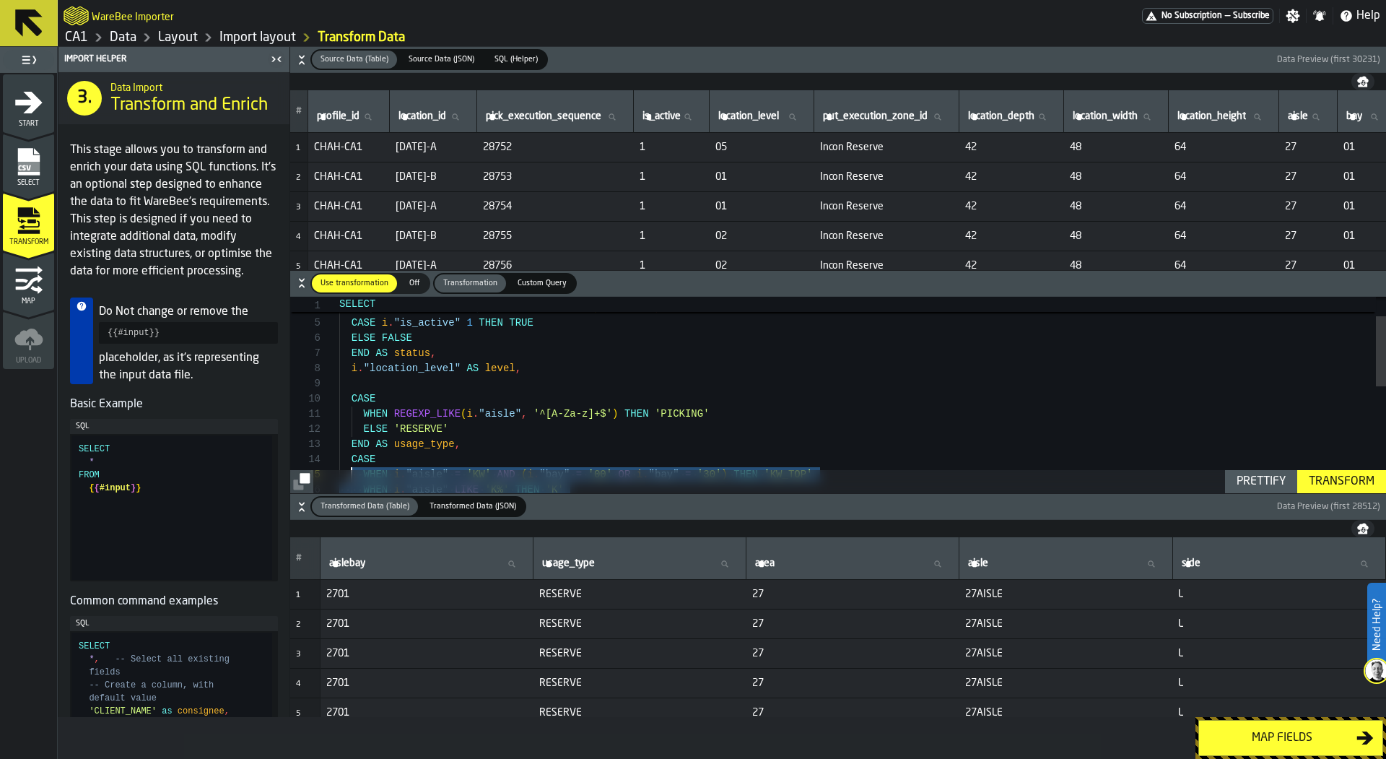
scroll to position [45, 0]
drag, startPoint x: 435, startPoint y: 444, endPoint x: 344, endPoint y: 460, distance: 92.3
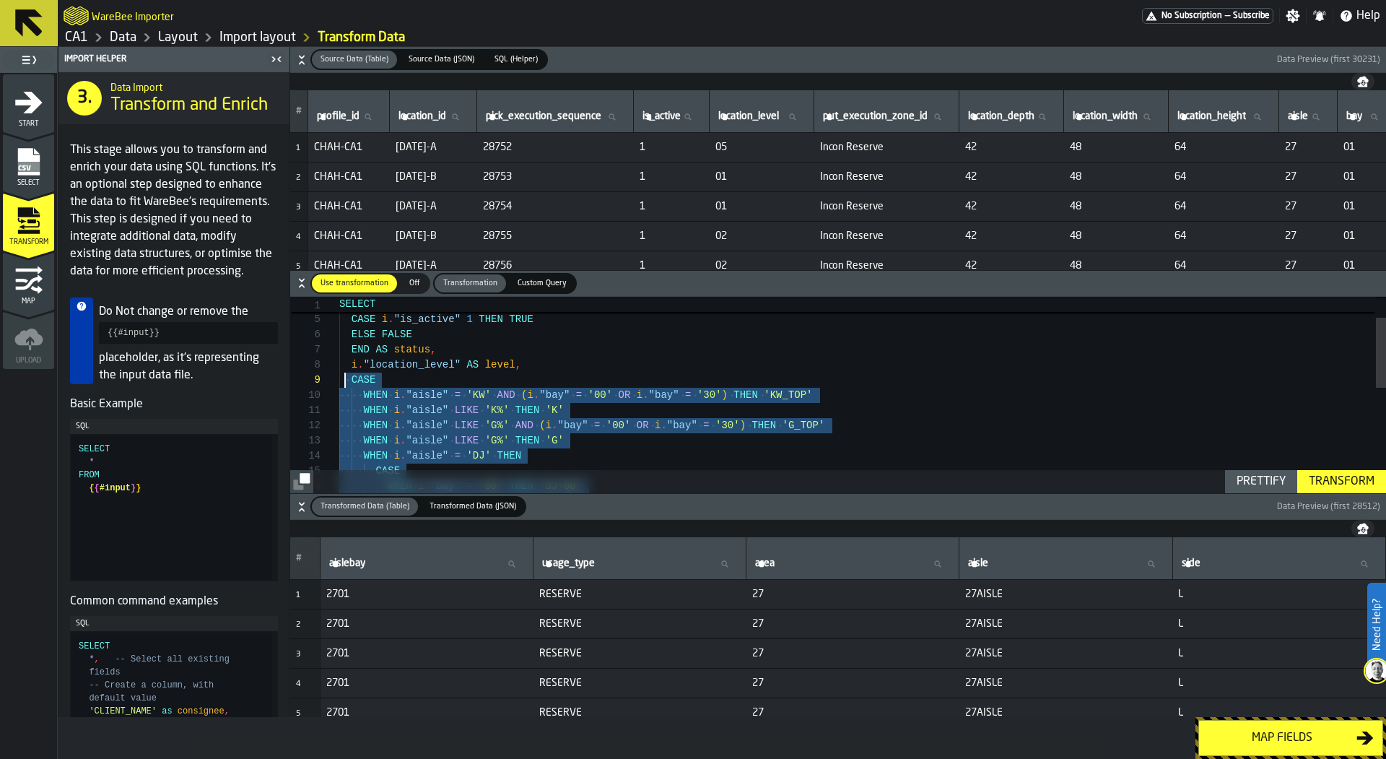
scroll to position [121, 0]
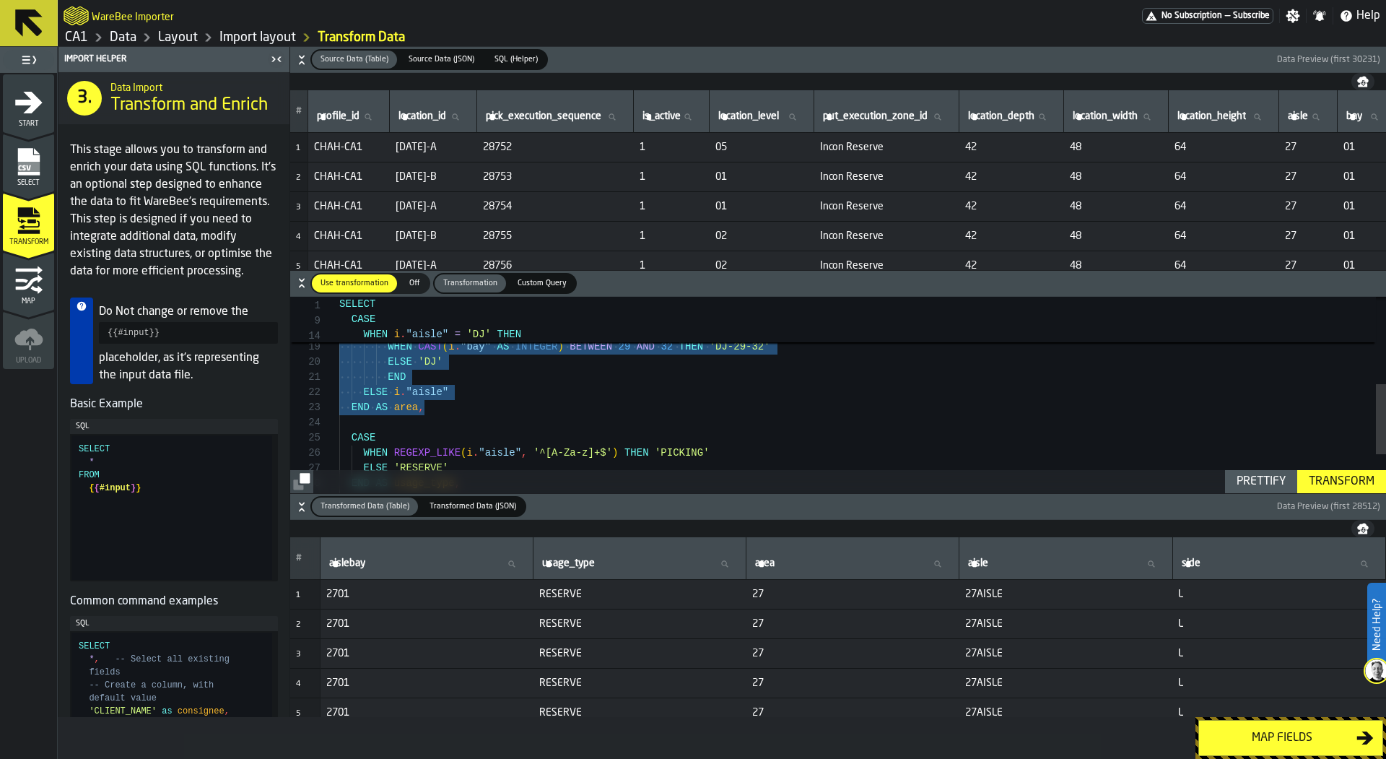
click at [506, 419] on div "WHEN i . "bay" = '00' THEN 'DJ-00' WHEN CAST ( i . "bay" AS INTEGER ) BETWEEN 7…" at bounding box center [862, 328] width 1047 height 546
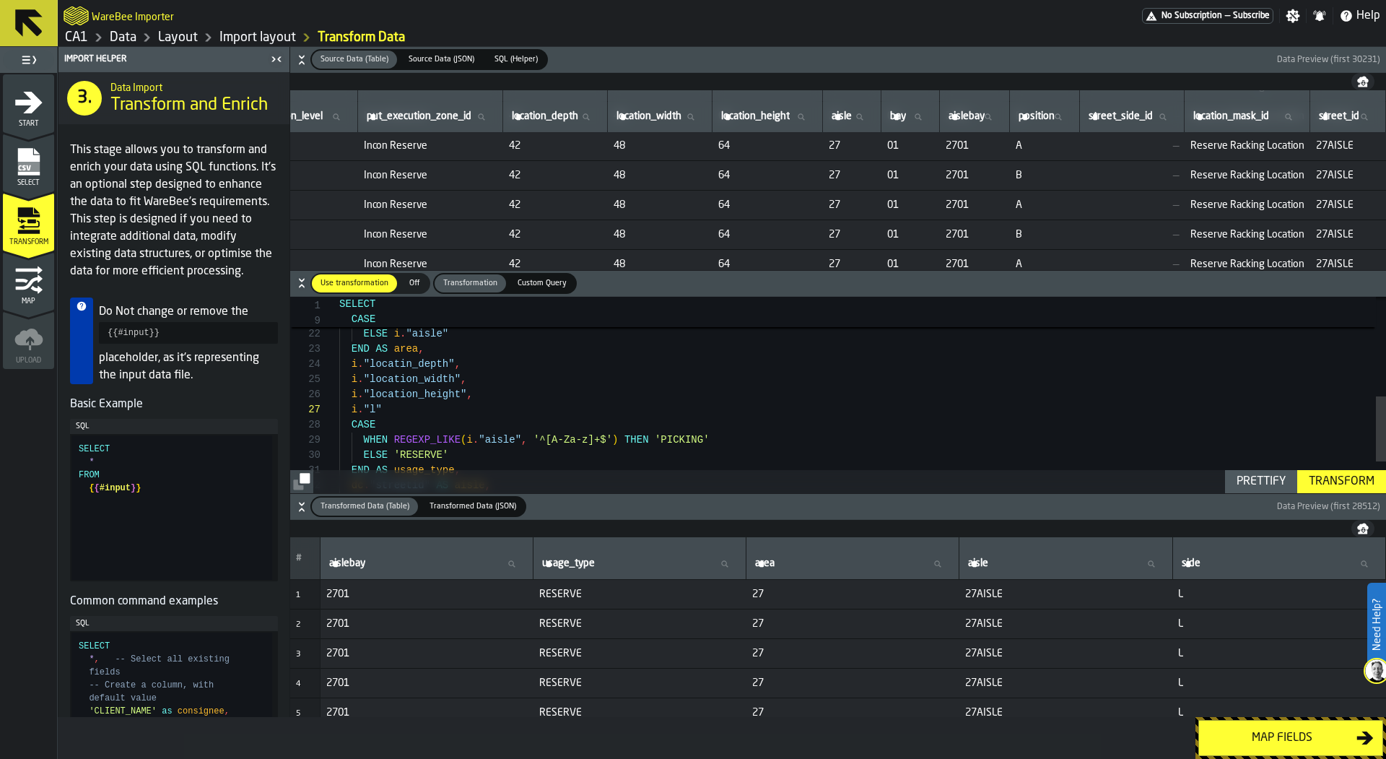
scroll to position [61, 527]
click at [479, 412] on div "i . "location_width" , i . "location_height" , CASE WHEN REGEXP_LIKE ( i . "ais…" at bounding box center [862, 292] width 1047 height 592
type textarea "**********"
click at [188, 527] on div "SELECT * FROM { { #input } }" at bounding box center [175, 507] width 193 height 144
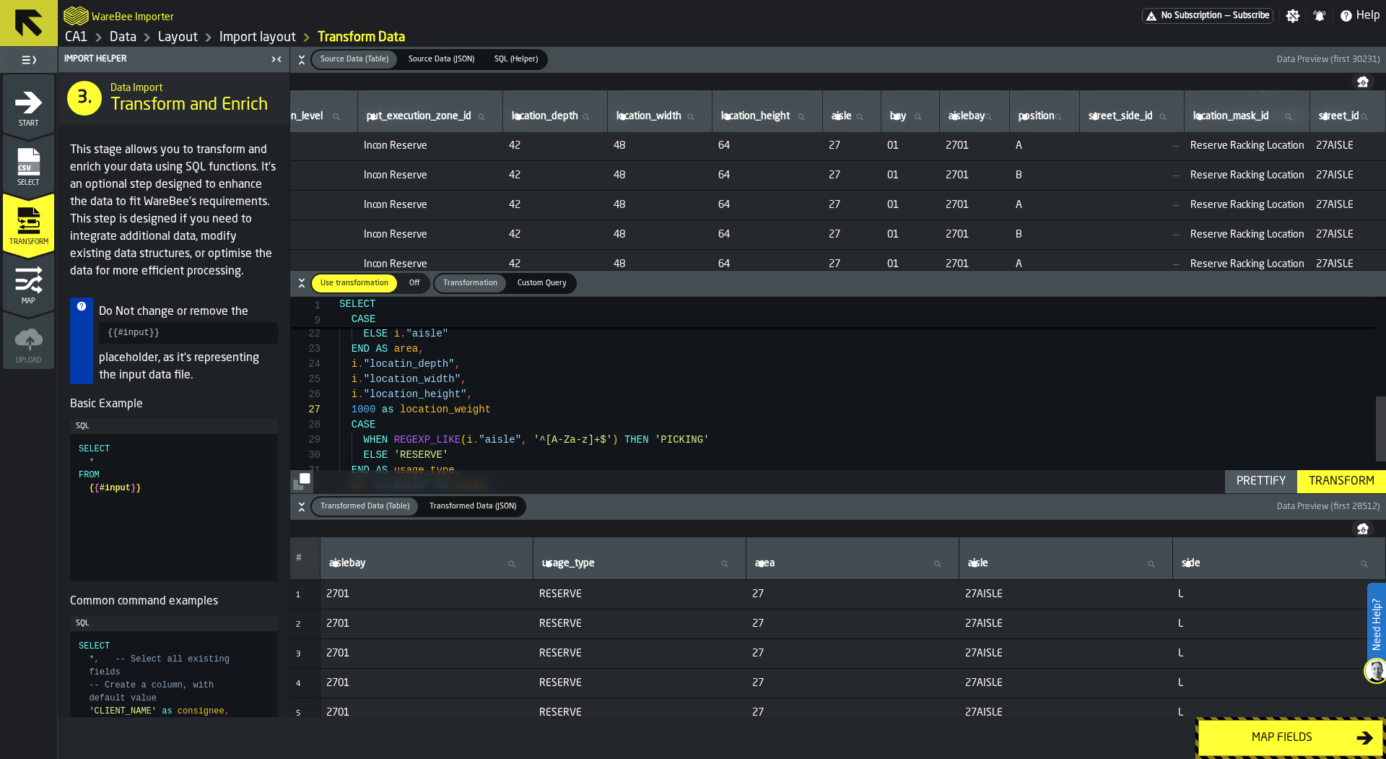
type textarea "**********"
click at [372, 409] on div "i . "location_width" , i . "location_height" , CASE WHEN REGEXP_LIKE ( i . "ais…" at bounding box center [862, 292] width 1047 height 592
type textarea "**********"
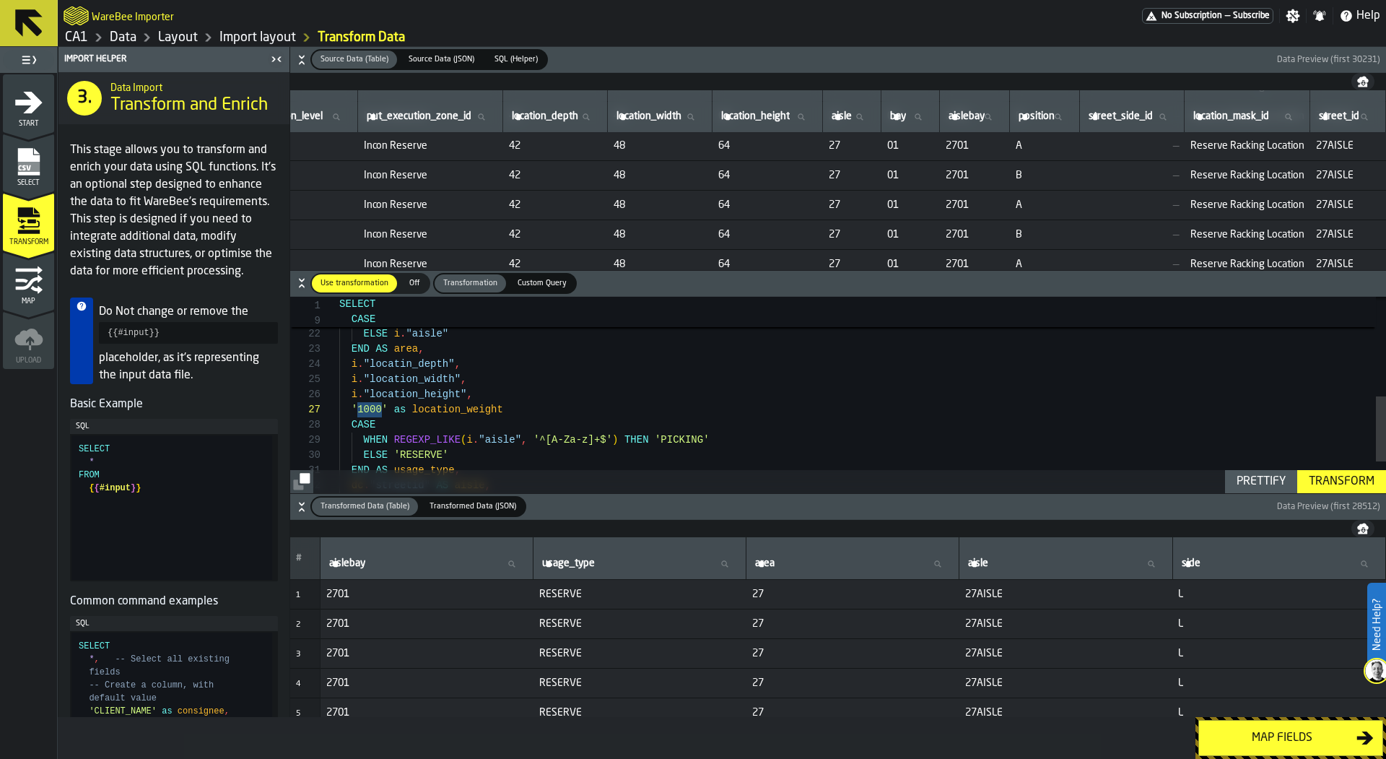
click at [110, 534] on div "SELECT * FROM { { #input } }" at bounding box center [175, 507] width 193 height 144
type textarea "**********"
click at [726, 416] on div "i . "location_width" , i . "location_height" , CASE WHEN REGEXP_LIKE ( i . "ais…" at bounding box center [862, 292] width 1047 height 592
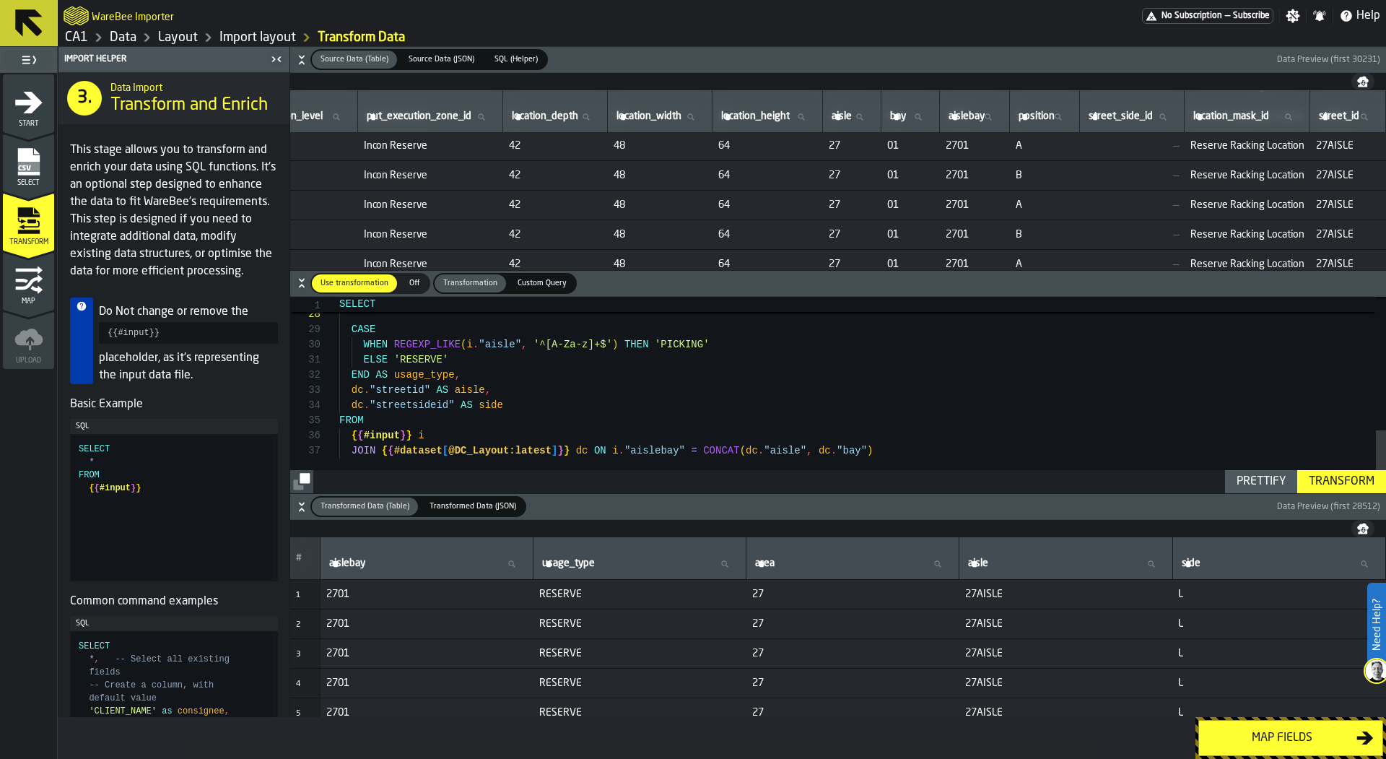
scroll to position [45, 0]
drag, startPoint x: 512, startPoint y: 409, endPoint x: 366, endPoint y: 409, distance: 146.5
click at [366, 409] on div "CASE WHEN REGEXP_LIKE ( i . "aisle" , '^[A-Za-z]+$' ) THEN 'PICKING' ELSE 'RESE…" at bounding box center [862, 189] width 1047 height 607
click at [526, 393] on div "CASE WHEN REGEXP_LIKE ( i . "aisle" , '^[A-Za-z]+$' ) THEN 'PICKING' ELSE 'RESE…" at bounding box center [862, 189] width 1047 height 607
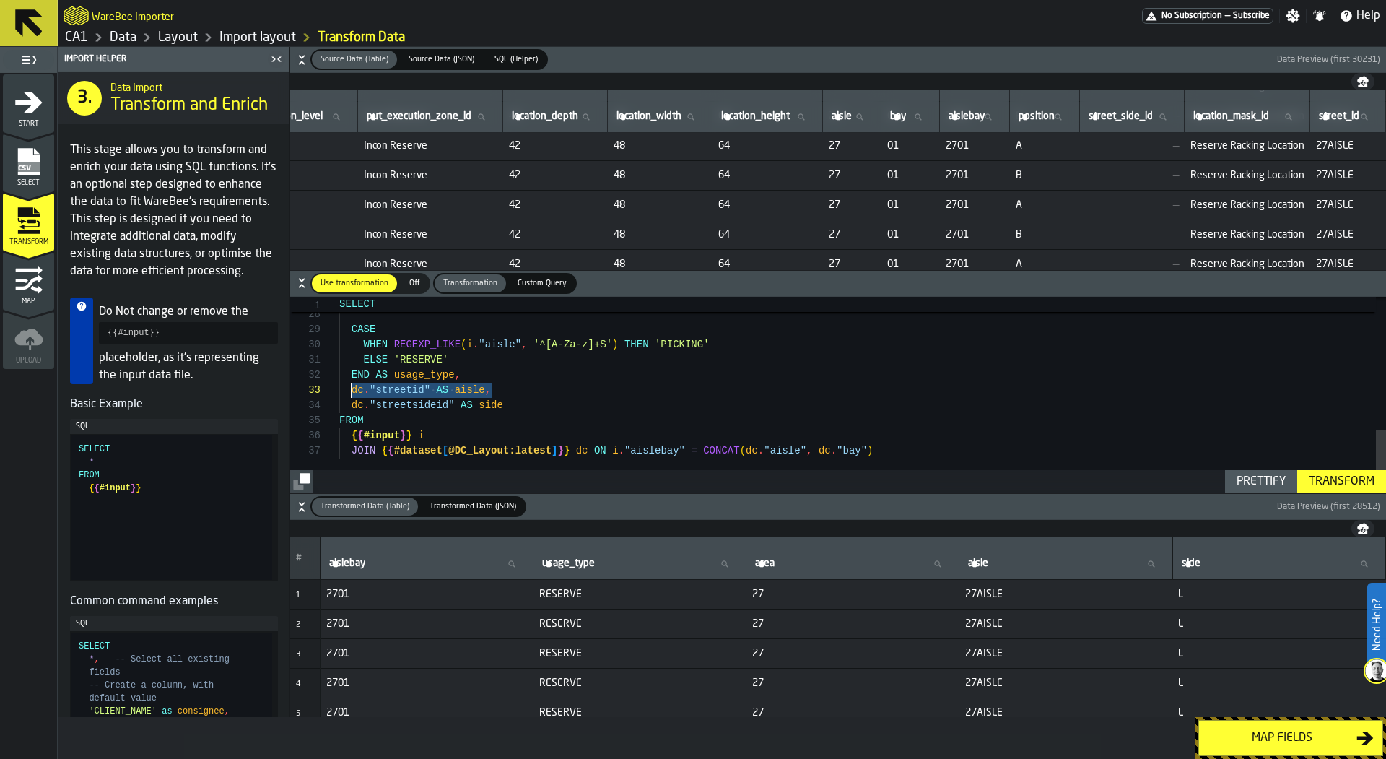
drag, startPoint x: 505, startPoint y: 393, endPoint x: 351, endPoint y: 391, distance: 154.5
click at [351, 391] on div "CASE WHEN REGEXP_LIKE ( i . "aisle" , '^[A-Za-z]+$' ) THEN 'PICKING' ELSE 'RESE…" at bounding box center [862, 189] width 1047 height 607
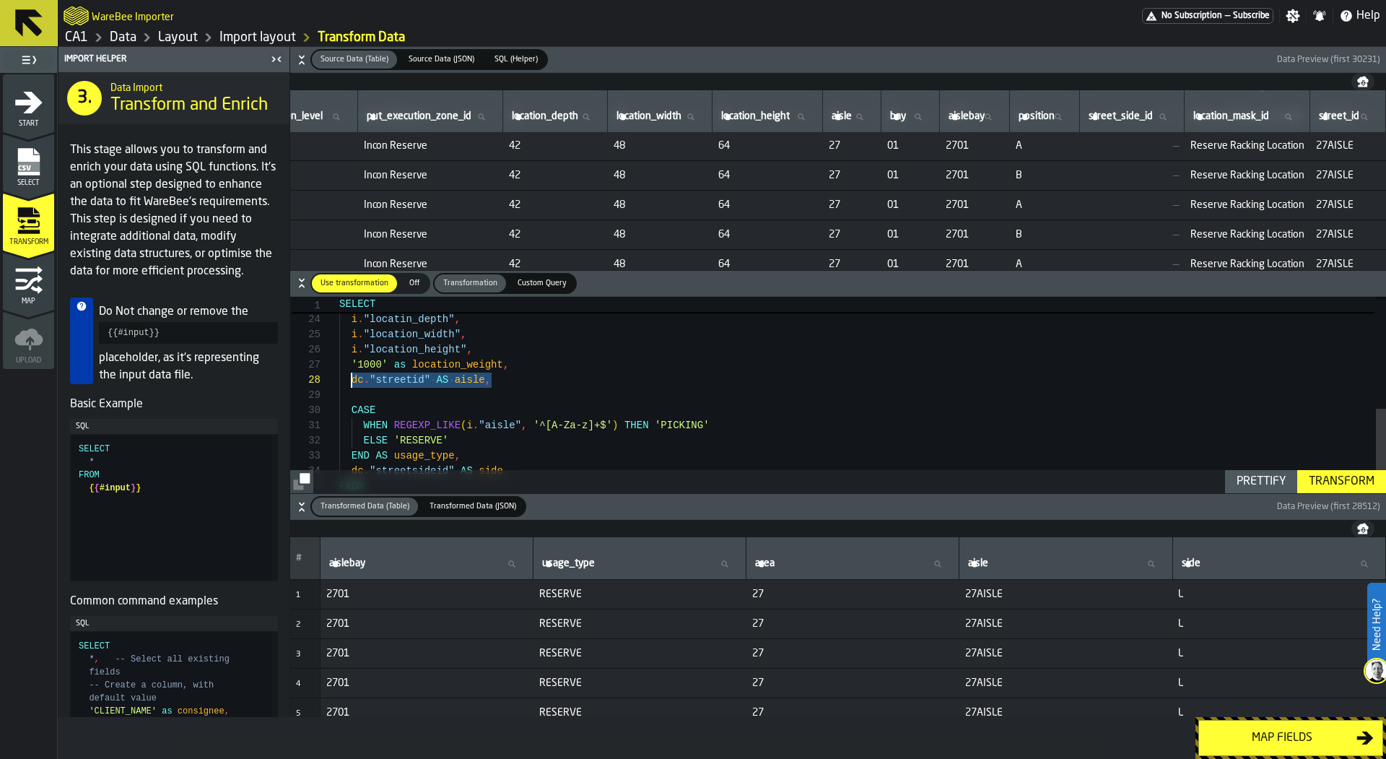
scroll to position [106, 0]
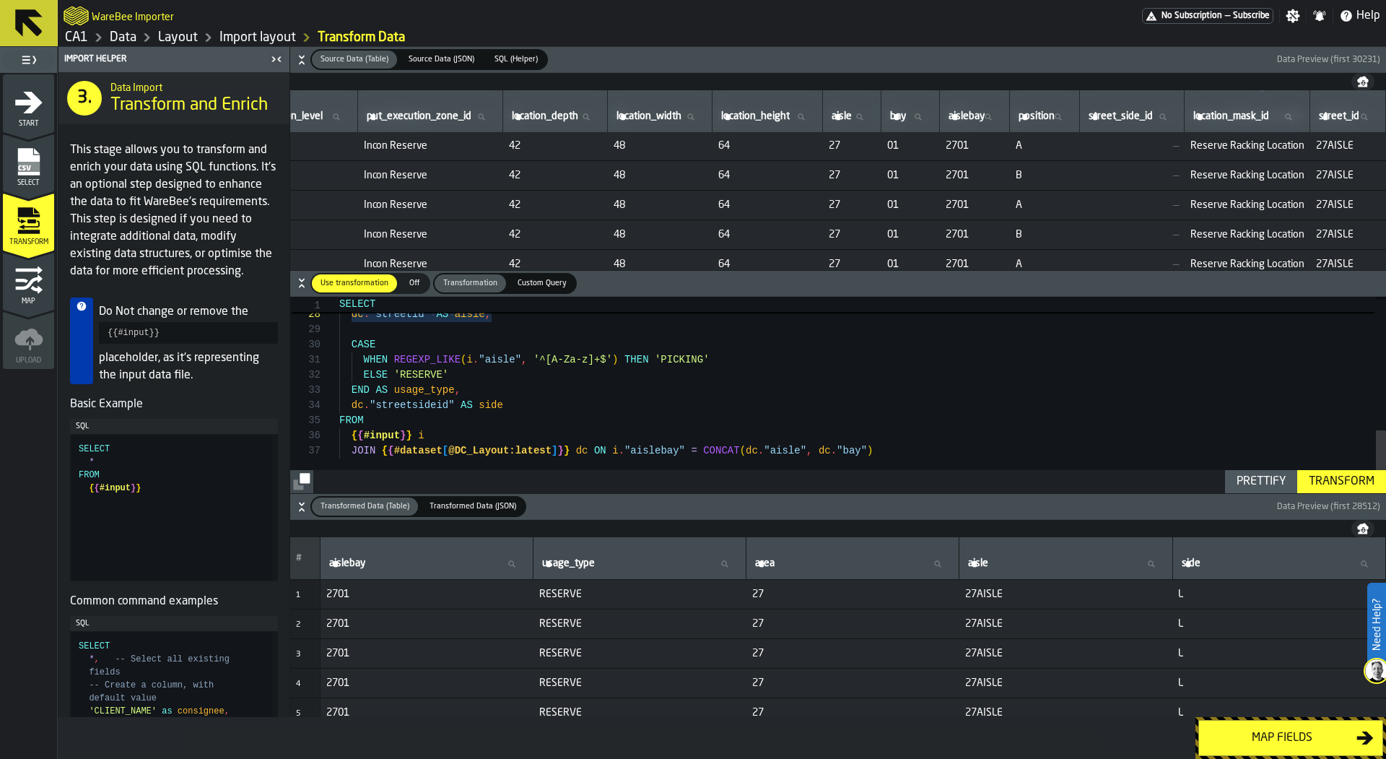
click at [1335, 486] on div "Transform" at bounding box center [1341, 481] width 77 height 17
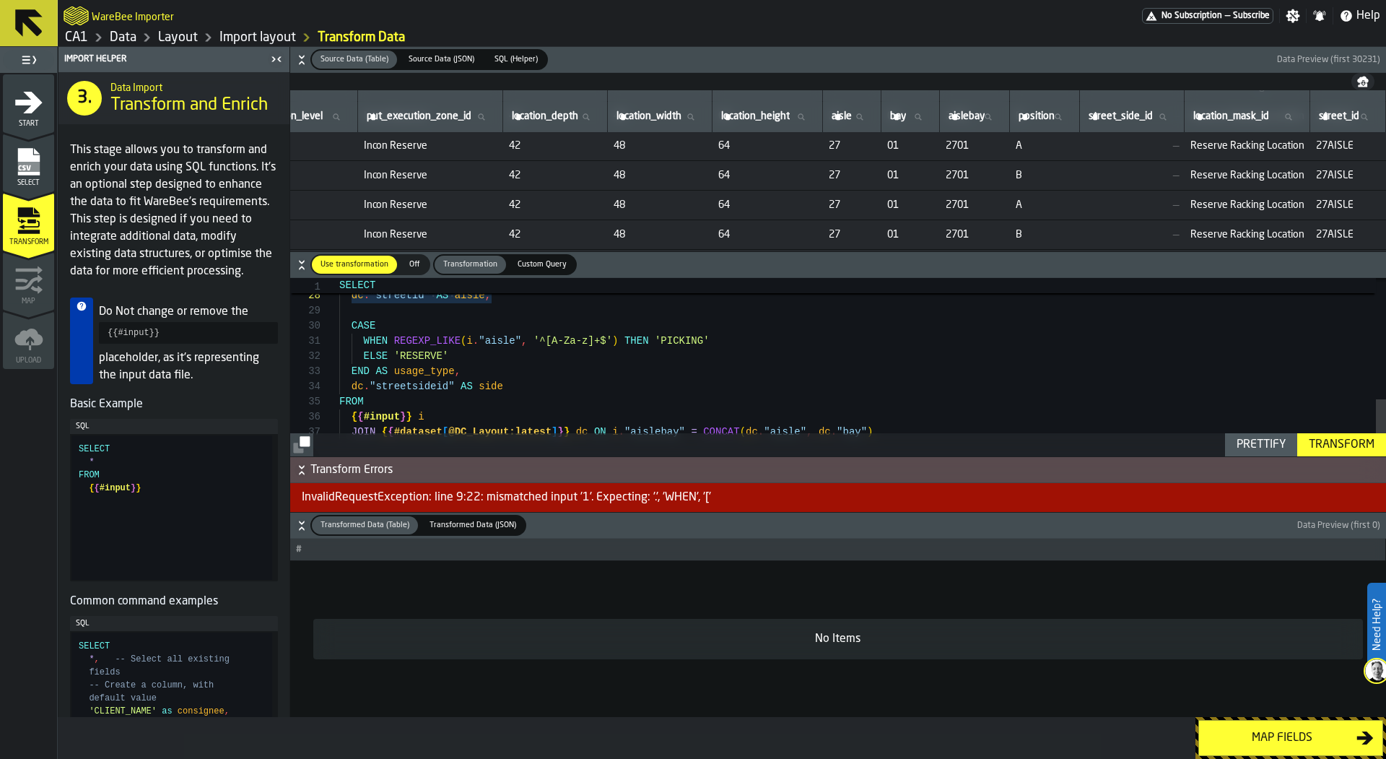
click at [300, 529] on icon "button-" at bounding box center [301, 525] width 14 height 14
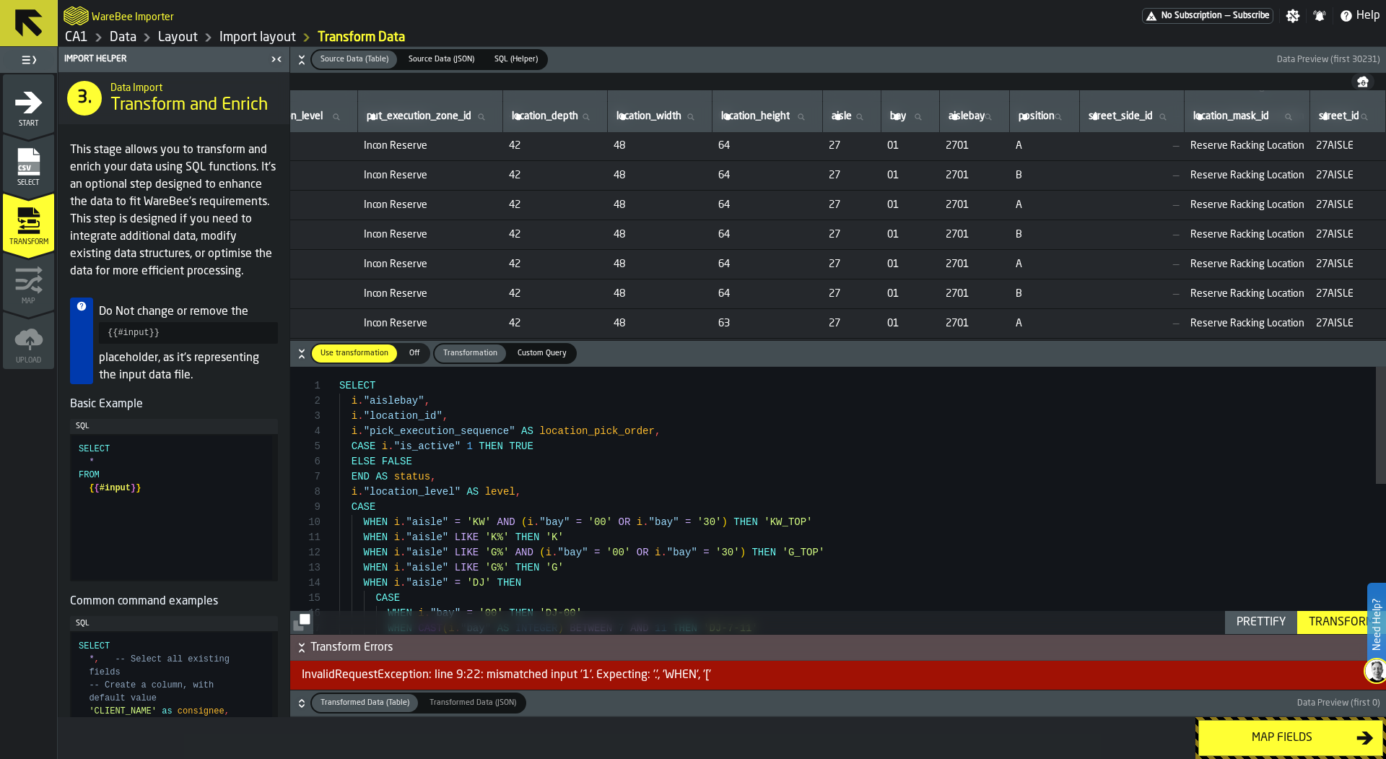
scroll to position [61, 0]
click at [380, 445] on div "WHEN i . "aisle" LIKE 'G%' AND ( i . "bay" = '00' OR i . "bay" = '30' ) THEN 'G…" at bounding box center [862, 670] width 1047 height 607
click at [389, 450] on div "WHEN i . "aisle" LIKE 'G%' AND ( i . "bay" = '00' OR i . "bay" = '30' ) THEN 'G…" at bounding box center [862, 670] width 1047 height 607
click at [411, 448] on div "WHEN i . "aisle" LIKE 'G%' AND ( i . "bay" = '00' OR i . "bay" = '30' ) THEN 'G…" at bounding box center [862, 670] width 1047 height 607
click at [396, 441] on div "WHEN i . "aisle" LIKE 'G%' AND ( i . "bay" = '00' OR i . "bay" = '30' ) THEN 'G…" at bounding box center [862, 670] width 1047 height 607
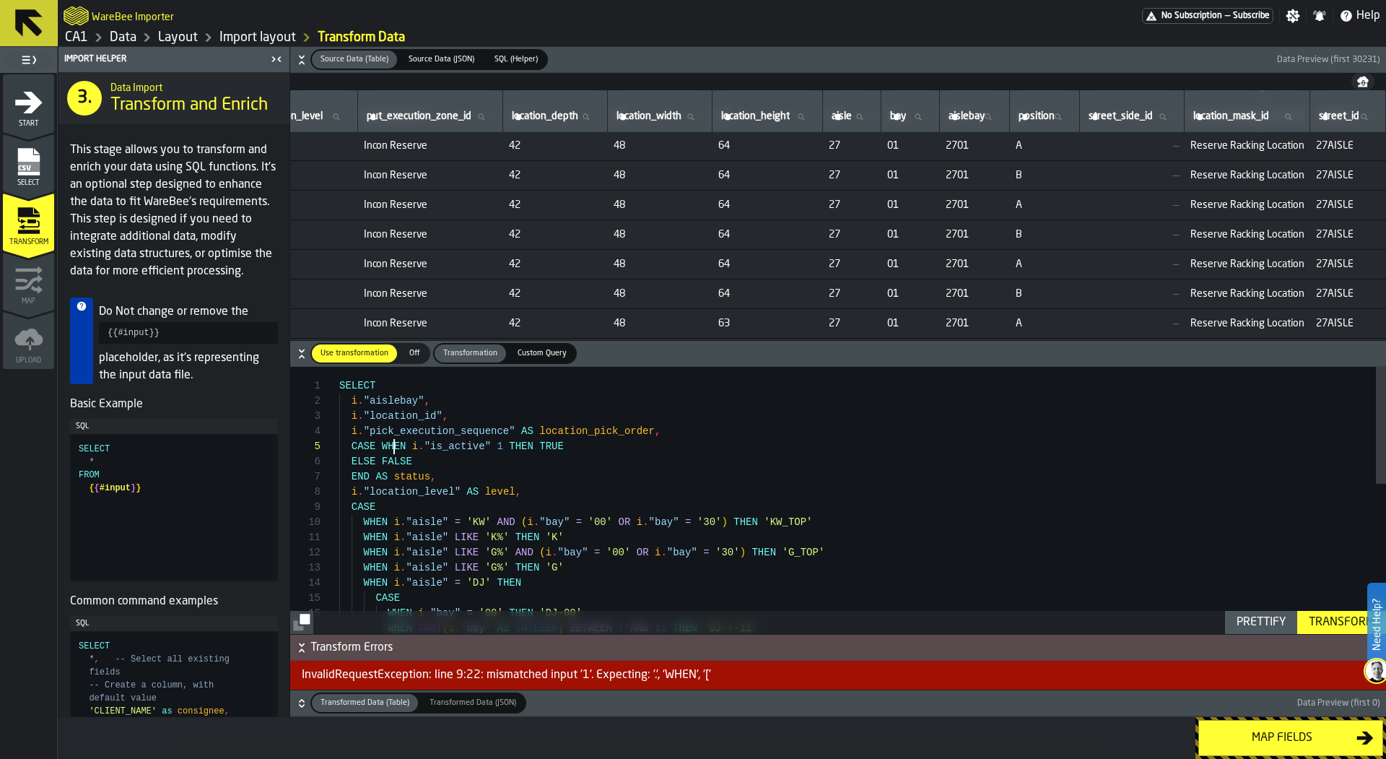
click at [396, 441] on div "WHEN i . "aisle" LIKE 'G%' AND ( i . "bay" = '00' OR i . "bay" = '30' ) THEN 'G…" at bounding box center [862, 670] width 1047 height 607
click at [465, 446] on div "WHEN i . "aisle" LIKE 'G%' AND ( i . "bay" = '00' OR i . "bay" = '30' ) THEN 'G…" at bounding box center [862, 670] width 1047 height 607
click at [1332, 621] on div "Transform" at bounding box center [1341, 622] width 77 height 17
click at [768, 559] on div "WHEN i . "aisle" LIKE 'G%' AND ( i . "bay" = '00' OR i . "bay" = '30' ) THEN 'G…" at bounding box center [862, 670] width 1047 height 607
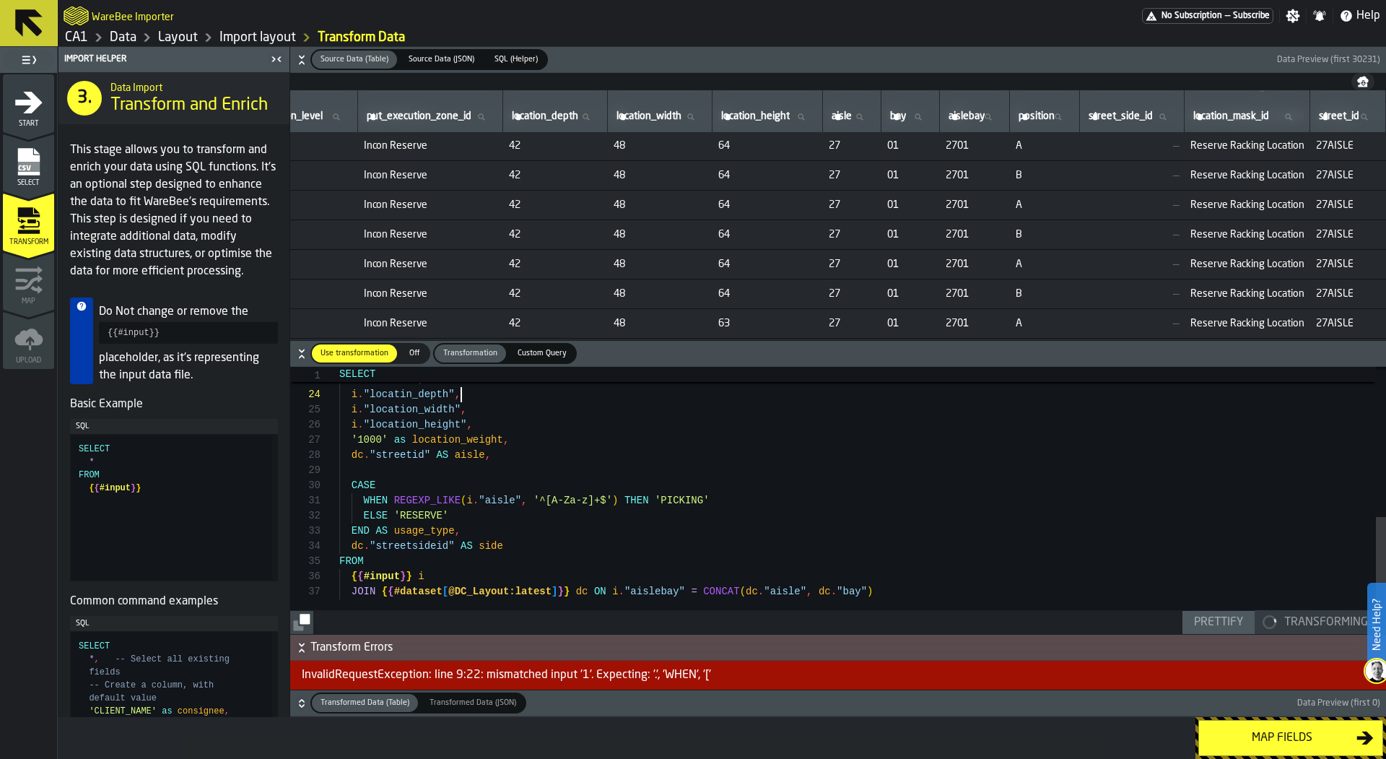
scroll to position [45, 0]
click at [466, 476] on div "ELSE i . "aisle" END AS area , i . "locatin_depth" , i . "location_width" , i .…" at bounding box center [862, 330] width 1047 height 607
click at [401, 445] on div "ELSE i . "aisle" END AS area , i . "locatin_depth" , i . "location_width" , i .…" at bounding box center [862, 330] width 1047 height 607
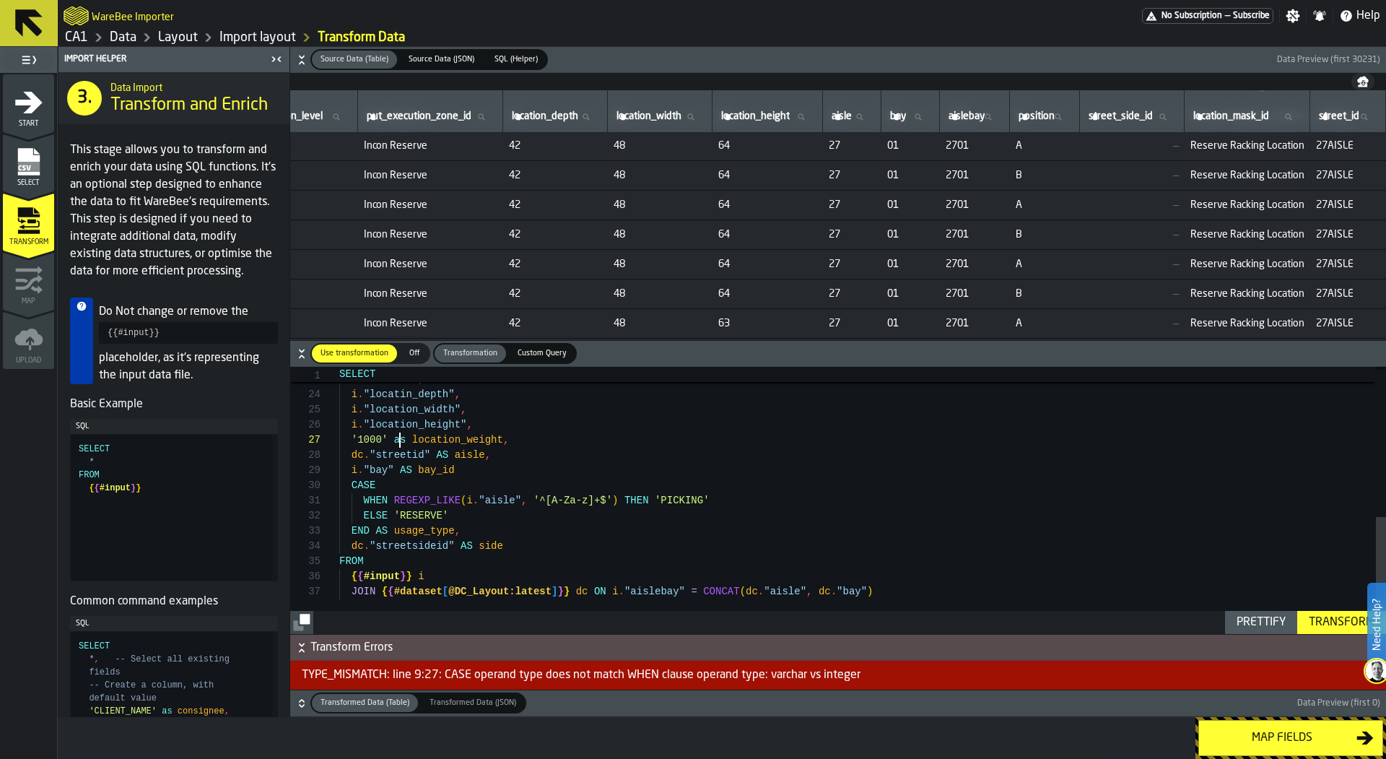
scroll to position [91, 0]
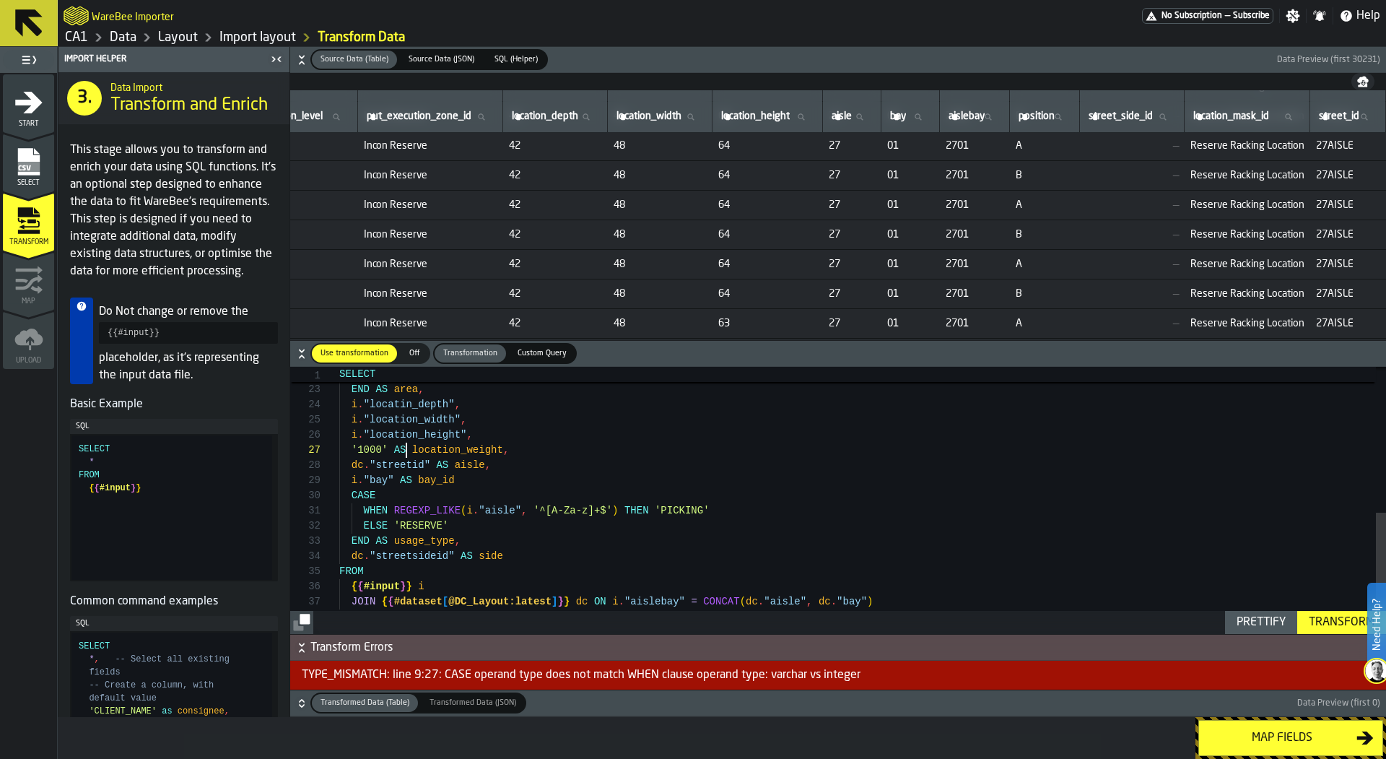
click at [632, 505] on div "ELSE i . "aisle" END AS area , i . "locatin_depth" , i . "location_width" , i .…" at bounding box center [862, 340] width 1047 height 607
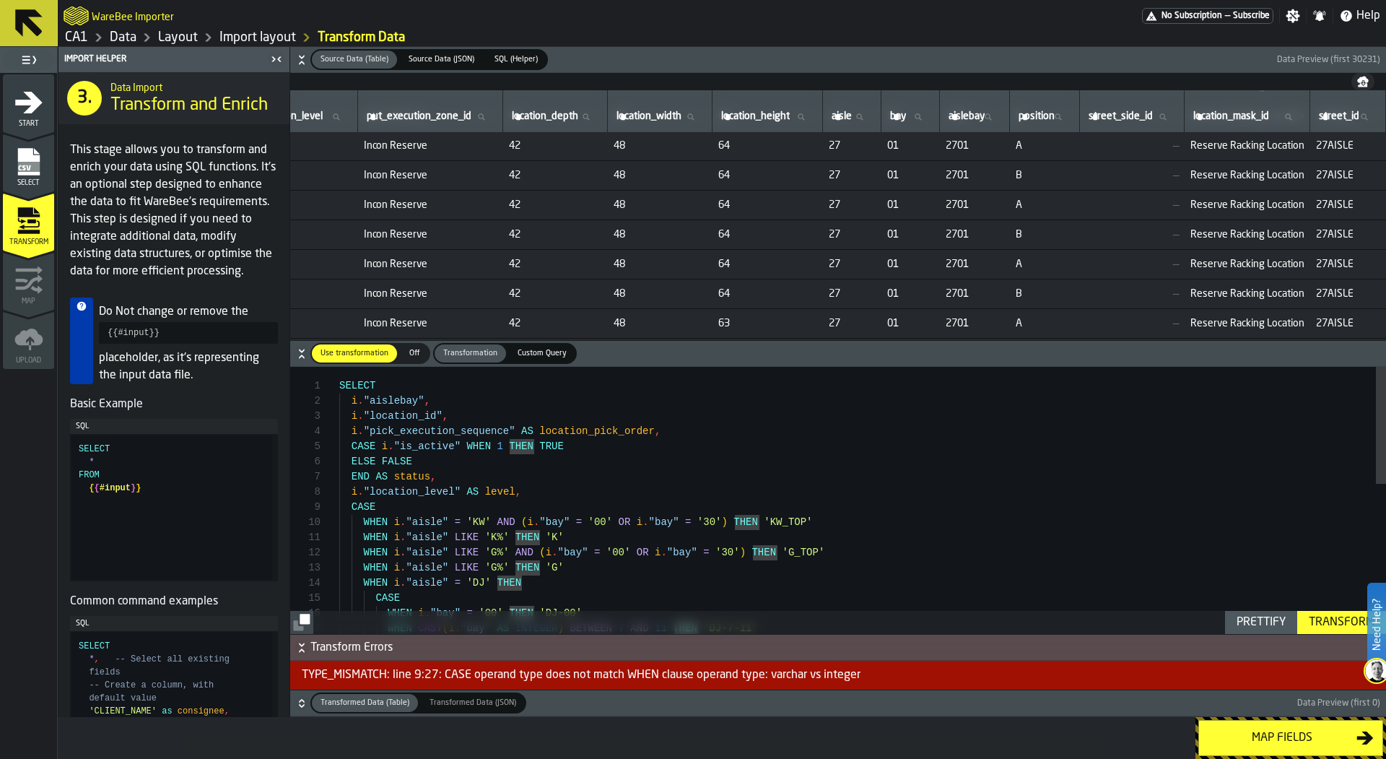
click at [378, 445] on div "CASE i . "is_active" WHEN 1 THEN TRUE ELSE FALSE END AS status , i . "location_…" at bounding box center [862, 670] width 1047 height 607
click at [477, 445] on div "CASE i . "is_active" WHEN 1 THEN TRUE ELSE FALSE END AS status , i . "location_…" at bounding box center [862, 670] width 1047 height 607
click at [380, 440] on div "CASE i . "is_active" 1 THEN TRUE ELSE FALSE END AS status , i . "location_level…" at bounding box center [862, 670] width 1047 height 607
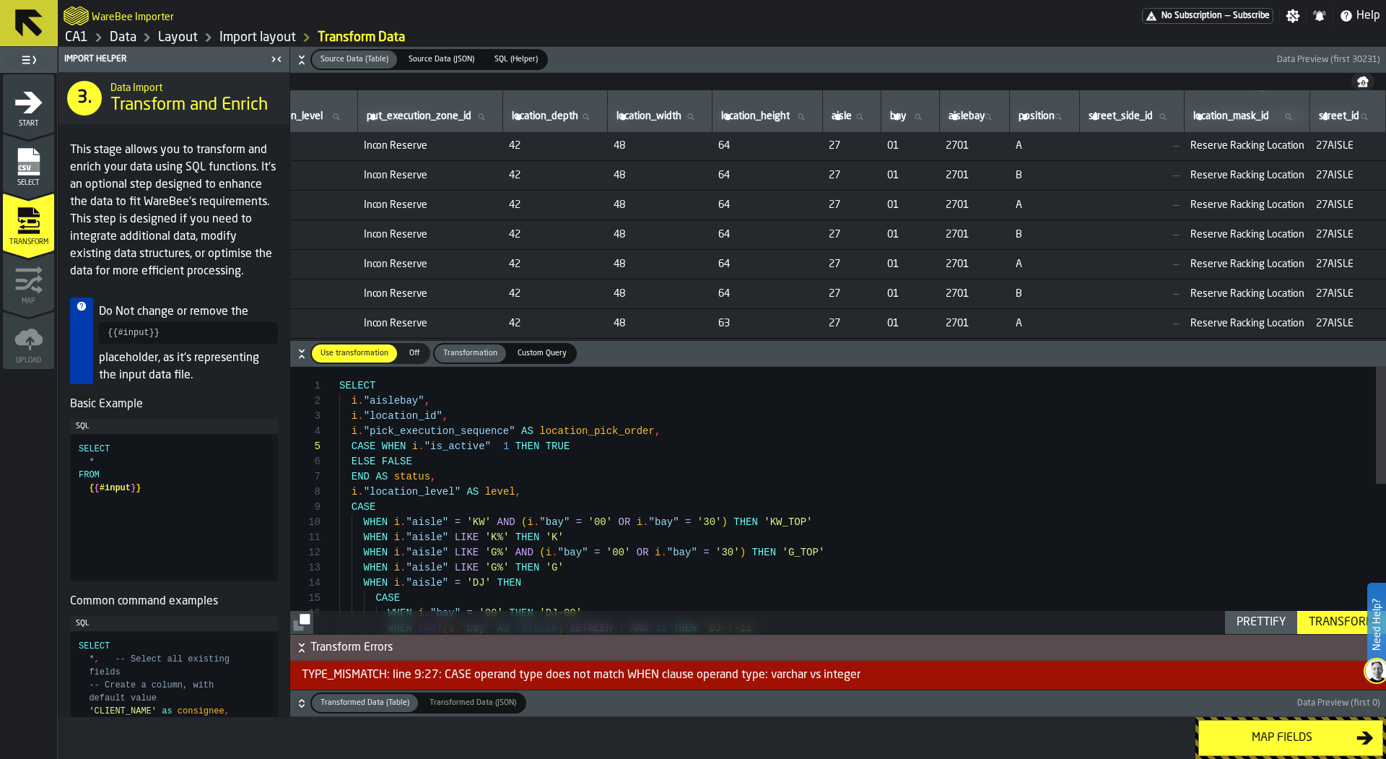
click at [491, 448] on div "CASE WHEN i . "is_active" 1 THEN TRUE ELSE FALSE END AS status , i . "location_…" at bounding box center [862, 670] width 1047 height 607
click at [512, 446] on div "CASE WHEN i . "is_active" = 1 THEN TRUE ELSE FALSE END AS status , i . "locatio…" at bounding box center [862, 670] width 1047 height 607
click at [783, 478] on div "CASE WHEN i . "is_active" = '1' THEN TRUE ELSE FALSE END AS status , i . "locat…" at bounding box center [862, 670] width 1047 height 607
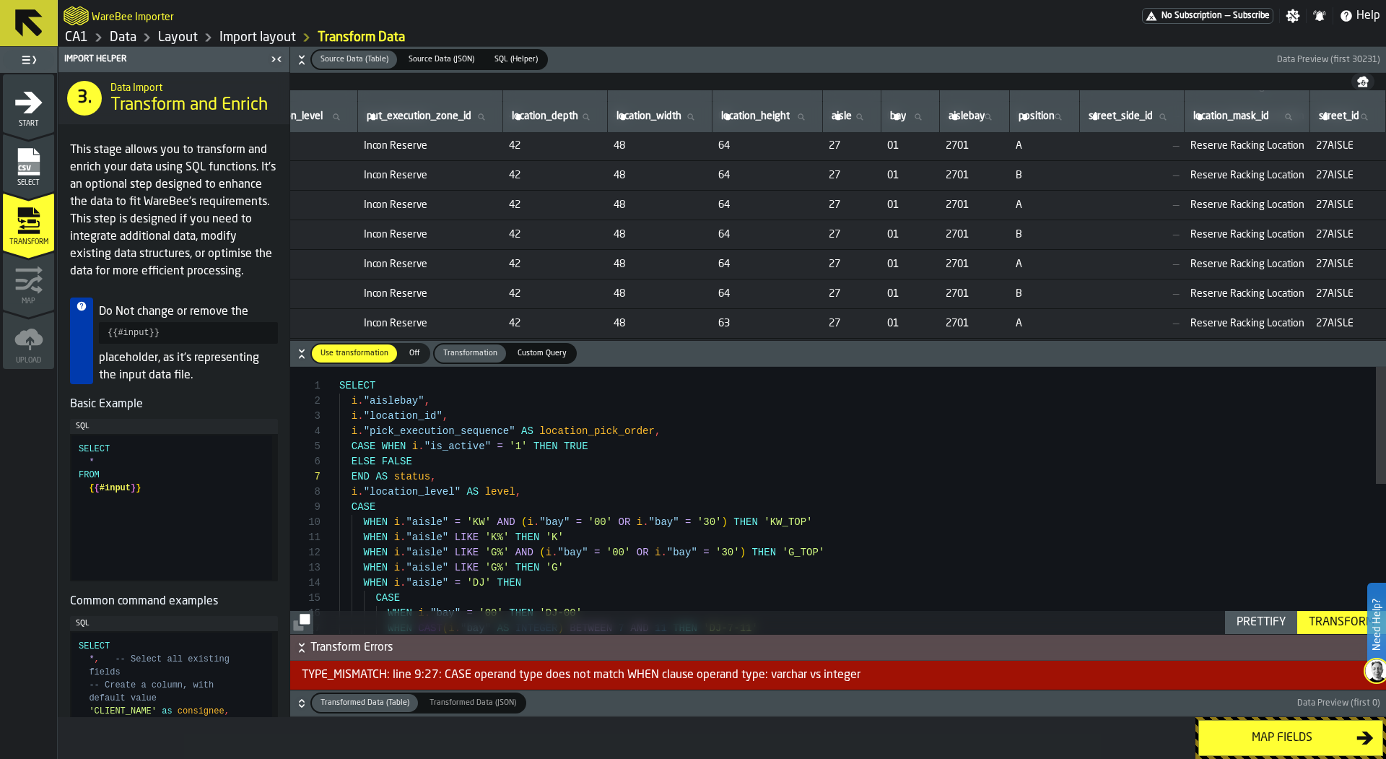
click at [1347, 626] on div "Transform" at bounding box center [1341, 622] width 77 height 17
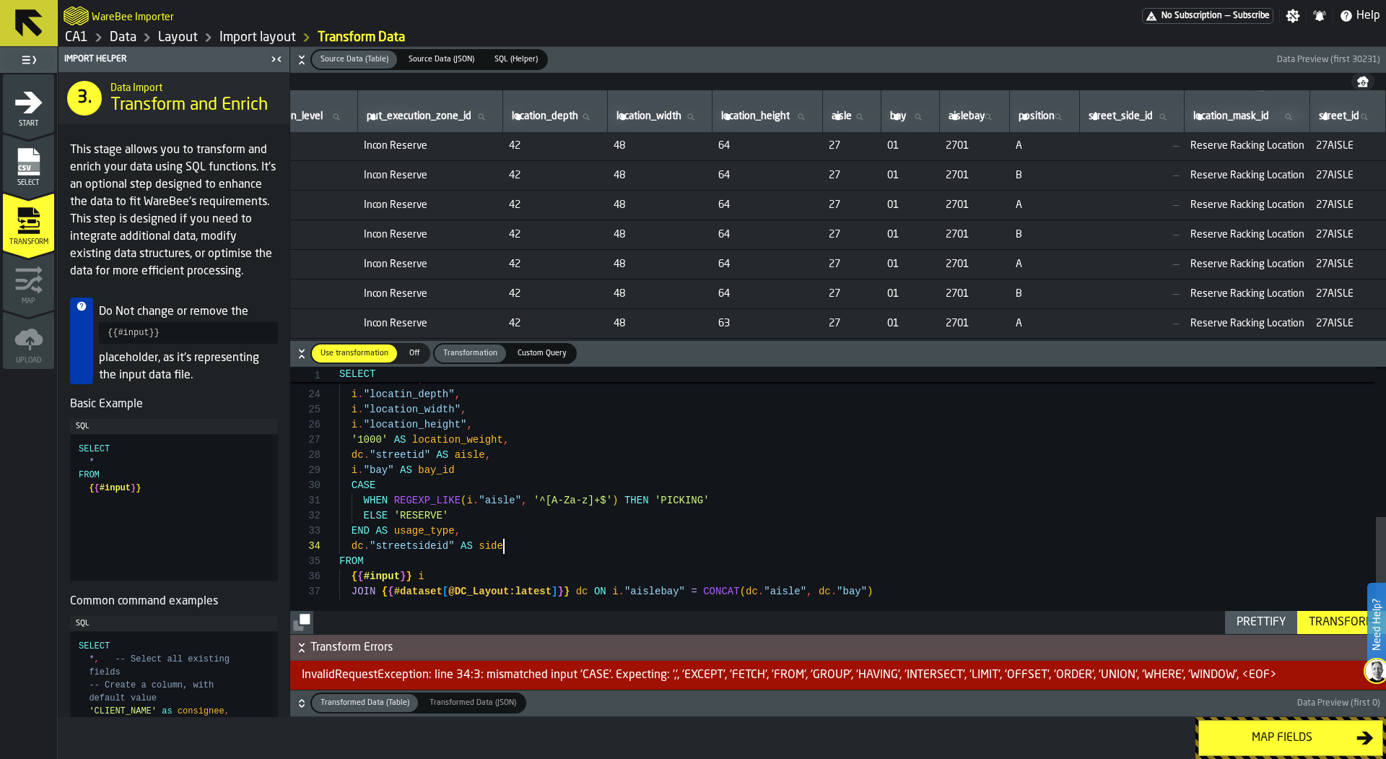
scroll to position [45, 0]
click at [520, 548] on div "ELSE i . "aisle" END AS area , i . "locatin_depth" , i . "location_width" , i .…" at bounding box center [862, 330] width 1047 height 607
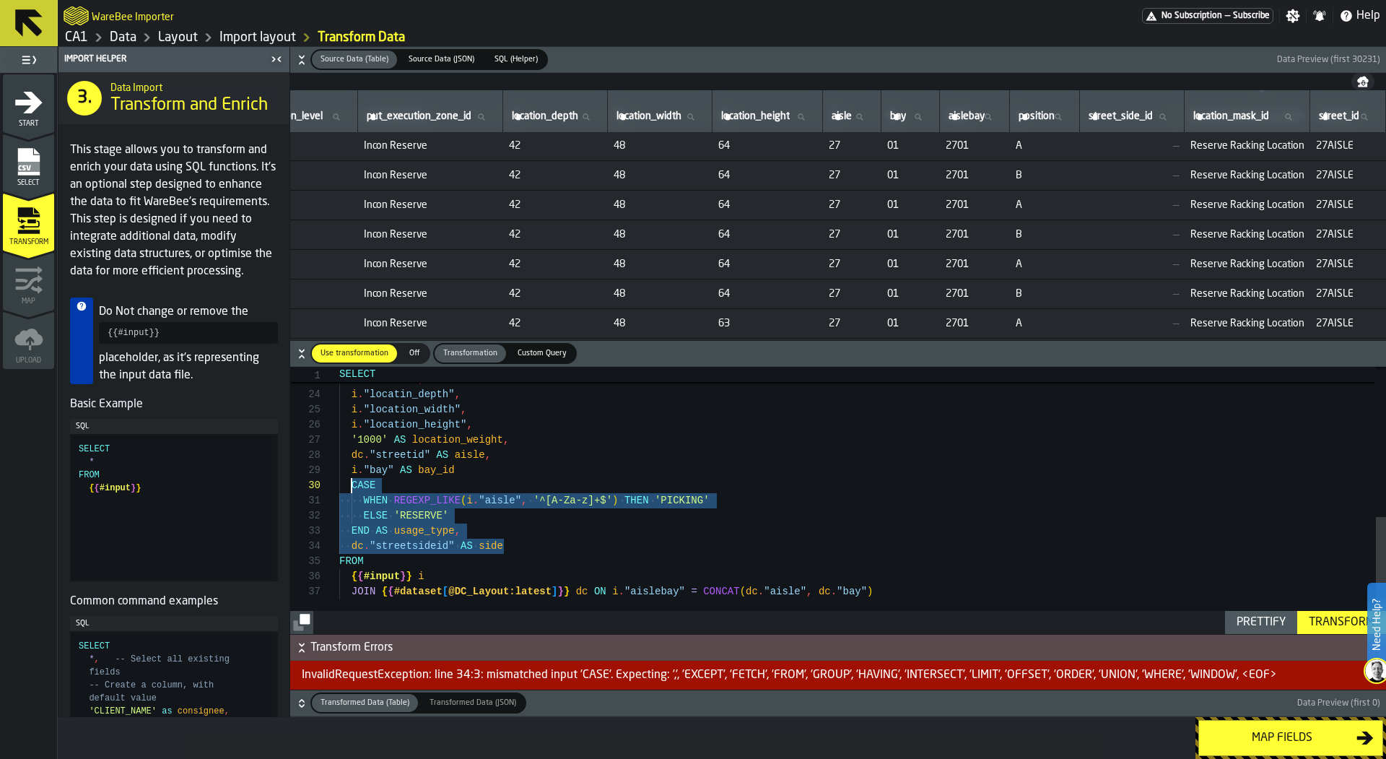
scroll to position [136, 0]
drag, startPoint x: 523, startPoint y: 547, endPoint x: 350, endPoint y: 488, distance: 182.4
click at [350, 488] on div "ELSE i . "aisle" END AS area , i . "locatin_depth" , i . "location_width" , i .…" at bounding box center [862, 330] width 1047 height 607
click at [477, 475] on div "ELSE i . "aisle" END AS area , i . "locatin_depth" , i . "location_width" , i .…" at bounding box center [862, 330] width 1047 height 607
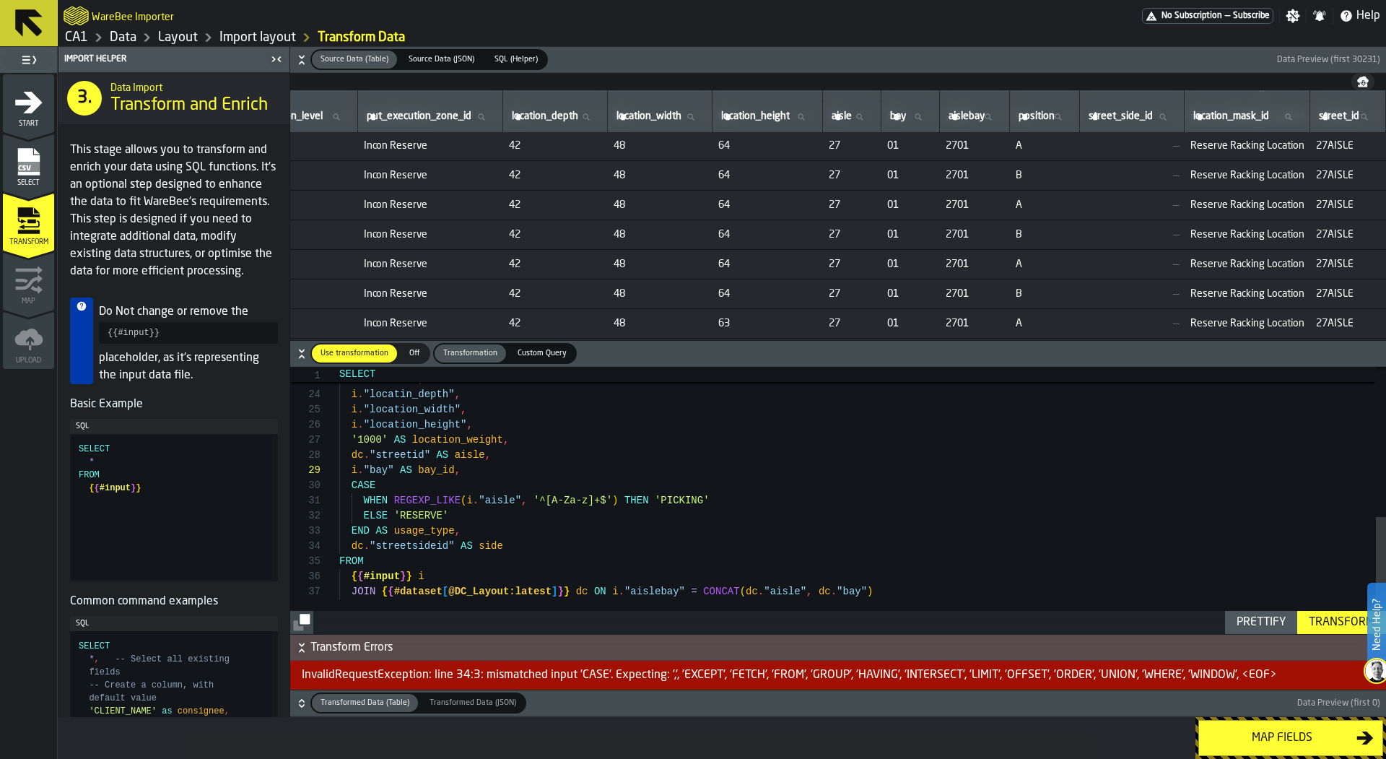
click at [481, 542] on span "side" at bounding box center [491, 546] width 25 height 12
click at [481, 546] on div "ELSE i . "aisle" END AS area , i . "locatin_depth" , i . "location_width" , i .…" at bounding box center [862, 330] width 1047 height 607
click at [477, 546] on span at bounding box center [476, 546] width 6 height 12
drag, startPoint x: 536, startPoint y: 547, endPoint x: 349, endPoint y: 542, distance: 187.0
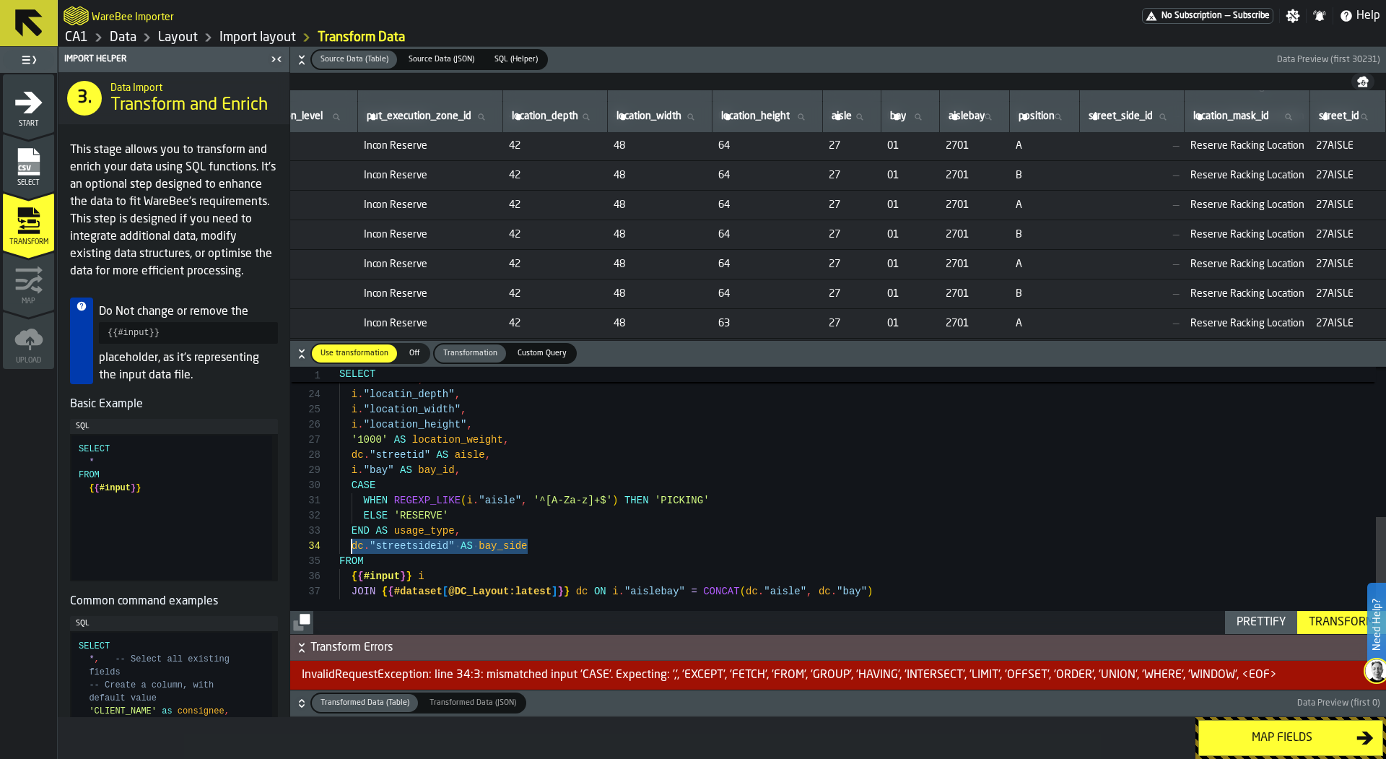
click at [349, 542] on div "dc . "streetsideid" AS bay_side" at bounding box center [862, 545] width 1047 height 15
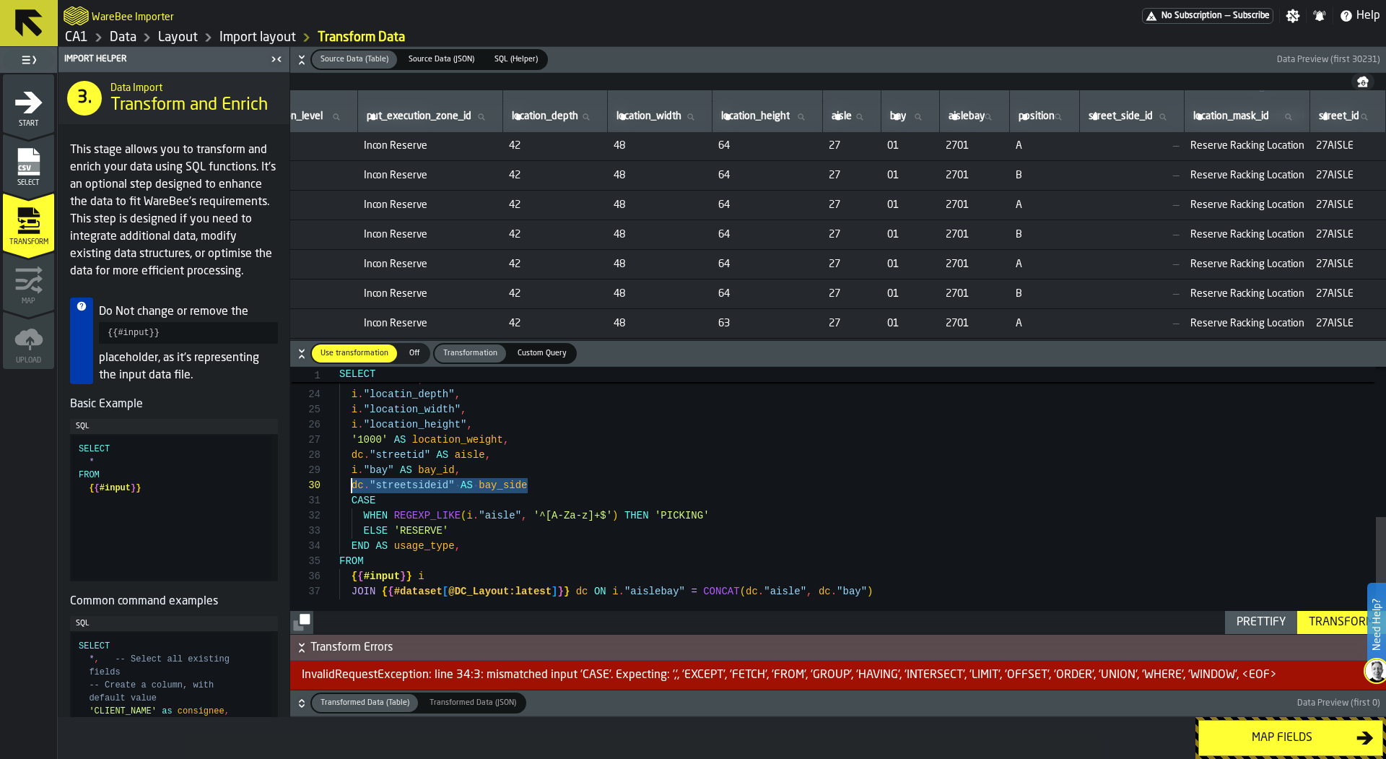
scroll to position [136, 0]
click at [593, 487] on div "ELSE i . "aisle" END AS area , i . "locatin_depth" , i . "location_width" , i .…" at bounding box center [862, 330] width 1047 height 607
click at [484, 546] on div "ELSE i . "aisle" END AS area , i . "locatin_depth" , i . "location_width" , i .…" at bounding box center [862, 330] width 1047 height 607
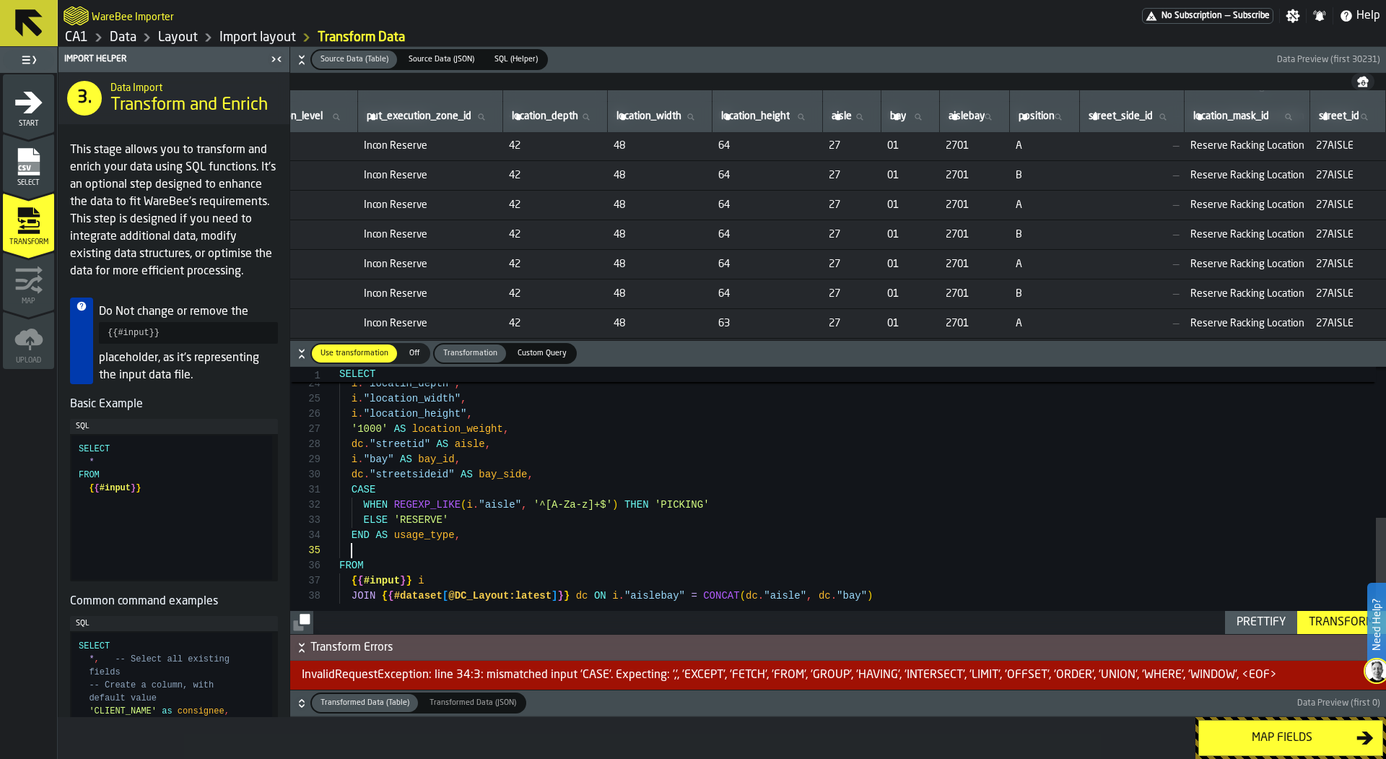
scroll to position [61, 0]
type textarea "**********"
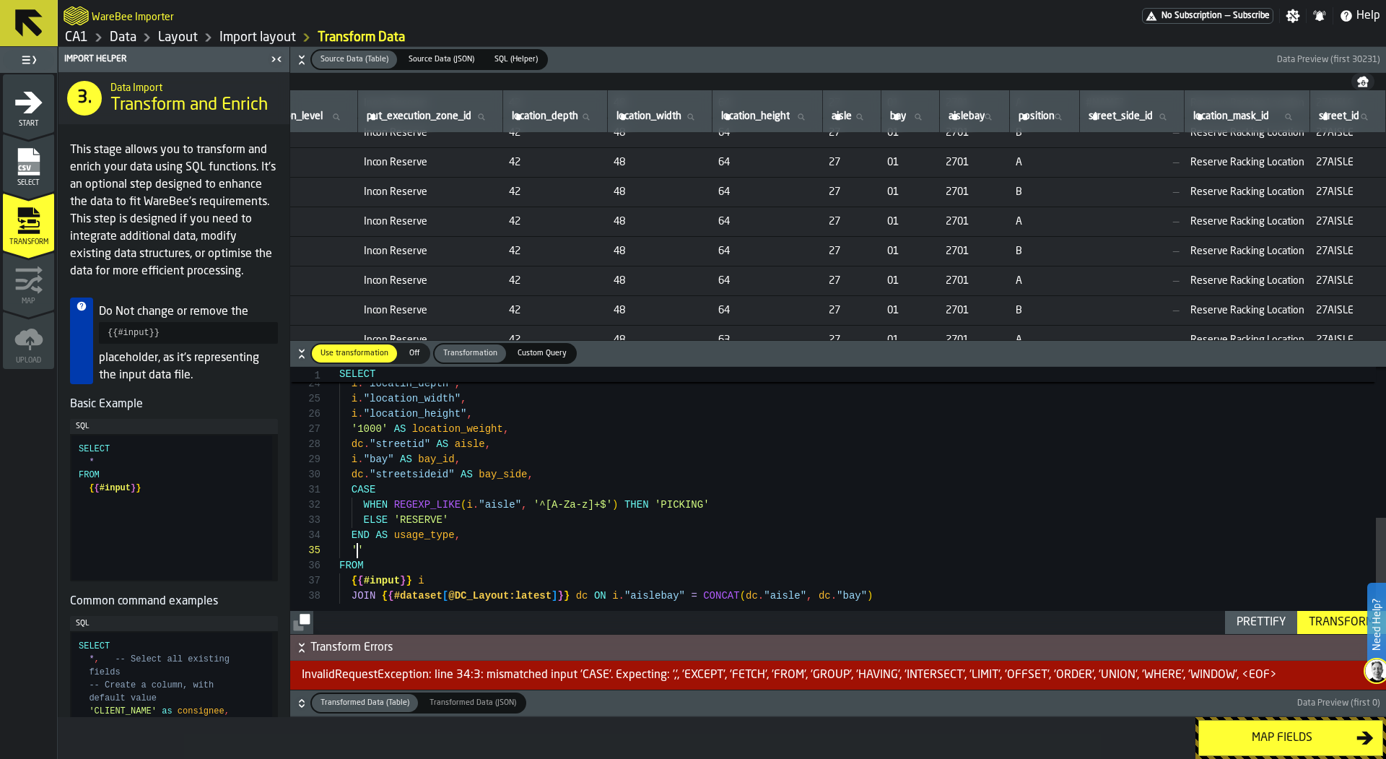
scroll to position [0, 531]
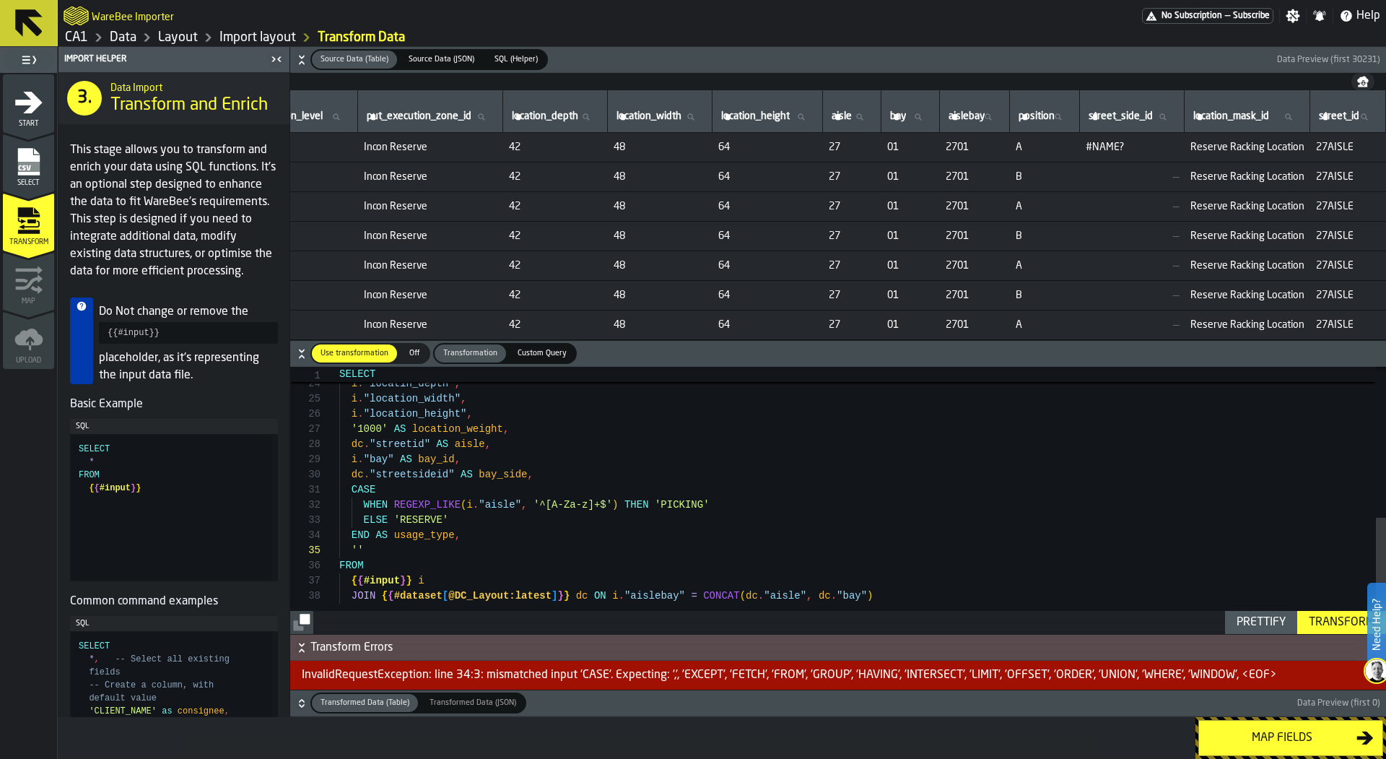
click at [1286, 113] on input "location_mask_id location_mask_id" at bounding box center [1246, 117] width 113 height 19
click at [855, 113] on icon at bounding box center [859, 117] width 9 height 9
click at [842, 112] on input "aisle aisle" at bounding box center [852, 117] width 46 height 19
type input "*"
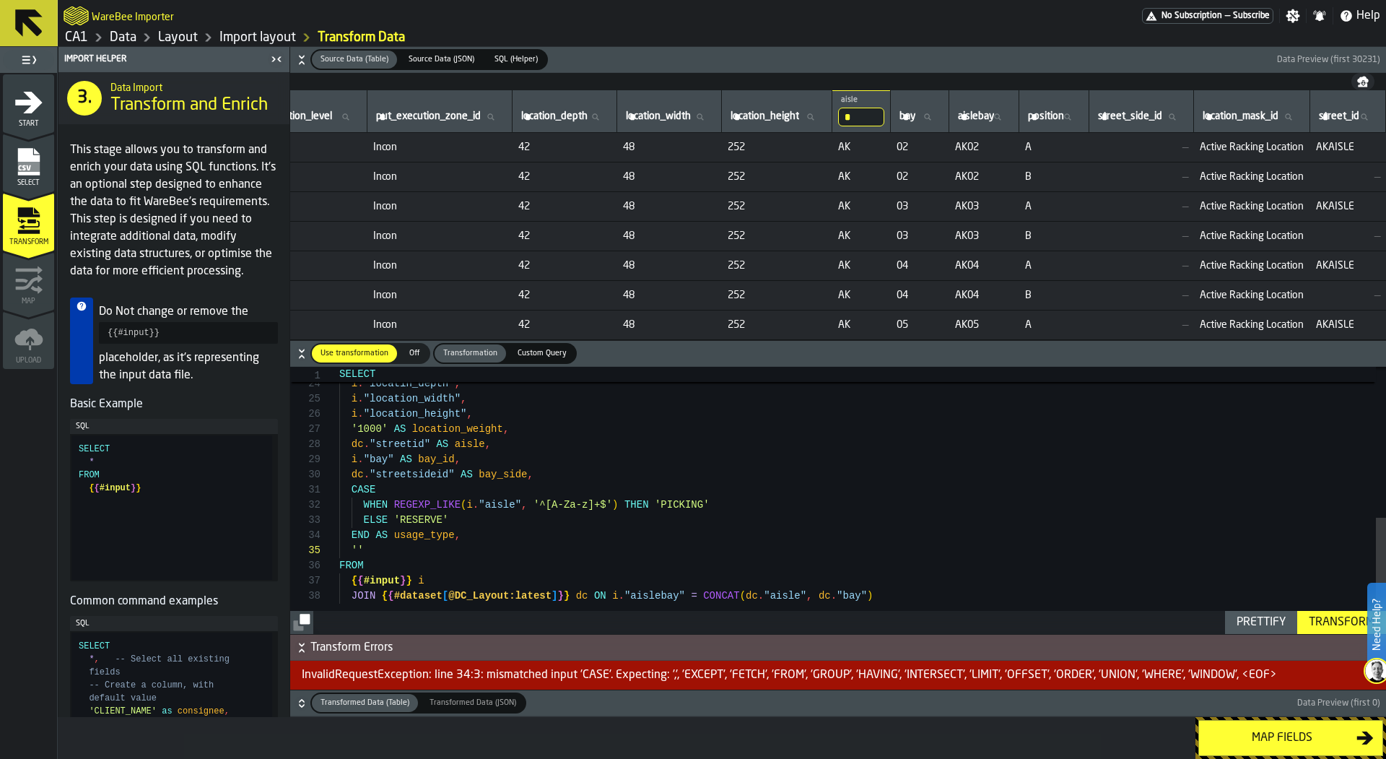
scroll to position [0, 528]
drag, startPoint x: 450, startPoint y: 543, endPoint x: 354, endPoint y: 541, distance: 96.7
click at [353, 541] on div "location_mask_id" at bounding box center [862, 545] width 1047 height 15
click at [354, 541] on div "END AS area , i . "locatin_depth" , i . "location_width" , i . "location_height…" at bounding box center [862, 323] width 1047 height 622
click at [499, 541] on div "END AS area , i . "locatin_depth" , i . "location_width" , i . "location_height…" at bounding box center [862, 323] width 1047 height 622
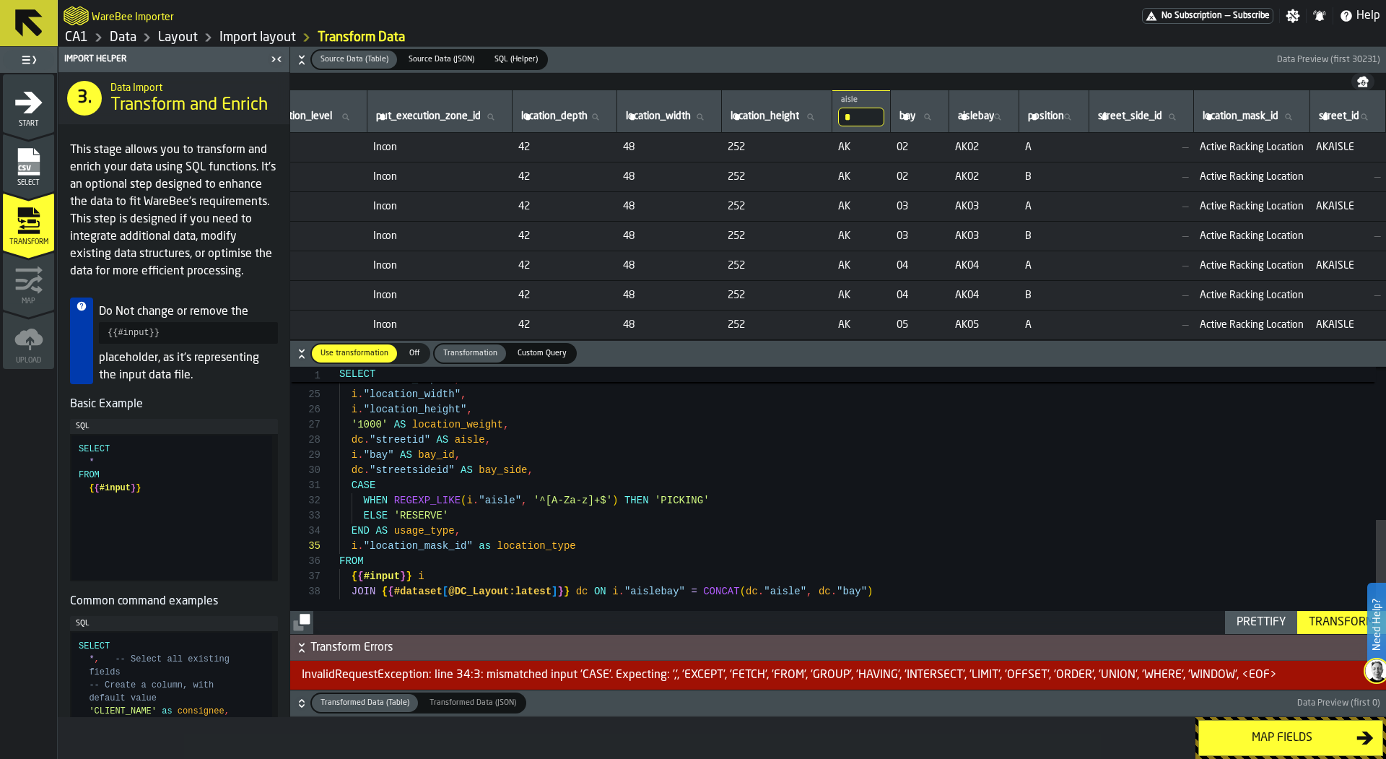
click at [480, 533] on div "END AS area , i . "locatin_depth" , i . "location_width" , i . "location_height…" at bounding box center [862, 323] width 1047 height 622
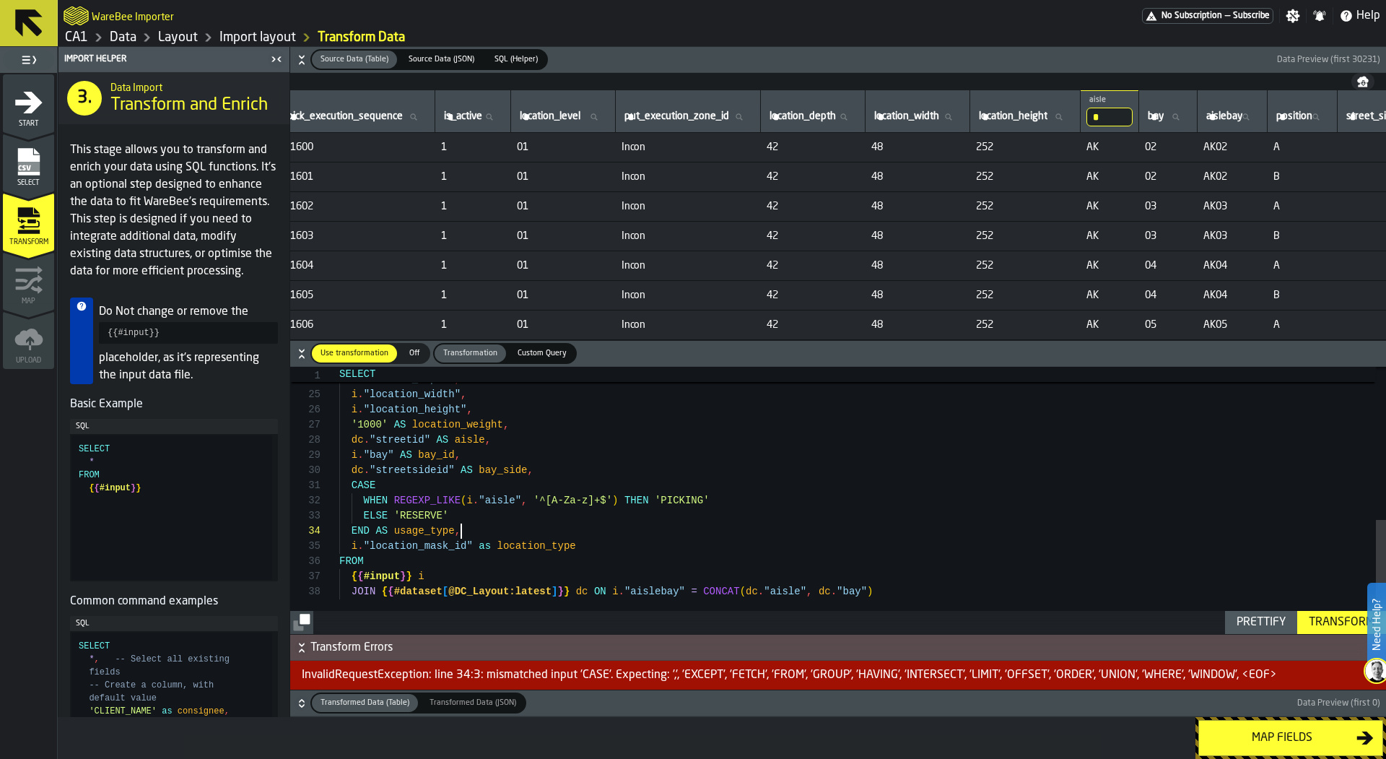
scroll to position [0, 0]
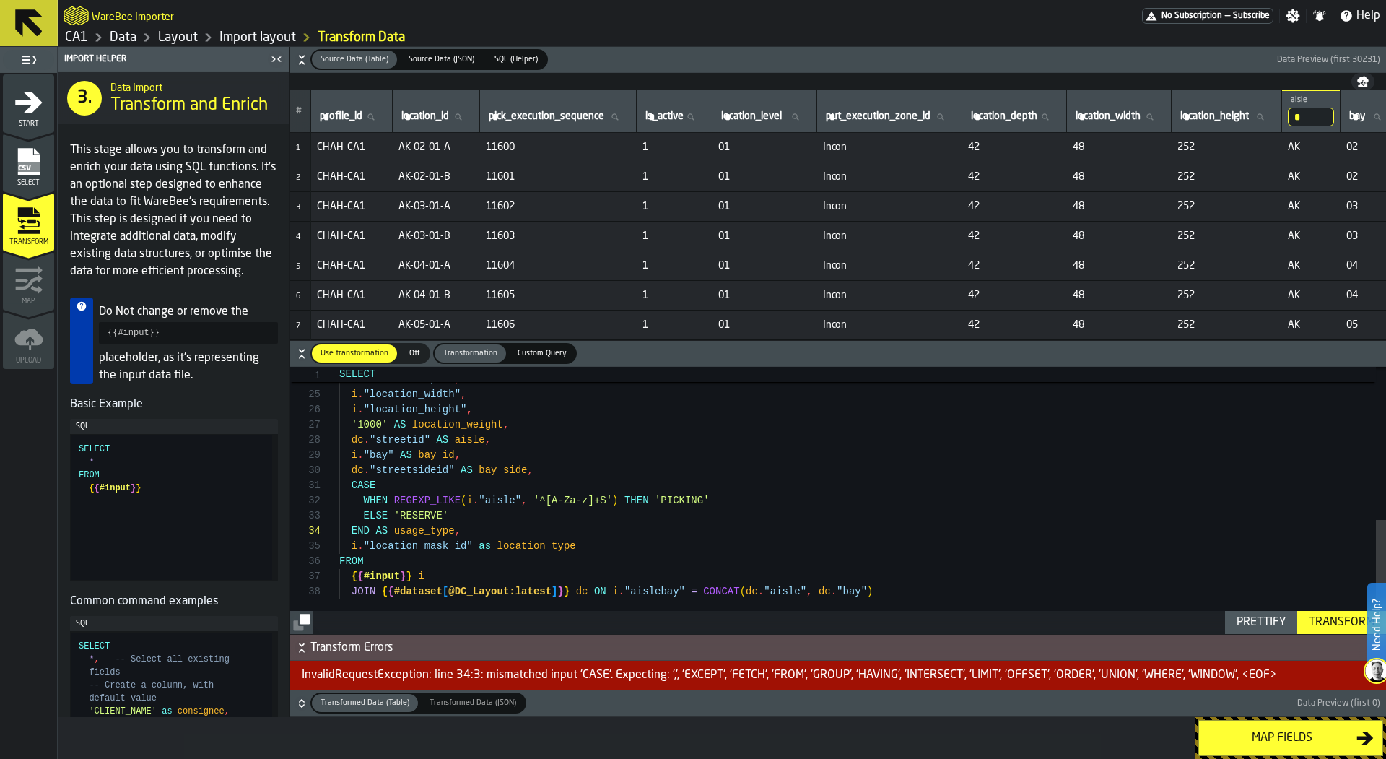
type textarea "**********"
click at [468, 108] on input "location_id location_id" at bounding box center [435, 117] width 75 height 19
type input "*"
click at [473, 120] on input "*" at bounding box center [435, 117] width 75 height 19
click at [471, 111] on input "*" at bounding box center [435, 117] width 75 height 19
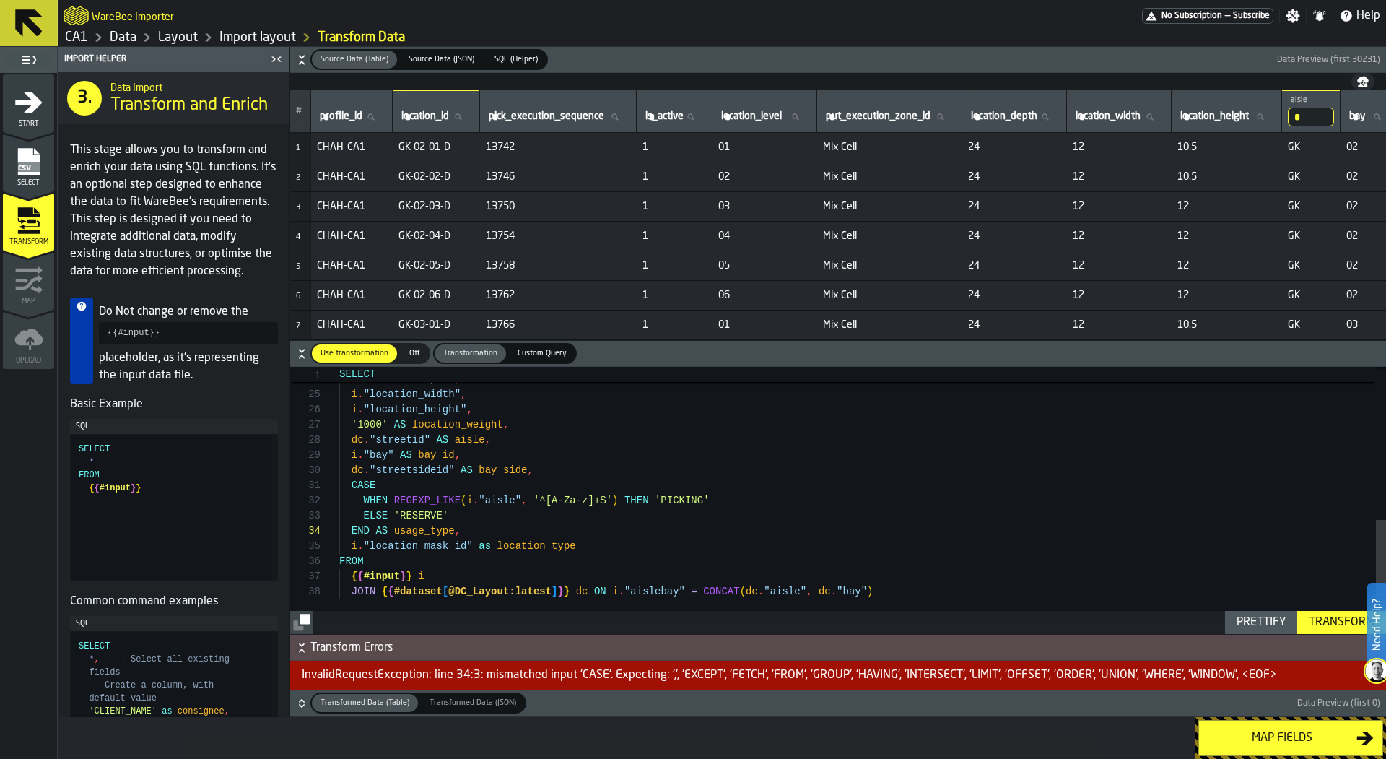
type input "*"
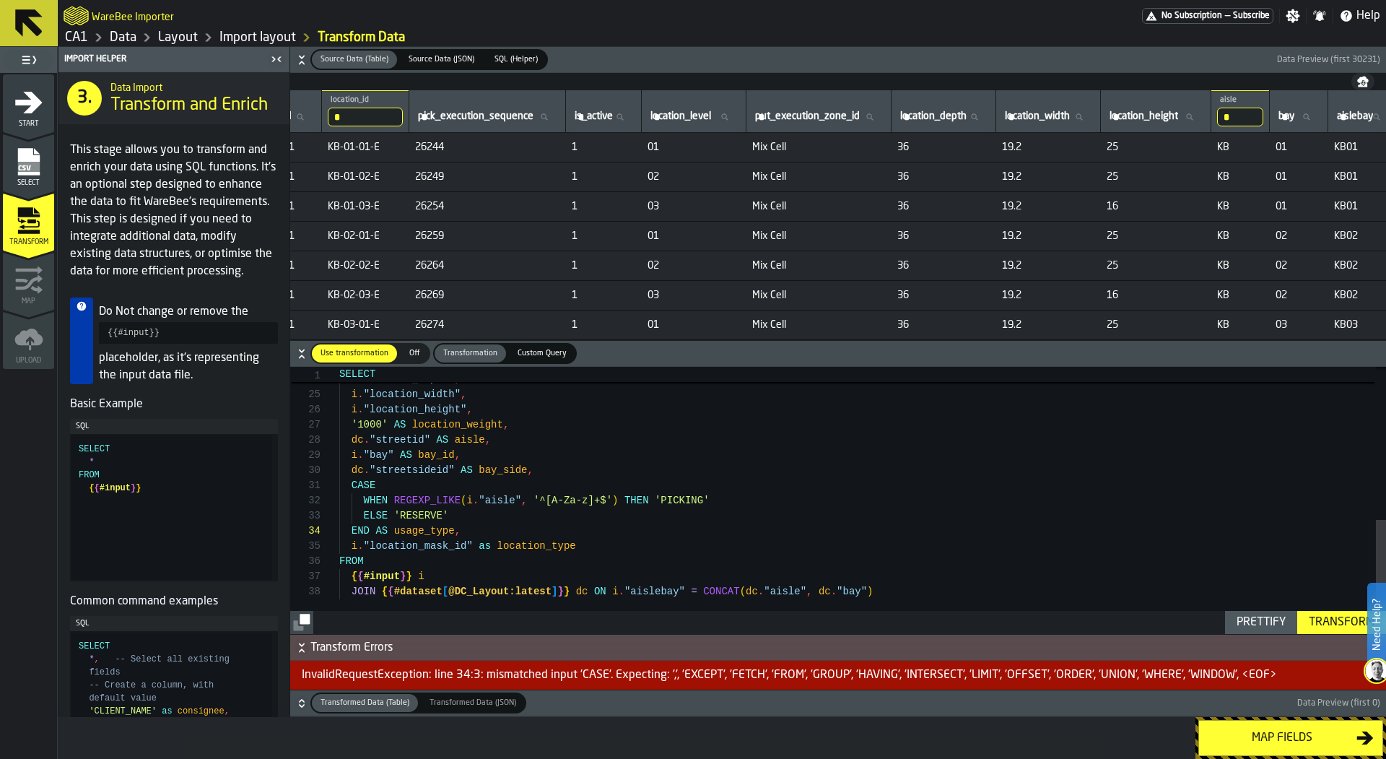
scroll to position [0, 70]
click at [1264, 120] on input "*" at bounding box center [1241, 117] width 46 height 19
click at [1264, 115] on input "*" at bounding box center [1241, 117] width 46 height 19
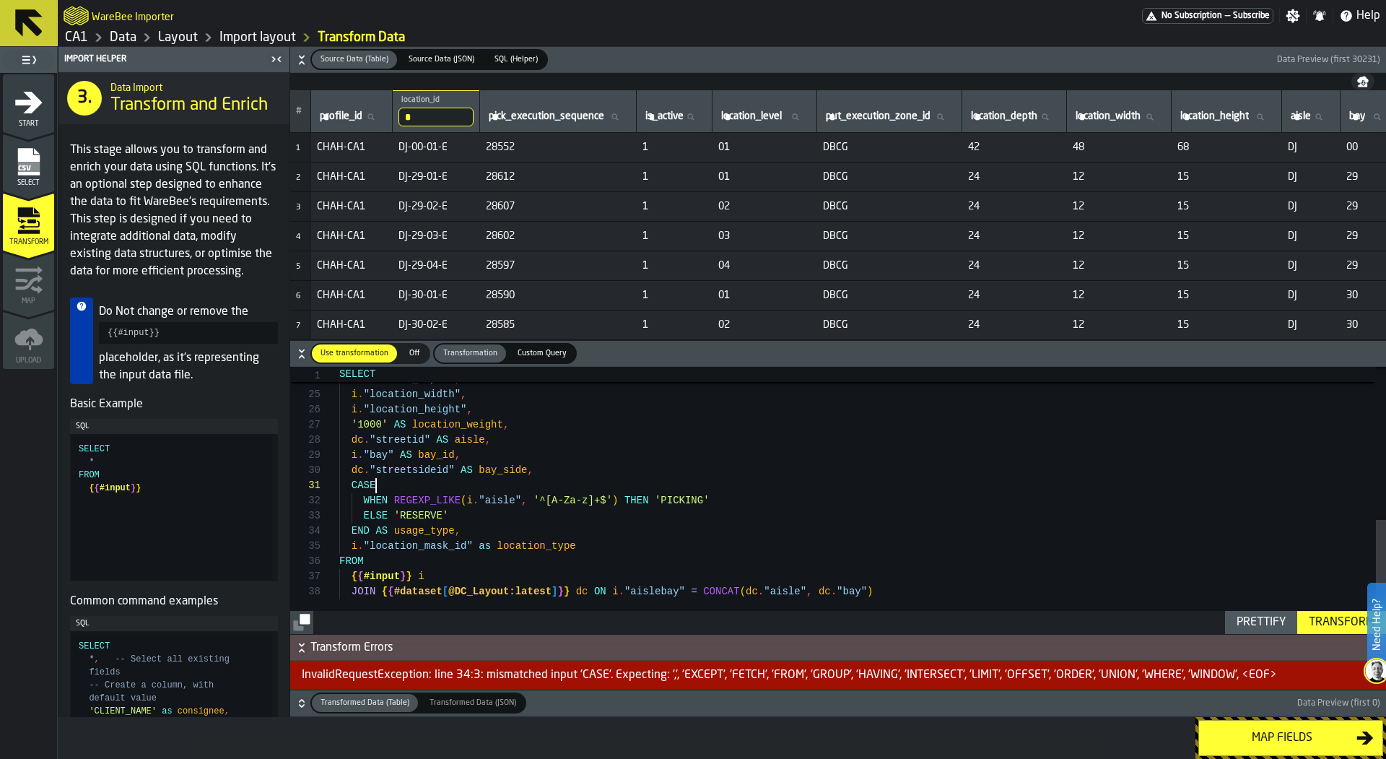
scroll to position [0, 0]
click at [440, 483] on div "END AS area , i . "locatin_depth" , i . "location_width" , i . "location_height…" at bounding box center [862, 323] width 1047 height 622
click at [494, 450] on div "END AS area , i . "locatin_depth" , i . "location_width" , i . "location_height…" at bounding box center [862, 323] width 1047 height 622
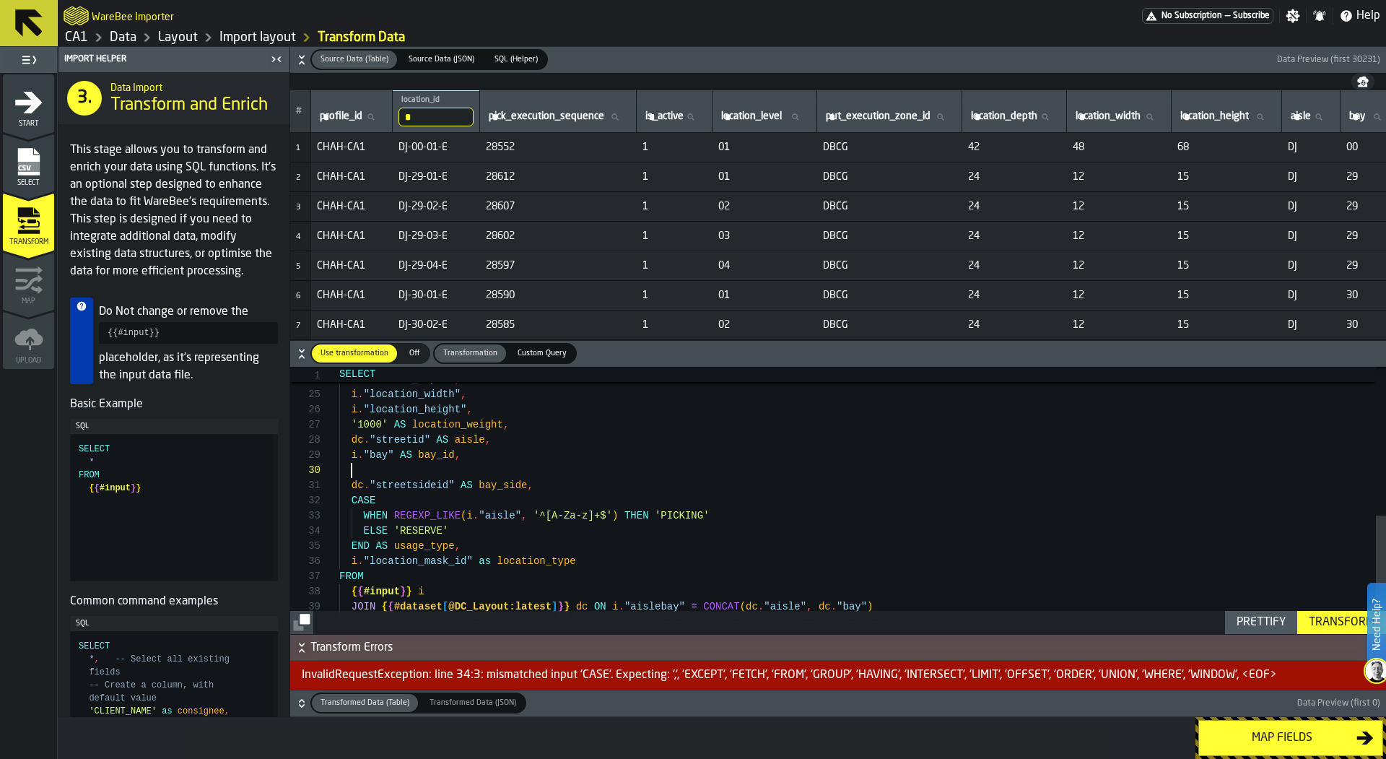
scroll to position [136, 0]
click at [414, 470] on div "END AS area , i . "locatin_depth" , i . "location_width" , i . "location_height…" at bounding box center [862, 330] width 1047 height 637
click at [580, 466] on div "END AS area , i . "locatin_depth" , i . "location_width" , i . "location_height…" at bounding box center [862, 330] width 1047 height 637
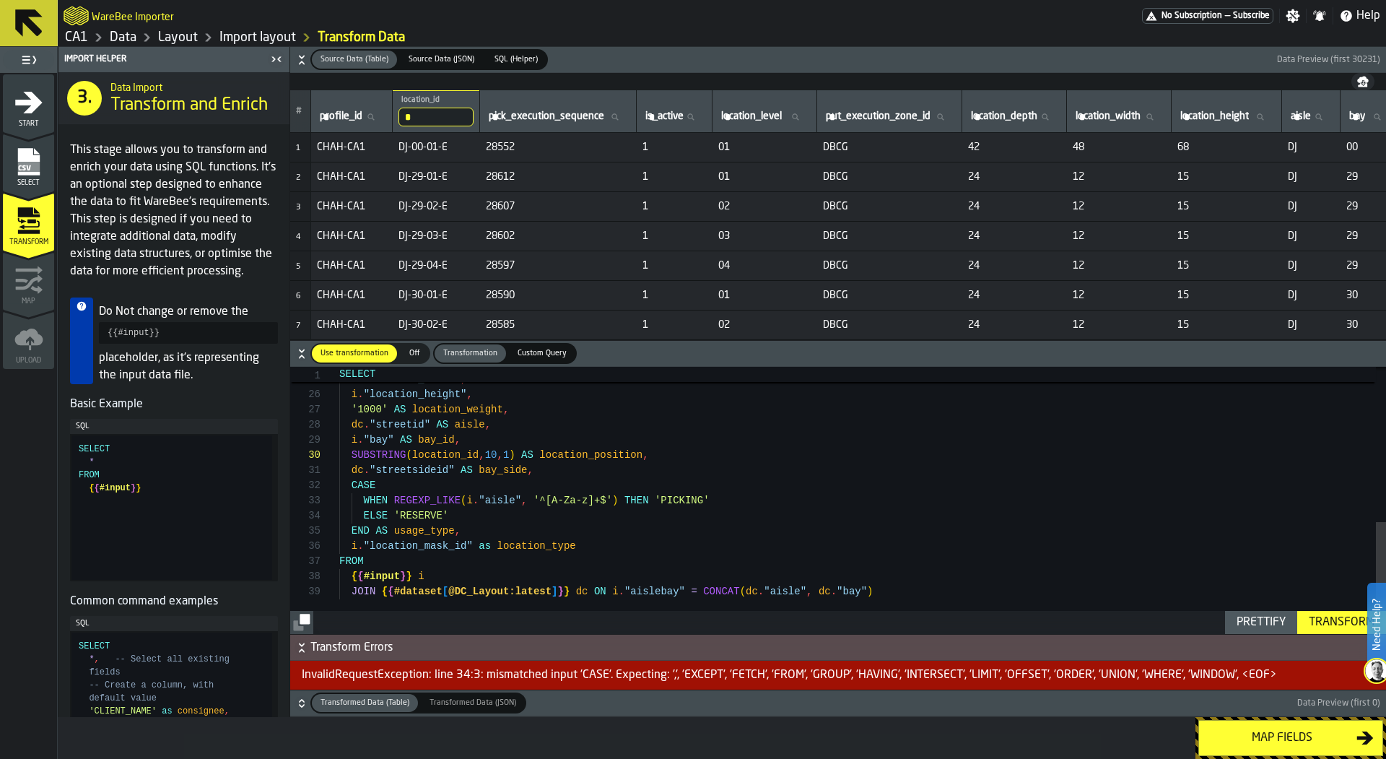
click at [1334, 621] on div "Transform" at bounding box center [1341, 622] width 77 height 17
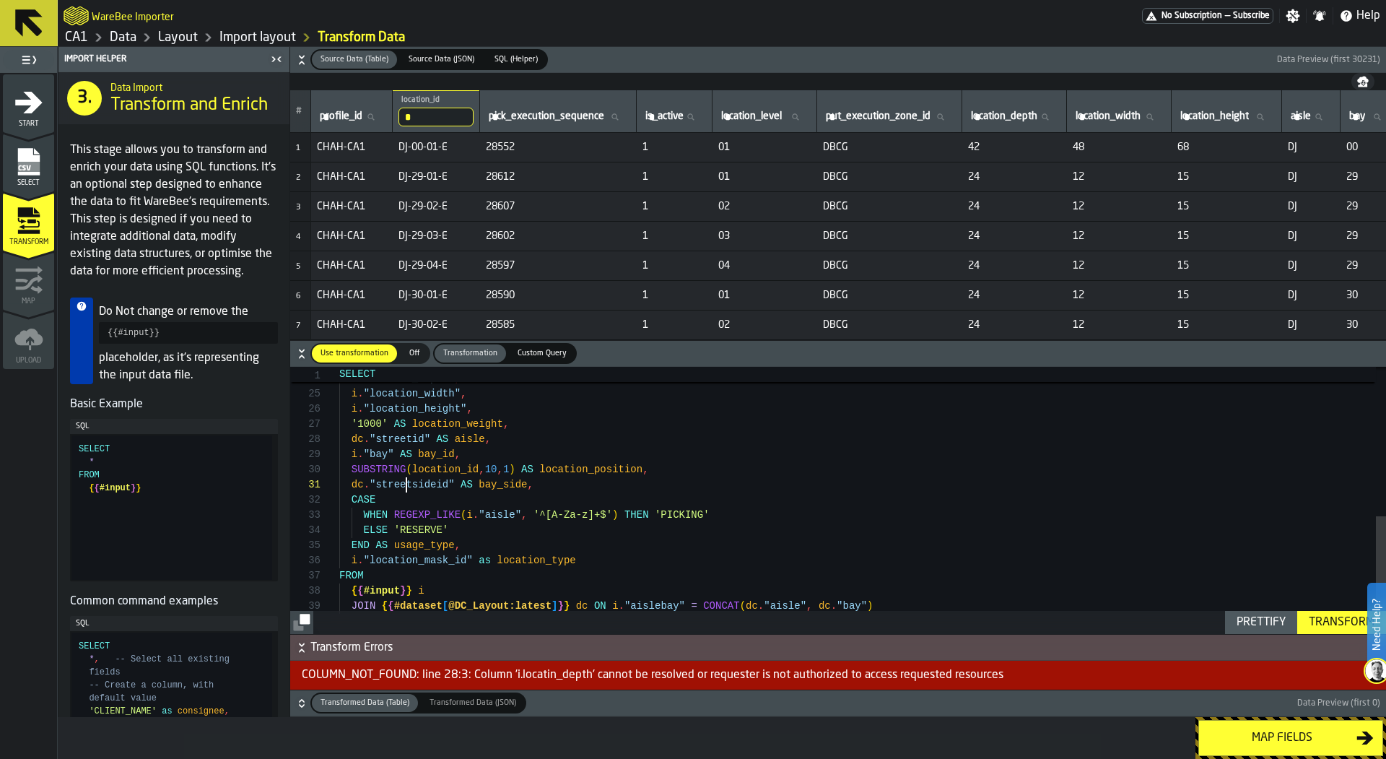
scroll to position [0, 0]
click at [406, 489] on div "i . "locatin_depth" , i . "location_width" , i . "location_height" , '1000' AS …" at bounding box center [862, 329] width 1047 height 637
click at [406, 497] on div "i . "locatin_depth" , i . "location_width" , i . "location_height" , '1000' AS …" at bounding box center [862, 329] width 1047 height 637
click at [396, 499] on div "i . "locatin_depth" , i . "location_width" , i . "location_height" , '1000' AS …" at bounding box center [862, 329] width 1047 height 637
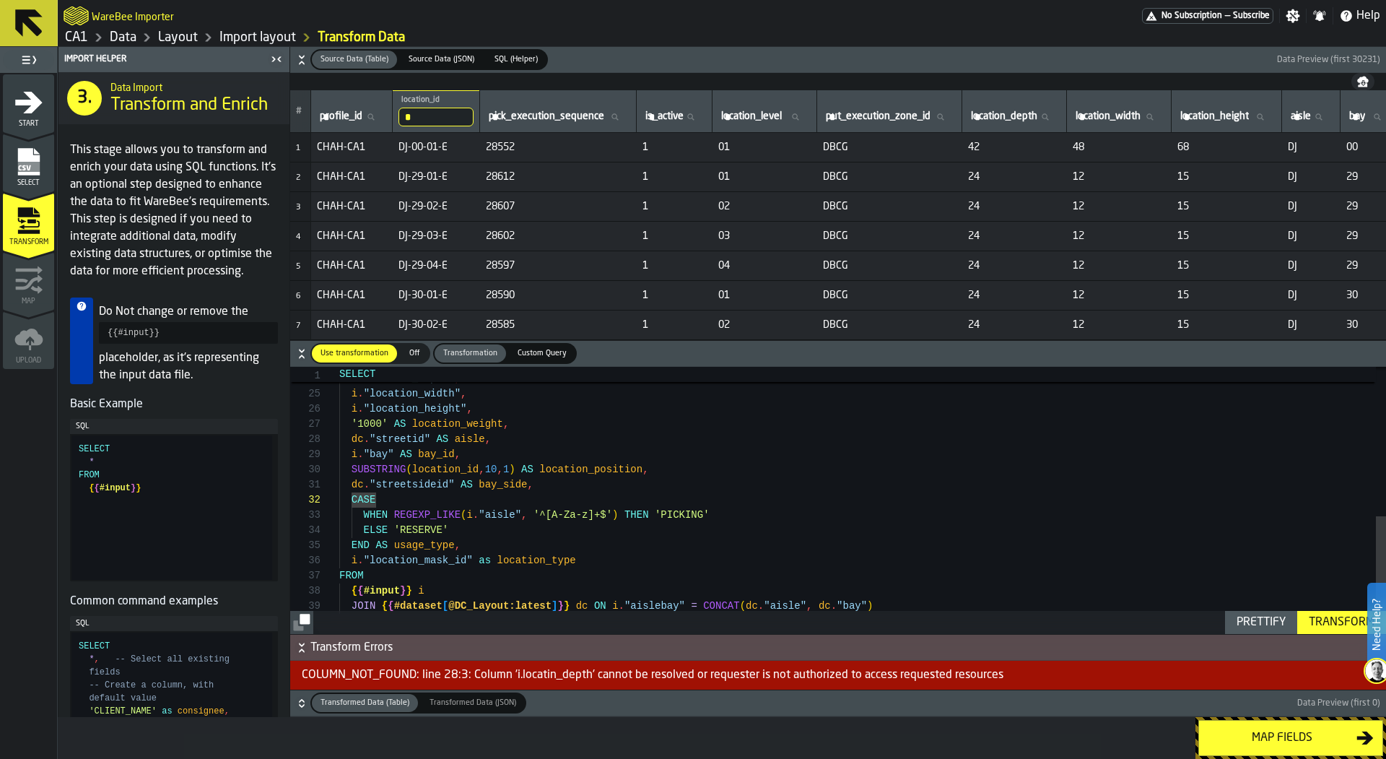
click at [488, 531] on div "i . "locatin_depth" , i . "location_width" , i . "location_height" , '1000' AS …" at bounding box center [862, 329] width 1047 height 637
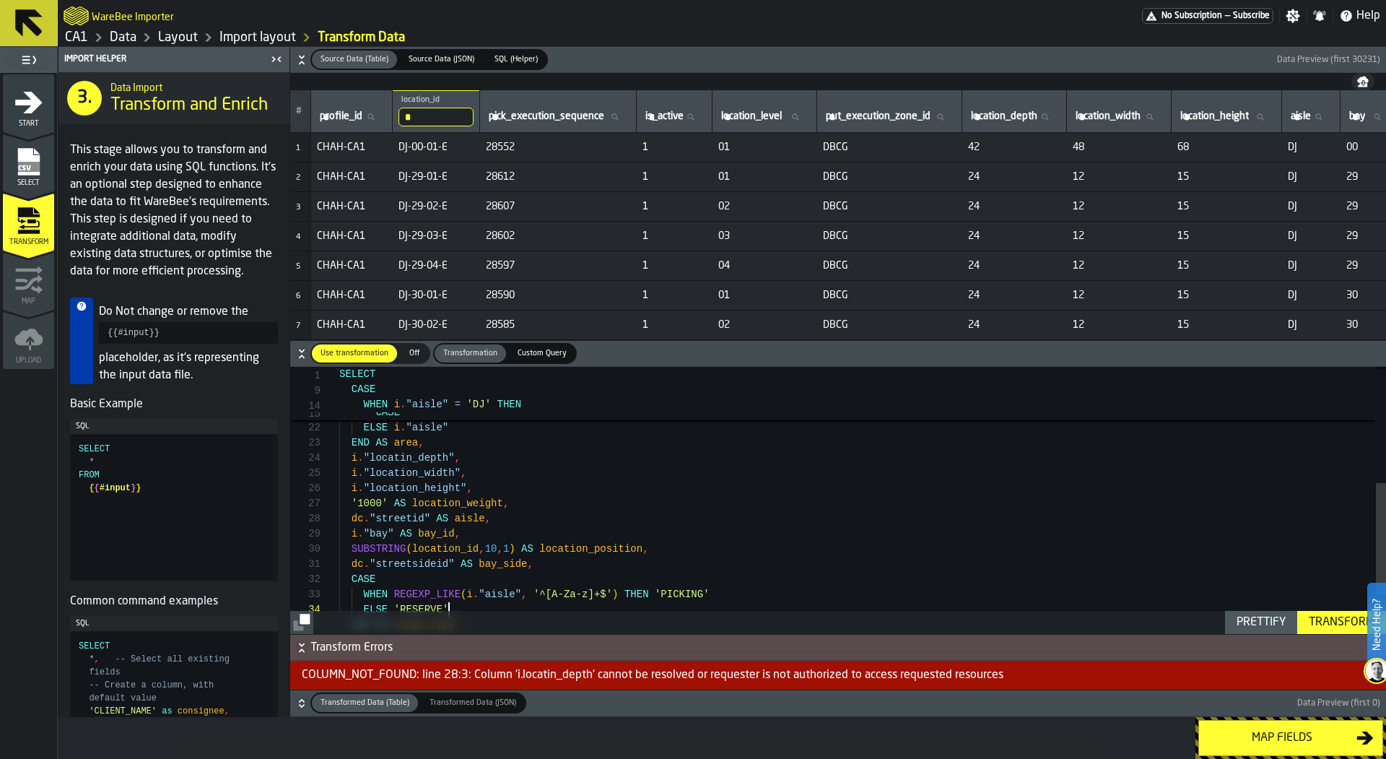
click at [408, 459] on div "i . "locatin_depth" , i . "location_width" , i . "location_height" , '1000' AS …" at bounding box center [862, 408] width 1047 height 637
type textarea "**********"
click at [1324, 618] on div "Transform" at bounding box center [1341, 622] width 77 height 17
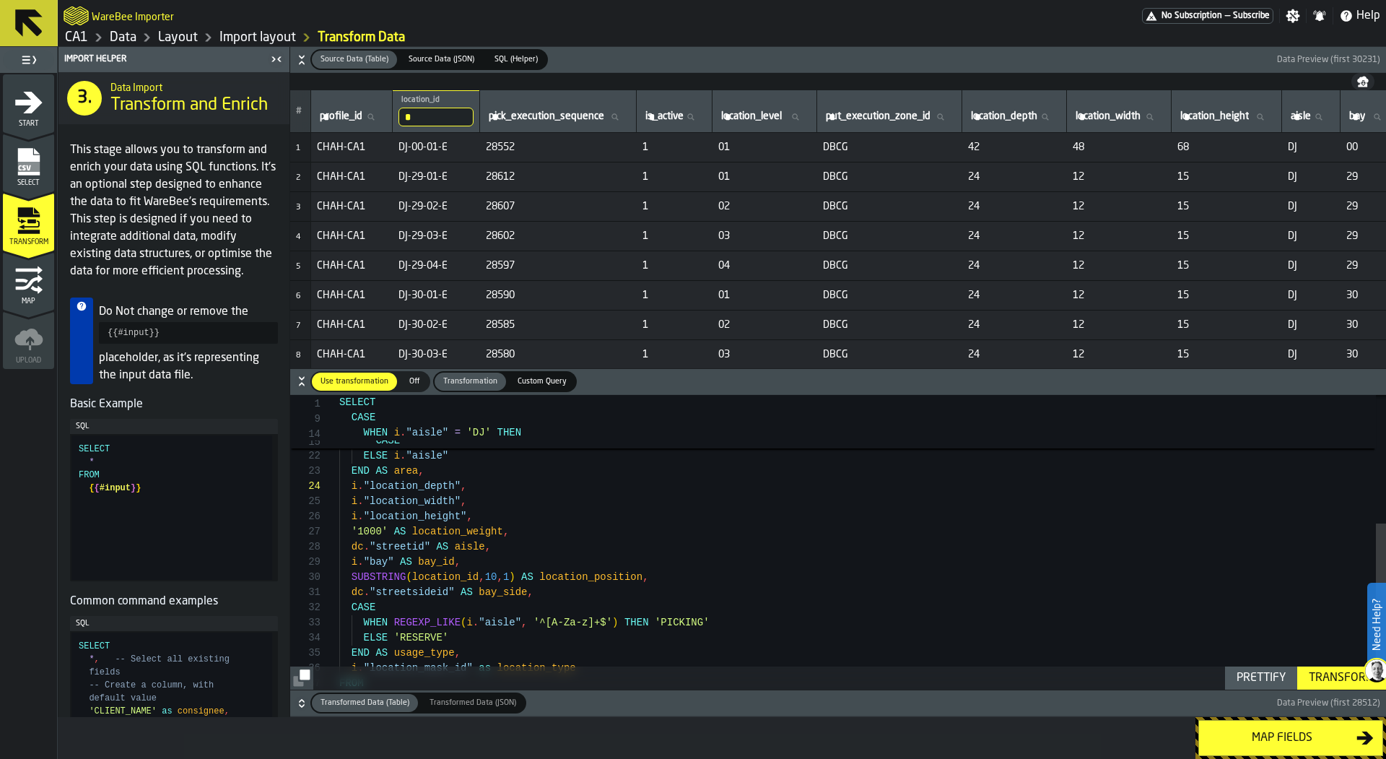
click at [297, 703] on icon "button-" at bounding box center [301, 703] width 14 height 14
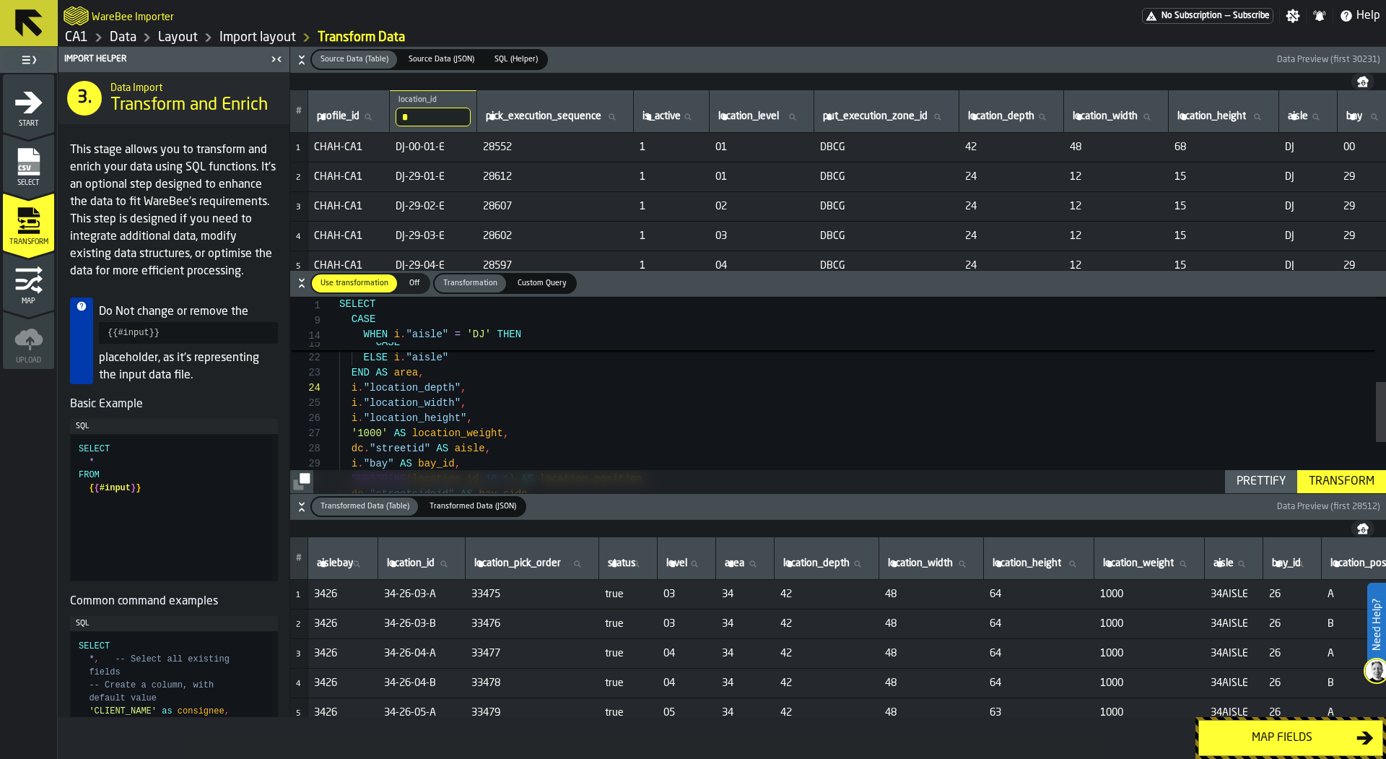
click at [1241, 731] on div "Map fields" at bounding box center [1282, 737] width 149 height 17
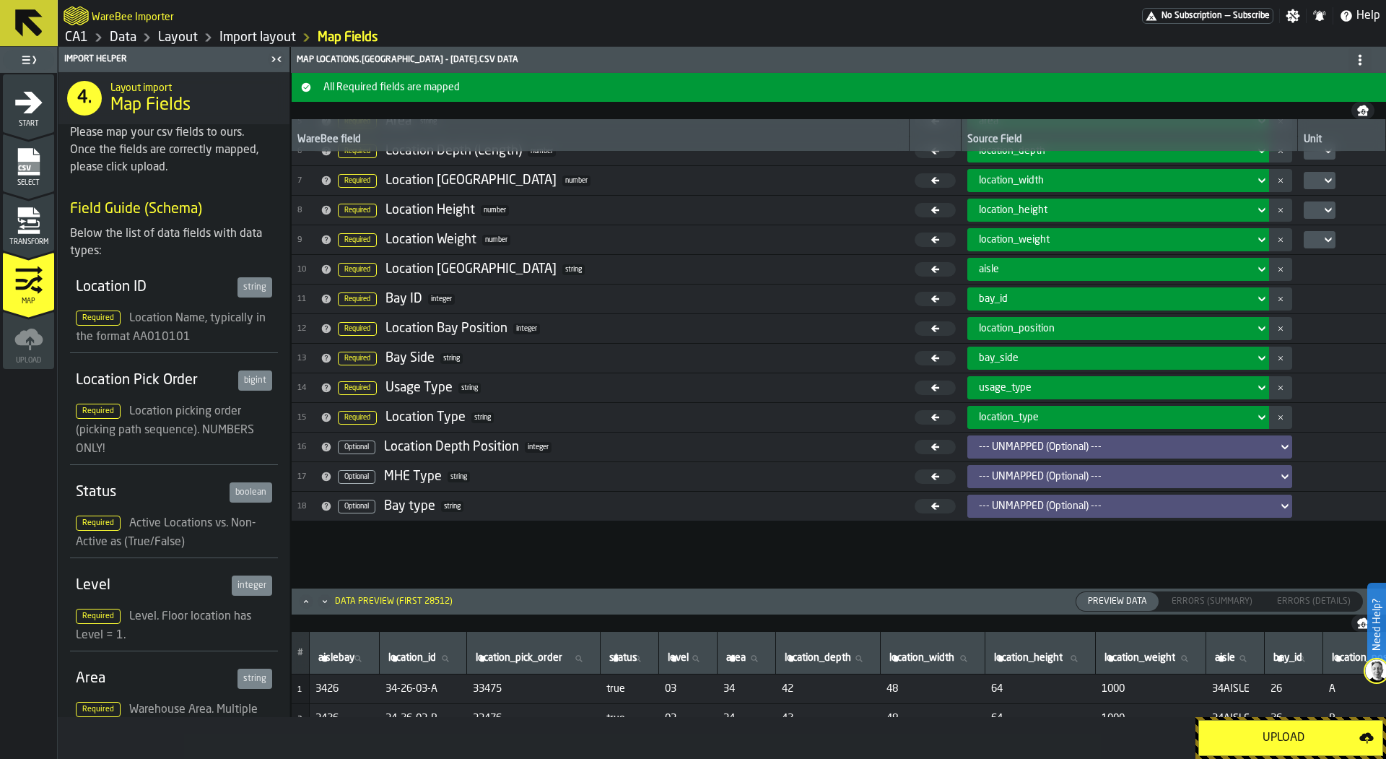
scroll to position [0, 0]
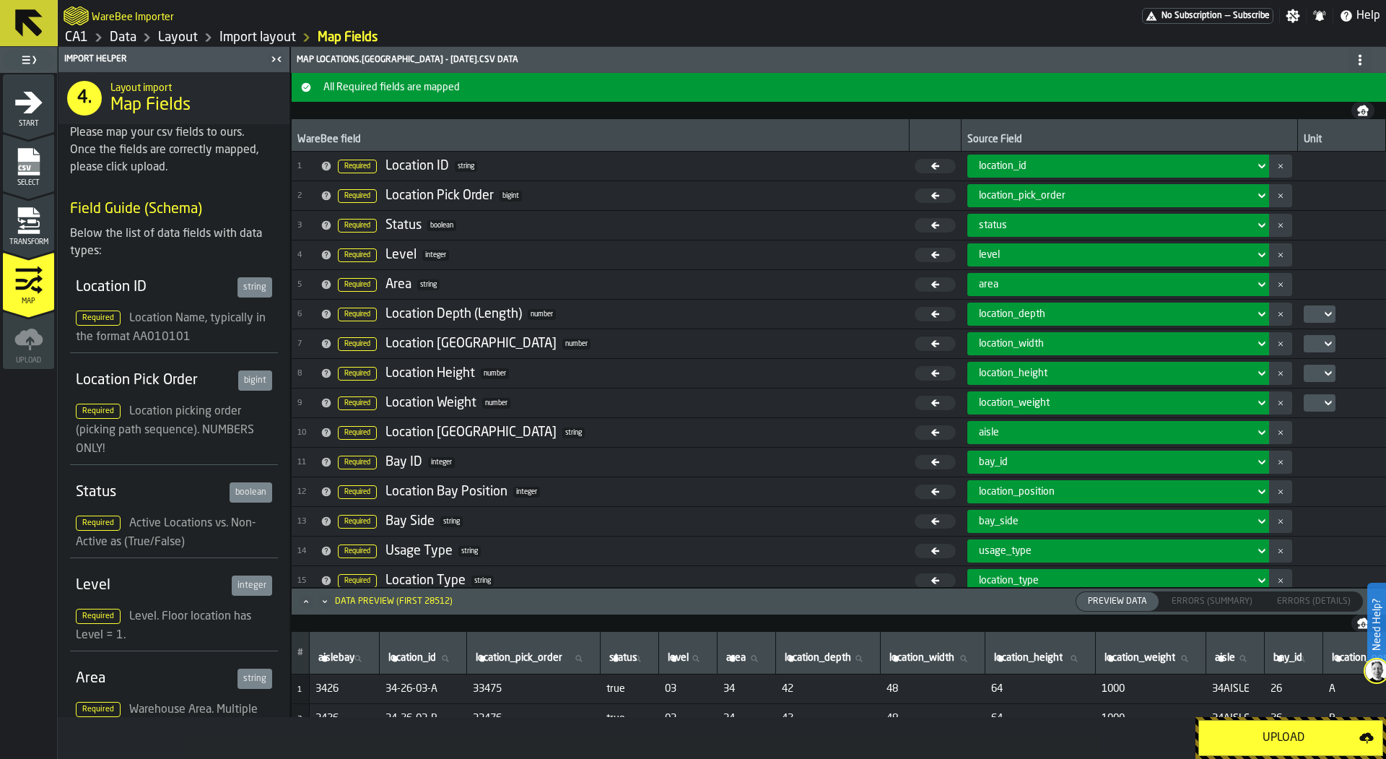
click at [1309, 313] on div at bounding box center [1315, 314] width 12 height 6
click at [1311, 327] on li "in" at bounding box center [1340, 337] width 92 height 35
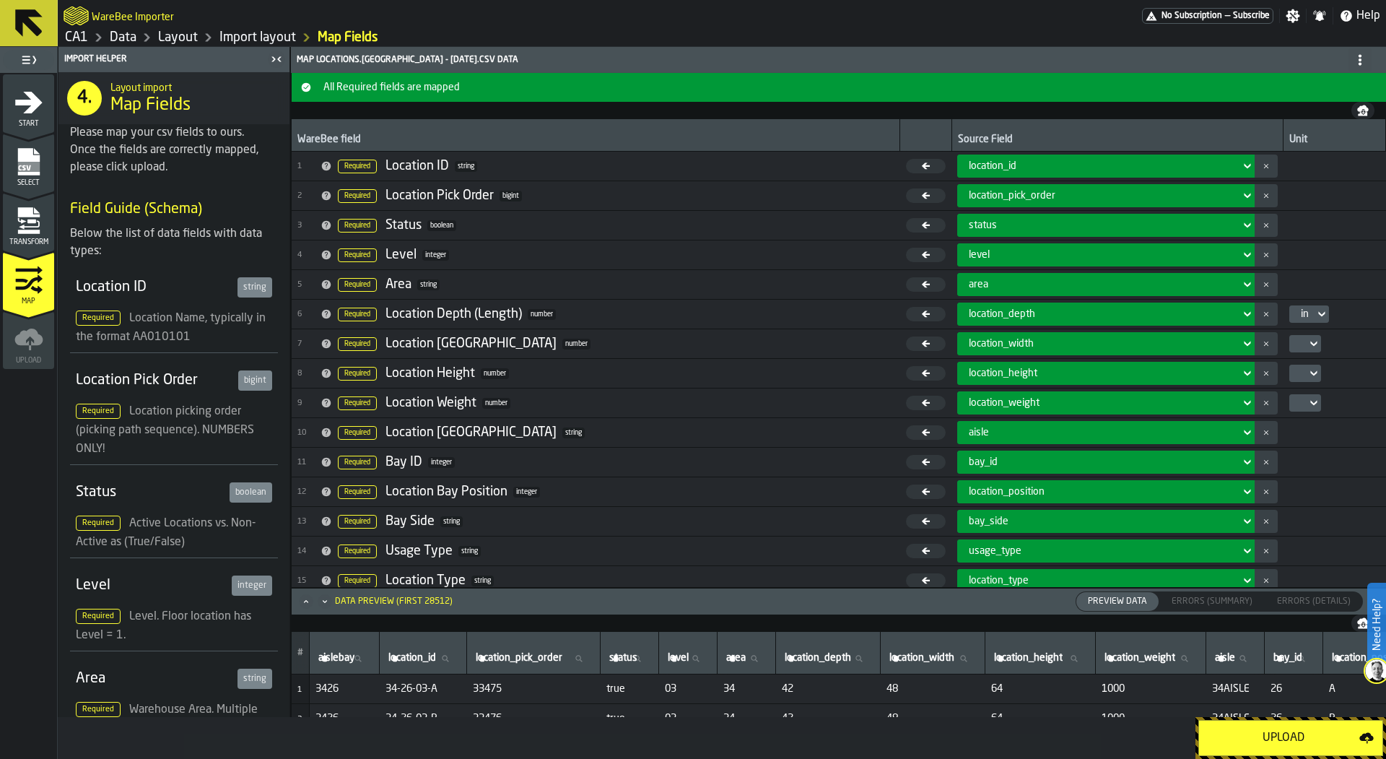
click at [1306, 341] on icon at bounding box center [1313, 343] width 14 height 17
click at [1306, 336] on icon at bounding box center [1313, 343] width 14 height 17
click at [1298, 361] on div "in" at bounding box center [1324, 367] width 75 height 17
click at [1295, 371] on div at bounding box center [1301, 373] width 12 height 6
click at [1309, 398] on div "in" at bounding box center [1324, 396] width 75 height 17
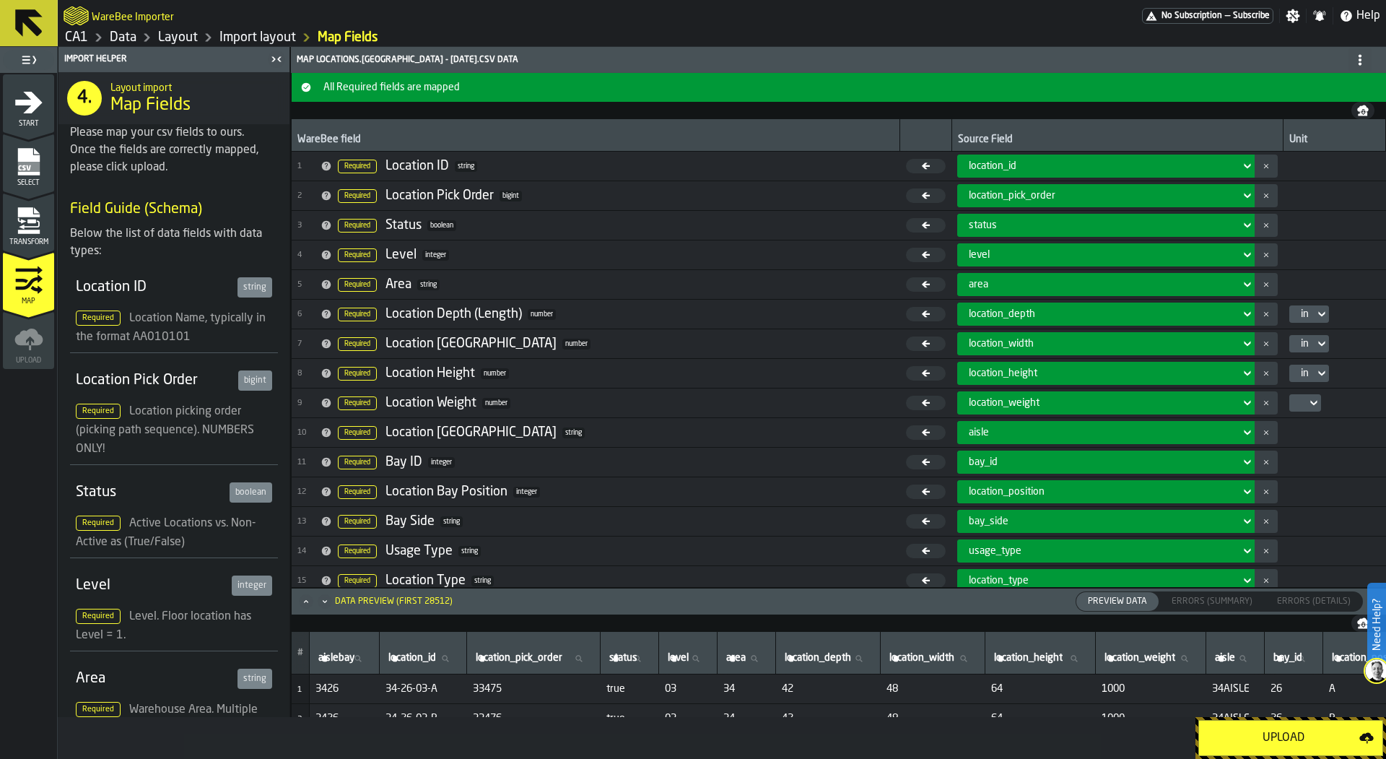
click at [1353, 323] on td "in" at bounding box center [1334, 315] width 102 height 30
click at [1247, 735] on div "Upload" at bounding box center [1284, 737] width 152 height 17
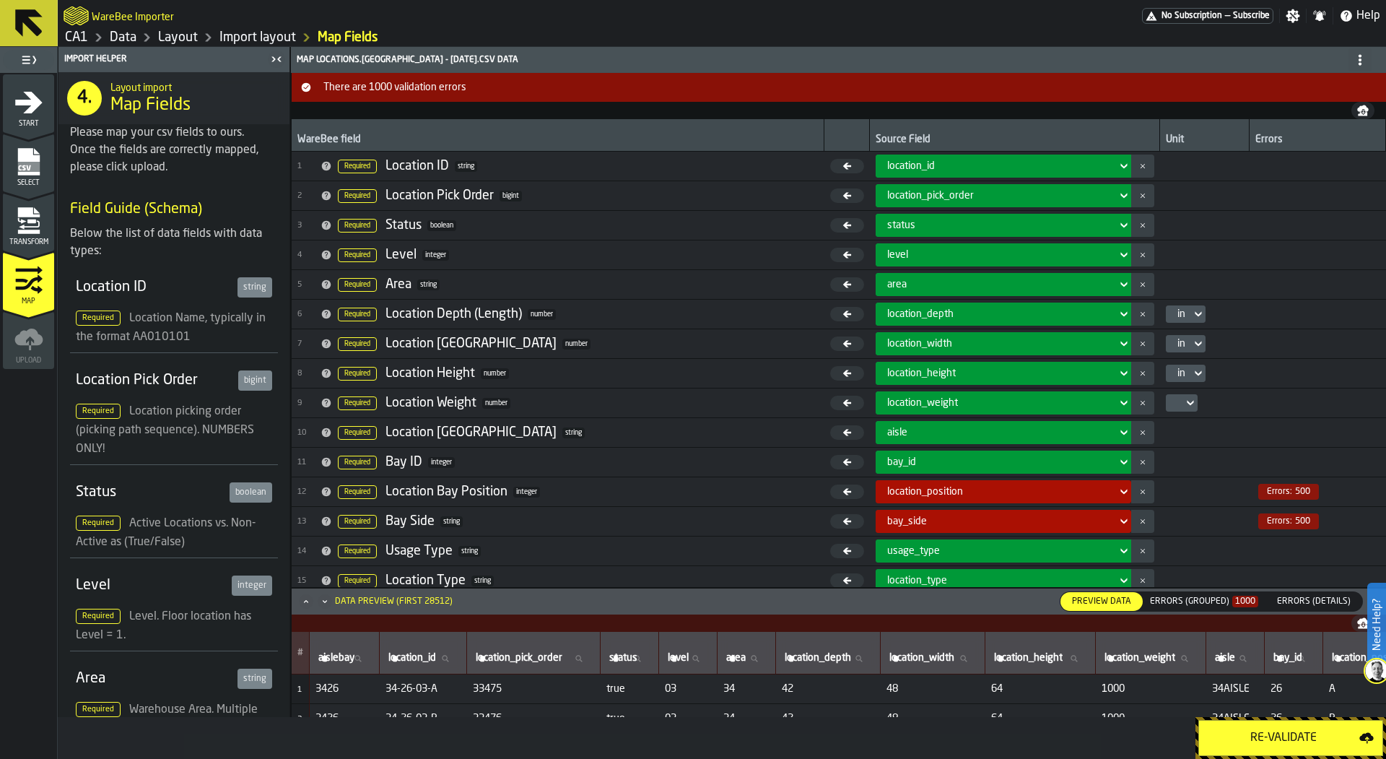
click at [1200, 606] on div "Errors (Grouped) 1000" at bounding box center [1204, 601] width 120 height 16
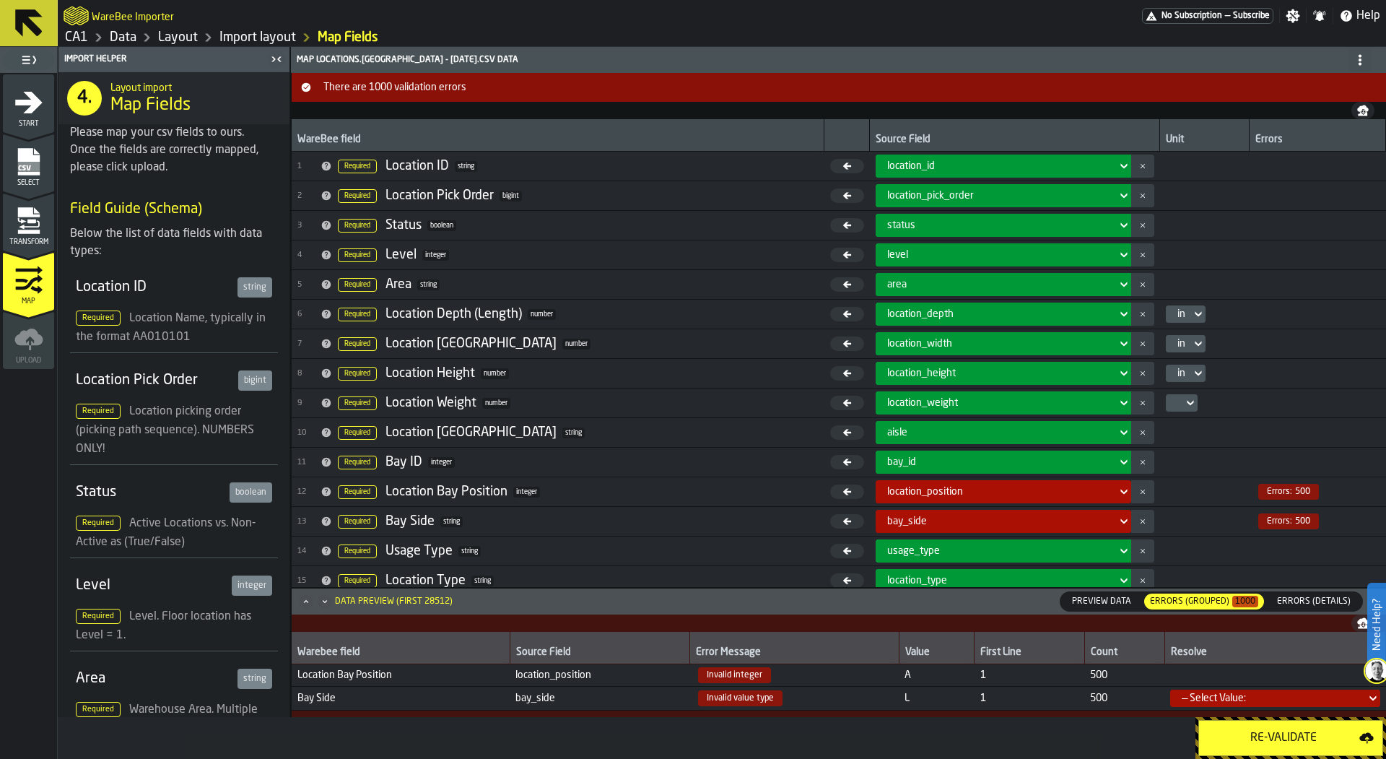
click at [1216, 702] on div "— Select Value:" at bounding box center [1271, 698] width 178 height 12
click at [23, 229] on icon "menu Transform" at bounding box center [28, 220] width 29 height 29
click at [27, 223] on icon "menu Transform" at bounding box center [28, 220] width 29 height 29
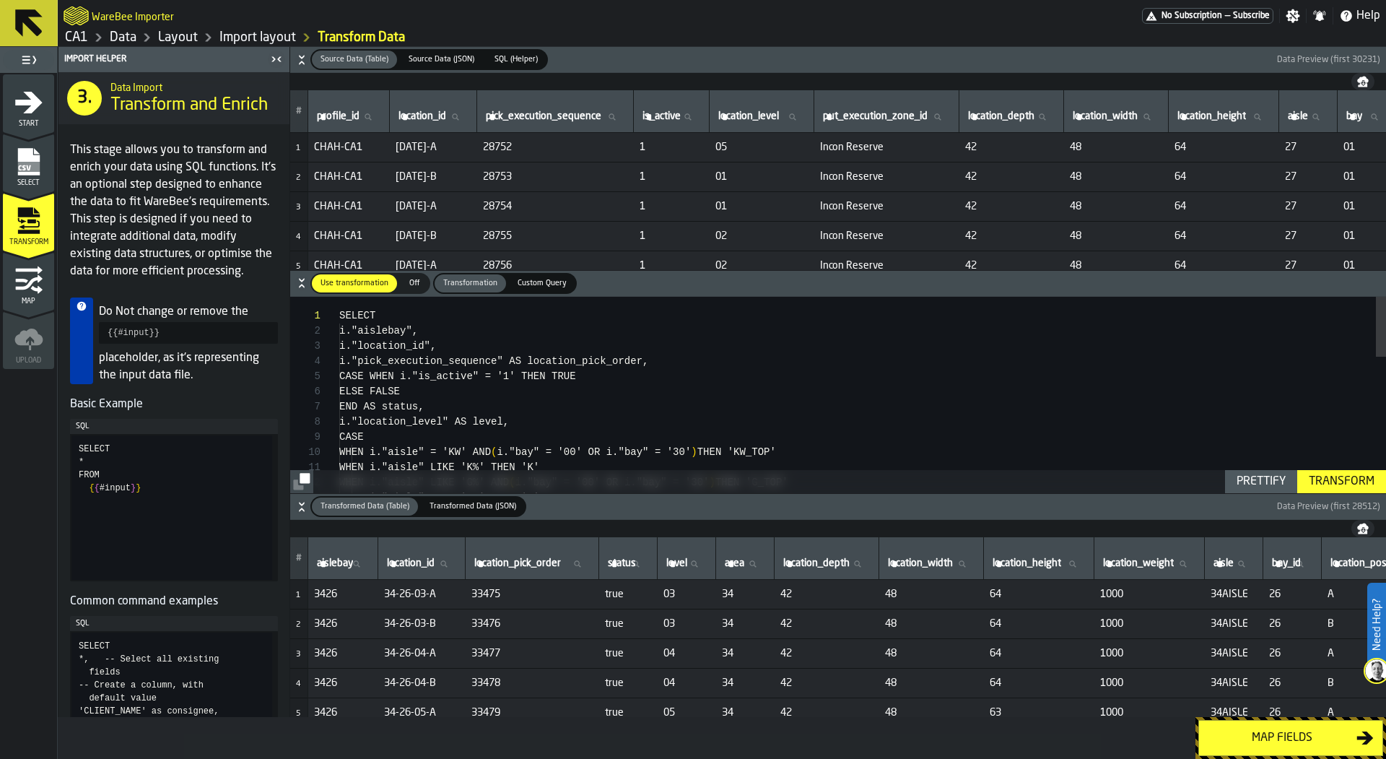
click at [305, 504] on icon "button-" at bounding box center [301, 506] width 14 height 14
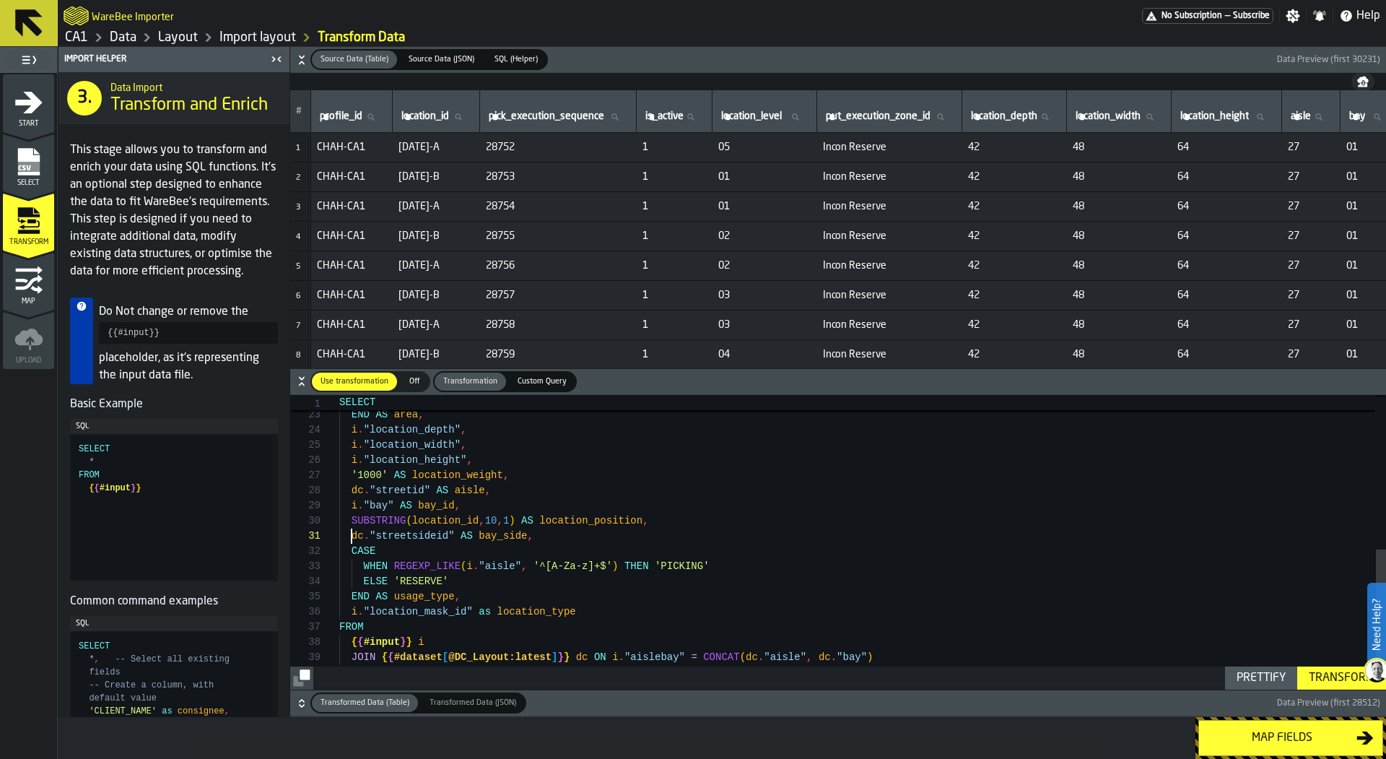
click at [351, 533] on div "ELSE i . "aisle" END AS area , i . "location_depth" , i . "location_width" , i …" at bounding box center [862, 380] width 1047 height 637
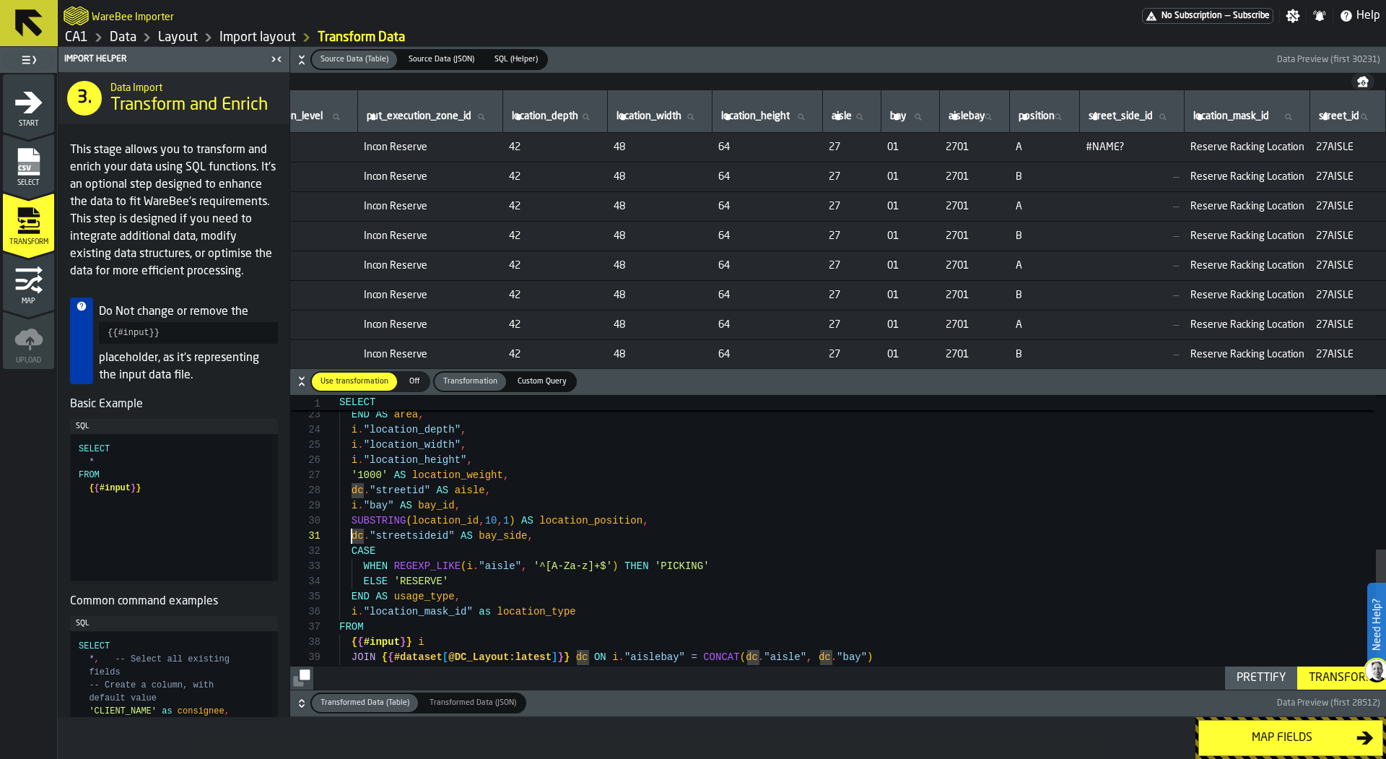
click at [303, 56] on icon "button-" at bounding box center [301, 57] width 5 height 4
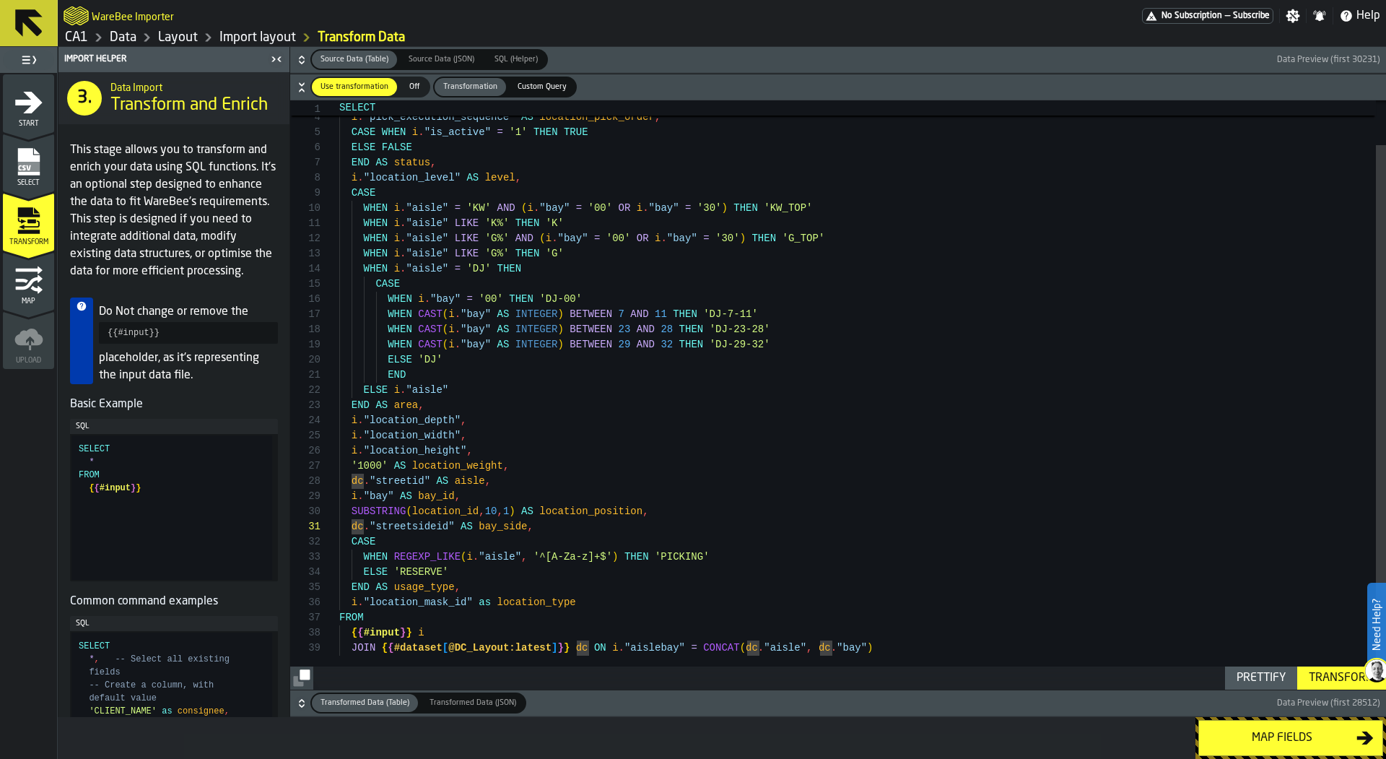
click at [302, 699] on icon "button-" at bounding box center [301, 703] width 14 height 14
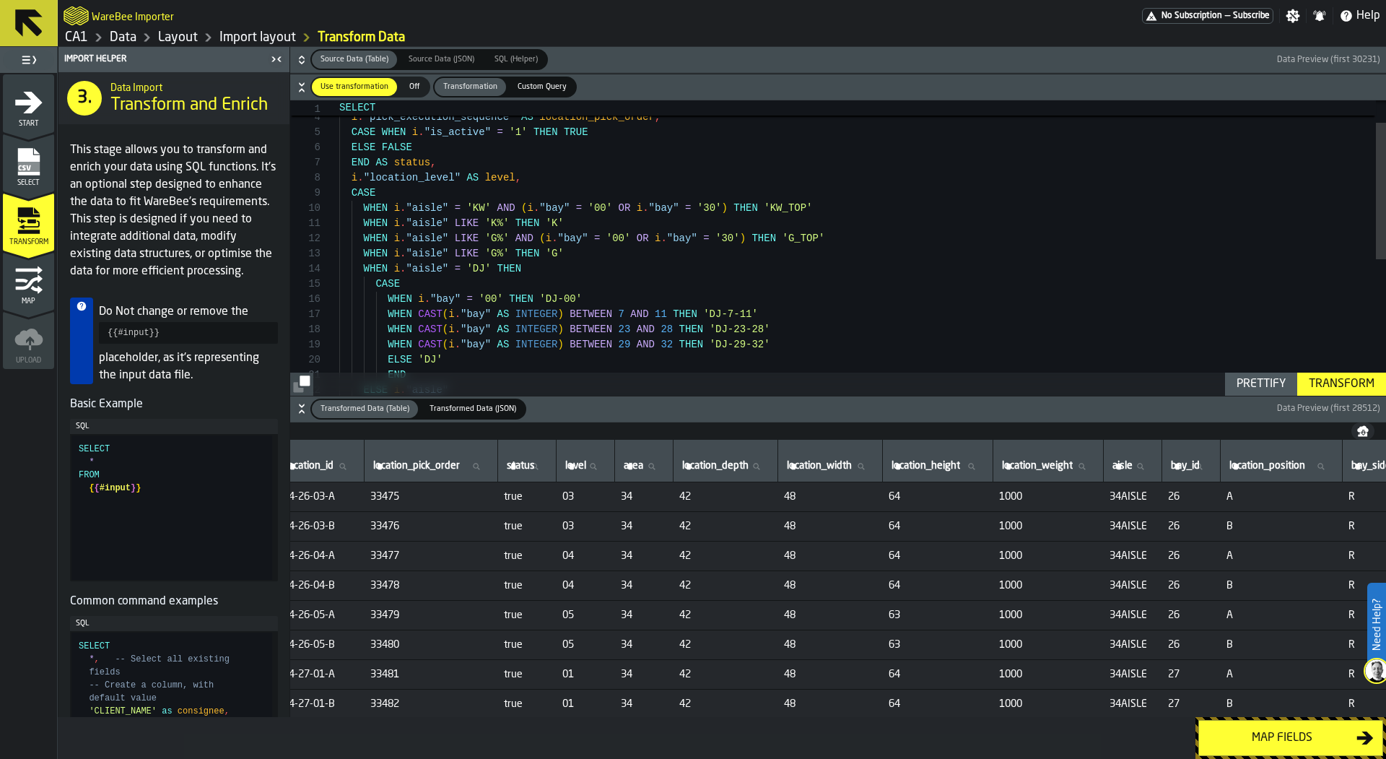
scroll to position [0, 403]
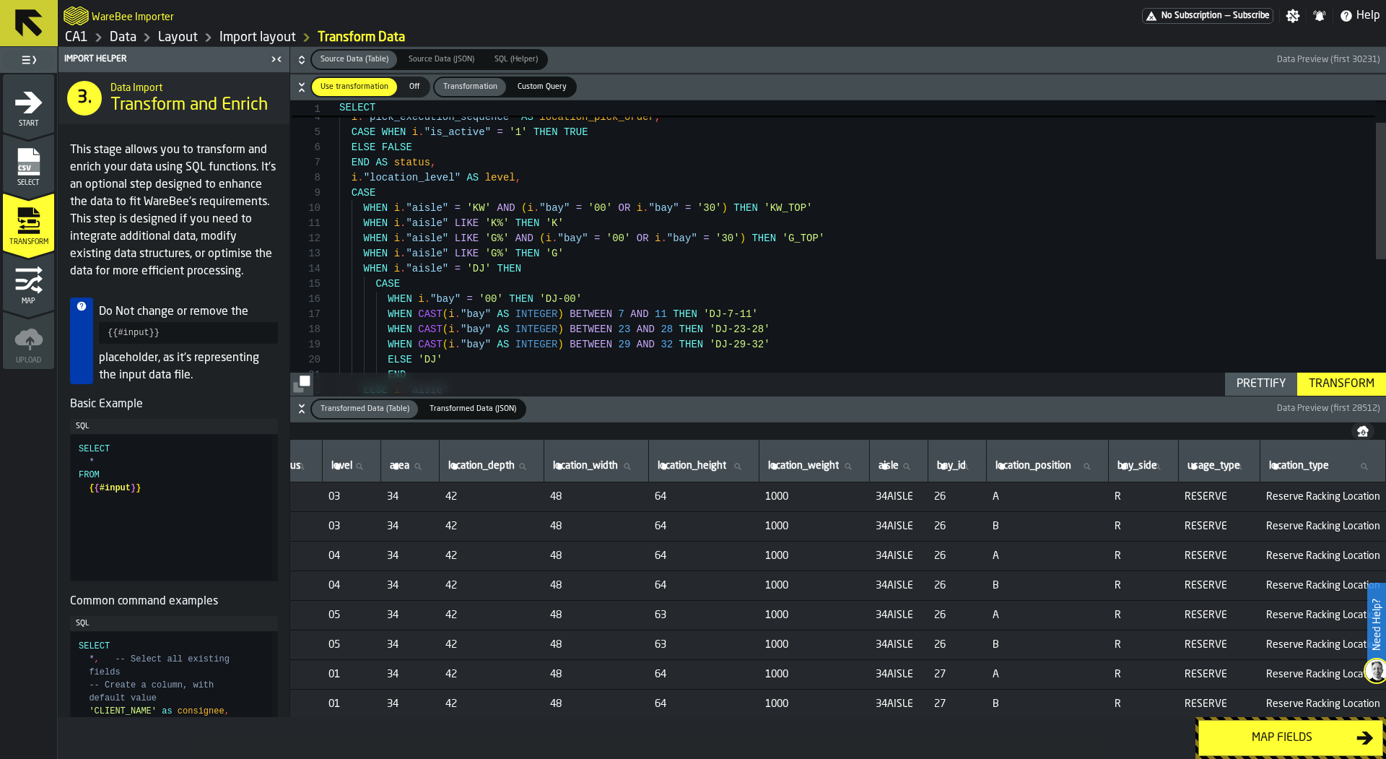
click at [299, 409] on icon "button-" at bounding box center [301, 408] width 14 height 14
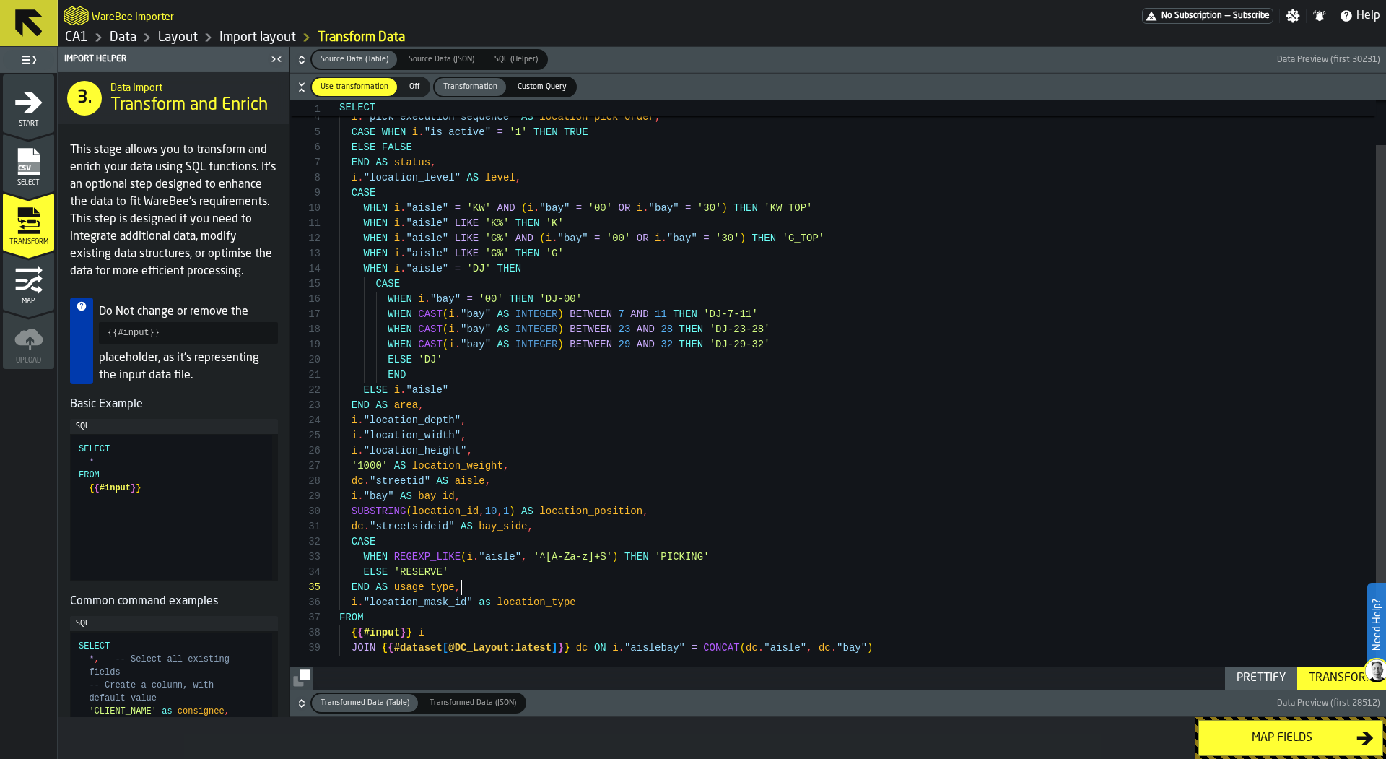
click at [494, 580] on div "ELSE i . "aisle" i . "location_id" , i . "pick_execution_sequence" AS location_…" at bounding box center [862, 371] width 1047 height 637
click at [351, 526] on div "ELSE i . "aisle" i . "location_id" , i . "pick_execution_sequence" AS location_…" at bounding box center [862, 371] width 1047 height 637
click at [515, 525] on div "ELSE i . "aisle" i . "location_id" , i . "pick_execution_sequence" AS location_…" at bounding box center [862, 371] width 1047 height 637
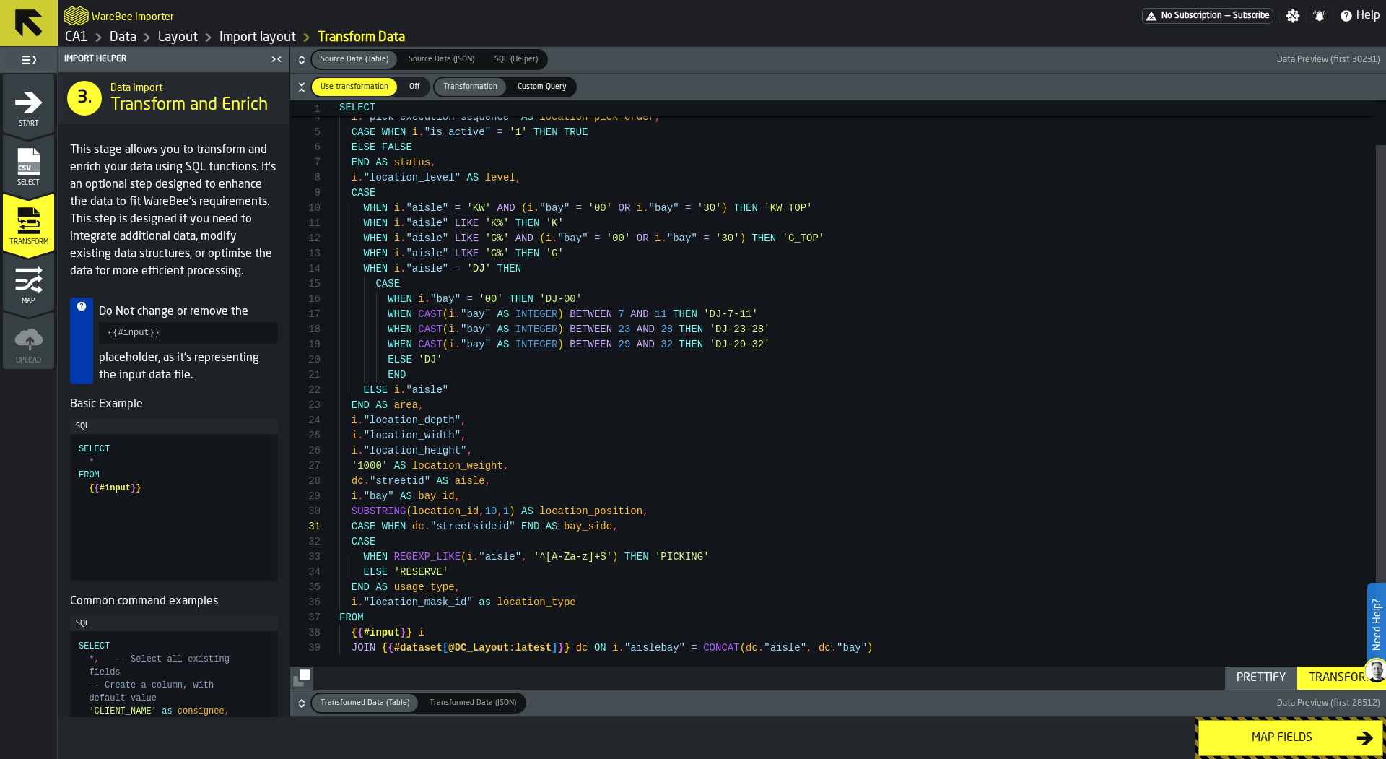
click at [515, 522] on div "ELSE i . "aisle" i . "location_id" , i . "pick_execution_sequence" AS location_…" at bounding box center [862, 371] width 1047 height 637
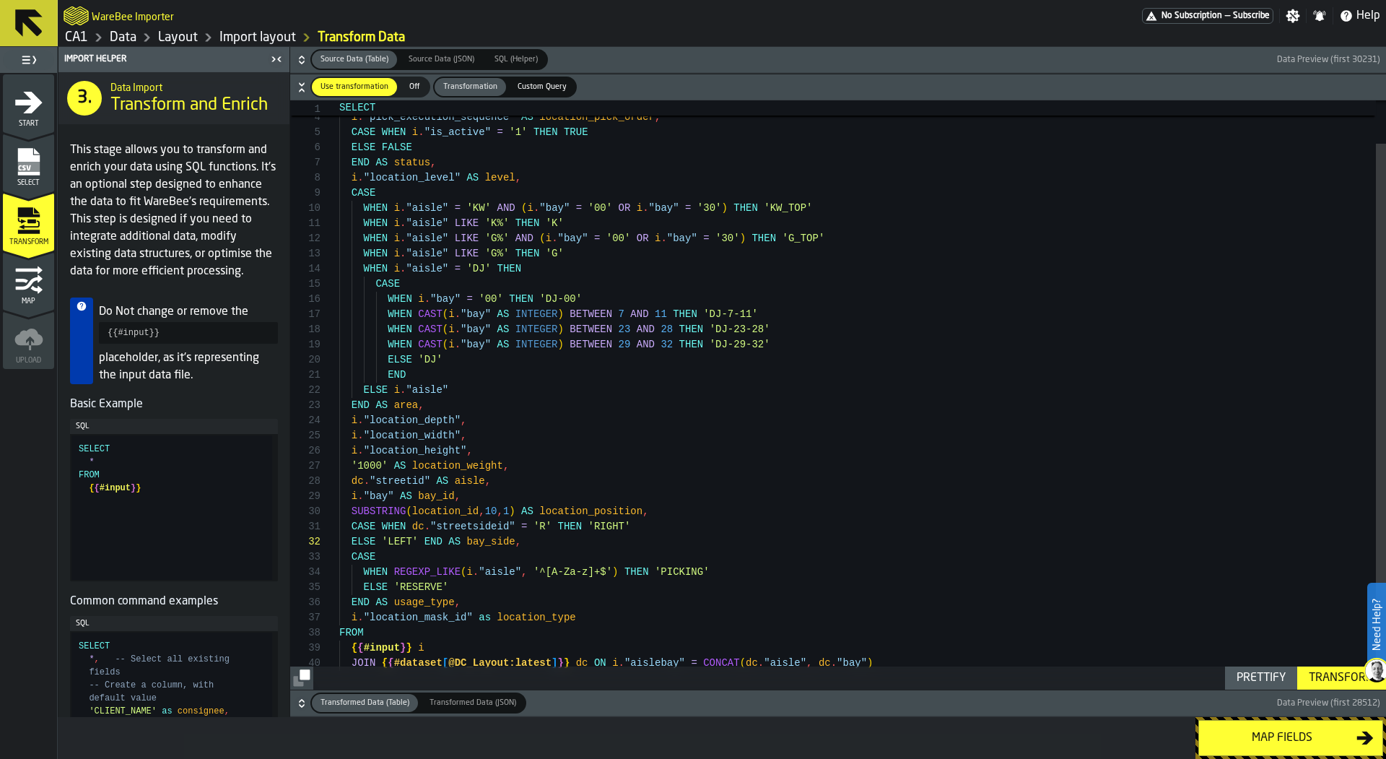
click at [422, 539] on div "ELSE i . "aisle" i . "location_id" , i . "pick_execution_sequence" AS location_…" at bounding box center [862, 379] width 1047 height 652
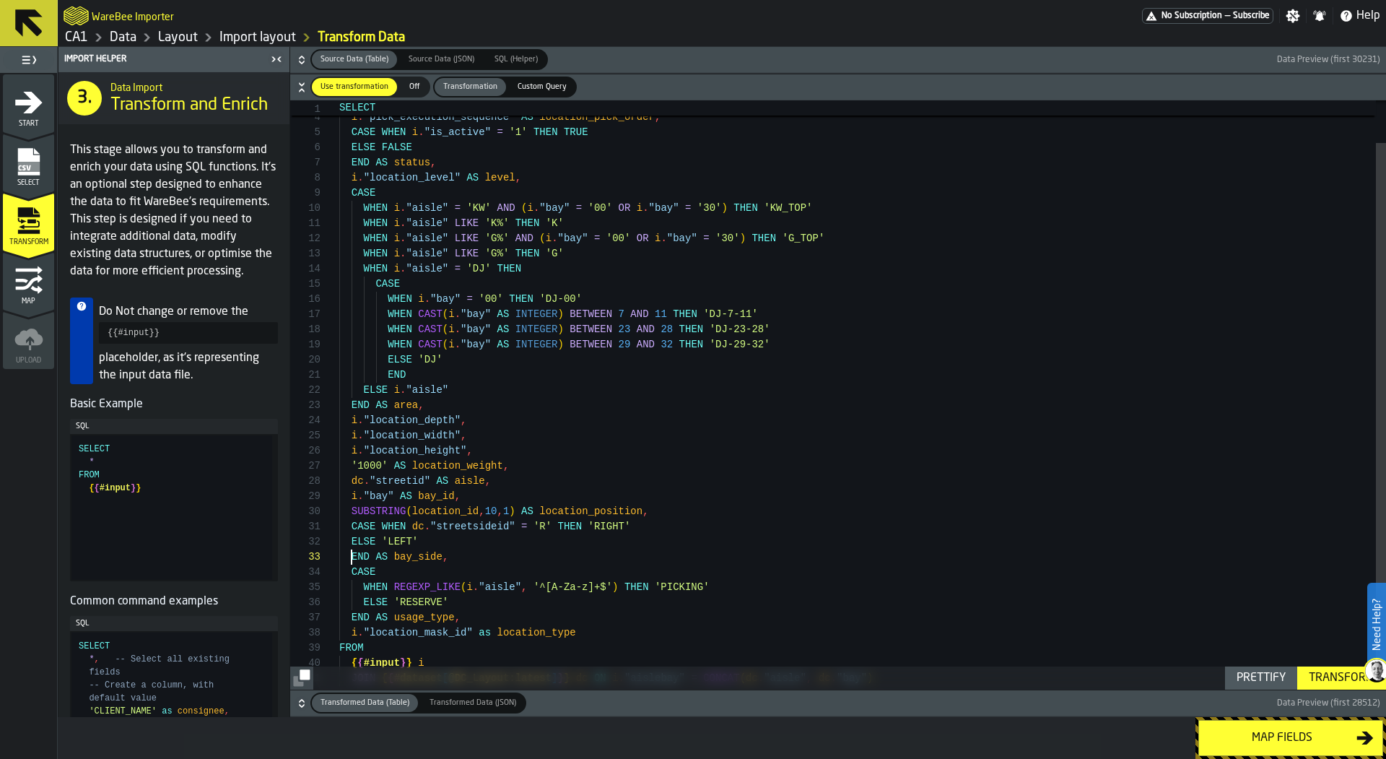
scroll to position [30, 0]
click at [453, 553] on div "ELSE i . "aisle" i . "location_id" , i . "pick_execution_sequence" AS location_…" at bounding box center [862, 387] width 1047 height 668
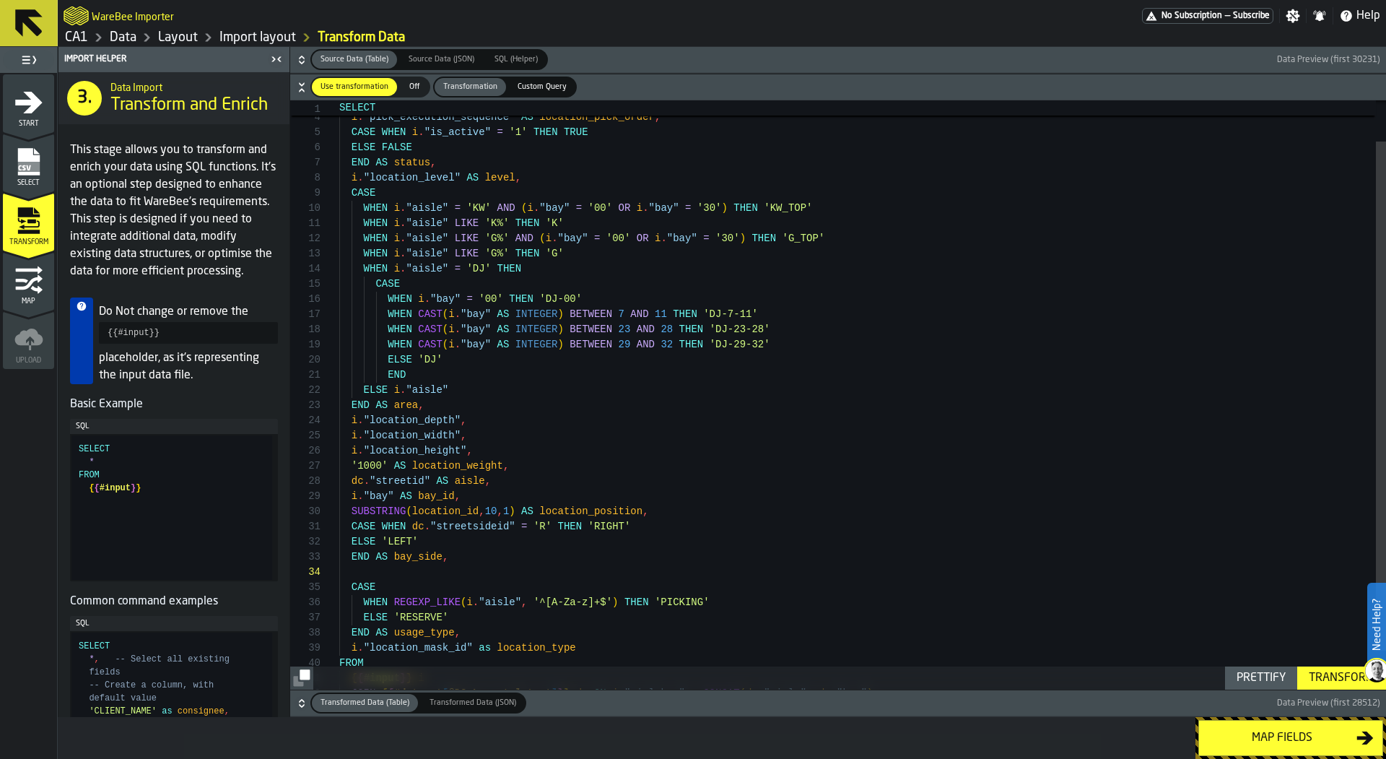
click at [452, 404] on div "ELSE i . "aisle" i . "location_id" , i . "pick_execution_sequence" AS location_…" at bounding box center [862, 394] width 1047 height 683
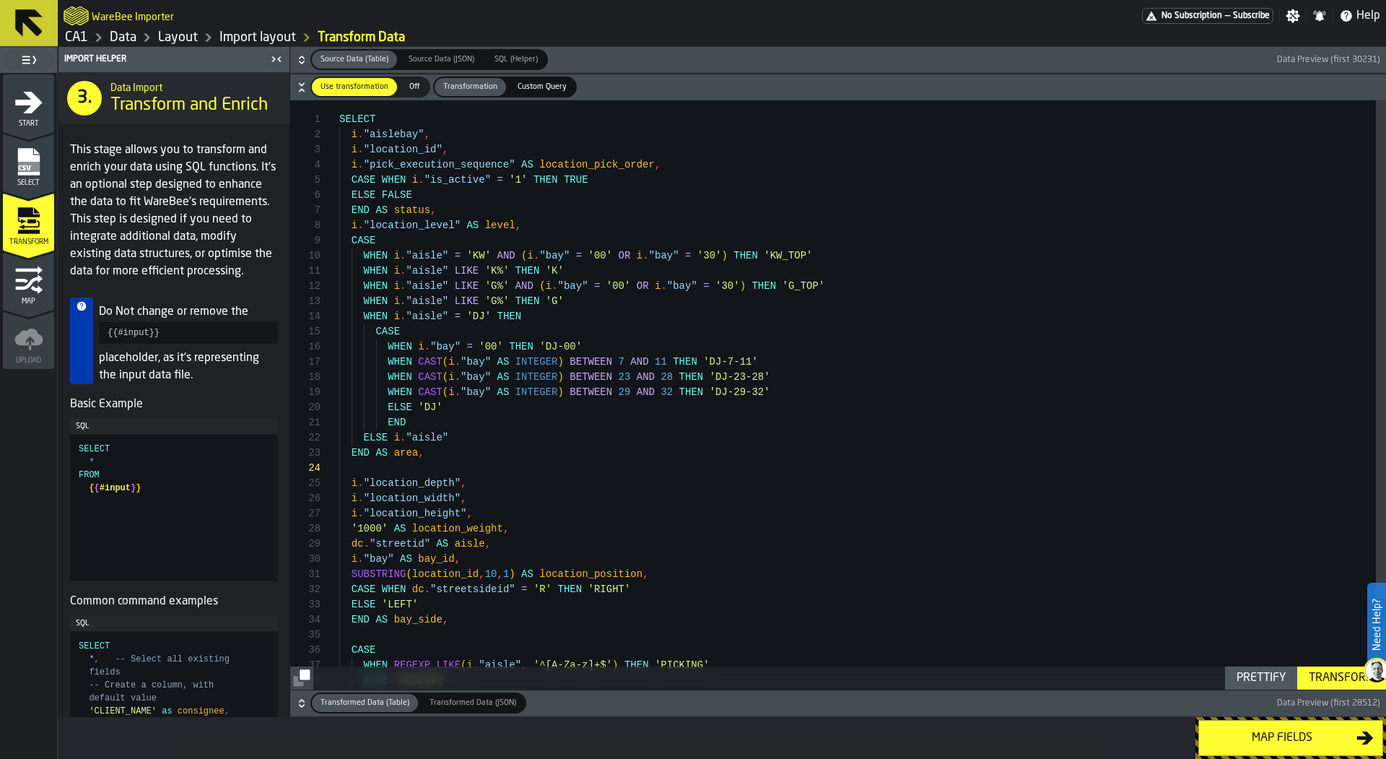
click at [538, 225] on div "ELSE i . "aisle" i . "location_id" , i . "pick_execution_sequence" AS location_…" at bounding box center [862, 449] width 1047 height 698
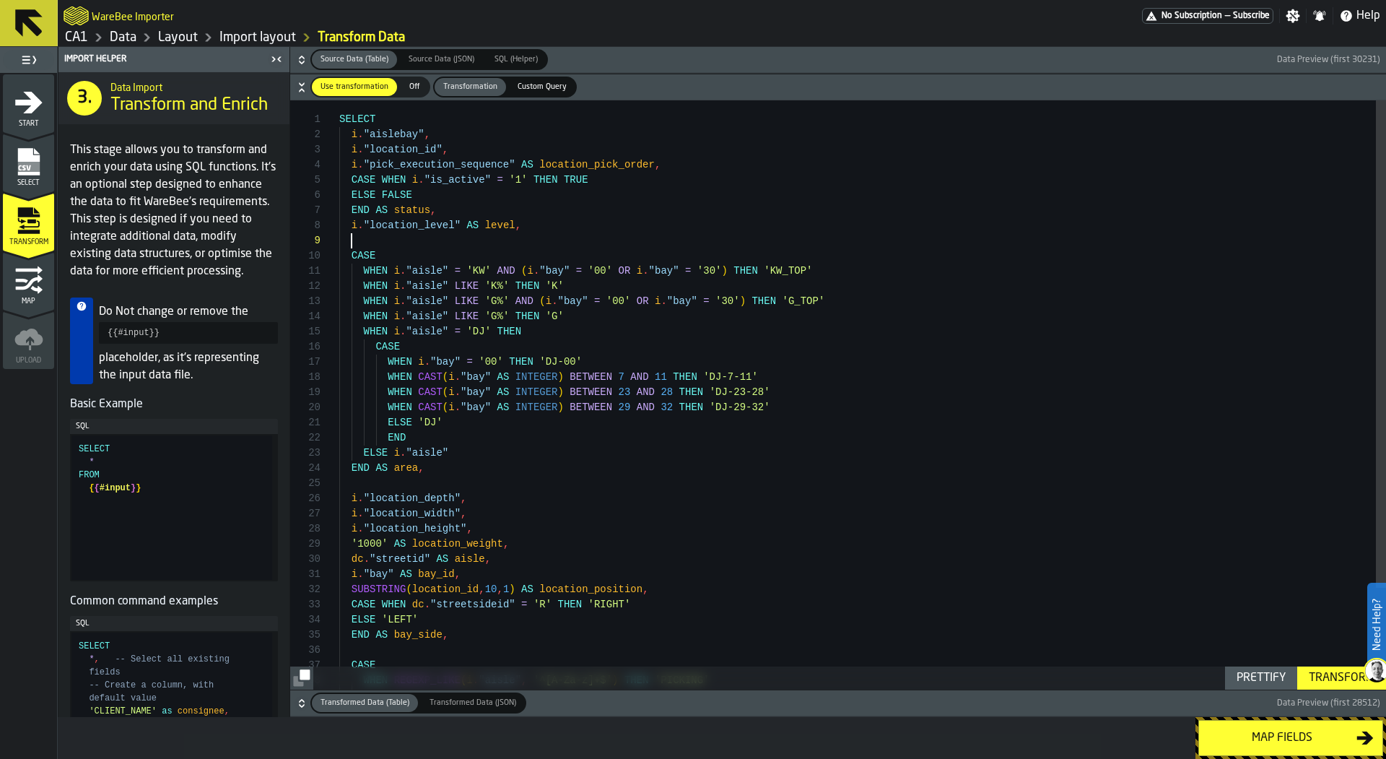
scroll to position [121, 0]
click at [443, 211] on div "ELSE i . "aisle" i . "location_id" , i . "pick_execution_sequence" AS location_…" at bounding box center [862, 455] width 1047 height 713
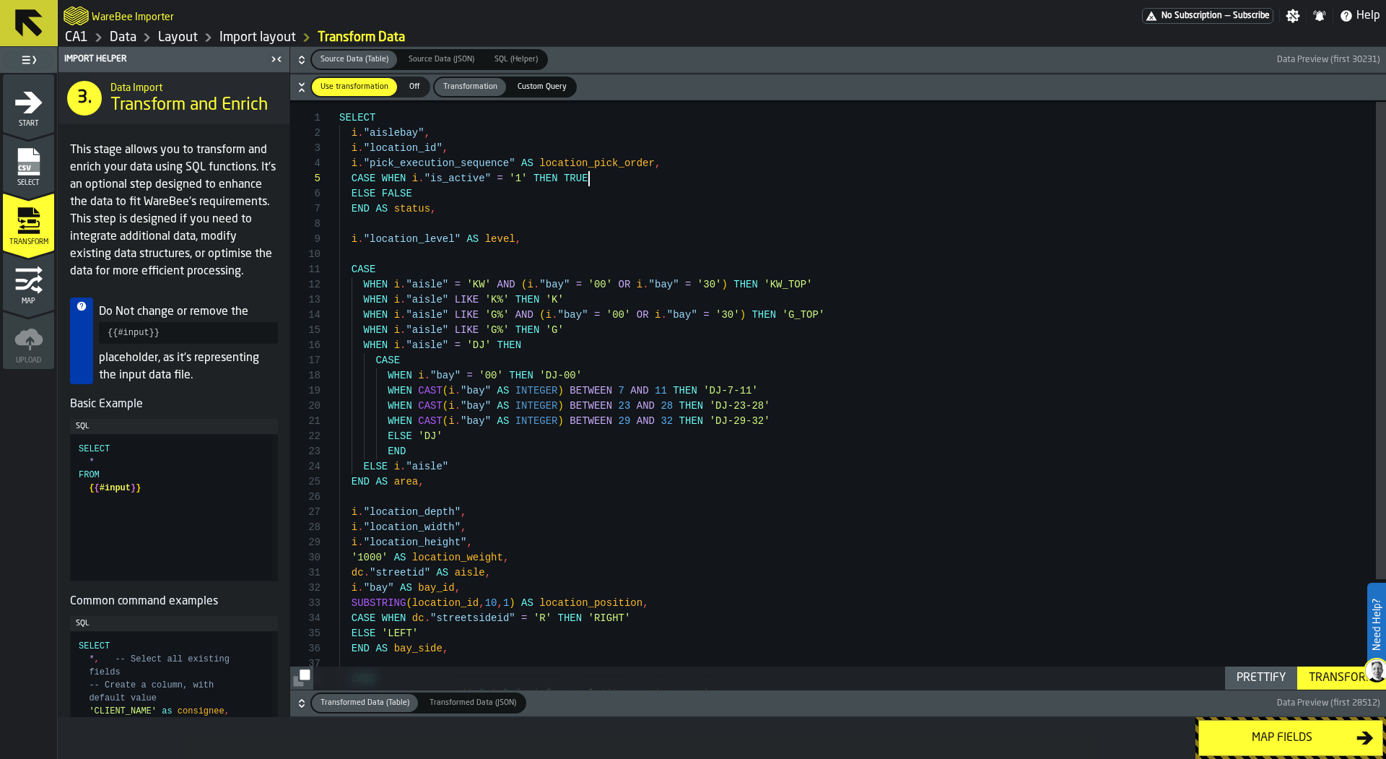
click at [691, 172] on div "ELSE i . "aisle" i . "location_id" , i . "pick_execution_sequence" AS location_…" at bounding box center [862, 463] width 1047 height 728
click at [697, 159] on div "ELSE i . "aisle" i . "location_id" , i . "pick_execution_sequence" AS location_…" at bounding box center [862, 463] width 1047 height 728
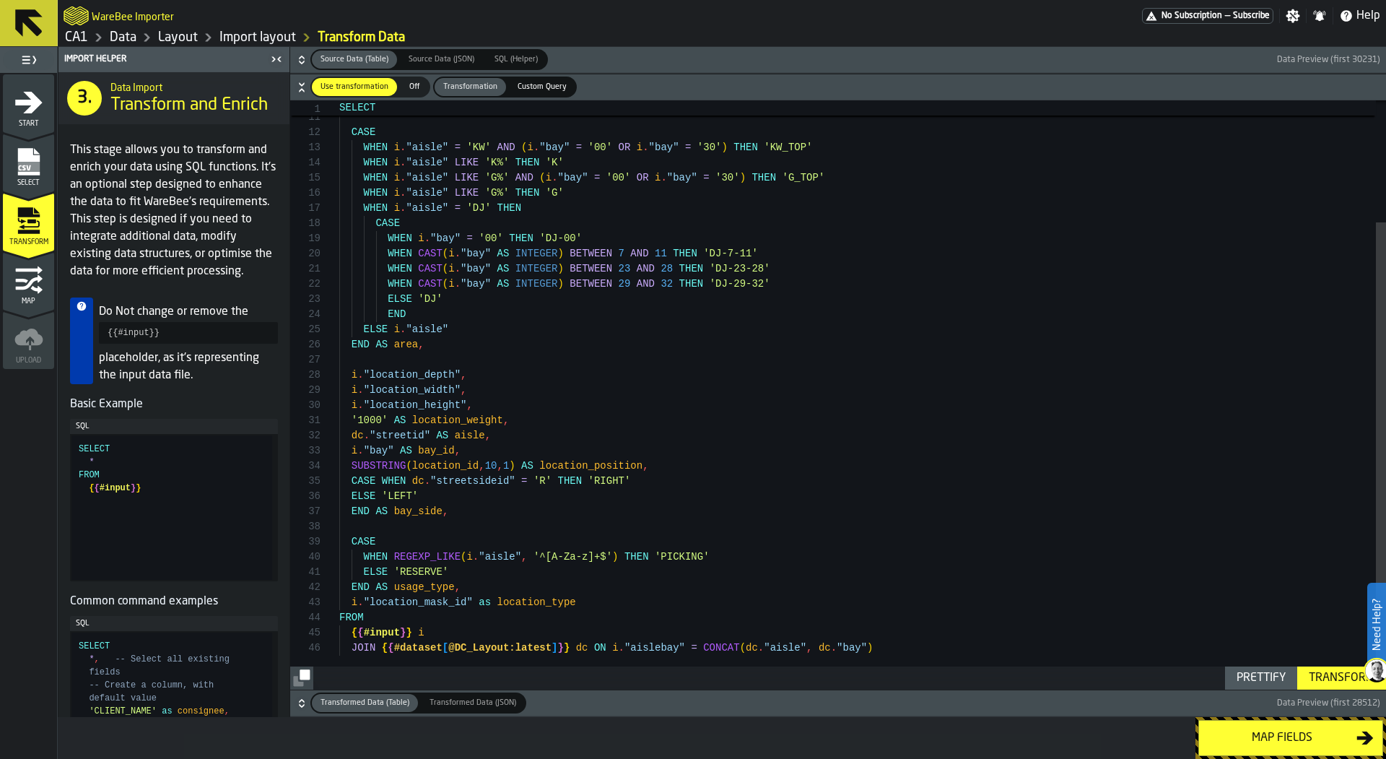
click at [665, 469] on div "ELSE i . "aisle" i . "location_level" AS level , CASE WHEN i . "aisle" = 'KW' A…" at bounding box center [862, 318] width 1047 height 743
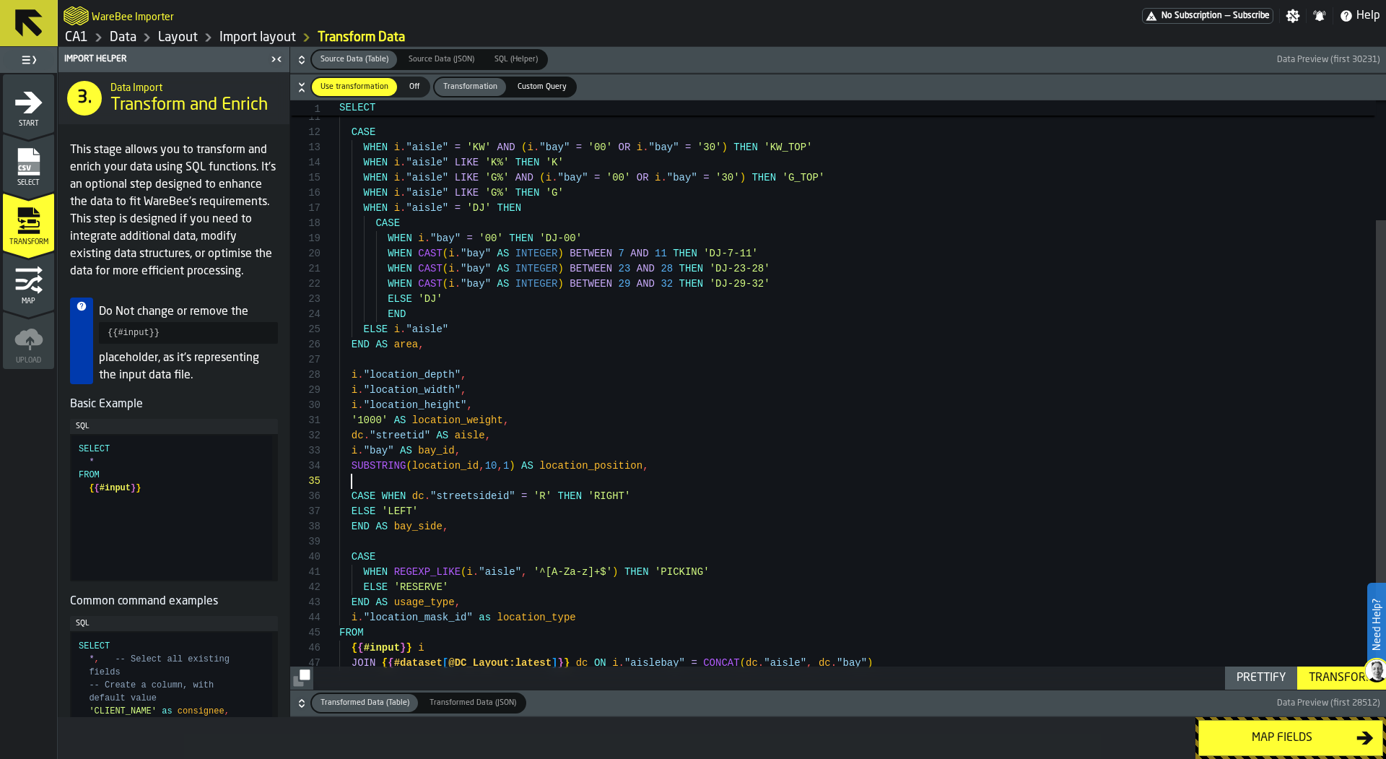
scroll to position [91, 0]
click at [449, 507] on div "ELSE i . "aisle" i . "location_level" AS level , CASE WHEN i . "aisle" = 'KW' A…" at bounding box center [862, 326] width 1047 height 759
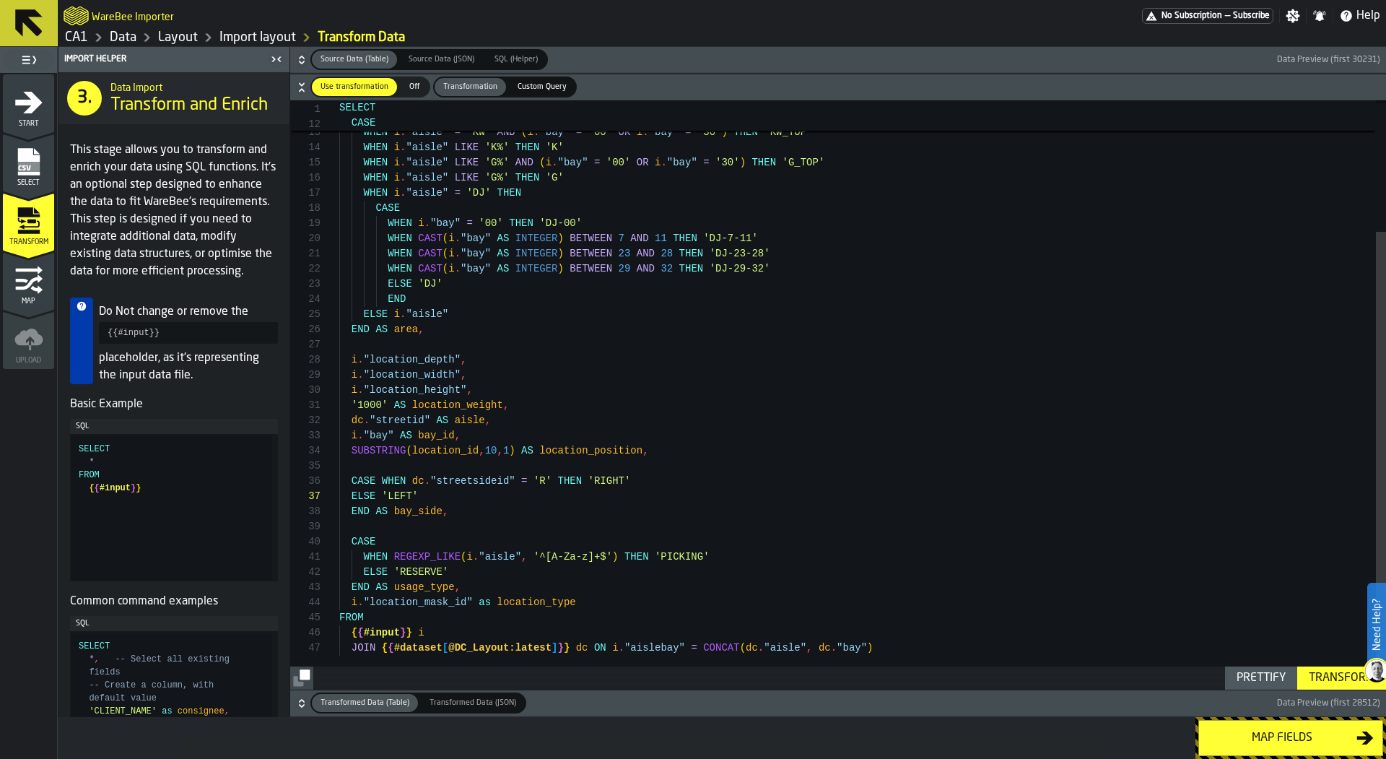
click at [511, 577] on div "ELSE i . "aisle" CASE WHEN i . "aisle" = 'KW' AND ( i . "bay" = '00' OR i . "ba…" at bounding box center [862, 310] width 1047 height 759
click at [512, 583] on div "ELSE i . "aisle" CASE WHEN i . "aisle" = 'KW' AND ( i . "bay" = '00' OR i . "ba…" at bounding box center [862, 310] width 1047 height 759
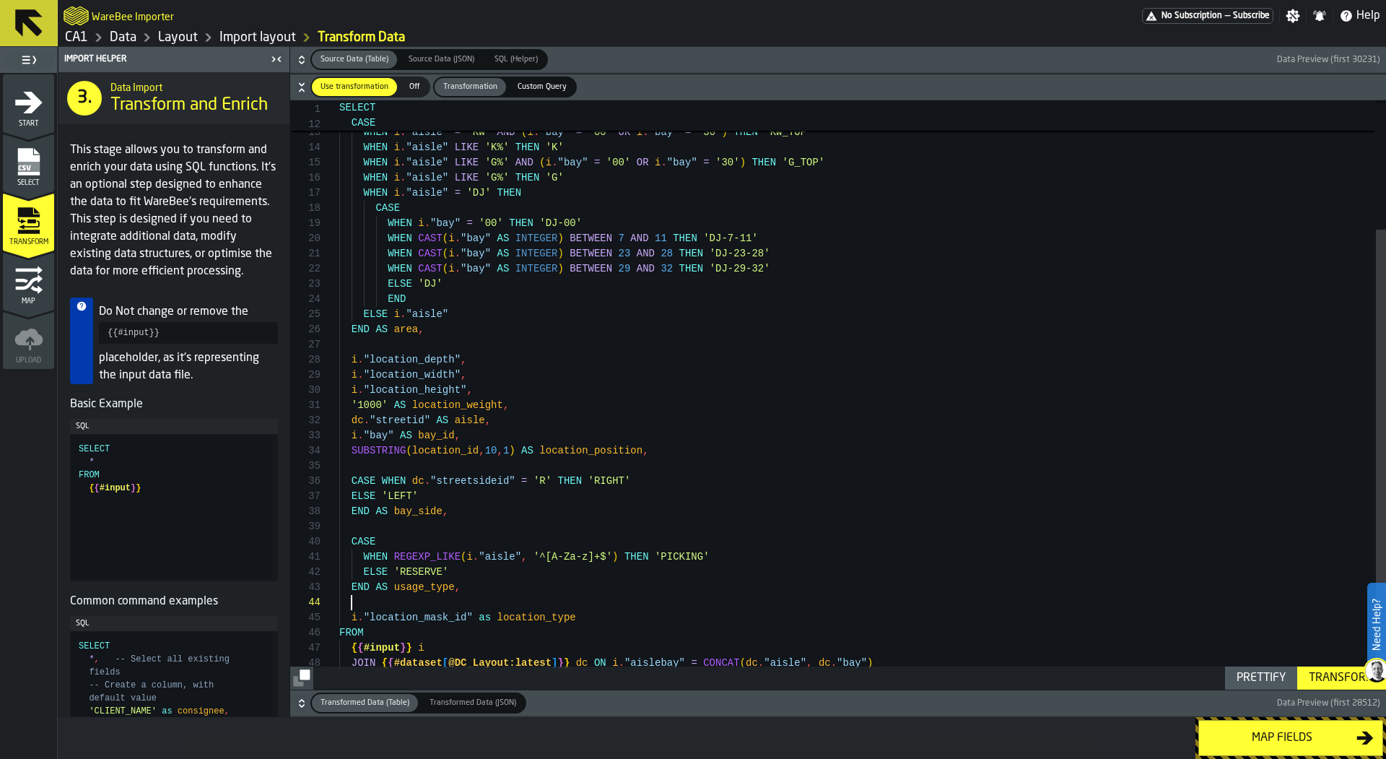
scroll to position [45, 0]
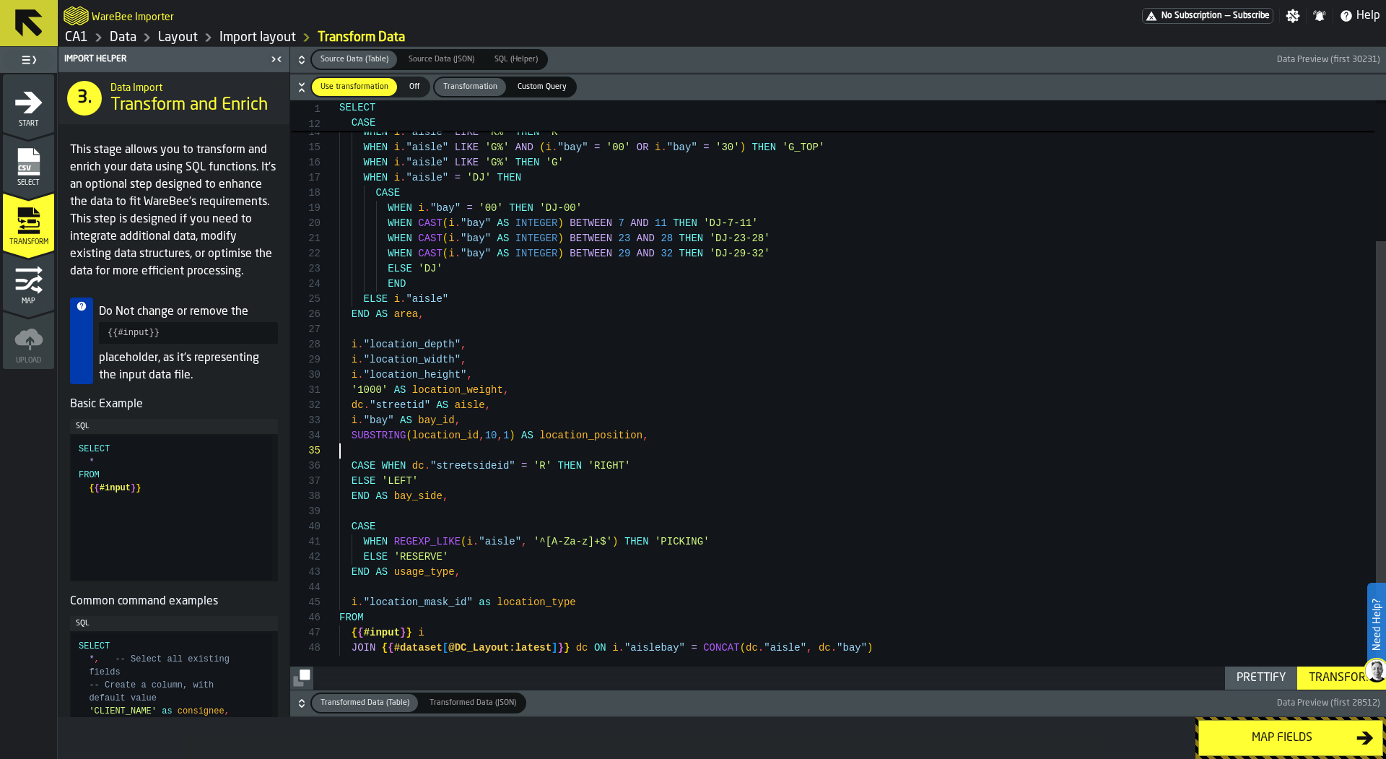
click at [662, 448] on div "ELSE i . "aisle" CASE WHEN i . "aisle" = 'KW' AND ( i . "bay" = '00' OR i . "ba…" at bounding box center [862, 303] width 1047 height 774
click at [637, 439] on div "ELSE i . "aisle" CASE WHEN i . "aisle" = 'KW' AND ( i . "bay" = '00' OR i . "ba…" at bounding box center [862, 303] width 1047 height 774
click at [658, 439] on div "ELSE i . "aisle" CASE WHEN i . "aisle" = 'KW' AND ( i . "bay" = '00' OR i . "ba…" at bounding box center [862, 303] width 1047 height 774
click at [353, 436] on div "ELSE i . "aisle" CASE WHEN i . "aisle" = 'KW' AND ( i . "bay" = '00' OR i . "ba…" at bounding box center [862, 303] width 1047 height 774
click at [353, 440] on div "ELSE i . "aisle" CASE WHEN i . "aisle" = 'KW' AND ( i . "bay" = '00' OR i . "ba…" at bounding box center [862, 303] width 1047 height 774
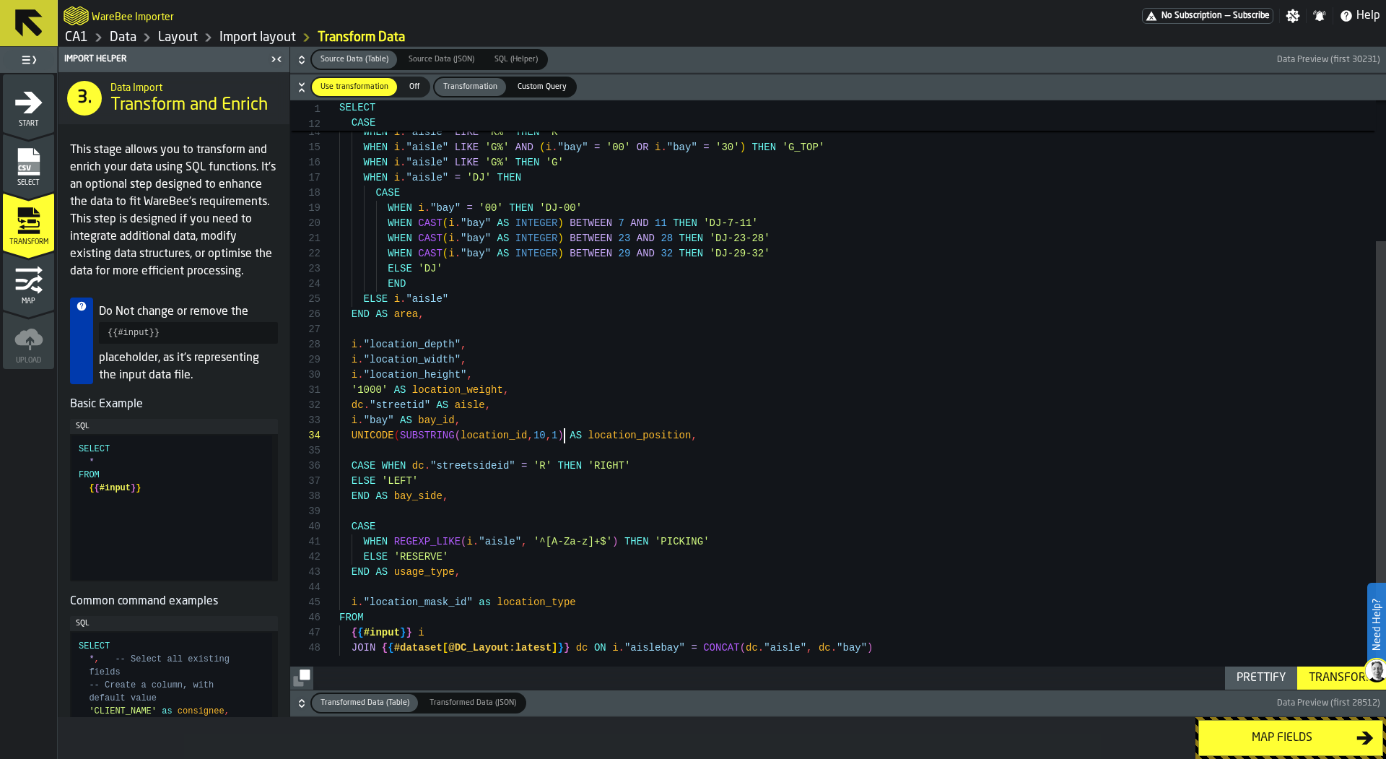
click at [562, 433] on span ")" at bounding box center [561, 435] width 6 height 12
click at [349, 440] on div "ELSE i . "aisle" CASE WHEN i . "aisle" = 'KW' AND ( i . "bay" = '00' OR i . "ba…" at bounding box center [862, 303] width 1047 height 774
click at [700, 453] on div "ELSE i . "aisle" CASE WHEN i . "aisle" = 'KW' AND ( i . "bay" = '00' OR i . "ba…" at bounding box center [862, 303] width 1047 height 774
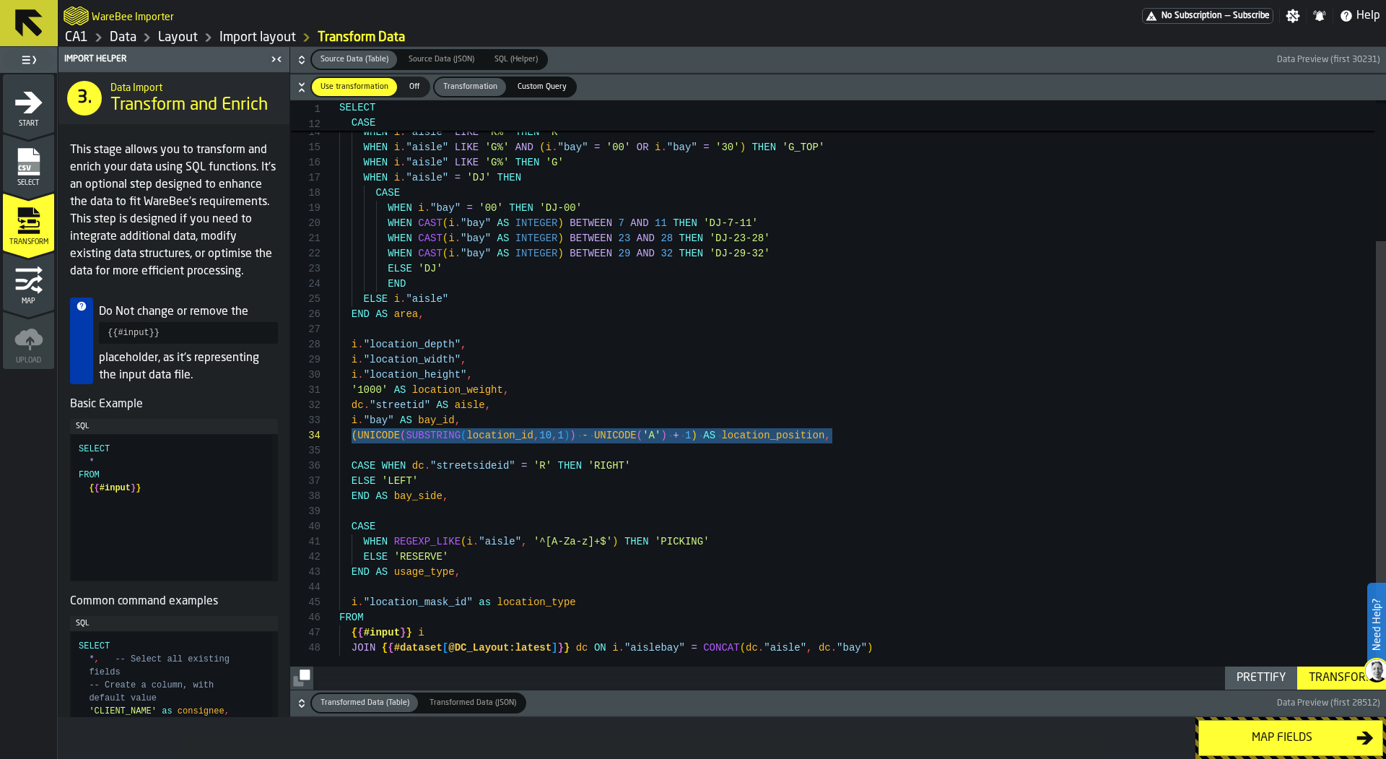
drag, startPoint x: 352, startPoint y: 437, endPoint x: 835, endPoint y: 440, distance: 483.6
click at [835, 440] on div "ELSE i . "aisle" CASE WHEN i . "aisle" = 'KW' AND ( i . "bay" = '00' OR i . "ba…" at bounding box center [862, 303] width 1047 height 774
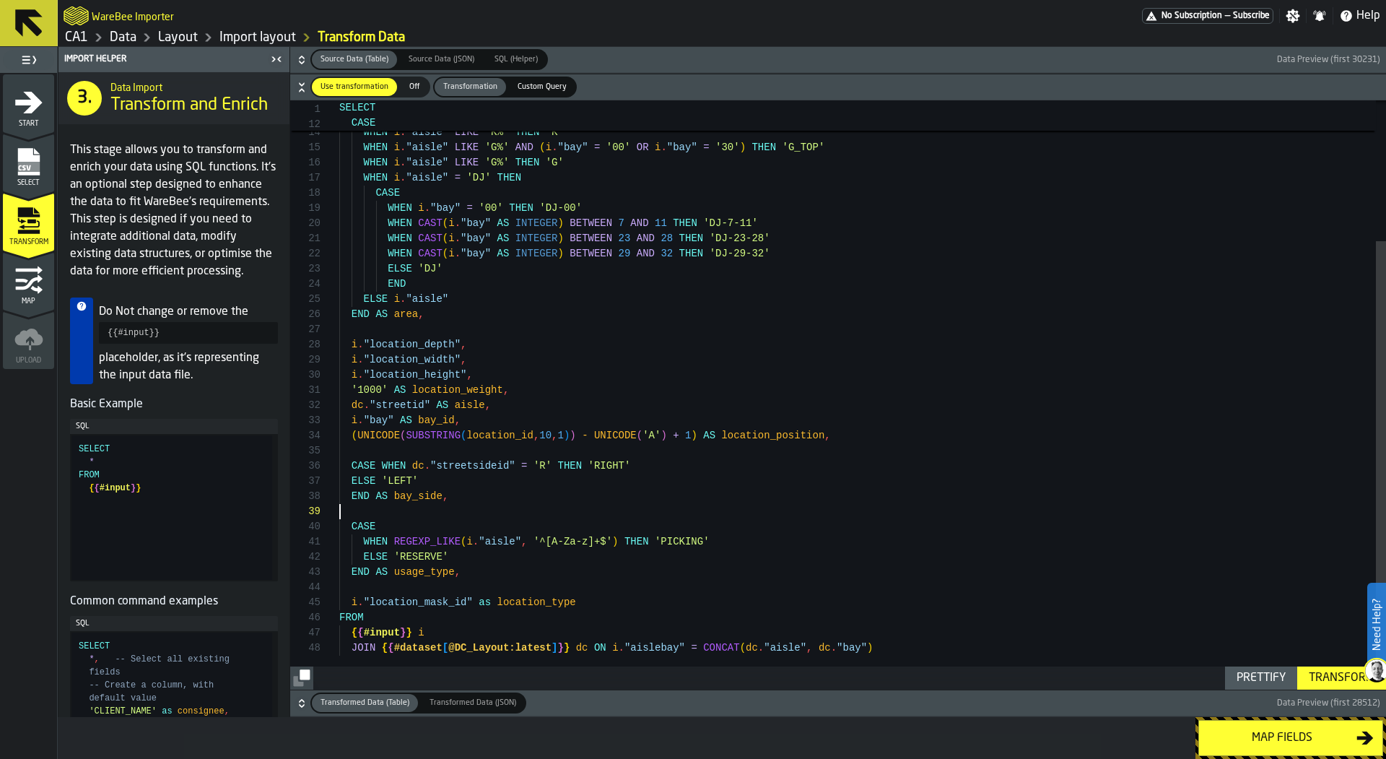
scroll to position [121, 0]
click at [782, 509] on div "ELSE i . "aisle" CASE WHEN i . "aisle" = 'KW' AND ( i . "bay" = '00' OR i . "ba…" at bounding box center [862, 303] width 1047 height 774
click at [1327, 675] on div "Transform" at bounding box center [1341, 677] width 77 height 17
click at [302, 704] on icon "button-" at bounding box center [301, 703] width 14 height 14
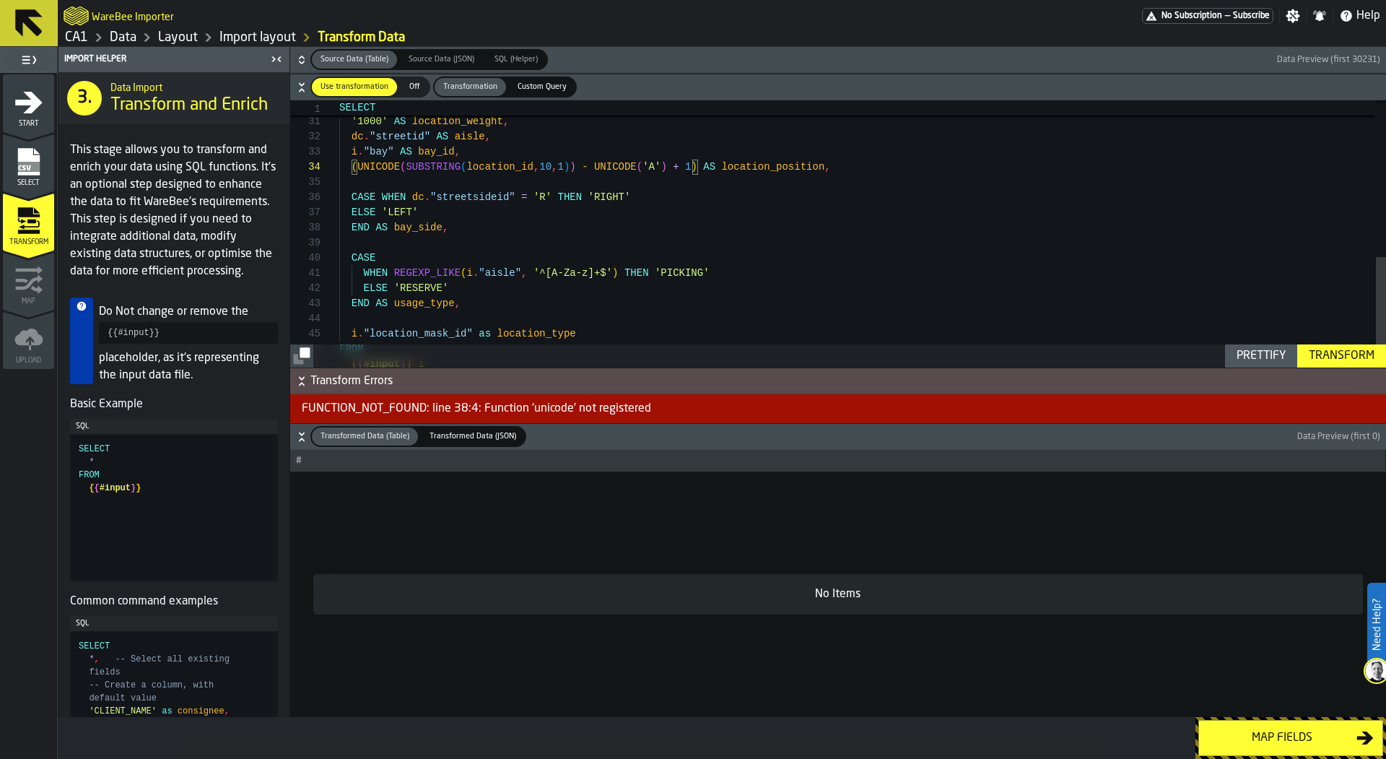
scroll to position [45, 0]
drag, startPoint x: 351, startPoint y: 167, endPoint x: 834, endPoint y: 166, distance: 483.6
click at [834, 166] on div "( UNICODE ( SUBSTRING ( location_id , 10 , 1 ) ) - UNICODE ( 'A' ) + 1 ) AS loc…" at bounding box center [862, 167] width 1047 height 15
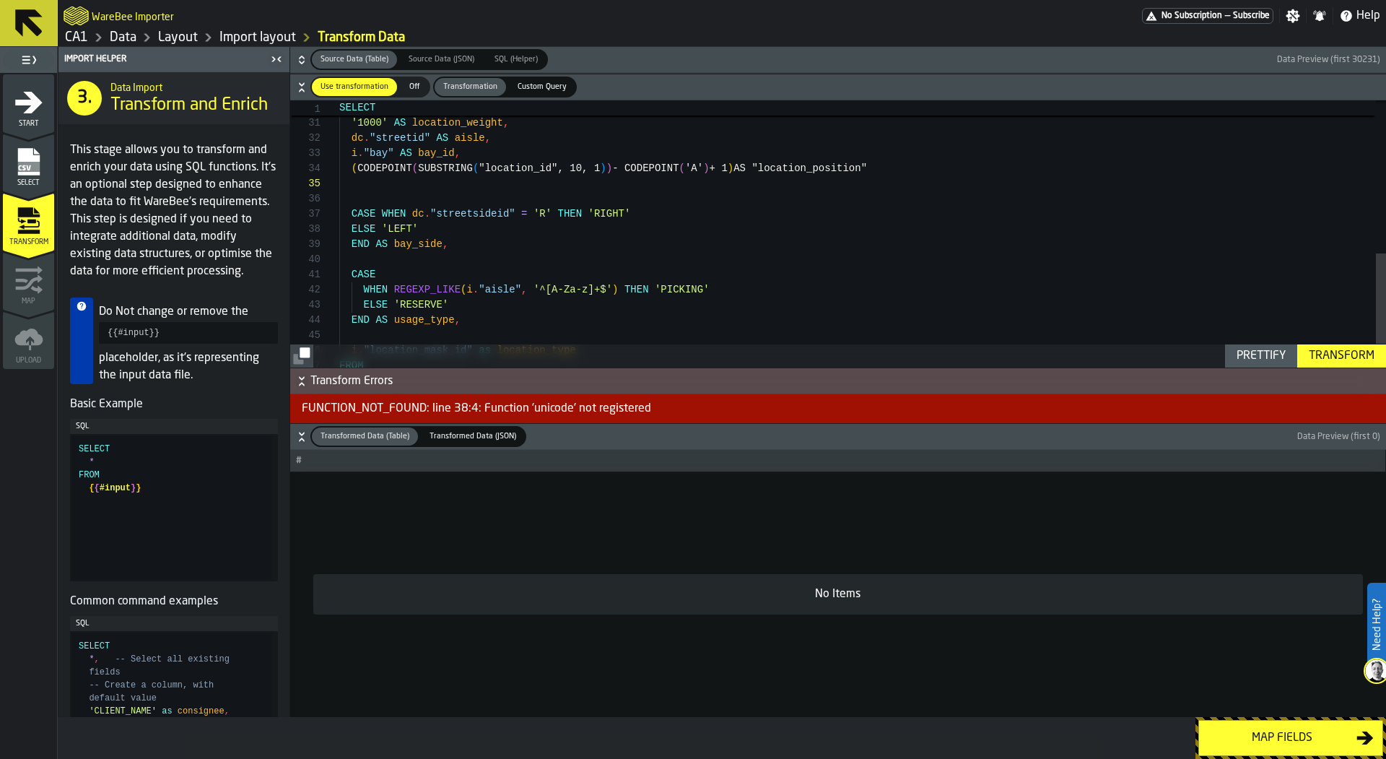
scroll to position [61, 0]
click at [637, 183] on div "i . "bay" AS bay_id , ( CODEPOINT ( SUBSTRING ( "location_id" , 10 , 1 ) ) - CO…" at bounding box center [862, 43] width 1047 height 789
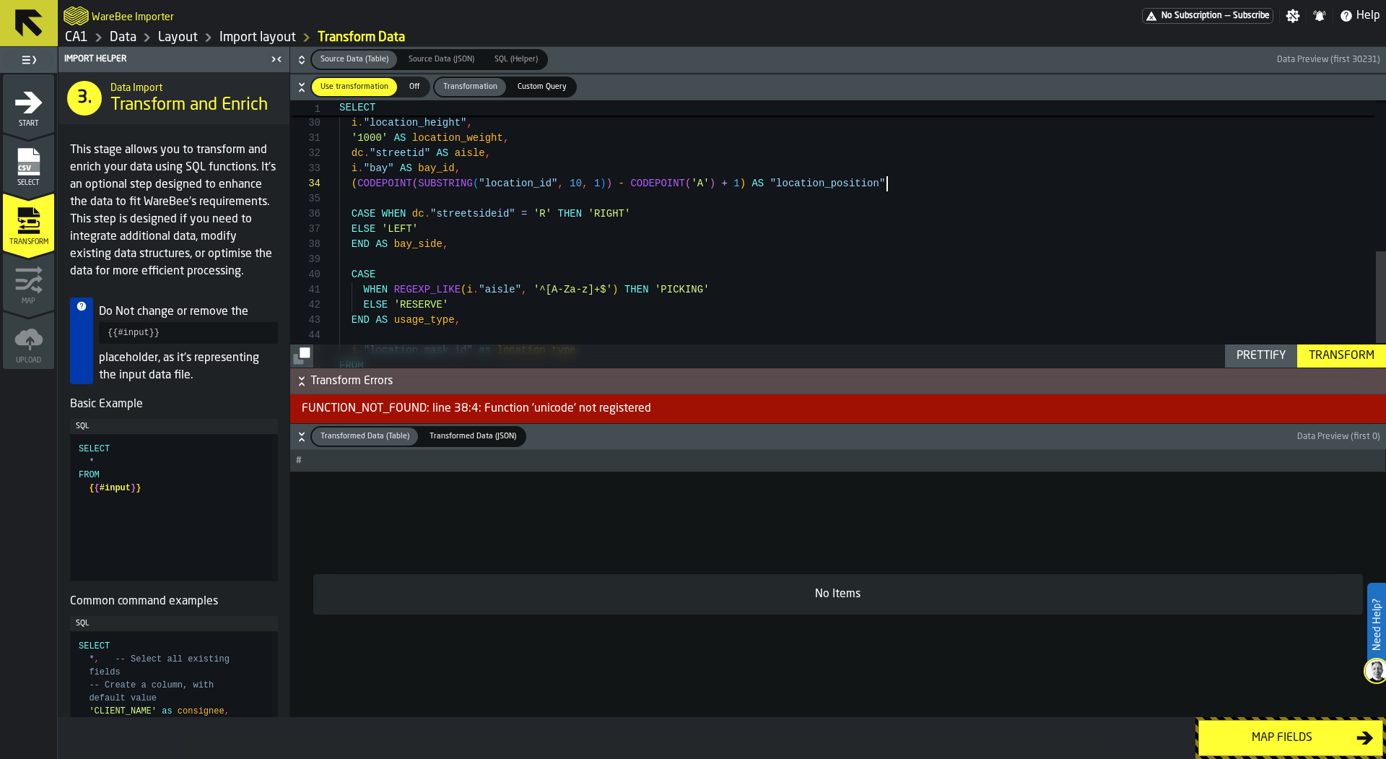
scroll to position [45, 0]
click at [1358, 355] on div "Transform" at bounding box center [1341, 355] width 77 height 17
click at [909, 178] on div "i . "bay" AS bay_id , ( CODEPOINT ( SUBSTRING ( "location_id" , 10 , 1 ) ) - CO…" at bounding box center [862, 51] width 1047 height 774
click at [1344, 357] on div "Transform" at bounding box center [1341, 355] width 77 height 17
click at [419, 183] on div "i . "bay" AS bay_id , ( CODEPOINT ( SUBSTRING ( "location_id" , 10 , 1 ) ) - CO…" at bounding box center [862, 51] width 1047 height 774
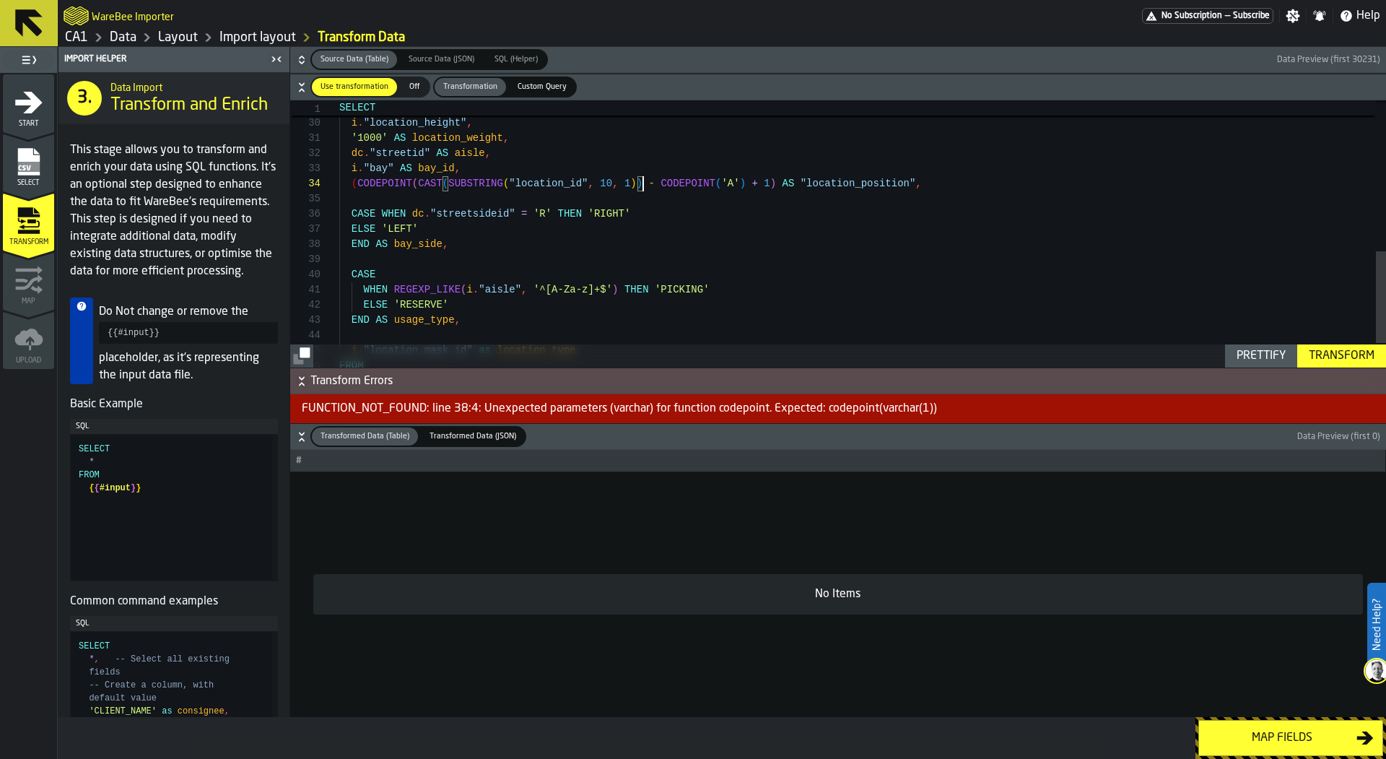
click at [640, 180] on div "i . "bay" AS bay_id , ( CODEPOINT ( CAST ( SUBSTRING ( "location_id" , 10 , 1 )…" at bounding box center [862, 51] width 1047 height 774
click at [1326, 354] on div "Transform" at bounding box center [1341, 355] width 77 height 17
click at [445, 256] on div "i . "bay" AS bay_id , ( CODEPOINT ( CAST ( SUBSTRING ( "location_id" , 10 , 1 )…" at bounding box center [862, 51] width 1047 height 774
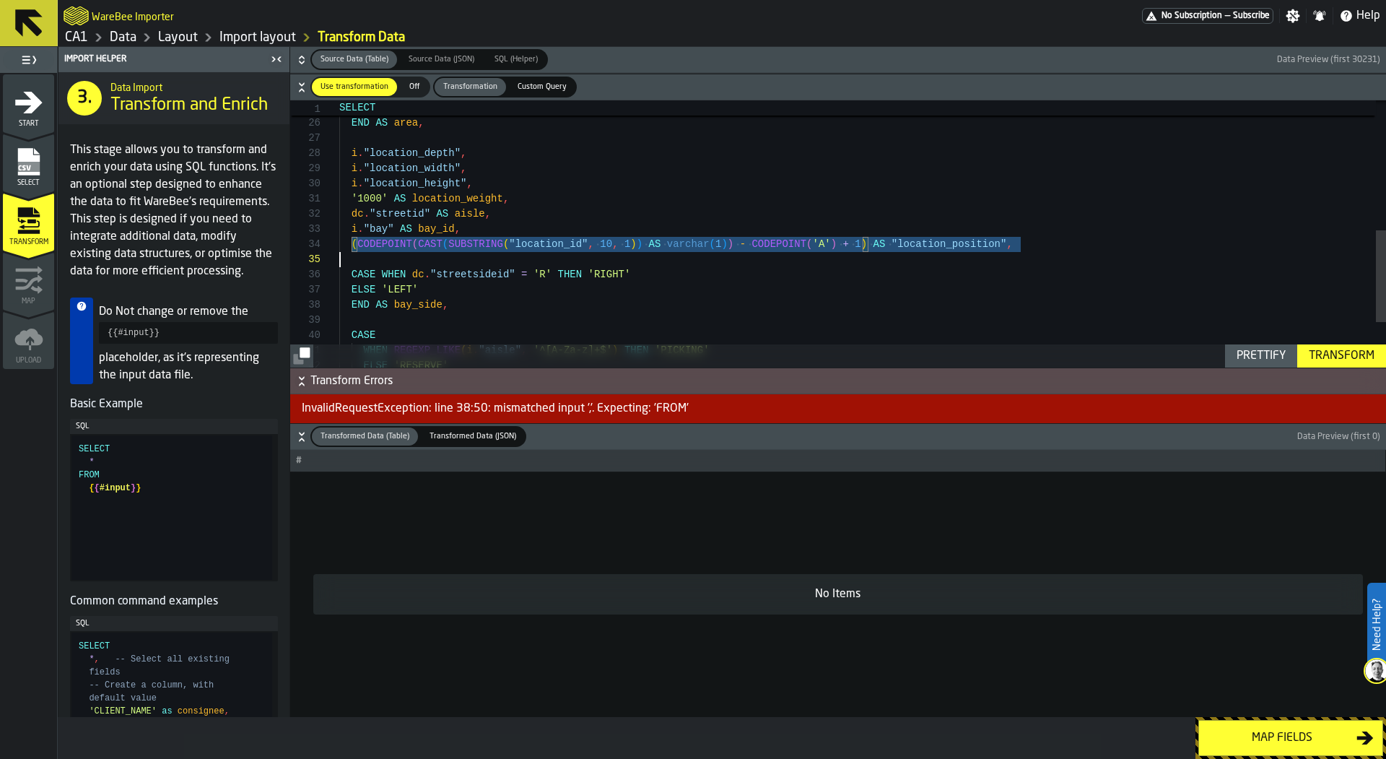
scroll to position [45, 0]
drag, startPoint x: 352, startPoint y: 246, endPoint x: 1022, endPoint y: 246, distance: 670.5
click at [1022, 246] on div "ELSE i . "aisle" END AS area , i . "location_depth" , i . "location_width" , i …" at bounding box center [862, 112] width 1047 height 774
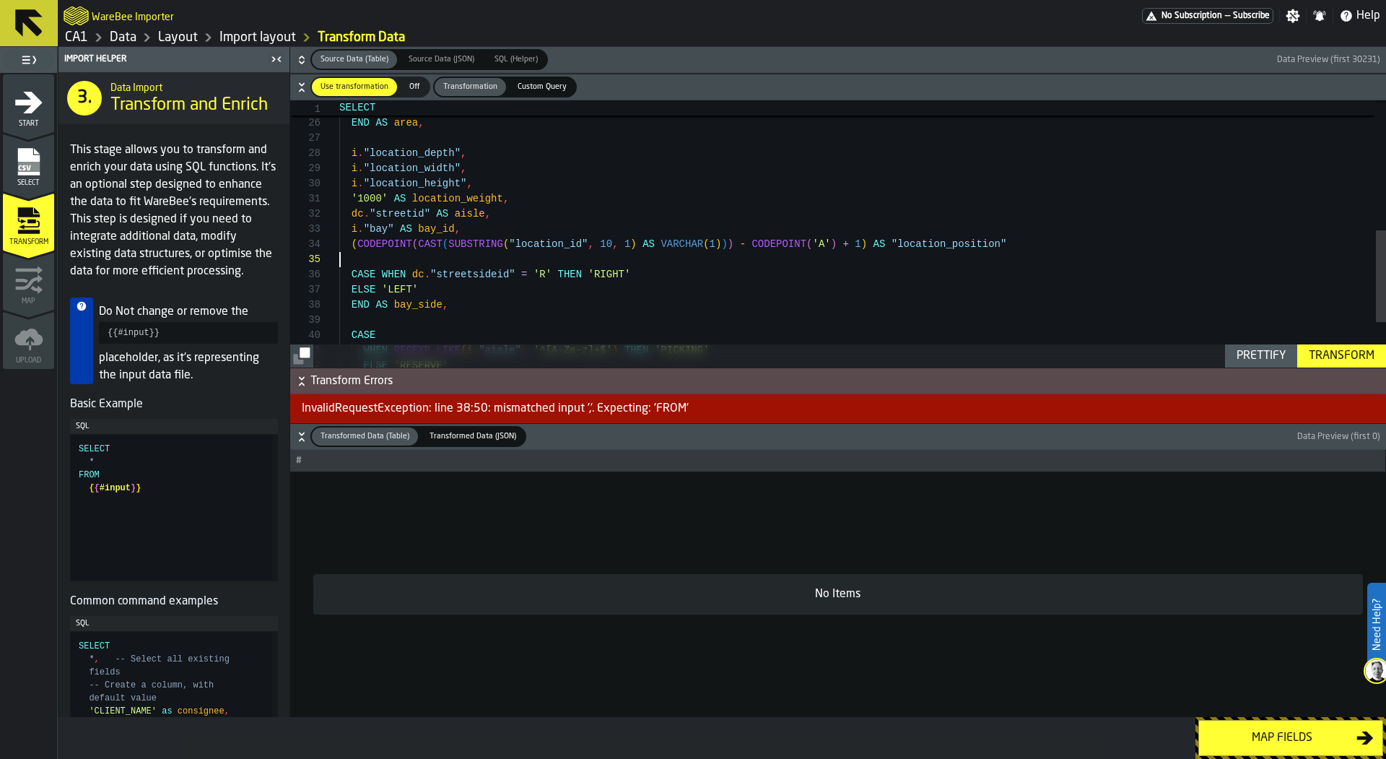
scroll to position [61, 0]
click at [1349, 355] on div "Transform" at bounding box center [1341, 355] width 77 height 17
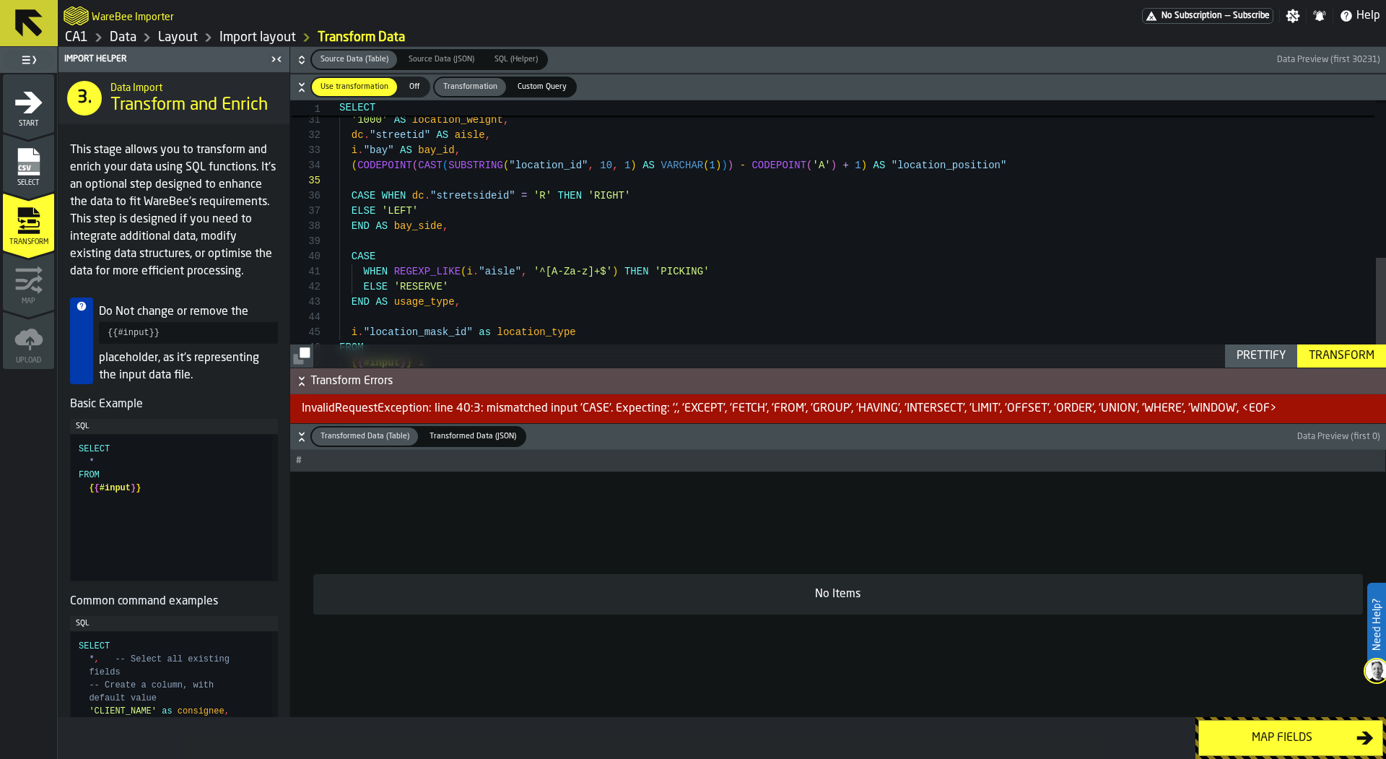
scroll to position [91, 0]
click at [354, 208] on div "i . "location_height" , '1000' AS location_weight , dc . "streetid" AS aisle , …" at bounding box center [862, 33] width 1047 height 774
click at [383, 189] on div "i . "location_height" , '1000' AS location_weight , dc . "streetid" AS aisle , …" at bounding box center [862, 33] width 1047 height 774
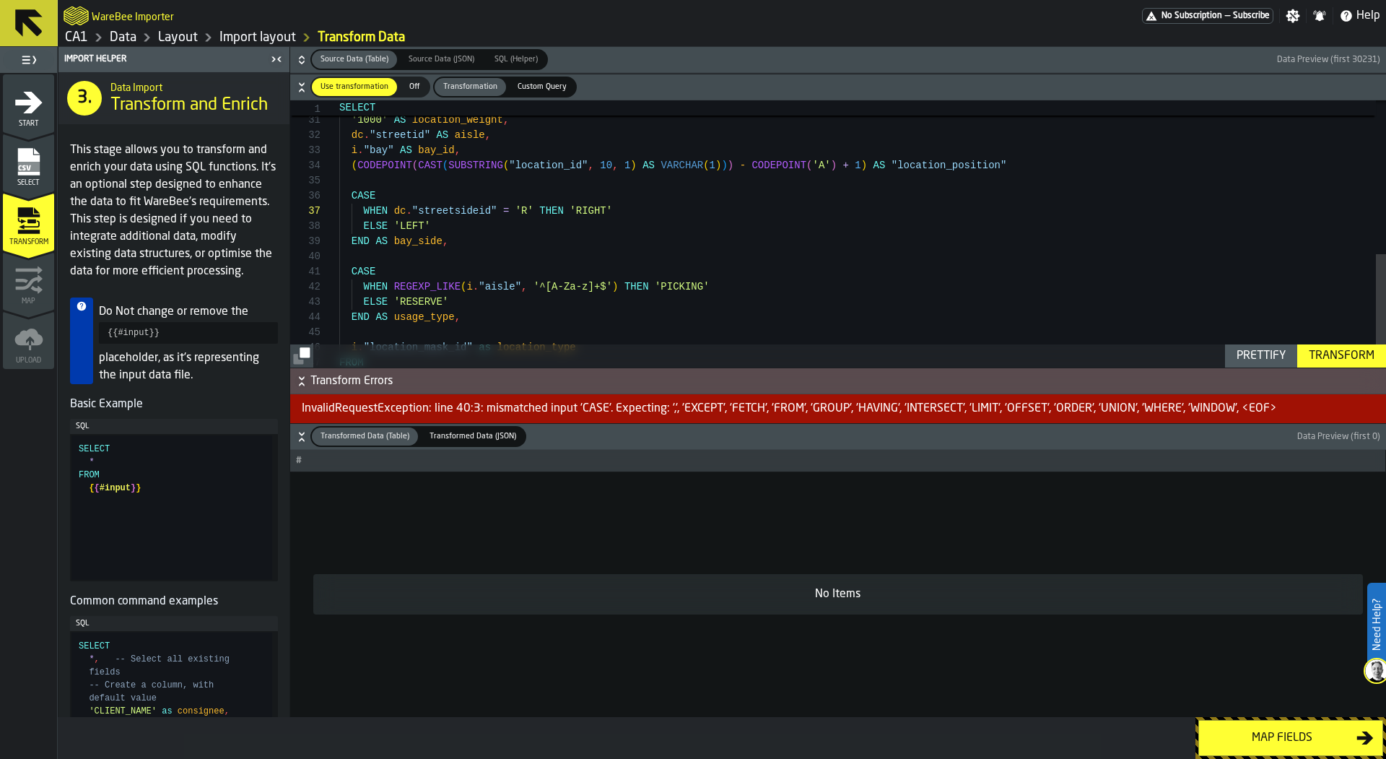
click at [1345, 355] on div "Transform" at bounding box center [1341, 355] width 77 height 17
click at [1014, 163] on div "i . "location_height" , '1000' AS location_weight , dc . "streetid" AS aisle , …" at bounding box center [862, 40] width 1047 height 789
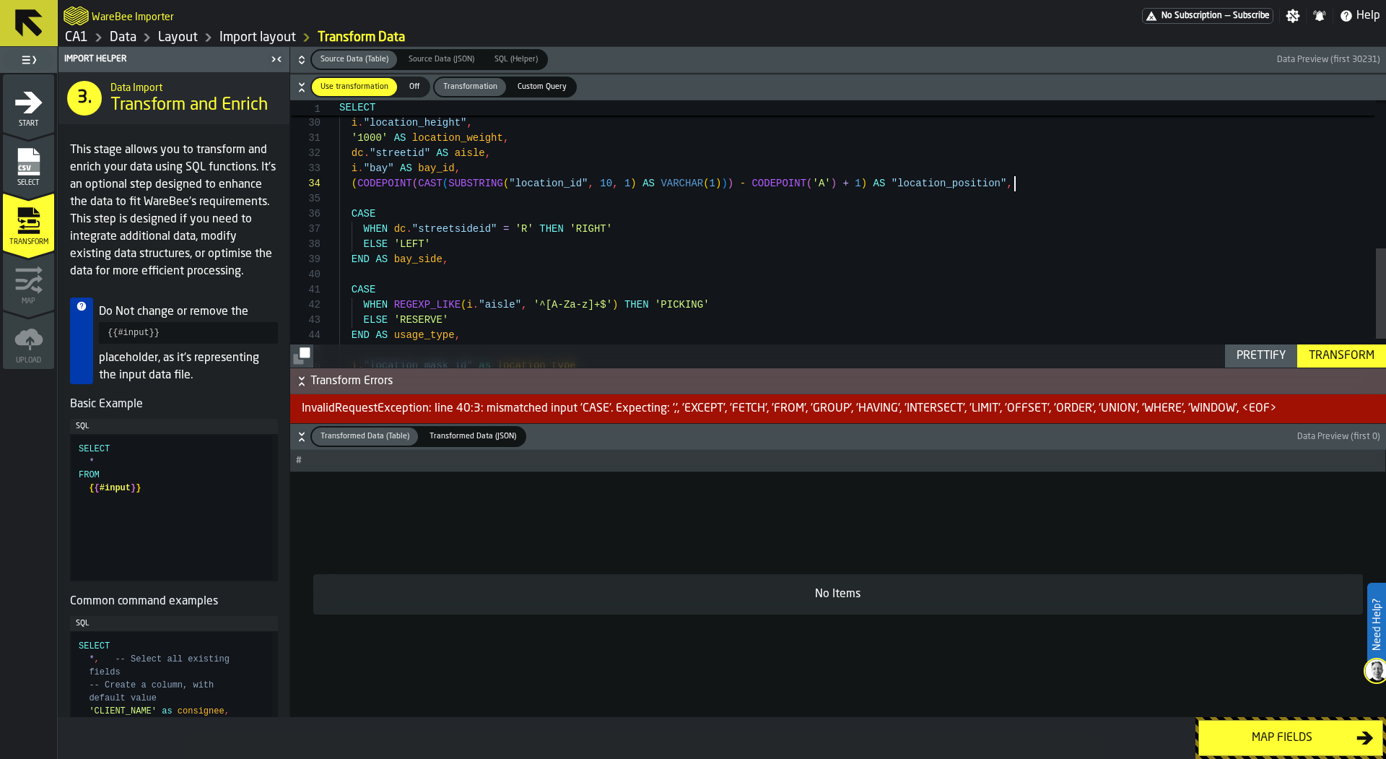
type textarea "**********"
click at [1342, 354] on div "Transform" at bounding box center [1341, 355] width 77 height 17
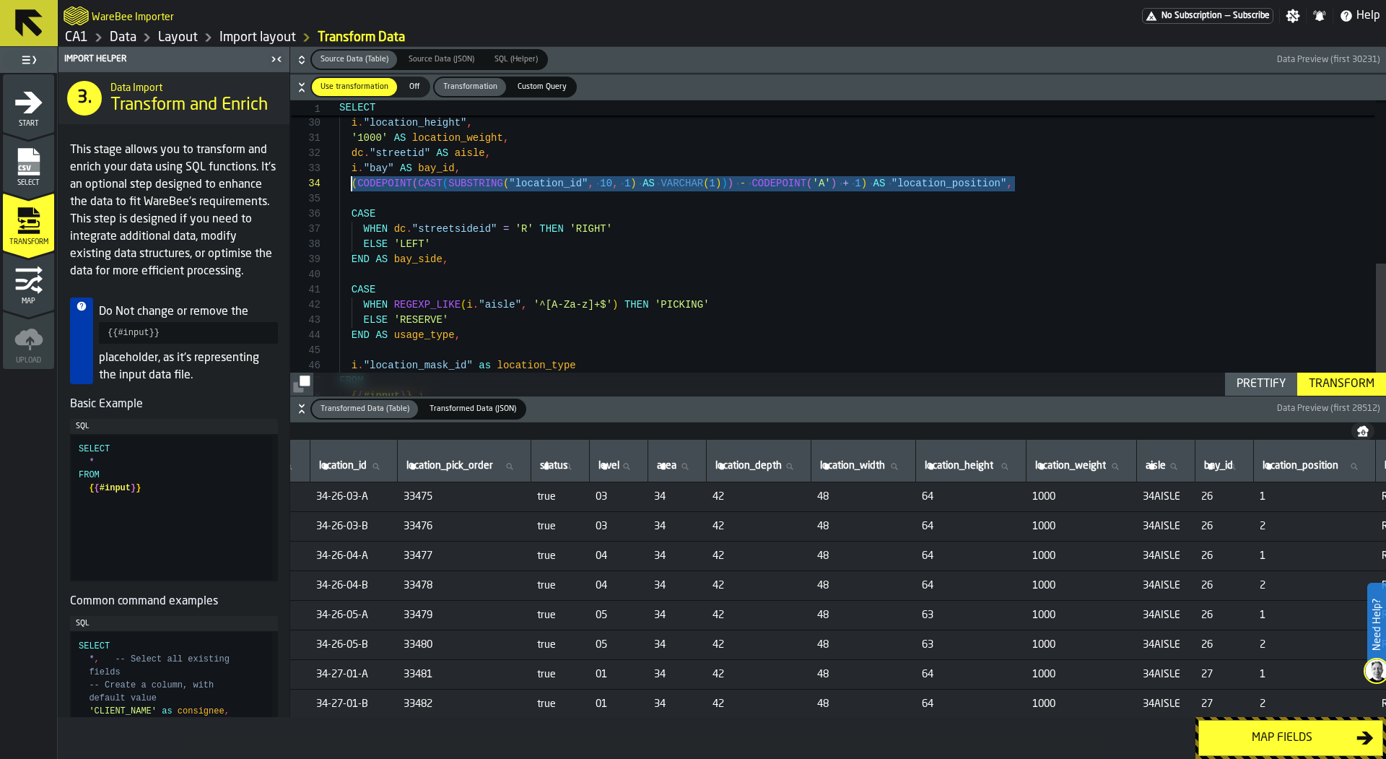
drag, startPoint x: 1028, startPoint y: 184, endPoint x: 352, endPoint y: 180, distance: 675.6
click at [352, 180] on div "i . "location_height" , '1000' AS location_weight , dc . "streetid" AS aisle , …" at bounding box center [862, 58] width 1047 height 789
click at [1254, 734] on div "Map fields" at bounding box center [1282, 737] width 149 height 17
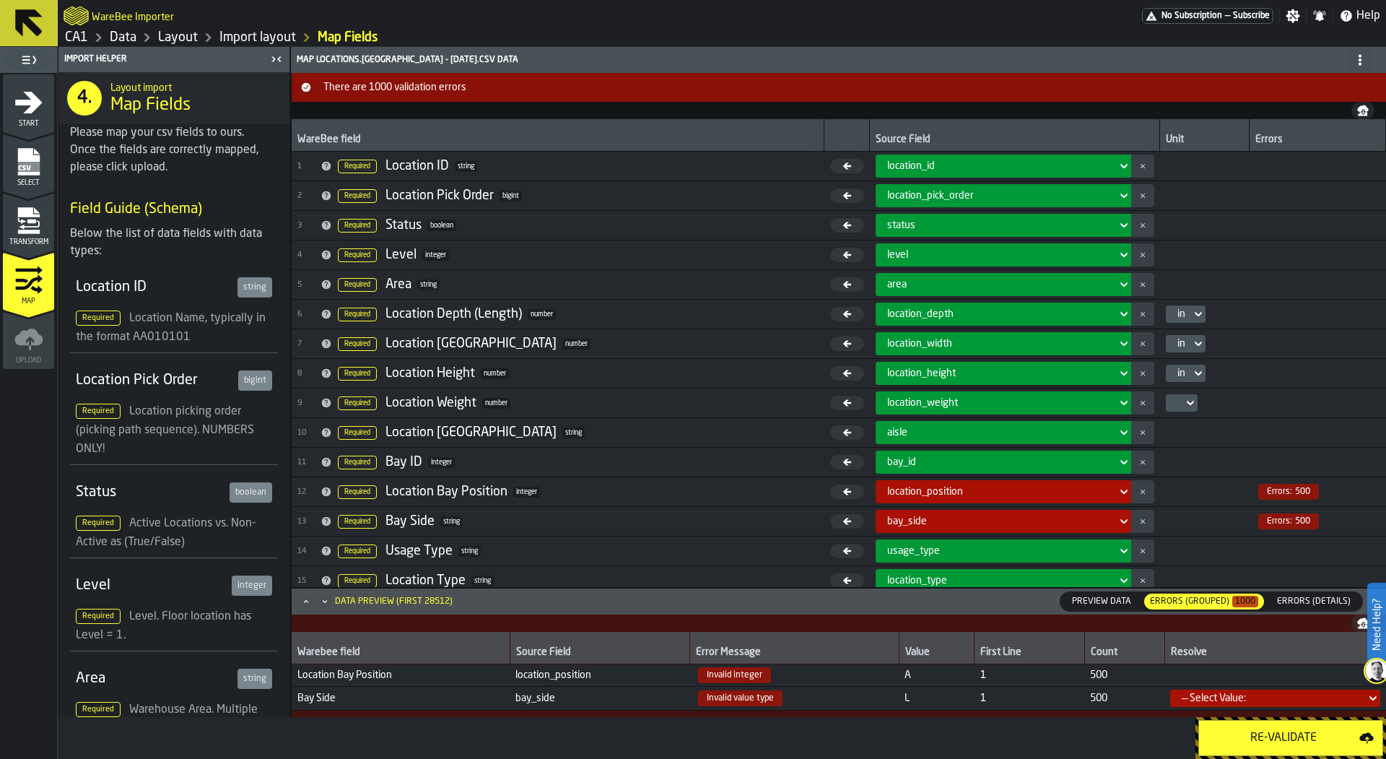
click at [1236, 729] on div "Re-Validate" at bounding box center [1284, 737] width 152 height 17
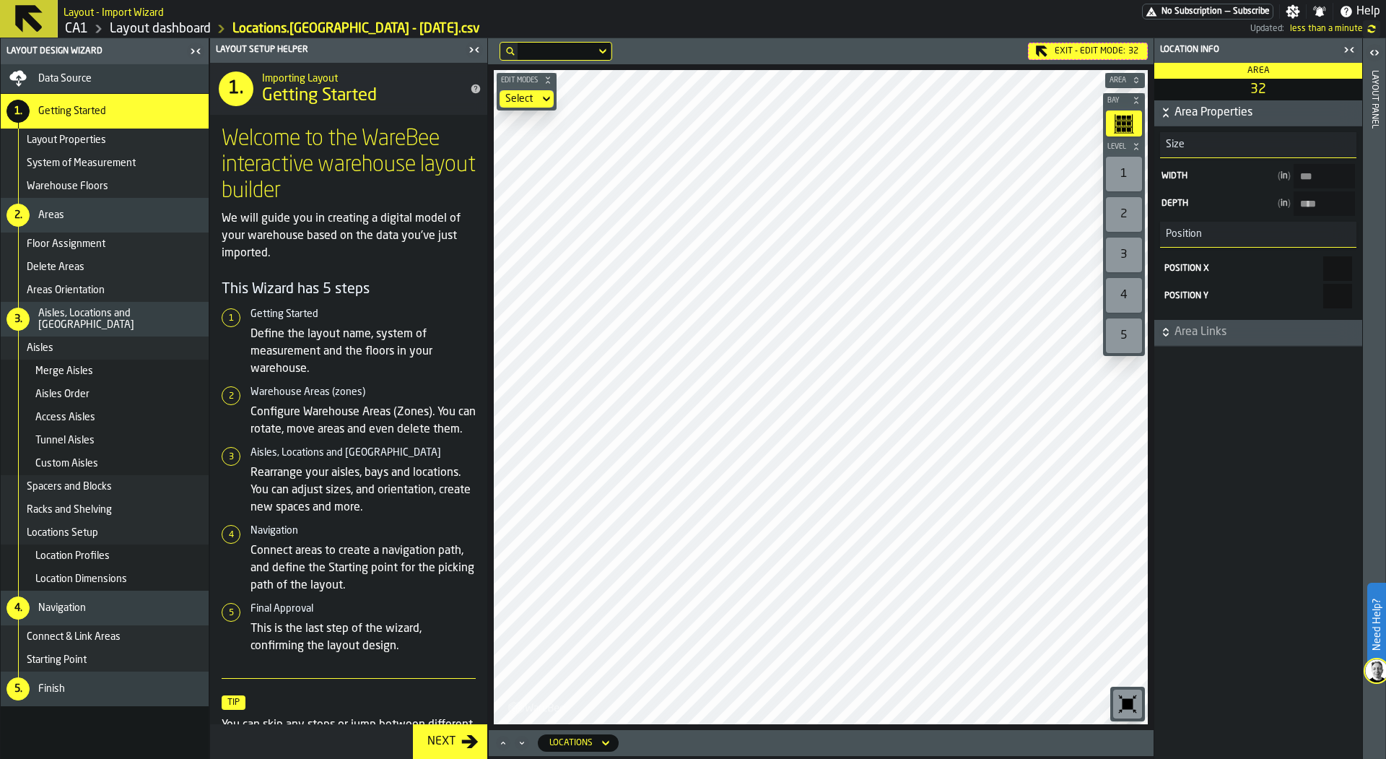
type input "****"
click at [105, 87] on div "Data Source" at bounding box center [105, 78] width 208 height 29
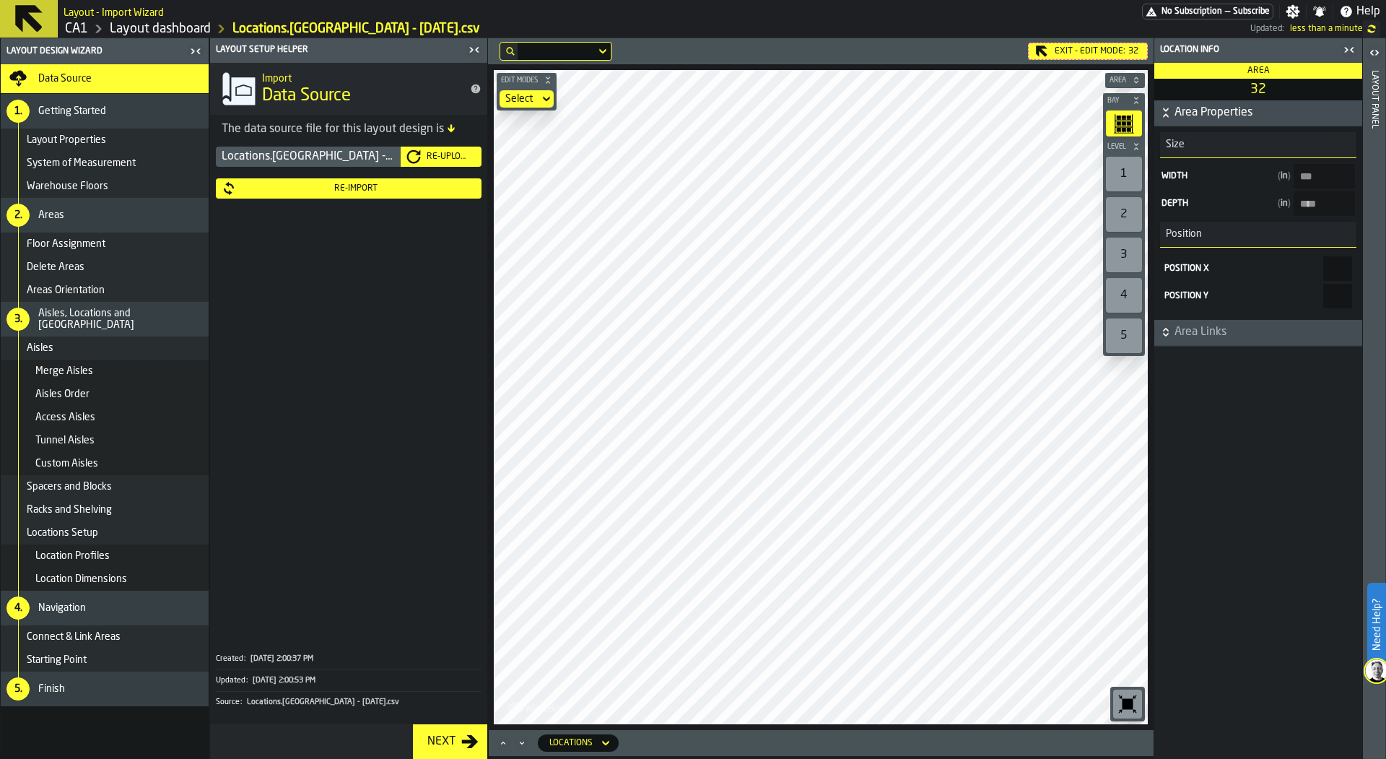
click at [360, 187] on div "Re-Import" at bounding box center [356, 188] width 240 height 10
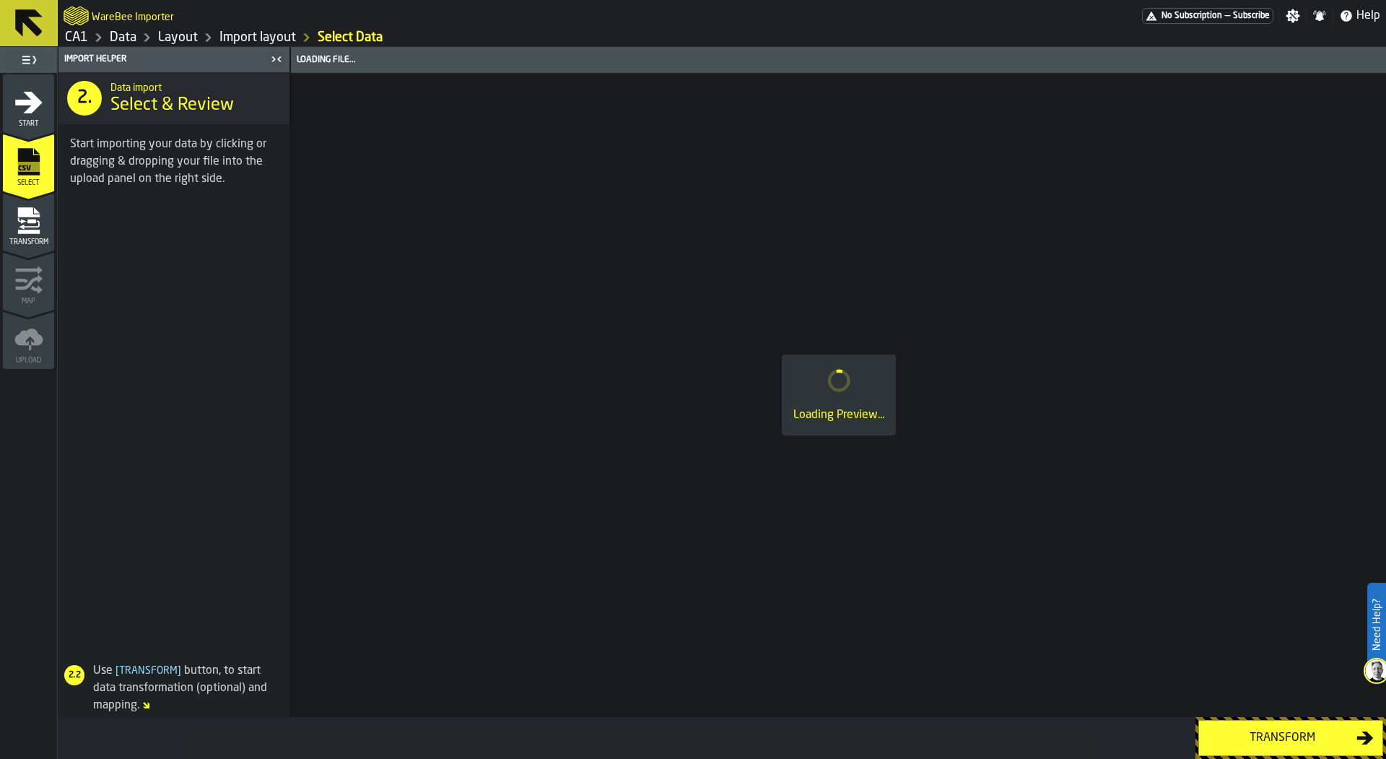
click at [16, 251] on icon "menu Transform" at bounding box center [28, 252] width 51 height 14
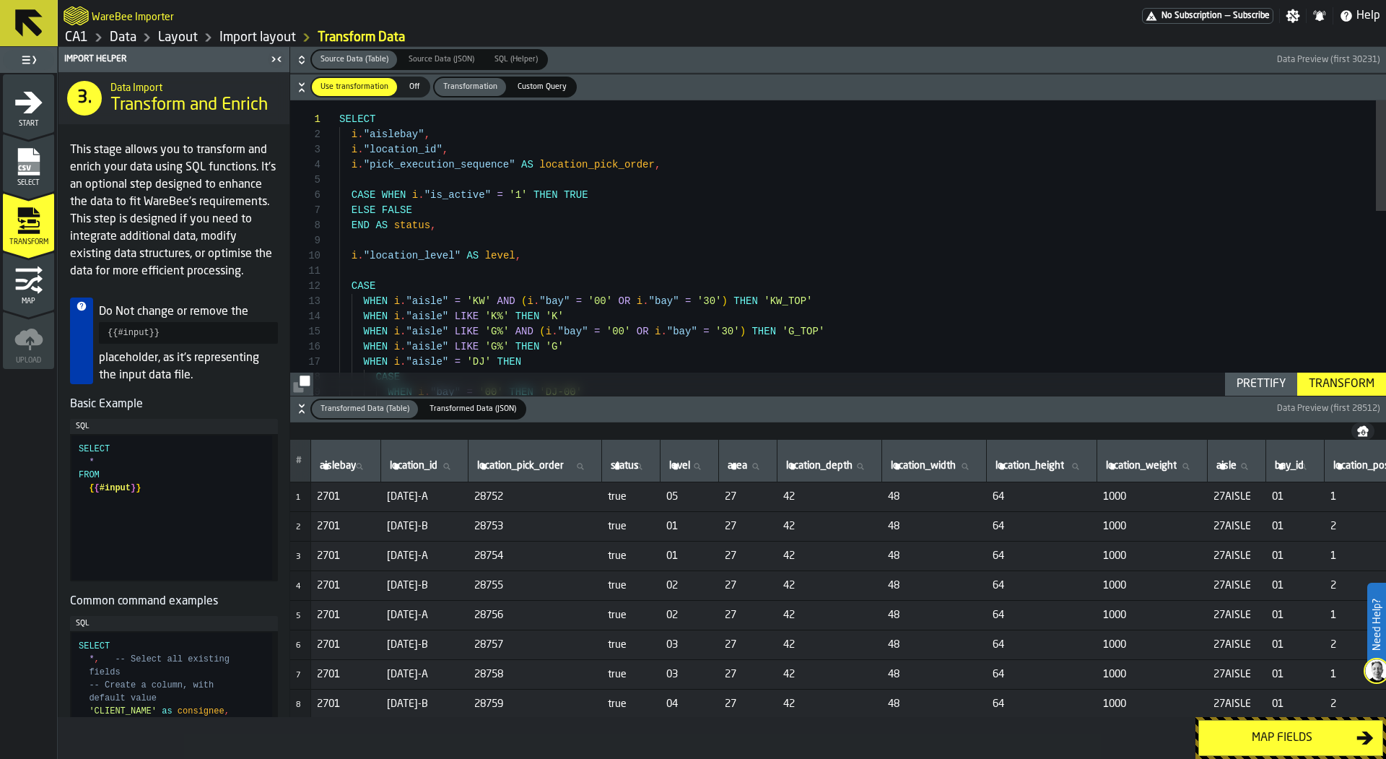
click at [300, 403] on icon "button-" at bounding box center [301, 408] width 14 height 14
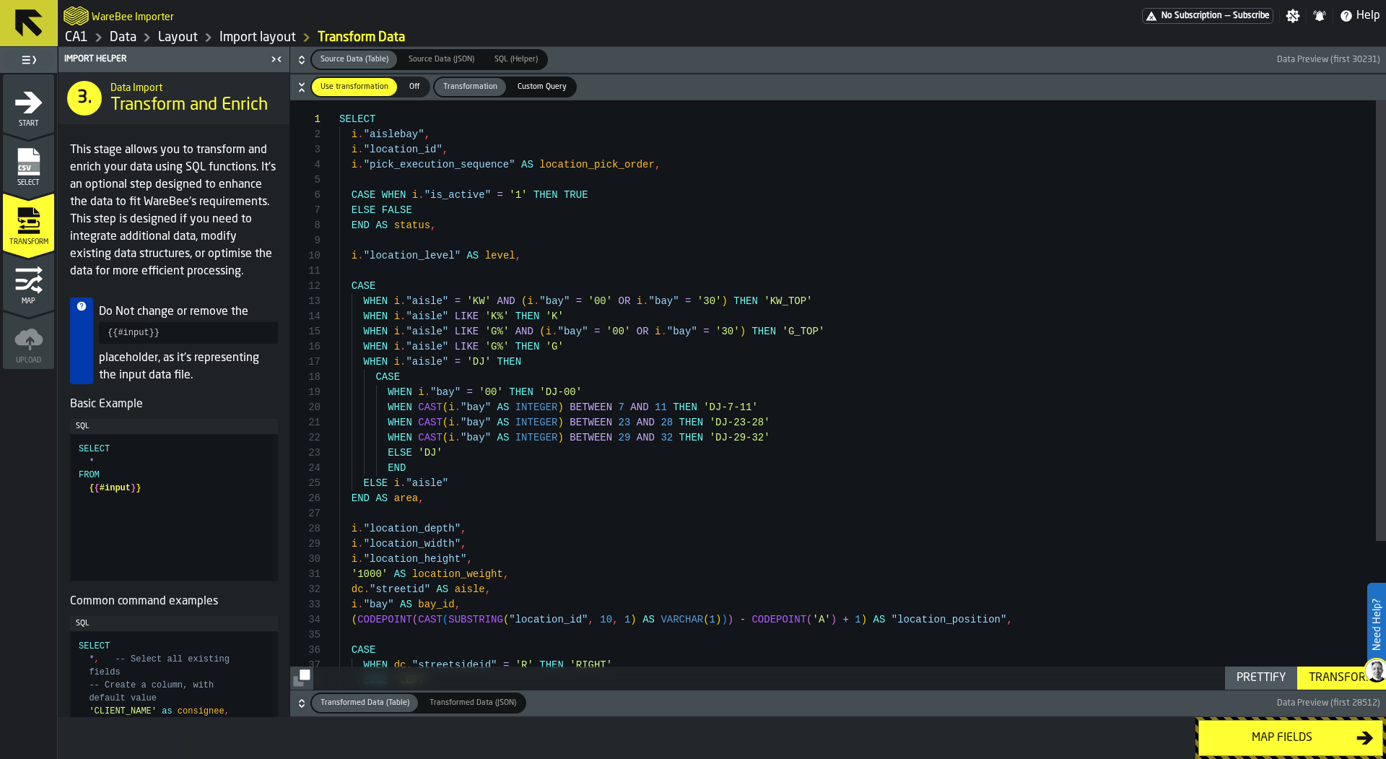
type textarea "**********"
drag, startPoint x: 393, startPoint y: 480, endPoint x: 481, endPoint y: 479, distance: 88.1
click at [481, 479] on div "SELECT i . "aislebay" , i . "location_id" , i . "pick_execution_sequence" AS lo…" at bounding box center [862, 494] width 1047 height 789
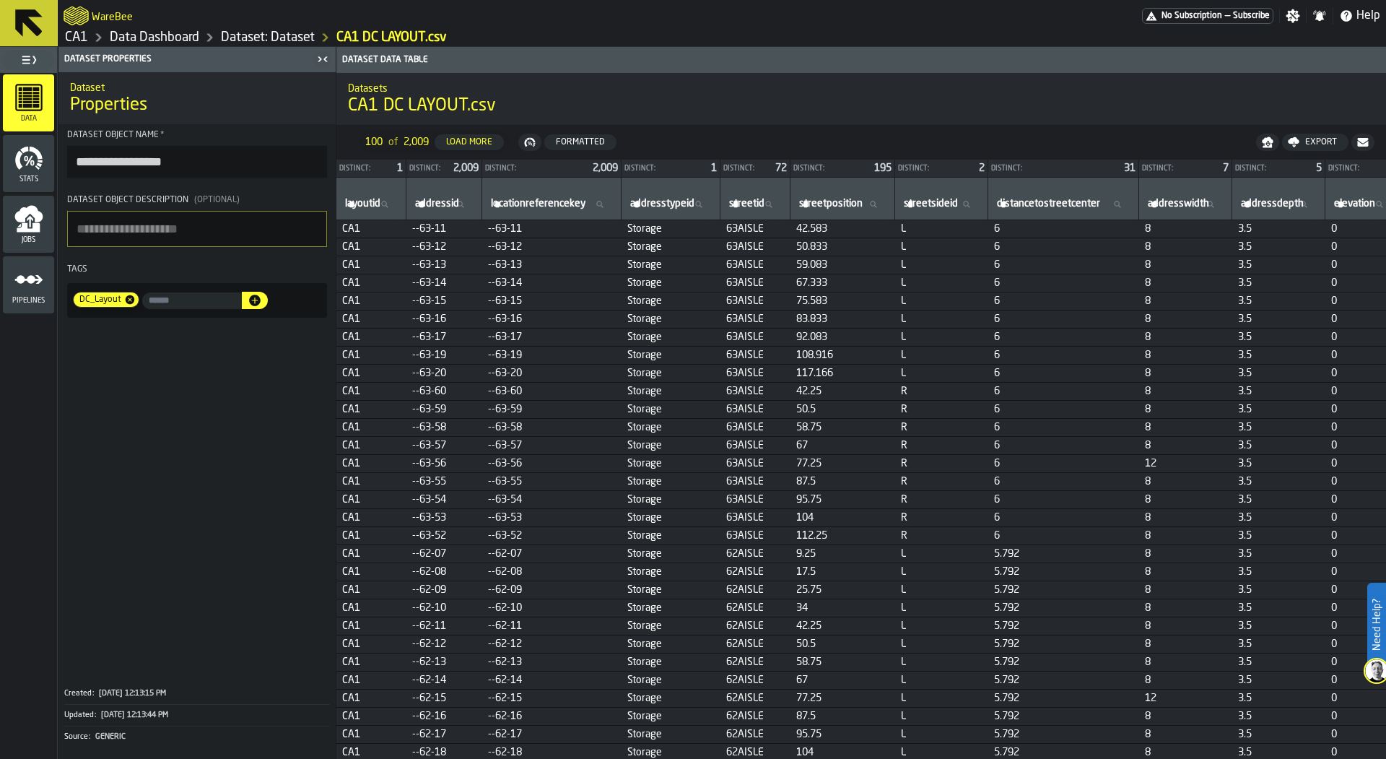
scroll to position [0, 9]
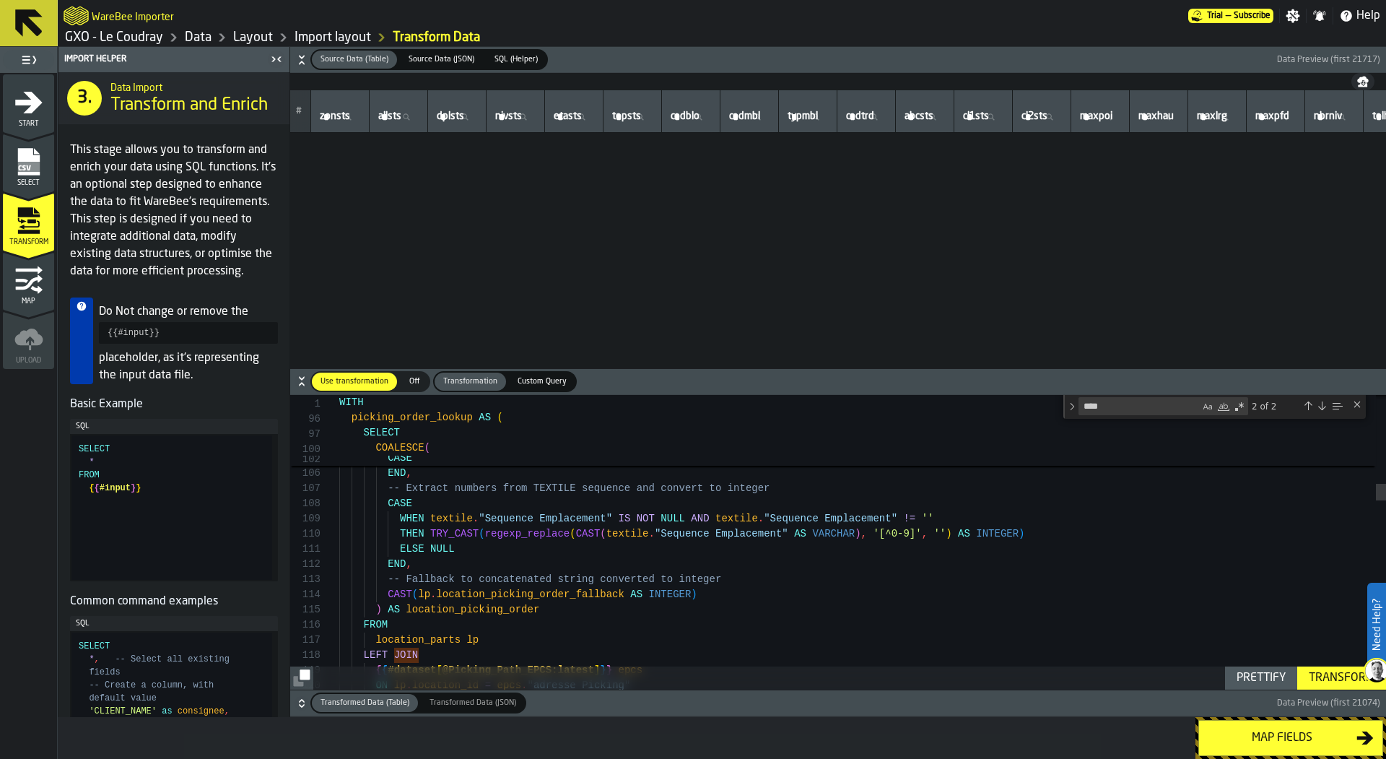
scroll to position [152, 0]
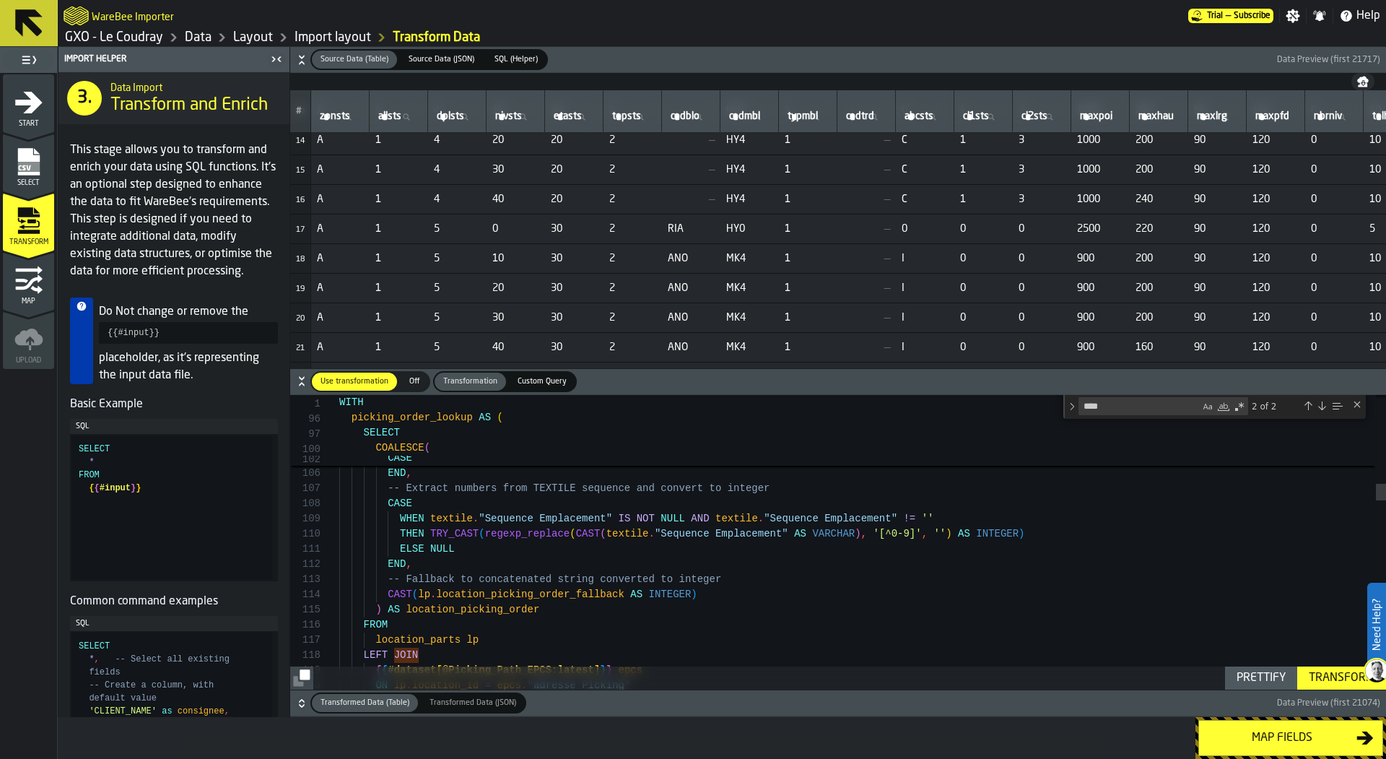
click at [27, 100] on icon "menu Start" at bounding box center [28, 102] width 27 height 22
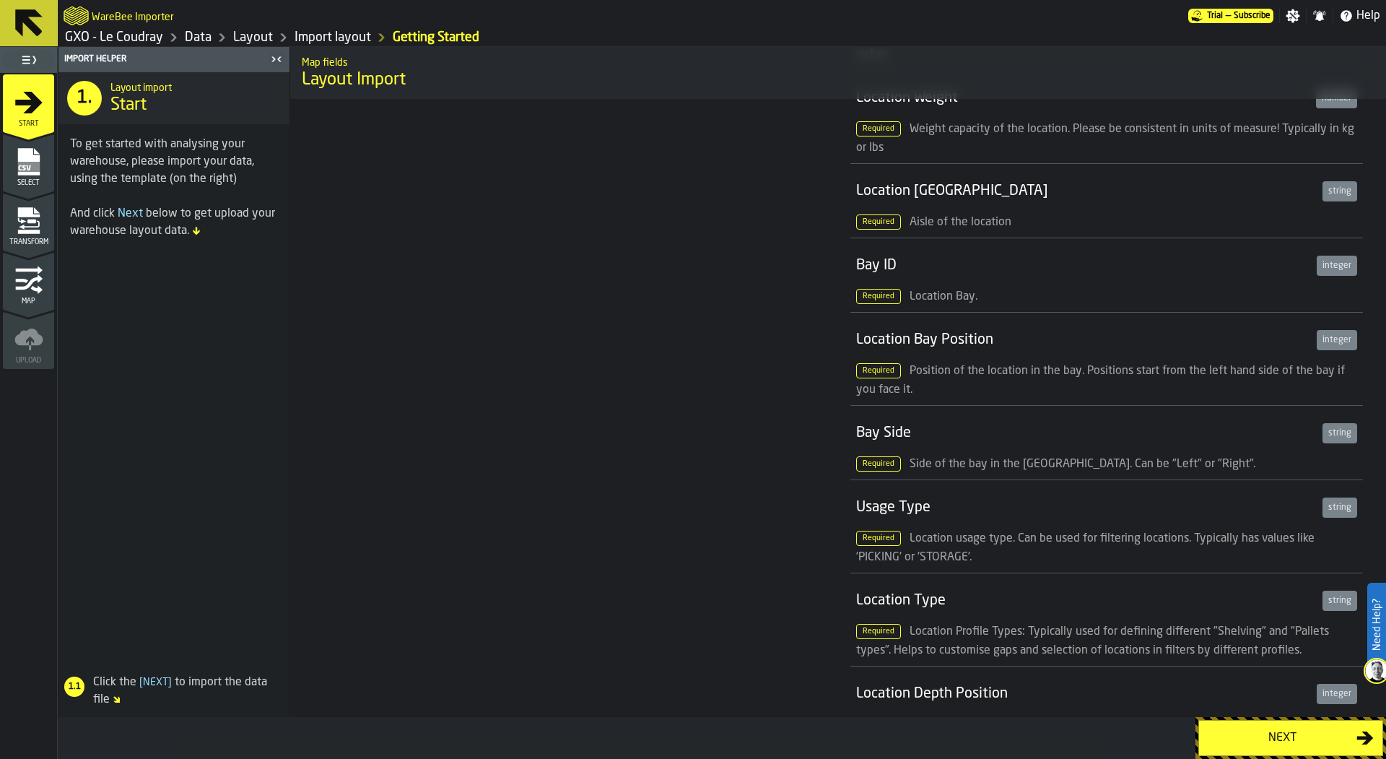
scroll to position [682, 0]
